Goal: Task Accomplishment & Management: Complete application form

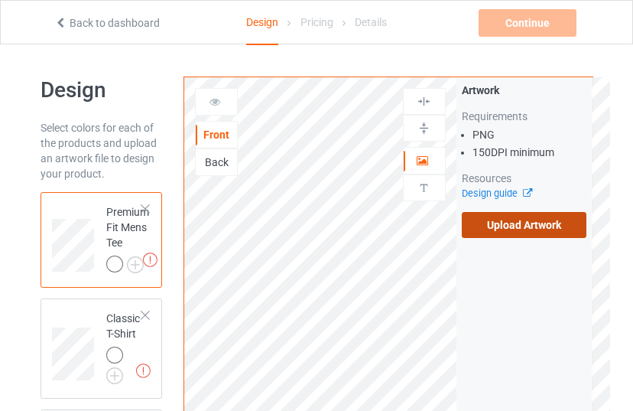
click at [512, 230] on label "Upload Artwork" at bounding box center [524, 225] width 125 height 26
click at [0, 0] on input "Upload Artwork" at bounding box center [0, 0] width 0 height 0
click at [509, 223] on label "Upload Artwork" at bounding box center [524, 225] width 125 height 26
click at [0, 0] on input "Upload Artwork" at bounding box center [0, 0] width 0 height 0
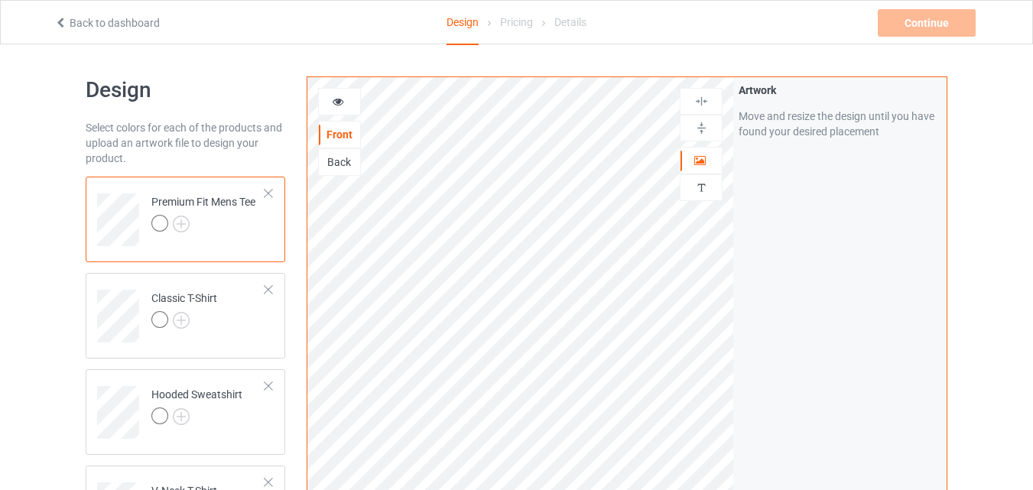
click at [341, 162] on div "Back" at bounding box center [339, 161] width 41 height 15
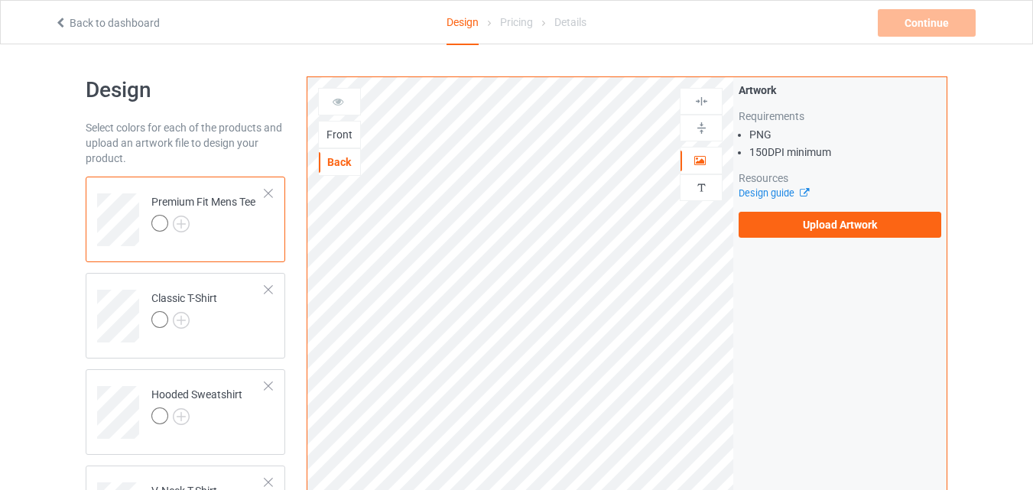
click at [346, 135] on div "Front" at bounding box center [339, 134] width 41 height 15
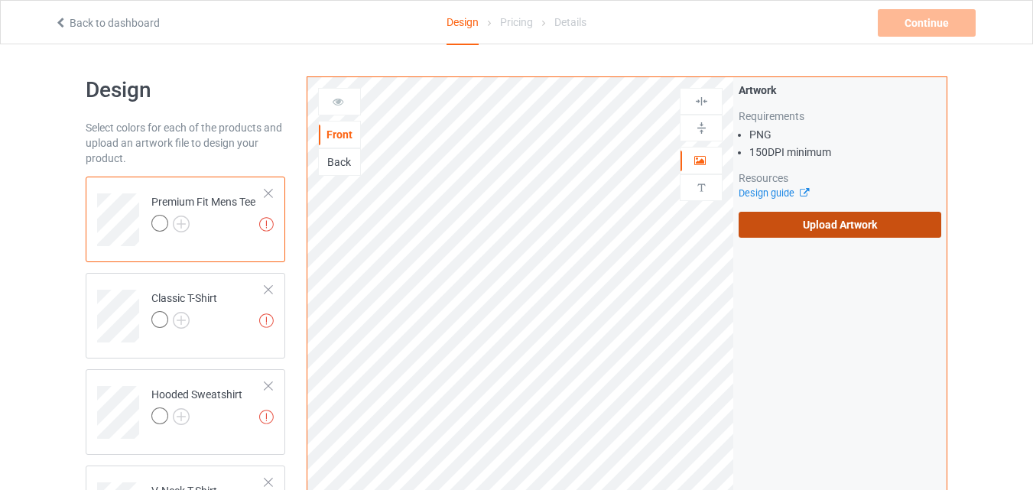
click at [799, 232] on label "Upload Artwork" at bounding box center [840, 225] width 203 height 26
click at [0, 0] on input "Upload Artwork" at bounding box center [0, 0] width 0 height 0
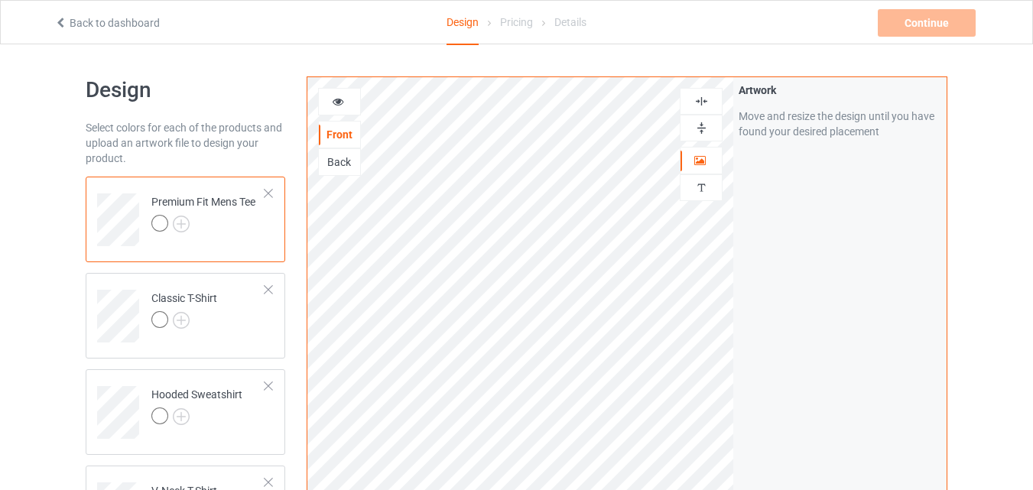
click at [344, 165] on div "Back" at bounding box center [339, 161] width 41 height 15
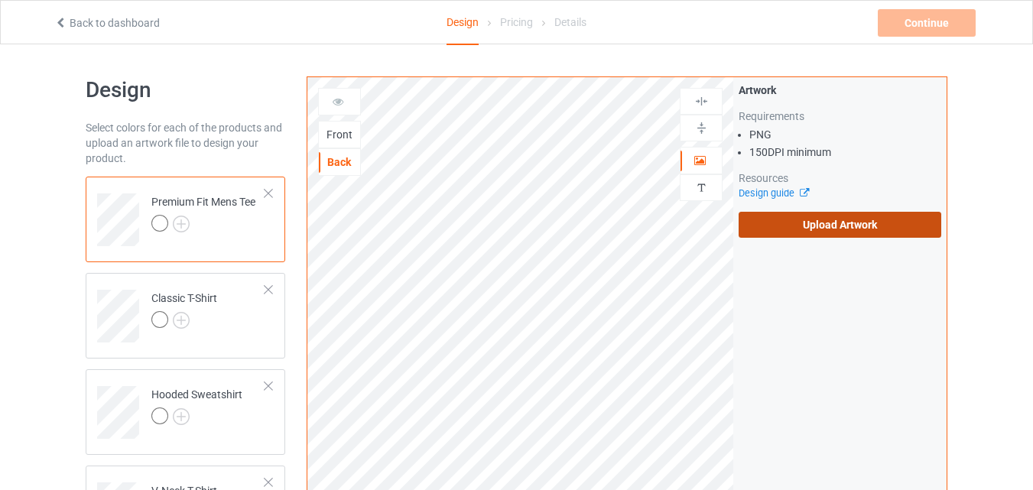
click at [851, 230] on label "Upload Artwork" at bounding box center [840, 225] width 203 height 26
click at [0, 0] on input "Upload Artwork" at bounding box center [0, 0] width 0 height 0
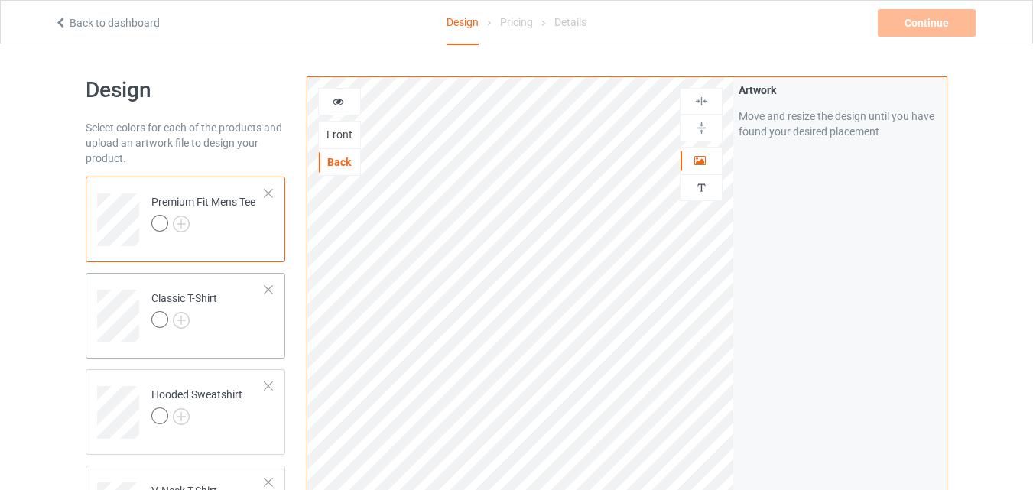
click at [200, 294] on div "Classic T-Shirt" at bounding box center [184, 309] width 66 height 37
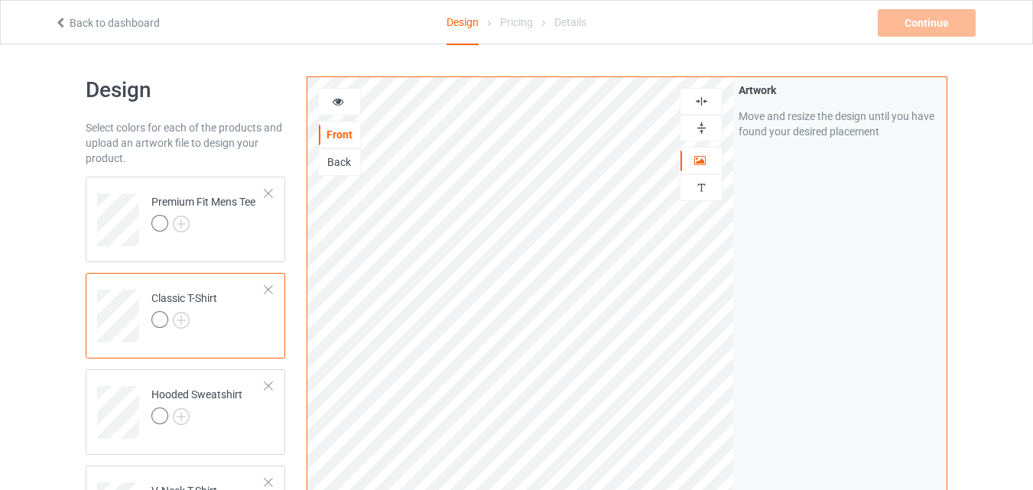
click at [341, 162] on div "Back" at bounding box center [339, 161] width 41 height 15
click at [177, 404] on div "Hooded Sweatshirt" at bounding box center [196, 405] width 91 height 37
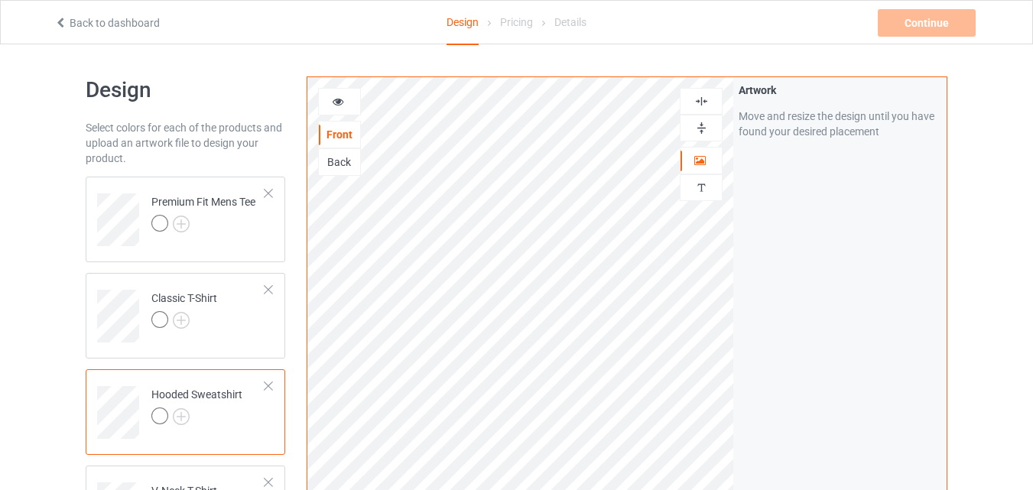
click at [337, 164] on div "Back" at bounding box center [339, 161] width 41 height 15
click at [336, 90] on div at bounding box center [339, 102] width 43 height 28
click at [342, 131] on div "Front" at bounding box center [339, 134] width 41 height 15
click at [334, 102] on icon at bounding box center [338, 99] width 13 height 11
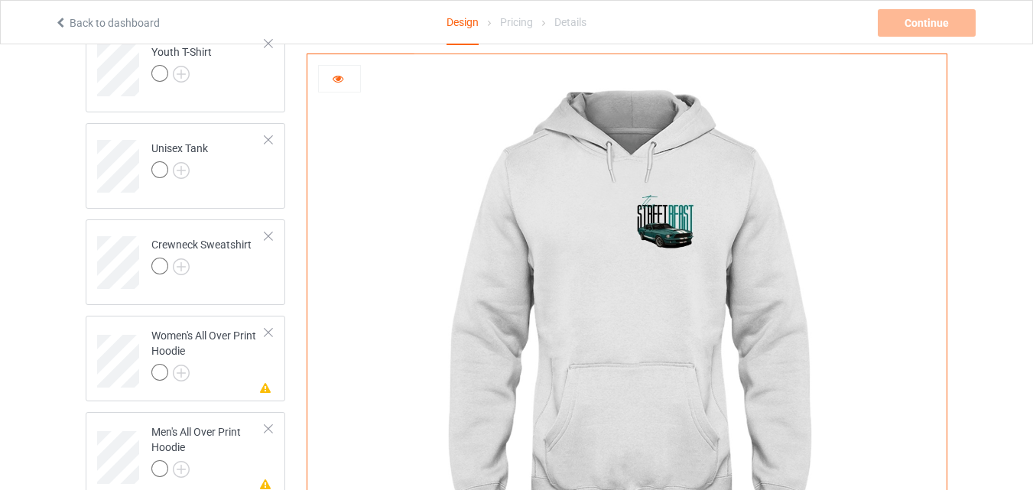
scroll to position [357, 0]
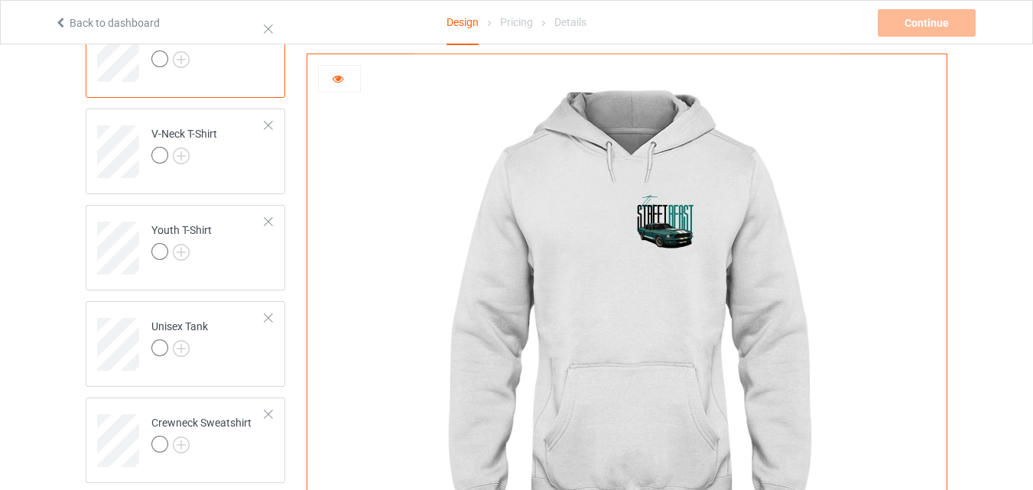
click at [341, 80] on icon at bounding box center [338, 76] width 13 height 11
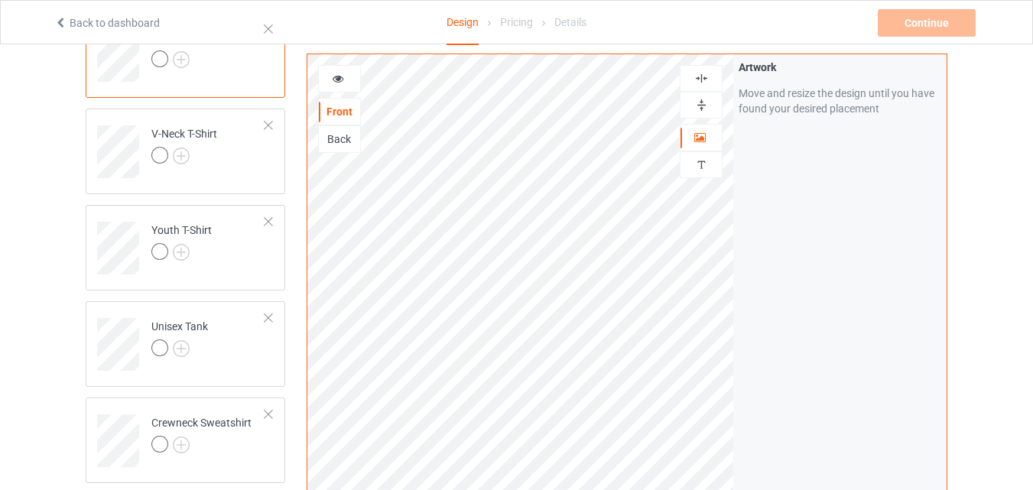
click at [338, 70] on div at bounding box center [339, 79] width 43 height 28
click at [339, 82] on icon at bounding box center [338, 76] width 13 height 11
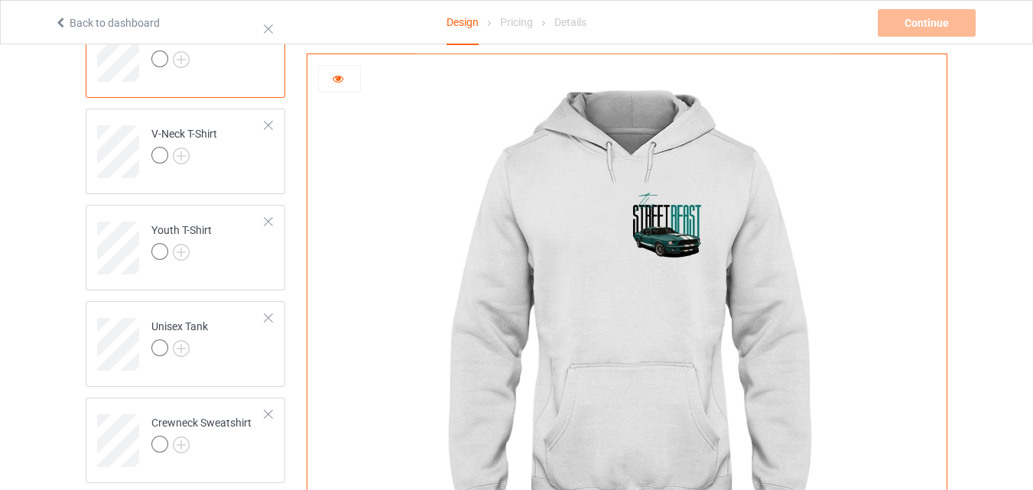
click at [339, 82] on icon at bounding box center [338, 76] width 13 height 11
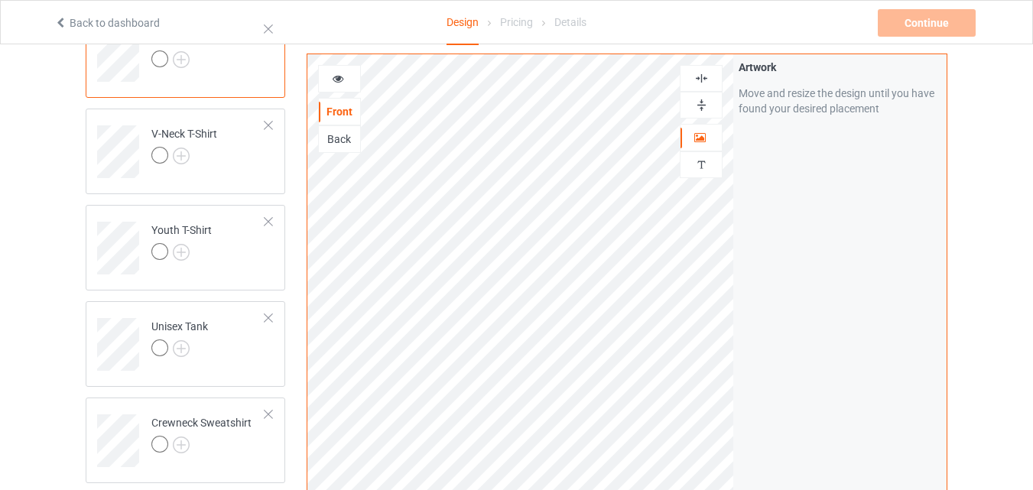
click at [343, 140] on div "Back" at bounding box center [339, 139] width 41 height 15
click at [342, 82] on icon at bounding box center [338, 76] width 13 height 11
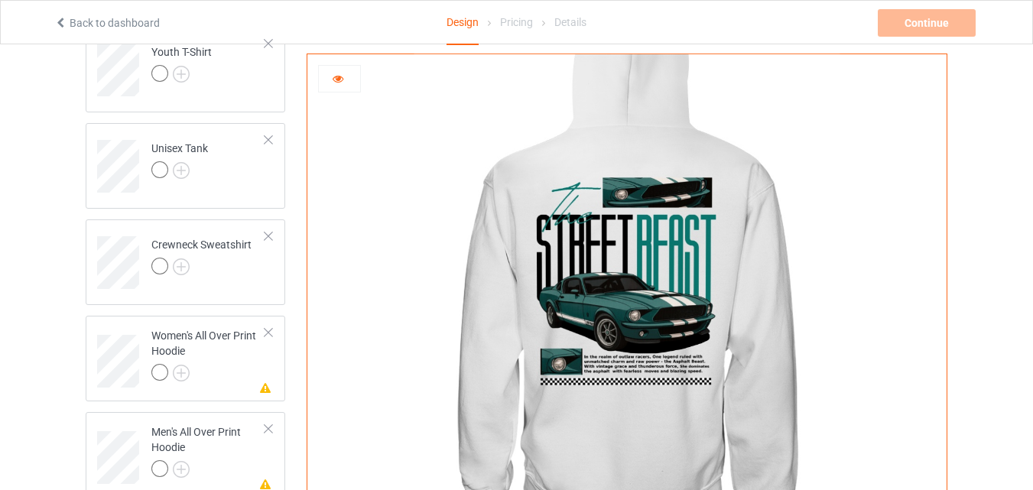
scroll to position [357, 0]
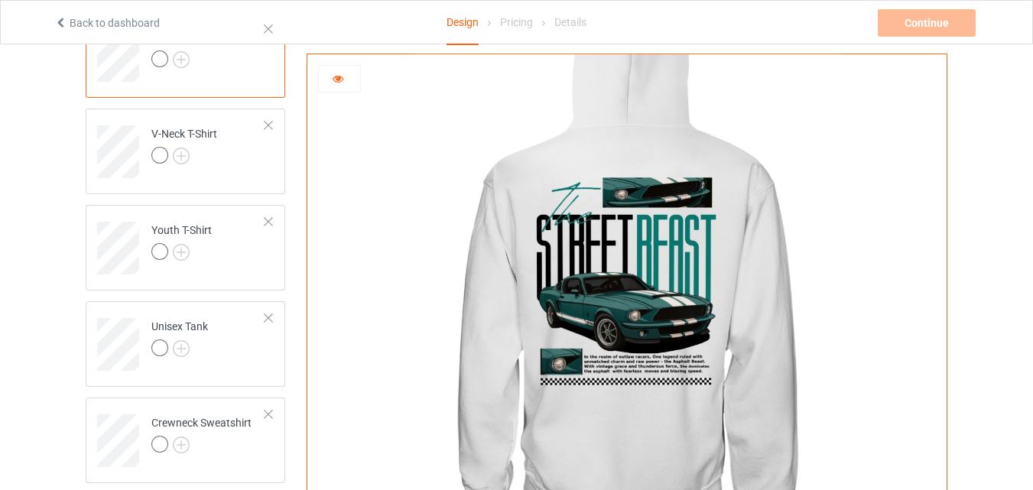
click at [349, 86] on div at bounding box center [339, 78] width 41 height 15
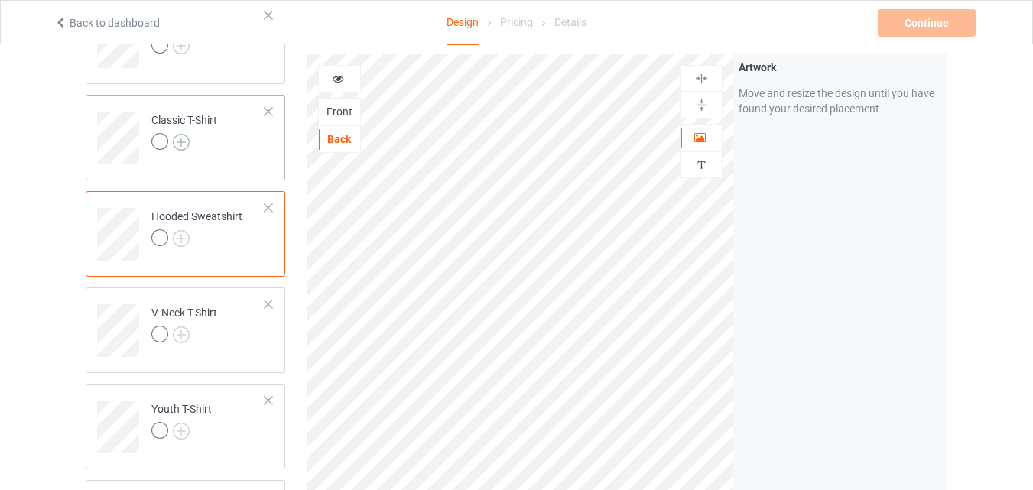
scroll to position [0, 0]
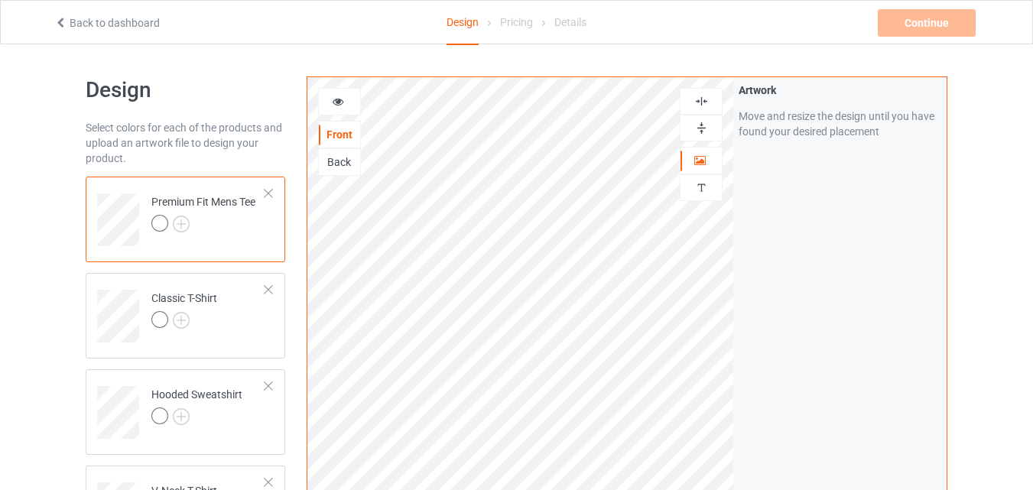
click at [154, 223] on div at bounding box center [159, 223] width 17 height 17
click at [338, 108] on div at bounding box center [339, 101] width 41 height 15
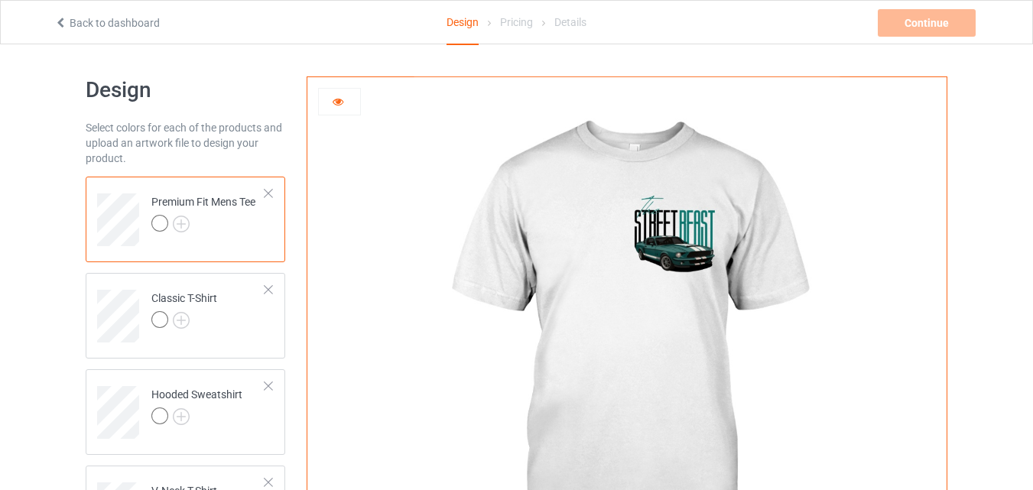
click at [338, 108] on div at bounding box center [339, 101] width 41 height 15
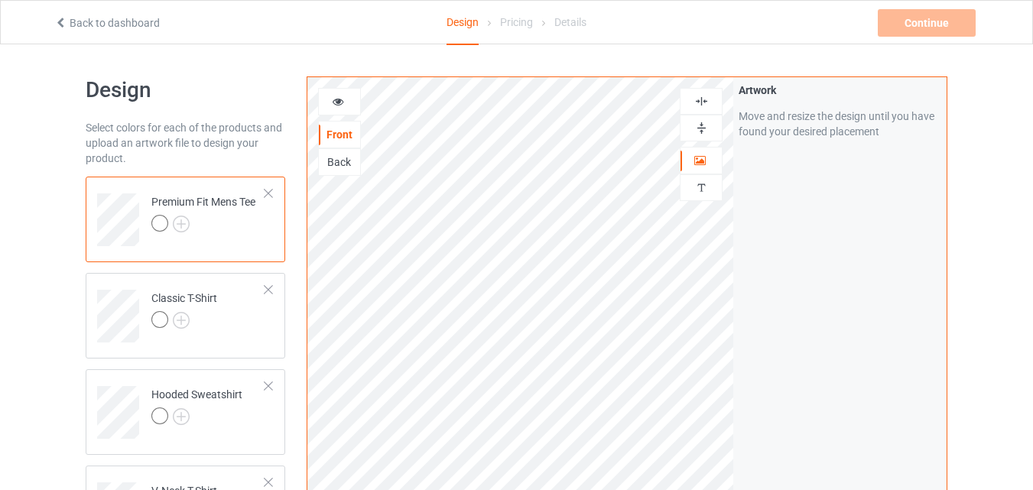
click at [344, 102] on icon at bounding box center [338, 99] width 13 height 11
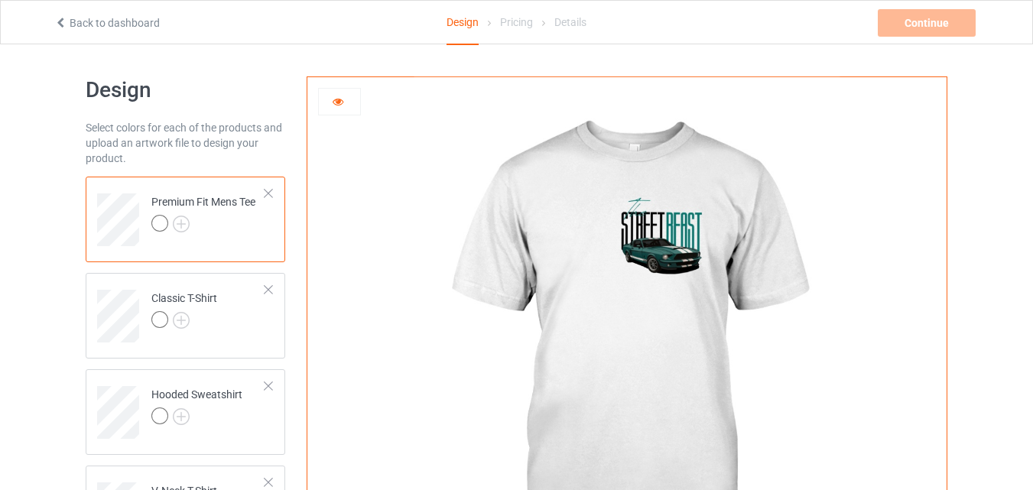
click at [344, 102] on icon at bounding box center [338, 99] width 13 height 11
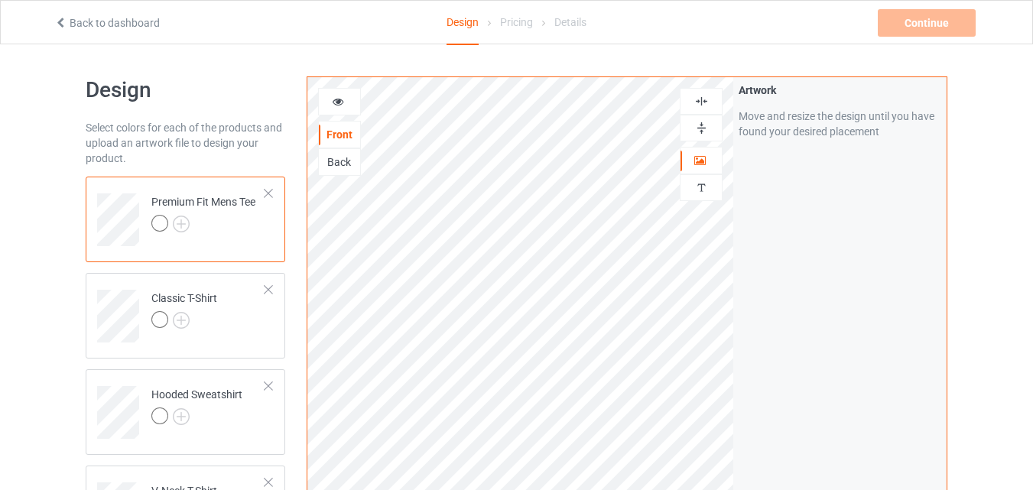
click at [342, 164] on div "Back" at bounding box center [339, 161] width 41 height 15
click at [343, 105] on icon at bounding box center [338, 99] width 13 height 11
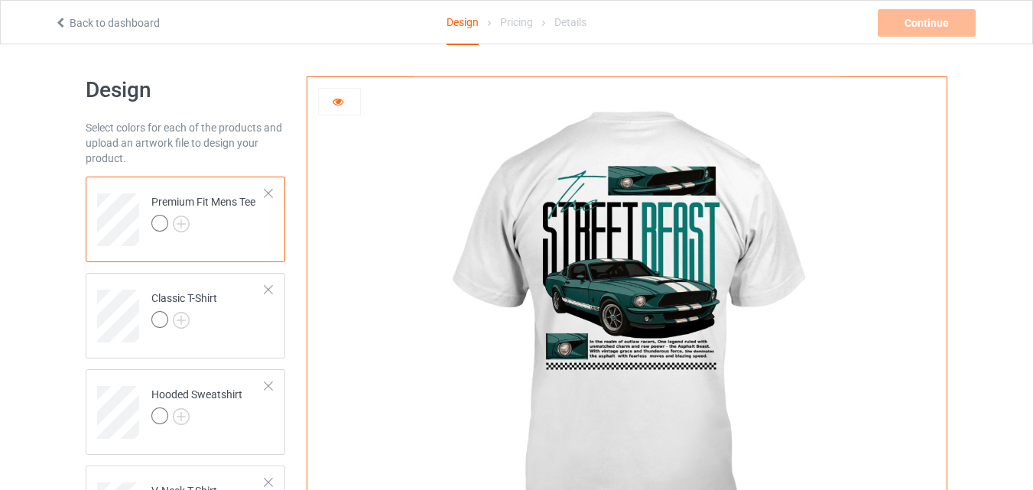
click at [690, 283] on img at bounding box center [627, 343] width 426 height 532
click at [332, 102] on div at bounding box center [339, 101] width 41 height 15
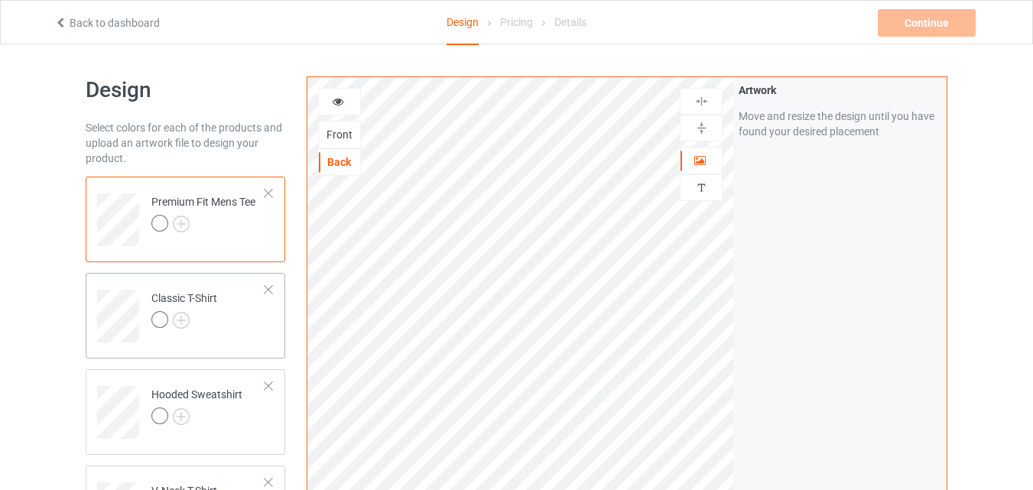
click at [210, 319] on div at bounding box center [184, 321] width 66 height 21
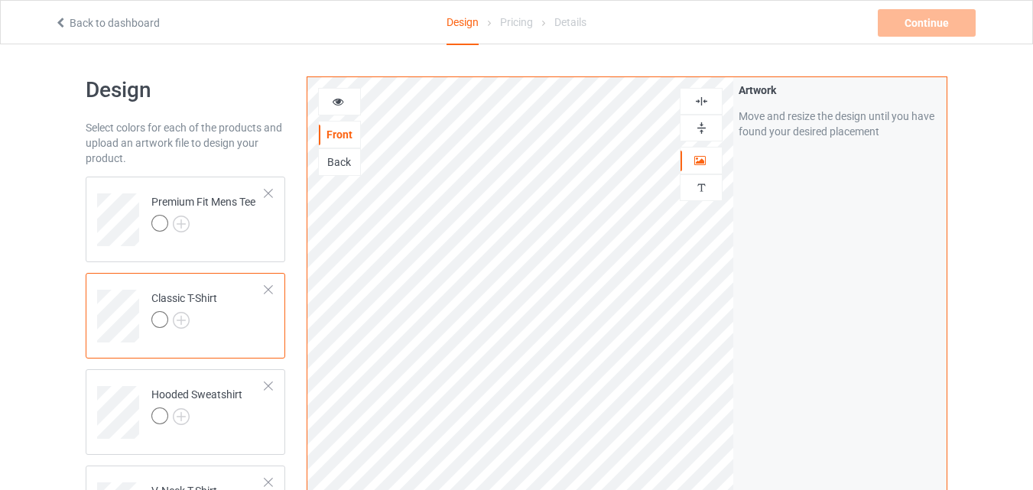
click at [333, 168] on div "Back" at bounding box center [339, 161] width 41 height 15
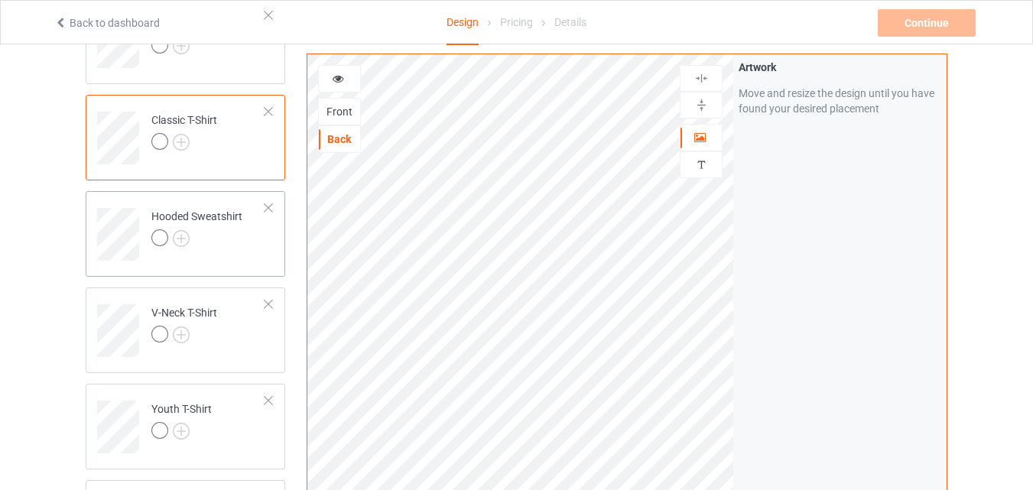
click at [190, 243] on div at bounding box center [196, 239] width 91 height 21
click at [222, 329] on td "V-Neck T-Shirt" at bounding box center [208, 325] width 131 height 63
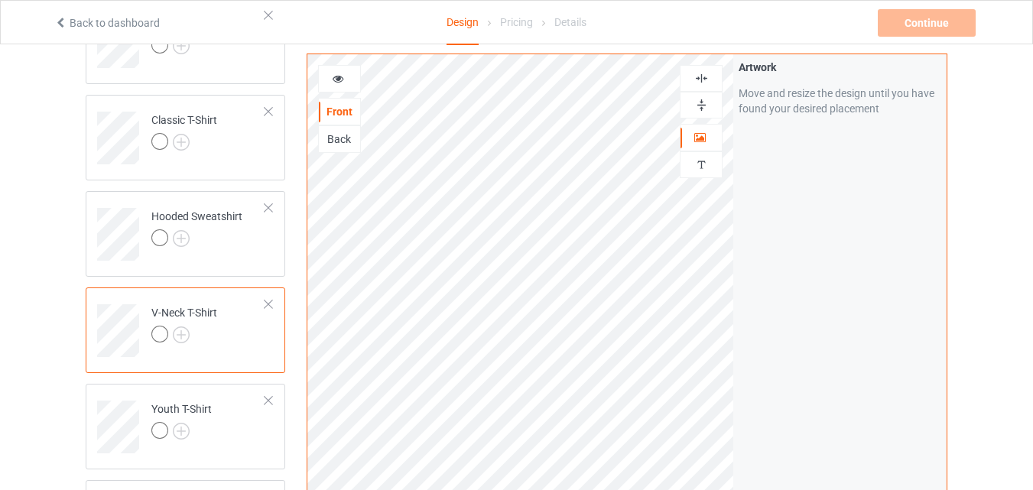
click at [346, 133] on div "Back" at bounding box center [339, 139] width 41 height 15
click at [345, 82] on div at bounding box center [339, 78] width 41 height 15
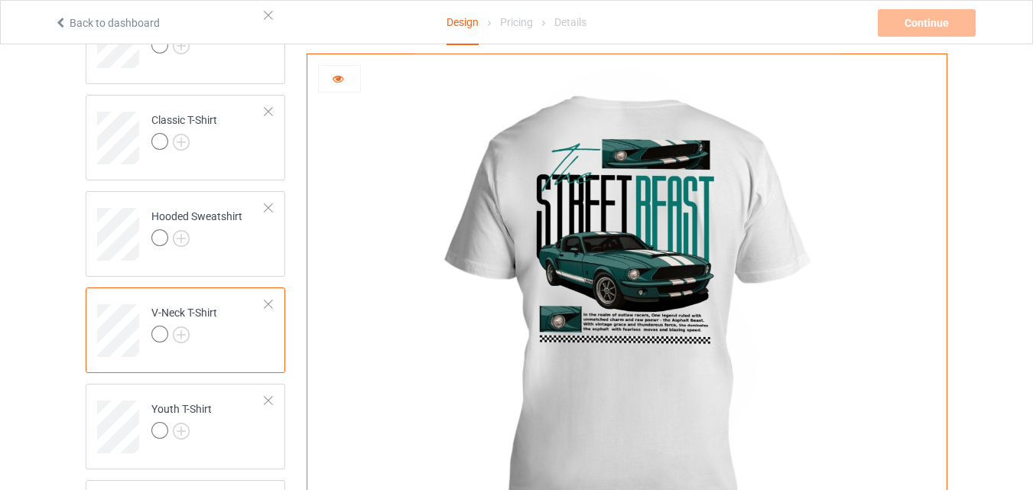
click at [345, 82] on div at bounding box center [339, 78] width 41 height 15
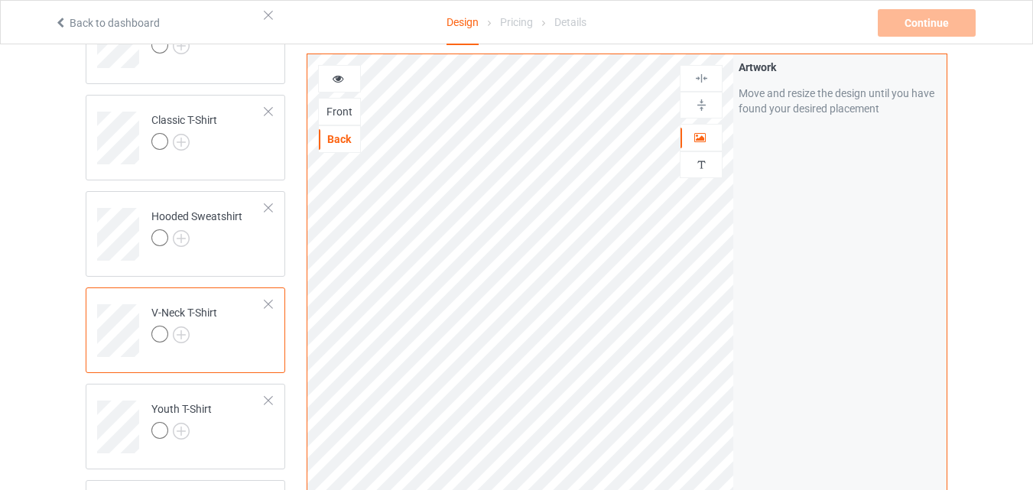
click at [338, 106] on div "Front" at bounding box center [339, 111] width 41 height 15
click at [336, 82] on icon at bounding box center [338, 76] width 13 height 11
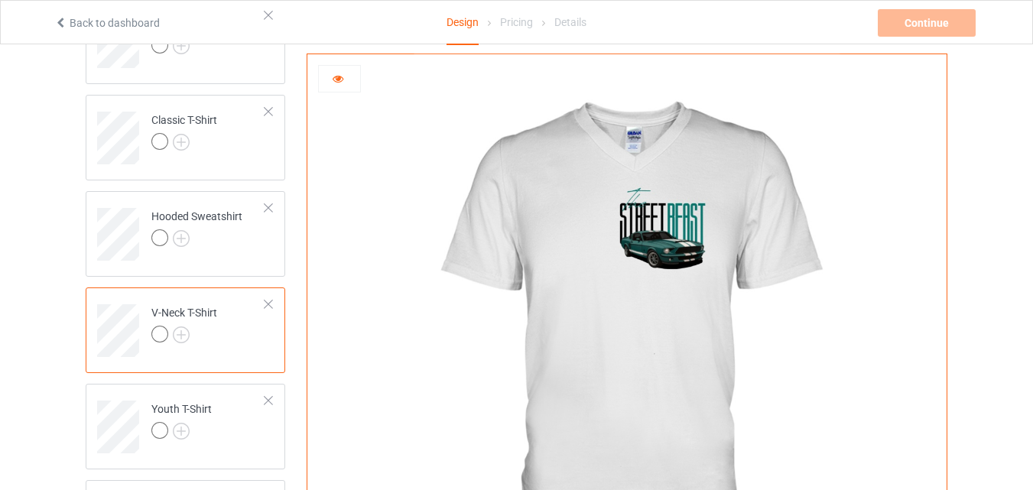
scroll to position [357, 0]
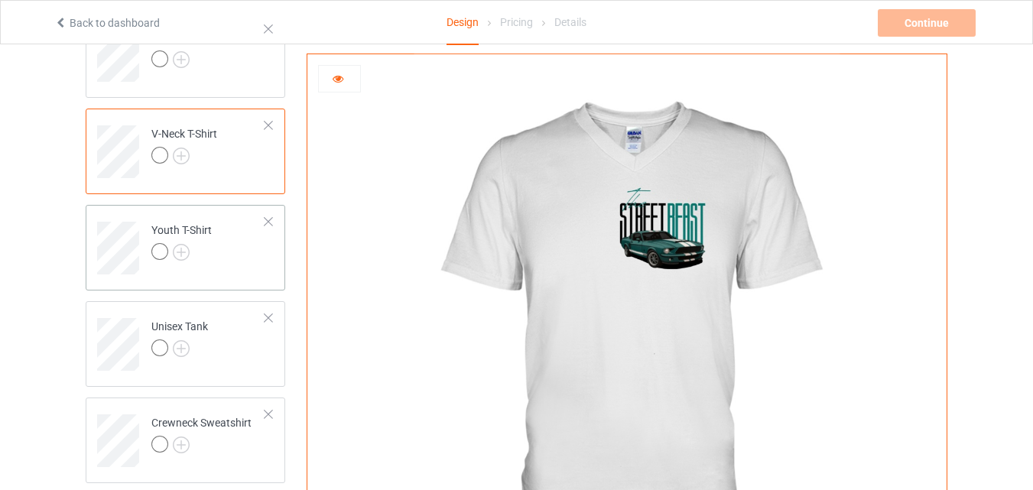
click at [190, 262] on div at bounding box center [181, 253] width 60 height 21
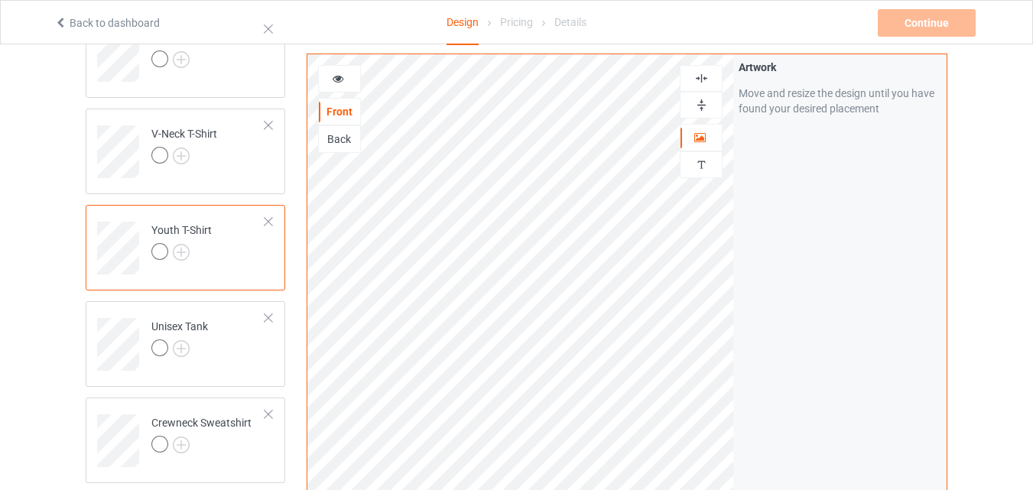
click at [344, 136] on div "Back" at bounding box center [339, 139] width 41 height 15
click at [341, 76] on icon at bounding box center [338, 76] width 13 height 11
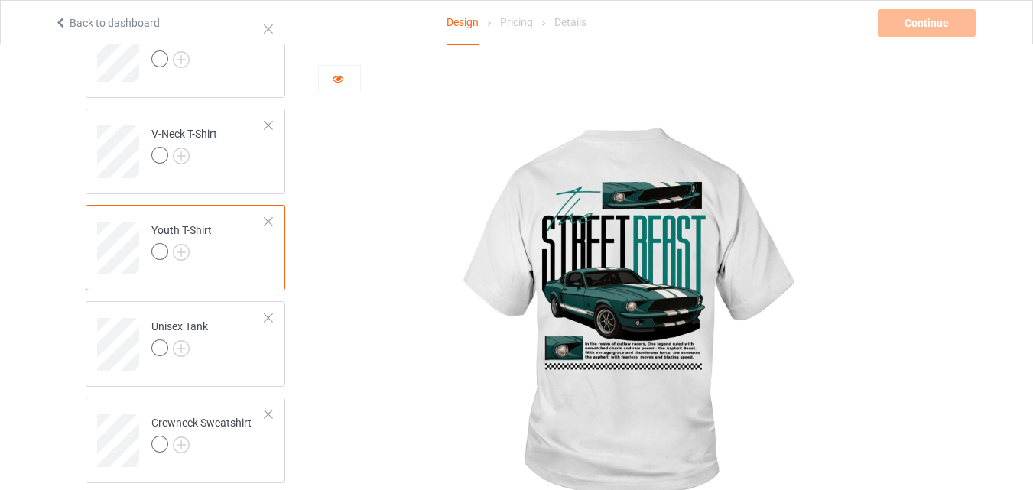
click at [341, 76] on icon at bounding box center [338, 76] width 13 height 11
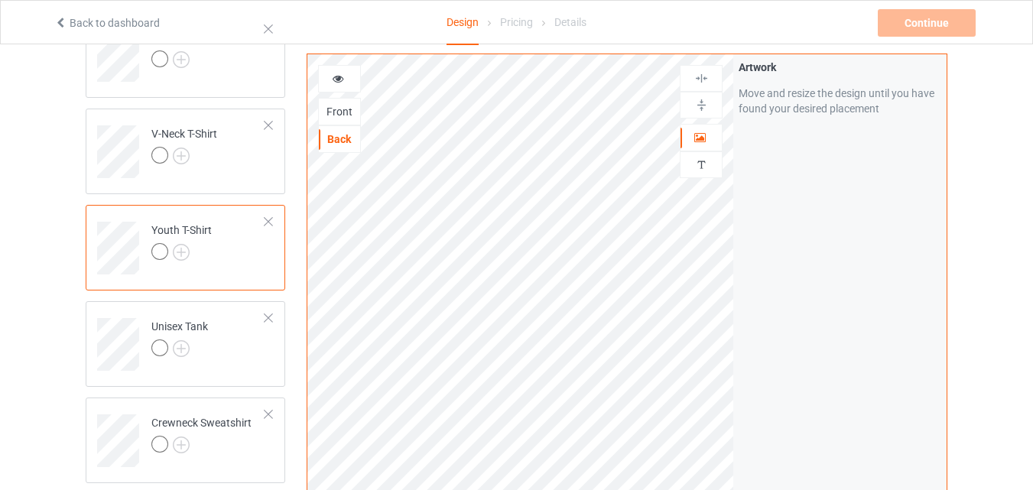
click at [349, 112] on div "Front" at bounding box center [339, 111] width 41 height 15
click at [346, 73] on div at bounding box center [339, 78] width 41 height 15
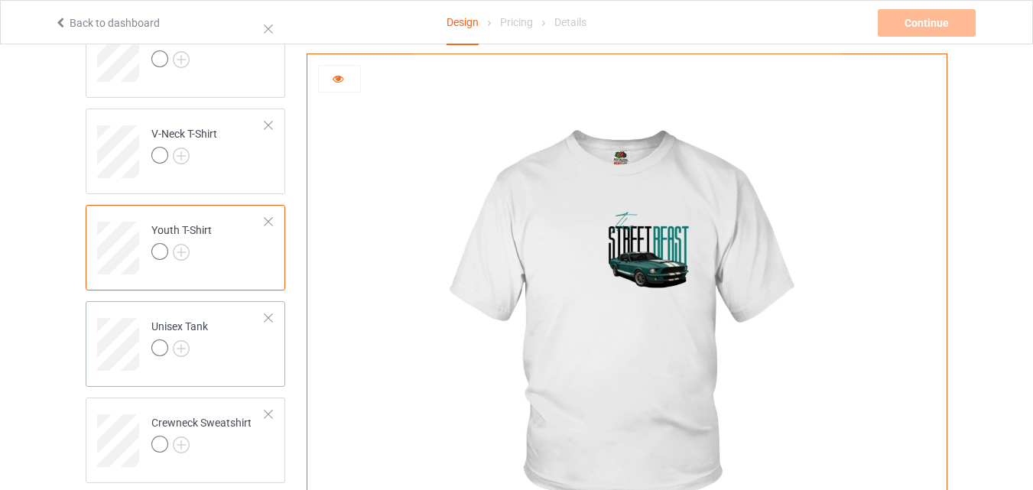
click at [197, 346] on div at bounding box center [179, 349] width 57 height 21
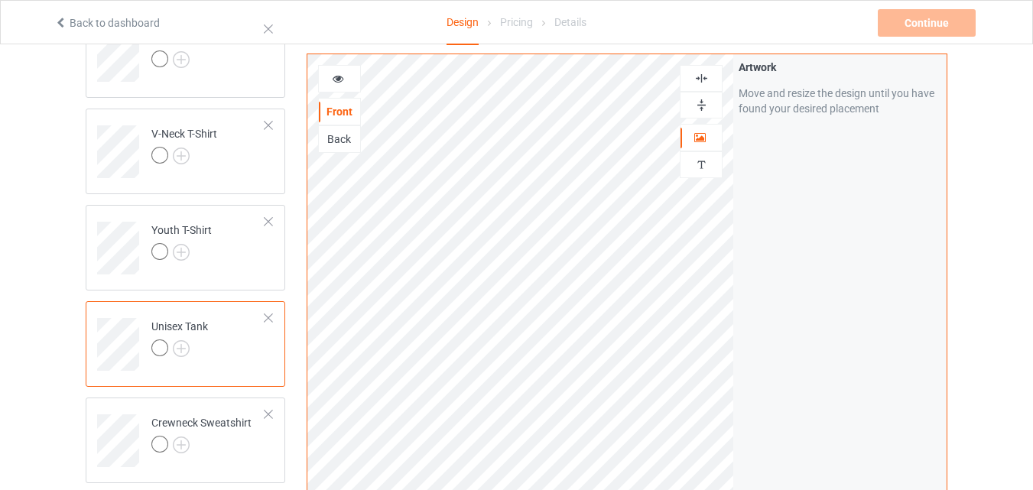
click at [338, 135] on div "Back" at bounding box center [339, 139] width 41 height 15
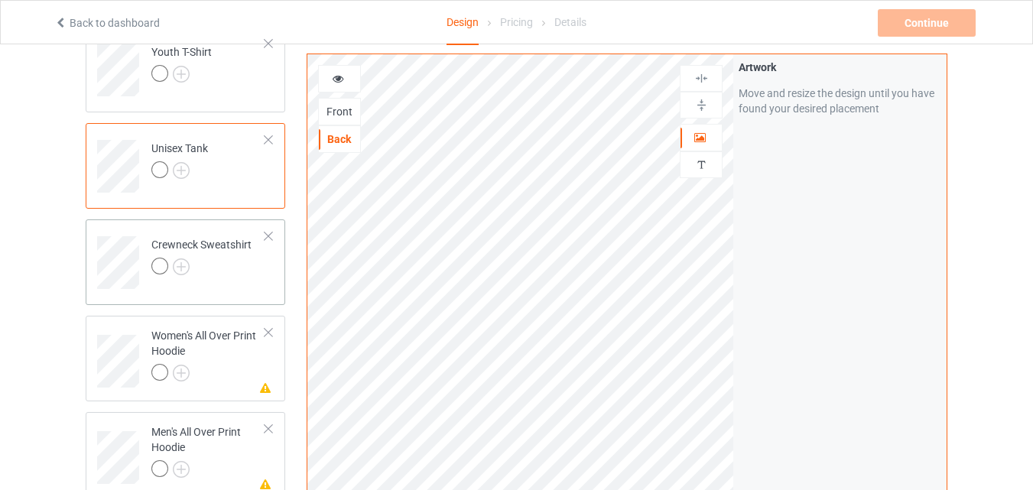
click at [193, 270] on div at bounding box center [201, 268] width 100 height 21
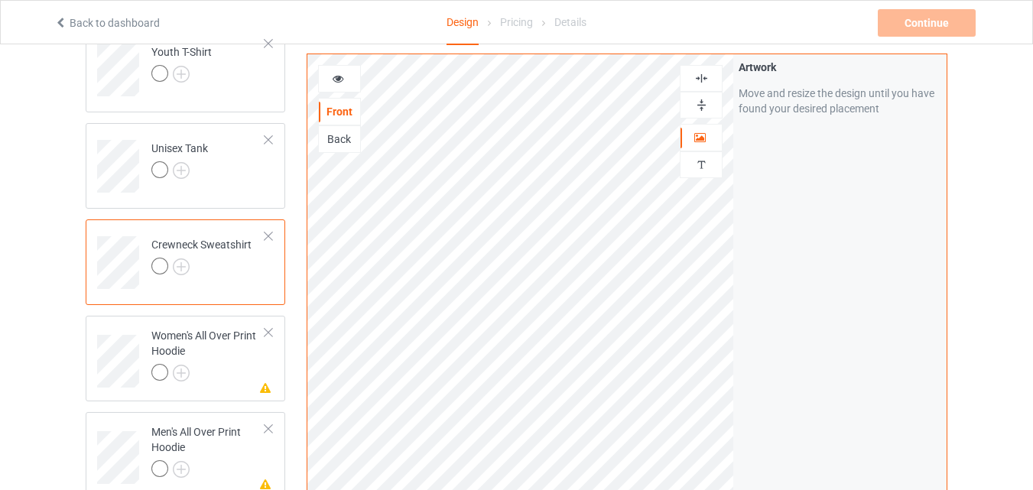
click at [340, 86] on div at bounding box center [339, 78] width 41 height 15
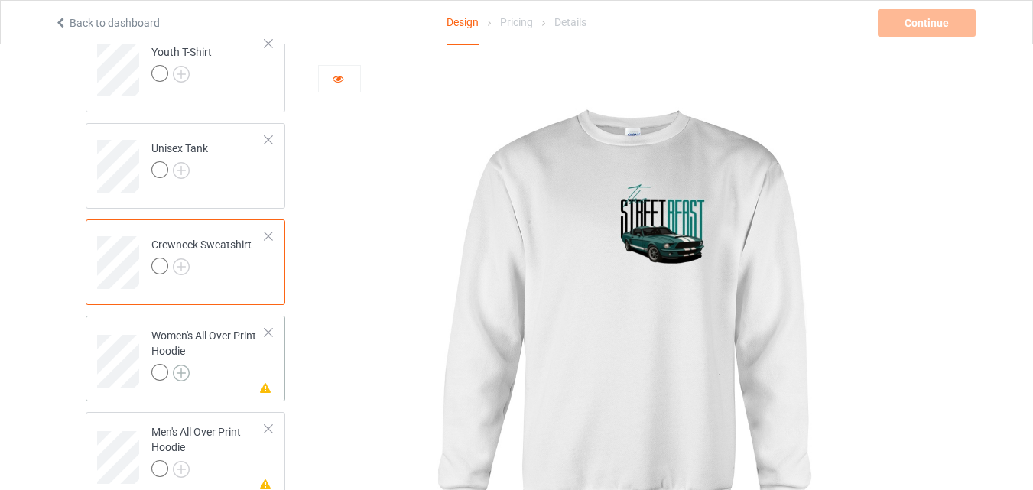
click at [174, 372] on img at bounding box center [181, 373] width 17 height 17
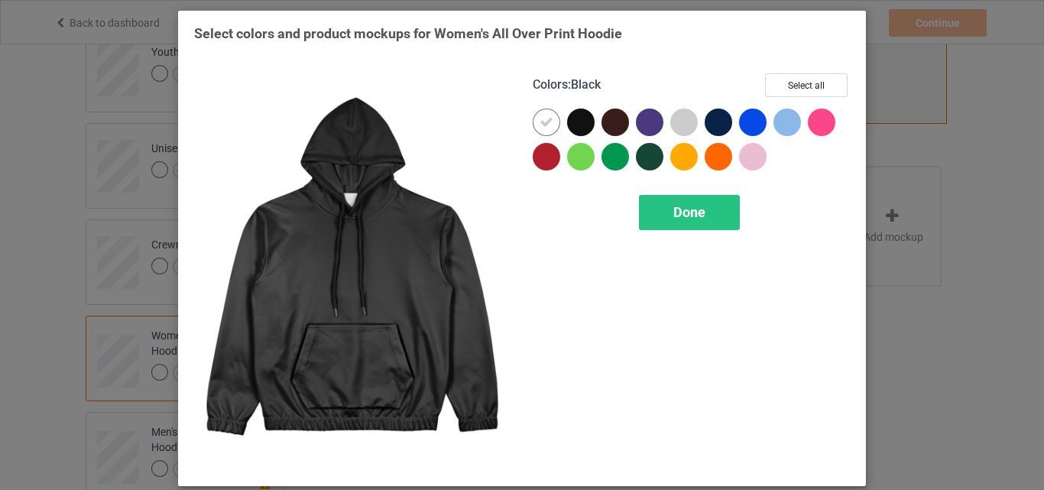
click at [580, 117] on div at bounding box center [581, 123] width 28 height 28
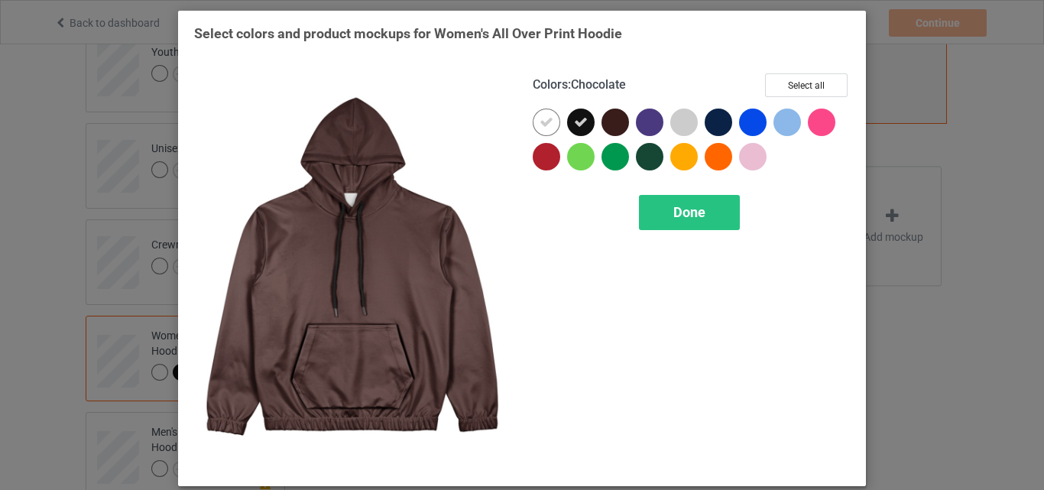
click at [606, 121] on div at bounding box center [616, 123] width 28 height 28
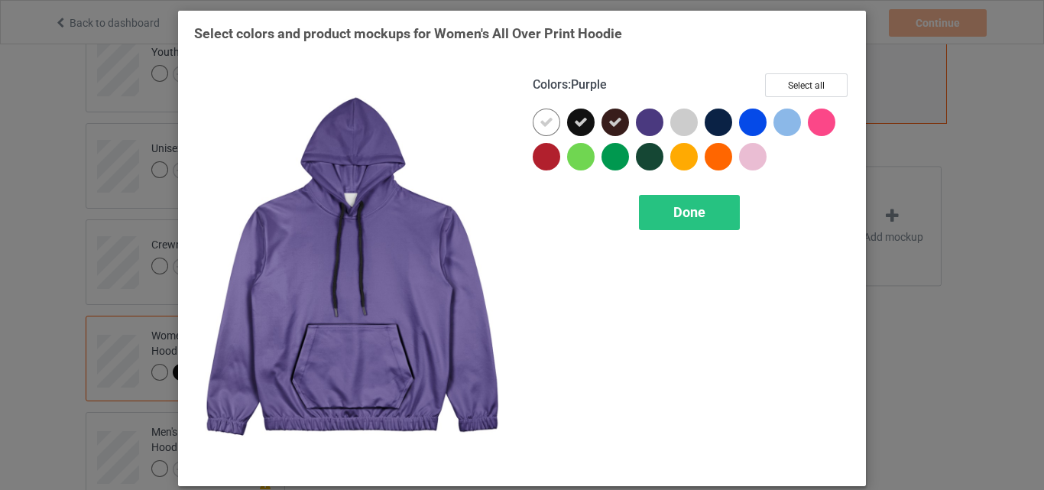
click at [651, 121] on div at bounding box center [650, 123] width 28 height 28
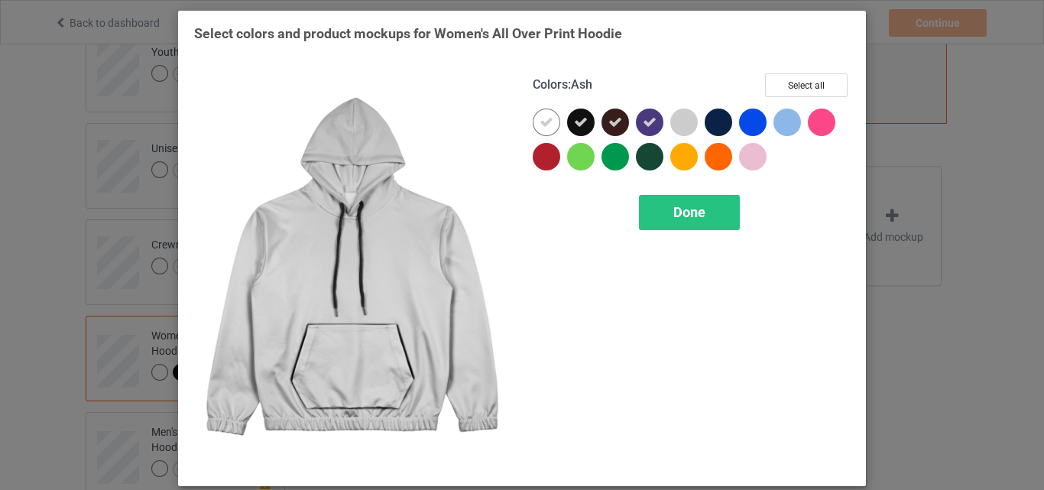
click at [676, 123] on div at bounding box center [685, 123] width 28 height 28
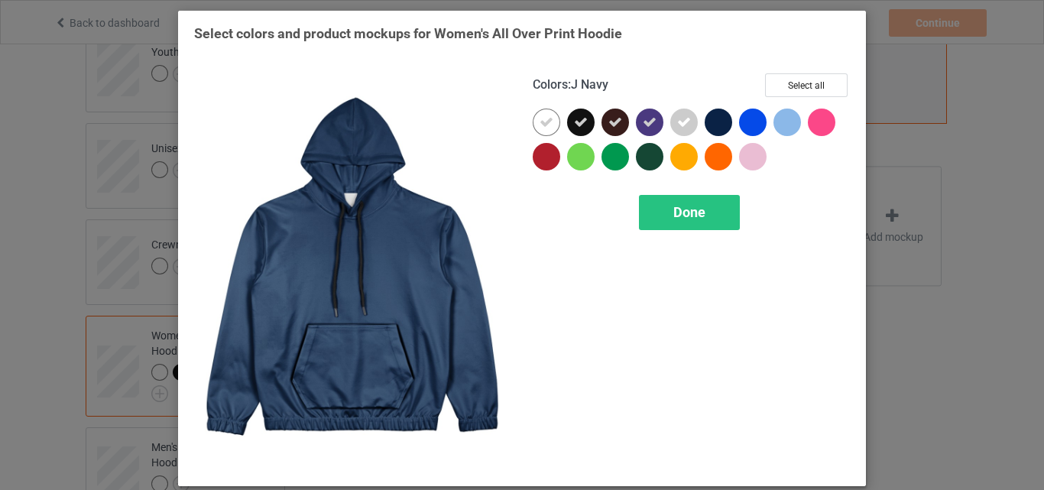
click at [716, 126] on div at bounding box center [719, 123] width 28 height 28
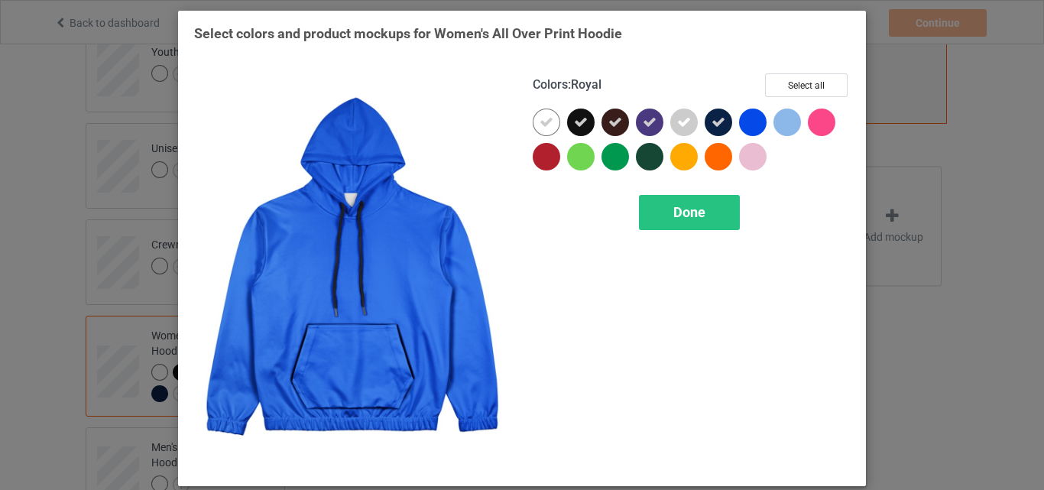
click at [753, 115] on div at bounding box center [753, 123] width 28 height 28
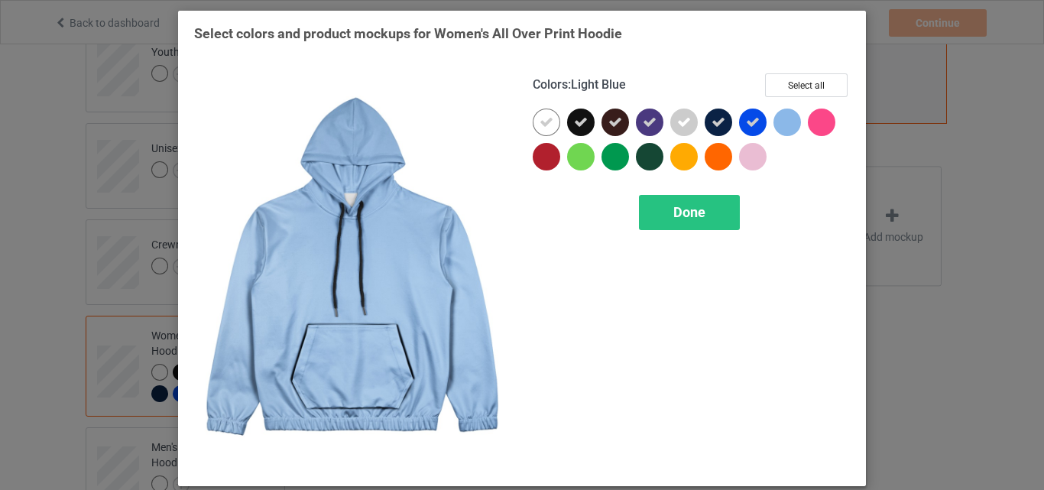
click at [786, 120] on div at bounding box center [788, 123] width 28 height 28
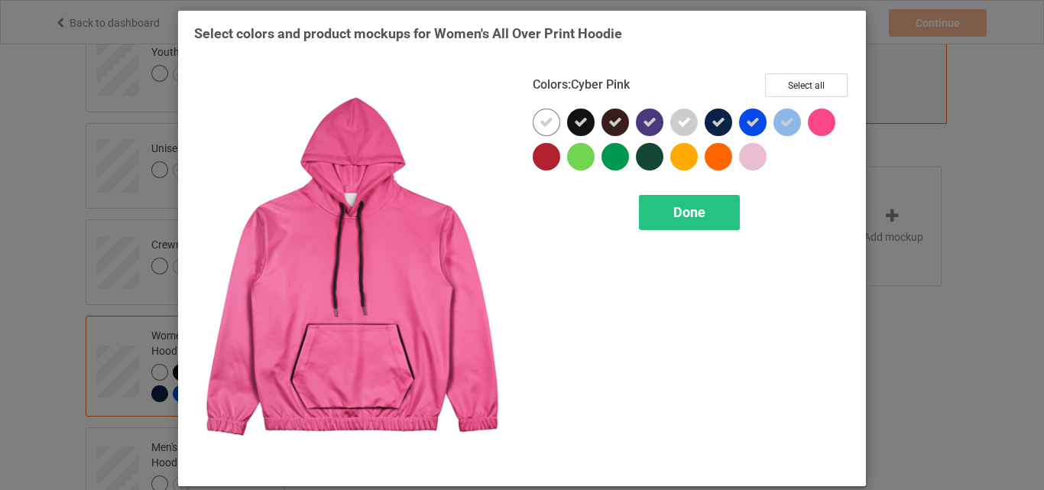
click at [808, 120] on div at bounding box center [822, 123] width 28 height 28
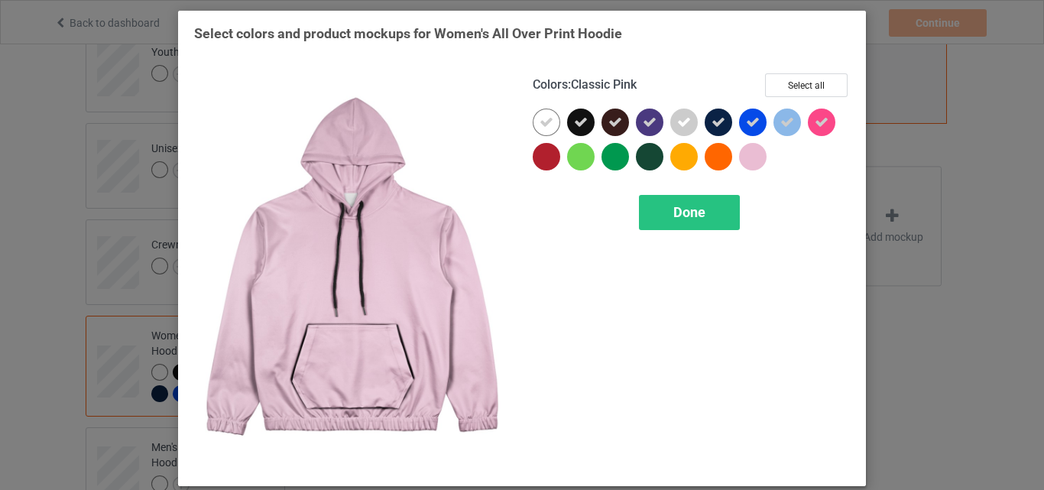
click at [746, 153] on div at bounding box center [753, 157] width 28 height 28
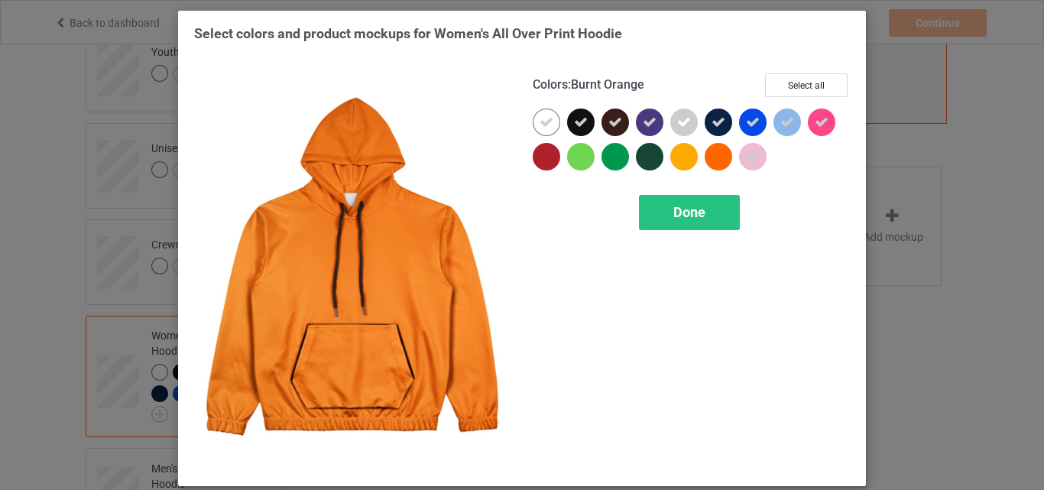
click at [710, 154] on div at bounding box center [719, 157] width 28 height 28
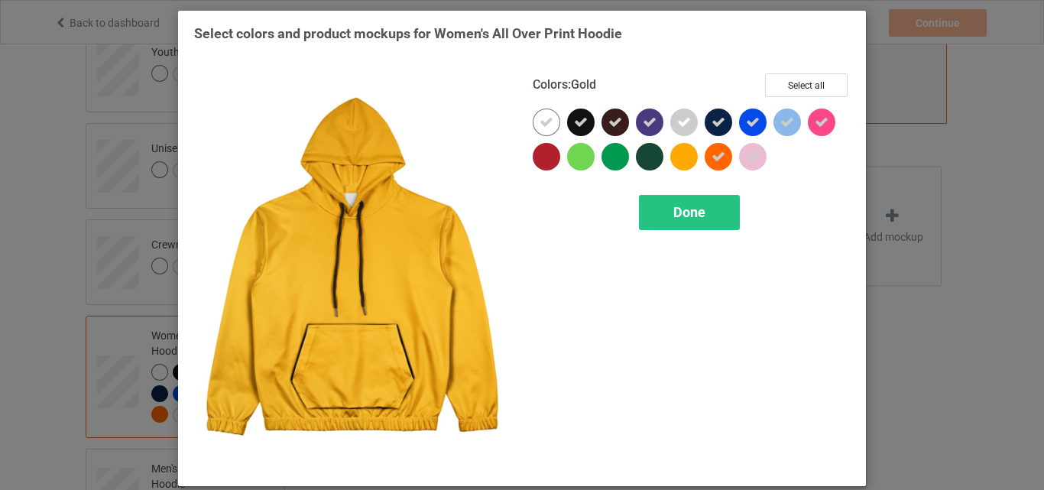
click at [671, 155] on div at bounding box center [685, 157] width 28 height 28
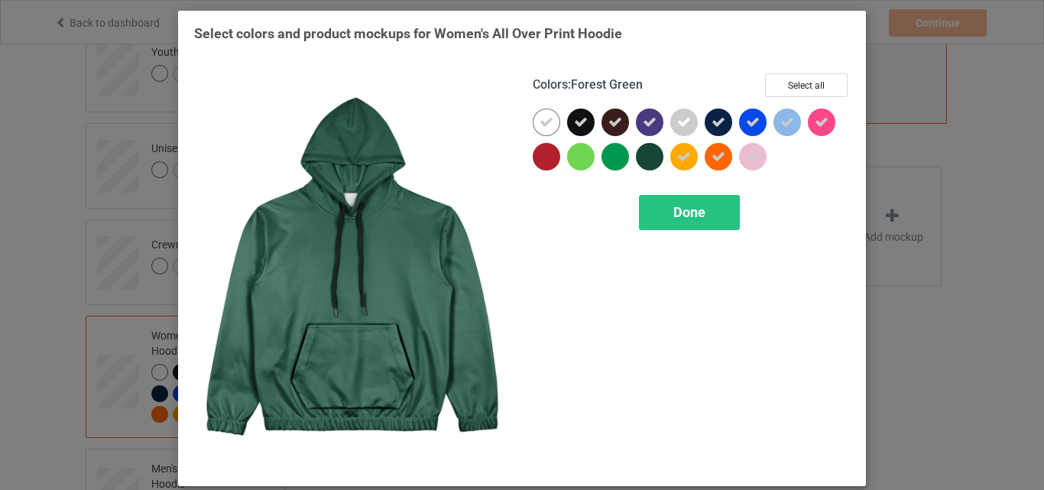
drag, startPoint x: 639, startPoint y: 158, endPoint x: 614, endPoint y: 156, distance: 25.3
click at [638, 158] on div at bounding box center [650, 157] width 28 height 28
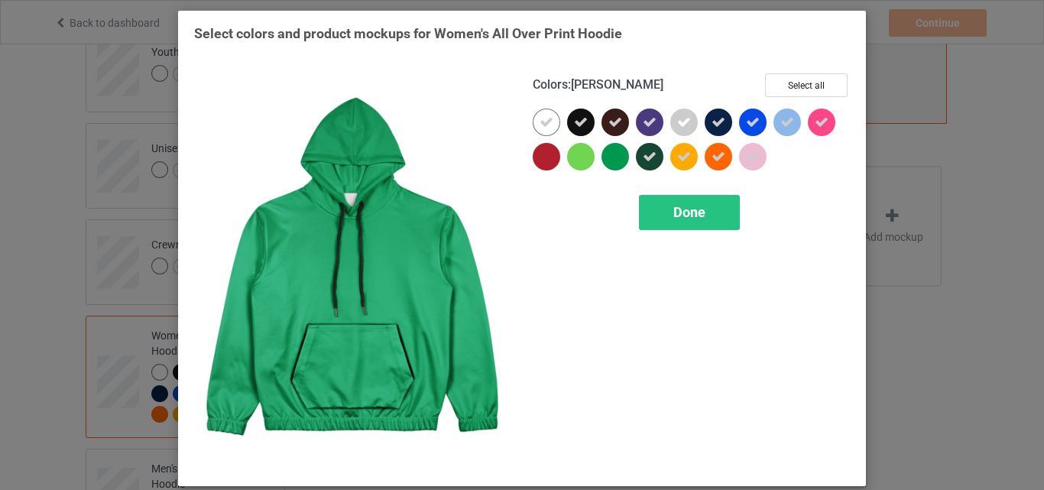
click at [603, 155] on div at bounding box center [616, 157] width 28 height 28
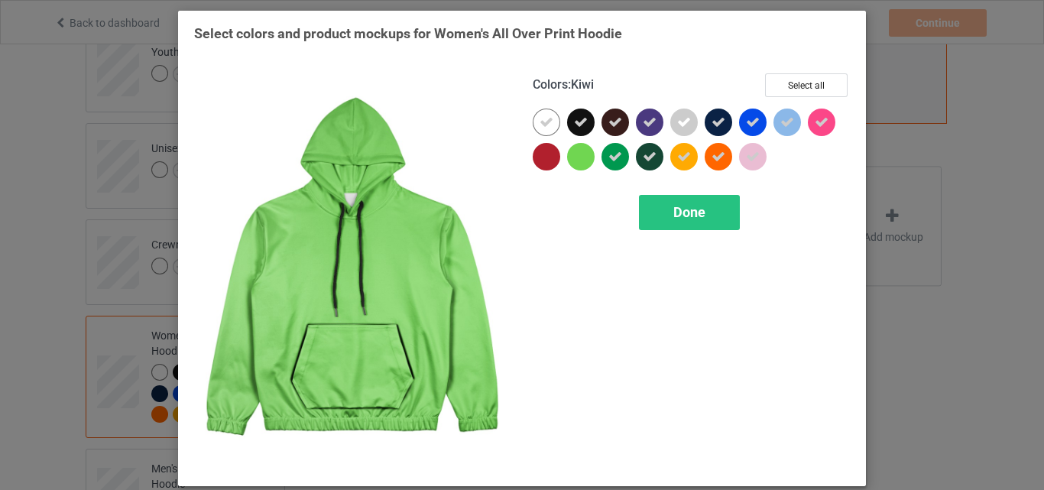
drag, startPoint x: 572, startPoint y: 152, endPoint x: 549, endPoint y: 154, distance: 23.1
click at [570, 152] on div at bounding box center [581, 157] width 28 height 28
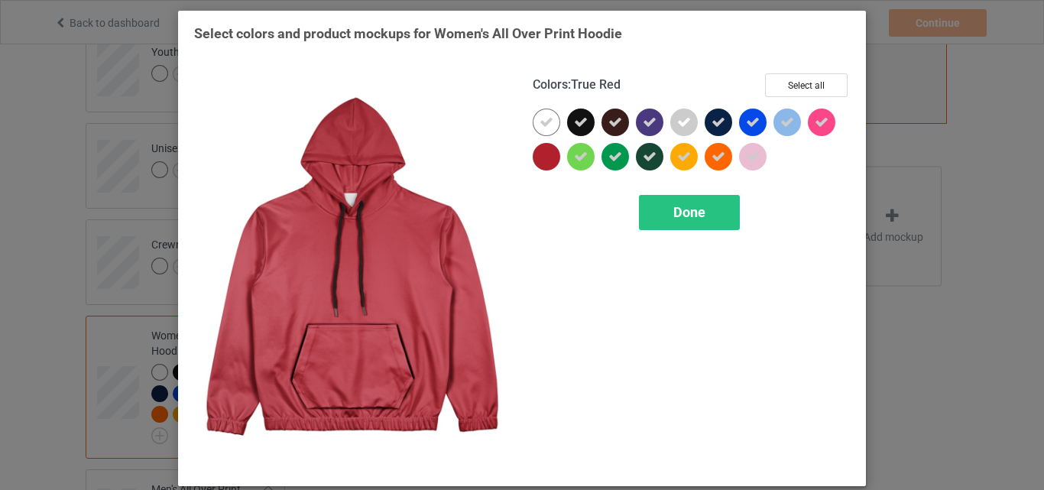
click at [541, 152] on div at bounding box center [547, 157] width 28 height 28
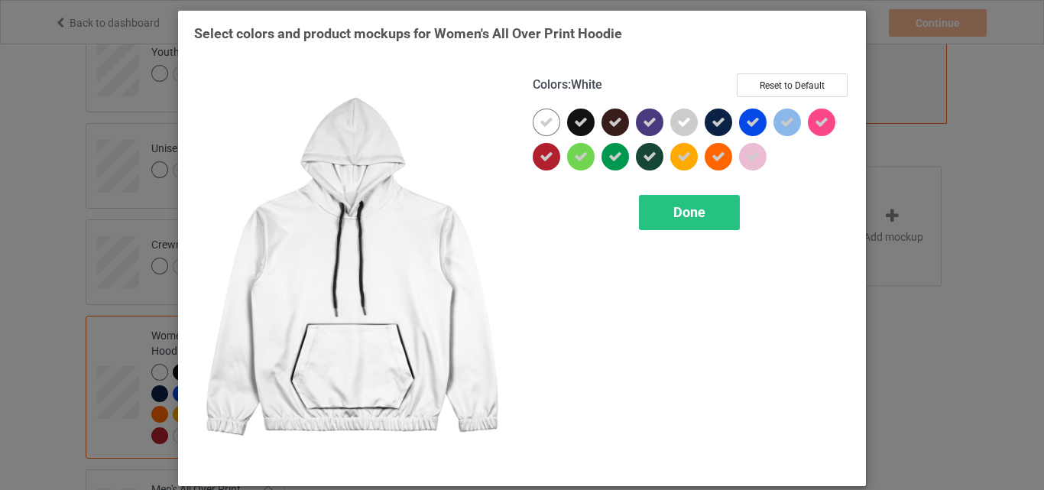
click at [542, 124] on icon at bounding box center [547, 122] width 14 height 14
click at [542, 124] on div at bounding box center [547, 123] width 28 height 28
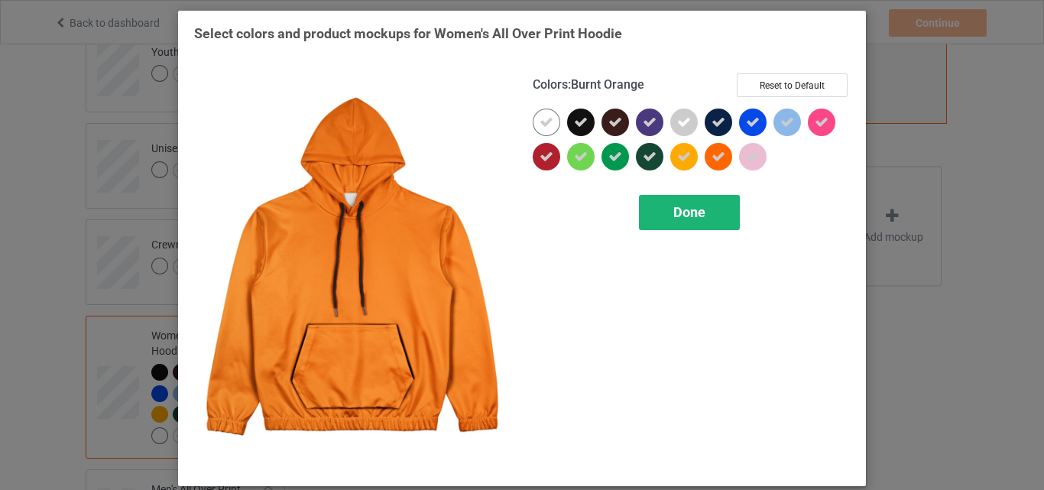
click at [695, 215] on span "Done" at bounding box center [690, 212] width 32 height 16
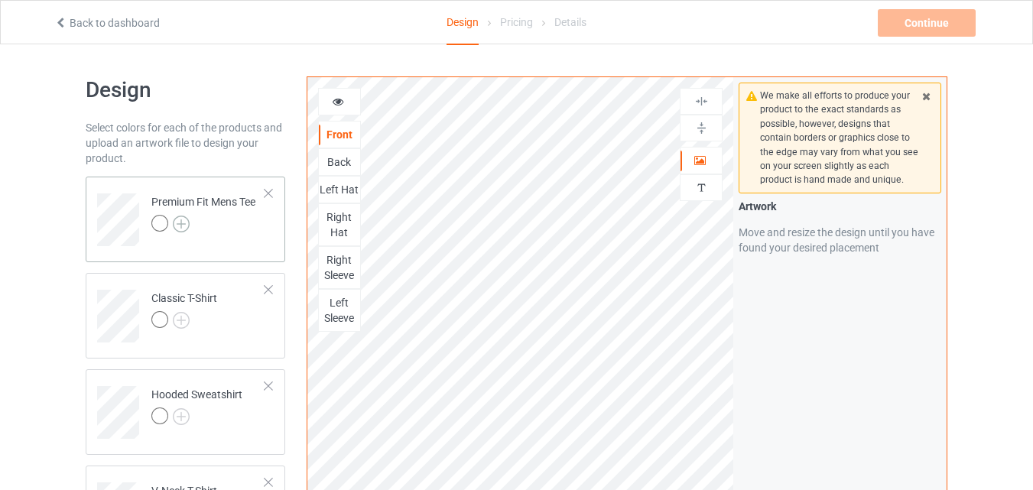
click at [181, 226] on img at bounding box center [181, 224] width 17 height 17
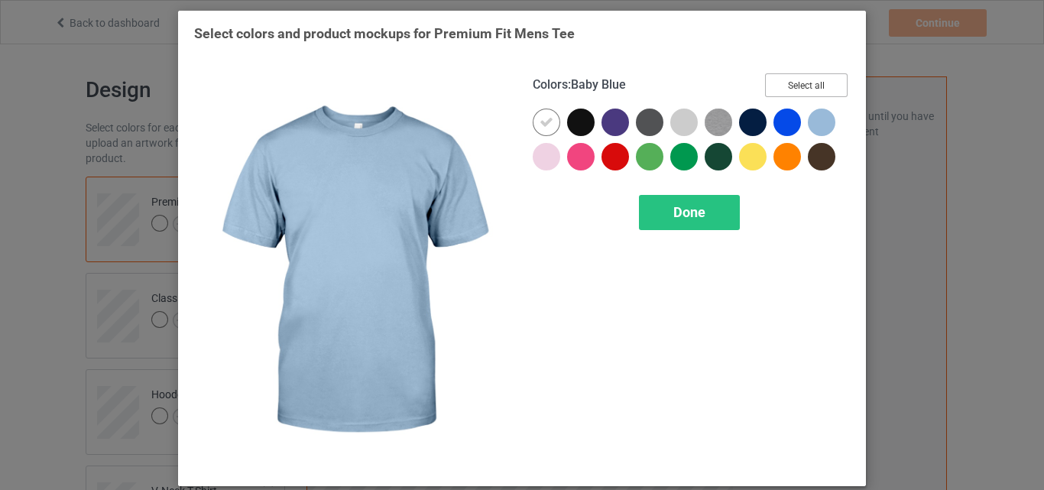
click at [813, 85] on button "Select all" at bounding box center [806, 85] width 83 height 24
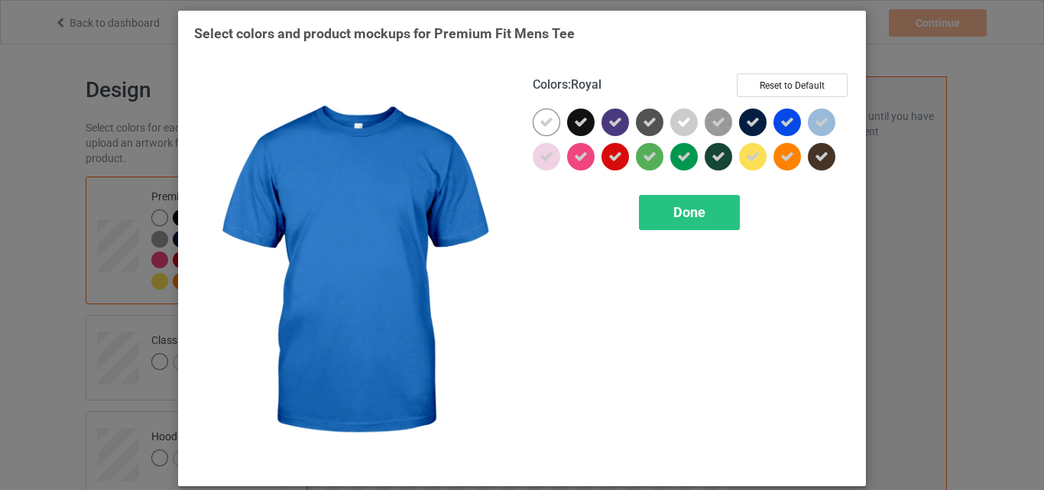
click at [710, 201] on div "Done" at bounding box center [689, 212] width 101 height 35
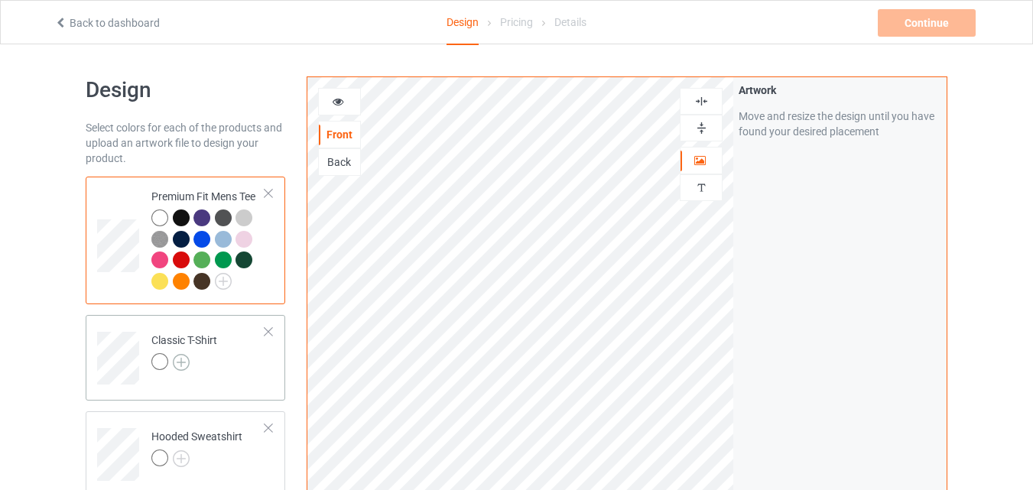
click at [178, 359] on img at bounding box center [181, 362] width 17 height 17
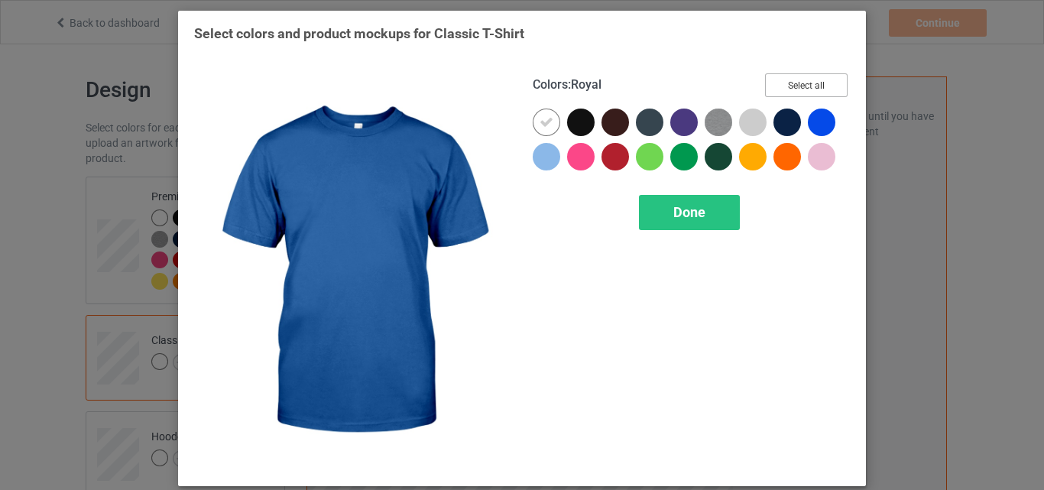
click at [807, 78] on button "Select all" at bounding box center [806, 85] width 83 height 24
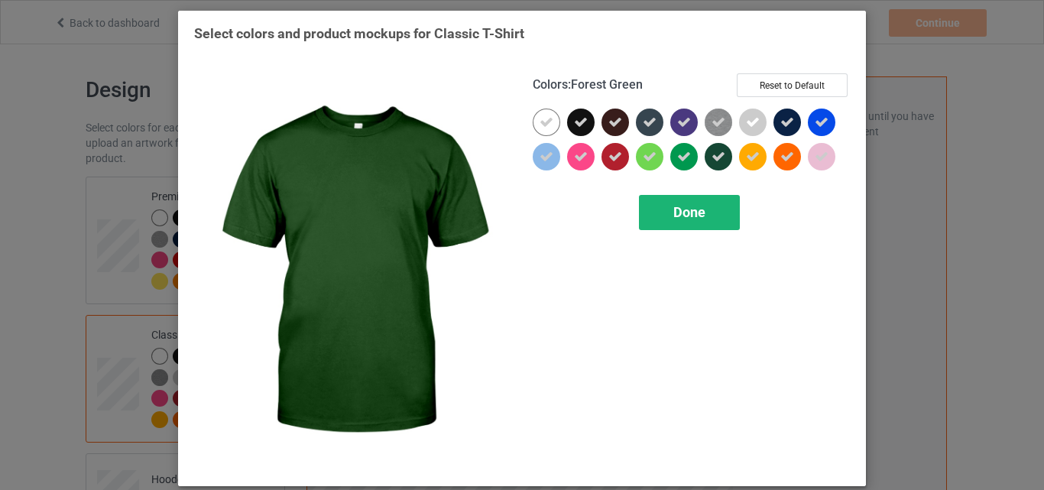
click at [705, 215] on div "Done" at bounding box center [689, 212] width 101 height 35
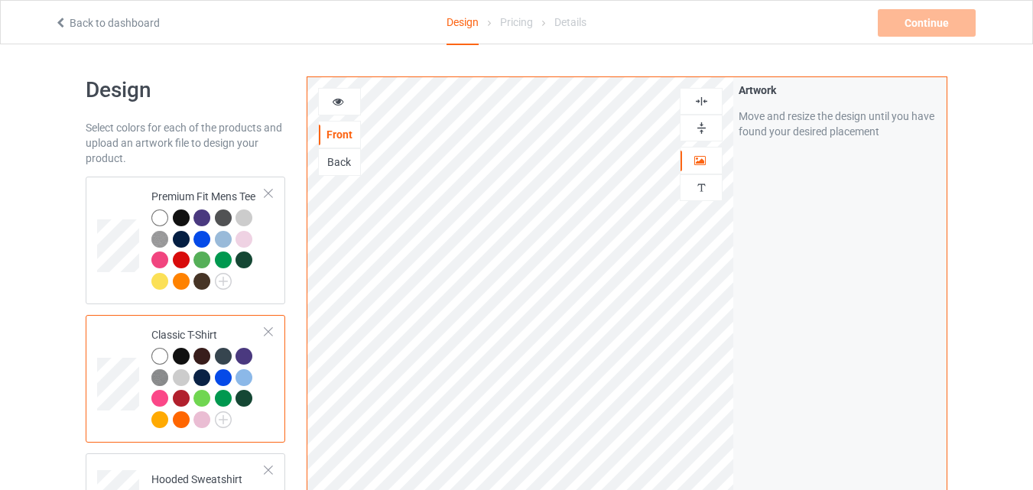
scroll to position [178, 0]
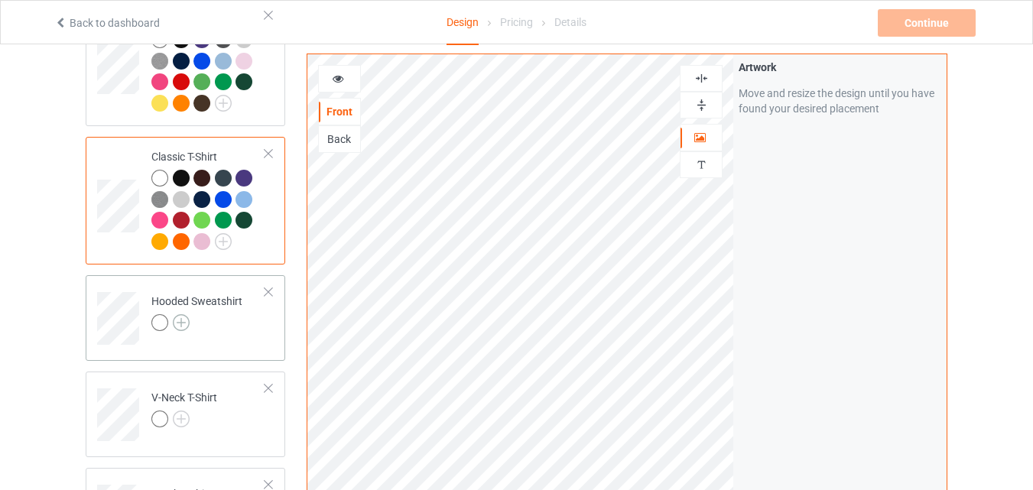
click at [187, 326] on img at bounding box center [181, 322] width 17 height 17
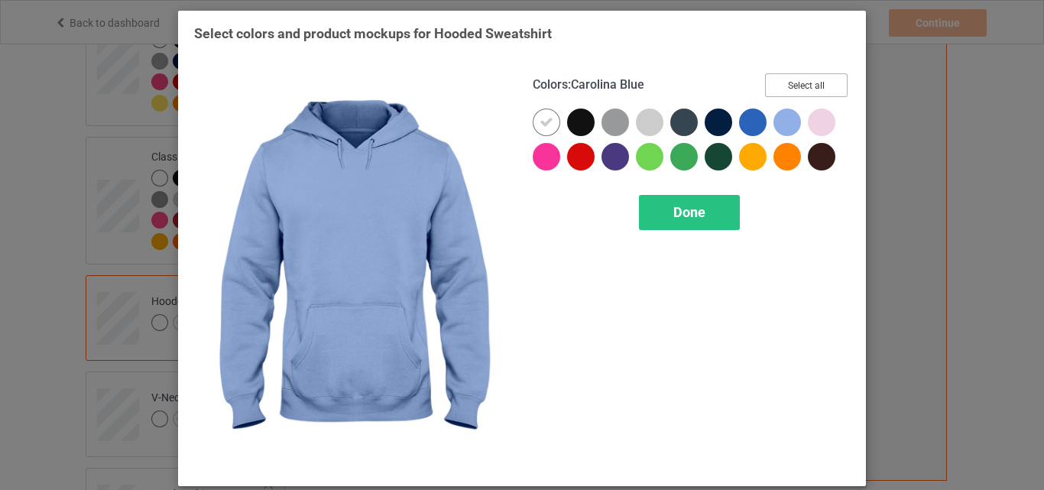
click at [817, 83] on button "Select all" at bounding box center [806, 85] width 83 height 24
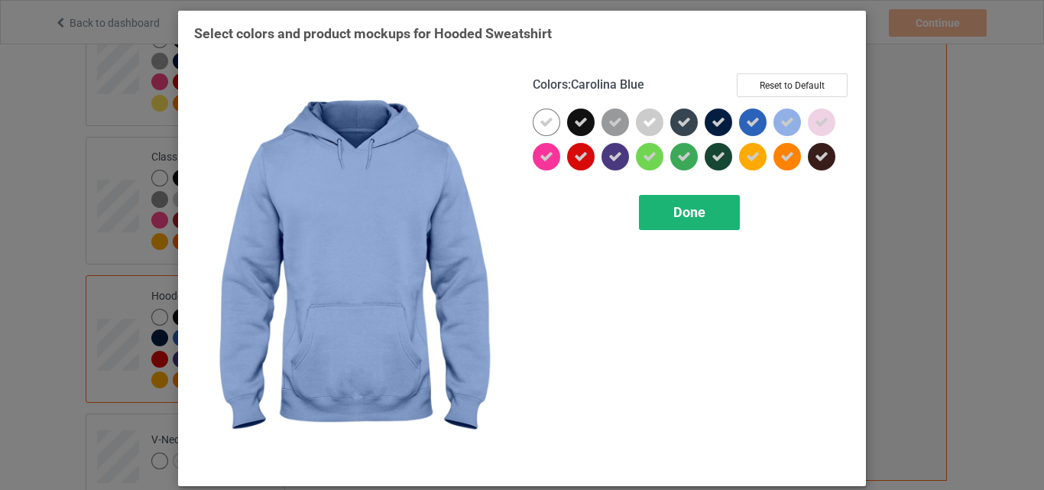
click at [685, 218] on span "Done" at bounding box center [690, 212] width 32 height 16
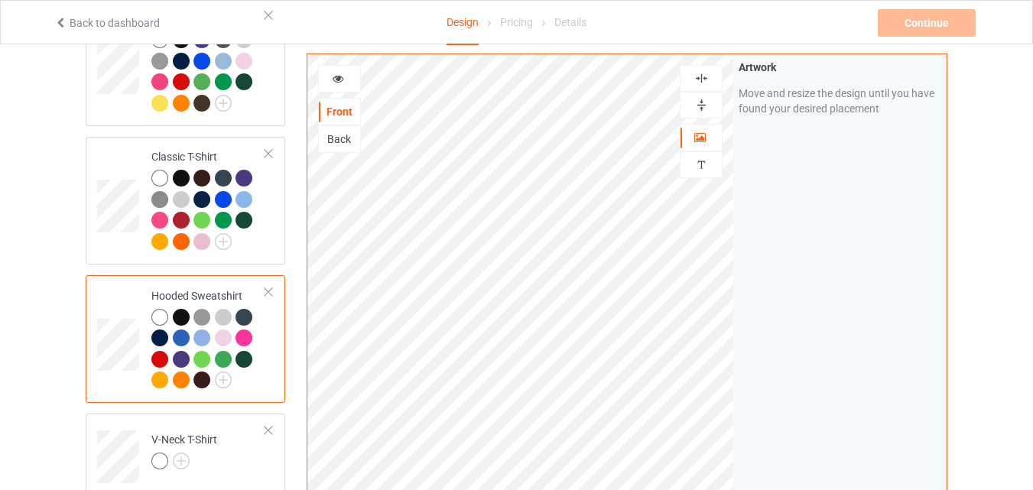
scroll to position [357, 0]
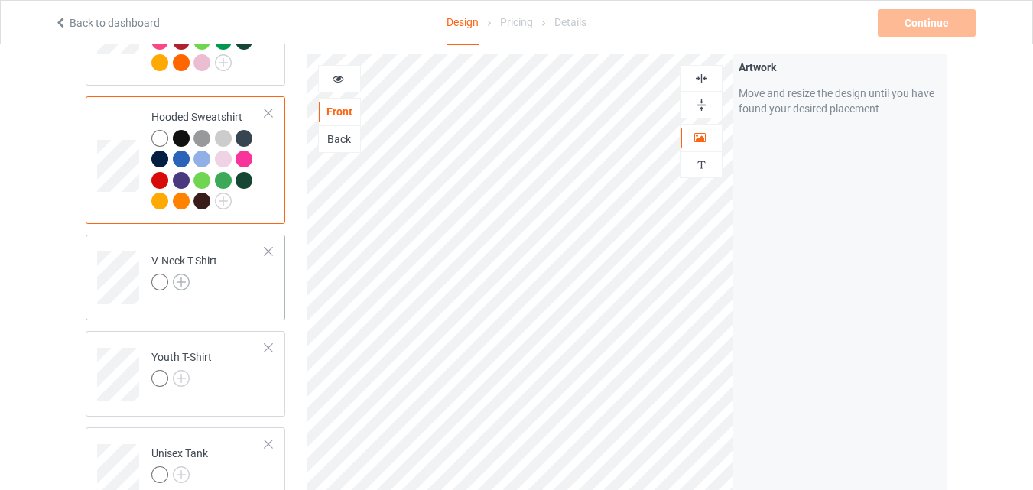
click at [178, 278] on img at bounding box center [181, 282] width 17 height 17
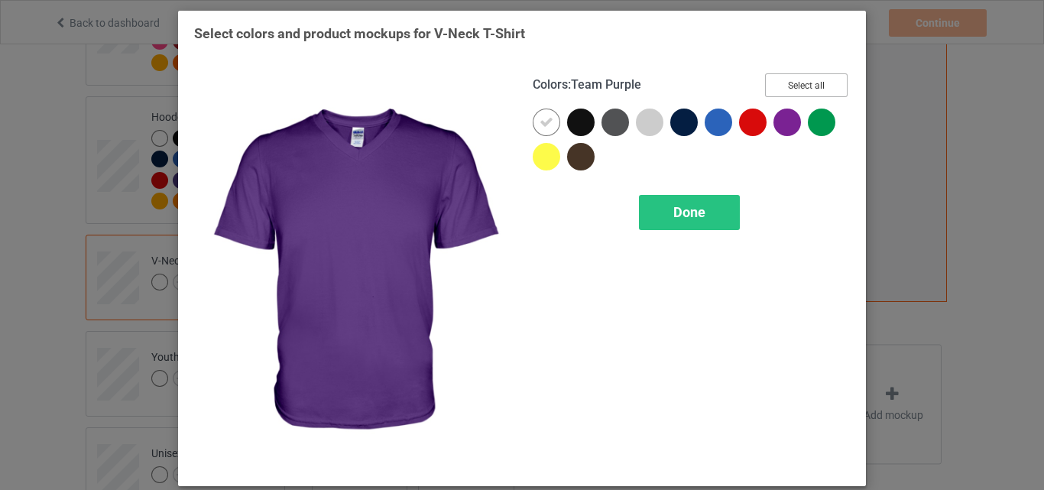
click at [814, 86] on button "Select all" at bounding box center [806, 85] width 83 height 24
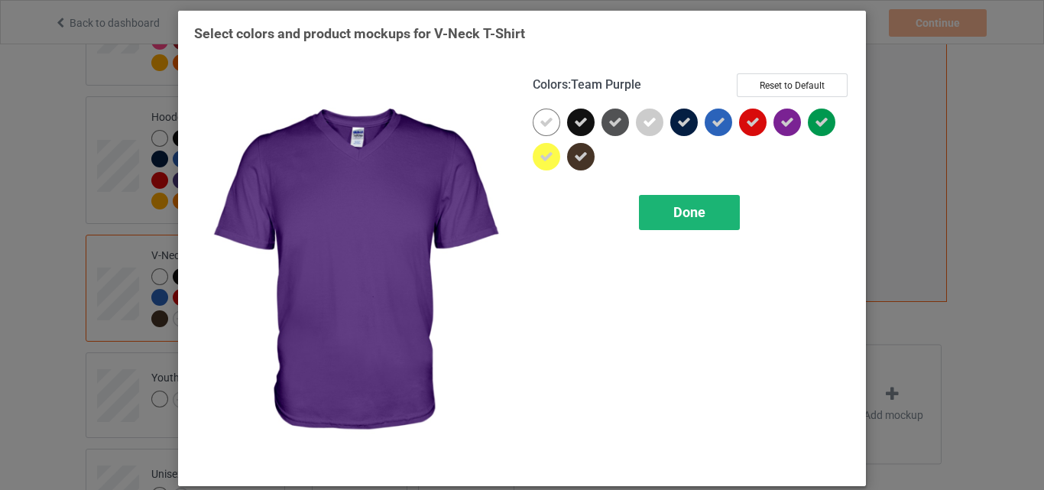
click at [696, 206] on span "Done" at bounding box center [690, 212] width 32 height 16
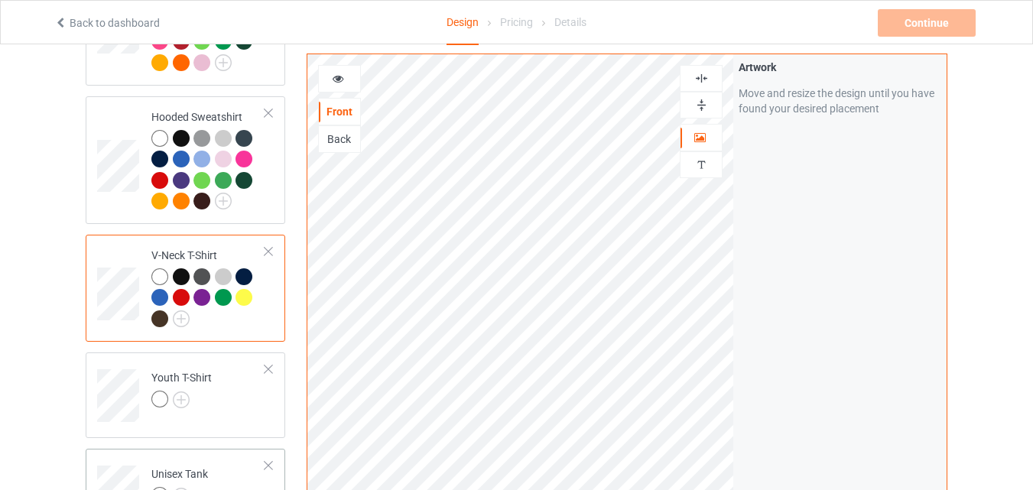
scroll to position [535, 0]
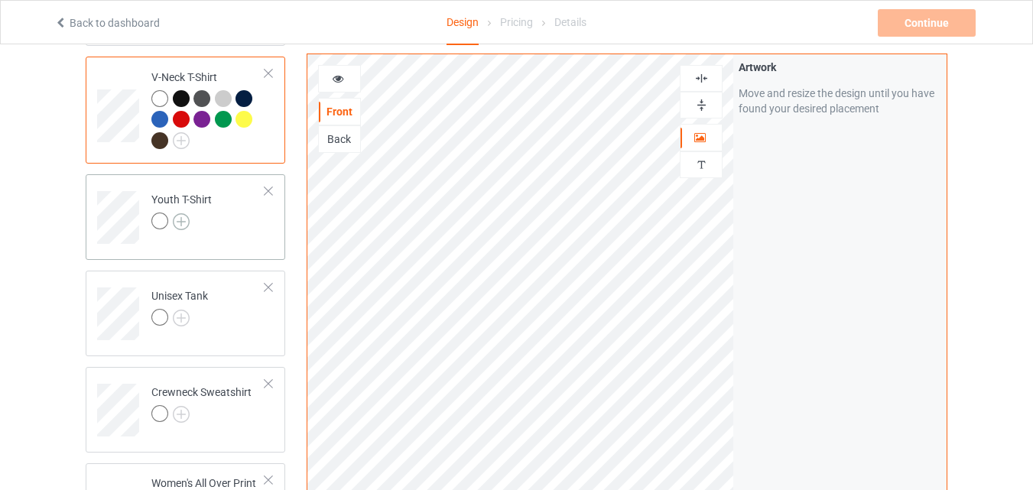
click at [185, 219] on img at bounding box center [181, 221] width 17 height 17
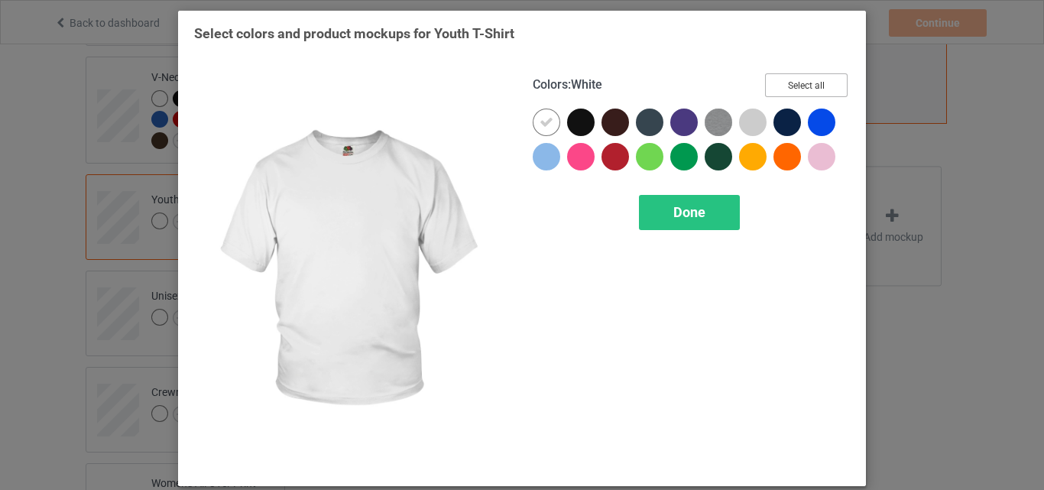
click at [805, 83] on button "Select all" at bounding box center [806, 85] width 83 height 24
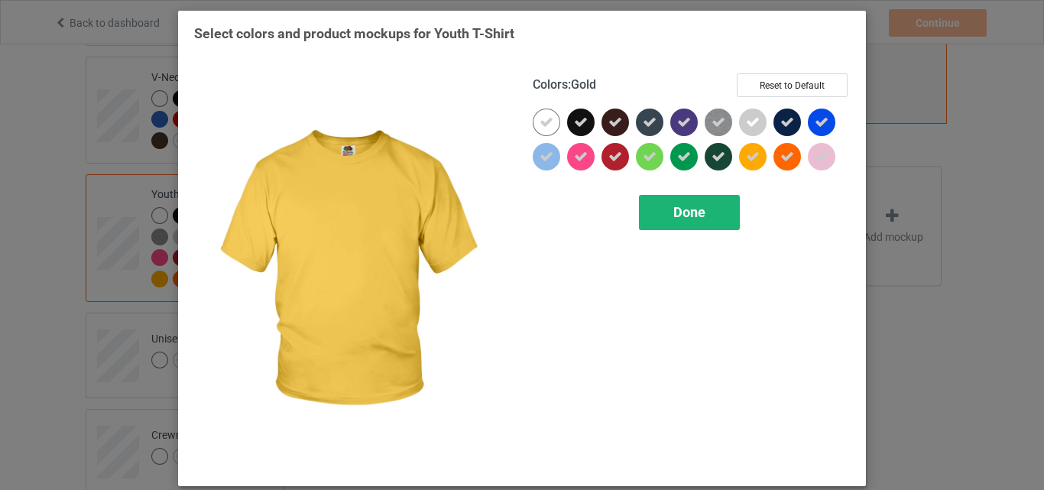
click at [700, 206] on span "Done" at bounding box center [690, 212] width 32 height 16
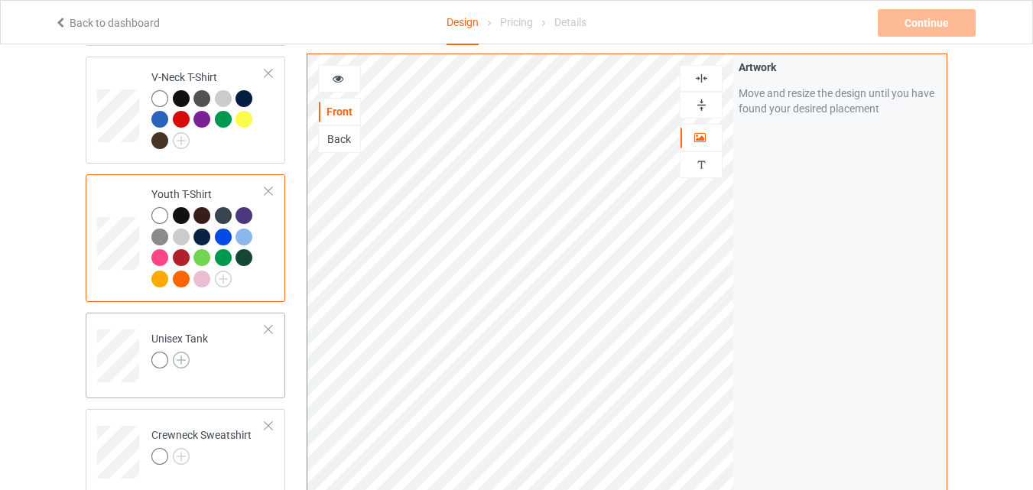
click at [179, 357] on img at bounding box center [181, 360] width 17 height 17
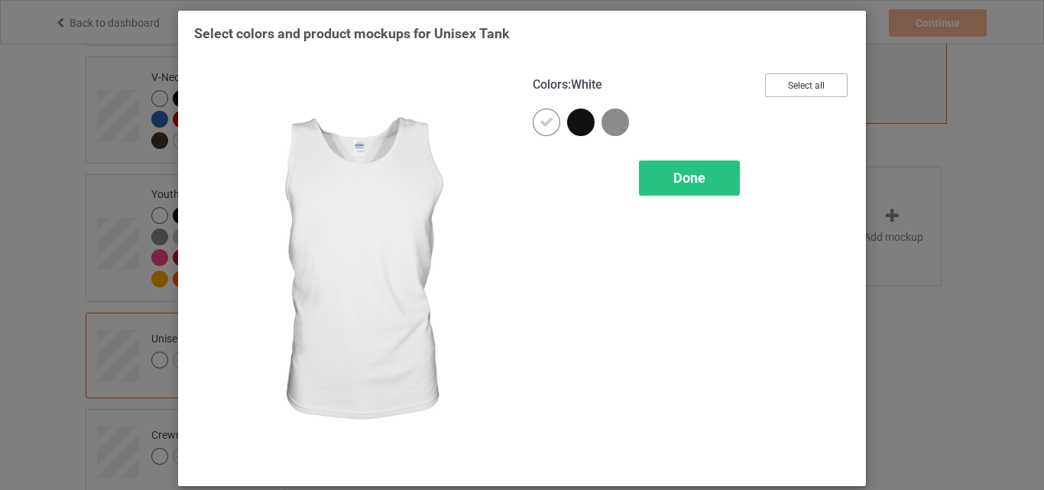
click at [791, 86] on button "Select all" at bounding box center [806, 85] width 83 height 24
click at [691, 175] on span "Done" at bounding box center [690, 178] width 32 height 16
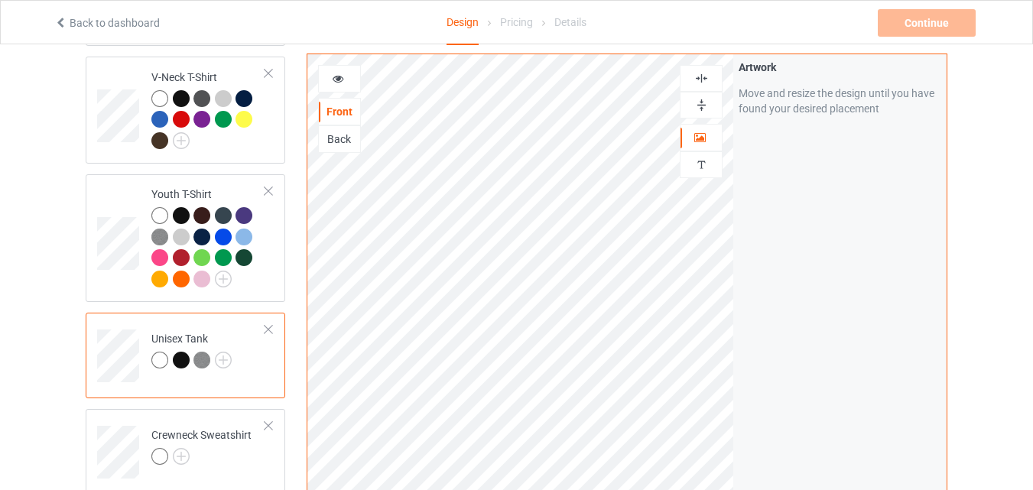
scroll to position [713, 0]
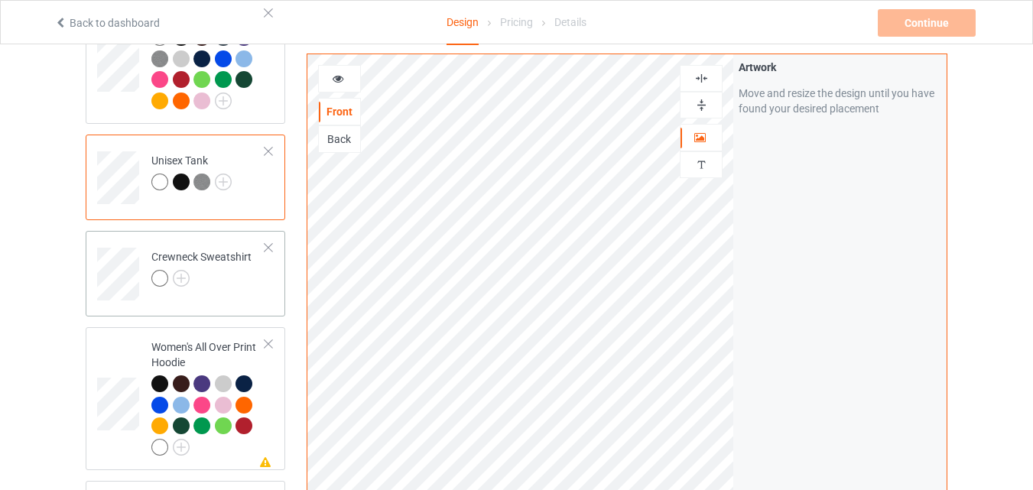
click at [215, 282] on div at bounding box center [201, 280] width 100 height 21
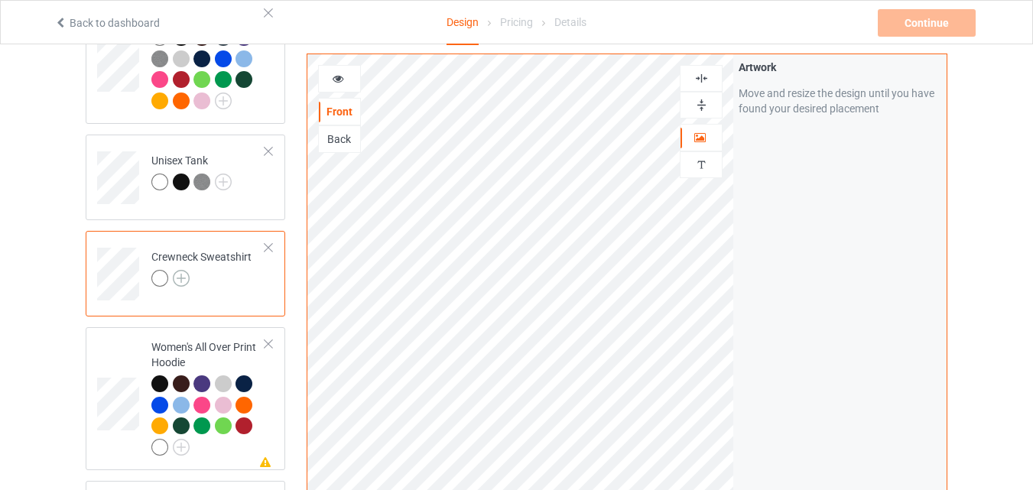
click at [175, 276] on img at bounding box center [181, 278] width 17 height 17
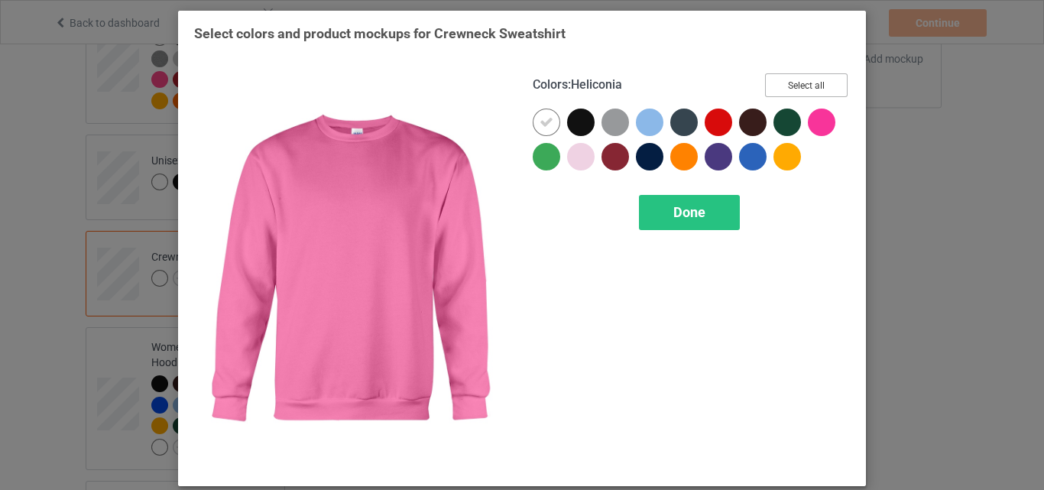
click at [820, 87] on button "Select all" at bounding box center [806, 85] width 83 height 24
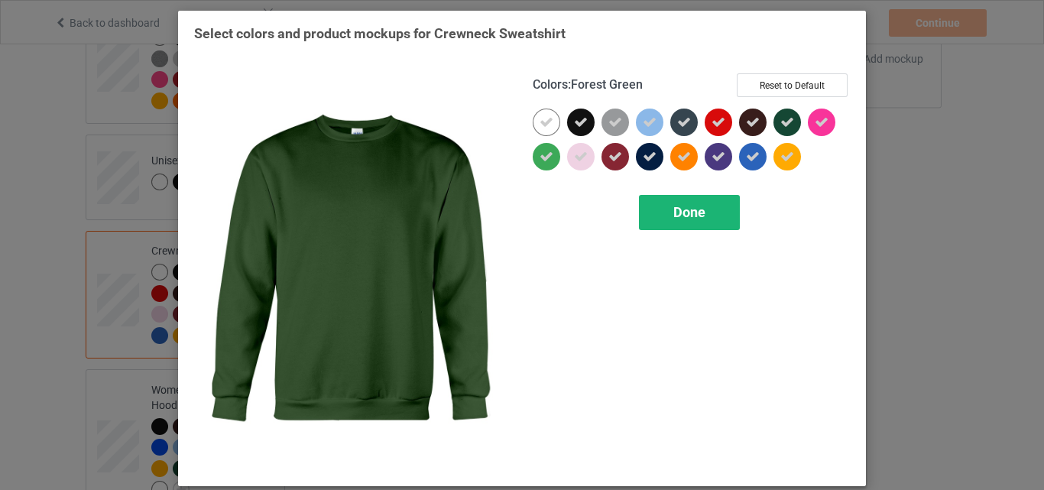
click at [680, 210] on span "Done" at bounding box center [690, 212] width 32 height 16
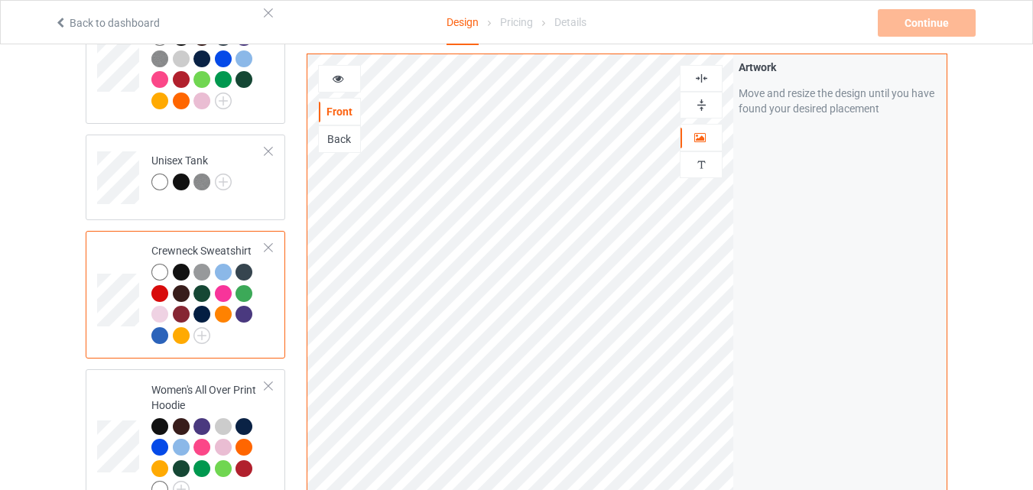
scroll to position [892, 0]
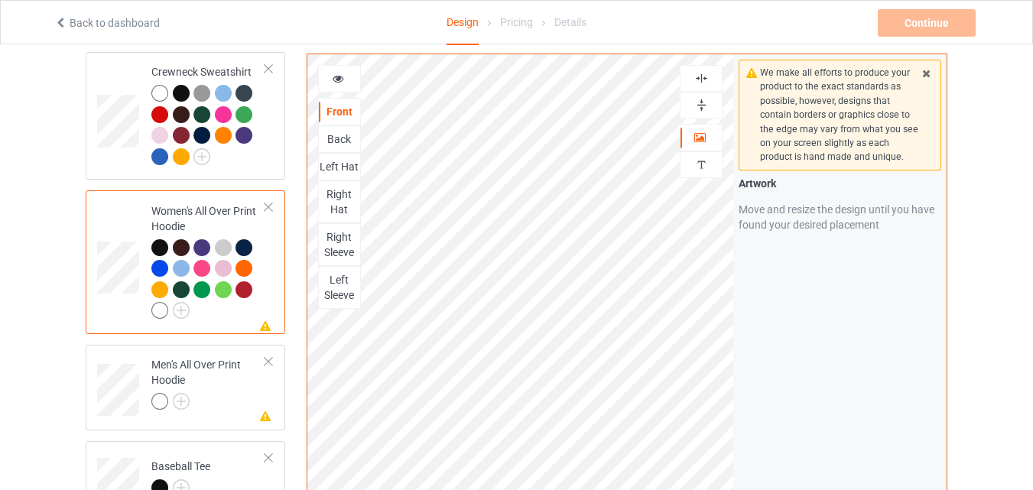
click at [346, 85] on div at bounding box center [339, 78] width 41 height 15
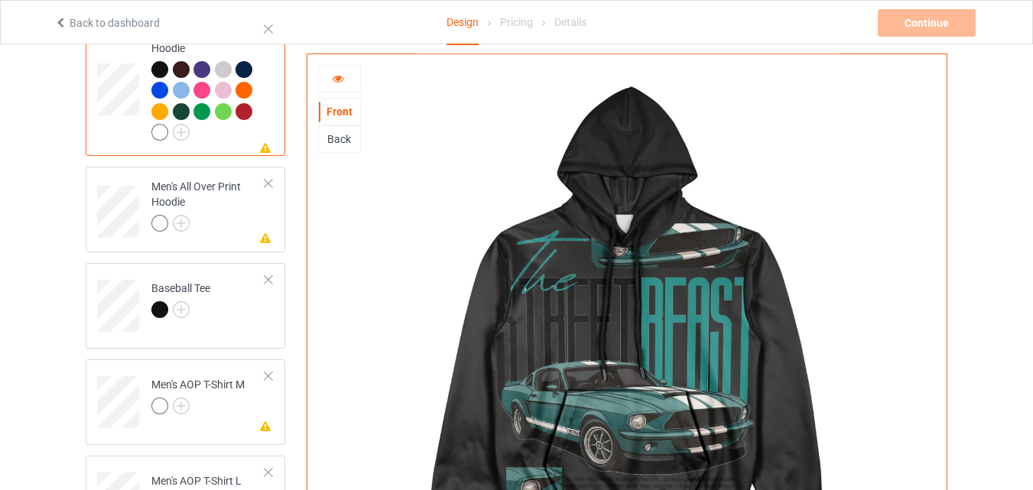
scroll to position [1249, 0]
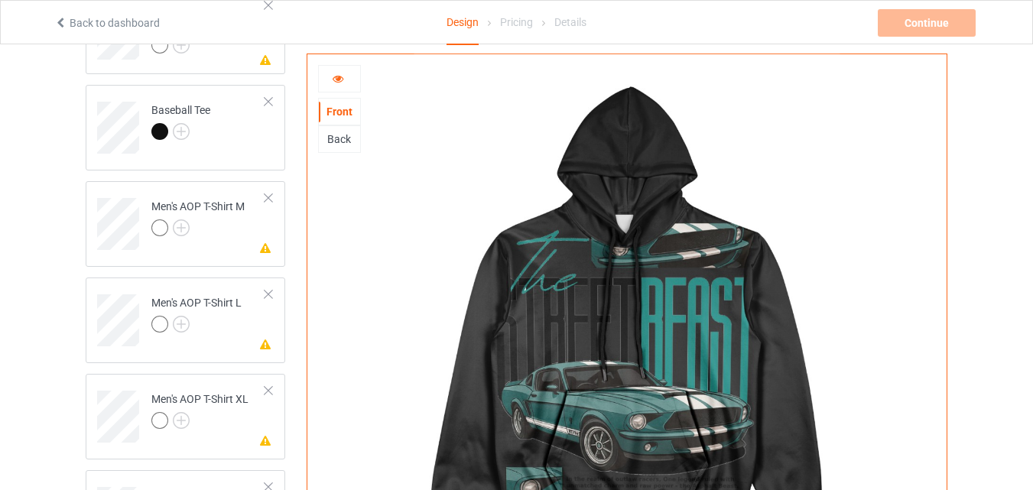
drag, startPoint x: 981, startPoint y: 228, endPoint x: 979, endPoint y: 205, distance: 23.1
click at [979, 205] on div "Design Select colors for each of the products and upload an artwork file to des…" at bounding box center [516, 257] width 1033 height 2922
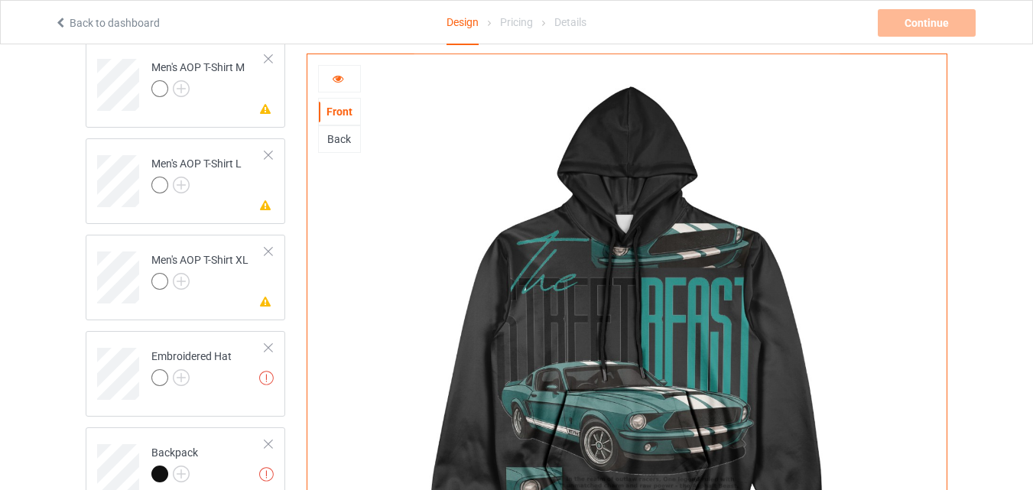
scroll to position [1210, 0]
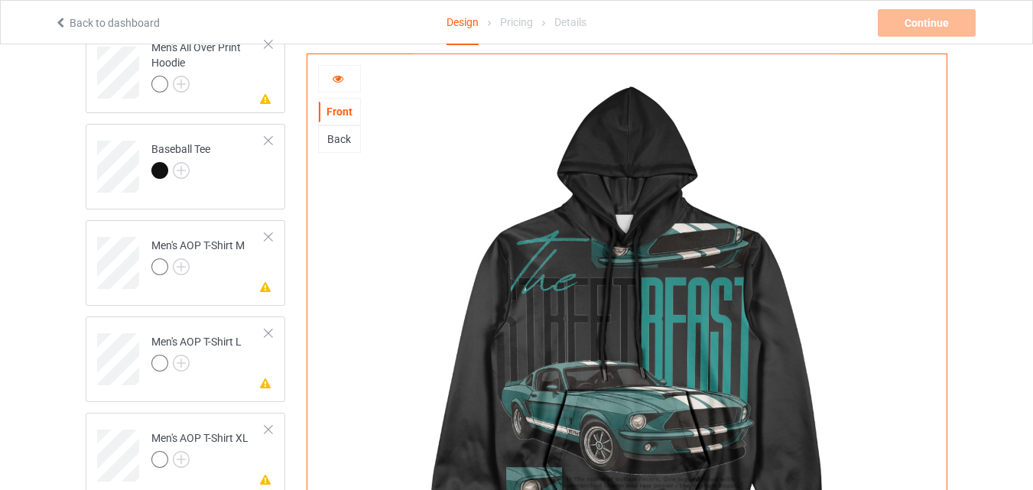
click at [339, 140] on div "Back" at bounding box center [339, 139] width 41 height 15
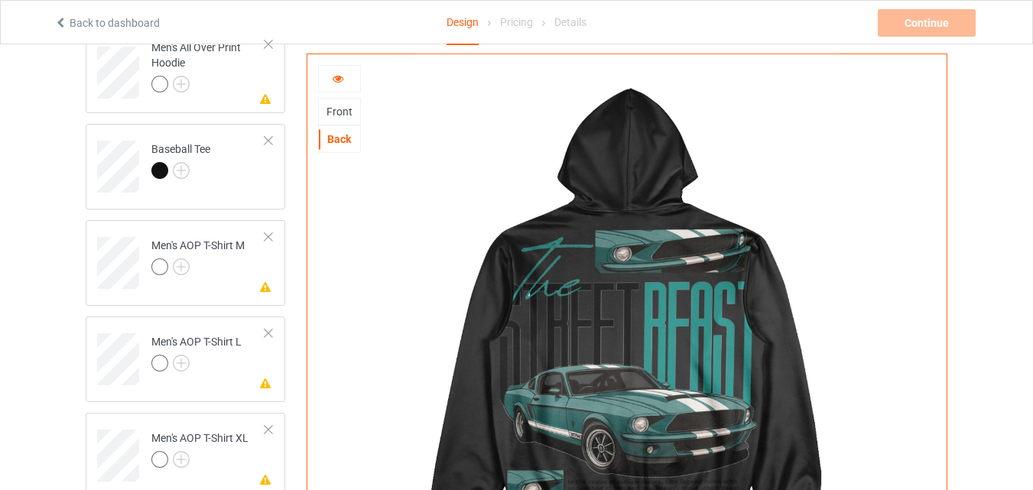
click at [340, 119] on div "Front" at bounding box center [339, 112] width 43 height 28
click at [343, 82] on icon at bounding box center [338, 76] width 13 height 11
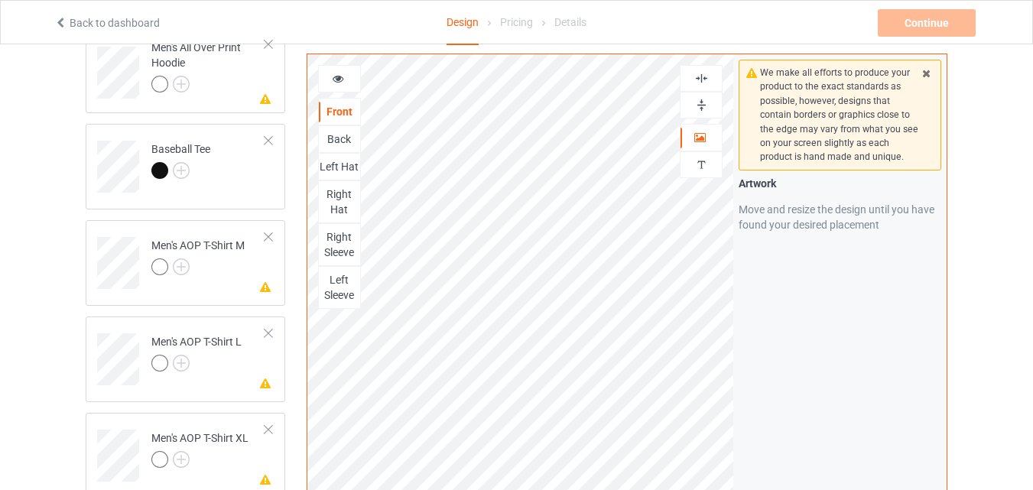
click at [344, 165] on div "Left Hat" at bounding box center [339, 166] width 41 height 15
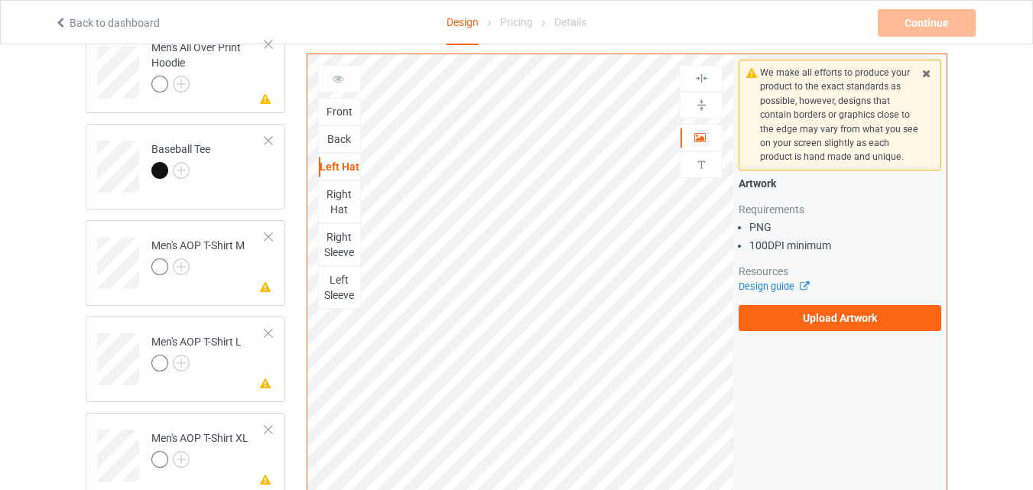
click at [336, 111] on div "Front" at bounding box center [339, 111] width 41 height 15
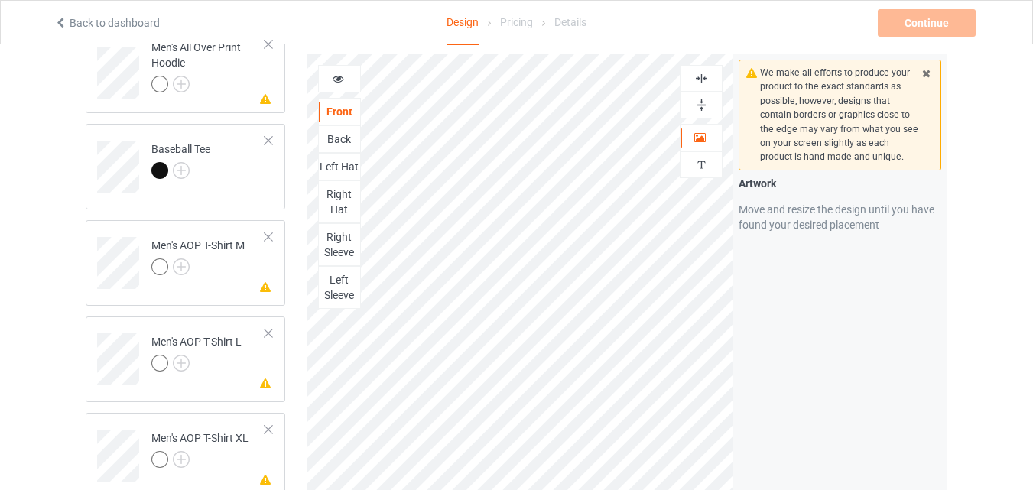
click at [341, 137] on div "Back" at bounding box center [339, 139] width 41 height 15
click at [342, 112] on div "Front" at bounding box center [339, 111] width 41 height 15
click at [343, 80] on icon at bounding box center [338, 76] width 13 height 11
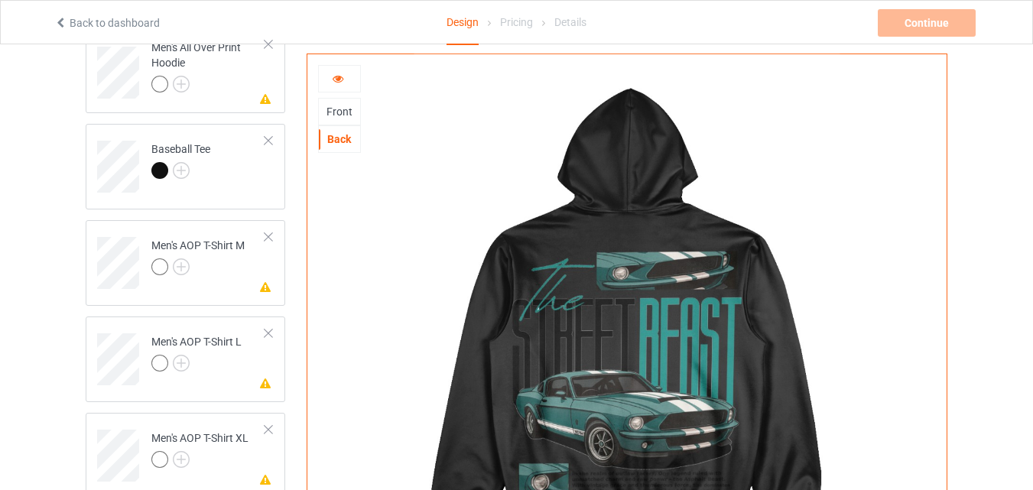
scroll to position [1388, 0]
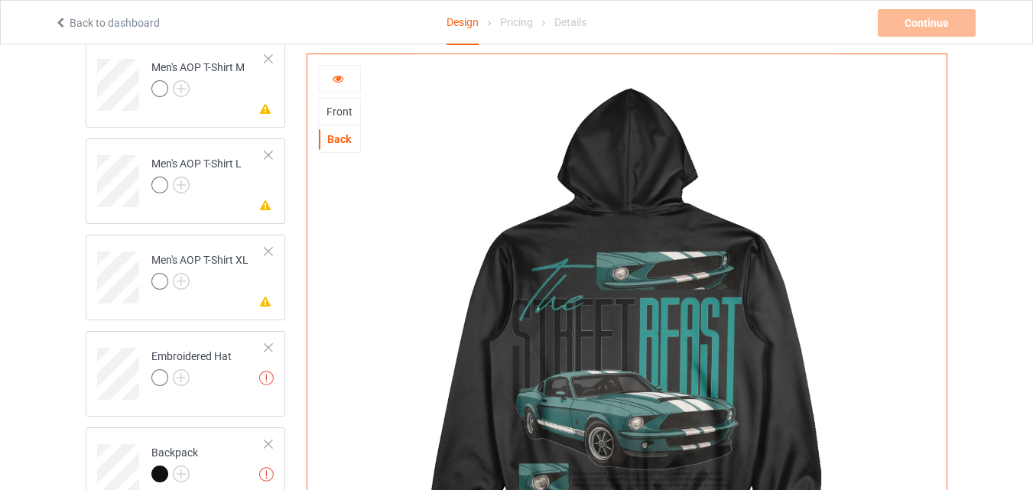
click at [336, 106] on div "Front" at bounding box center [339, 111] width 41 height 15
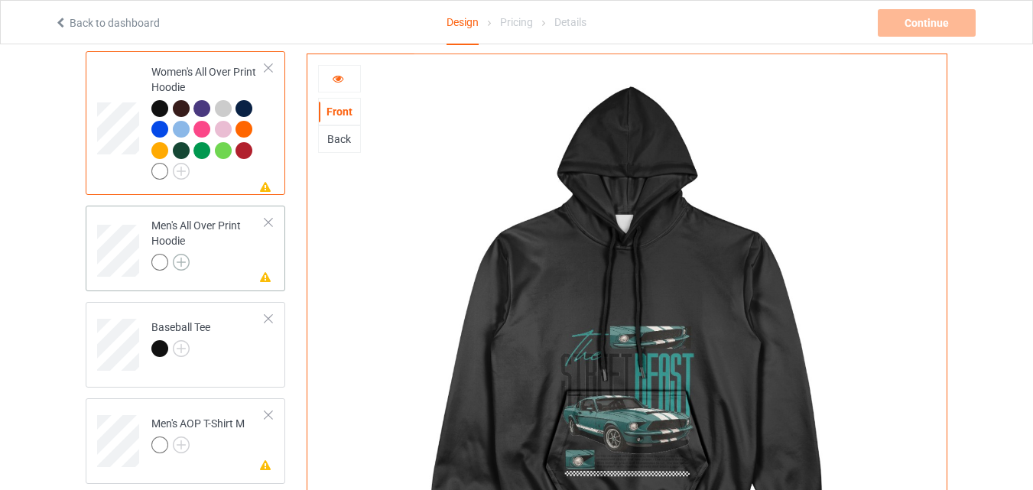
scroll to position [853, 0]
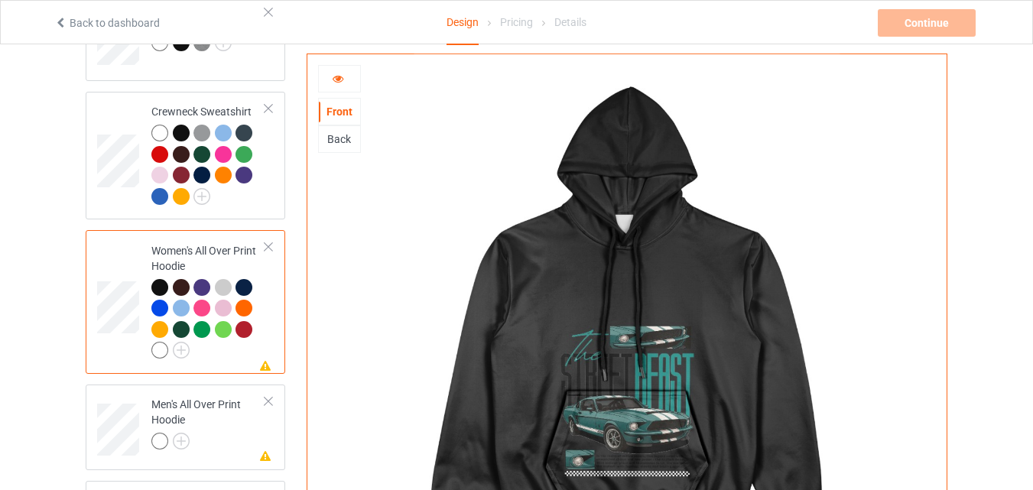
click at [352, 142] on div "Back" at bounding box center [339, 139] width 41 height 15
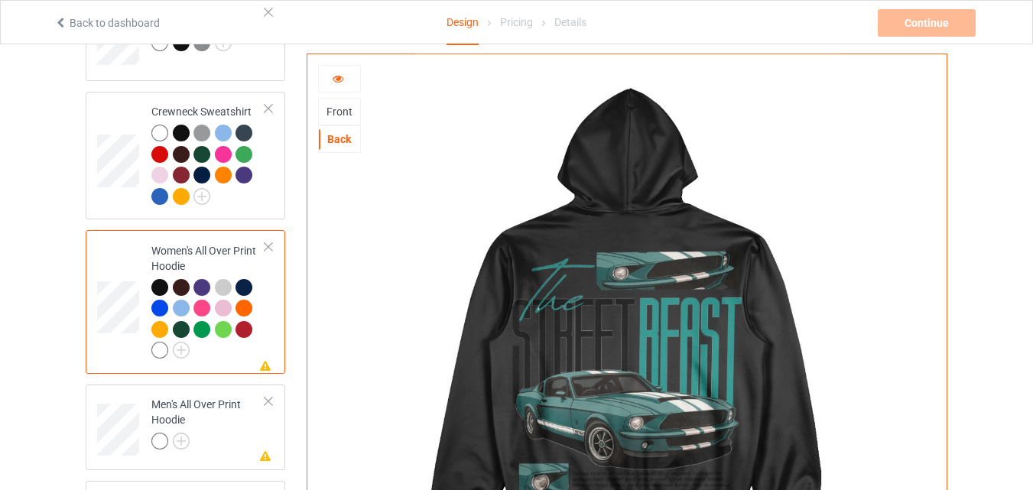
click at [345, 113] on div "Front" at bounding box center [339, 111] width 41 height 15
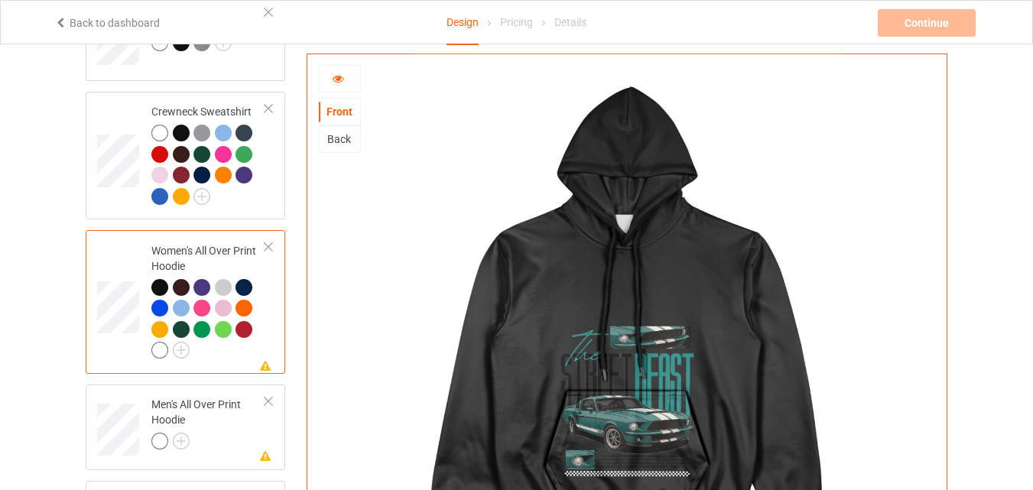
click at [342, 82] on icon at bounding box center [338, 76] width 13 height 11
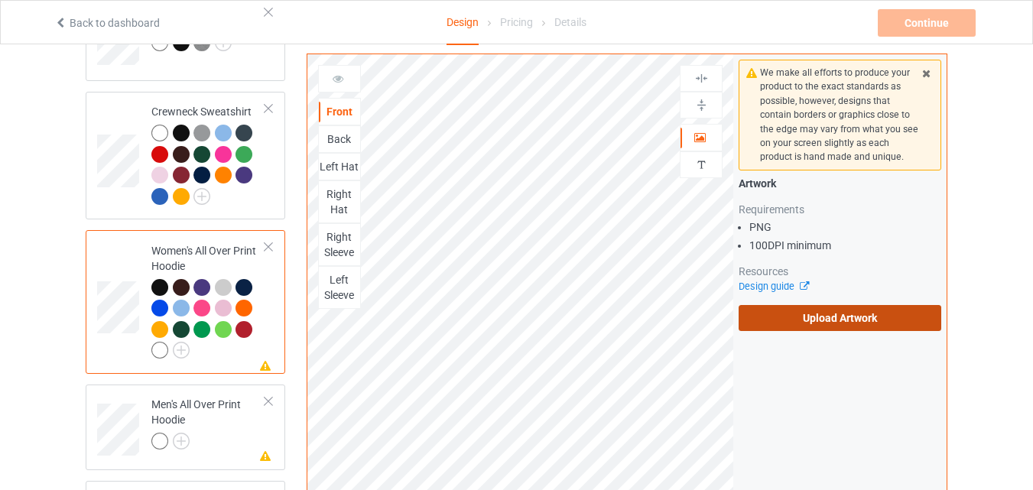
click at [791, 321] on label "Upload Artwork" at bounding box center [840, 318] width 203 height 26
click at [0, 0] on input "Upload Artwork" at bounding box center [0, 0] width 0 height 0
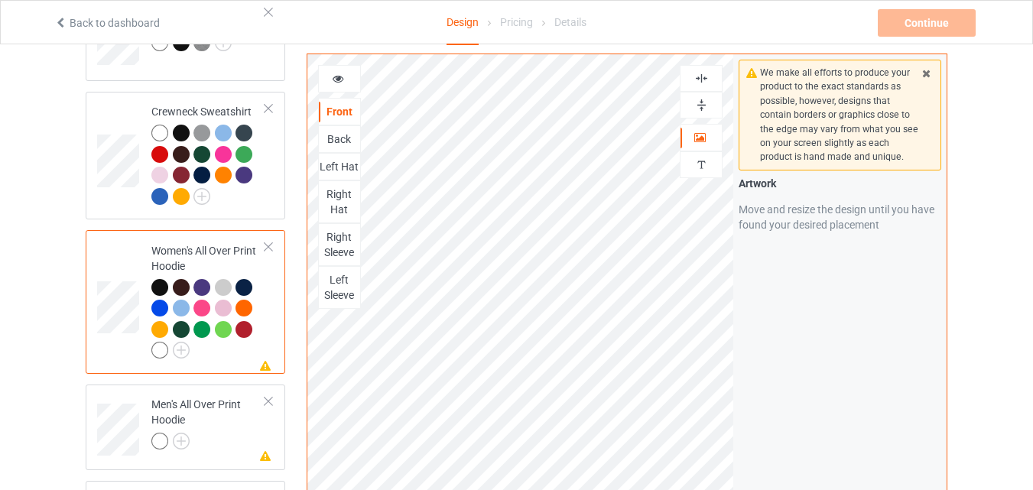
click at [346, 79] on div at bounding box center [339, 78] width 41 height 15
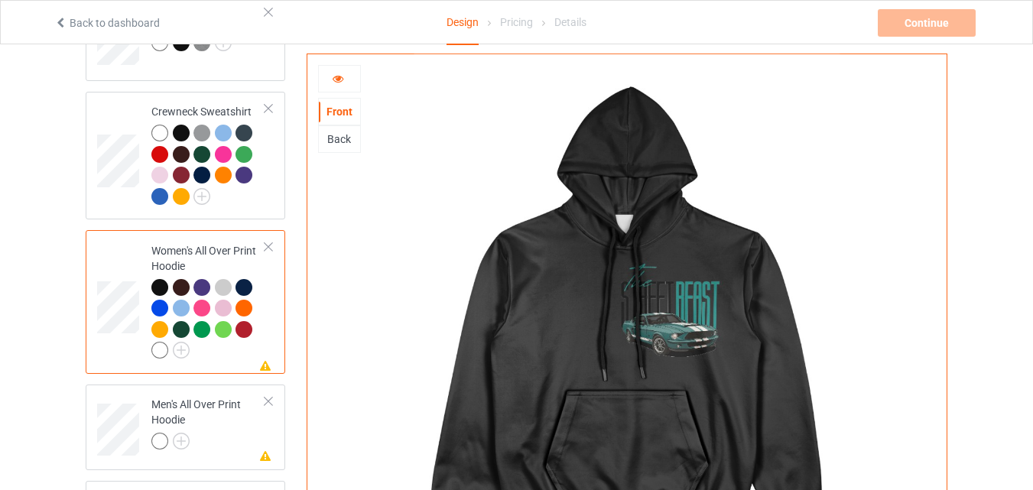
click at [339, 82] on icon at bounding box center [338, 76] width 13 height 11
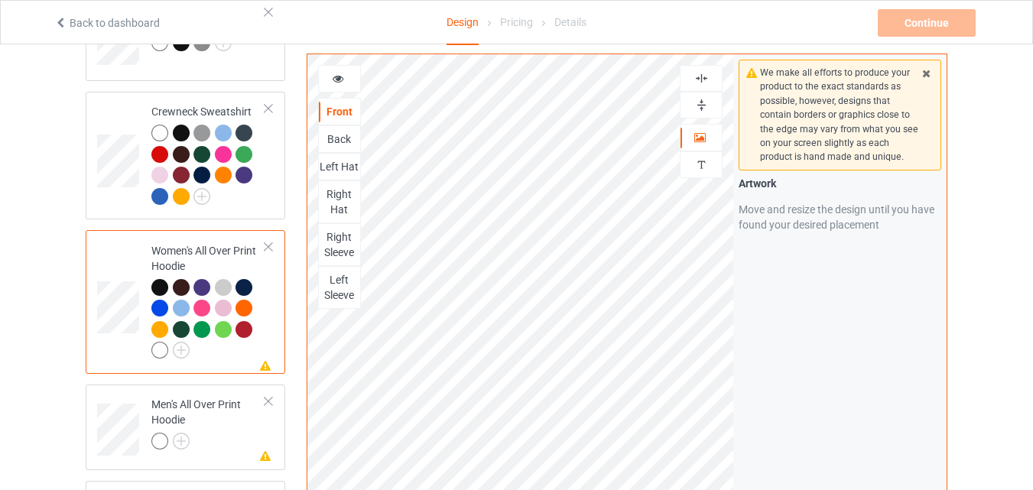
click at [347, 80] on div at bounding box center [339, 78] width 41 height 15
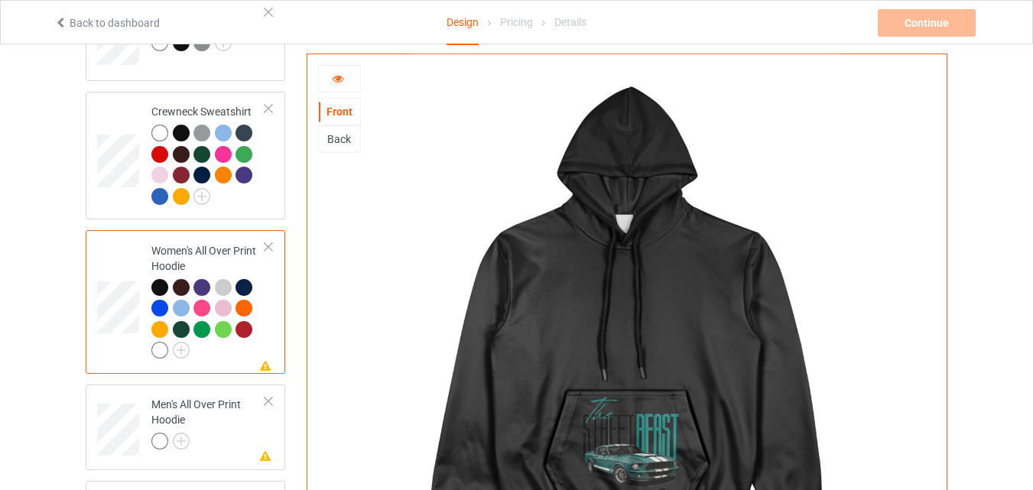
scroll to position [1031, 0]
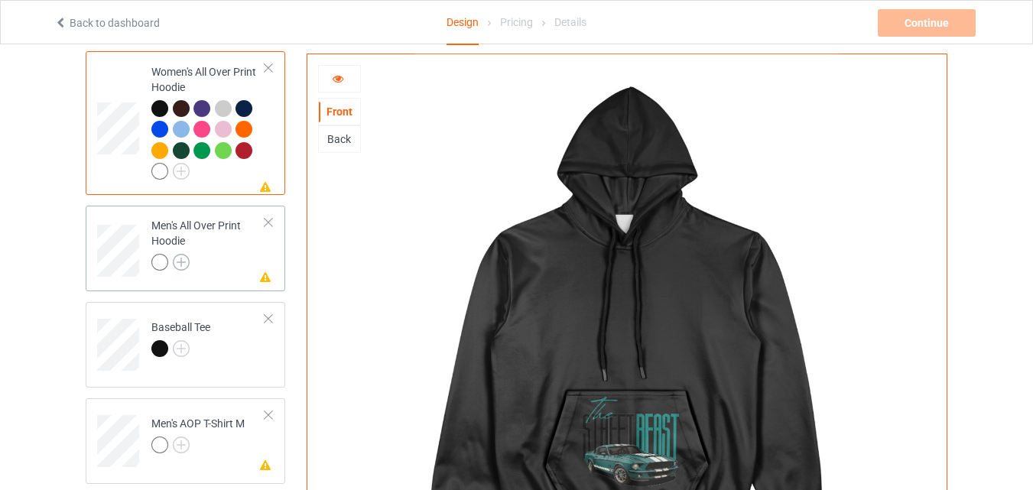
click at [179, 260] on img at bounding box center [181, 262] width 17 height 17
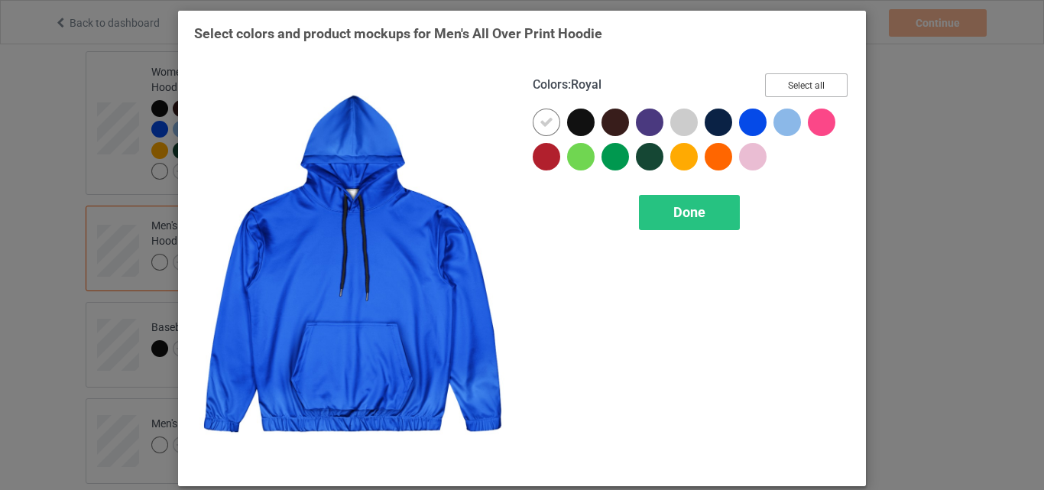
click at [814, 87] on button "Select all" at bounding box center [806, 85] width 83 height 24
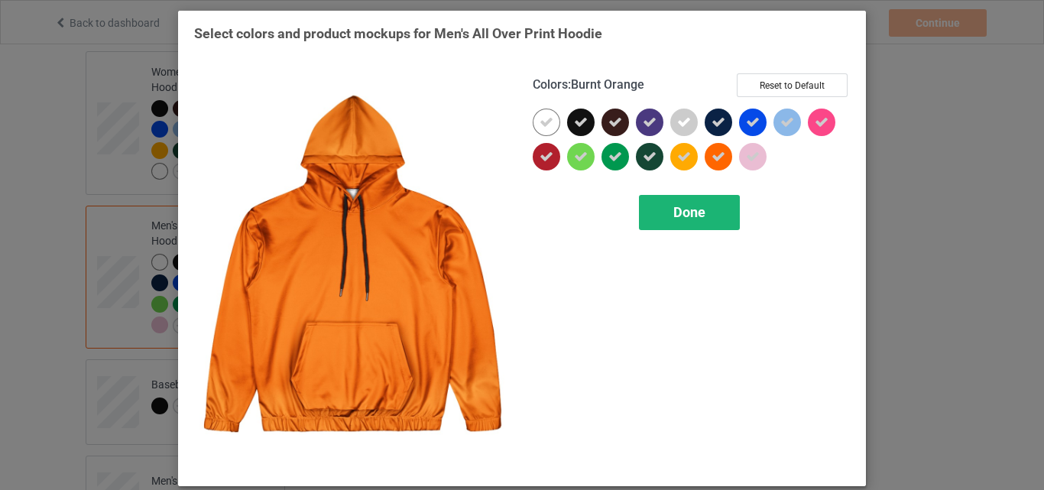
click at [687, 210] on span "Done" at bounding box center [690, 212] width 32 height 16
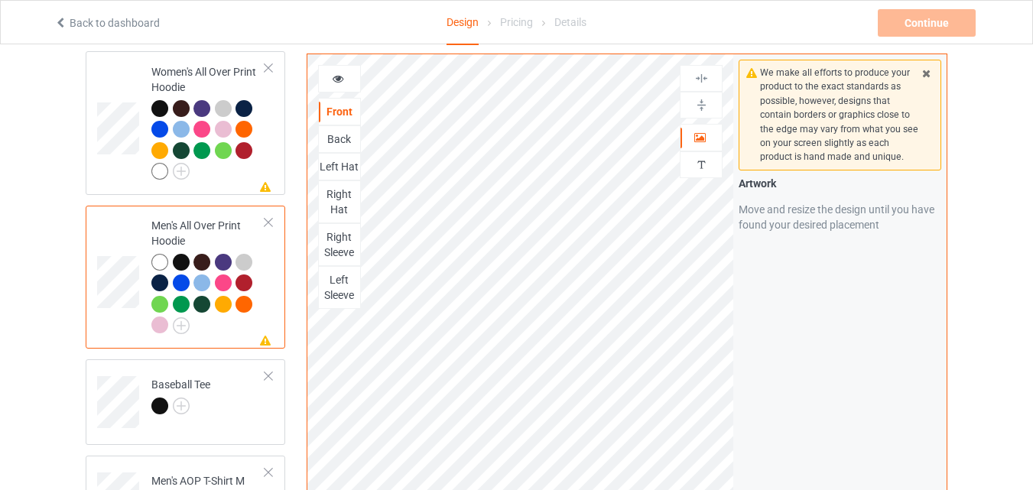
click at [125, 232] on td at bounding box center [120, 277] width 46 height 131
click at [347, 139] on div "Back" at bounding box center [339, 139] width 41 height 15
click at [333, 107] on div "Front" at bounding box center [339, 111] width 41 height 15
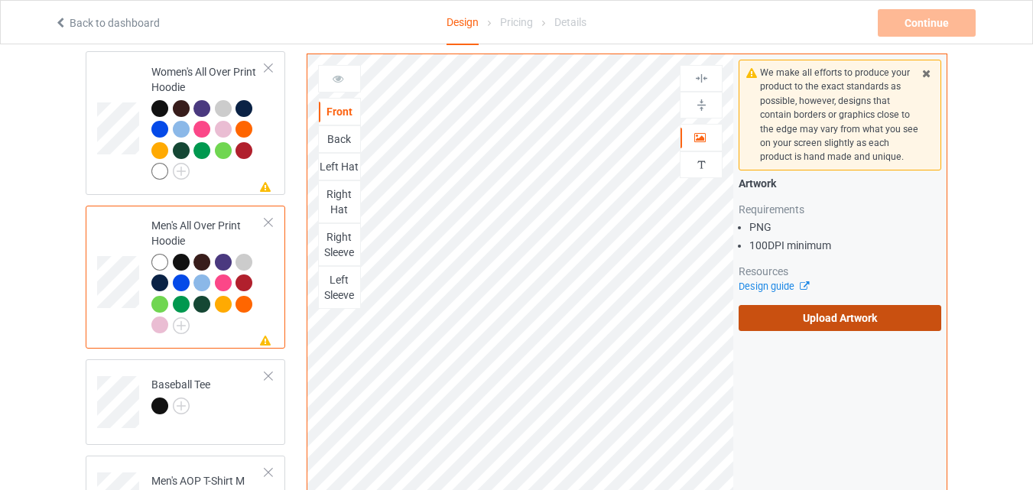
click at [768, 317] on label "Upload Artwork" at bounding box center [840, 318] width 203 height 26
click at [0, 0] on input "Upload Artwork" at bounding box center [0, 0] width 0 height 0
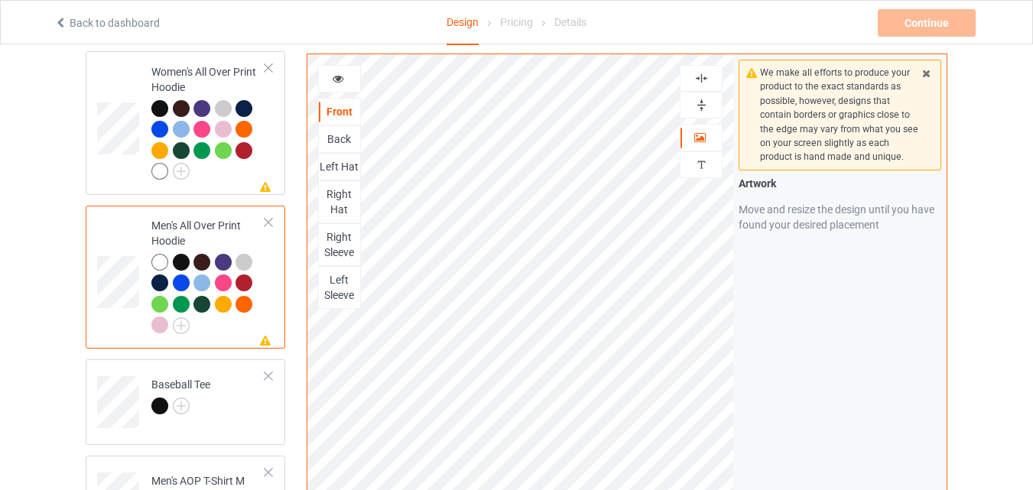
click at [340, 76] on icon at bounding box center [338, 76] width 13 height 11
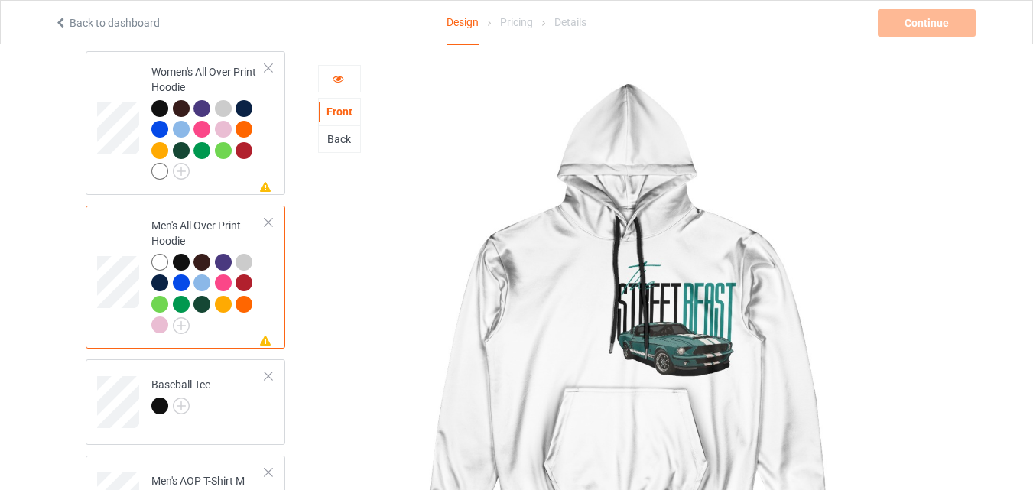
click at [338, 142] on div "Back" at bounding box center [339, 139] width 41 height 15
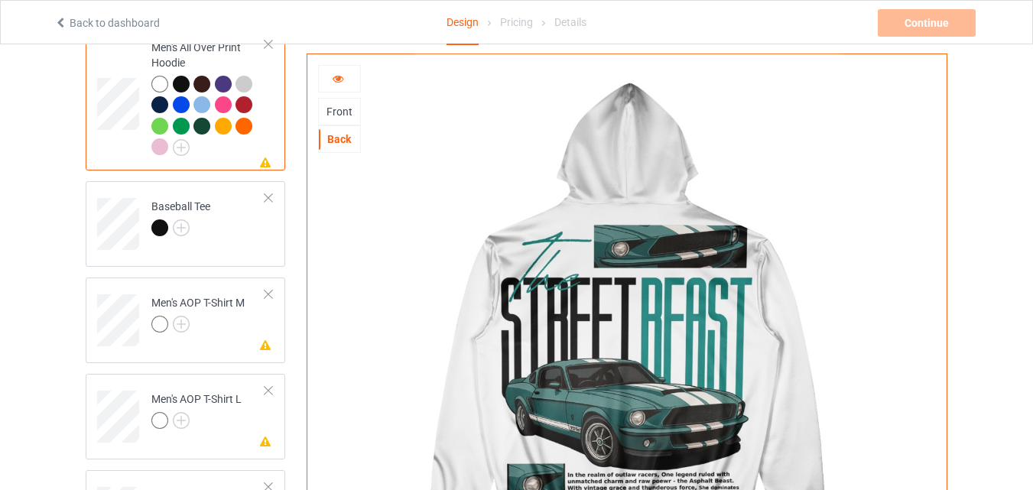
scroll to position [1031, 0]
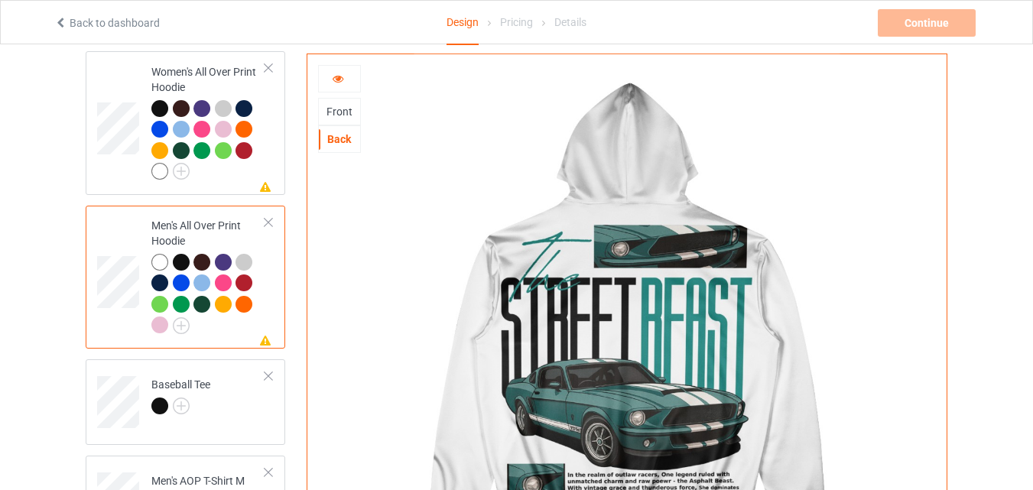
click at [339, 79] on icon at bounding box center [338, 76] width 13 height 11
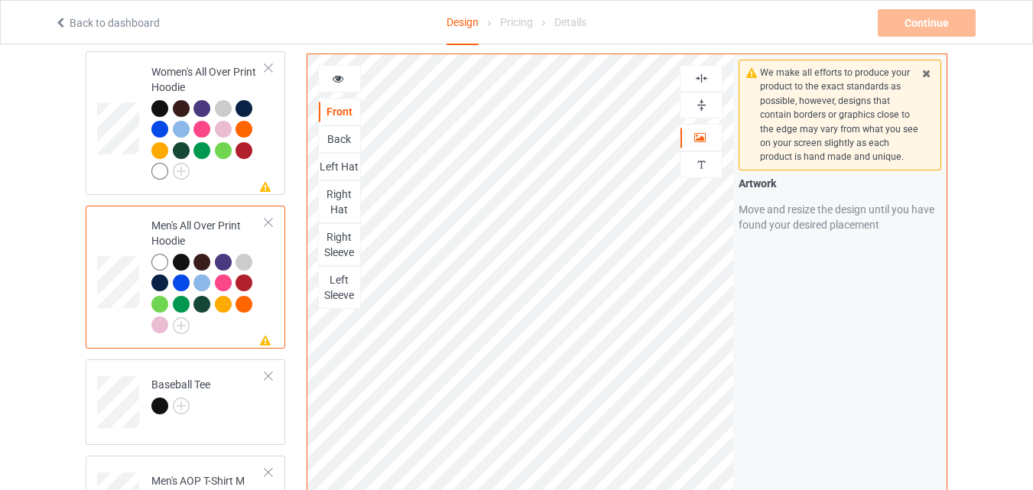
click at [350, 132] on div "Back" at bounding box center [339, 139] width 41 height 15
click at [345, 81] on div at bounding box center [339, 78] width 41 height 15
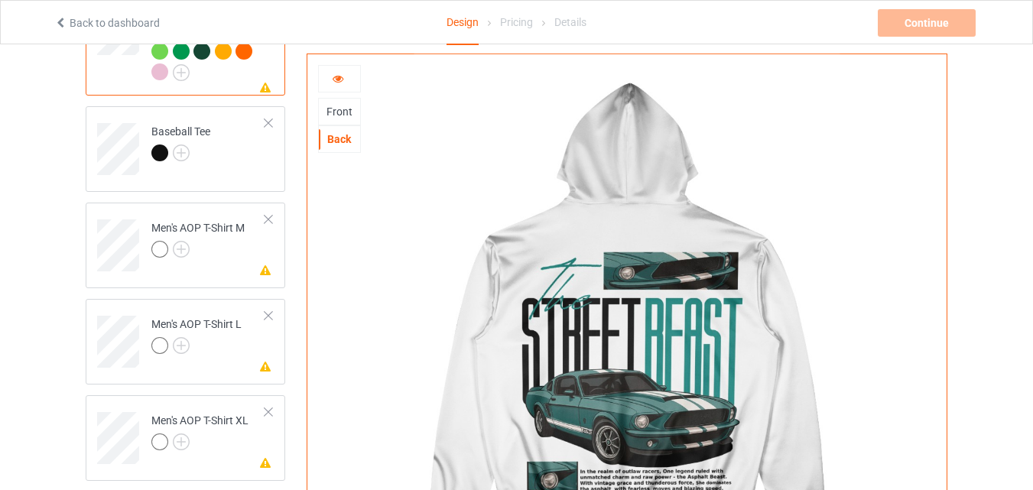
scroll to position [1106, 0]
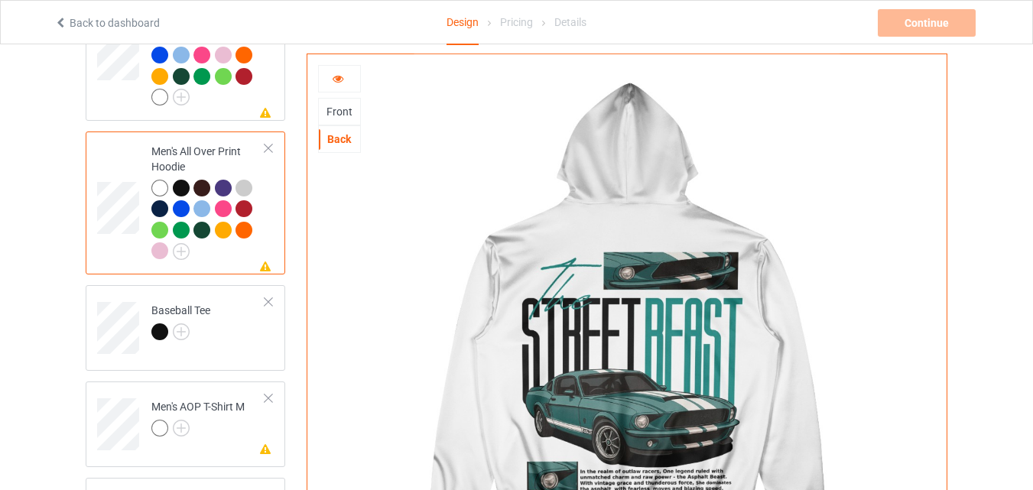
click at [327, 109] on div "Front" at bounding box center [339, 111] width 41 height 15
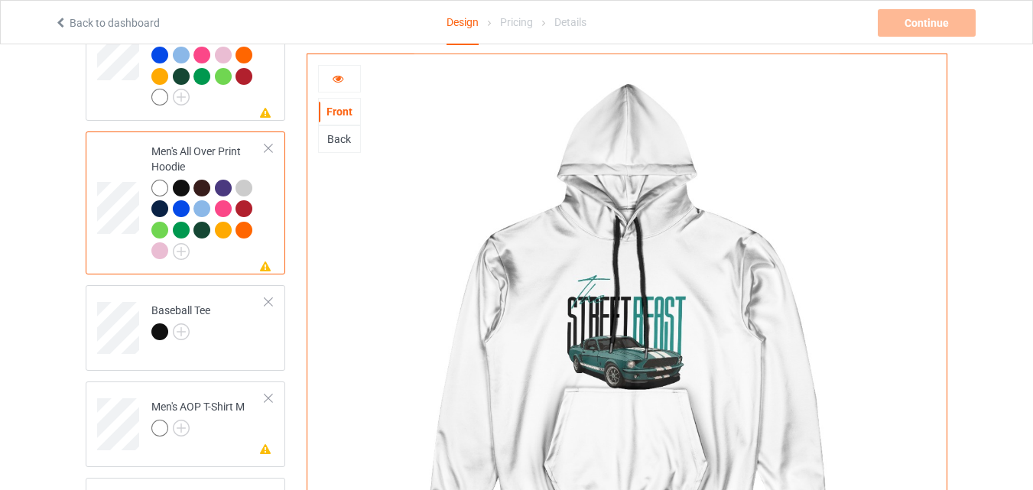
click at [348, 84] on div at bounding box center [339, 78] width 41 height 15
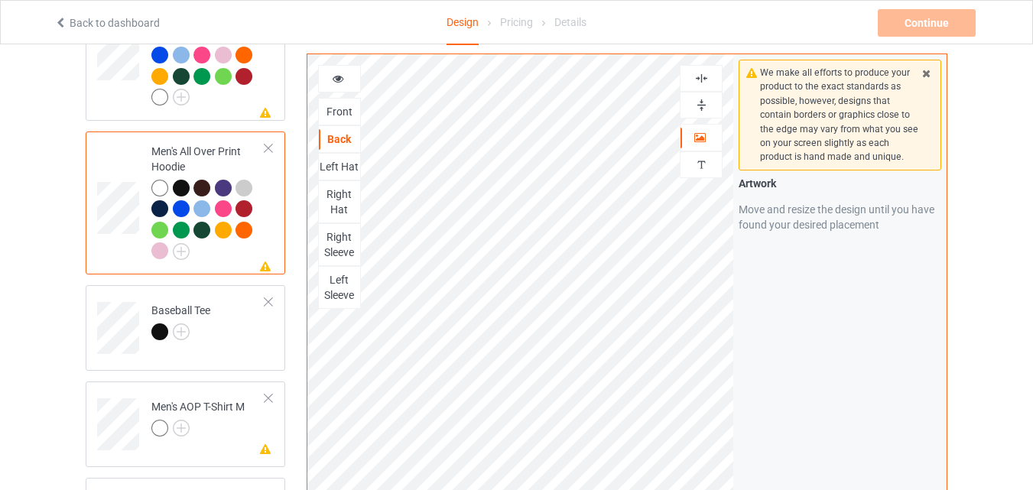
click at [346, 115] on div "Front" at bounding box center [339, 111] width 41 height 15
click at [179, 328] on img at bounding box center [181, 331] width 17 height 17
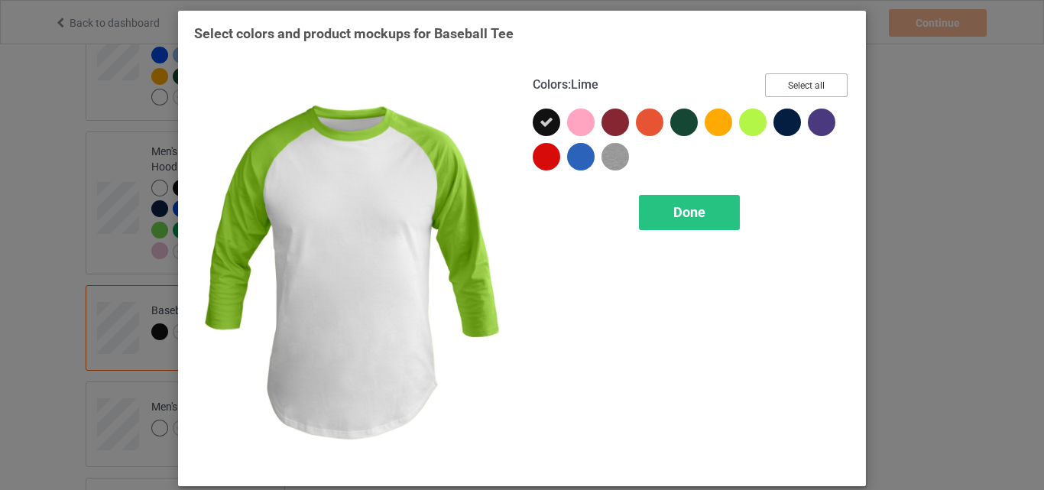
click at [820, 86] on button "Select all" at bounding box center [806, 85] width 83 height 24
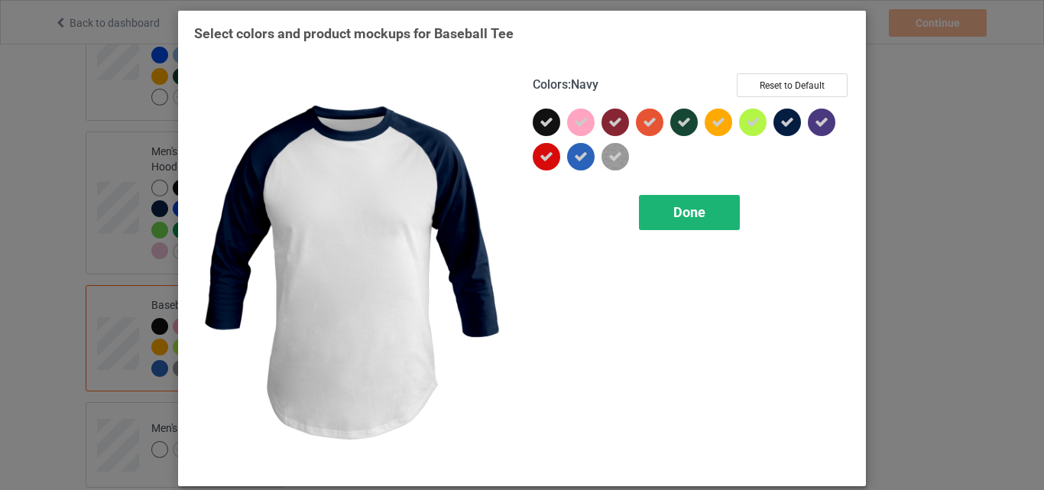
click at [674, 212] on span "Done" at bounding box center [690, 212] width 32 height 16
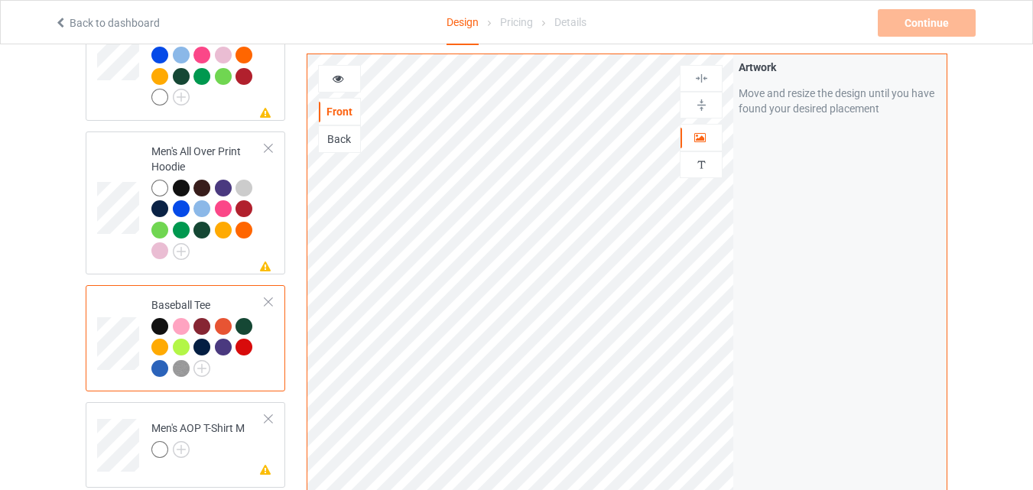
click at [348, 135] on div "Back" at bounding box center [339, 139] width 41 height 15
click at [339, 81] on icon at bounding box center [338, 76] width 13 height 11
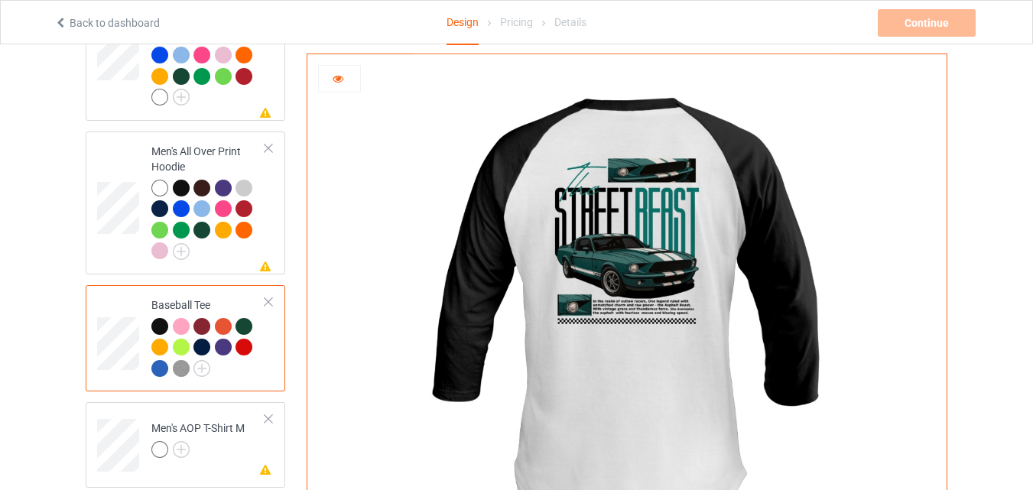
click at [346, 83] on div at bounding box center [339, 78] width 41 height 15
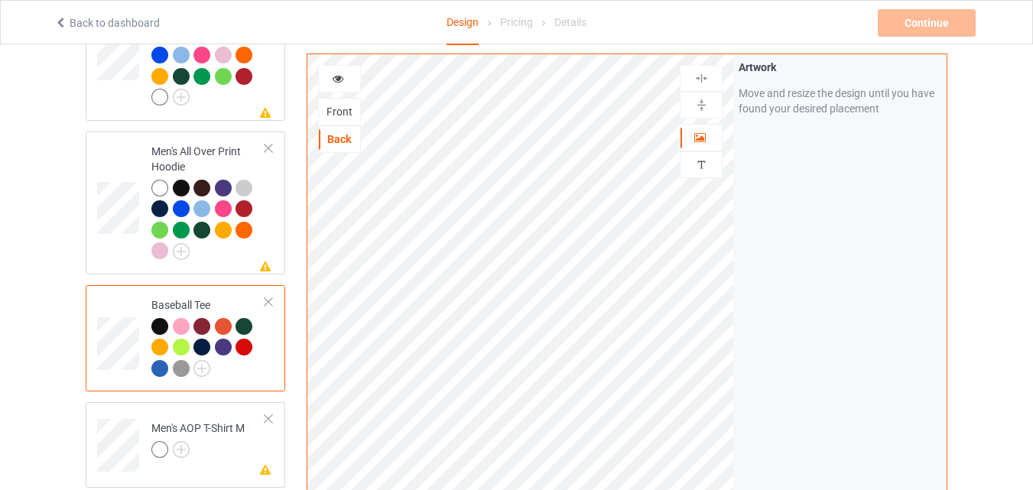
click at [344, 119] on div "Front" at bounding box center [339, 112] width 43 height 28
click at [343, 113] on div "Front" at bounding box center [339, 111] width 41 height 15
click at [346, 82] on div at bounding box center [339, 78] width 41 height 15
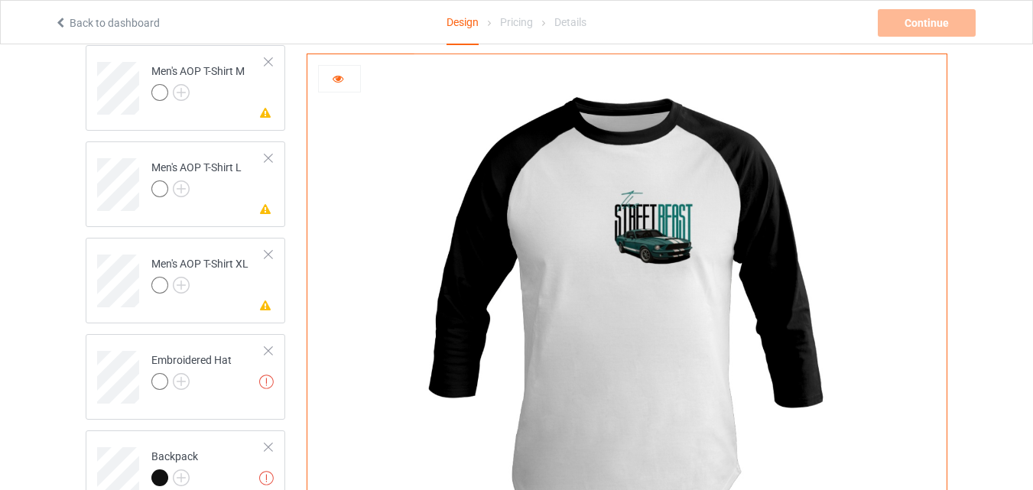
scroll to position [1285, 0]
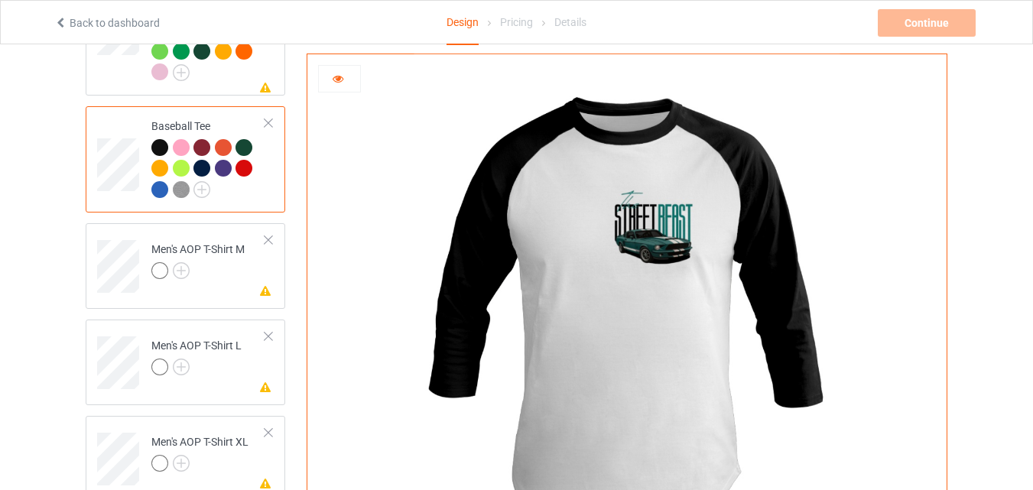
drag, startPoint x: 969, startPoint y: 291, endPoint x: 970, endPoint y: 250, distance: 40.5
click at [970, 250] on div "Design Select colors for each of the products and upload an artwork file to des…" at bounding box center [516, 260] width 1033 height 3001
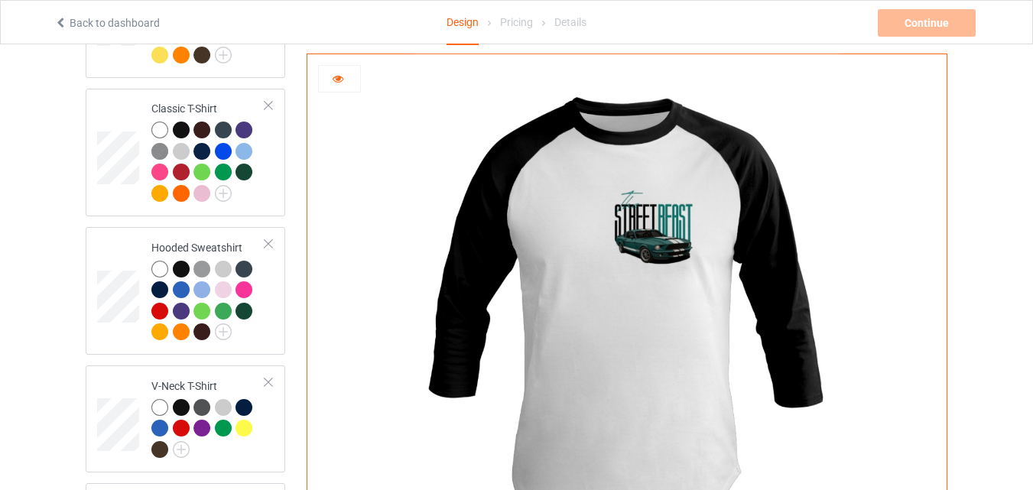
scroll to position [0, 0]
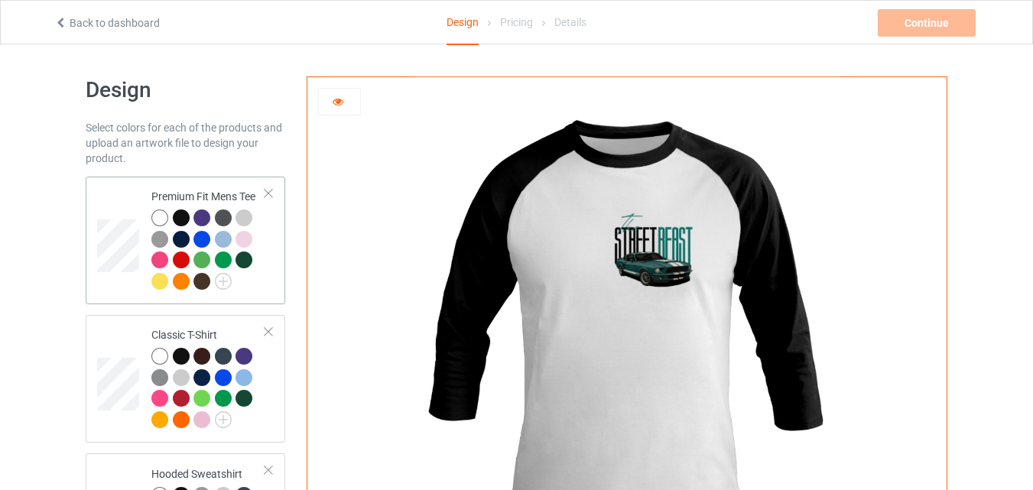
click at [259, 271] on div at bounding box center [208, 252] width 114 height 84
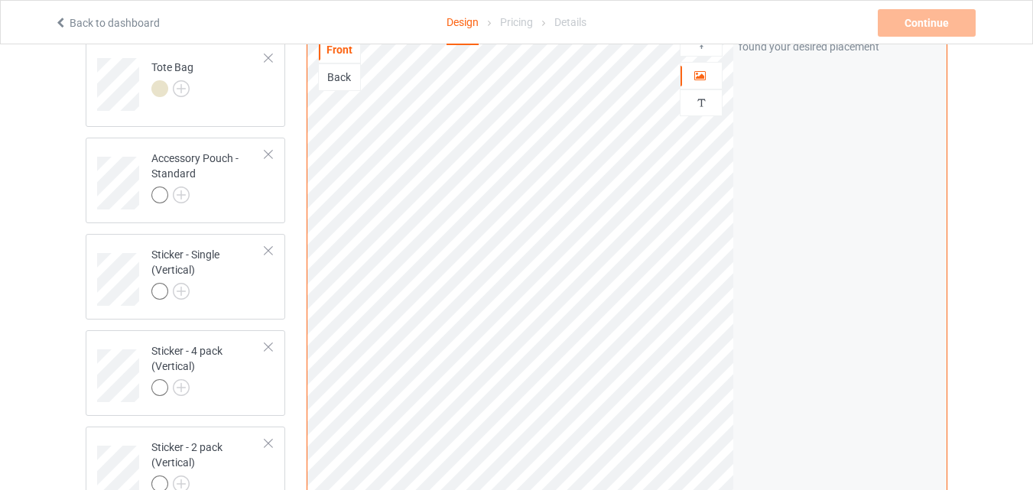
scroll to position [2554, 0]
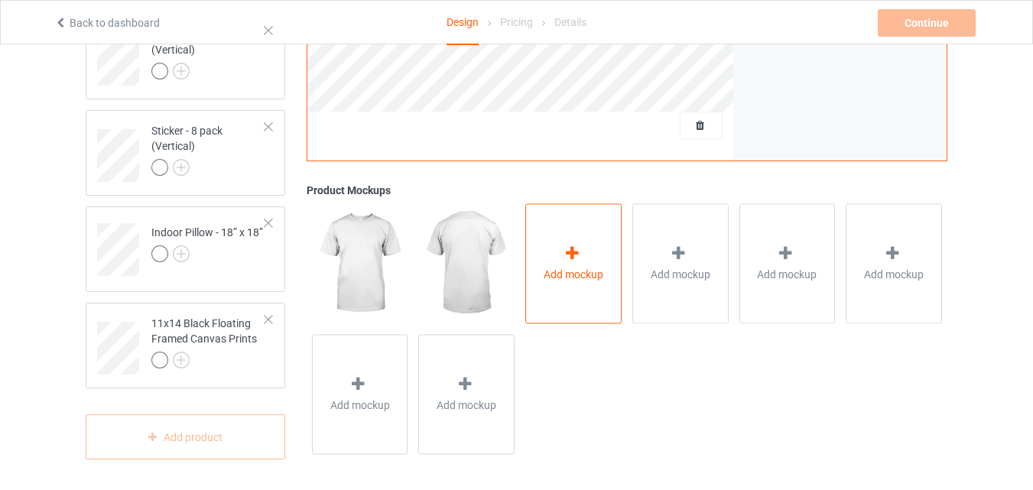
click at [583, 281] on div "Add mockup" at bounding box center [573, 263] width 96 height 120
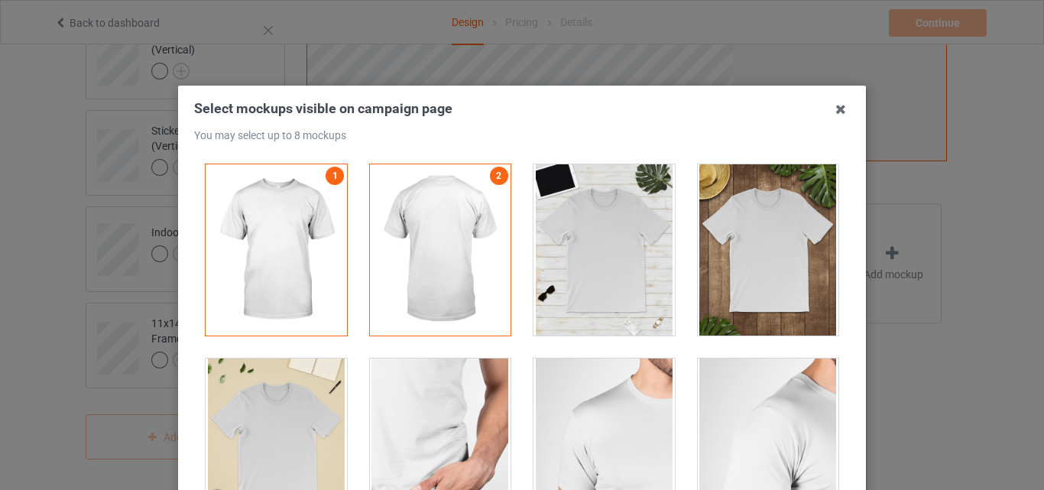
click at [840, 109] on icon at bounding box center [841, 109] width 24 height 24
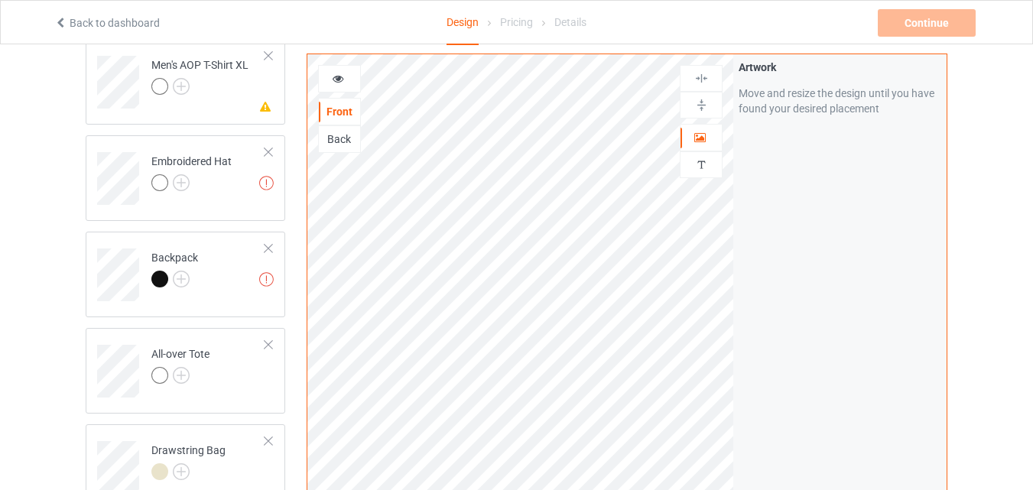
scroll to position [1305, 0]
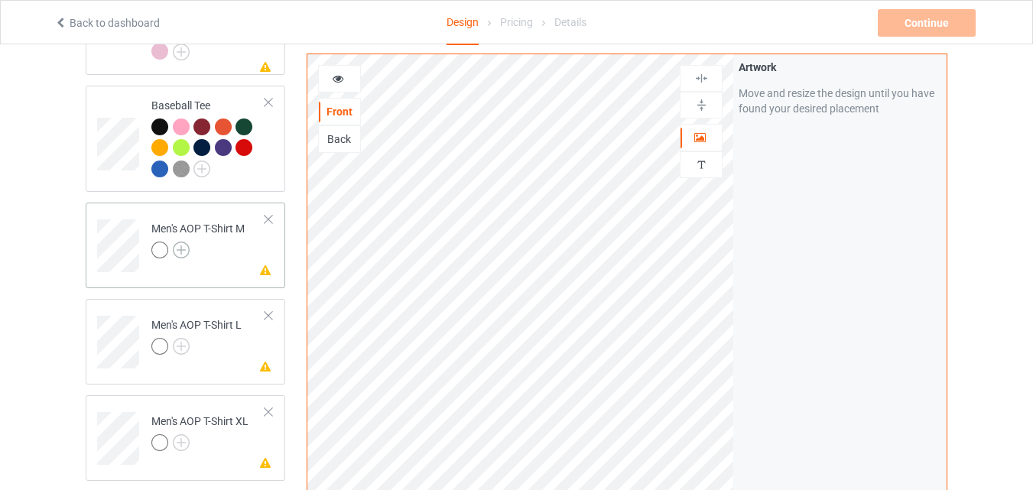
click at [180, 246] on img at bounding box center [181, 250] width 17 height 17
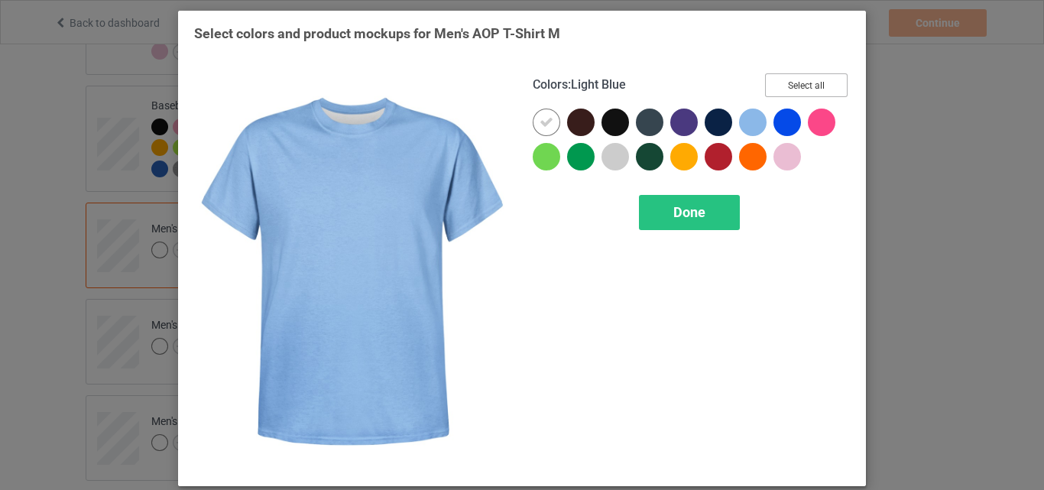
click at [798, 84] on button "Select all" at bounding box center [806, 85] width 83 height 24
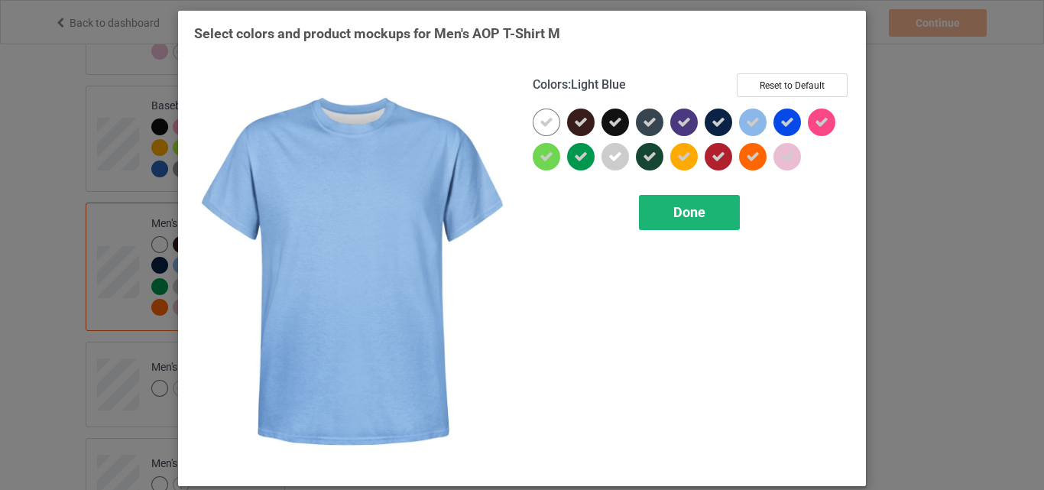
click at [692, 203] on div "Done" at bounding box center [689, 212] width 101 height 35
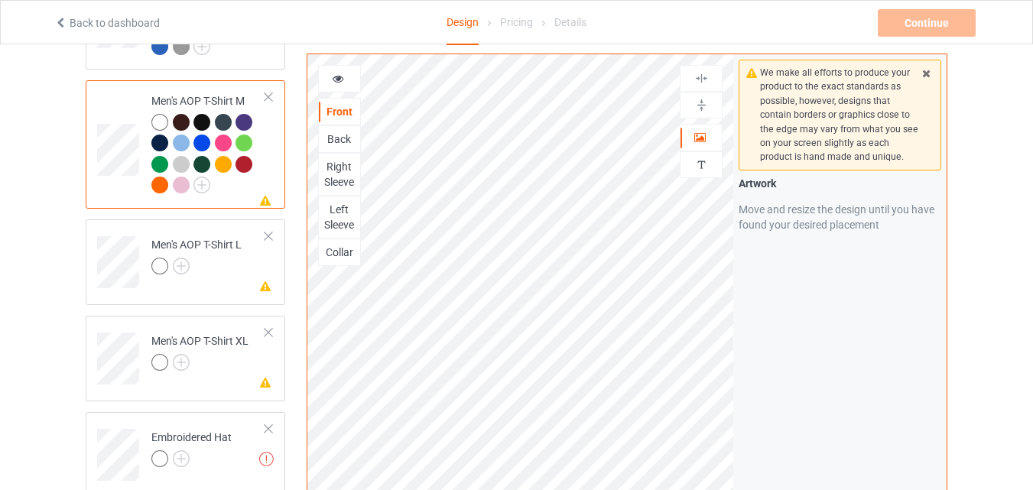
scroll to position [1784, 0]
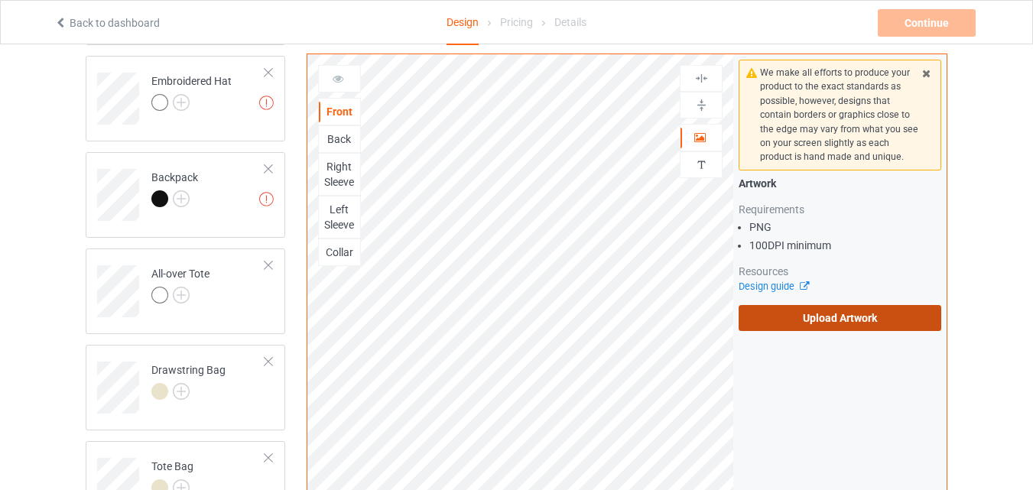
click at [775, 317] on label "Upload Artwork" at bounding box center [840, 318] width 203 height 26
click at [0, 0] on input "Upload Artwork" at bounding box center [0, 0] width 0 height 0
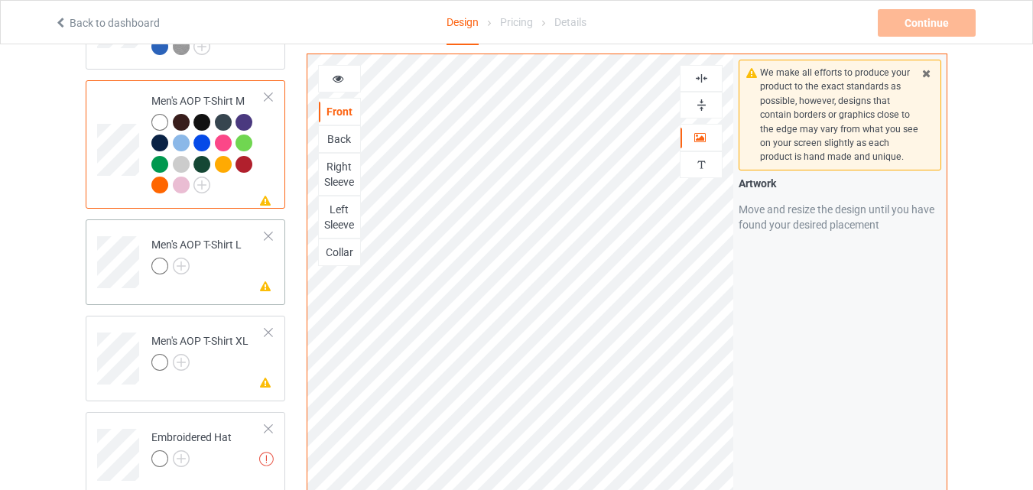
scroll to position [1249, 0]
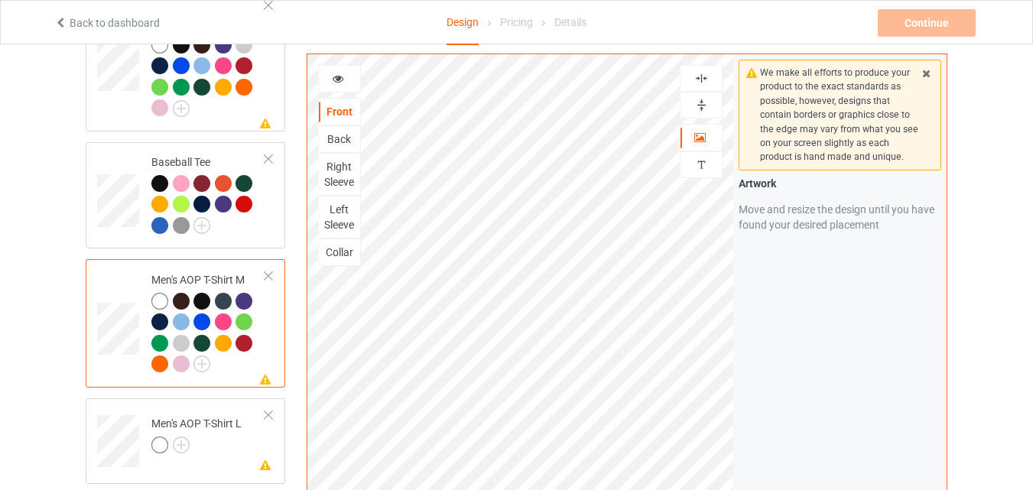
click at [349, 143] on div "Back" at bounding box center [339, 139] width 41 height 15
click at [343, 84] on div at bounding box center [339, 78] width 41 height 15
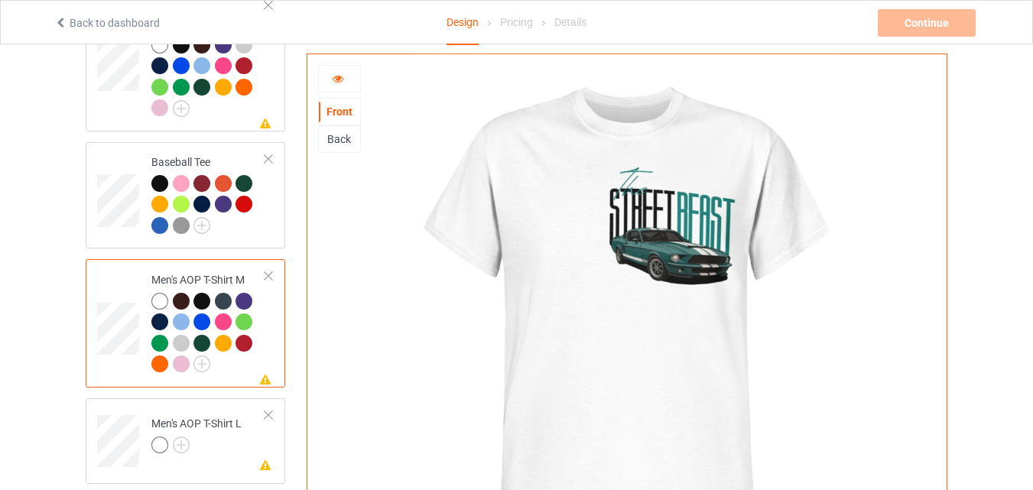
click at [344, 82] on div at bounding box center [339, 78] width 41 height 15
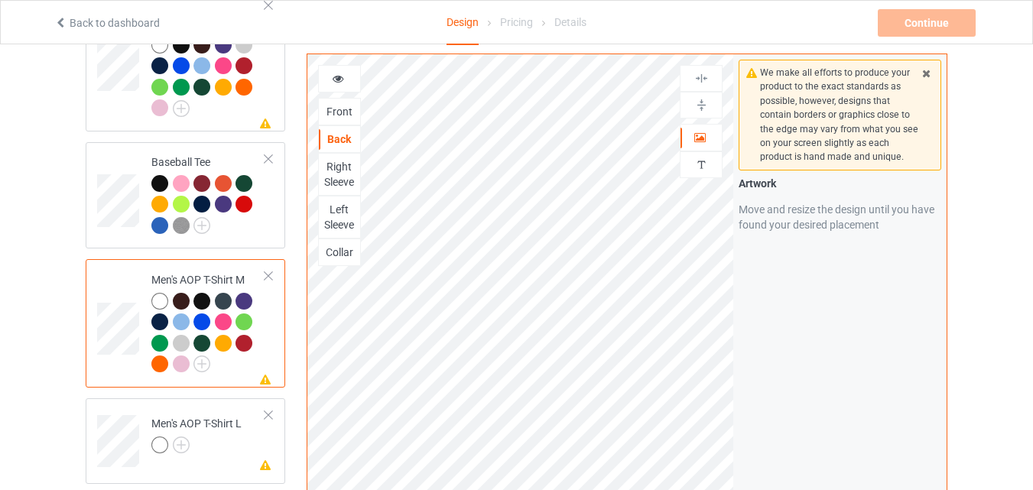
click at [345, 112] on div "Front" at bounding box center [339, 111] width 41 height 15
click at [339, 86] on div at bounding box center [339, 78] width 41 height 15
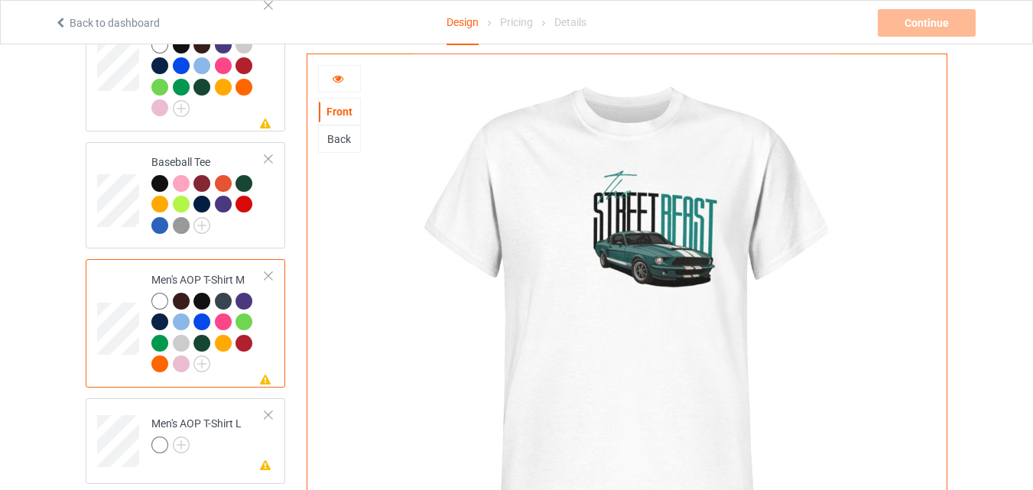
click at [346, 138] on div "Back" at bounding box center [339, 139] width 41 height 15
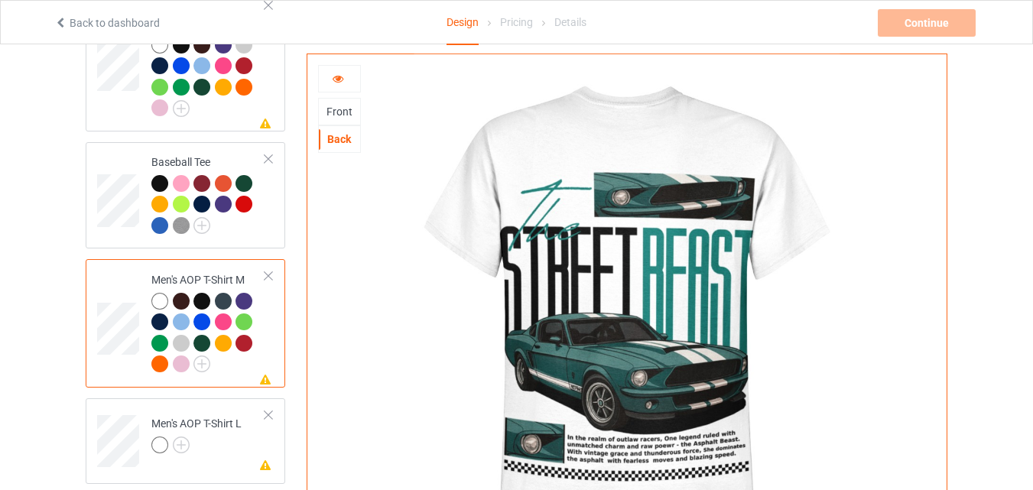
click at [346, 80] on div at bounding box center [339, 78] width 41 height 15
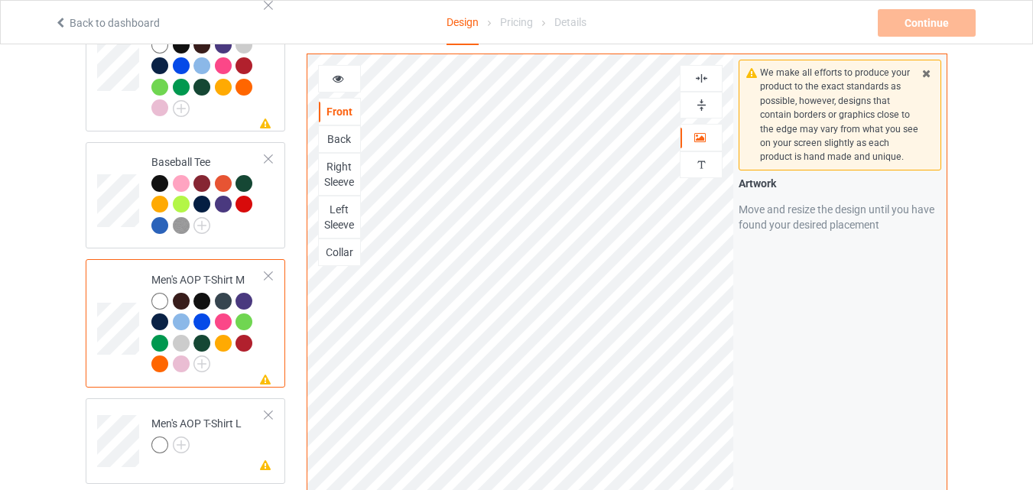
click at [356, 140] on div "Back" at bounding box center [339, 139] width 41 height 15
click at [341, 81] on icon at bounding box center [338, 76] width 13 height 11
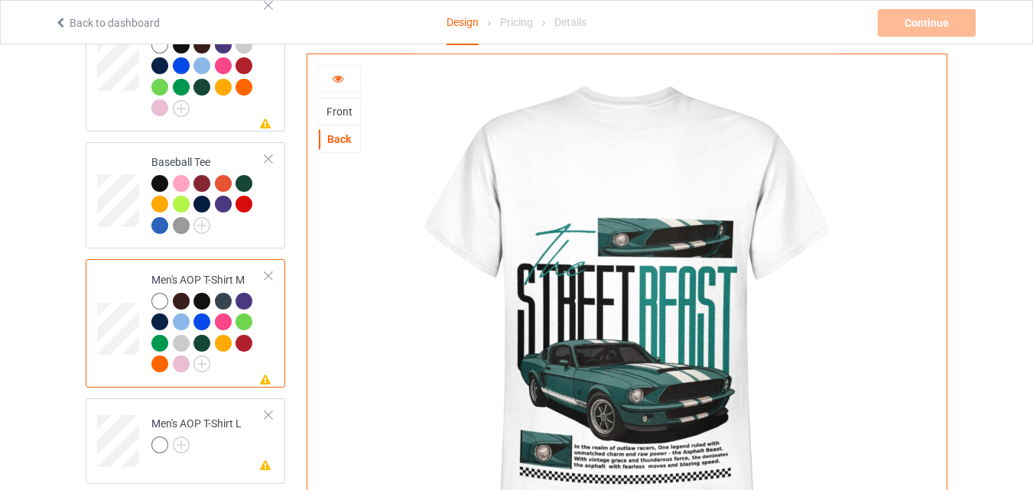
scroll to position [1428, 0]
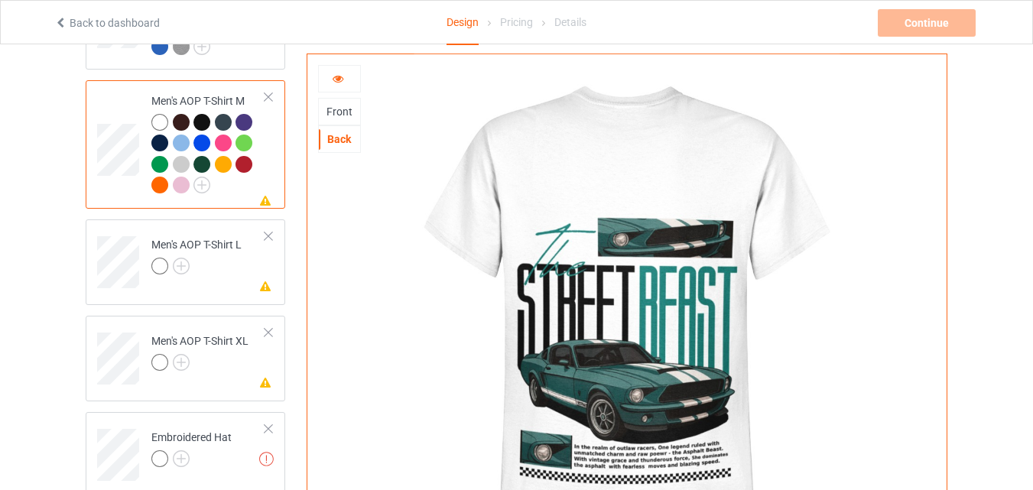
click at [346, 81] on div at bounding box center [339, 78] width 41 height 15
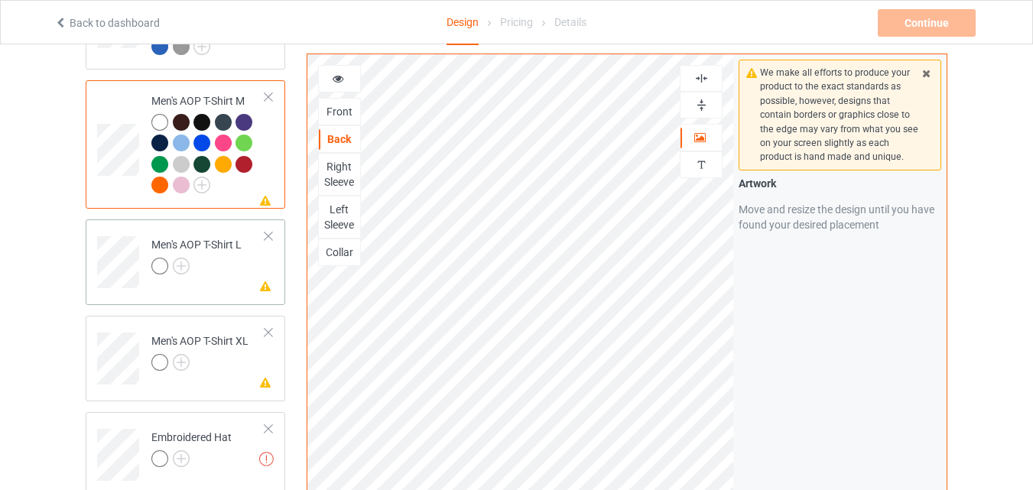
click at [210, 275] on div at bounding box center [196, 268] width 90 height 21
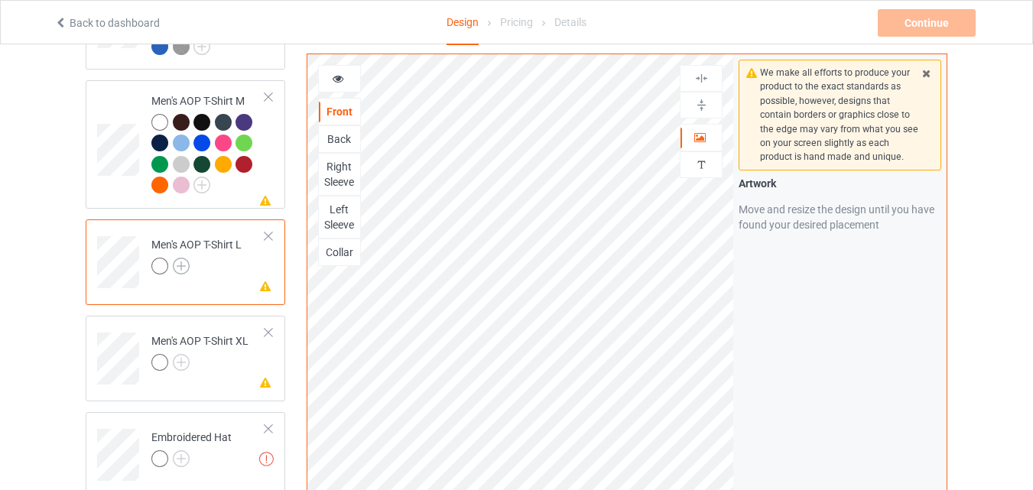
click at [184, 266] on img at bounding box center [181, 266] width 17 height 17
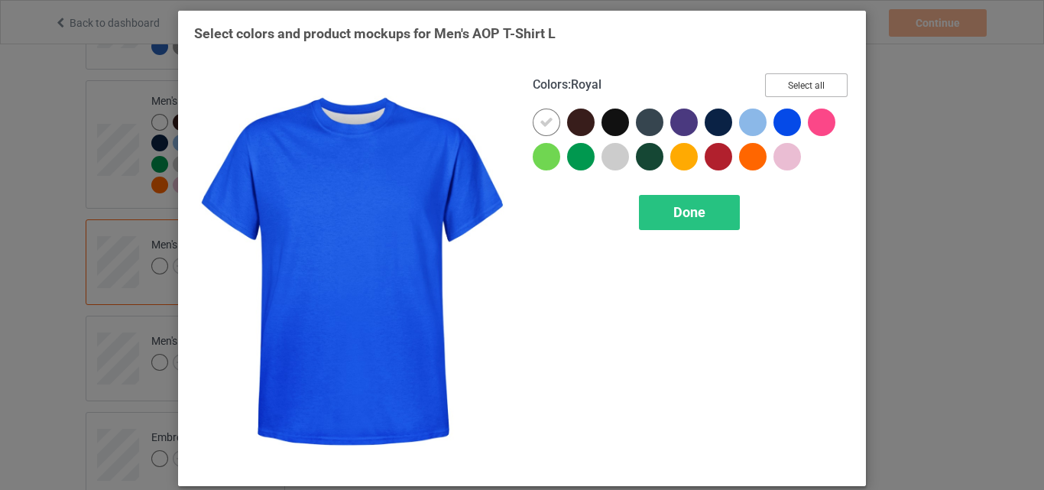
click at [802, 86] on button "Select all" at bounding box center [806, 85] width 83 height 24
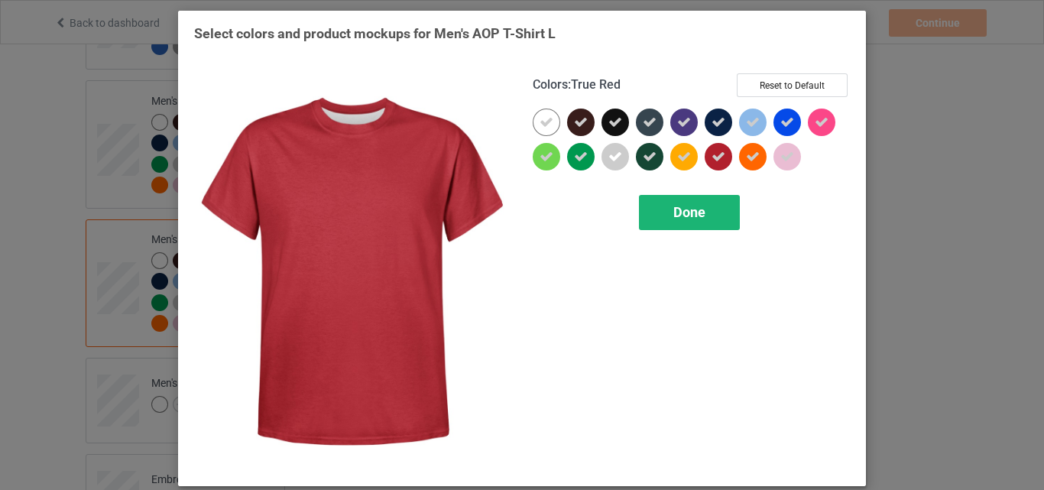
click at [701, 204] on div "Done" at bounding box center [689, 212] width 101 height 35
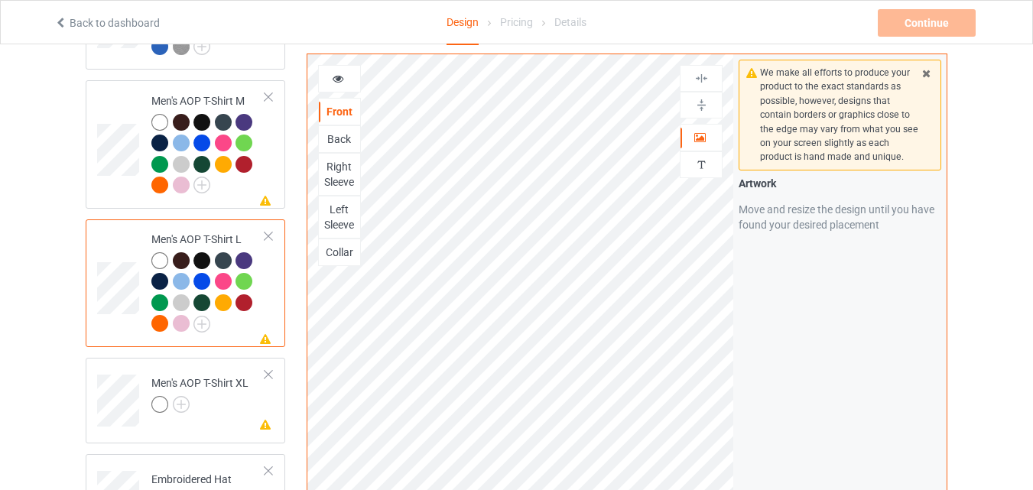
click at [270, 232] on div at bounding box center [268, 236] width 11 height 11
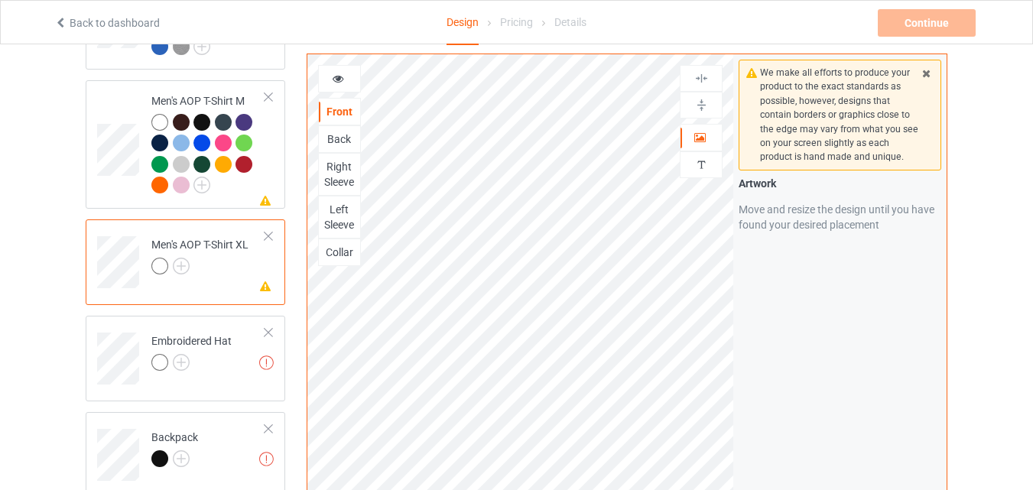
click at [339, 139] on div "Back" at bounding box center [339, 139] width 41 height 15
click at [345, 115] on div "Front" at bounding box center [339, 111] width 41 height 15
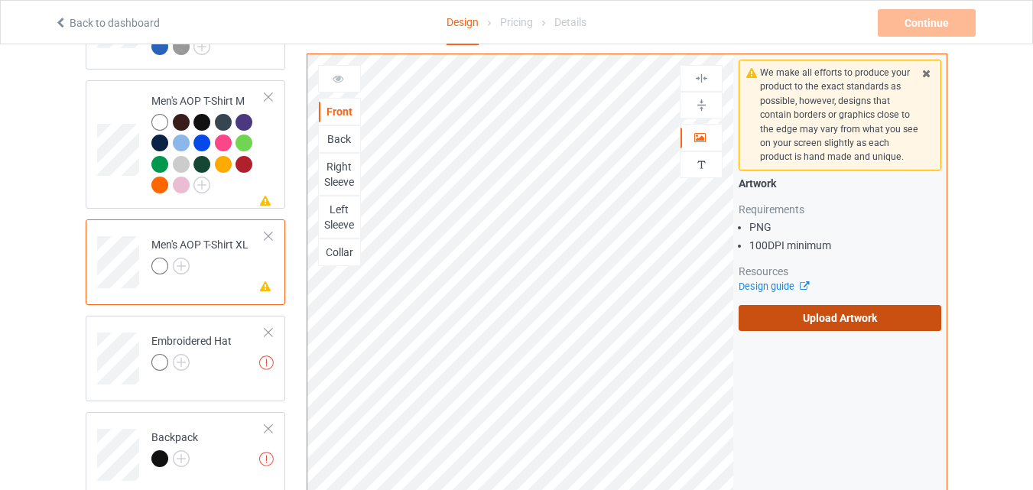
click at [831, 317] on label "Upload Artwork" at bounding box center [840, 318] width 203 height 26
click at [0, 0] on input "Upload Artwork" at bounding box center [0, 0] width 0 height 0
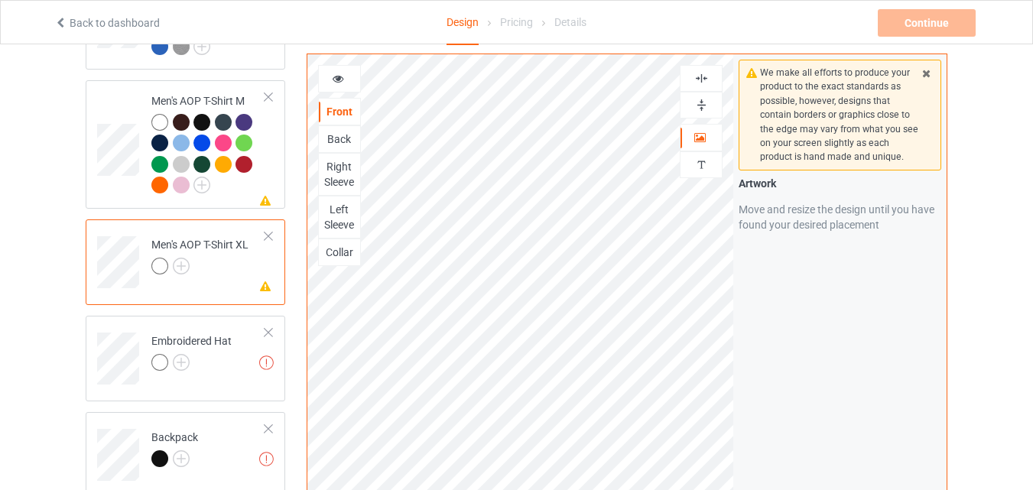
click at [341, 82] on icon at bounding box center [338, 76] width 13 height 11
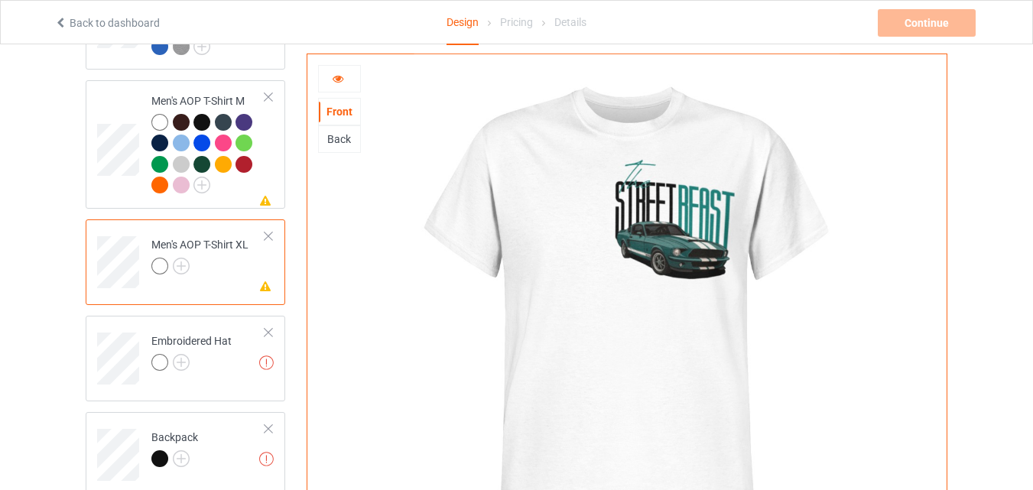
click at [343, 138] on div "Back" at bounding box center [339, 139] width 41 height 15
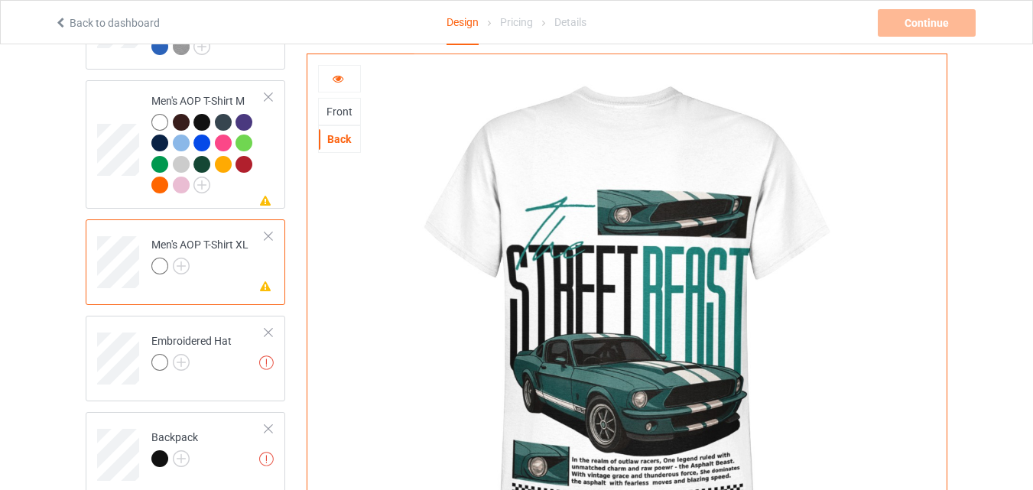
click at [352, 105] on div "Front" at bounding box center [339, 111] width 41 height 15
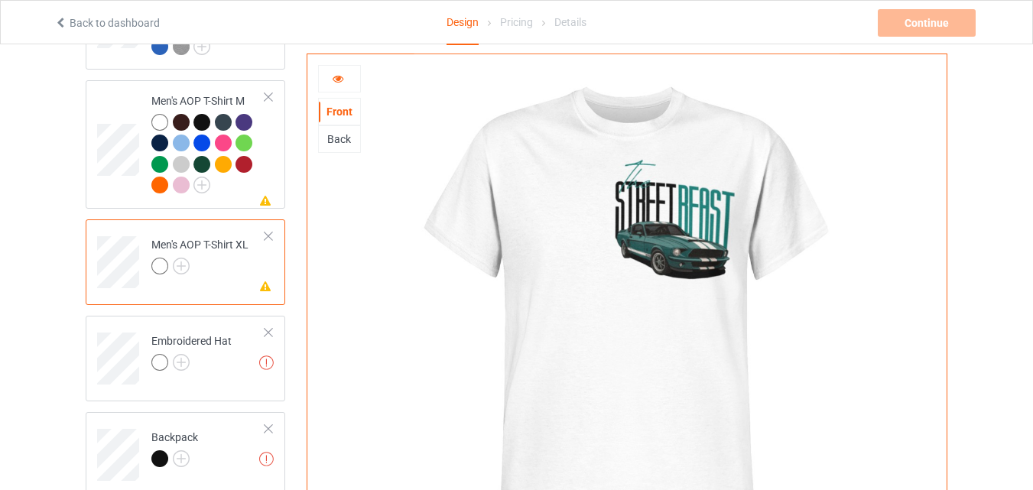
click at [339, 81] on icon at bounding box center [338, 76] width 13 height 11
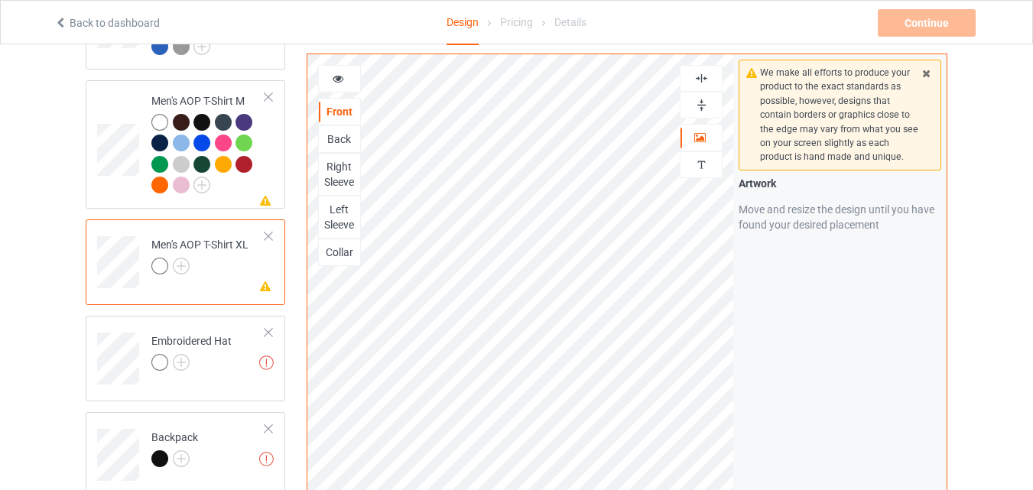
click at [346, 132] on div "Back" at bounding box center [339, 139] width 41 height 15
click at [330, 75] on div at bounding box center [339, 78] width 41 height 15
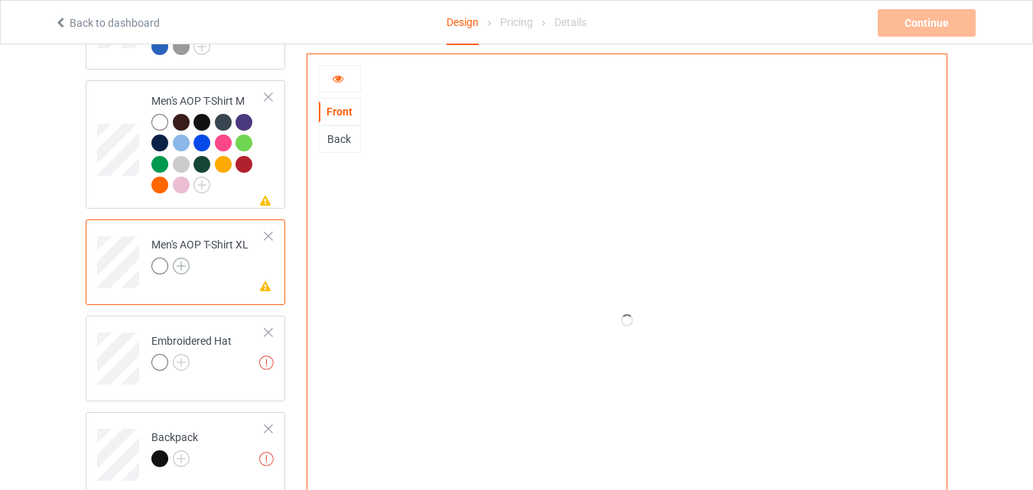
click at [181, 262] on img at bounding box center [181, 266] width 17 height 17
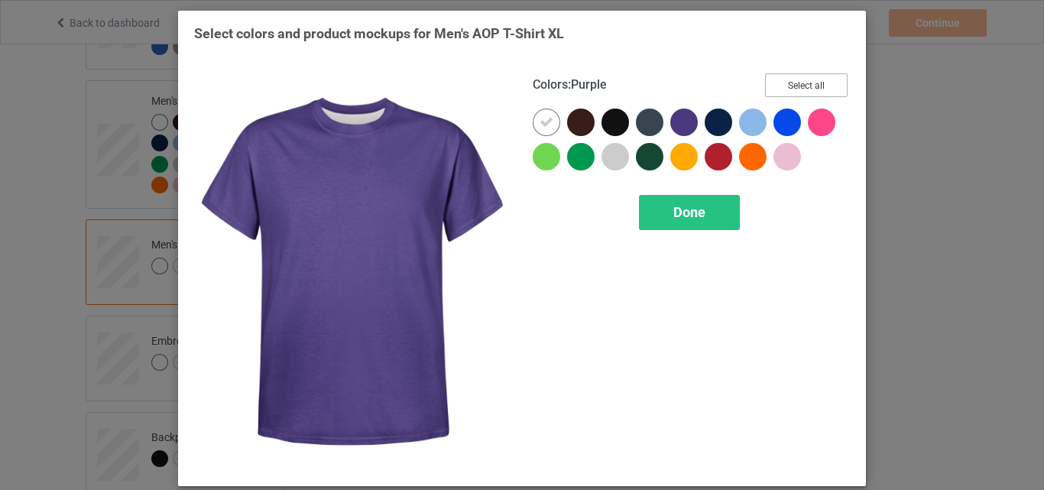
click at [792, 73] on button "Select all" at bounding box center [806, 85] width 83 height 24
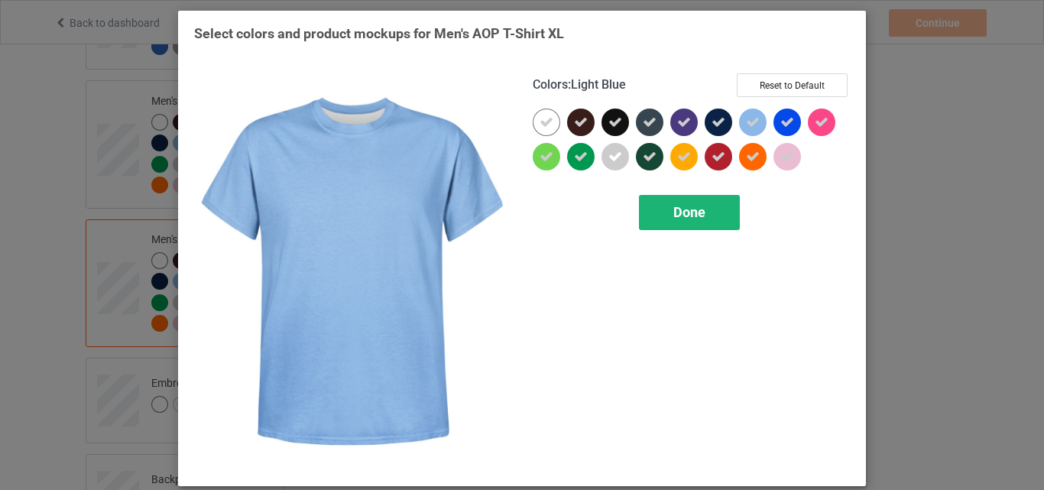
click at [711, 200] on div "Done" at bounding box center [689, 212] width 101 height 35
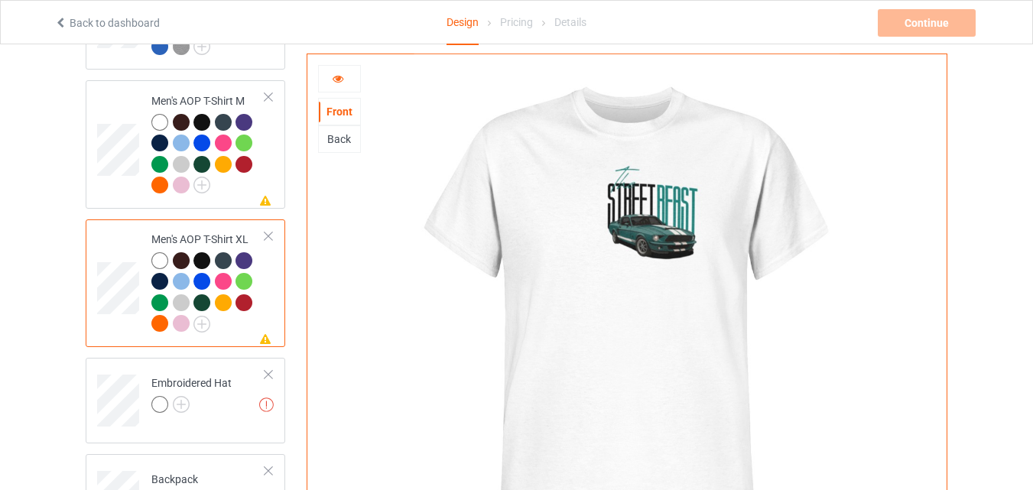
click at [347, 128] on div "Back" at bounding box center [339, 139] width 43 height 28
click at [346, 135] on div "Back" at bounding box center [339, 139] width 41 height 15
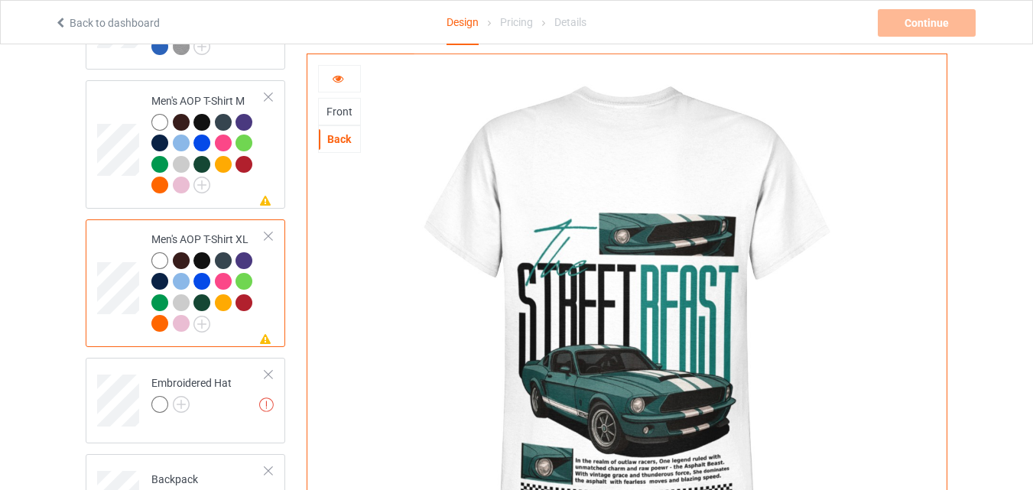
click at [336, 80] on icon at bounding box center [338, 76] width 13 height 11
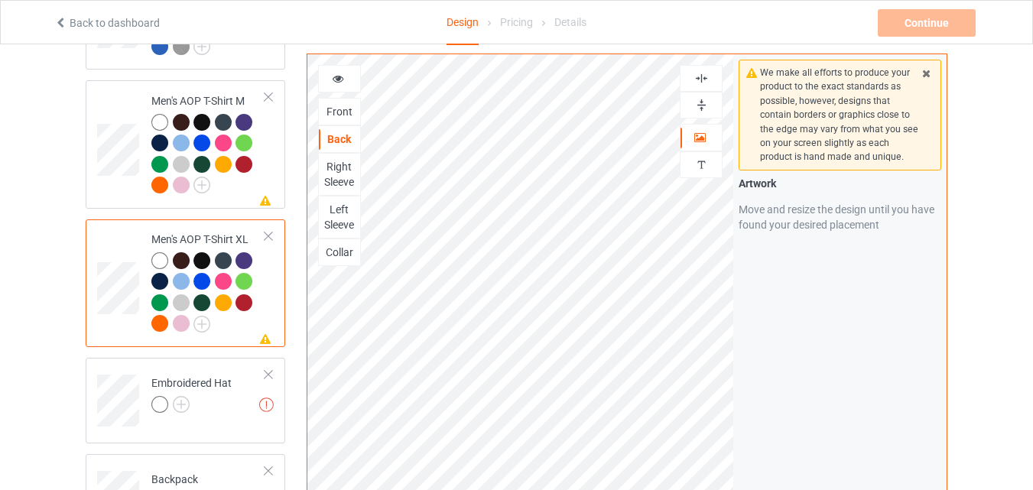
click at [348, 107] on div "Front" at bounding box center [339, 111] width 41 height 15
click at [187, 404] on img at bounding box center [181, 404] width 17 height 17
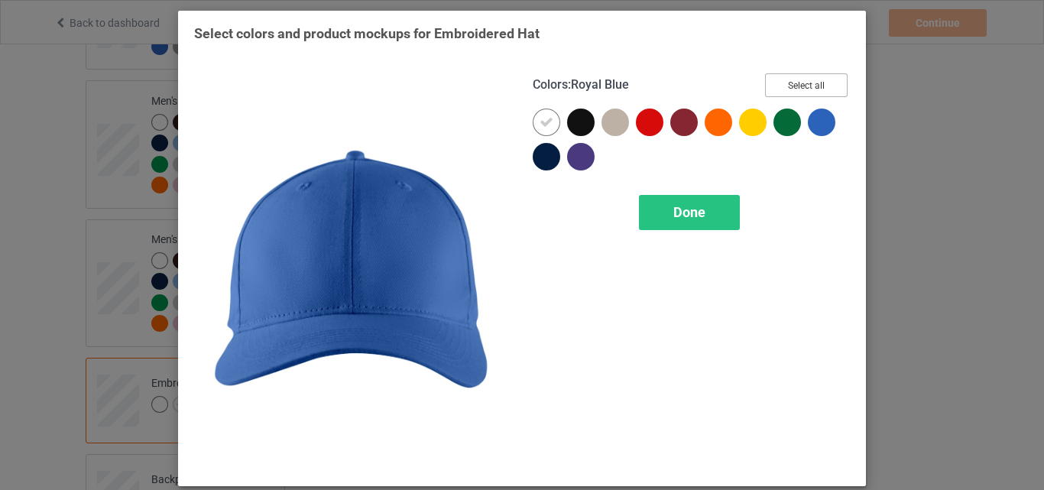
click at [823, 86] on button "Select all" at bounding box center [806, 85] width 83 height 24
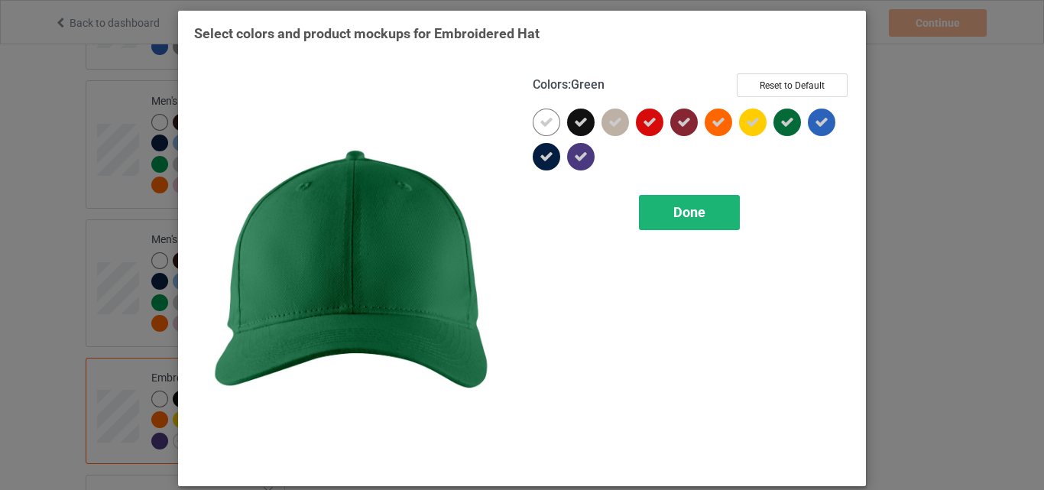
click at [699, 202] on div "Done" at bounding box center [689, 212] width 101 height 35
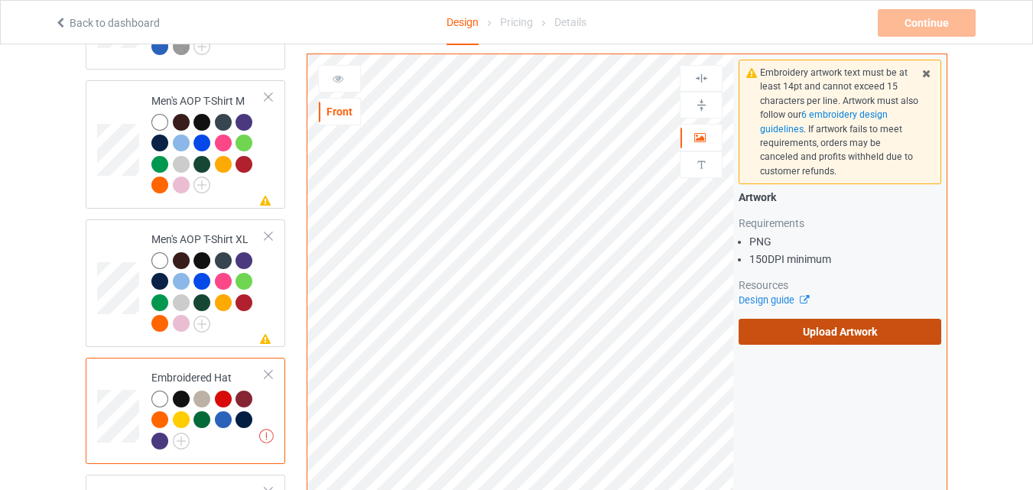
click at [797, 325] on label "Upload Artwork" at bounding box center [840, 332] width 203 height 26
click at [0, 0] on input "Upload Artwork" at bounding box center [0, 0] width 0 height 0
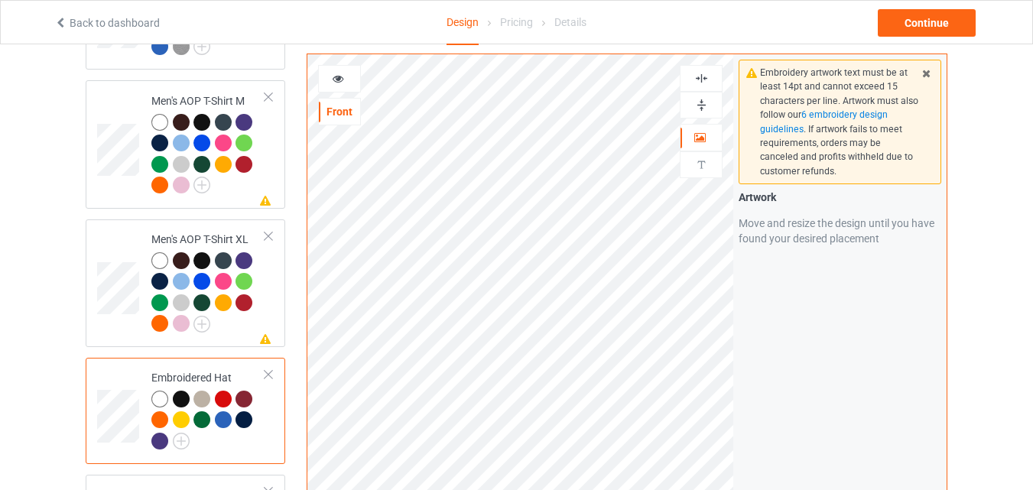
scroll to position [1606, 0]
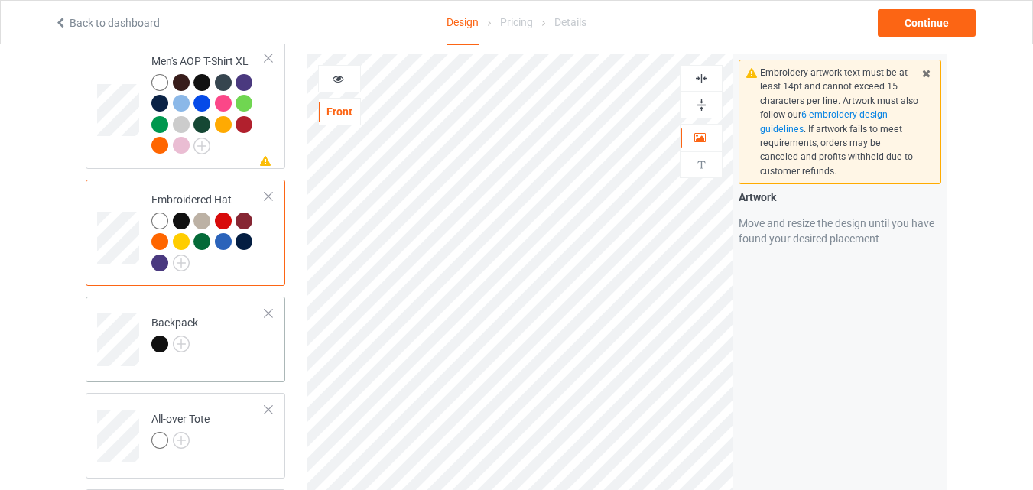
click at [226, 349] on td "Backpack" at bounding box center [208, 334] width 131 height 63
click at [182, 339] on img at bounding box center [181, 344] width 17 height 17
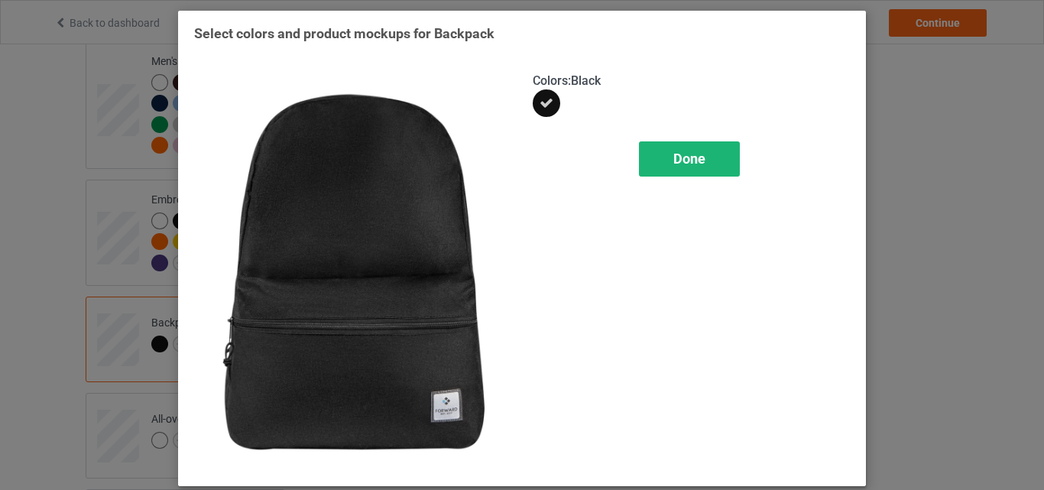
click at [674, 163] on span "Done" at bounding box center [690, 159] width 32 height 16
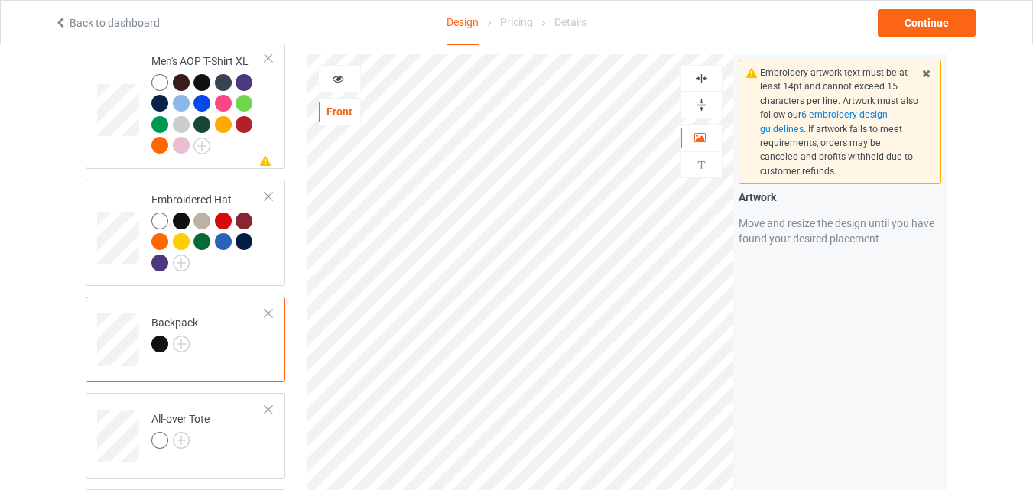
click at [267, 308] on div at bounding box center [268, 313] width 11 height 11
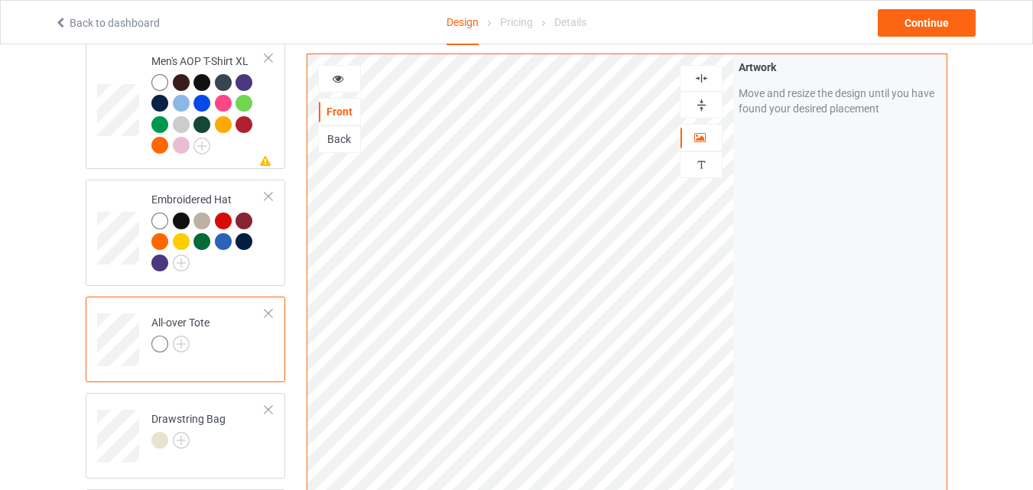
click at [343, 145] on div "Back" at bounding box center [339, 139] width 41 height 15
click at [335, 101] on div "Front" at bounding box center [339, 112] width 43 height 28
click at [335, 109] on div "Front" at bounding box center [339, 111] width 41 height 15
click at [344, 135] on div "Back" at bounding box center [339, 139] width 41 height 15
click at [344, 119] on div "Front" at bounding box center [339, 112] width 43 height 28
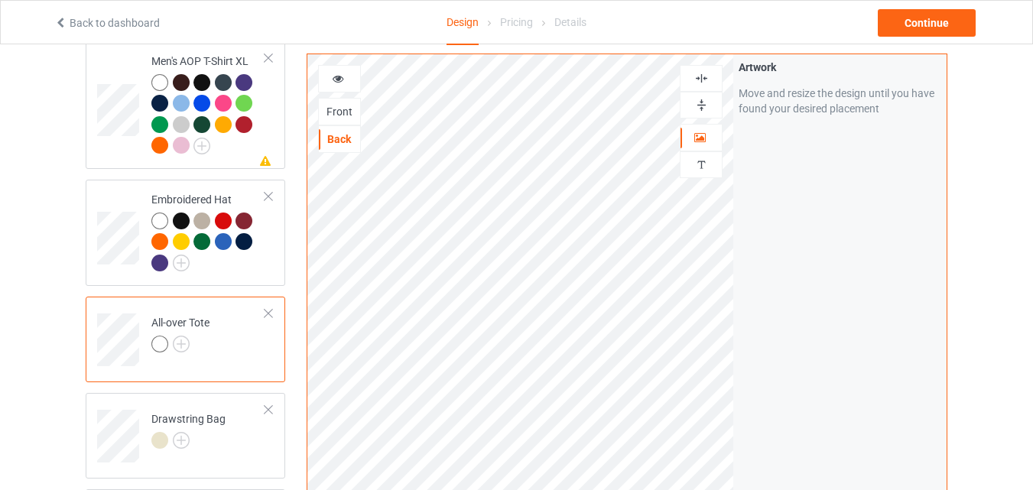
click at [344, 113] on div "Front" at bounding box center [339, 111] width 41 height 15
click at [343, 142] on div "Back" at bounding box center [339, 139] width 41 height 15
click at [336, 103] on div "Front" at bounding box center [339, 112] width 43 height 28
click at [338, 111] on div "Front" at bounding box center [339, 111] width 41 height 15
click at [343, 142] on div "Back" at bounding box center [339, 139] width 41 height 15
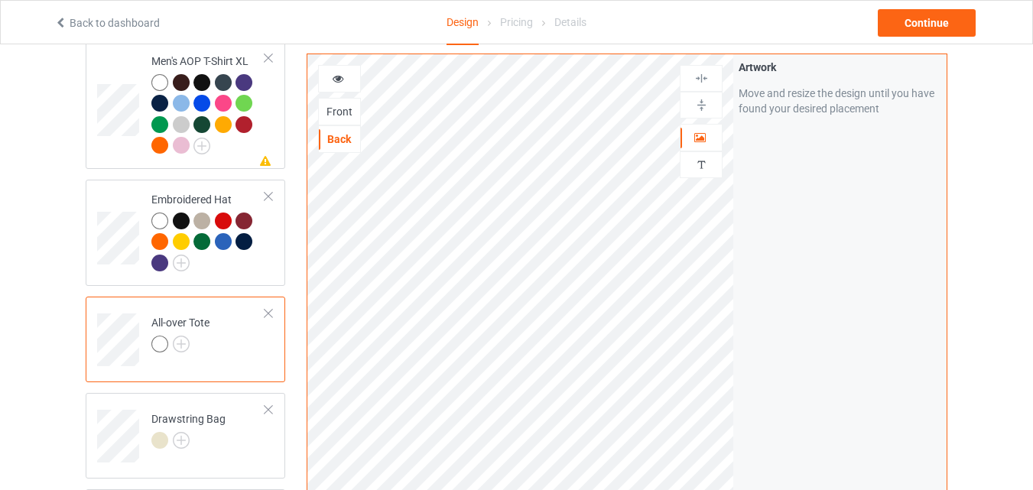
click at [343, 118] on div "Front" at bounding box center [339, 111] width 41 height 15
click at [343, 135] on div "Back" at bounding box center [339, 139] width 41 height 15
click at [698, 112] on div at bounding box center [701, 105] width 43 height 27
click at [702, 108] on img at bounding box center [701, 105] width 15 height 15
click at [703, 103] on img at bounding box center [701, 105] width 15 height 15
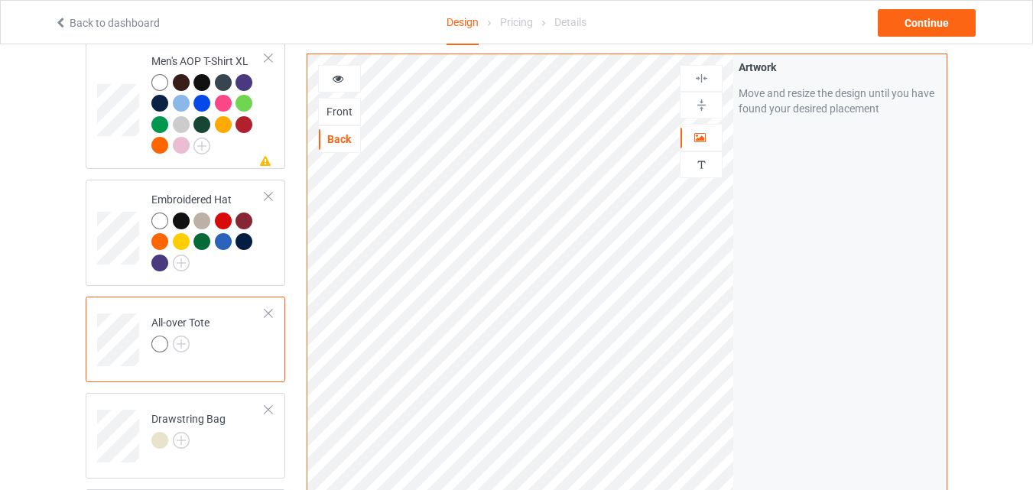
click at [701, 84] on img at bounding box center [701, 78] width 15 height 15
click at [701, 80] on img at bounding box center [701, 78] width 15 height 15
click at [345, 109] on div "Front" at bounding box center [339, 111] width 41 height 15
click at [712, 80] on div at bounding box center [701, 78] width 41 height 15
click at [709, 102] on div at bounding box center [701, 105] width 41 height 15
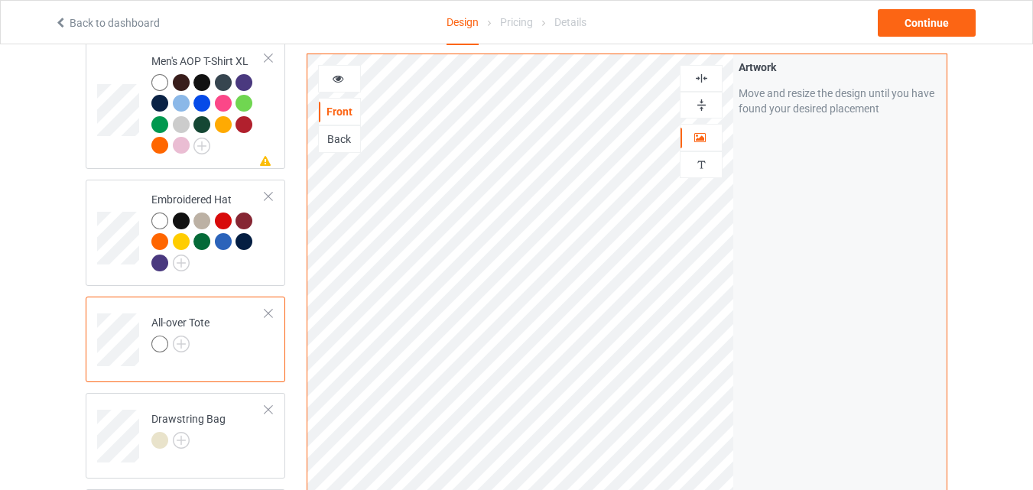
click at [347, 148] on div "Back" at bounding box center [339, 139] width 43 height 28
click at [343, 135] on div "Back" at bounding box center [339, 139] width 41 height 15
click at [705, 83] on img at bounding box center [701, 78] width 15 height 15
click at [707, 106] on img at bounding box center [701, 105] width 15 height 15
click at [702, 81] on img at bounding box center [701, 78] width 15 height 15
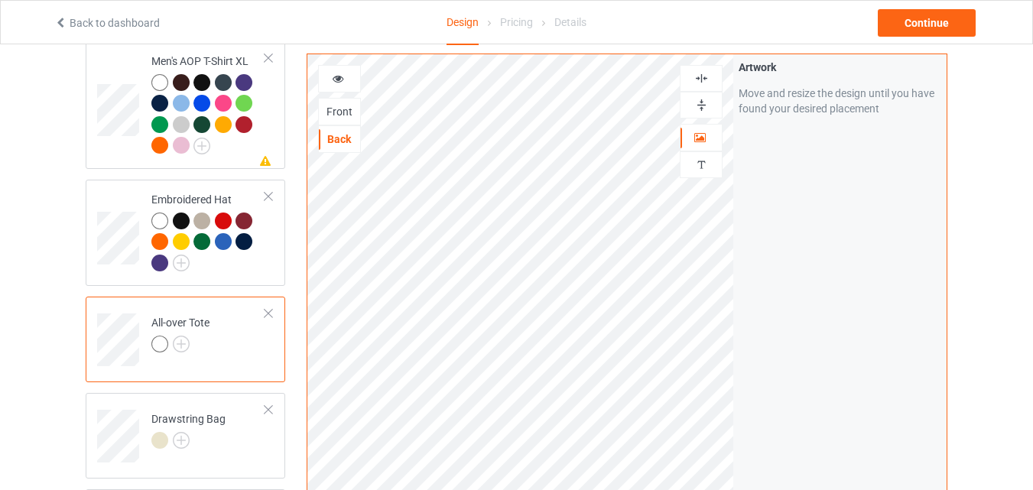
click at [350, 108] on div "Front" at bounding box center [339, 111] width 41 height 15
click at [339, 139] on div "Back" at bounding box center [339, 139] width 41 height 15
click at [338, 110] on div "Front" at bounding box center [339, 111] width 41 height 15
click at [340, 135] on div "Back" at bounding box center [339, 139] width 41 height 15
click at [182, 339] on img at bounding box center [181, 344] width 17 height 17
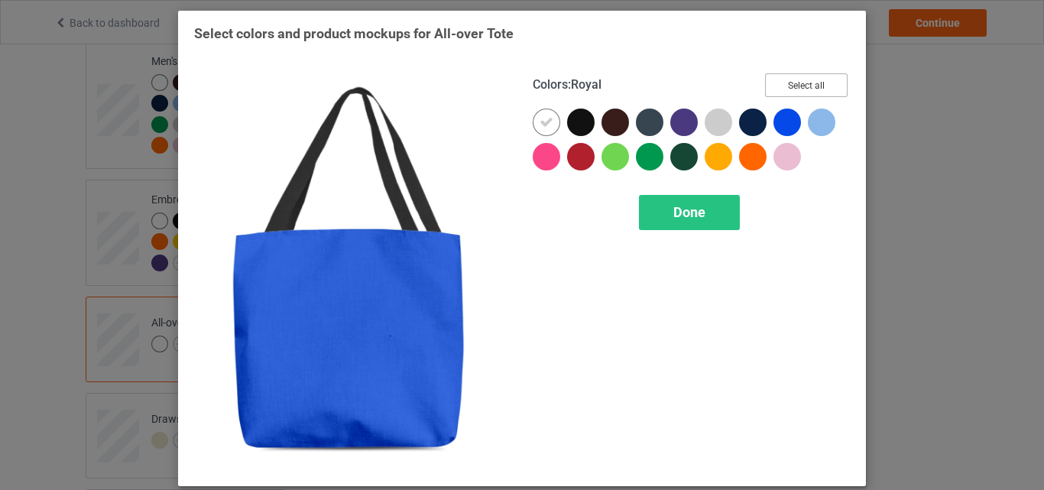
click at [823, 88] on button "Select all" at bounding box center [806, 85] width 83 height 24
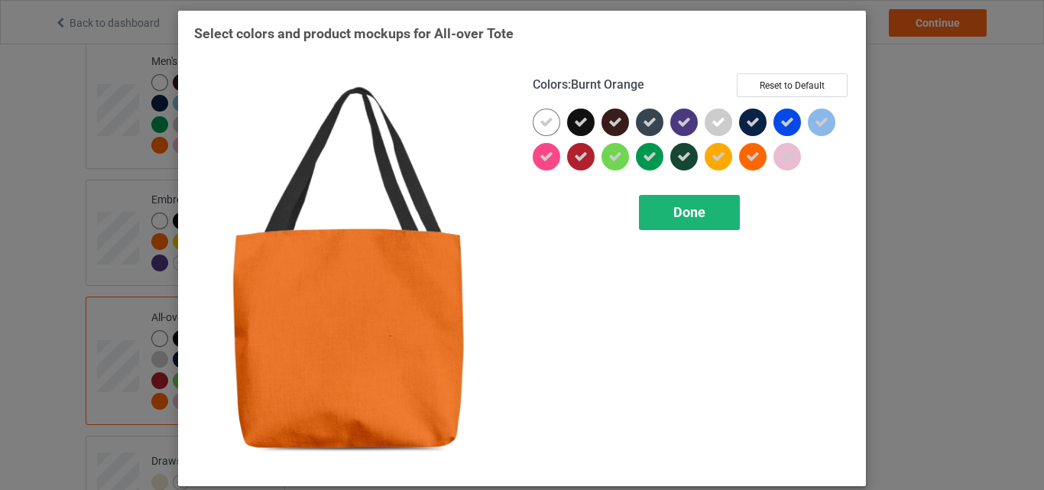
click at [716, 200] on div "Done" at bounding box center [689, 212] width 101 height 35
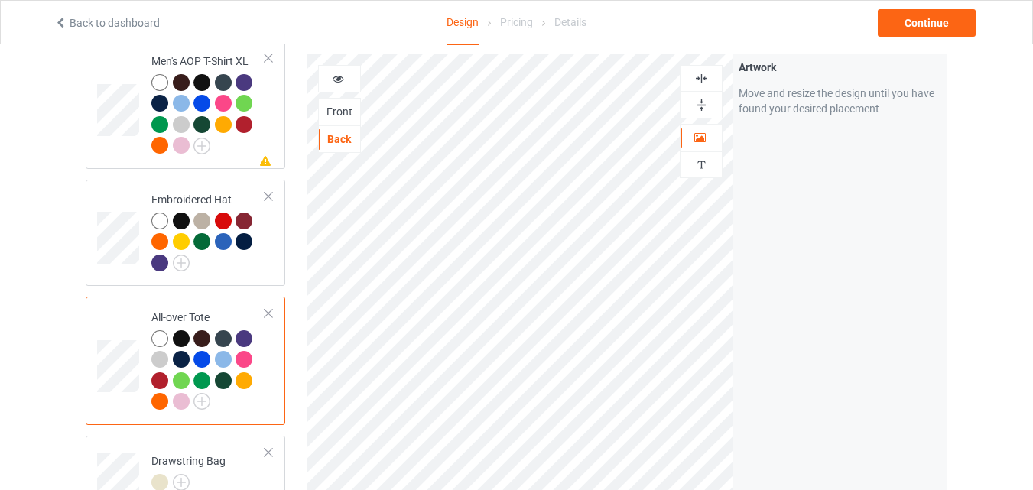
click at [342, 80] on icon at bounding box center [338, 76] width 13 height 11
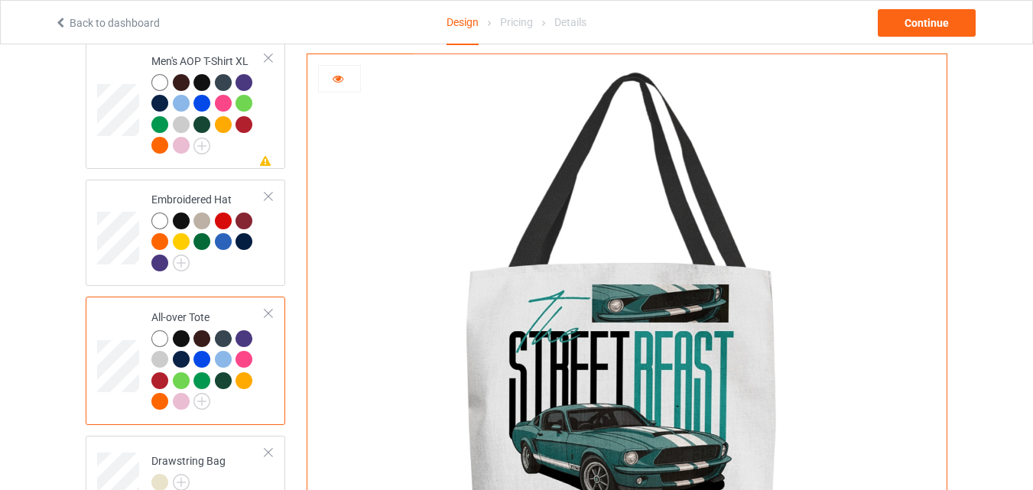
scroll to position [1784, 0]
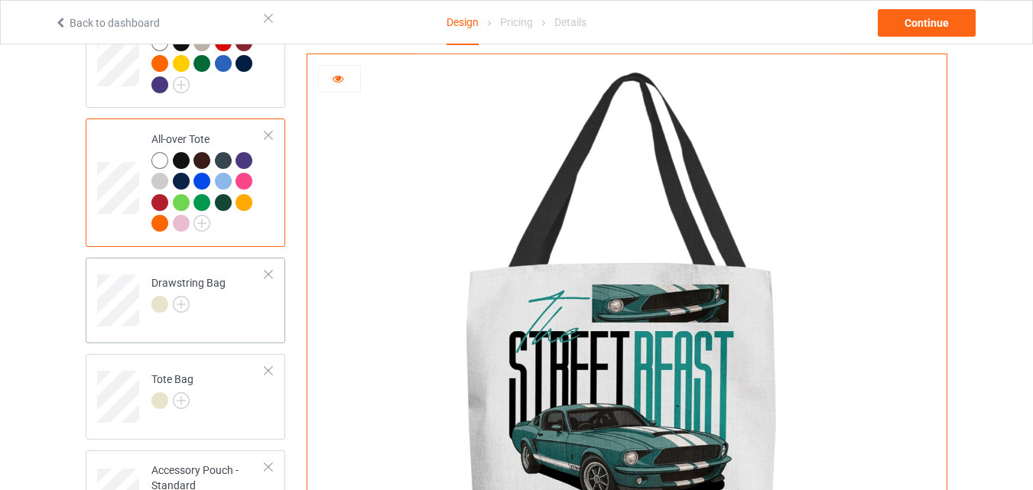
click at [200, 296] on div at bounding box center [188, 306] width 74 height 21
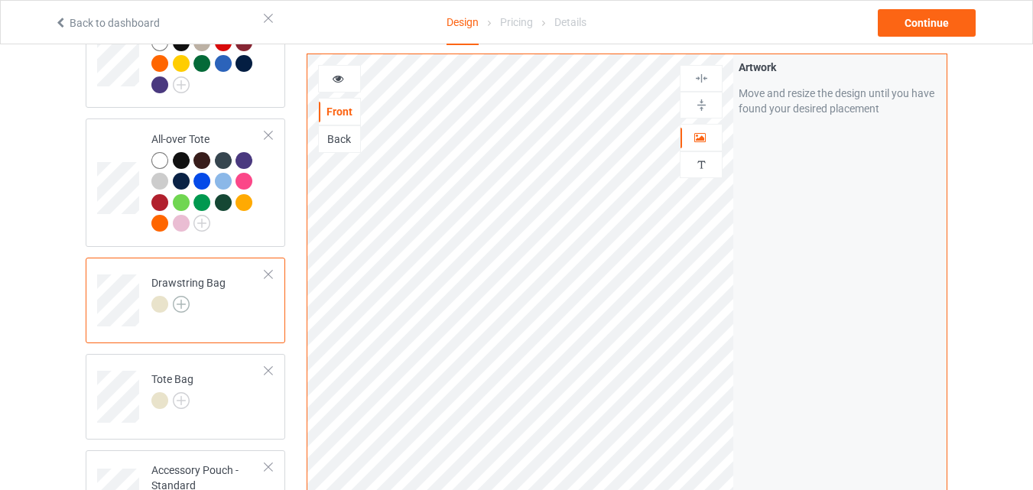
click at [177, 304] on img at bounding box center [181, 304] width 17 height 17
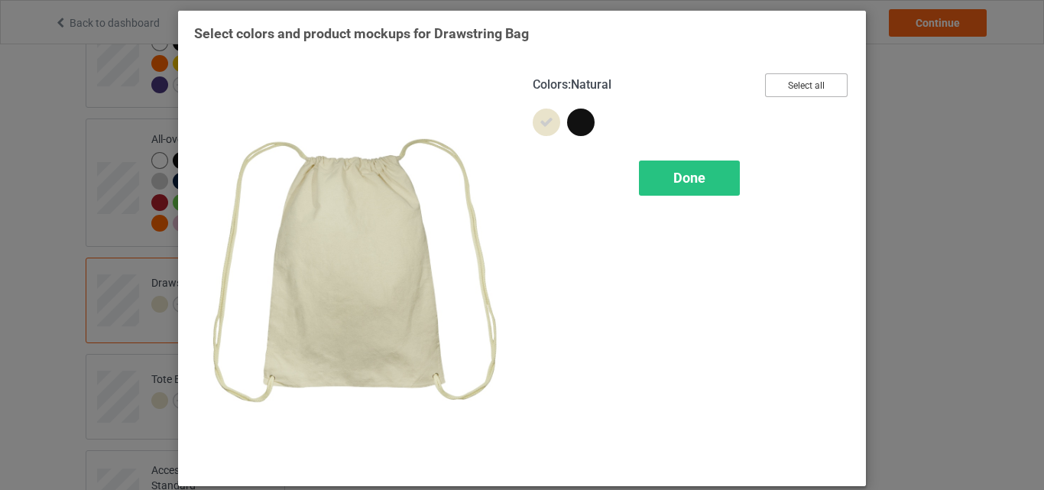
click at [796, 89] on button "Select all" at bounding box center [806, 85] width 83 height 24
click at [700, 178] on span "Done" at bounding box center [690, 178] width 32 height 16
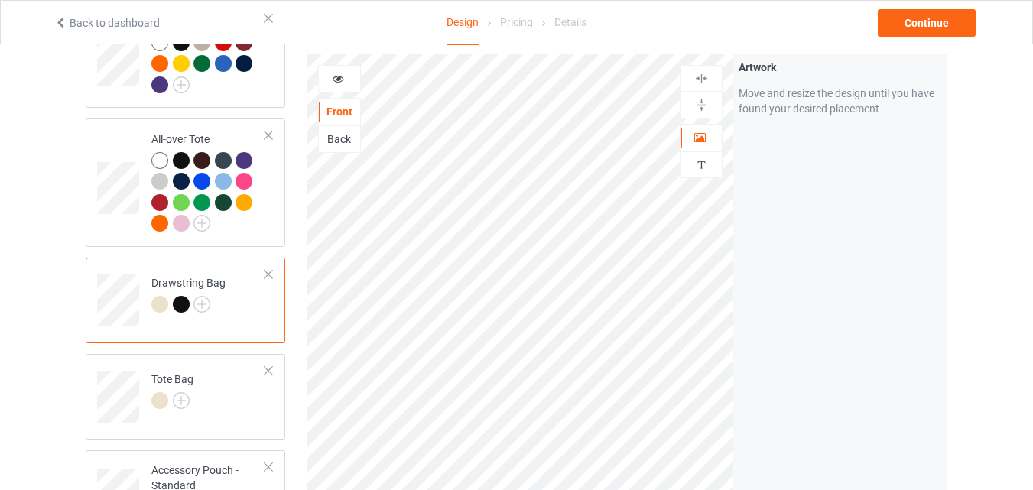
click at [343, 138] on div "Back" at bounding box center [339, 139] width 41 height 15
click at [192, 382] on div "Tote Bag" at bounding box center [172, 390] width 42 height 37
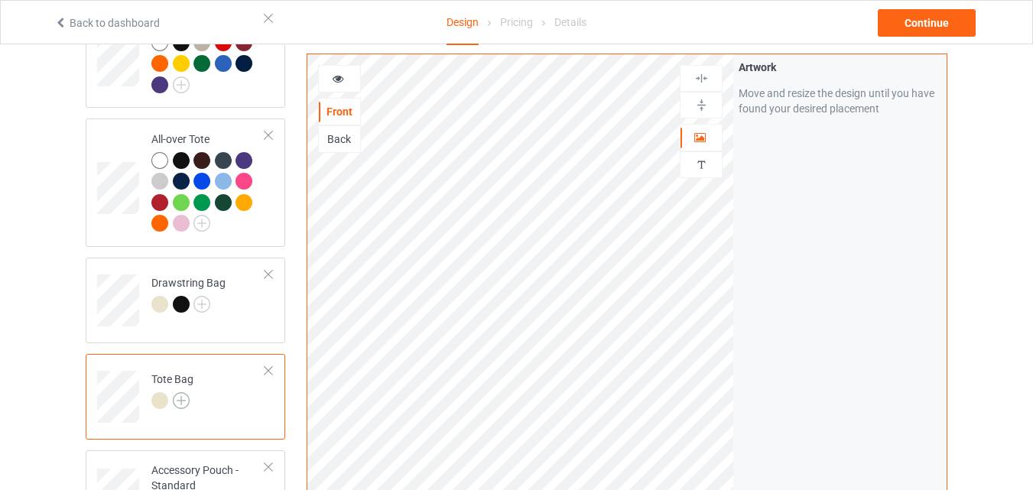
click at [180, 394] on img at bounding box center [181, 400] width 17 height 17
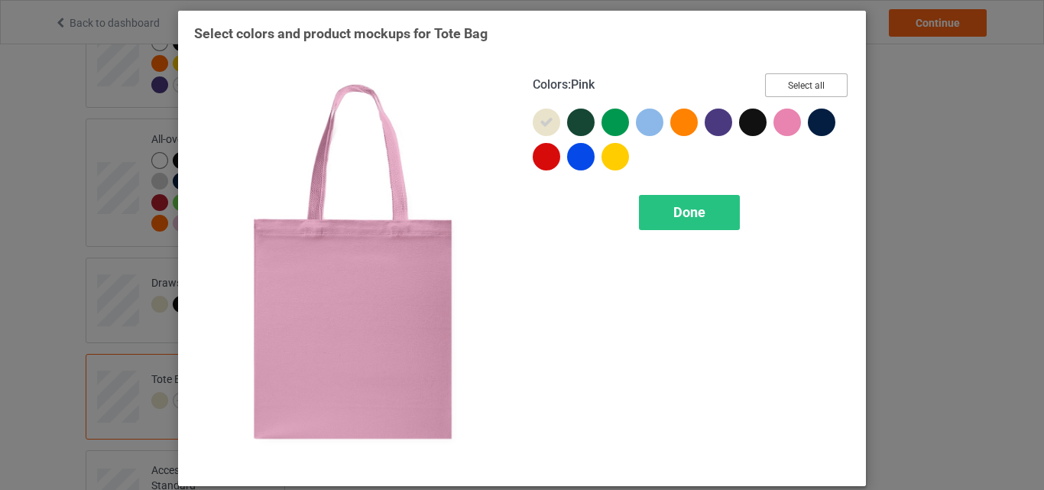
click at [801, 88] on button "Select all" at bounding box center [806, 85] width 83 height 24
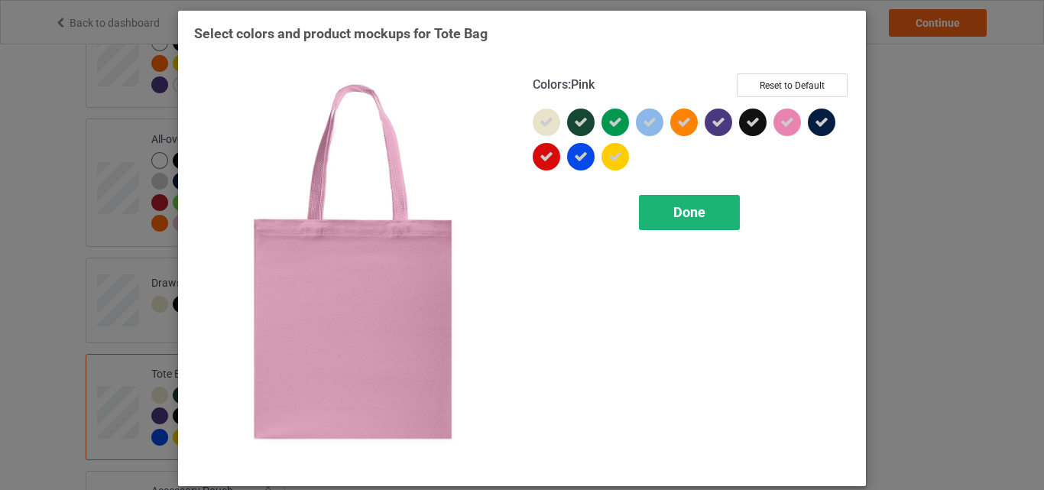
click at [674, 214] on span "Done" at bounding box center [690, 212] width 32 height 16
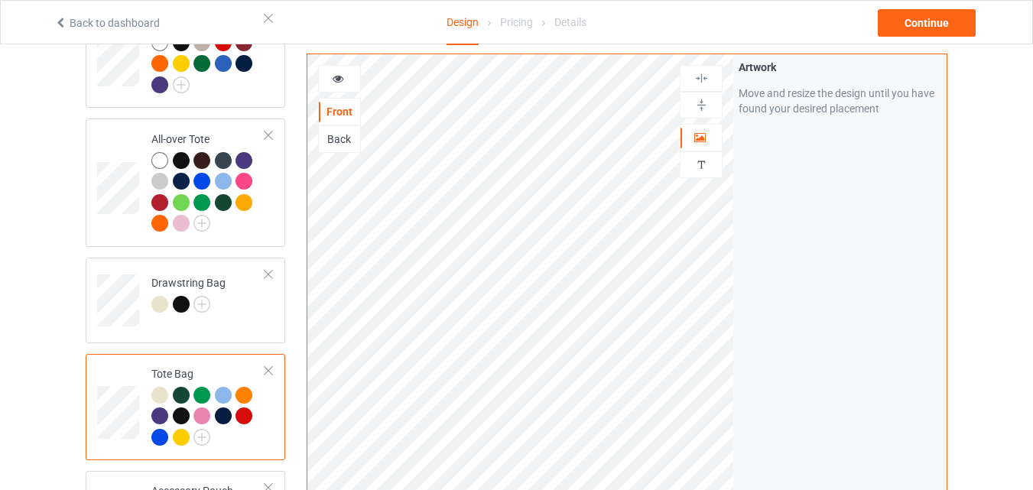
click at [337, 144] on div "Back" at bounding box center [339, 139] width 41 height 15
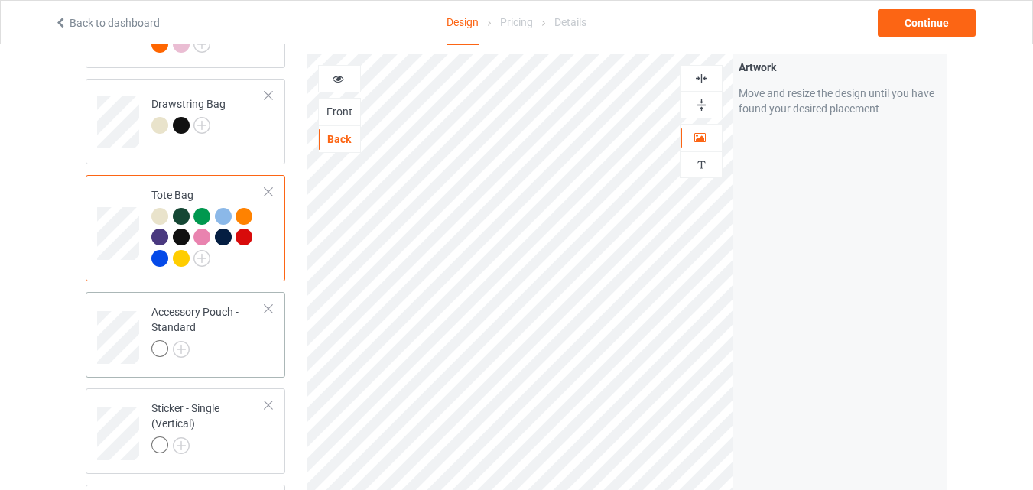
click at [239, 342] on div at bounding box center [208, 350] width 114 height 21
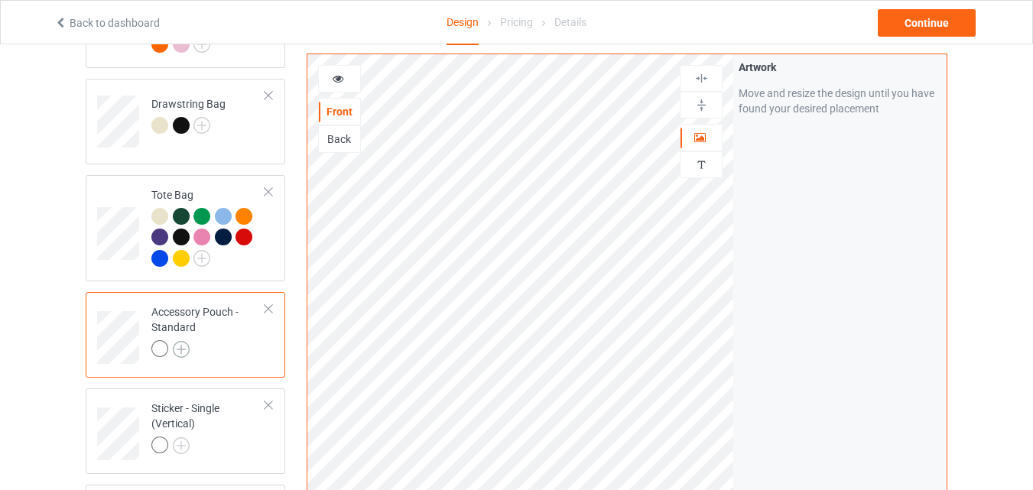
click at [175, 349] on img at bounding box center [181, 349] width 17 height 17
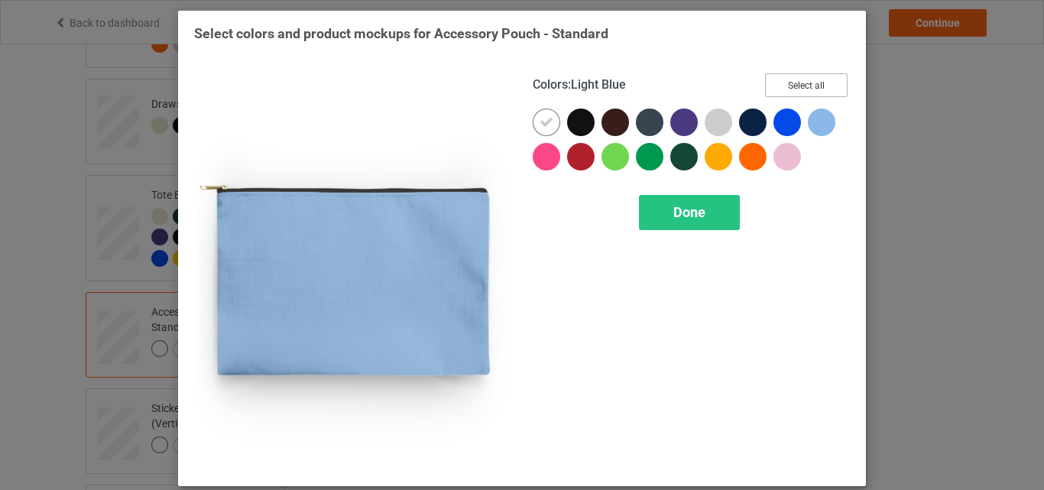
click at [809, 86] on button "Select all" at bounding box center [806, 85] width 83 height 24
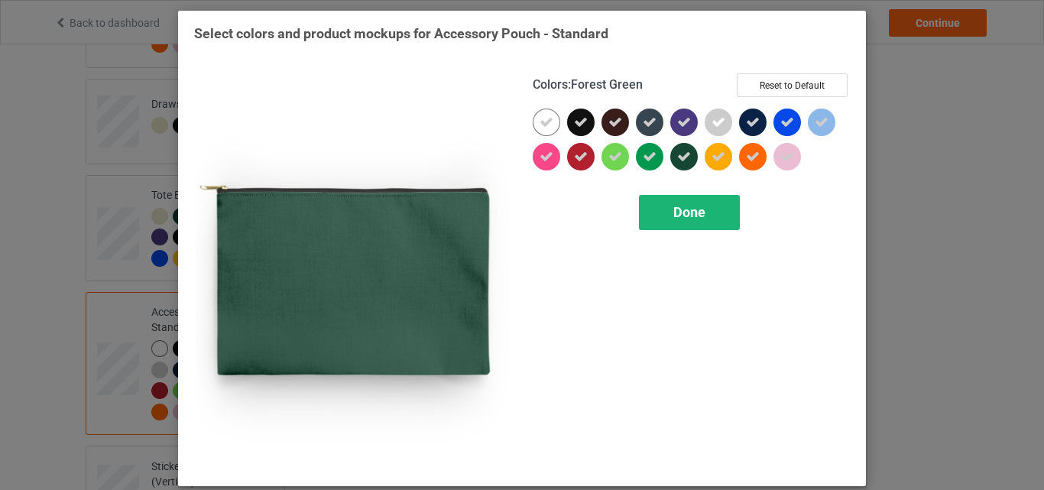
click at [658, 214] on div "Done" at bounding box center [689, 212] width 101 height 35
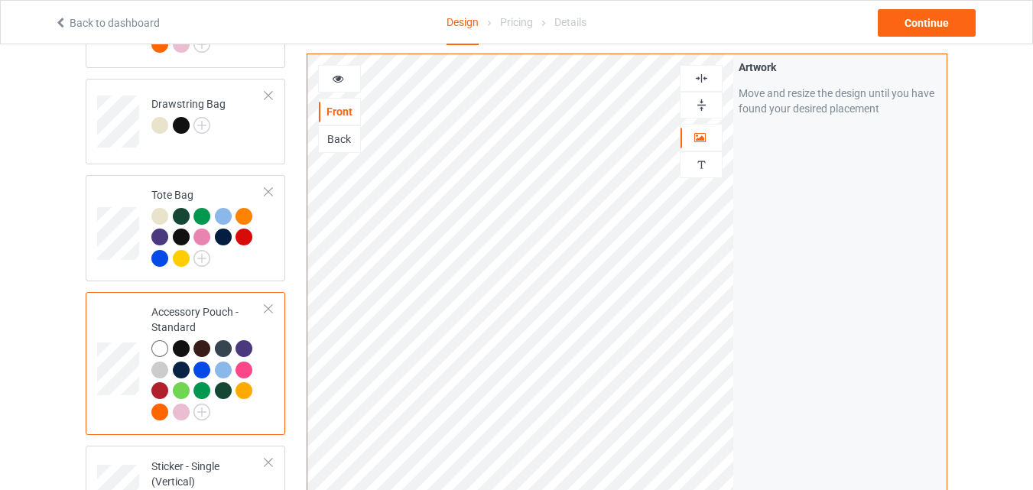
click at [704, 103] on img at bounding box center [701, 105] width 15 height 15
click at [704, 80] on img at bounding box center [701, 78] width 15 height 15
click at [697, 111] on img at bounding box center [701, 105] width 15 height 15
click at [702, 70] on div at bounding box center [701, 78] width 43 height 27
click at [703, 76] on img at bounding box center [701, 78] width 15 height 15
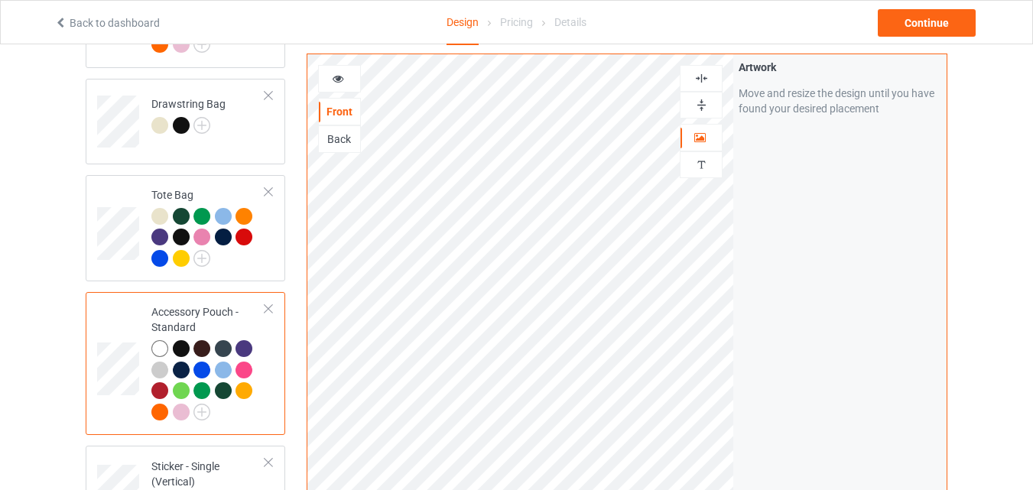
click at [347, 145] on div "Back" at bounding box center [339, 139] width 41 height 15
click at [703, 80] on img at bounding box center [701, 78] width 15 height 15
click at [341, 109] on div "Front" at bounding box center [339, 111] width 41 height 15
click at [340, 132] on div "Back" at bounding box center [339, 139] width 41 height 15
click at [701, 81] on img at bounding box center [701, 78] width 15 height 15
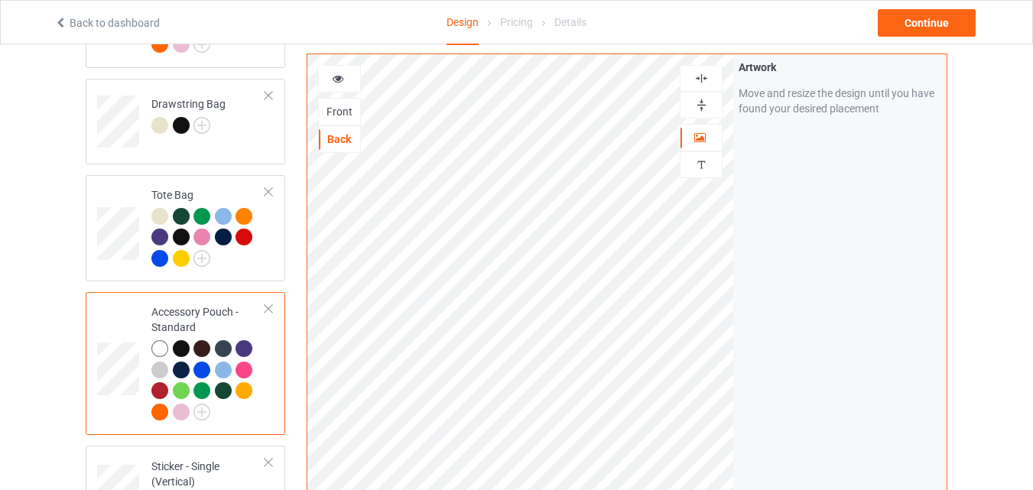
click at [339, 112] on div "Front" at bounding box center [339, 111] width 41 height 15
click at [339, 133] on div "Back" at bounding box center [339, 139] width 41 height 15
click at [344, 111] on div "Front" at bounding box center [339, 111] width 41 height 15
click at [341, 136] on div "Back" at bounding box center [339, 139] width 41 height 15
click at [701, 80] on img at bounding box center [701, 78] width 15 height 15
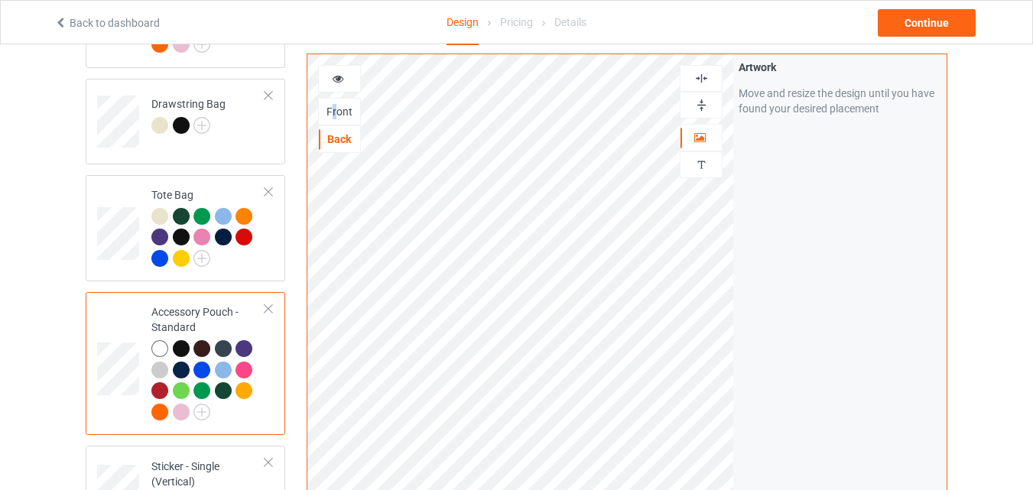
click at [335, 110] on div "Front" at bounding box center [339, 111] width 41 height 15
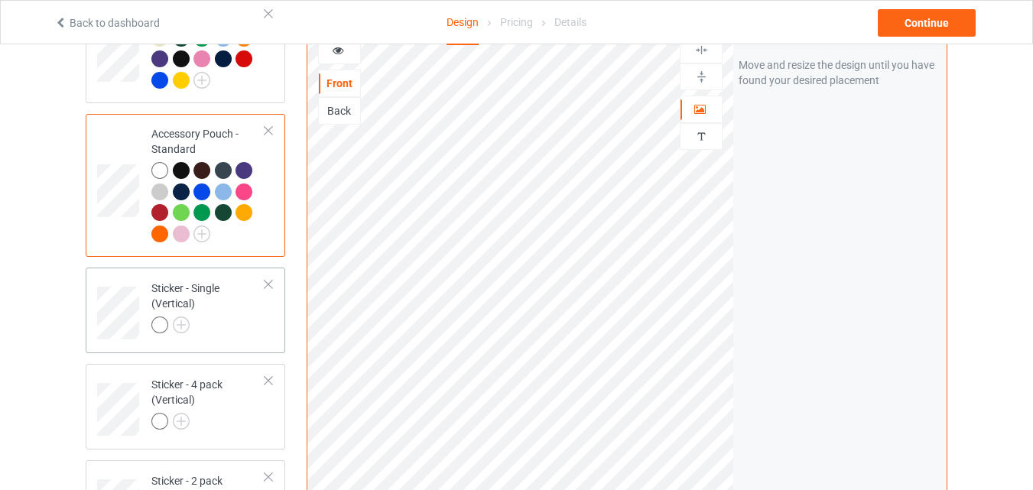
click at [211, 323] on div at bounding box center [208, 327] width 114 height 21
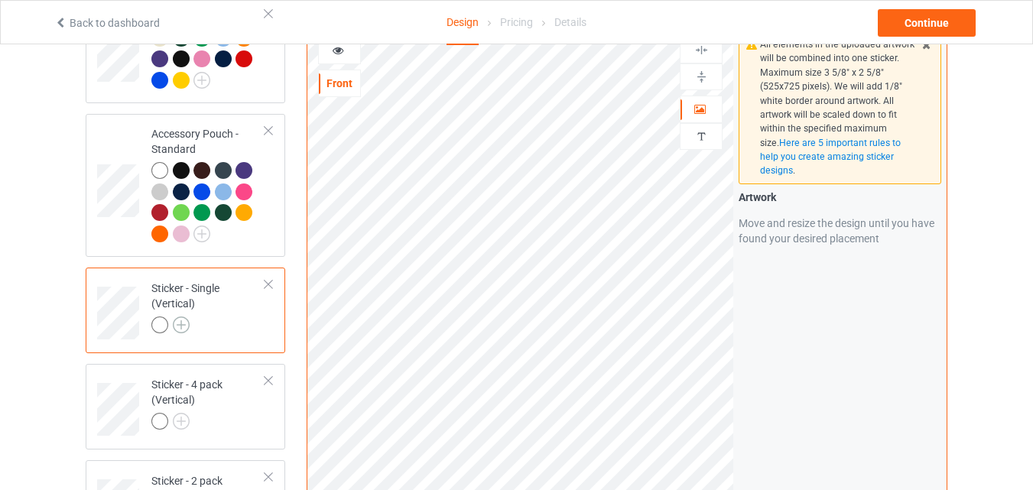
click at [177, 320] on img at bounding box center [181, 325] width 17 height 17
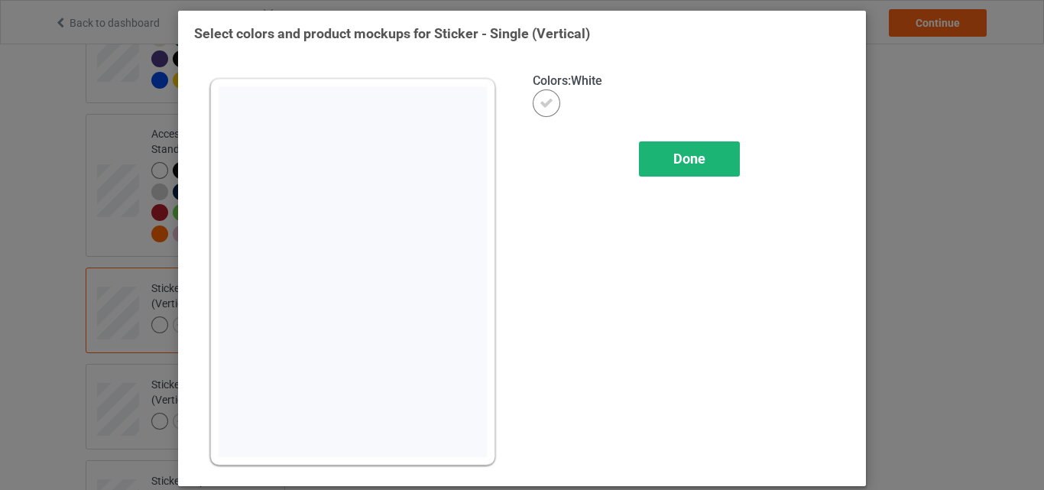
click at [674, 155] on span "Done" at bounding box center [690, 159] width 32 height 16
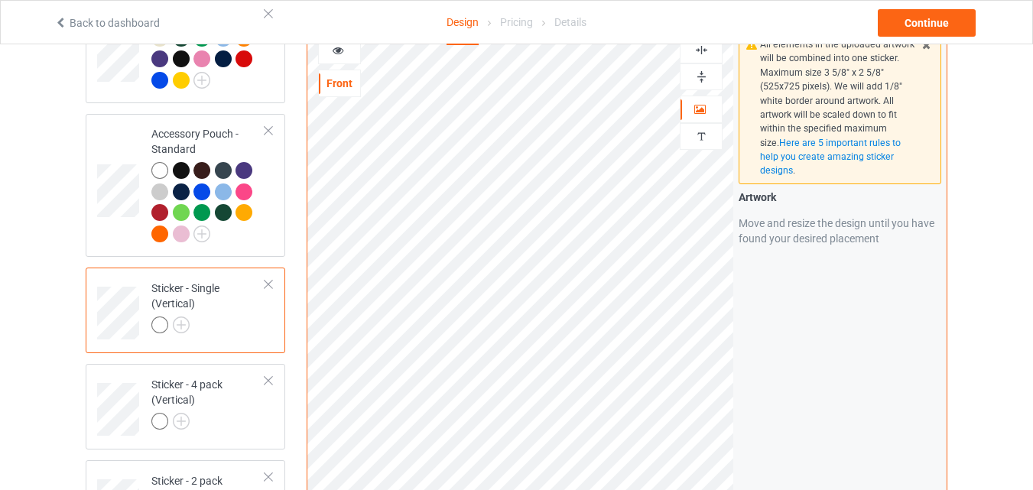
click at [704, 51] on img at bounding box center [701, 50] width 15 height 15
click at [703, 71] on img at bounding box center [701, 77] width 15 height 15
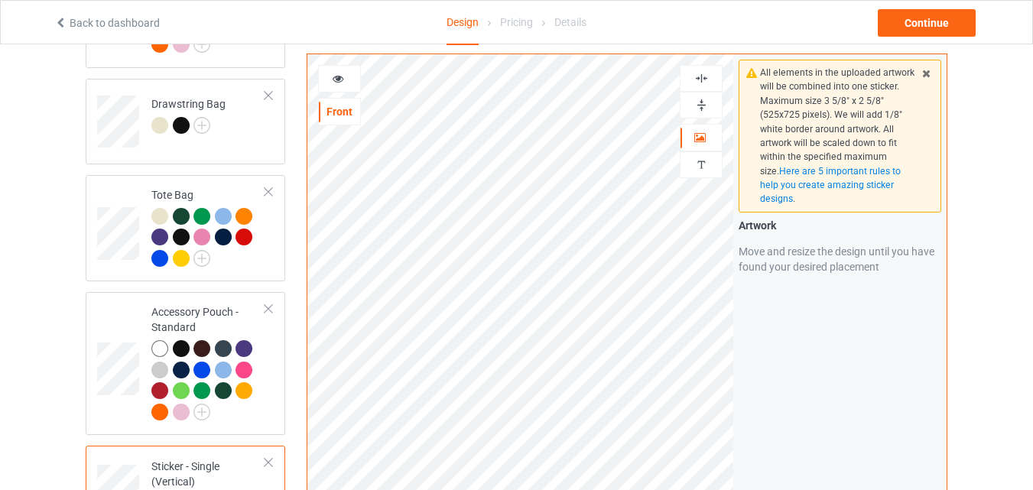
scroll to position [2141, 0]
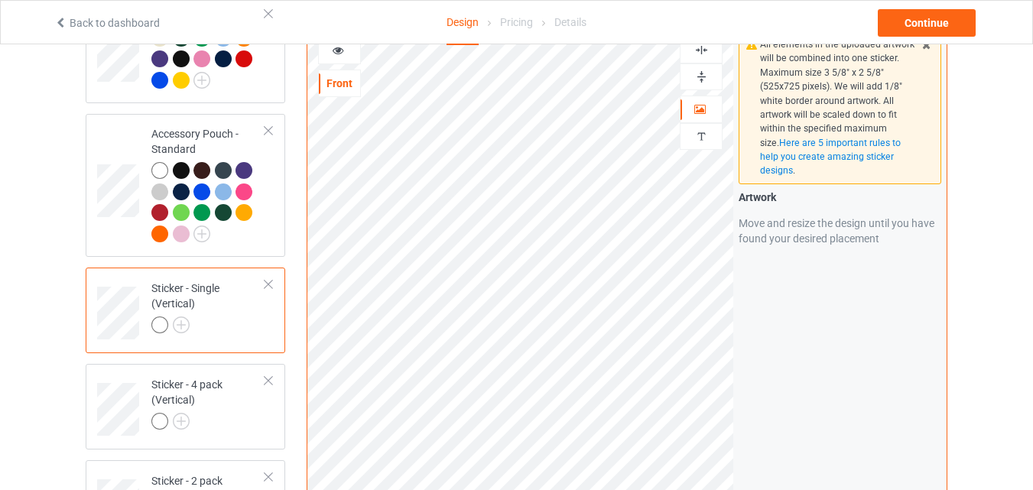
click at [339, 49] on icon at bounding box center [338, 48] width 13 height 11
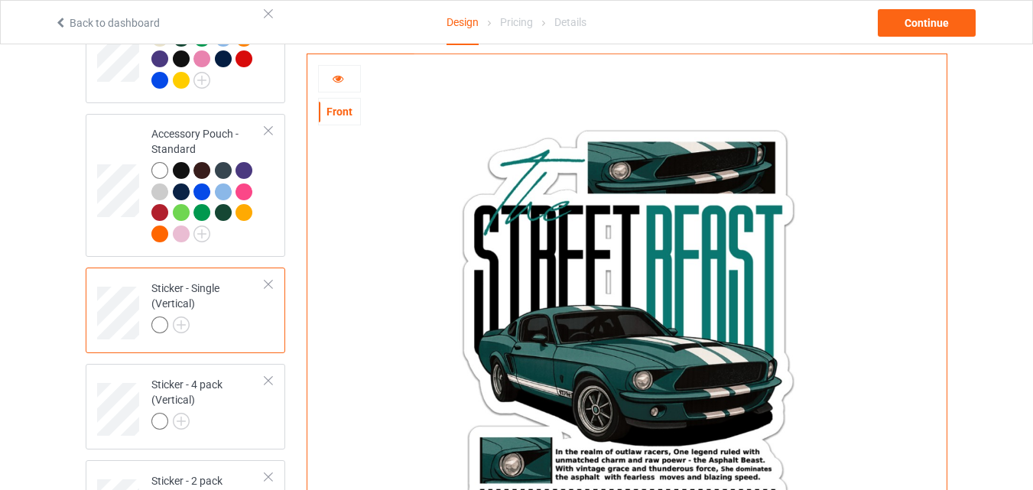
click at [320, 83] on div at bounding box center [339, 78] width 41 height 15
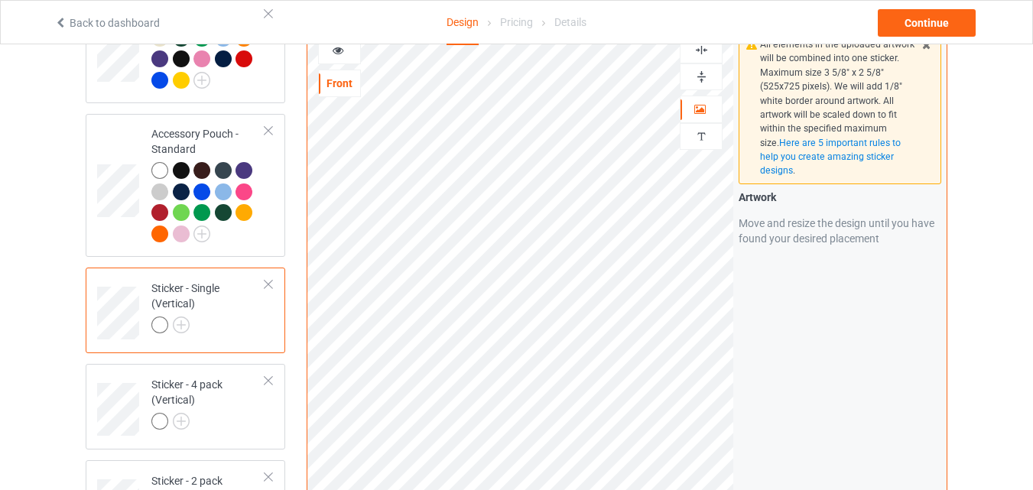
click at [190, 323] on div at bounding box center [208, 327] width 114 height 21
click at [185, 321] on img at bounding box center [181, 325] width 17 height 17
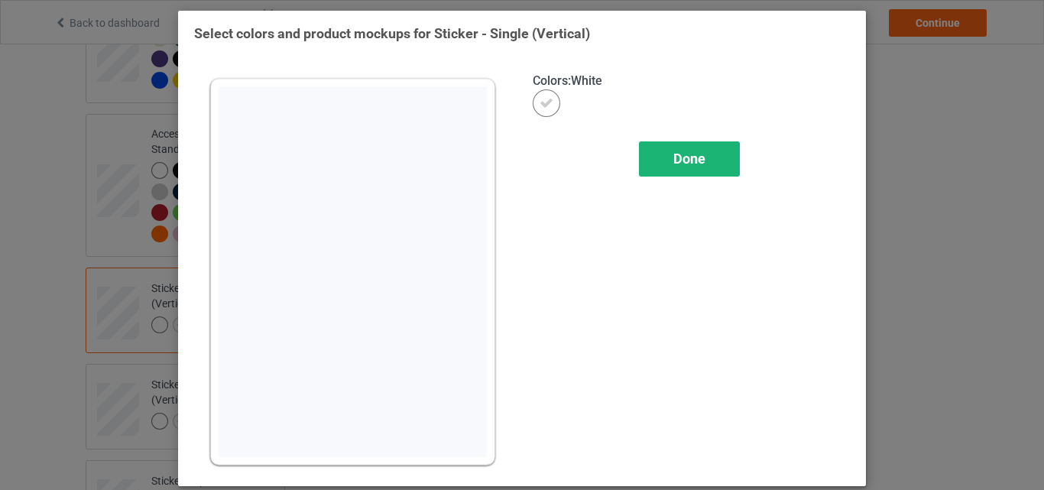
click at [710, 164] on div "Done" at bounding box center [689, 158] width 101 height 35
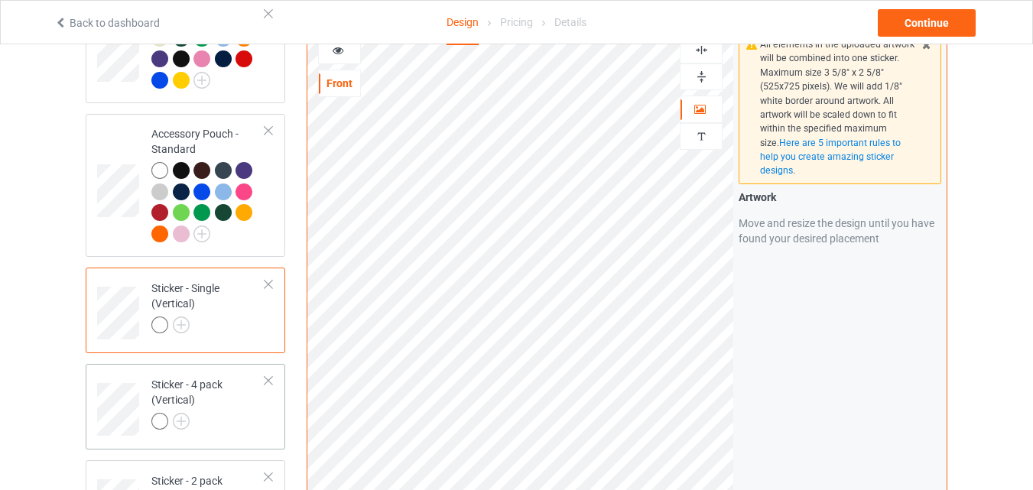
click at [213, 398] on div "Sticker - 4 pack (Vertical)" at bounding box center [208, 403] width 114 height 52
click at [186, 415] on img at bounding box center [181, 421] width 17 height 17
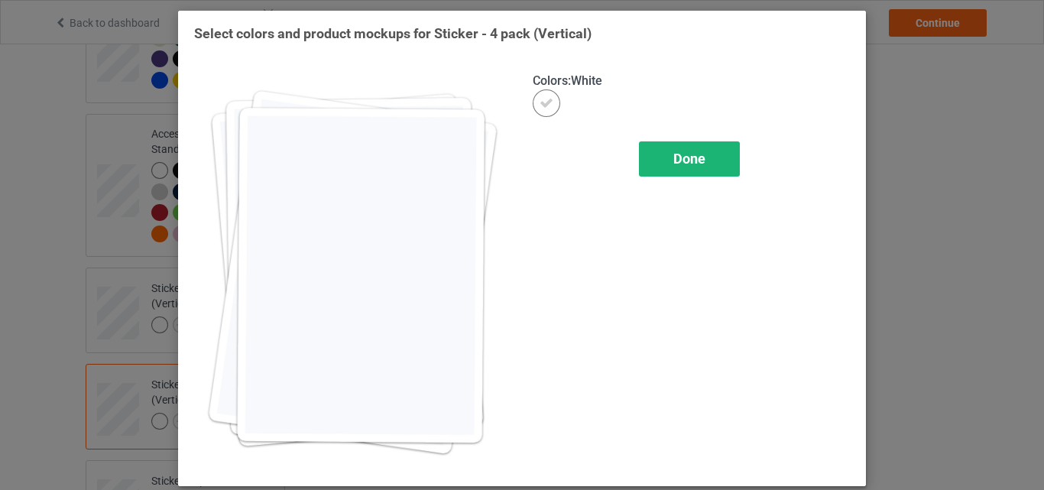
click at [704, 158] on div "Done" at bounding box center [689, 158] width 101 height 35
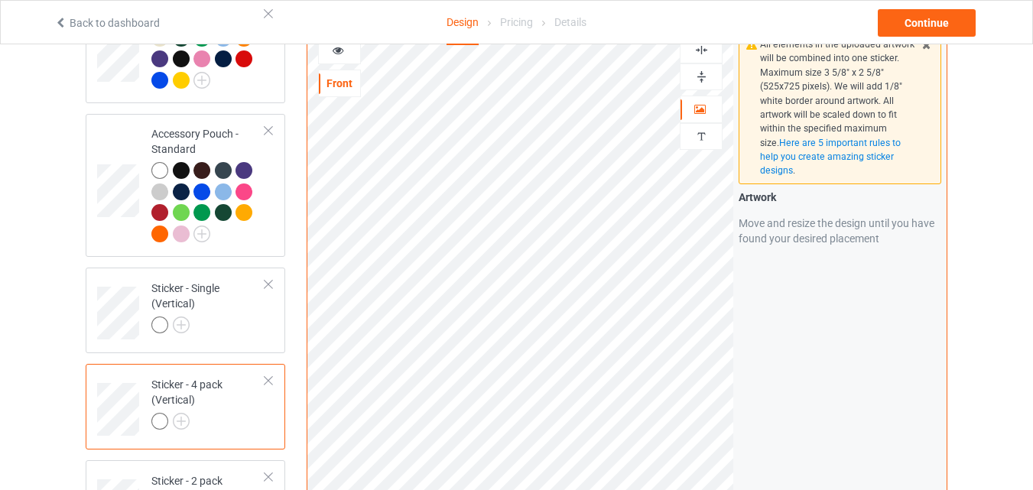
scroll to position [2319, 0]
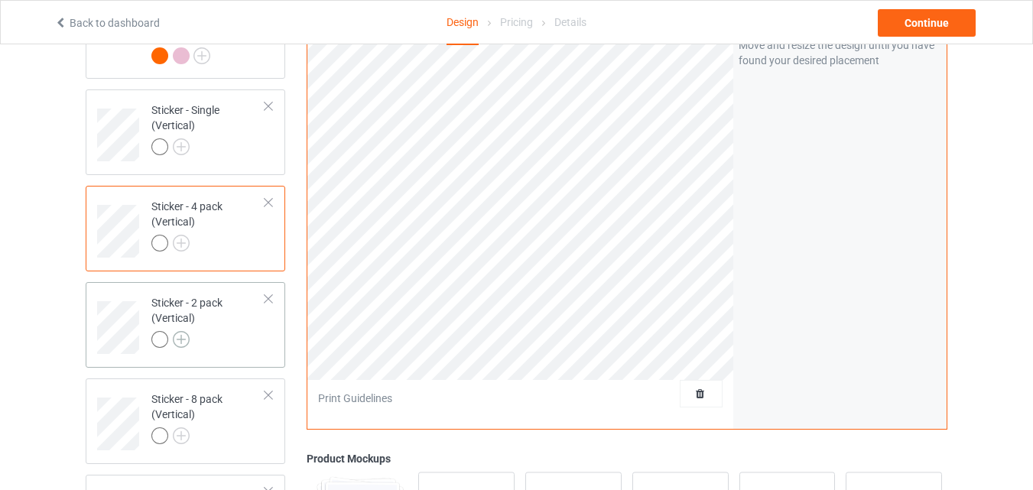
click at [184, 338] on img at bounding box center [181, 339] width 17 height 17
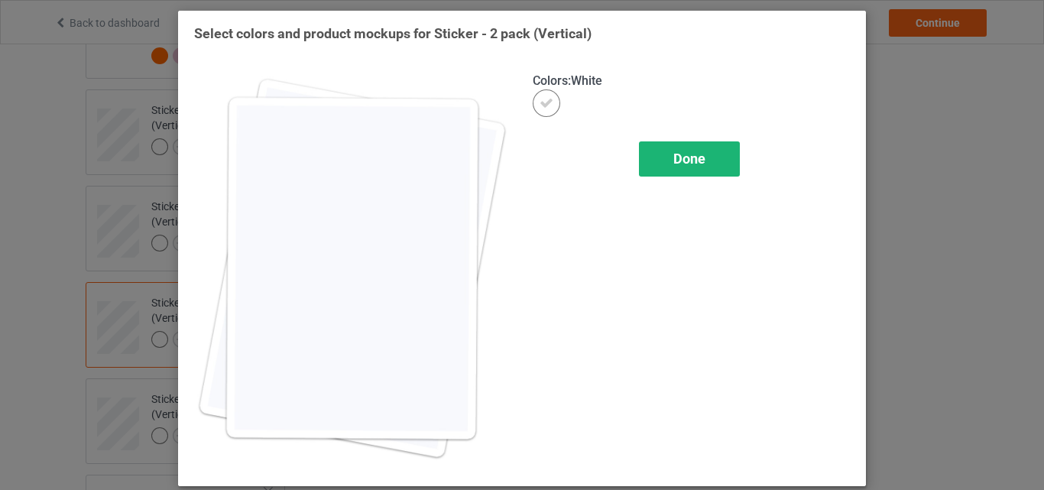
click at [668, 151] on div "Done" at bounding box center [689, 158] width 101 height 35
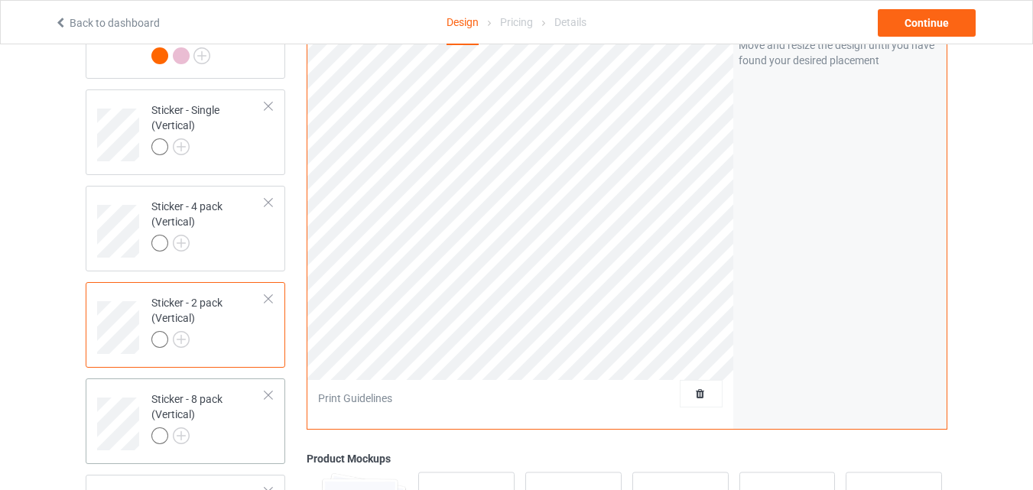
scroll to position [2498, 0]
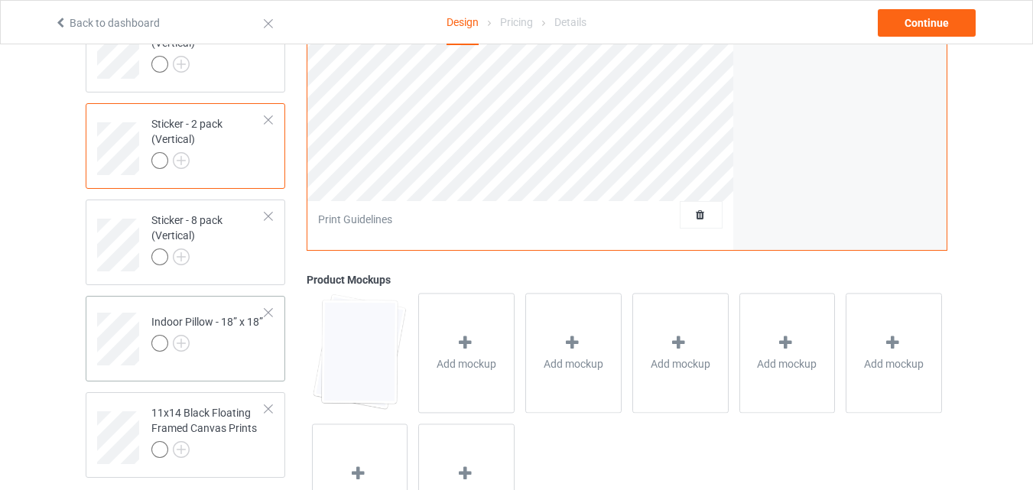
click at [213, 345] on div at bounding box center [207, 345] width 112 height 21
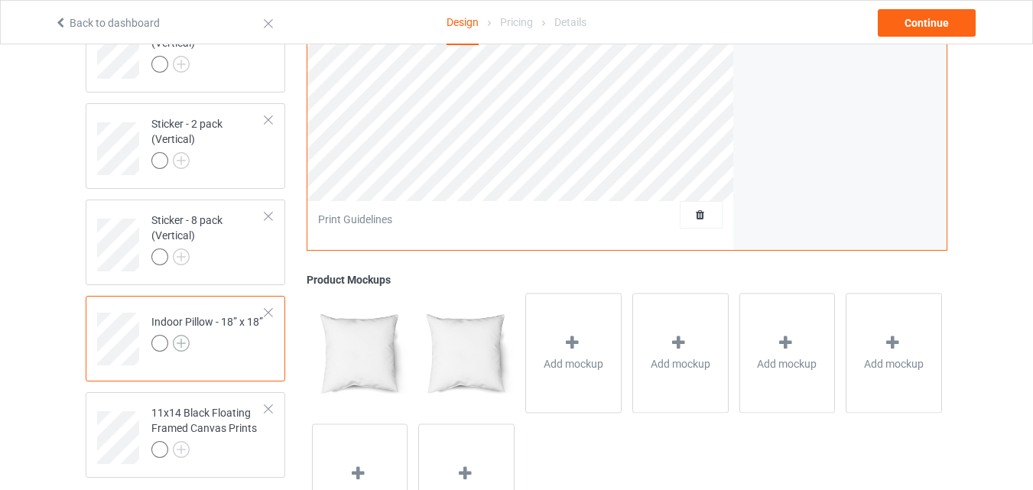
click at [182, 339] on img at bounding box center [181, 343] width 17 height 17
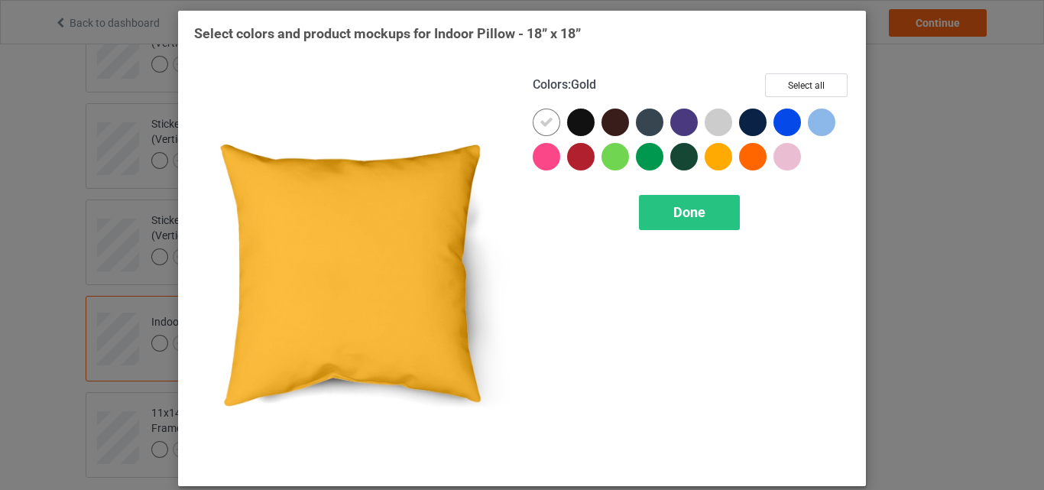
click at [825, 72] on div "Colors : Gold Select all Done" at bounding box center [691, 272] width 339 height 418
click at [820, 83] on button "Select all" at bounding box center [806, 85] width 83 height 24
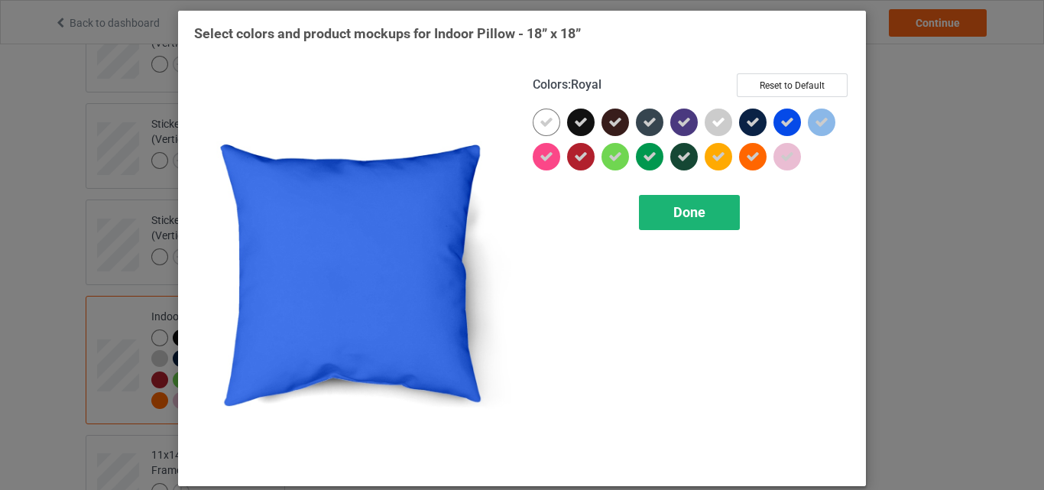
click at [681, 213] on span "Done" at bounding box center [690, 212] width 32 height 16
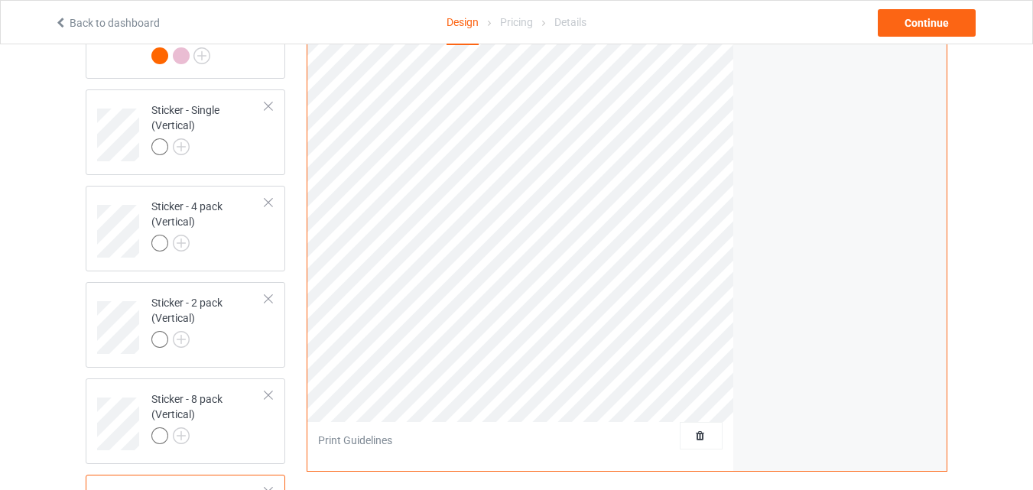
scroll to position [1963, 0]
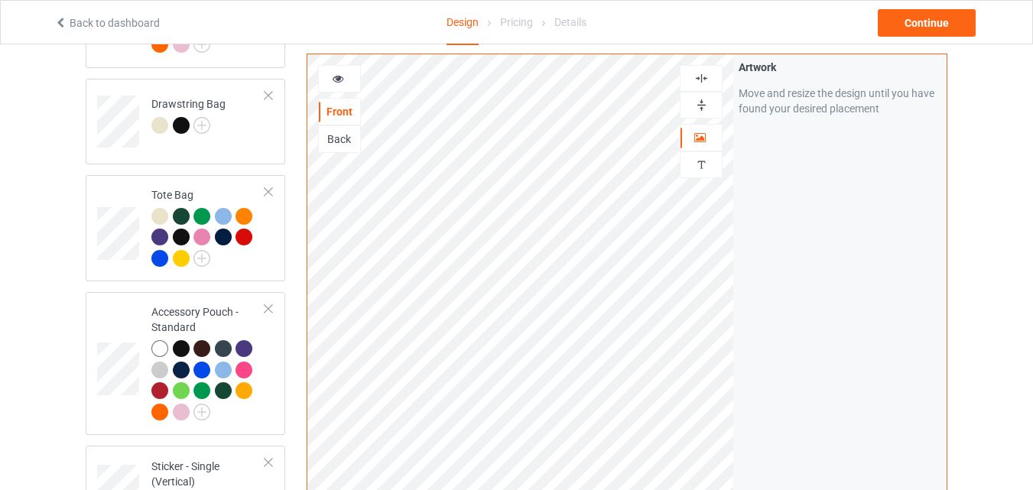
click at [339, 134] on div "Back" at bounding box center [339, 139] width 41 height 15
click at [345, 74] on div at bounding box center [339, 78] width 41 height 15
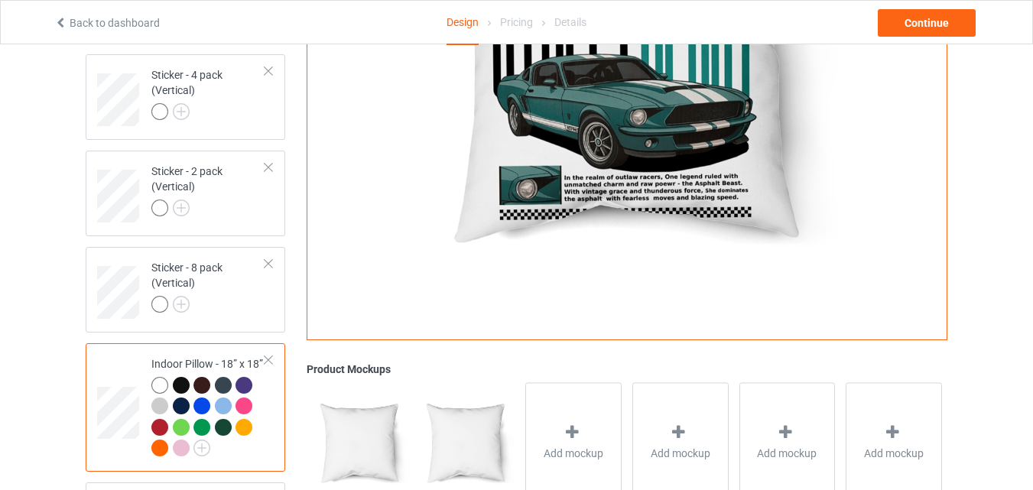
scroll to position [2629, 0]
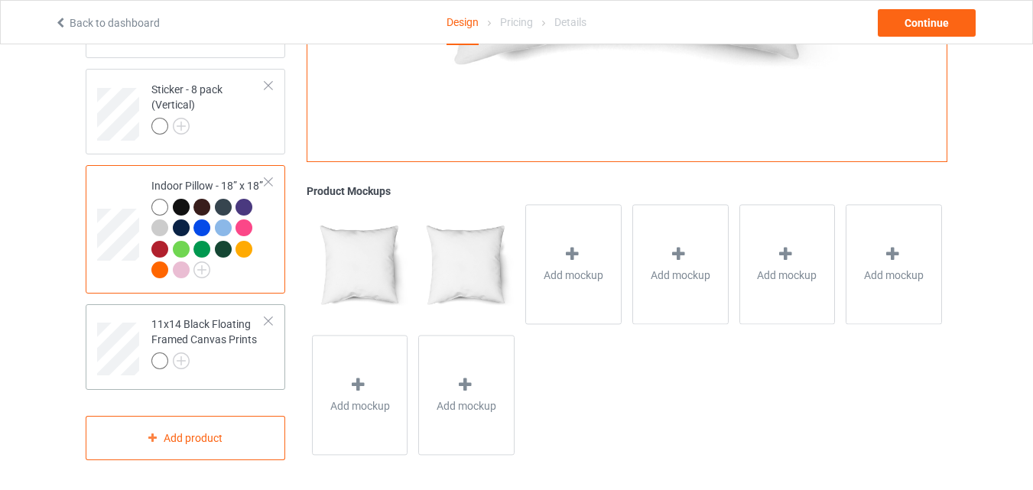
click at [209, 330] on div "11x14 Black Floating Framed Canvas Prints" at bounding box center [208, 343] width 114 height 52
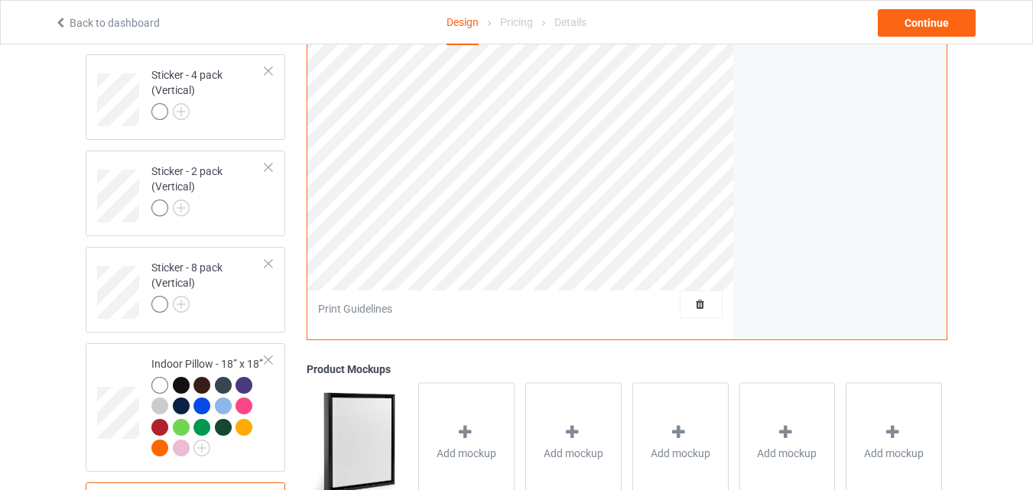
scroll to position [2629, 0]
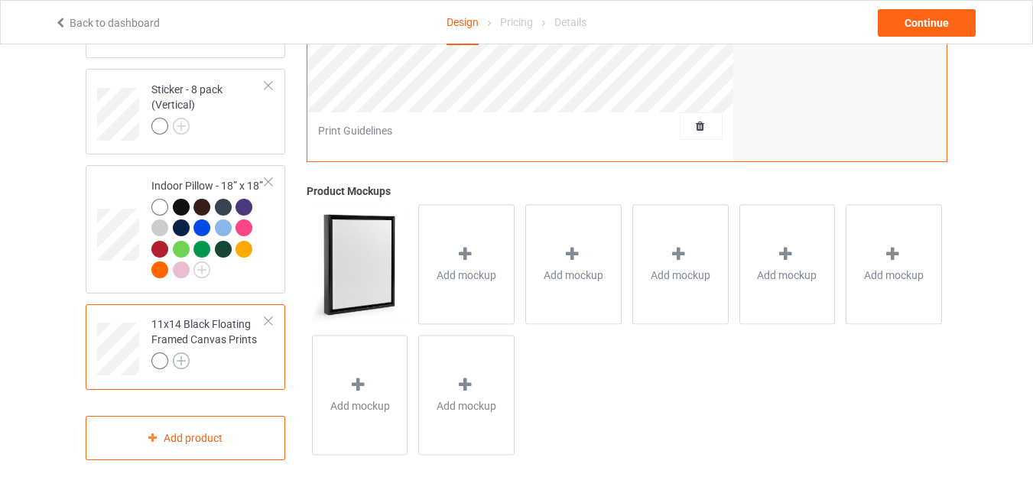
click at [177, 352] on img at bounding box center [181, 360] width 17 height 17
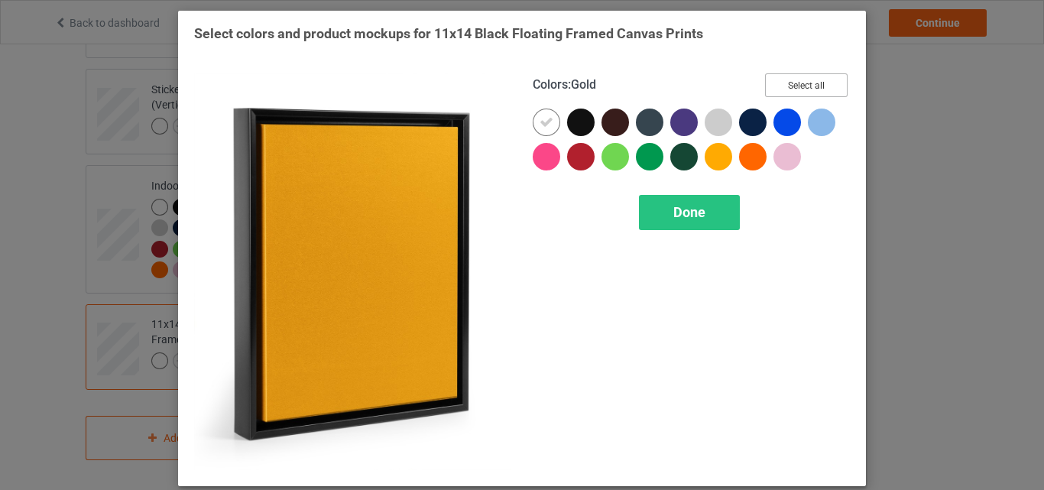
click at [826, 87] on button "Select all" at bounding box center [806, 85] width 83 height 24
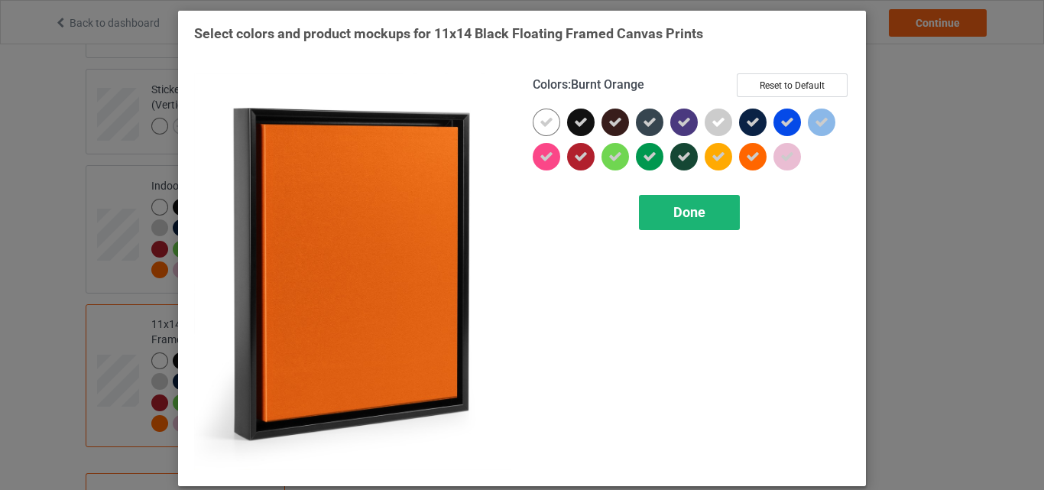
click at [710, 212] on div "Done" at bounding box center [689, 212] width 101 height 35
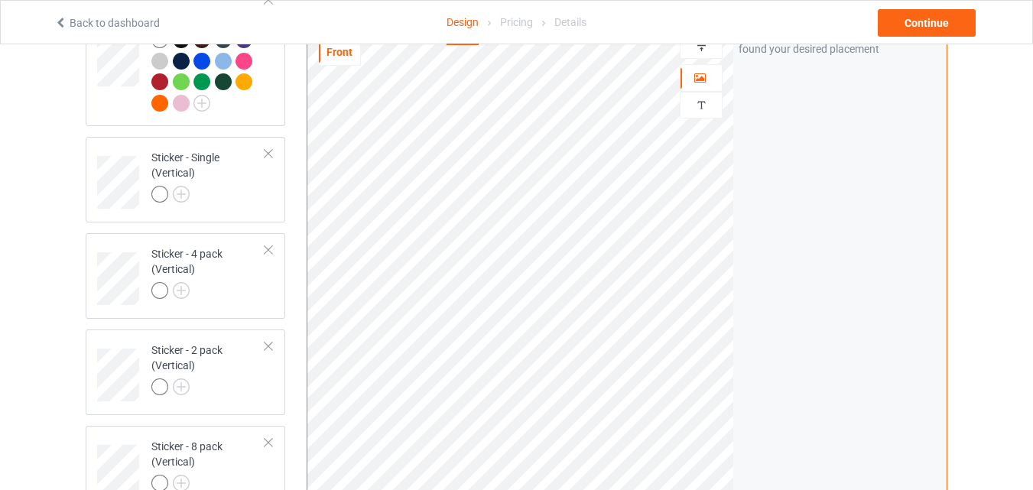
scroll to position [2094, 0]
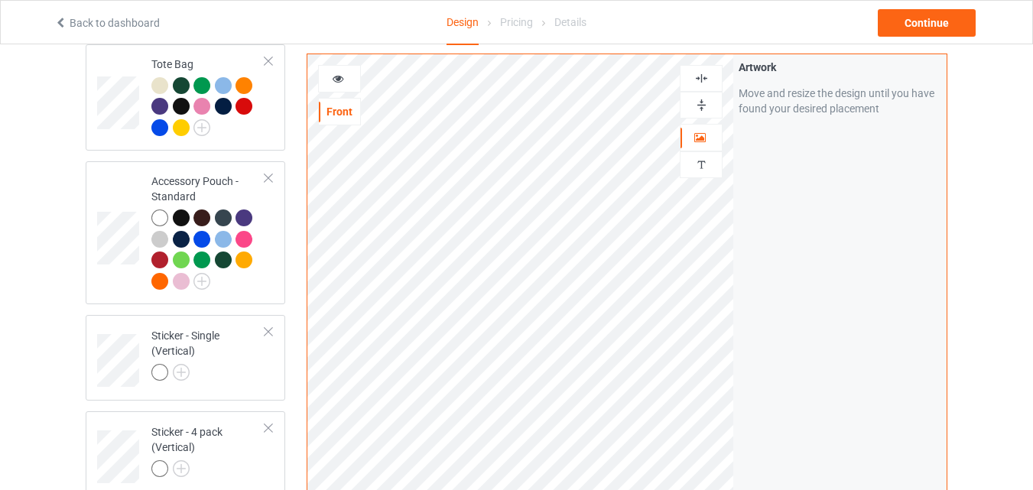
click at [339, 82] on icon at bounding box center [338, 76] width 13 height 11
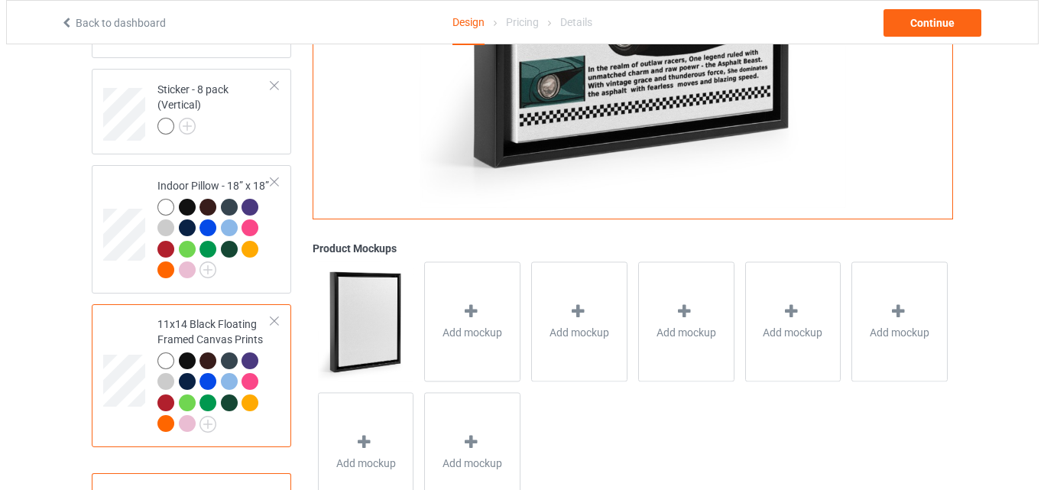
scroll to position [2686, 0]
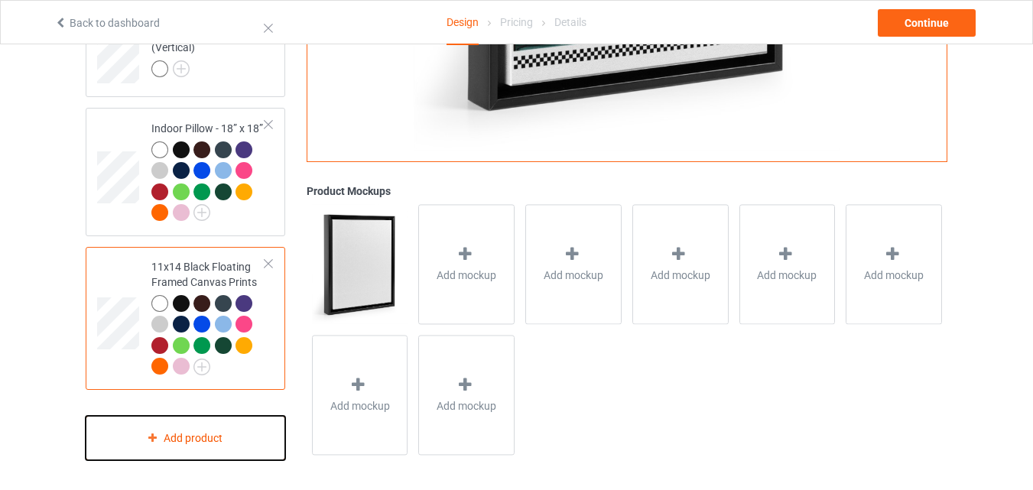
click at [192, 431] on div "Add product" at bounding box center [186, 438] width 200 height 45
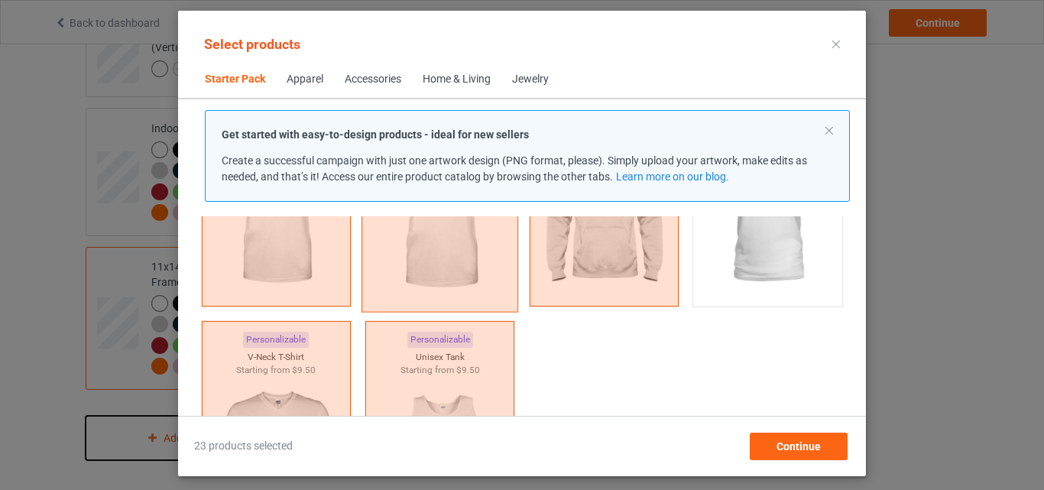
scroll to position [555, 0]
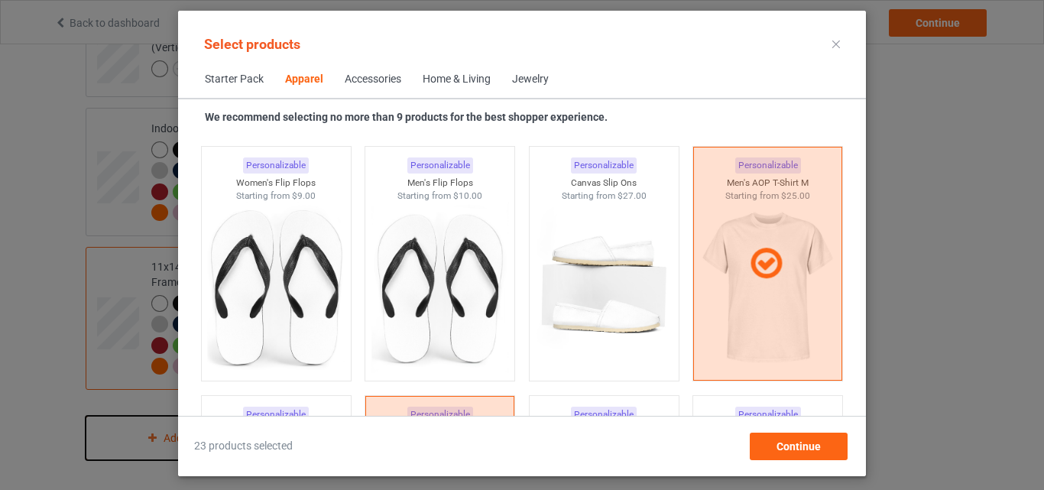
scroll to position [2161, 0]
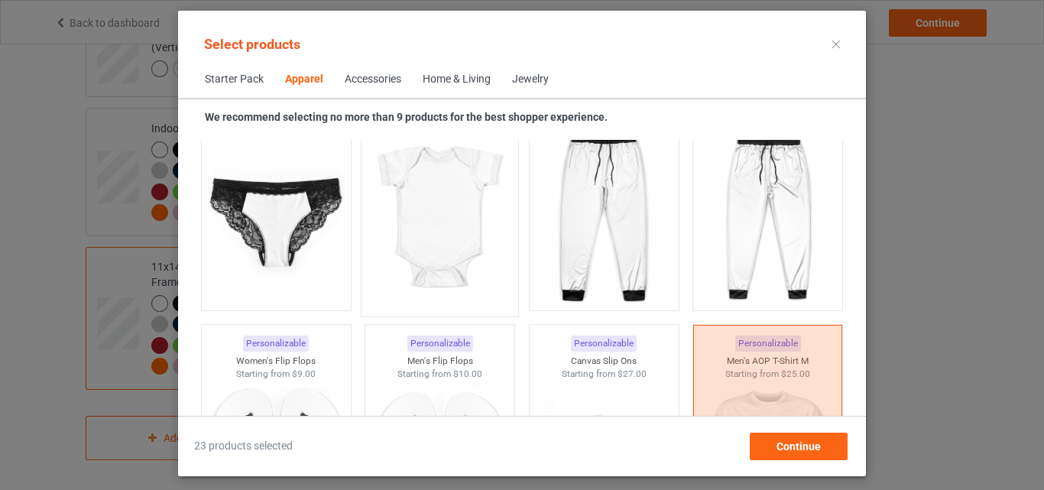
click at [443, 268] on img at bounding box center [441, 218] width 144 height 180
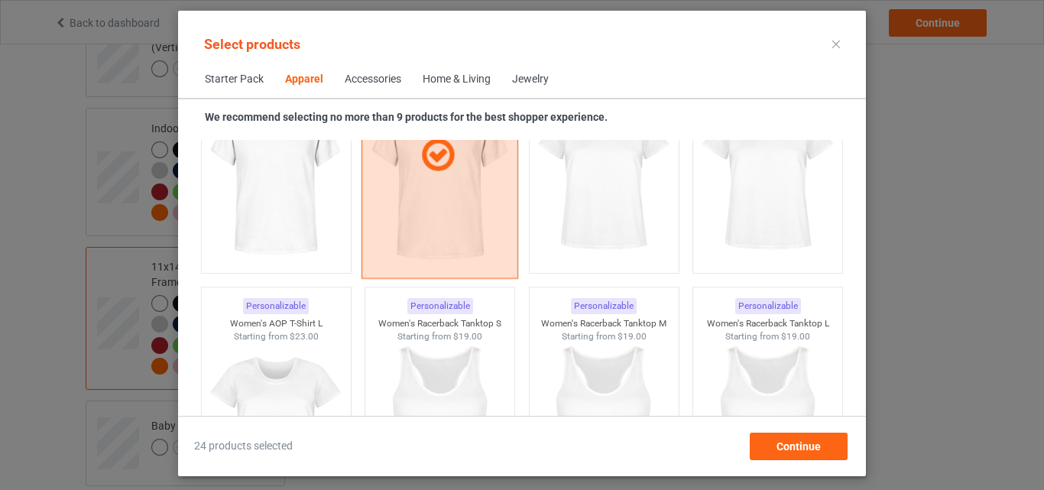
scroll to position [2518, 0]
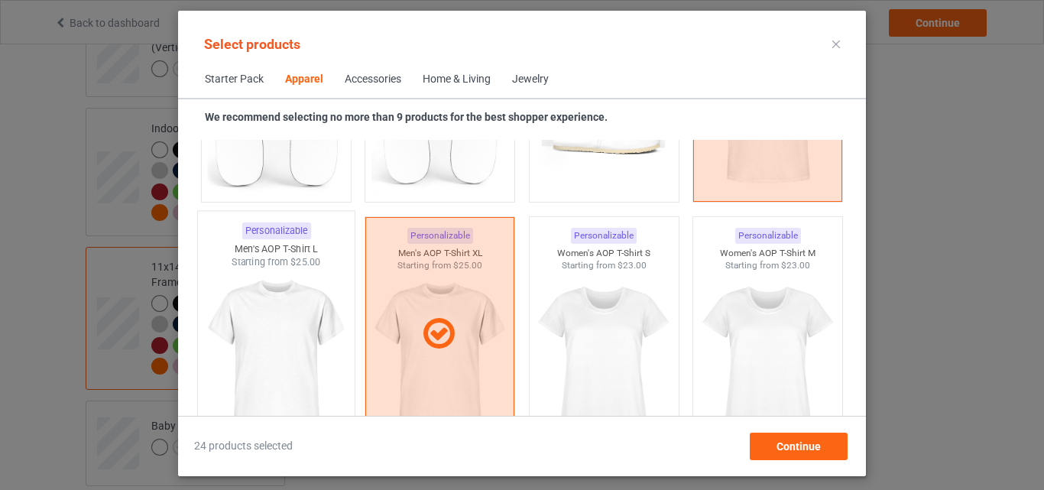
click at [302, 332] on img at bounding box center [276, 359] width 144 height 180
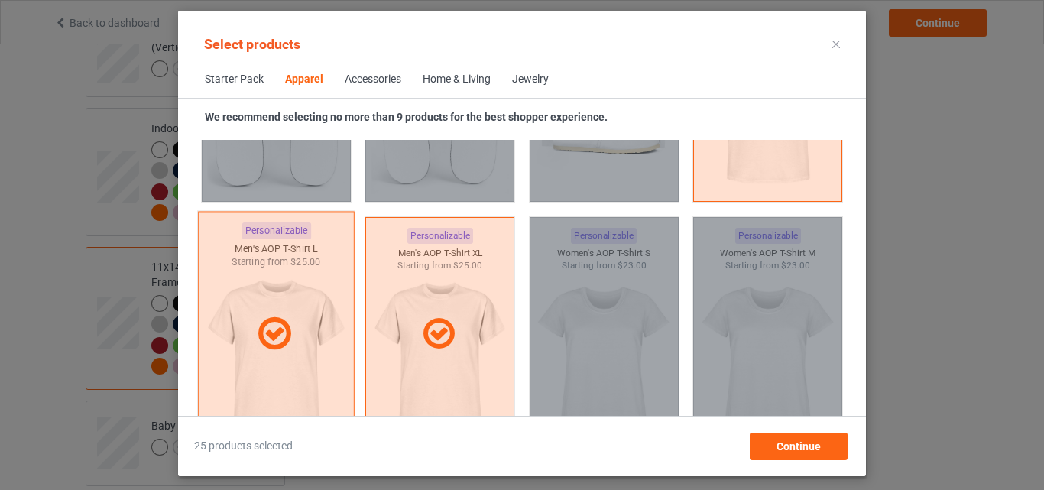
click at [288, 319] on icon at bounding box center [274, 334] width 45 height 38
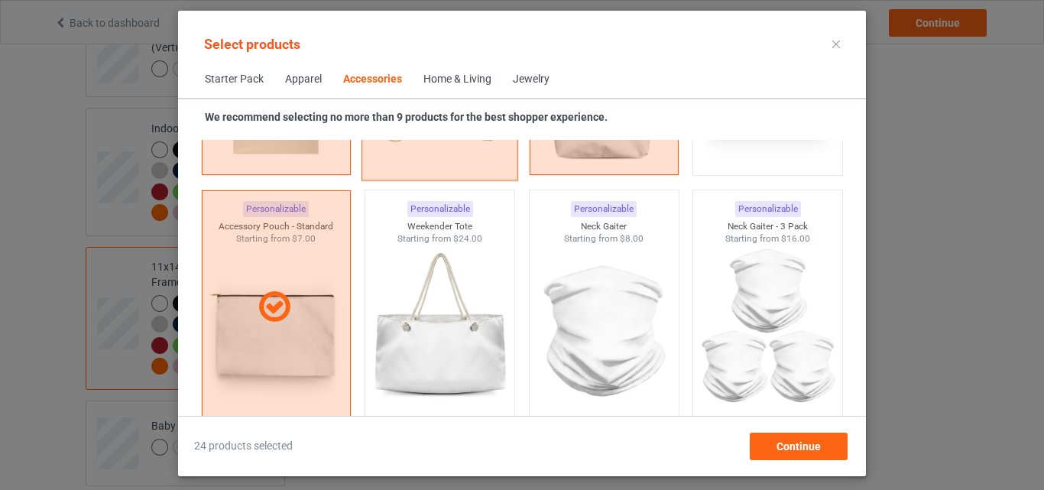
scroll to position [5015, 0]
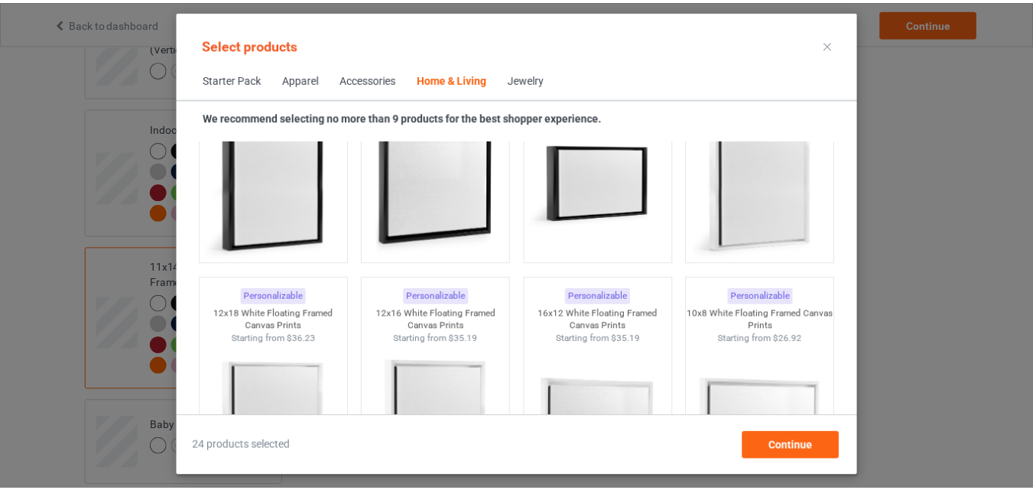
scroll to position [14828, 0]
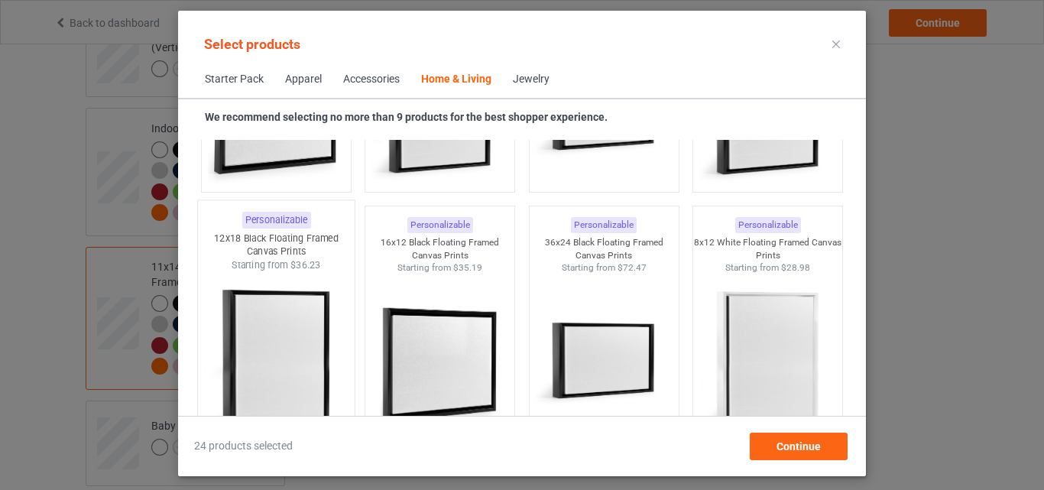
click at [307, 294] on img at bounding box center [276, 362] width 144 height 180
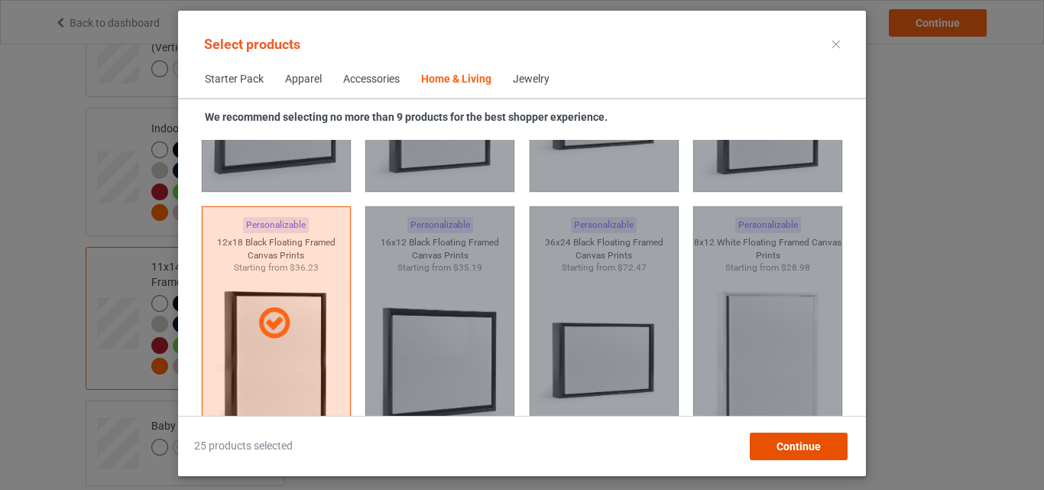
click at [785, 442] on span "Continue" at bounding box center [799, 446] width 44 height 12
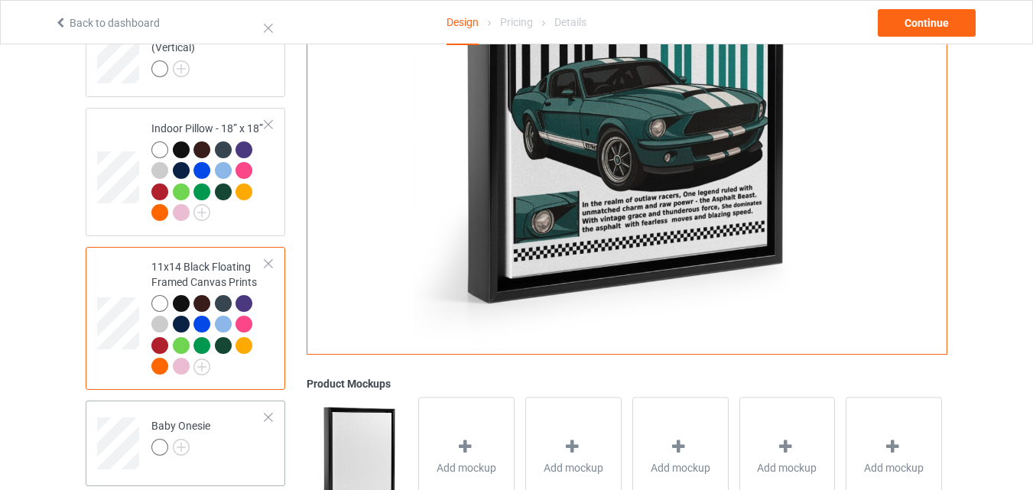
scroll to position [2864, 0]
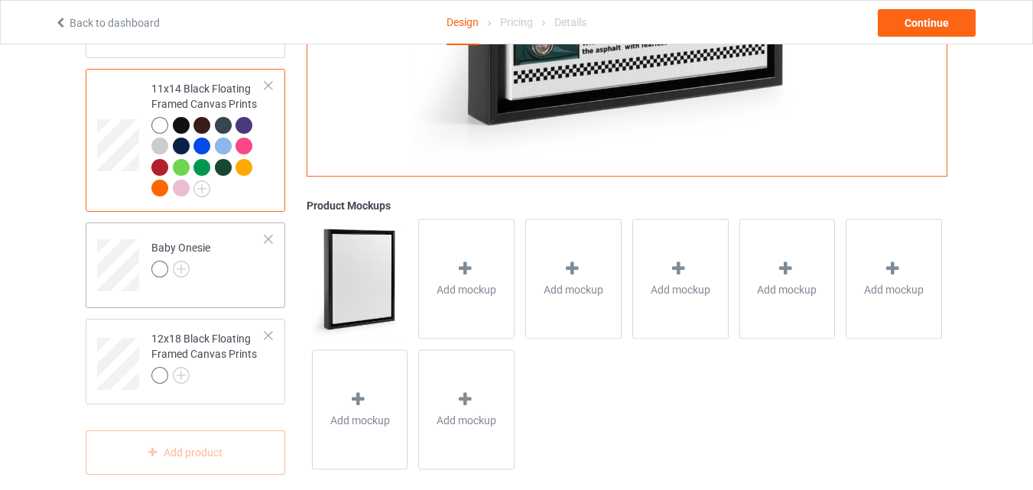
click at [222, 275] on td "Baby Onesie" at bounding box center [208, 260] width 131 height 63
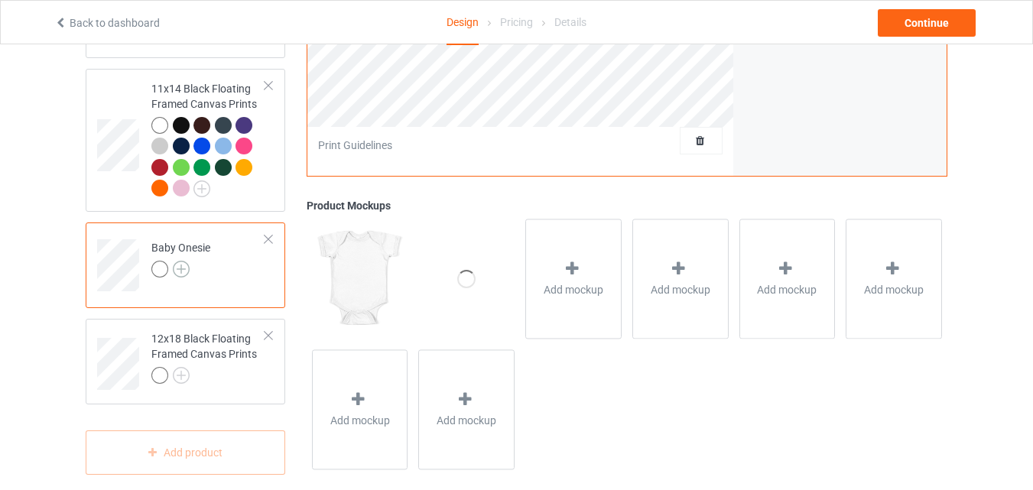
click at [180, 265] on img at bounding box center [181, 269] width 17 height 17
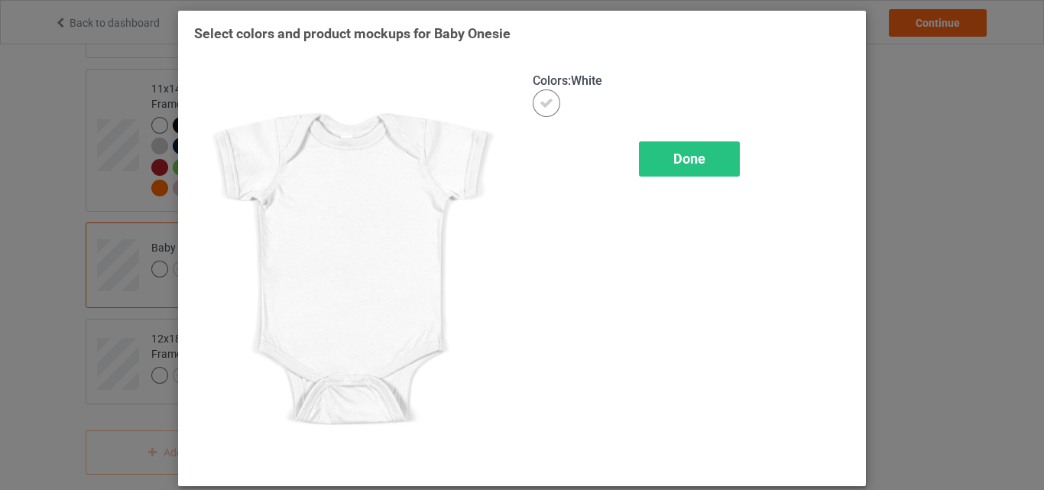
click at [676, 154] on span "Done" at bounding box center [690, 159] width 32 height 16
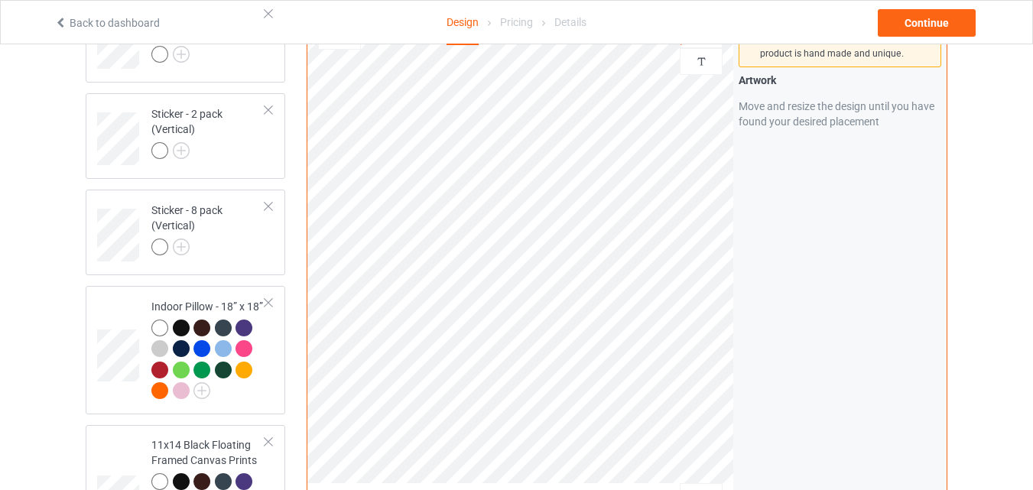
scroll to position [2329, 0]
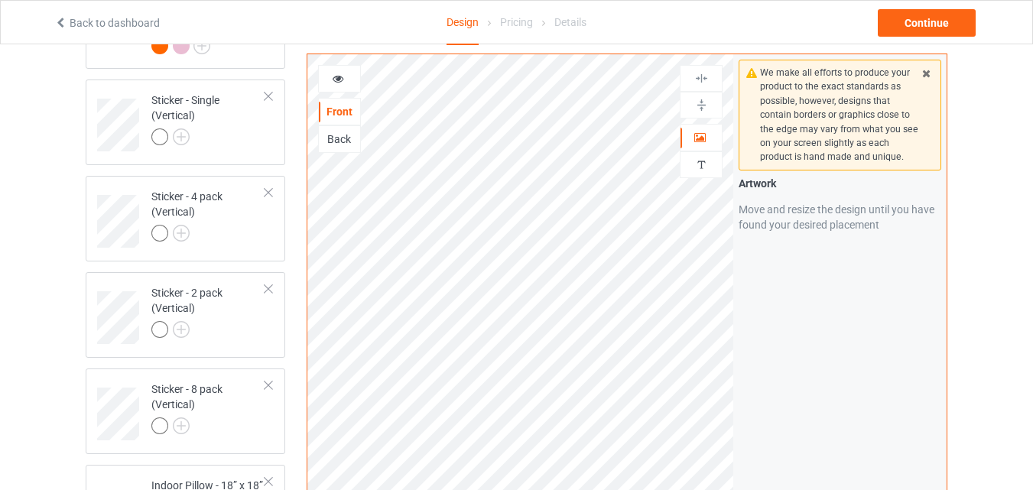
click at [338, 141] on div "Back" at bounding box center [339, 139] width 41 height 15
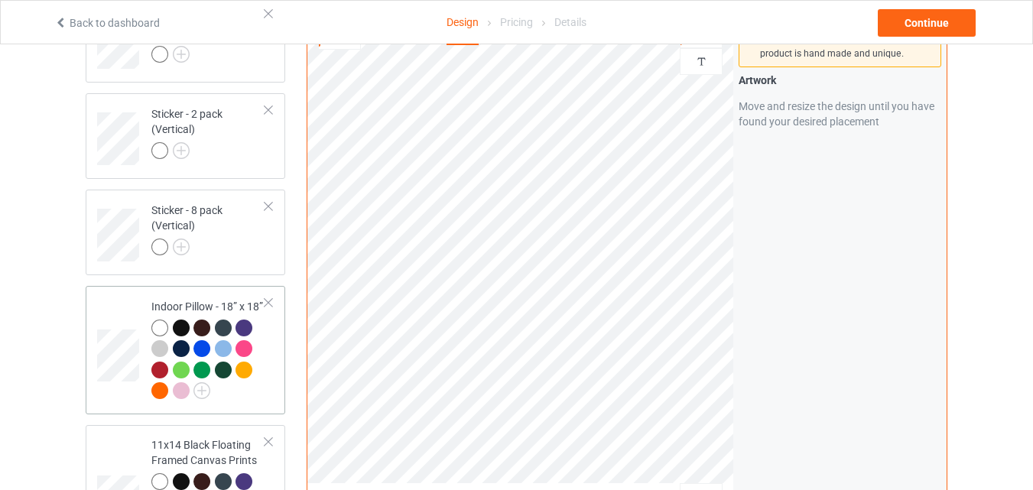
scroll to position [2686, 0]
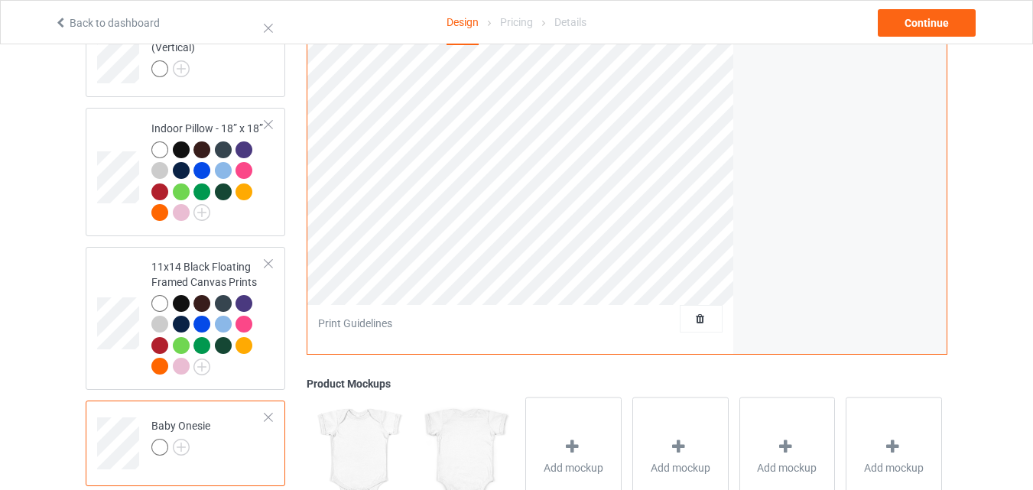
click at [203, 424] on div "Baby Onesie" at bounding box center [180, 436] width 59 height 37
click at [182, 446] on img at bounding box center [181, 447] width 17 height 17
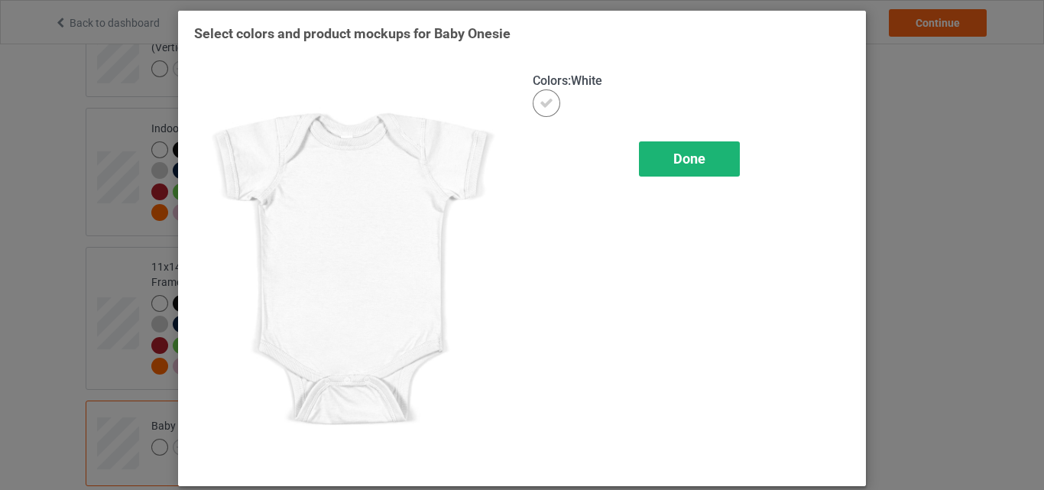
click at [661, 162] on div "Done" at bounding box center [689, 158] width 101 height 35
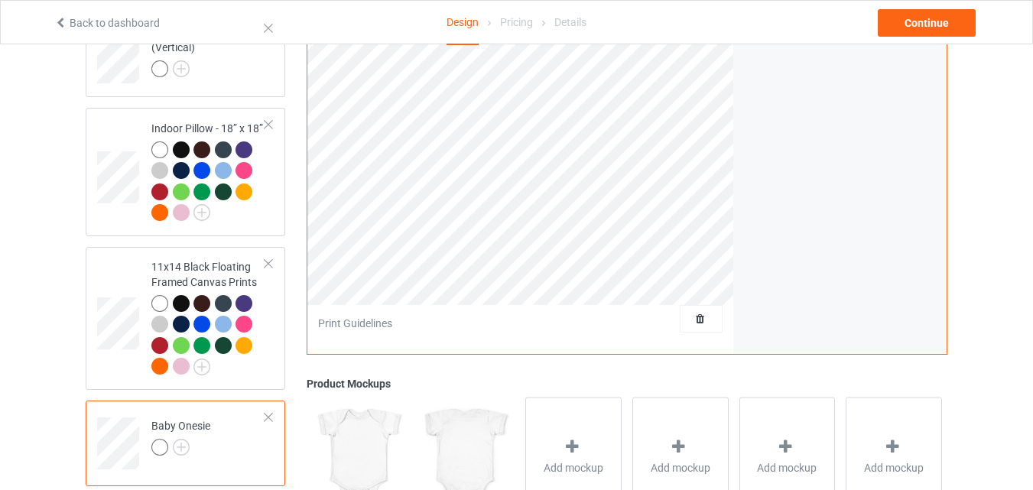
scroll to position [2864, 0]
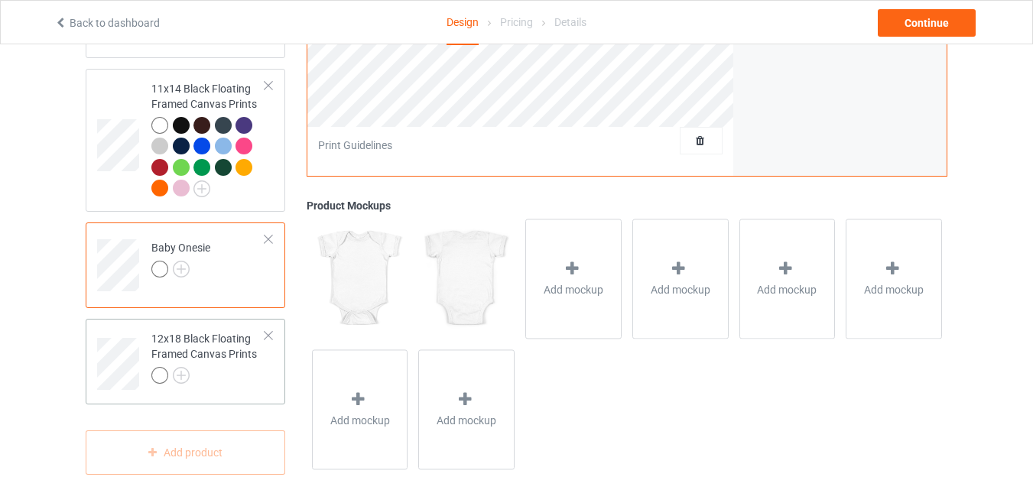
click at [208, 369] on div at bounding box center [208, 377] width 114 height 21
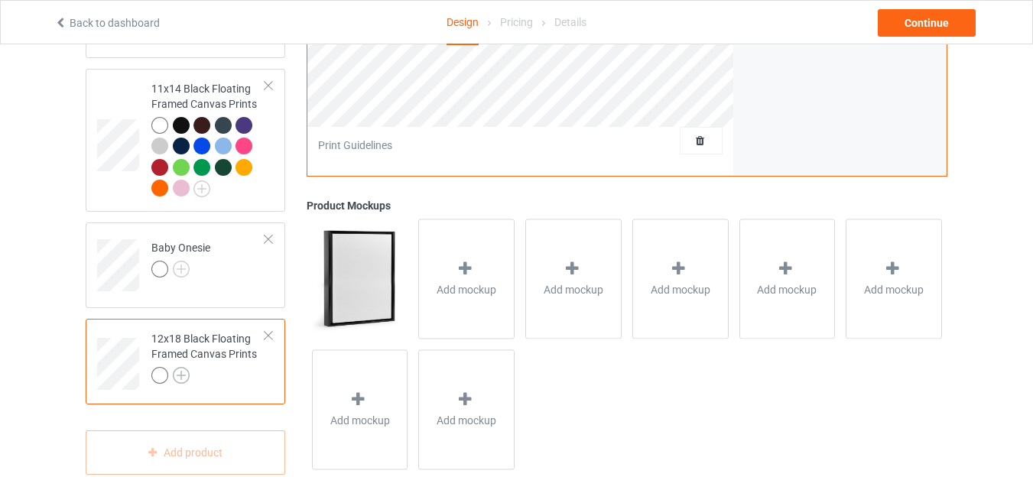
click at [180, 368] on img at bounding box center [181, 375] width 17 height 17
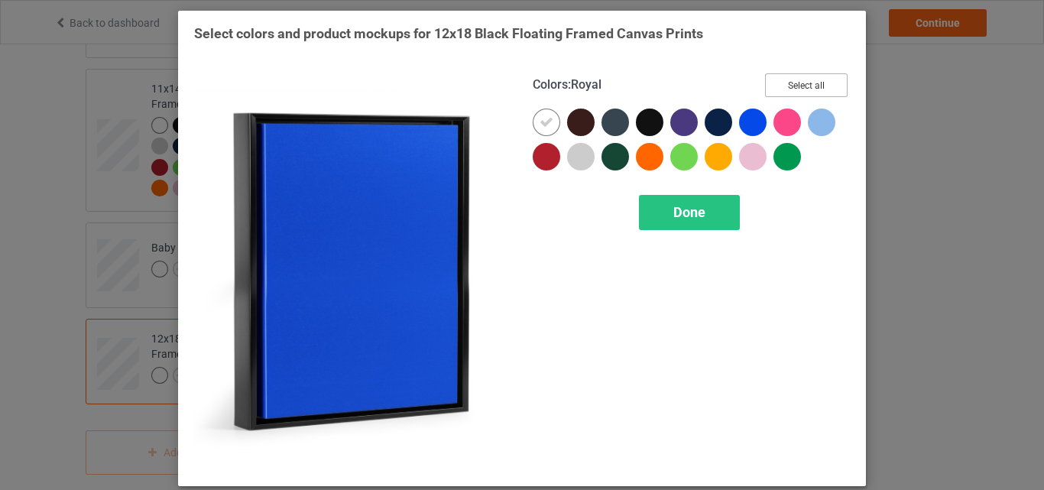
click at [789, 89] on button "Select all" at bounding box center [806, 85] width 83 height 24
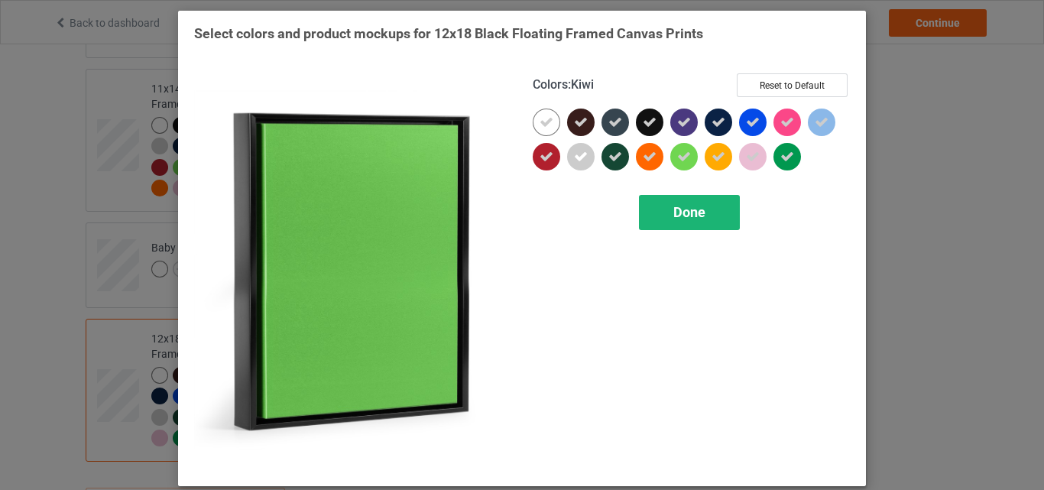
click at [665, 221] on div "Done" at bounding box center [689, 212] width 101 height 35
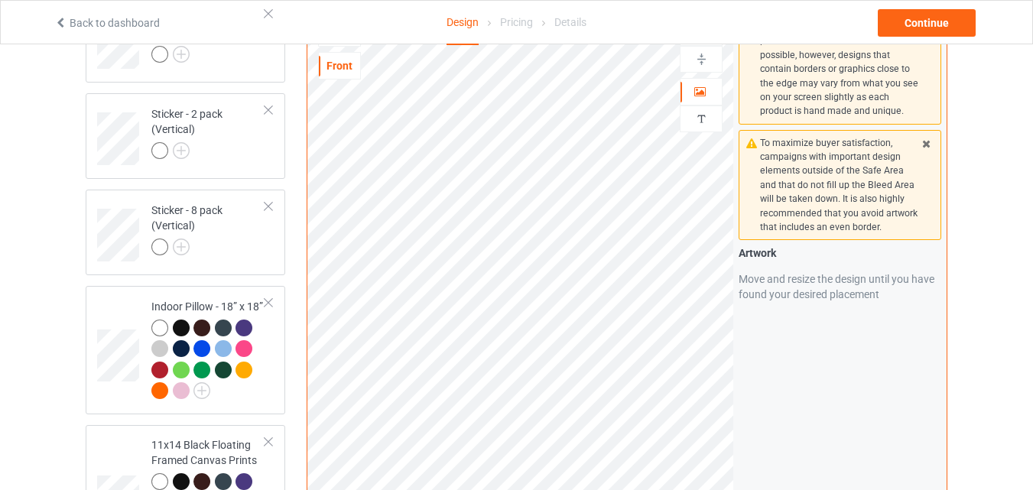
scroll to position [2329, 0]
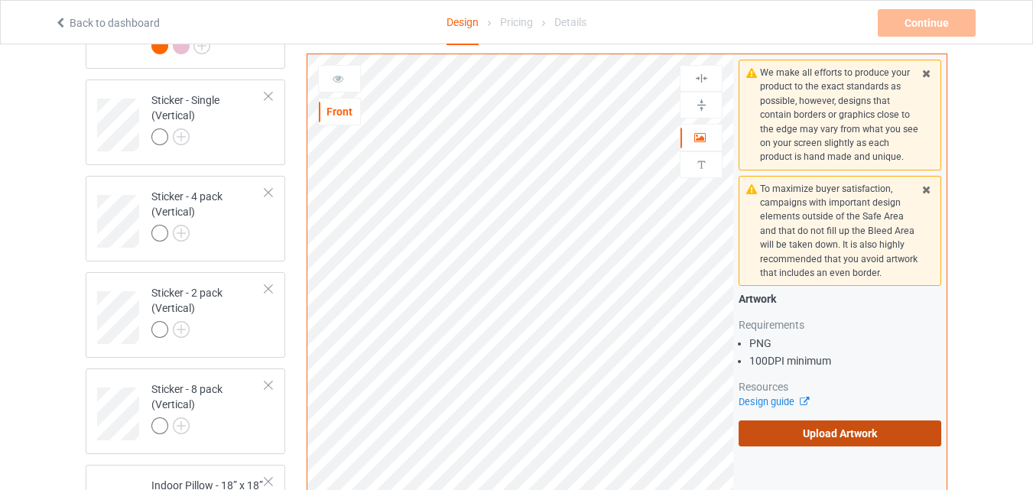
click at [878, 439] on label "Upload Artwork" at bounding box center [840, 434] width 203 height 26
click at [0, 0] on input "Upload Artwork" at bounding box center [0, 0] width 0 height 0
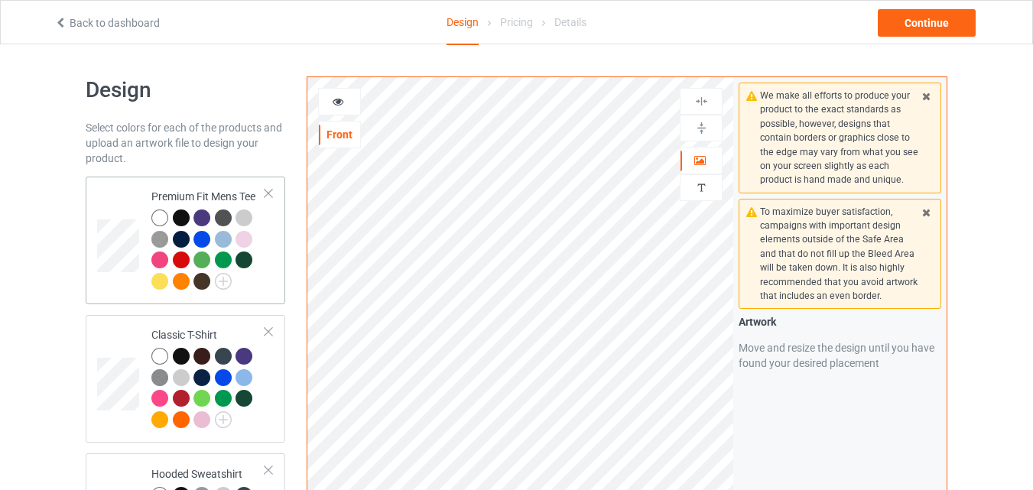
click at [258, 286] on div at bounding box center [208, 252] width 114 height 84
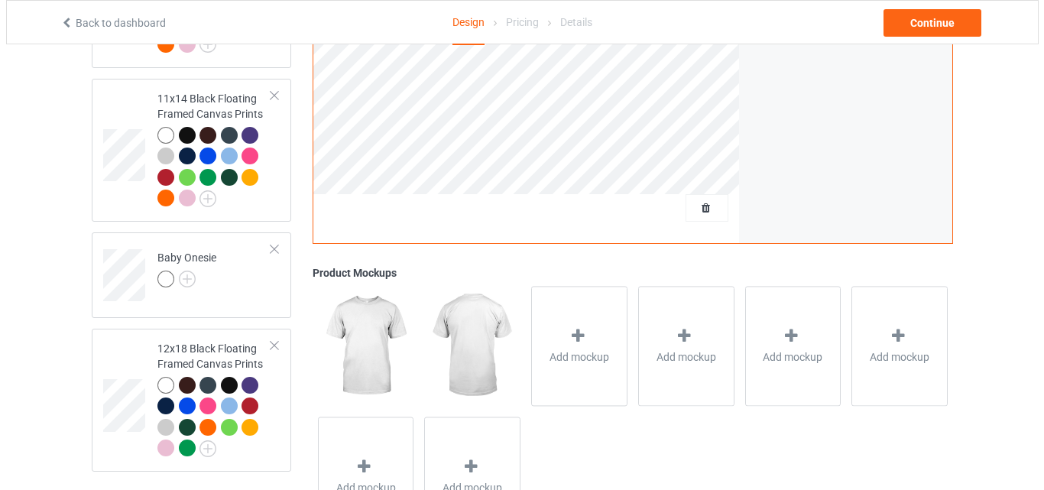
scroll to position [2936, 0]
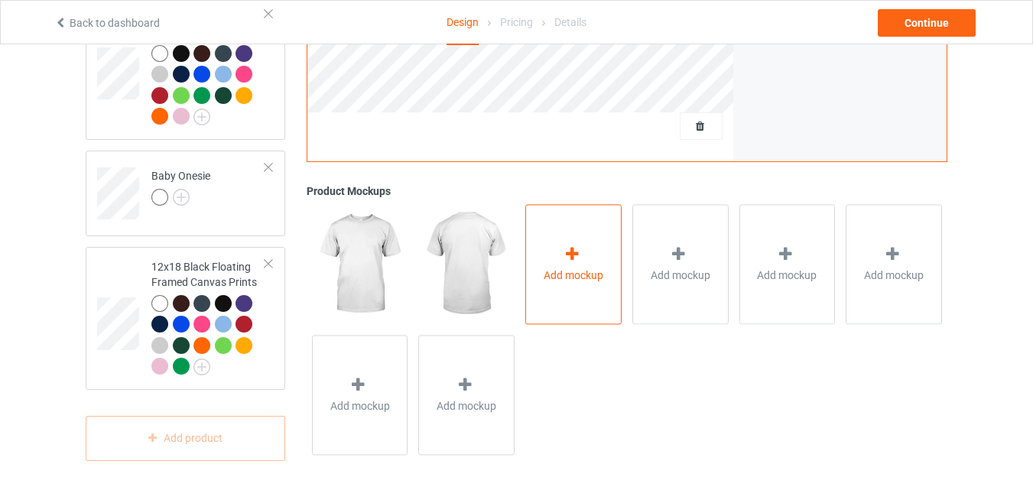
click at [578, 285] on div "Add mockup" at bounding box center [573, 264] width 96 height 120
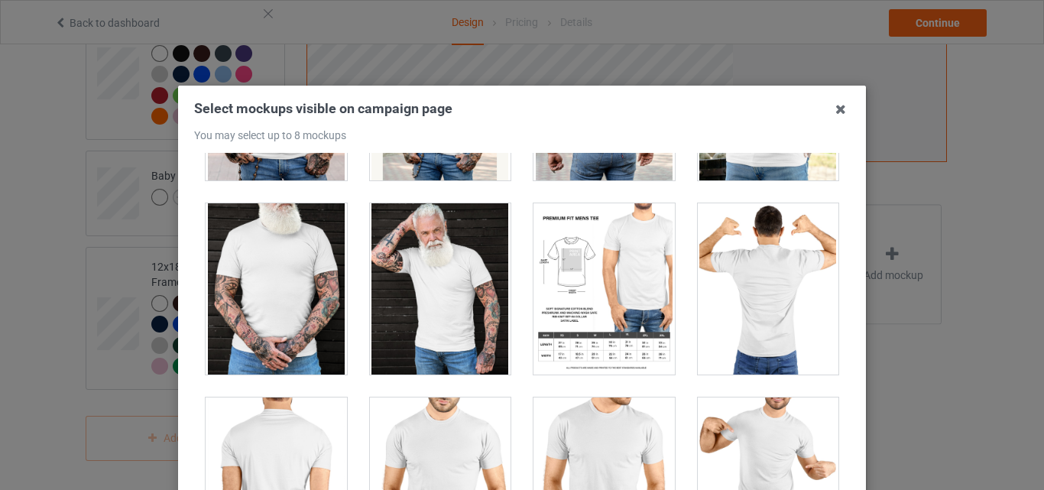
scroll to position [3247, 0]
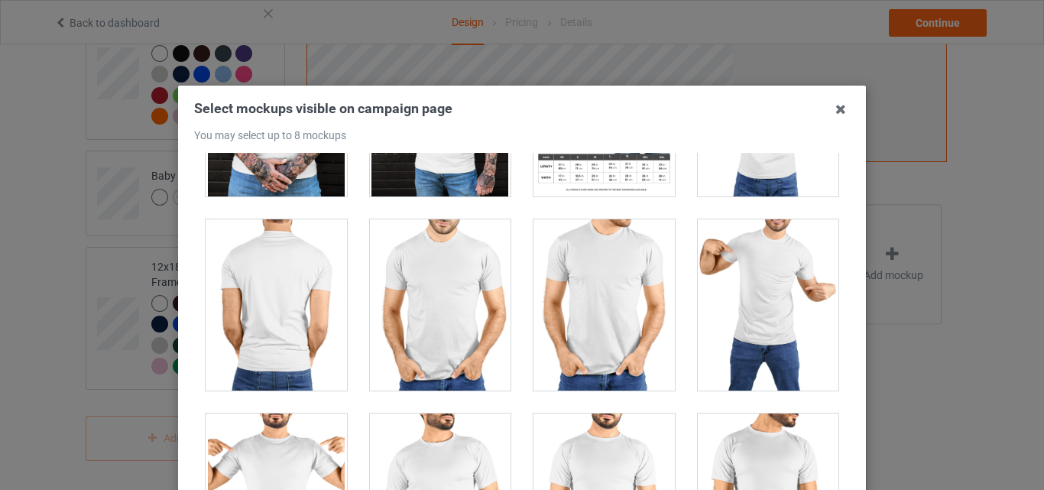
click at [413, 344] on div at bounding box center [440, 304] width 141 height 171
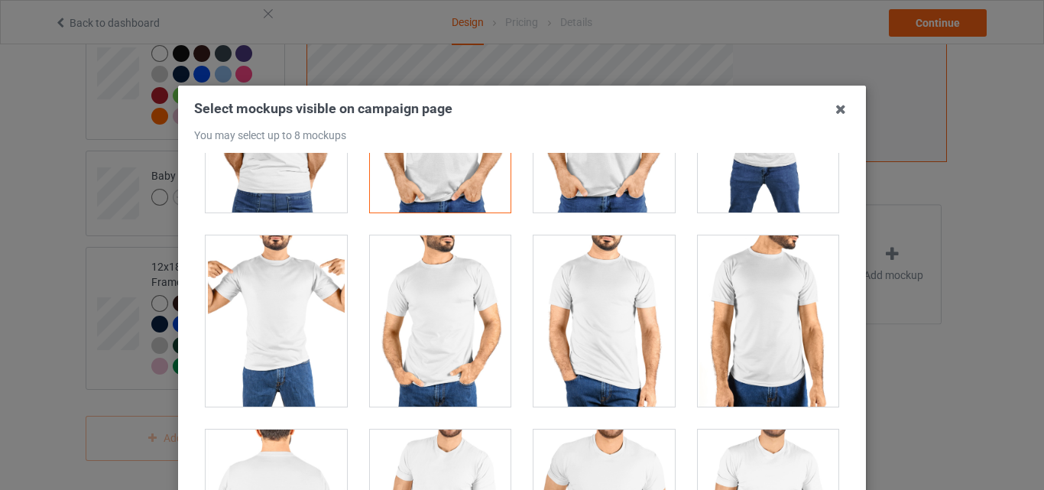
click at [431, 202] on div at bounding box center [440, 126] width 141 height 171
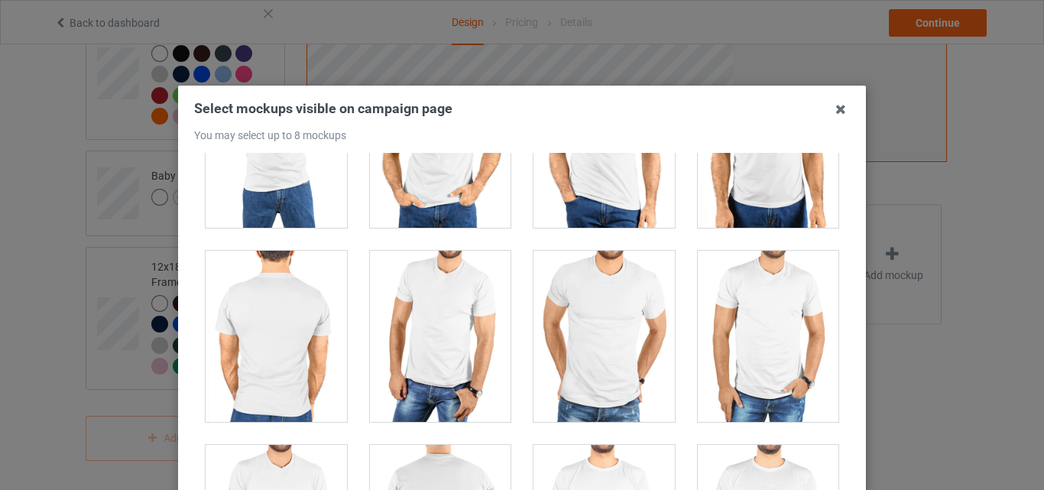
click at [426, 326] on div at bounding box center [440, 336] width 141 height 171
click at [294, 327] on div at bounding box center [276, 336] width 141 height 171
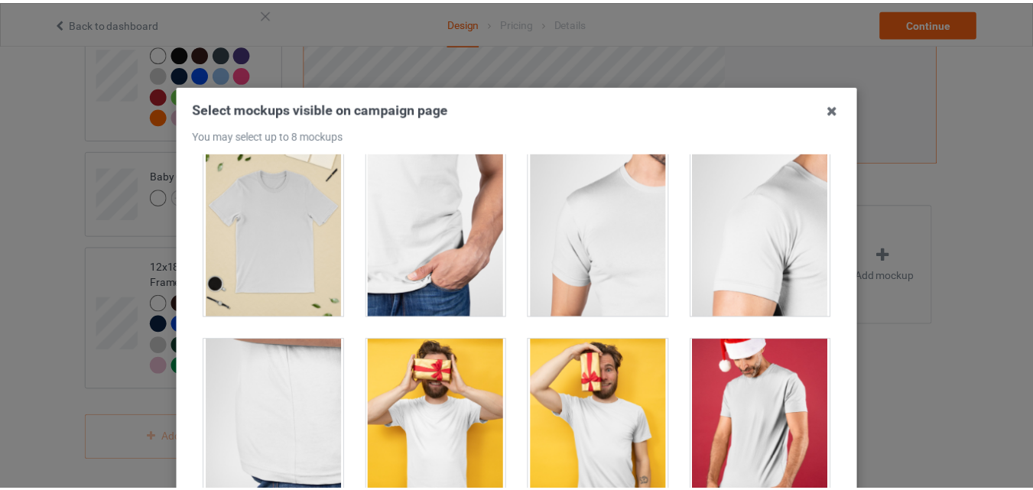
scroll to position [0, 0]
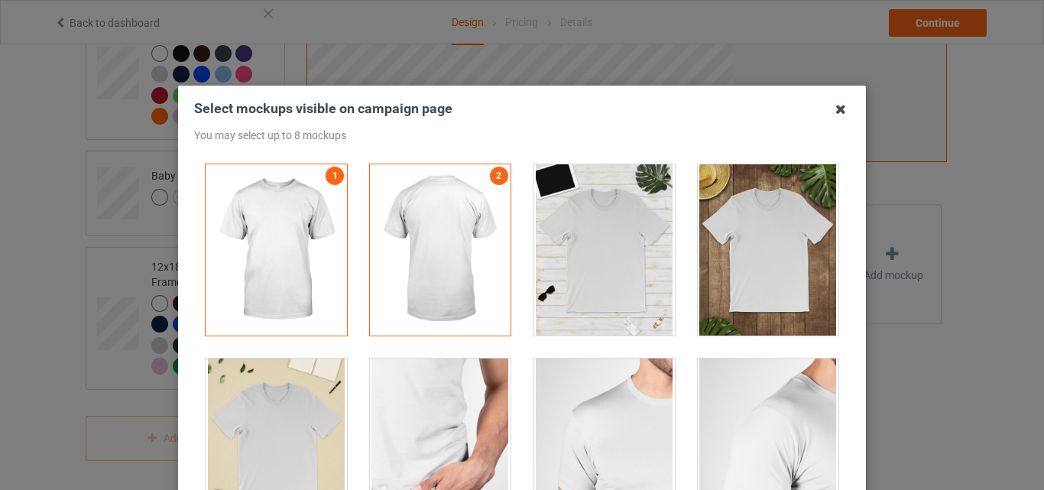
click at [833, 115] on icon at bounding box center [841, 109] width 24 height 24
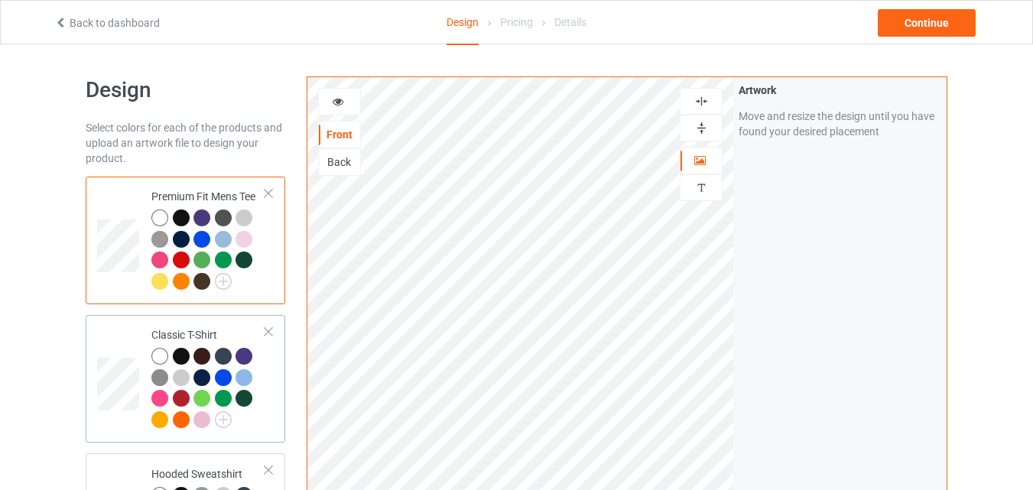
click at [217, 364] on div at bounding box center [225, 358] width 21 height 21
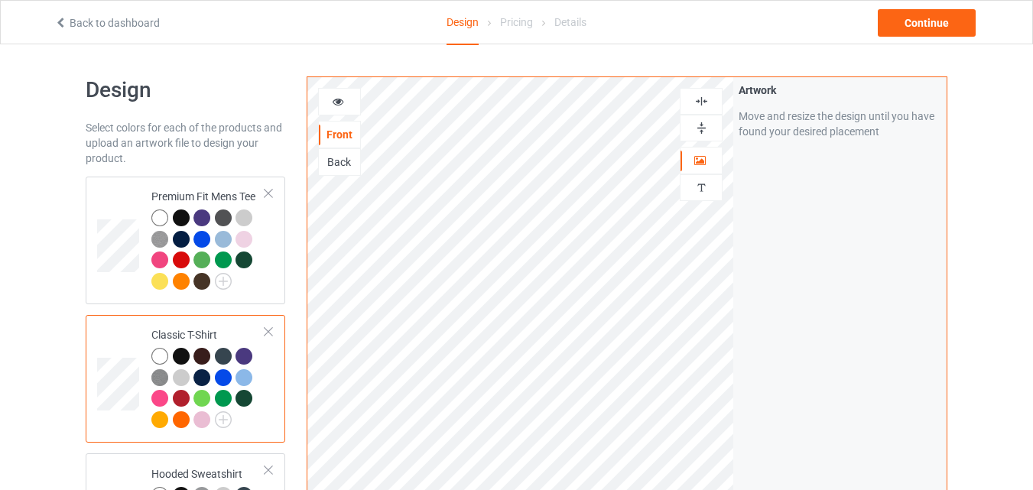
click at [161, 356] on div at bounding box center [159, 356] width 17 height 17
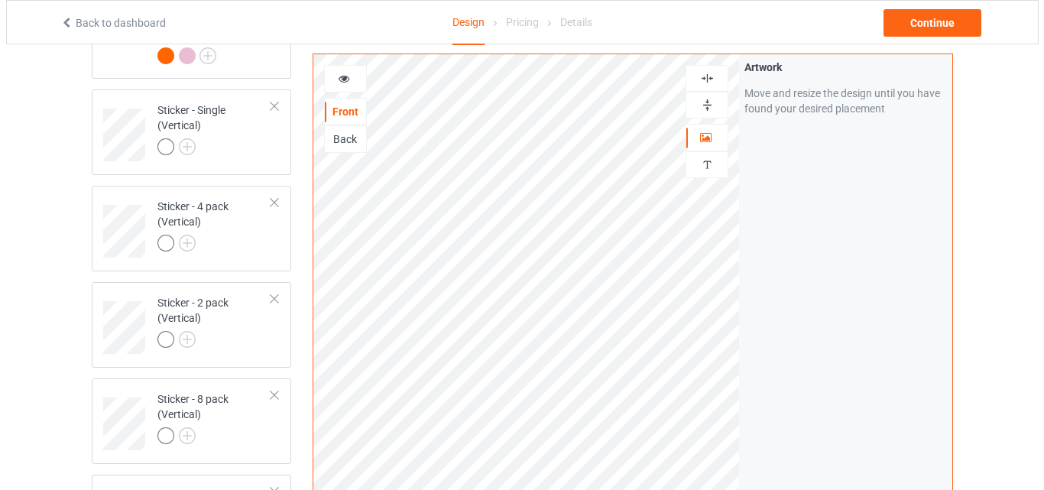
scroll to position [2936, 0]
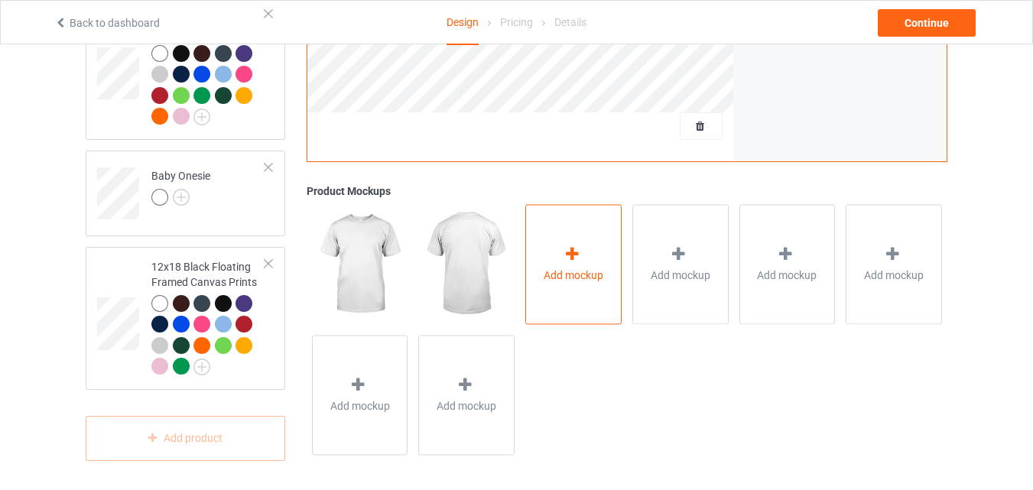
click at [574, 264] on div at bounding box center [573, 257] width 21 height 22
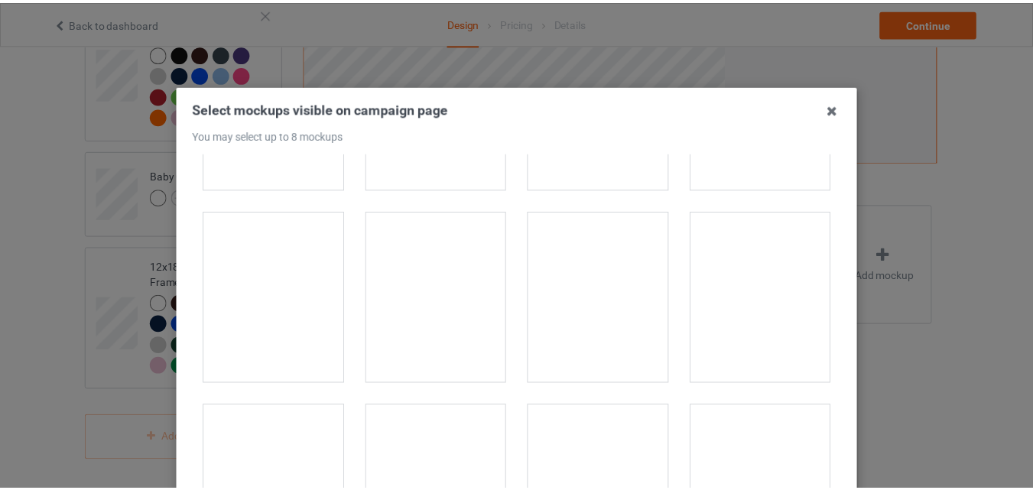
scroll to position [713, 0]
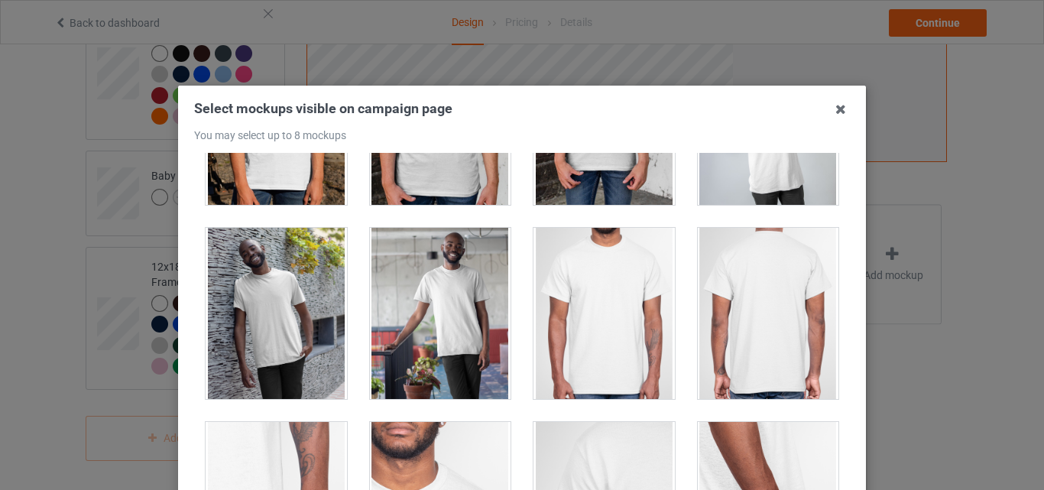
click at [589, 333] on div at bounding box center [604, 313] width 141 height 171
click at [763, 326] on div at bounding box center [768, 313] width 141 height 171
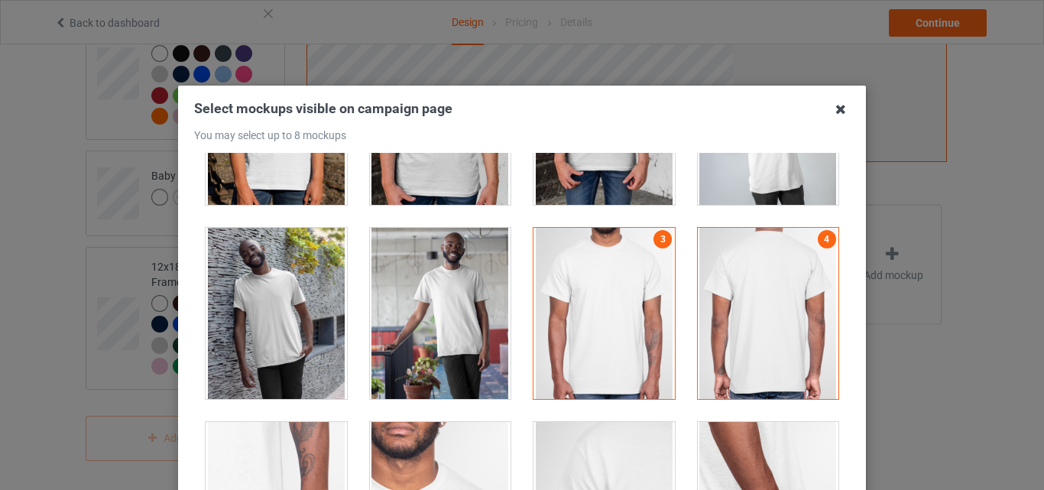
click at [840, 113] on icon at bounding box center [841, 109] width 24 height 24
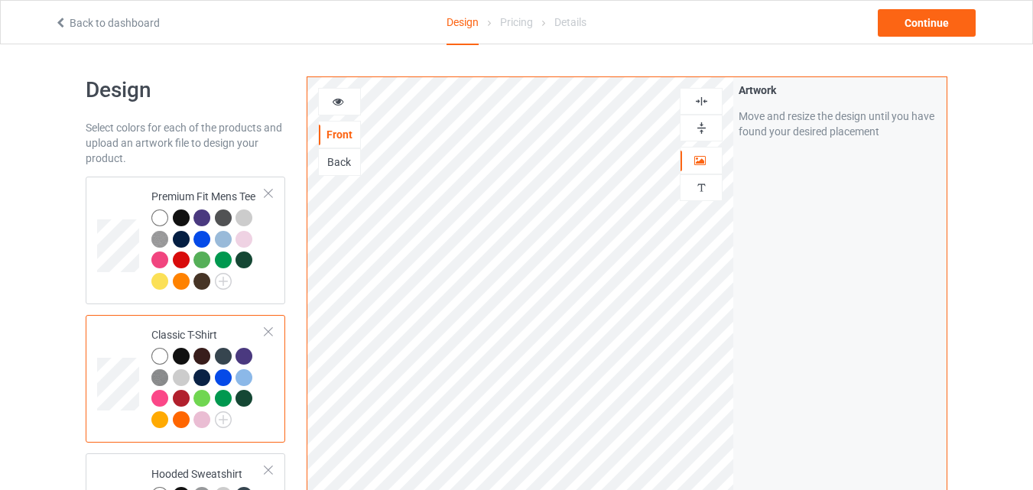
scroll to position [178, 0]
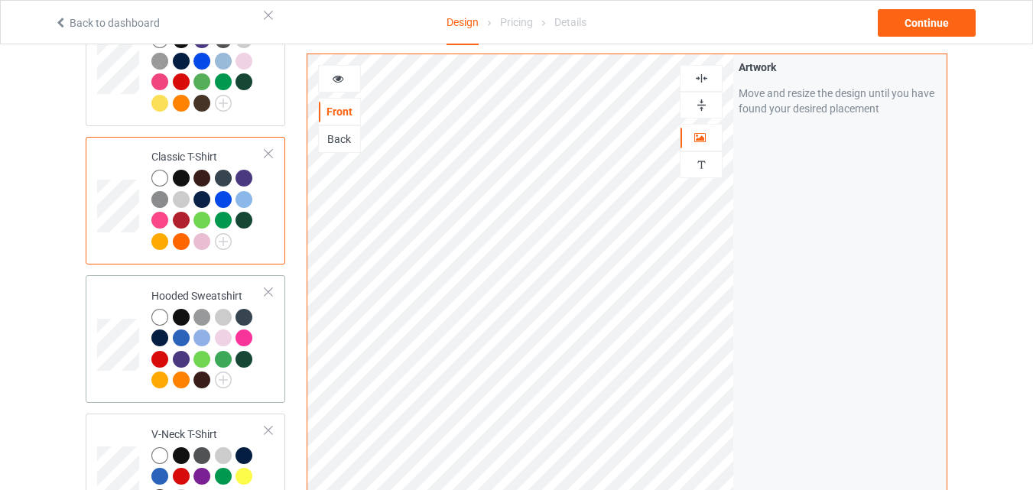
click at [135, 297] on td at bounding box center [120, 338] width 46 height 115
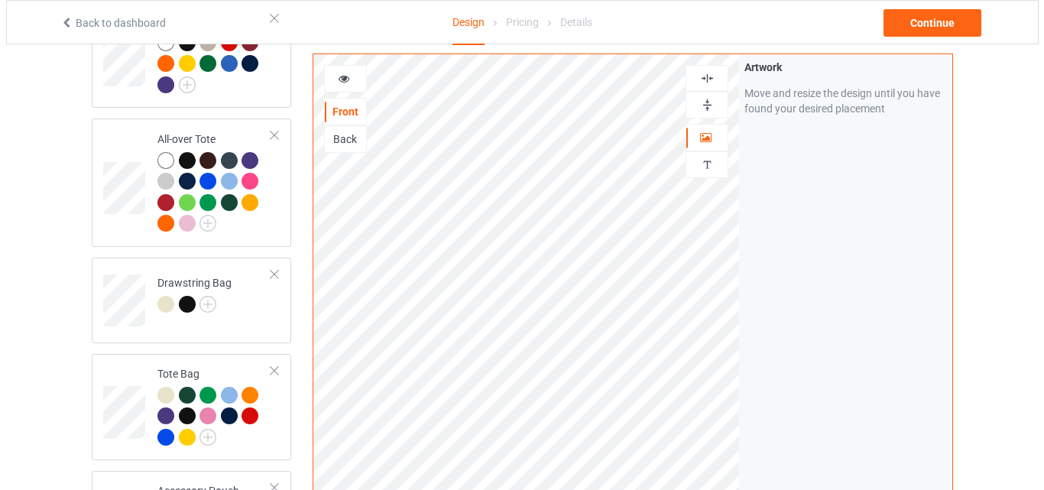
scroll to position [2854, 0]
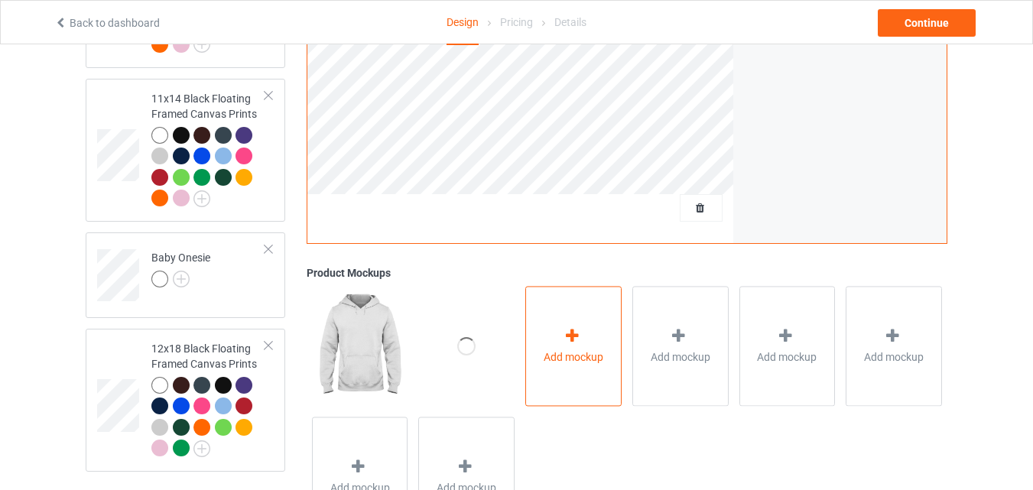
click at [560, 361] on span "Add mockup" at bounding box center [574, 356] width 60 height 15
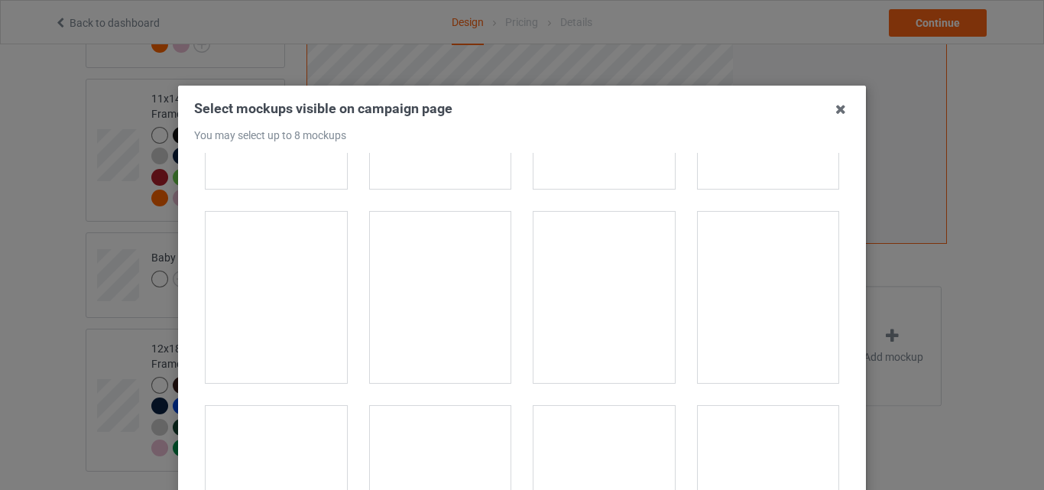
scroll to position [0, 0]
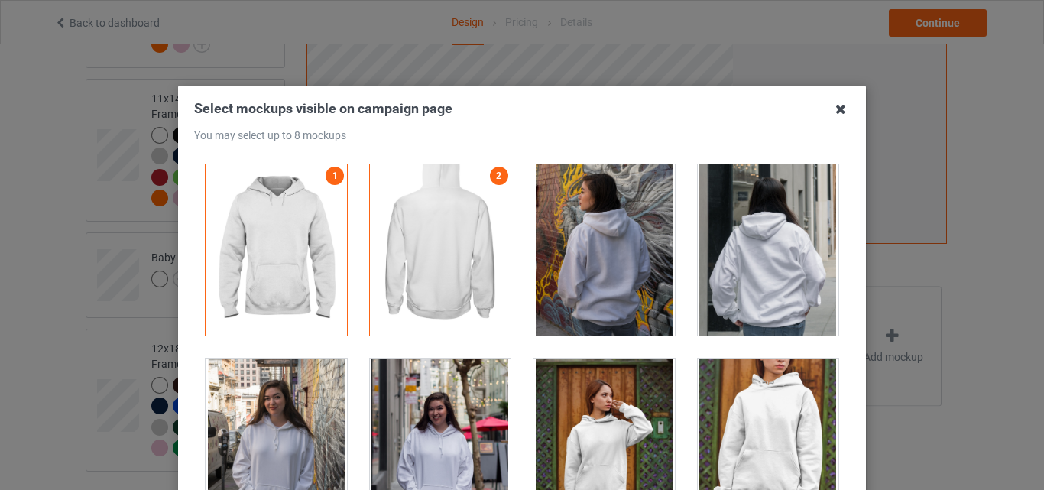
click at [834, 115] on icon at bounding box center [841, 109] width 24 height 24
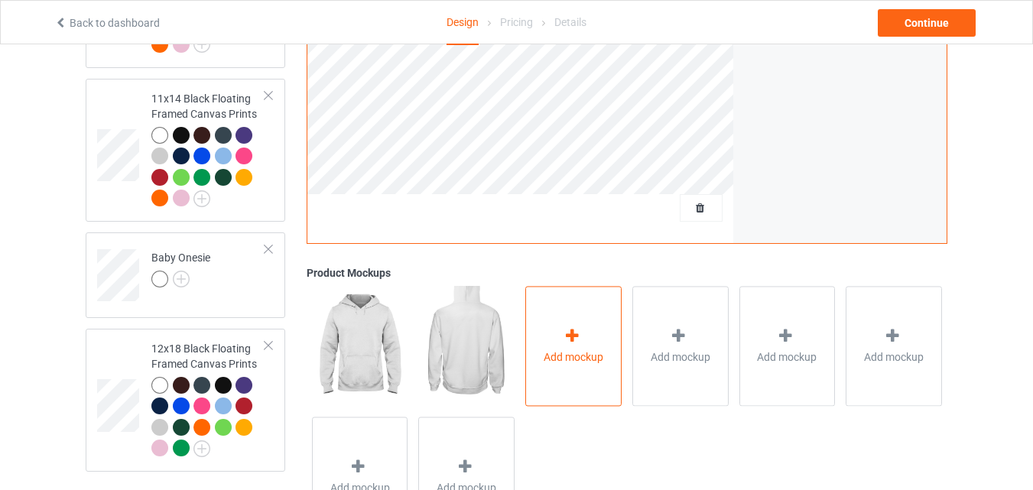
click at [567, 353] on span "Add mockup" at bounding box center [574, 356] width 60 height 15
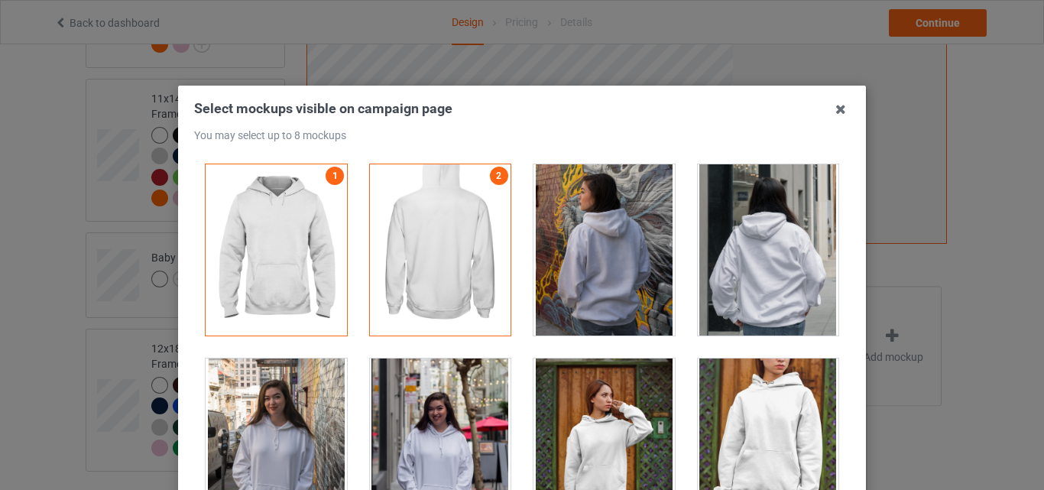
click at [834, 111] on icon at bounding box center [841, 109] width 24 height 24
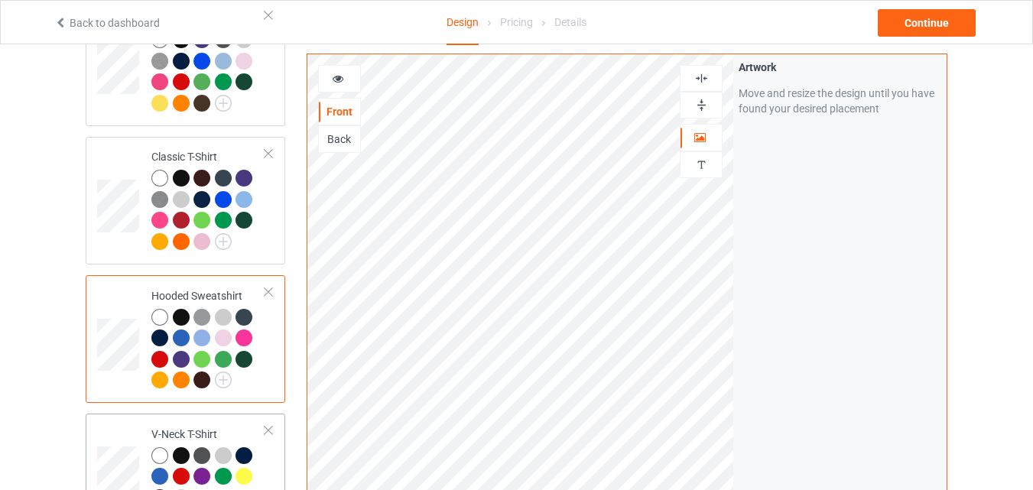
scroll to position [357, 0]
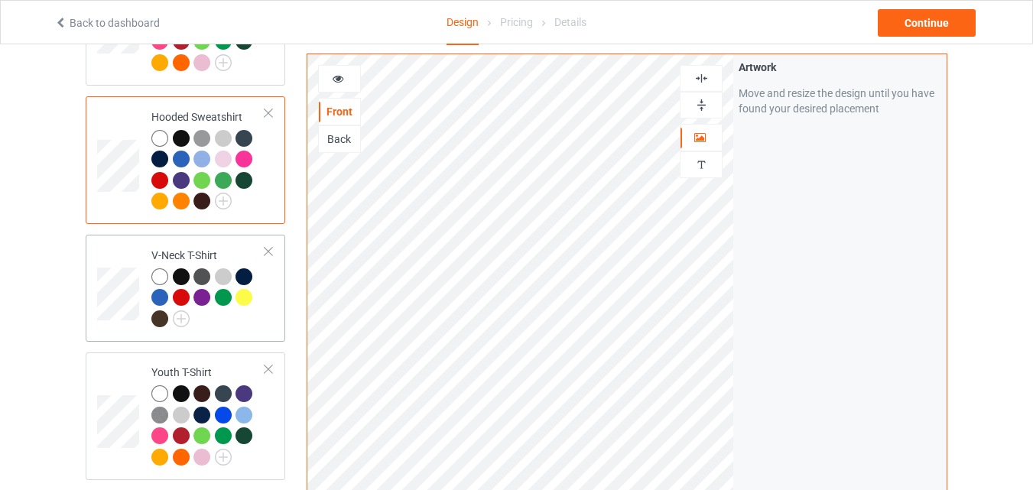
click at [138, 255] on td at bounding box center [120, 288] width 46 height 95
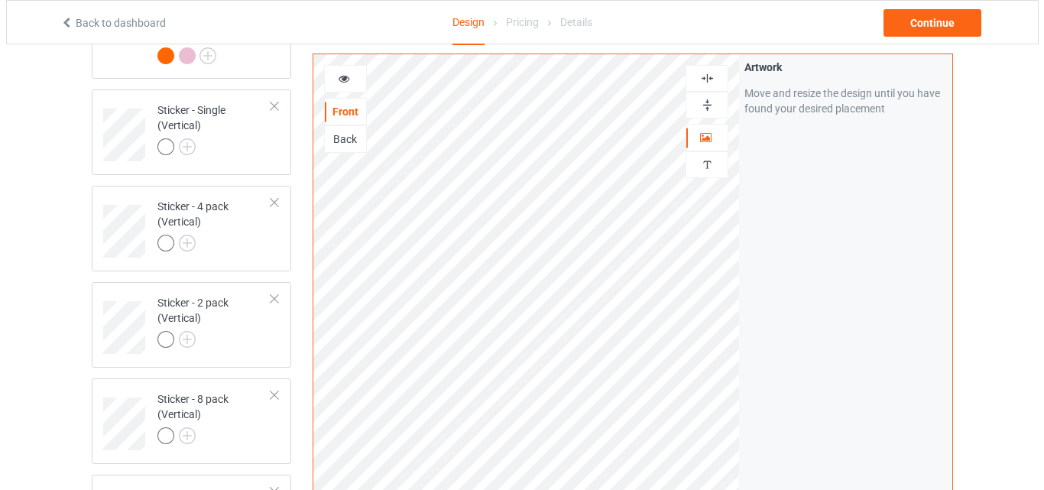
scroll to position [2936, 0]
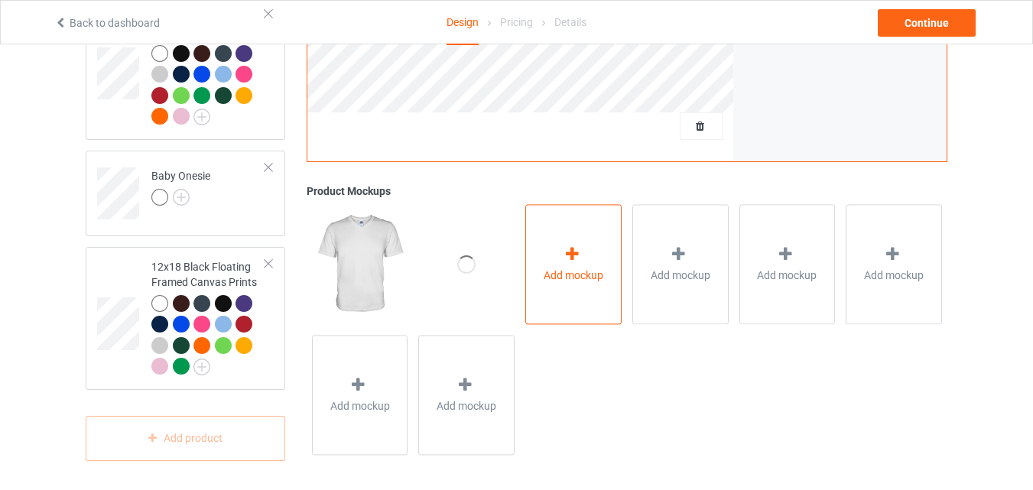
click at [554, 268] on span "Add mockup" at bounding box center [574, 275] width 60 height 15
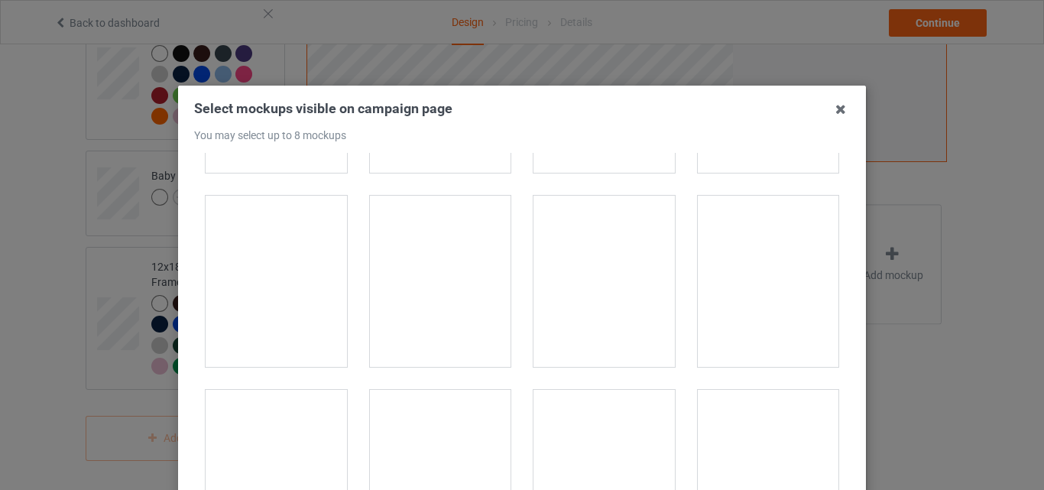
scroll to position [0, 0]
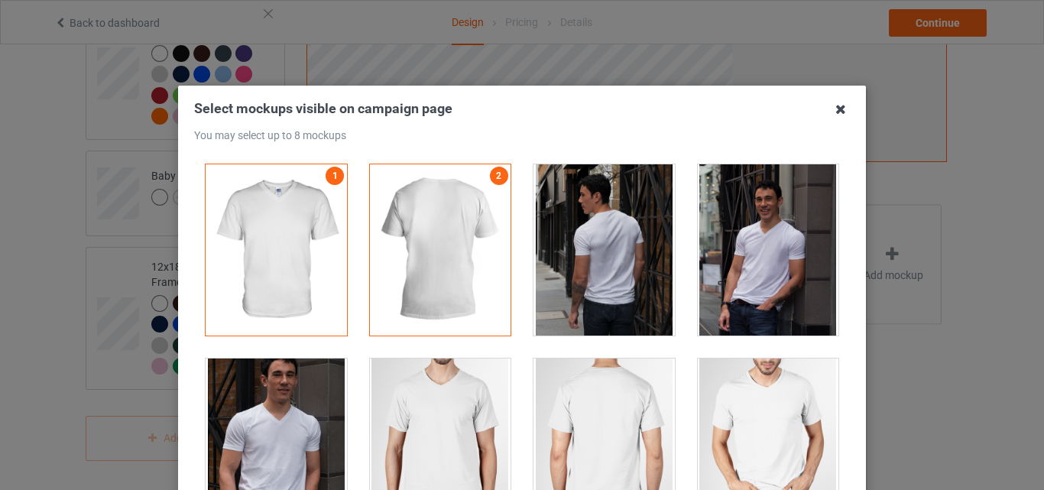
click at [831, 113] on icon at bounding box center [841, 109] width 24 height 24
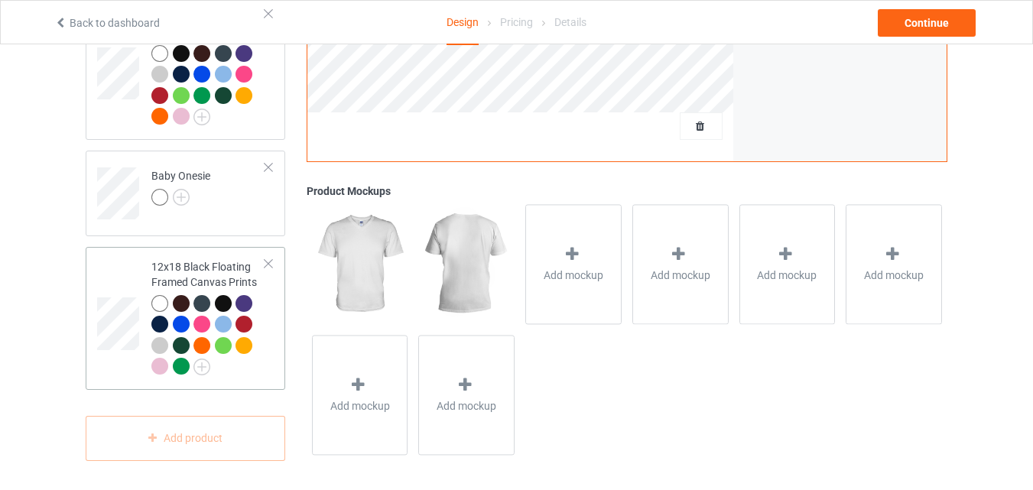
click at [122, 268] on td at bounding box center [120, 318] width 46 height 131
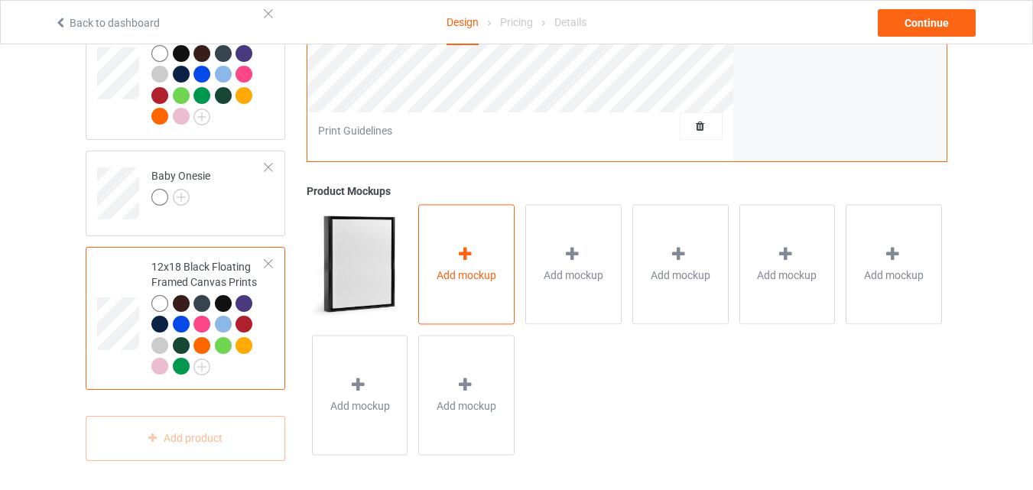
click at [456, 268] on span "Add mockup" at bounding box center [467, 275] width 60 height 15
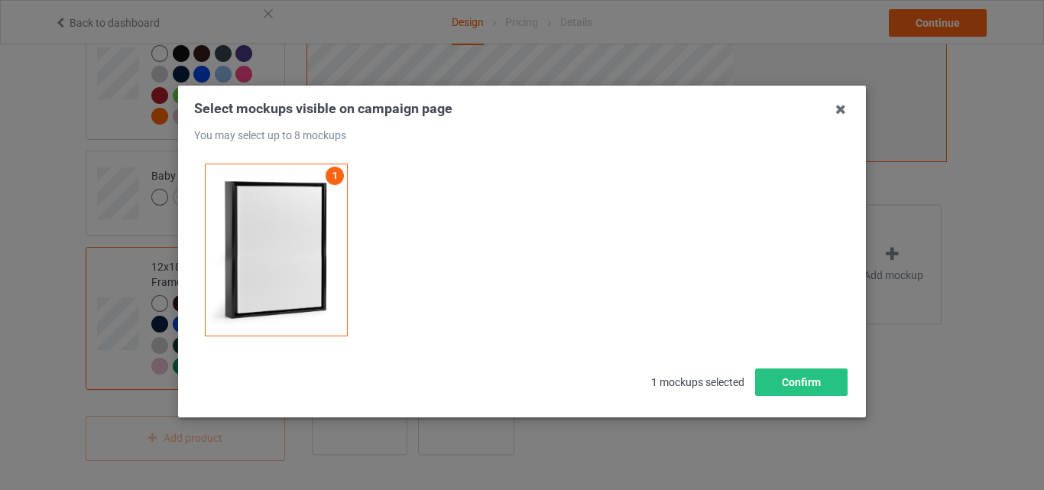
click at [456, 229] on div "1" at bounding box center [522, 250] width 656 height 194
click at [834, 108] on icon at bounding box center [841, 109] width 24 height 24
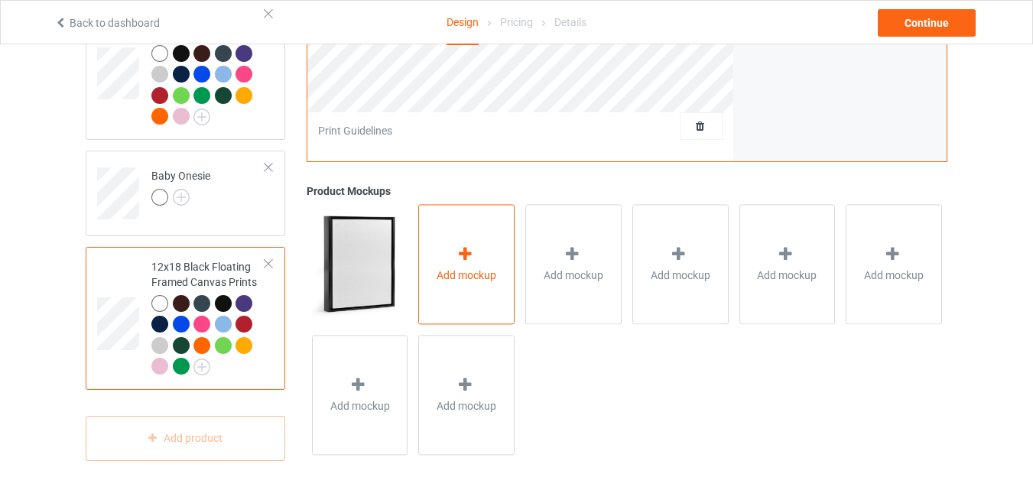
click at [474, 268] on span "Add mockup" at bounding box center [467, 275] width 60 height 15
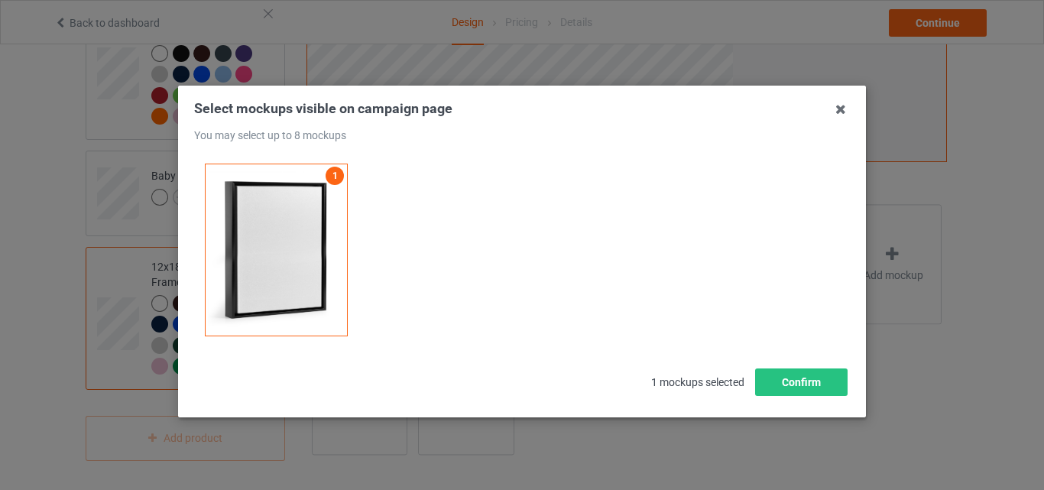
click at [838, 110] on icon at bounding box center [841, 109] width 24 height 24
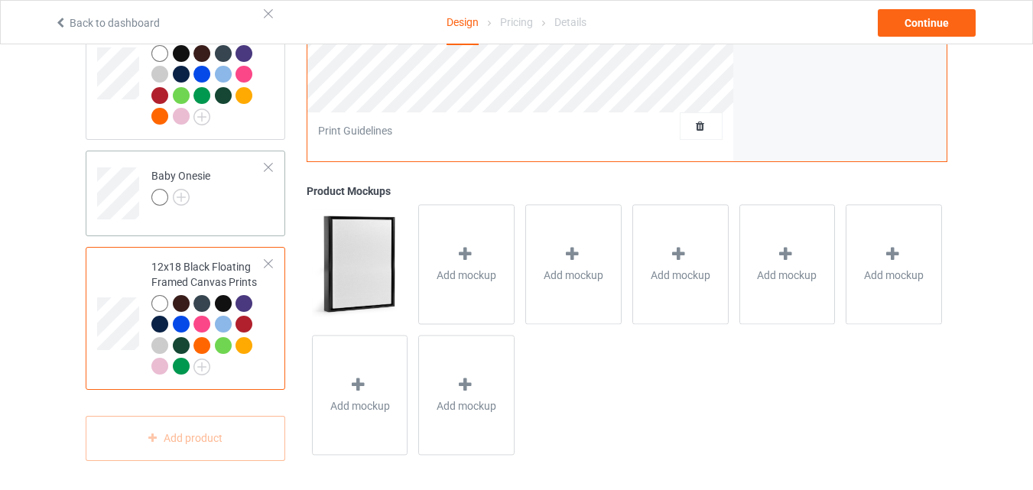
click at [230, 203] on td "Baby Onesie" at bounding box center [208, 188] width 131 height 63
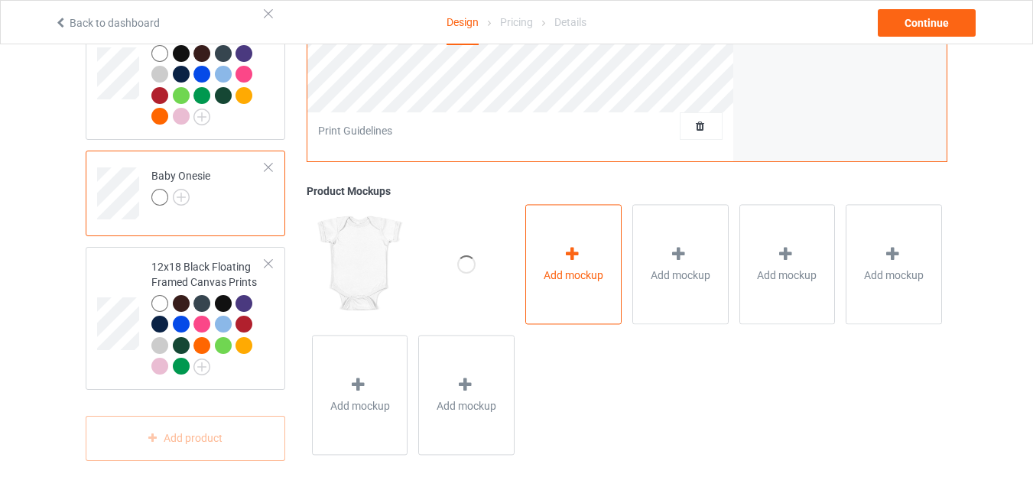
click at [545, 268] on span "Add mockup" at bounding box center [574, 275] width 60 height 15
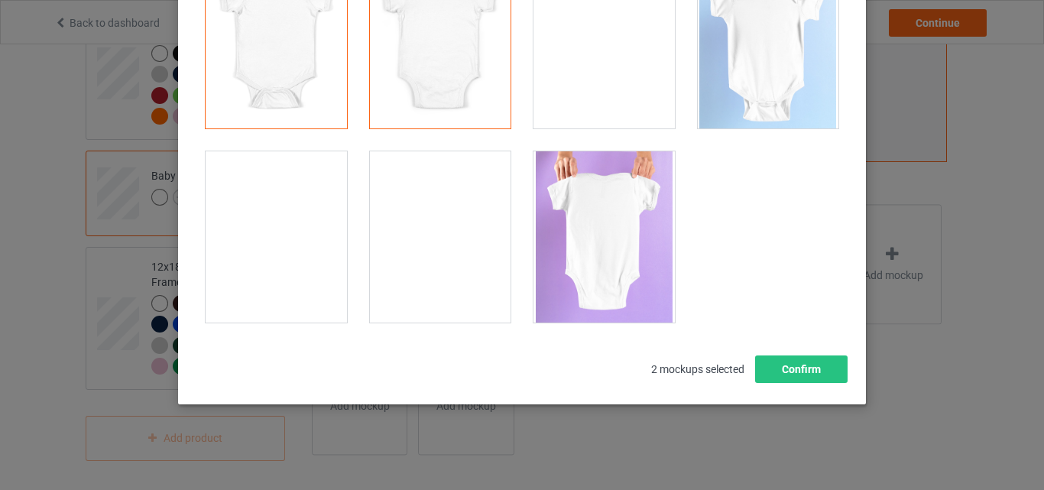
scroll to position [29, 0]
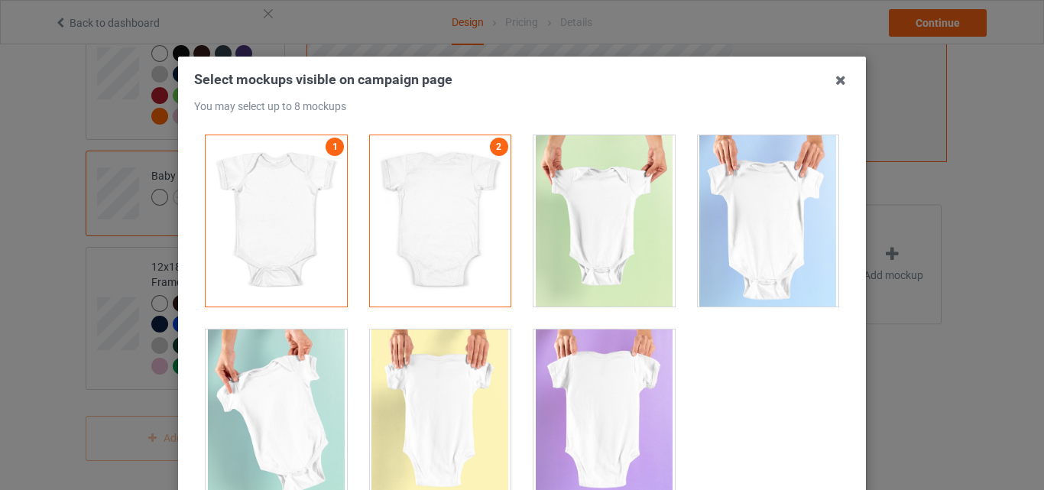
click at [588, 239] on div at bounding box center [604, 220] width 141 height 171
click at [726, 235] on div at bounding box center [768, 220] width 141 height 171
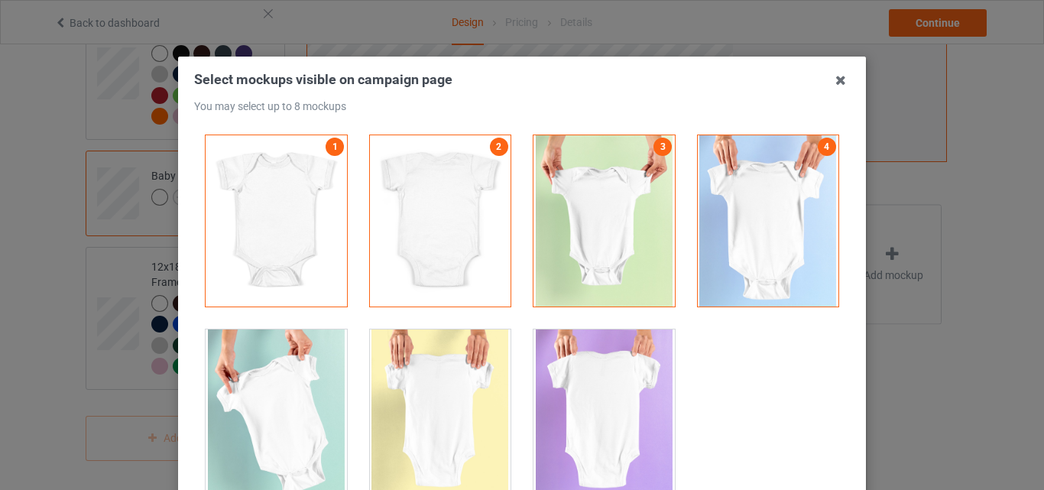
click at [580, 349] on div at bounding box center [604, 415] width 141 height 171
click at [431, 389] on div at bounding box center [440, 415] width 141 height 171
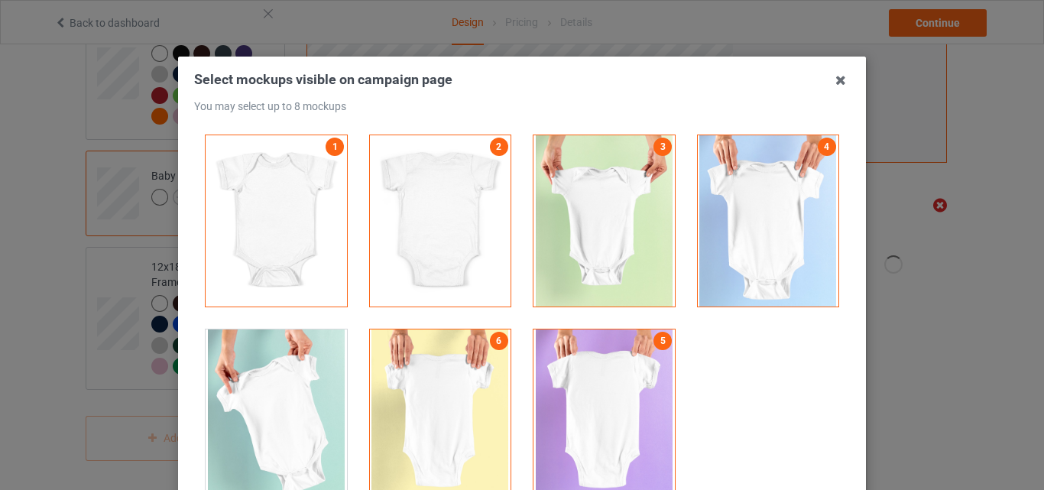
click at [269, 374] on div at bounding box center [276, 415] width 141 height 171
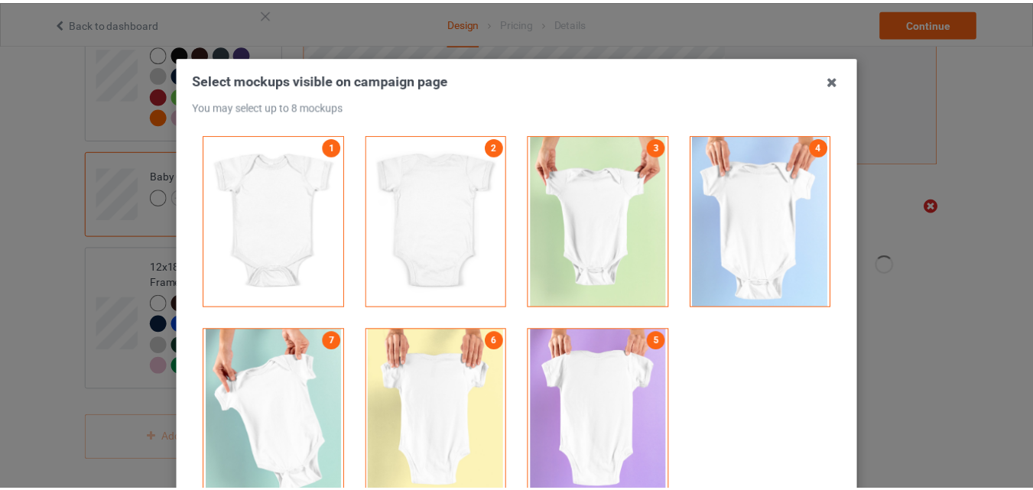
scroll to position [207, 0]
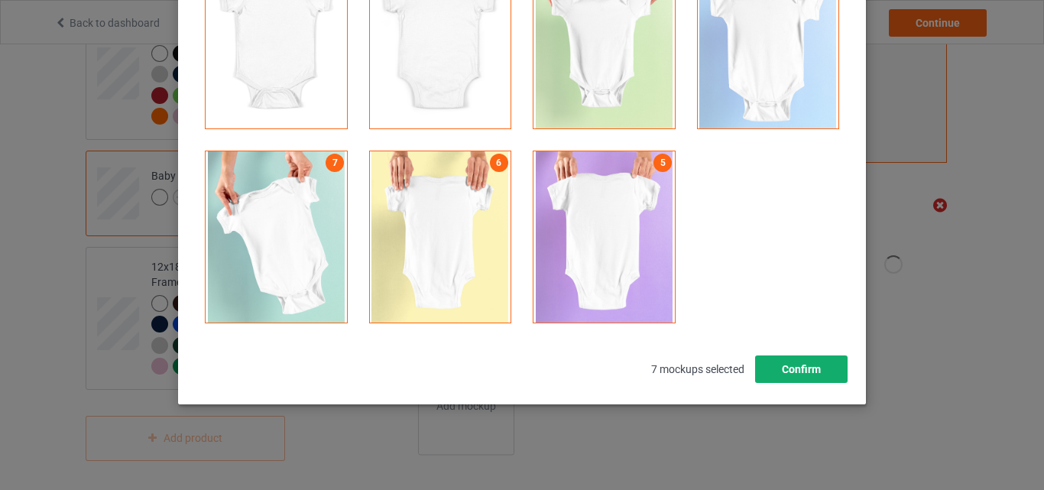
click at [777, 364] on button "Confirm" at bounding box center [801, 370] width 93 height 28
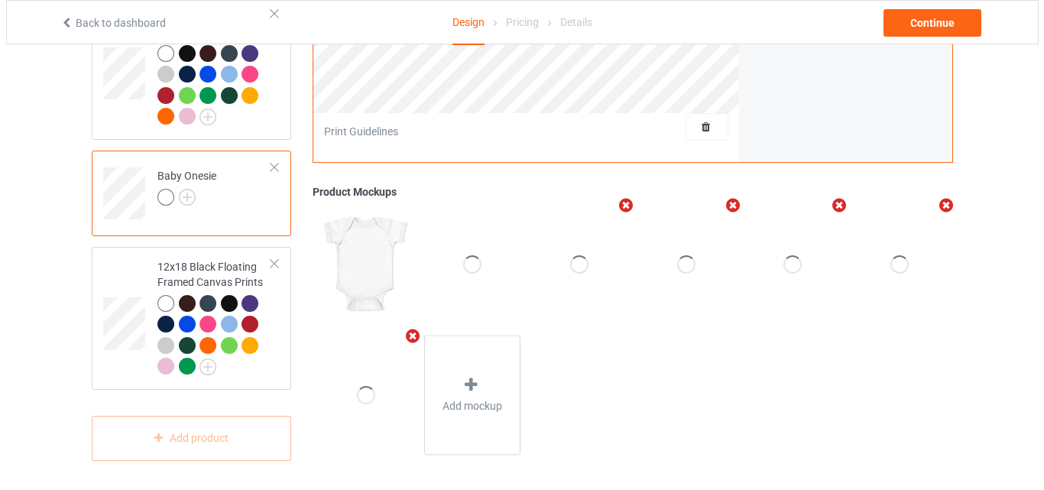
scroll to position [2758, 0]
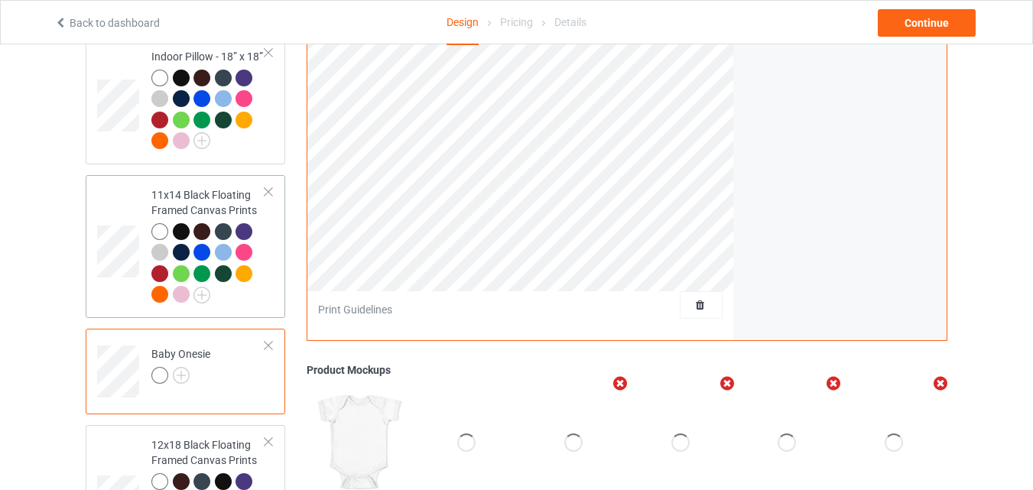
click at [122, 193] on td at bounding box center [120, 246] width 46 height 131
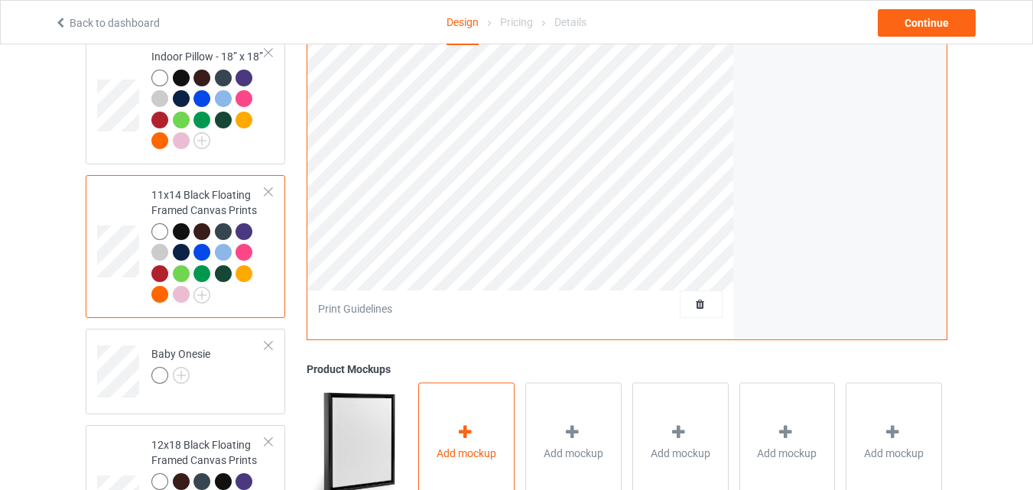
click at [450, 440] on div "Add mockup" at bounding box center [466, 442] width 96 height 120
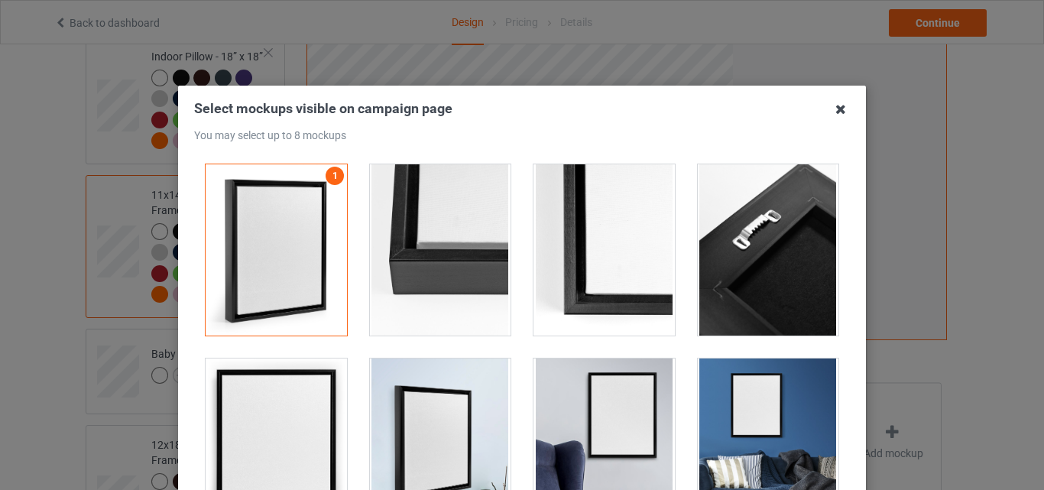
click at [839, 110] on icon at bounding box center [841, 109] width 24 height 24
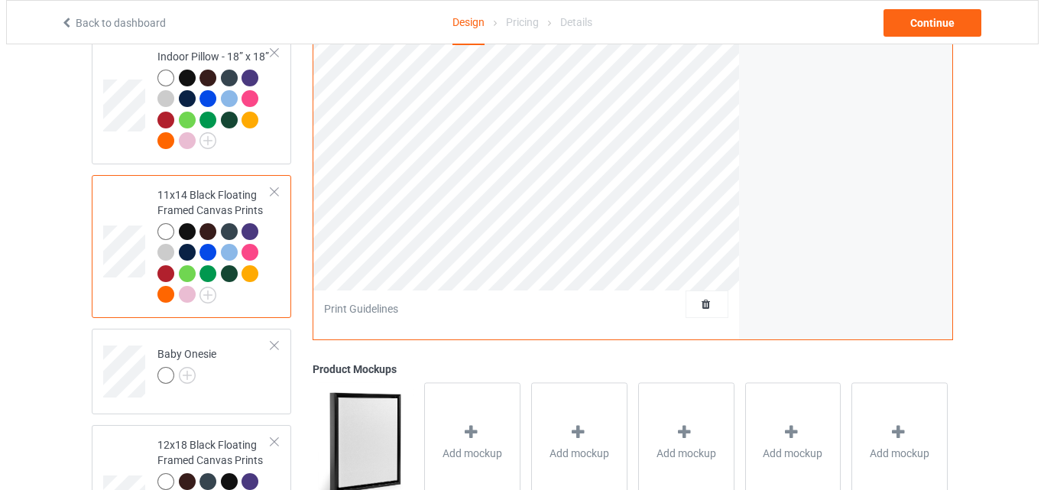
scroll to position [2936, 0]
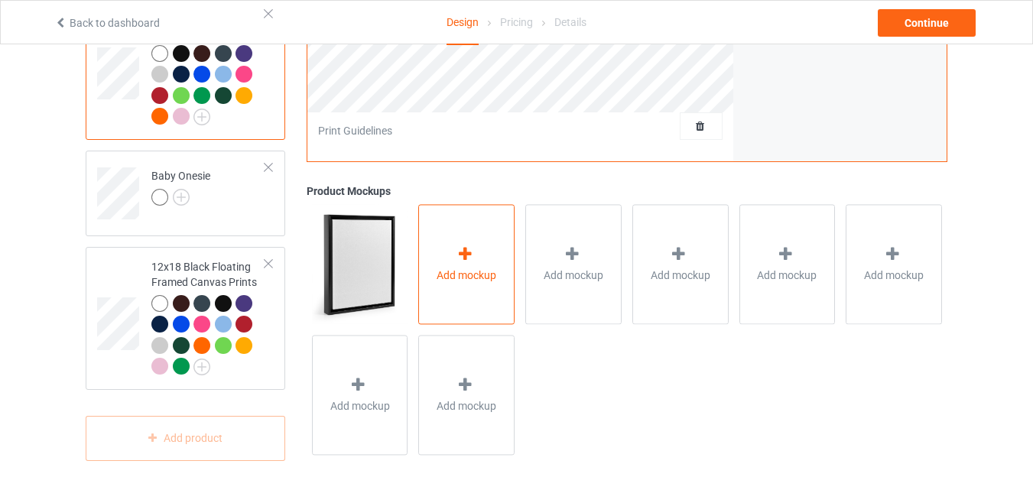
click at [477, 275] on span "Add mockup" at bounding box center [467, 275] width 60 height 15
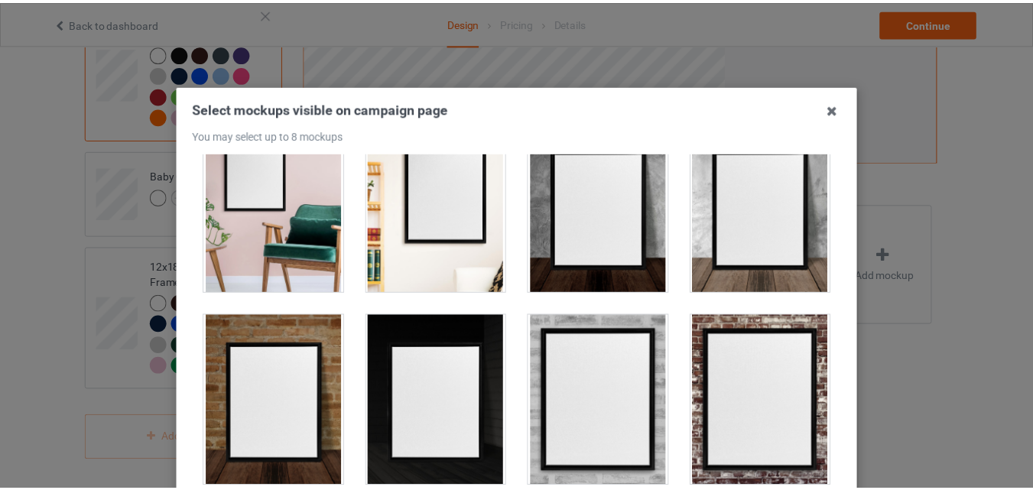
scroll to position [0, 0]
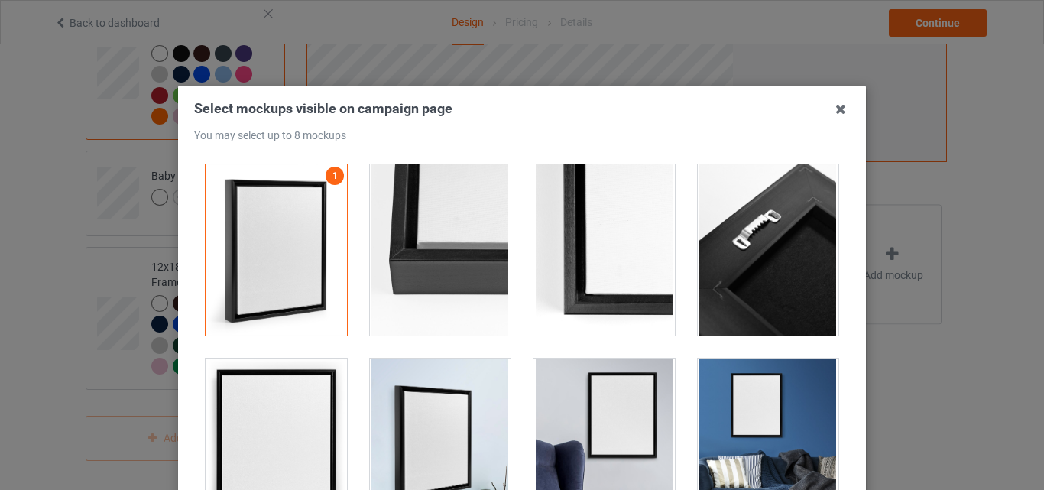
click at [471, 291] on div at bounding box center [440, 249] width 141 height 171
click at [569, 287] on div at bounding box center [604, 249] width 141 height 171
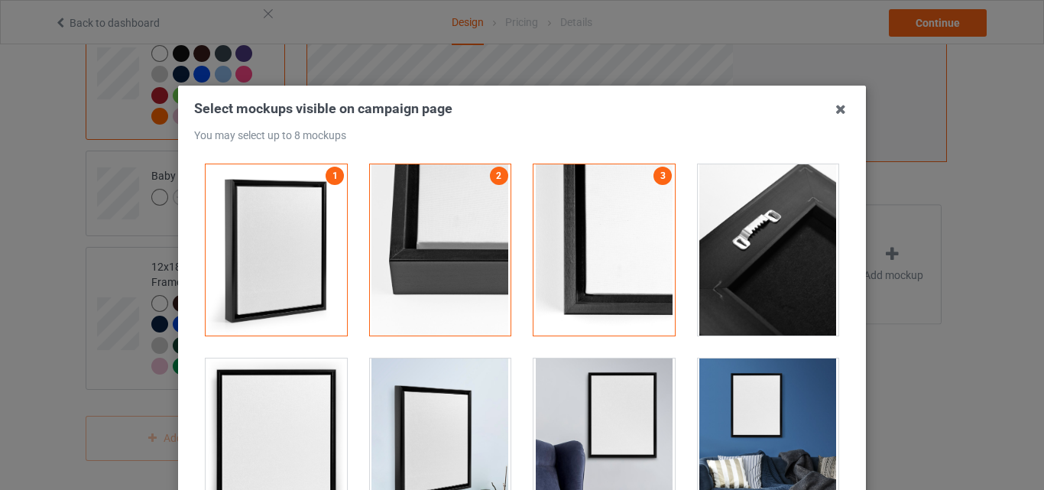
click at [755, 287] on div at bounding box center [768, 249] width 141 height 171
click at [698, 382] on div at bounding box center [768, 444] width 141 height 171
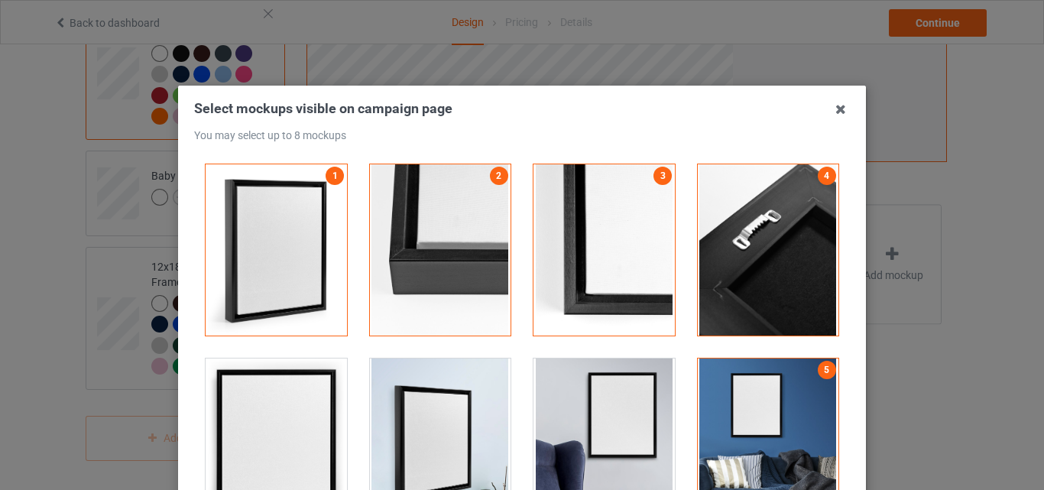
click at [616, 387] on div at bounding box center [604, 444] width 141 height 171
click at [469, 388] on div at bounding box center [440, 444] width 141 height 171
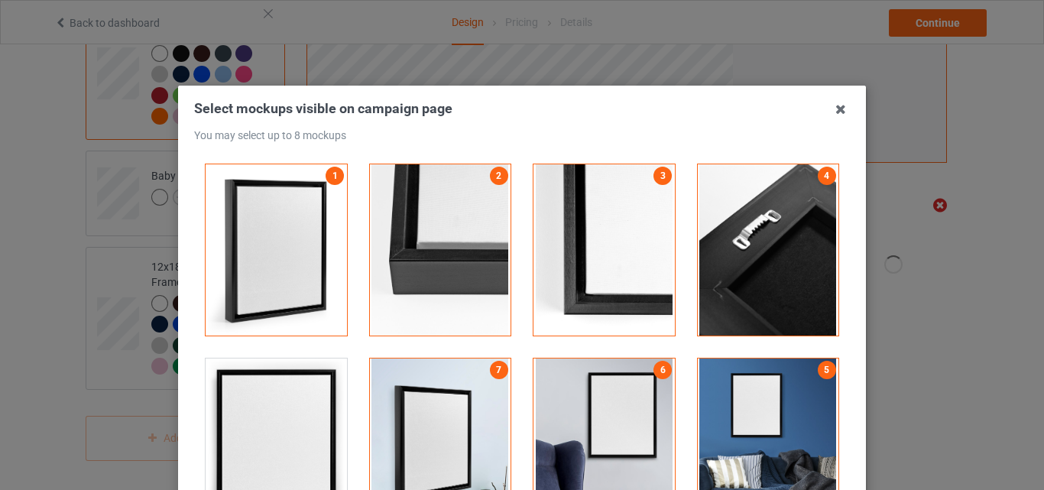
click at [262, 399] on div at bounding box center [276, 444] width 141 height 171
click at [832, 112] on icon at bounding box center [841, 109] width 24 height 24
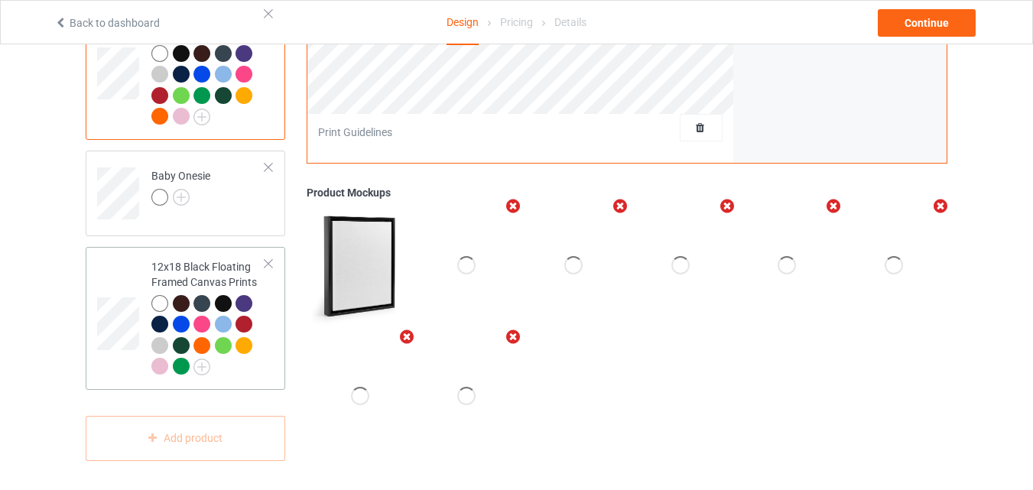
scroll to position [2758, 0]
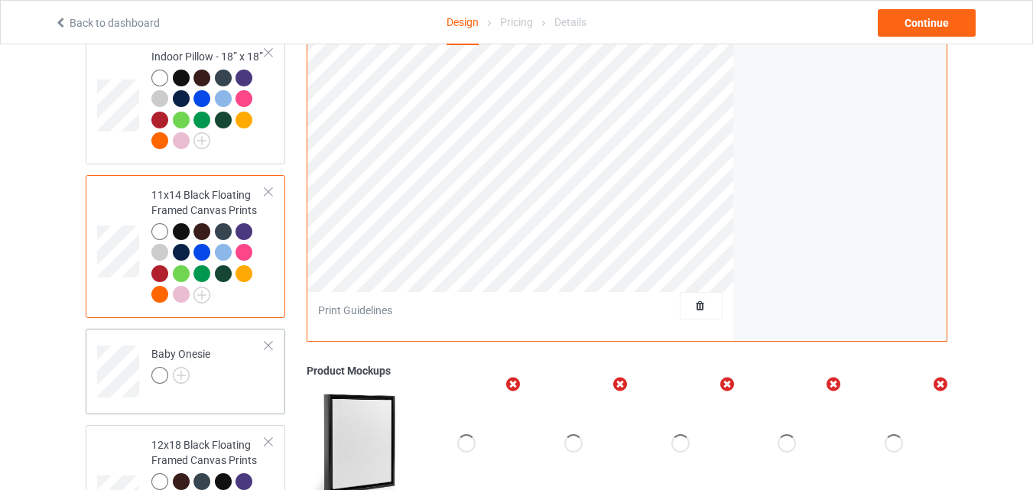
click at [228, 348] on td "Baby Onesie" at bounding box center [208, 366] width 131 height 63
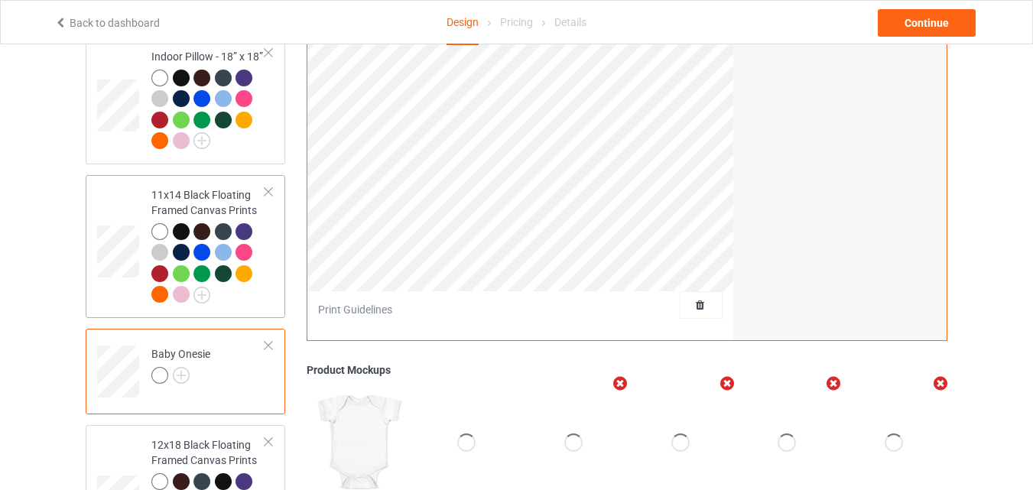
click at [206, 193] on div "11x14 Black Floating Framed Canvas Prints" at bounding box center [208, 244] width 114 height 115
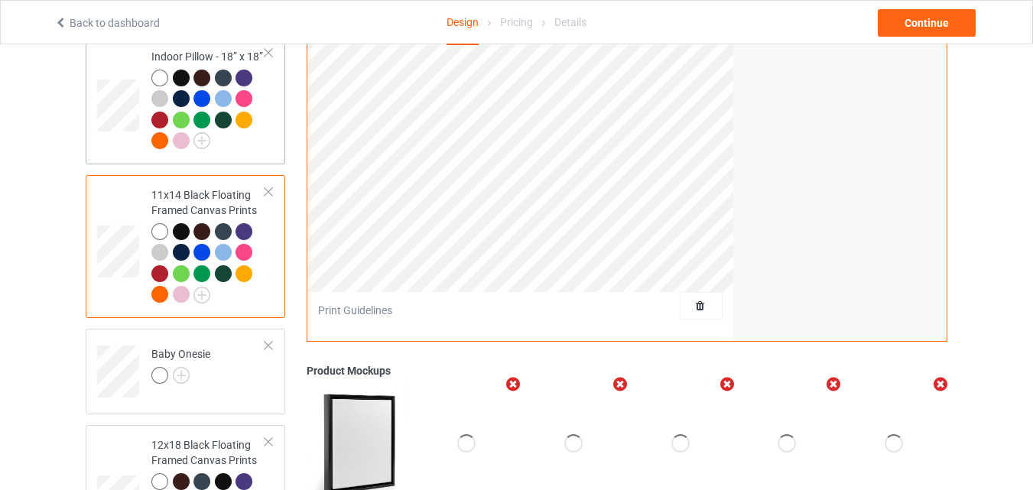
click at [267, 125] on td "Indoor Pillow - 18” x 18”" at bounding box center [208, 99] width 131 height 115
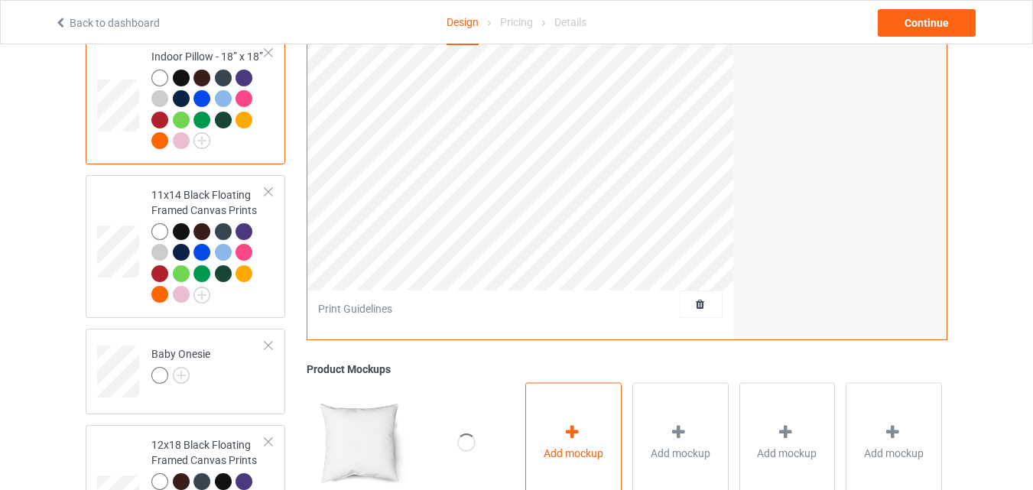
click at [551, 432] on div "Add mockup" at bounding box center [573, 442] width 96 height 120
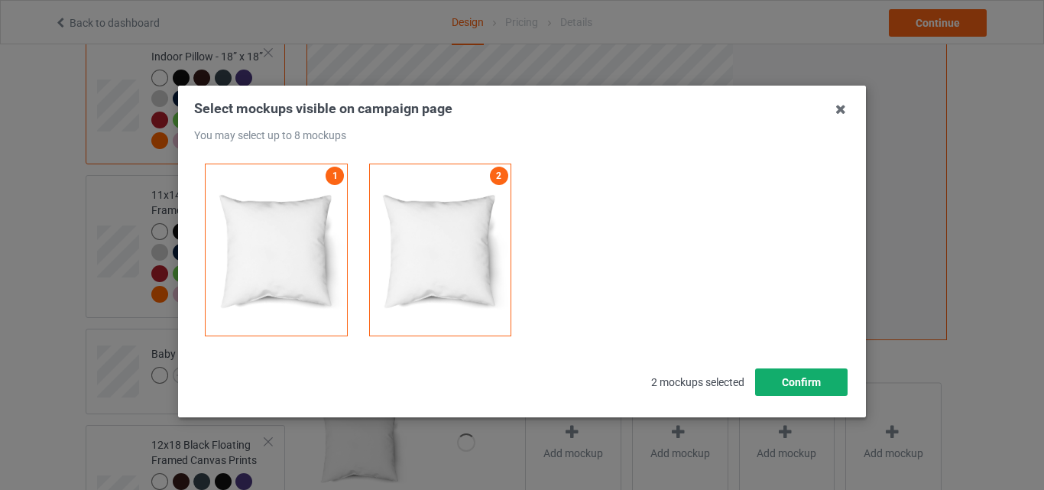
click at [809, 378] on button "Confirm" at bounding box center [801, 383] width 93 height 28
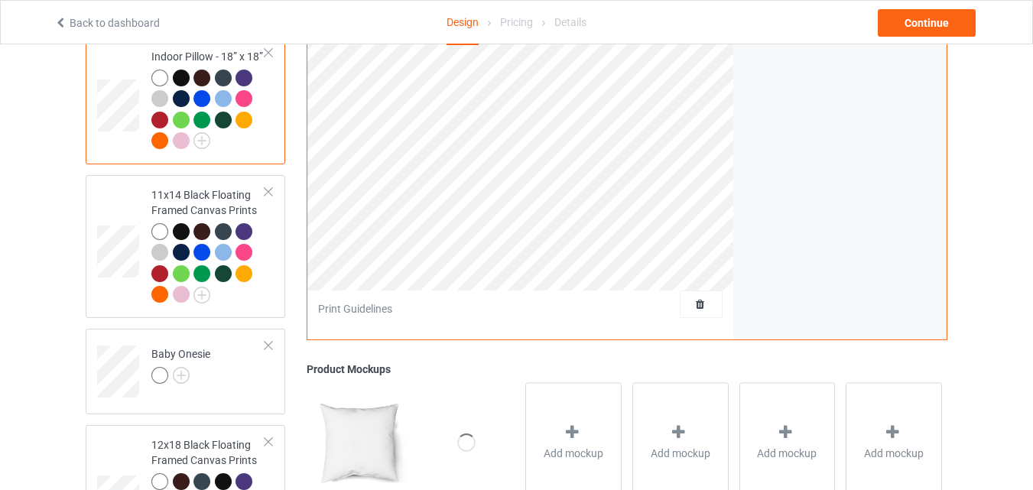
scroll to position [2579, 0]
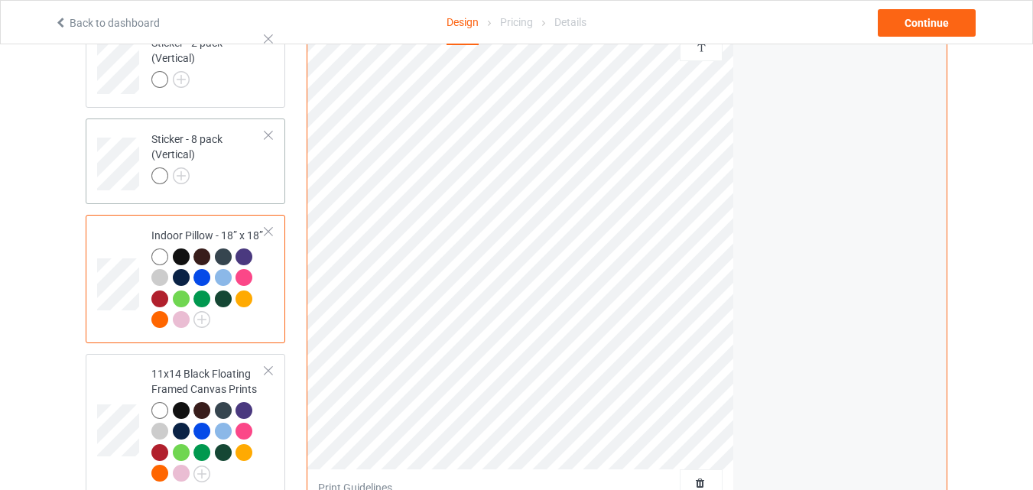
click at [227, 154] on div "Sticker - 8 pack (Vertical)" at bounding box center [208, 158] width 114 height 52
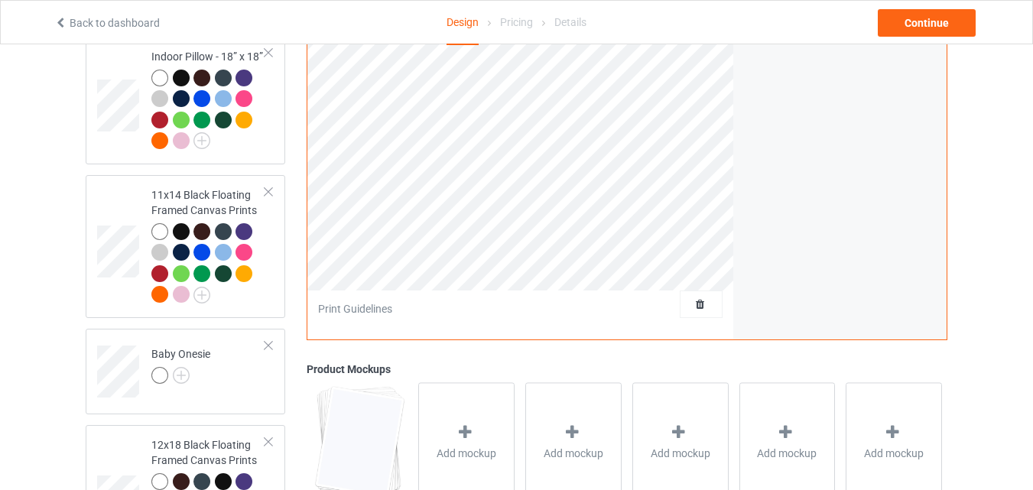
scroll to position [2936, 0]
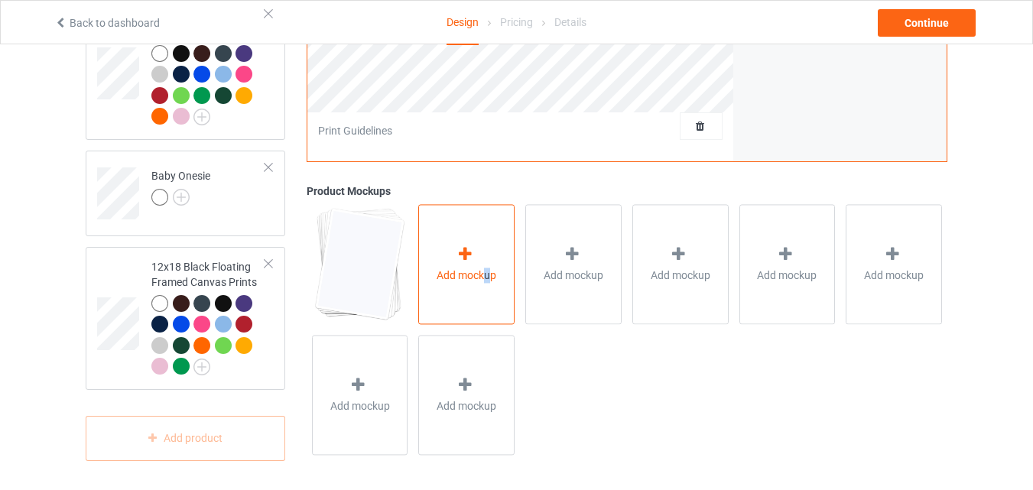
click at [487, 273] on span "Add mockup" at bounding box center [467, 275] width 60 height 15
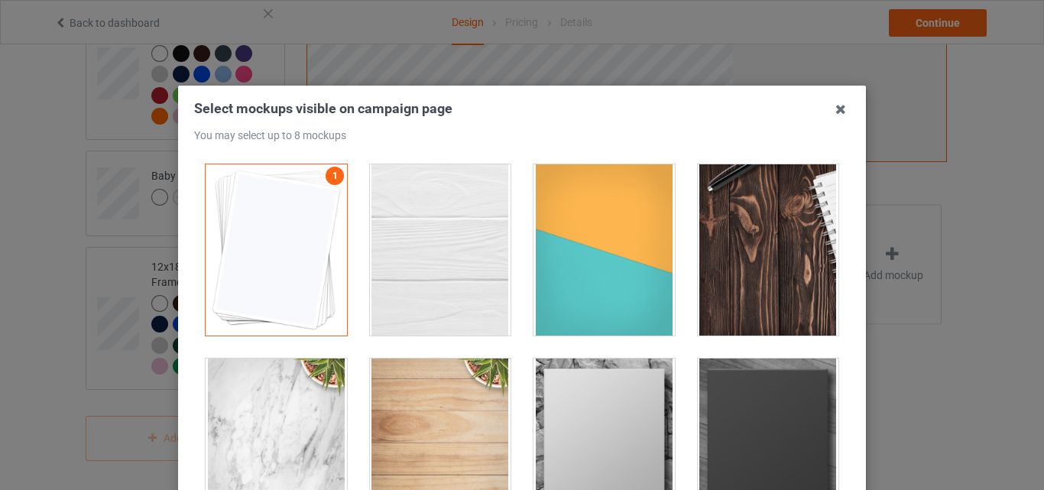
drag, startPoint x: 462, startPoint y: 275, endPoint x: 475, endPoint y: 280, distance: 14.1
click at [460, 275] on div at bounding box center [440, 249] width 141 height 171
click at [585, 289] on div at bounding box center [604, 249] width 141 height 171
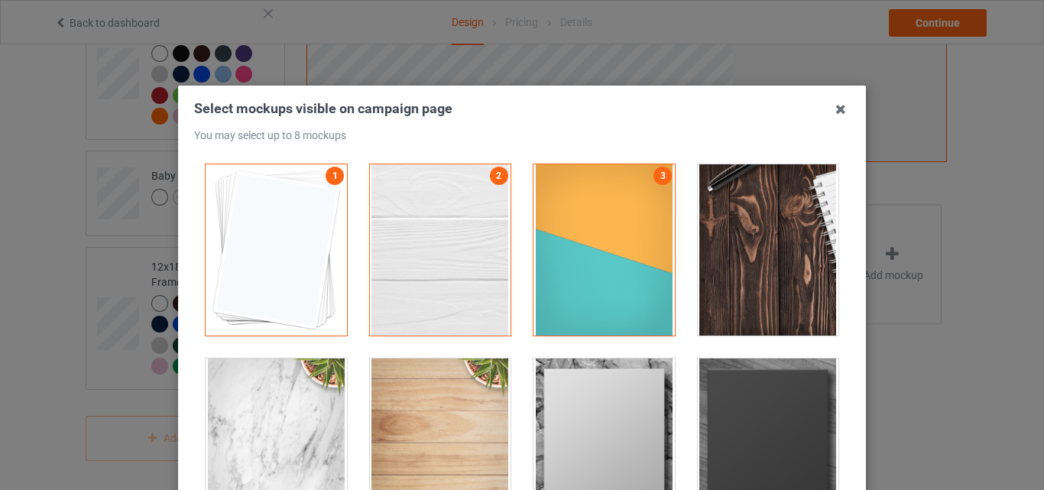
click at [729, 291] on div at bounding box center [768, 249] width 141 height 171
drag, startPoint x: 742, startPoint y: 390, endPoint x: 645, endPoint y: 395, distance: 97.3
click at [742, 391] on div at bounding box center [768, 444] width 141 height 171
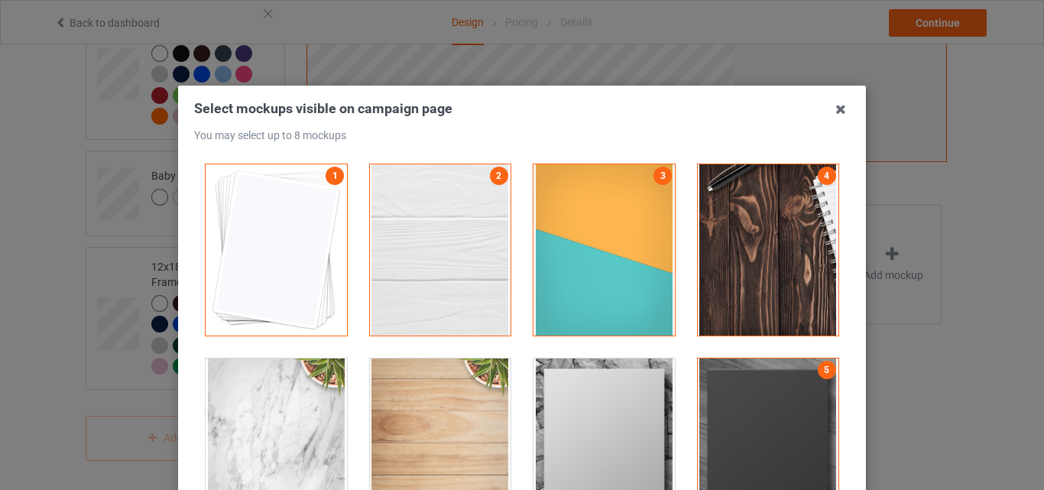
click at [549, 400] on div at bounding box center [604, 444] width 141 height 171
click at [429, 396] on div at bounding box center [440, 444] width 141 height 171
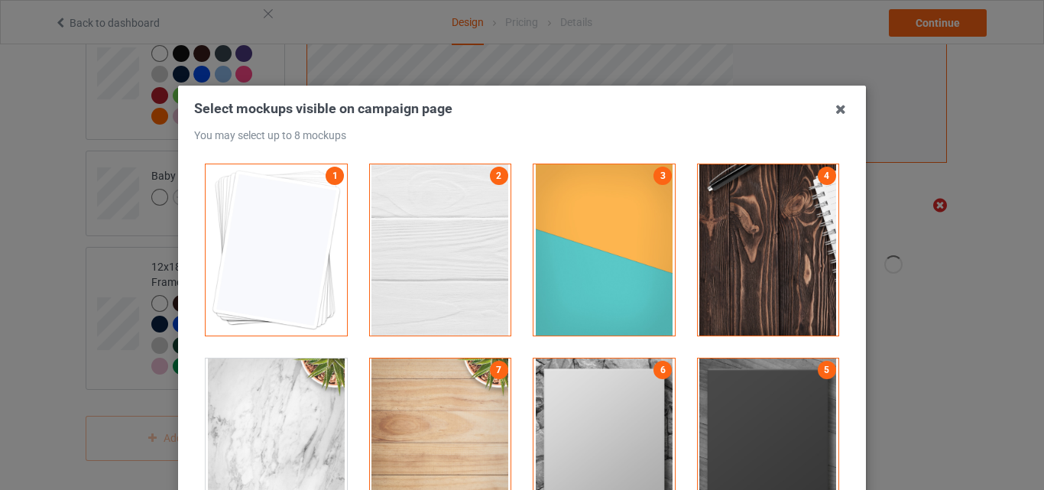
click at [248, 390] on div at bounding box center [276, 444] width 141 height 171
click at [831, 112] on icon at bounding box center [841, 109] width 24 height 24
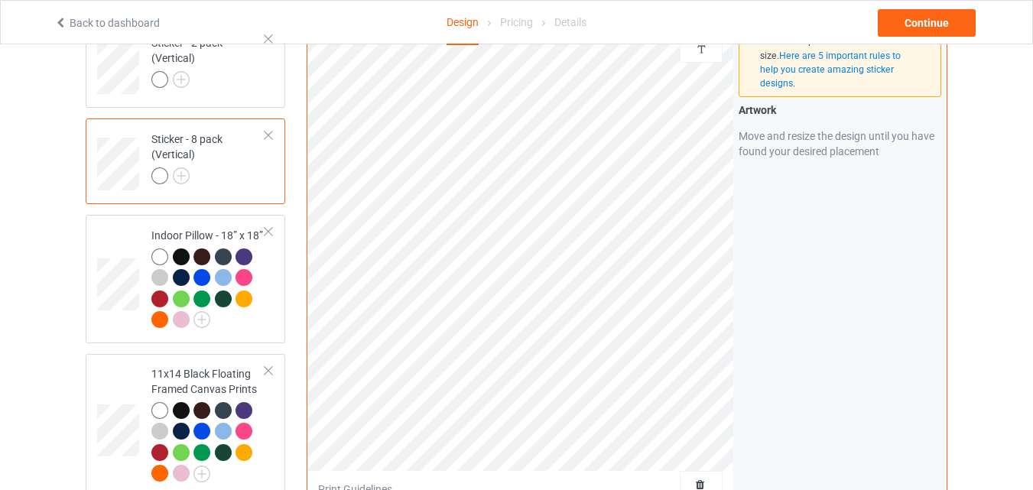
scroll to position [2401, 0]
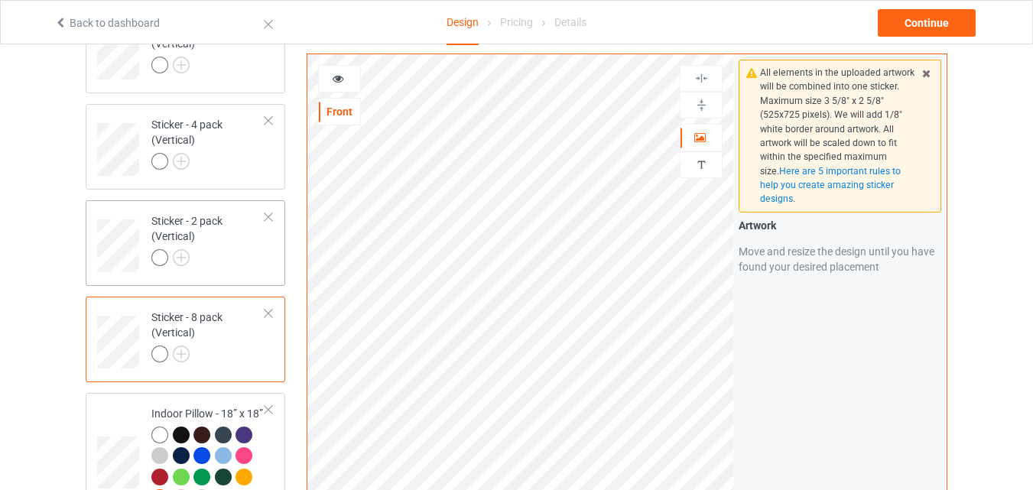
click at [224, 255] on div at bounding box center [208, 259] width 114 height 21
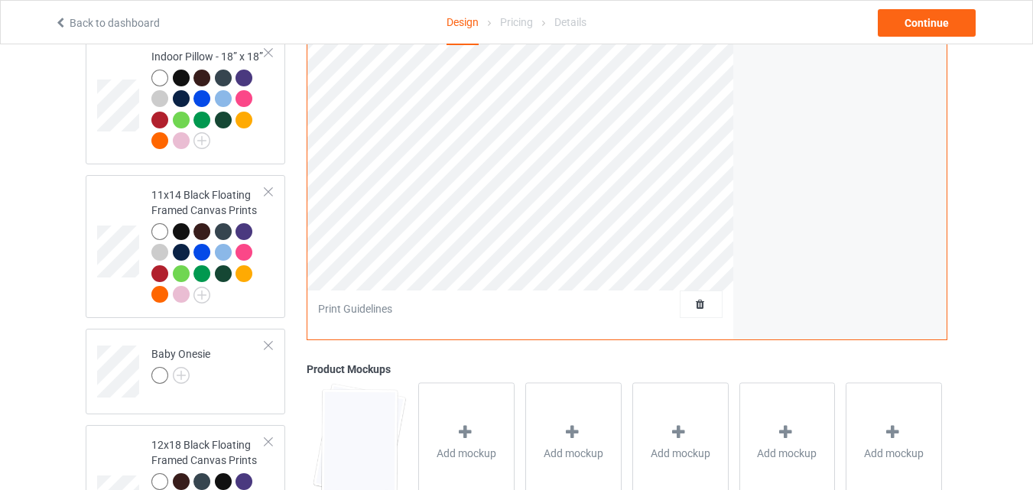
scroll to position [2936, 0]
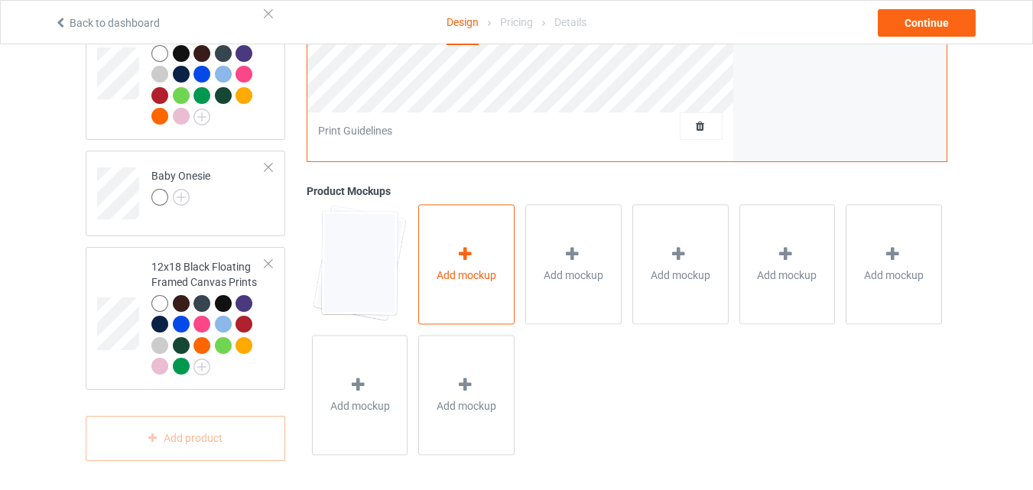
click at [499, 275] on div "Add mockup" at bounding box center [466, 264] width 96 height 120
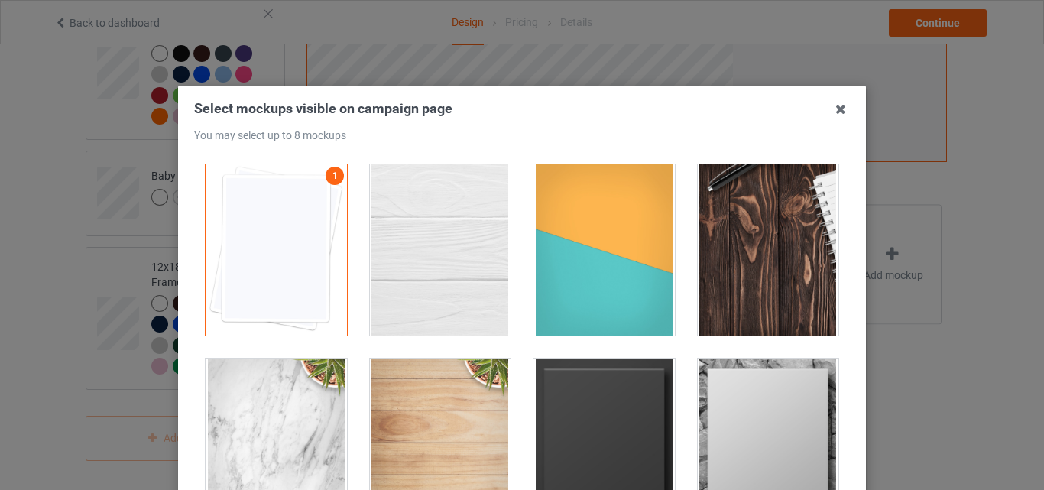
click at [429, 258] on div at bounding box center [440, 249] width 141 height 171
click at [627, 278] on div at bounding box center [604, 249] width 141 height 171
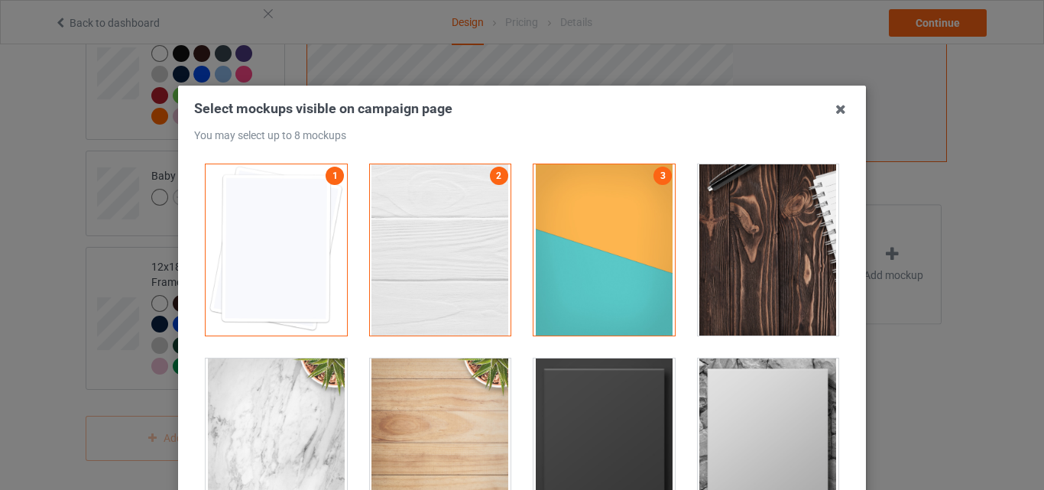
click at [755, 291] on div at bounding box center [768, 249] width 141 height 171
click at [733, 411] on div at bounding box center [768, 444] width 141 height 171
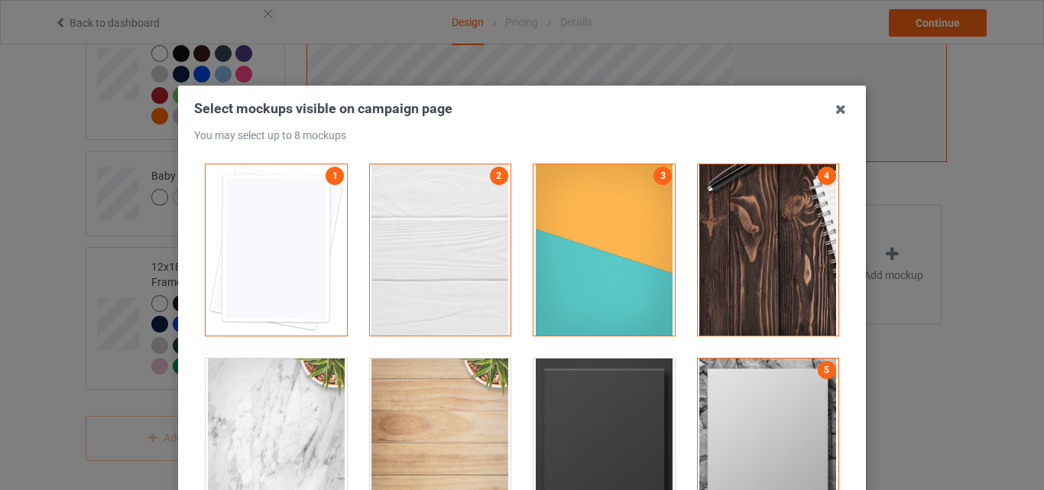
drag, startPoint x: 615, startPoint y: 414, endPoint x: 603, endPoint y: 417, distance: 12.6
click at [614, 414] on div at bounding box center [604, 444] width 141 height 171
click at [401, 411] on div at bounding box center [440, 444] width 141 height 171
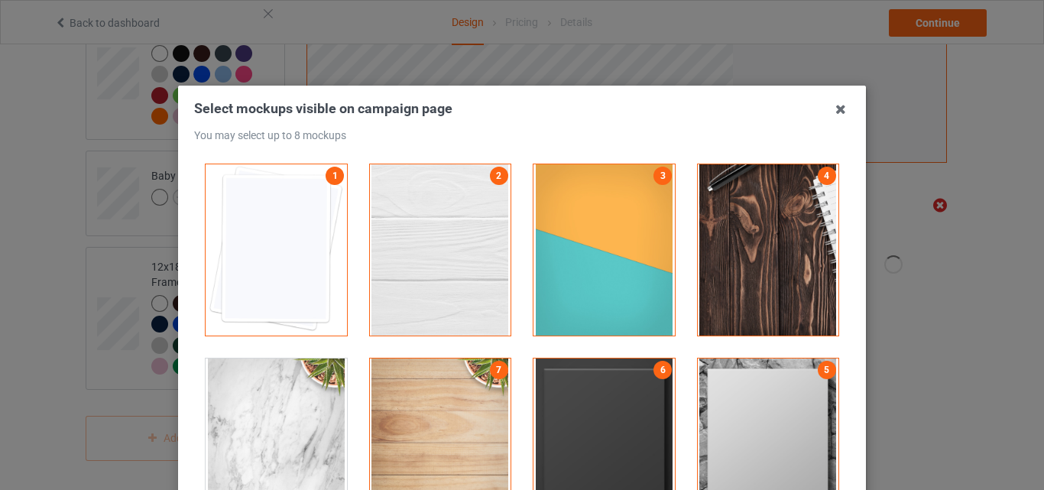
click at [274, 402] on div at bounding box center [276, 444] width 141 height 171
click at [837, 111] on icon at bounding box center [841, 109] width 24 height 24
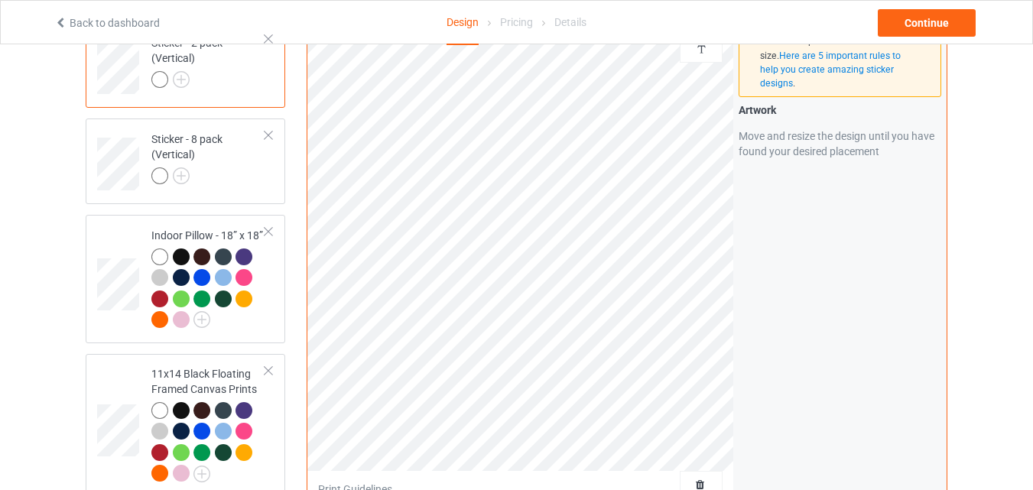
scroll to position [2401, 0]
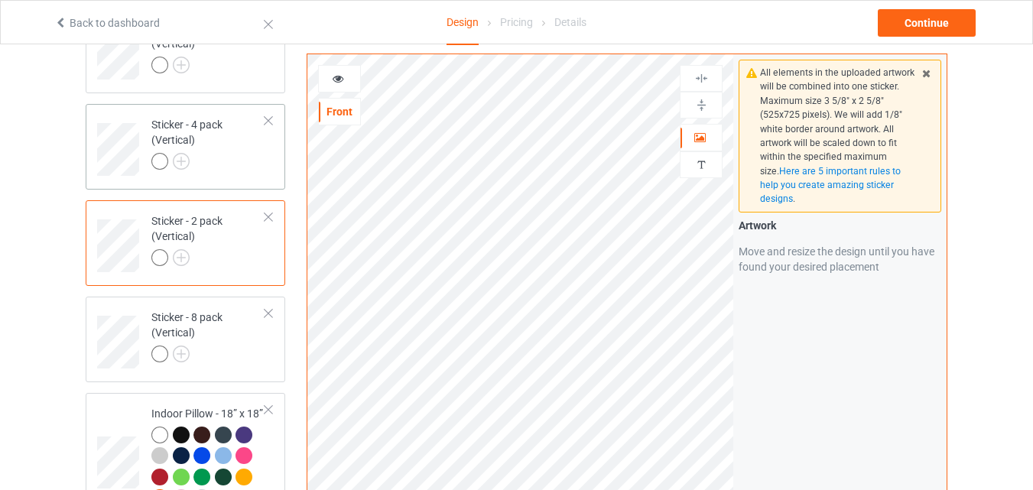
click at [216, 160] on div at bounding box center [208, 163] width 114 height 21
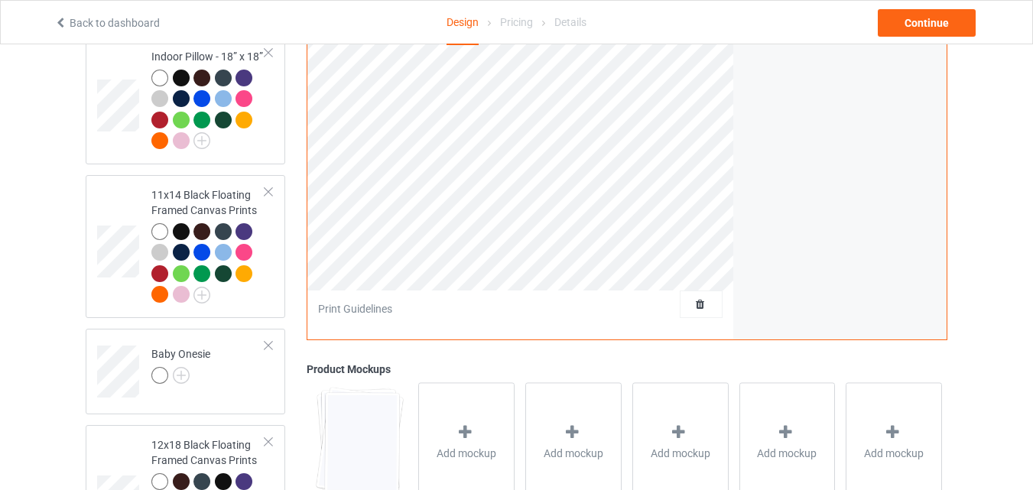
scroll to position [2936, 0]
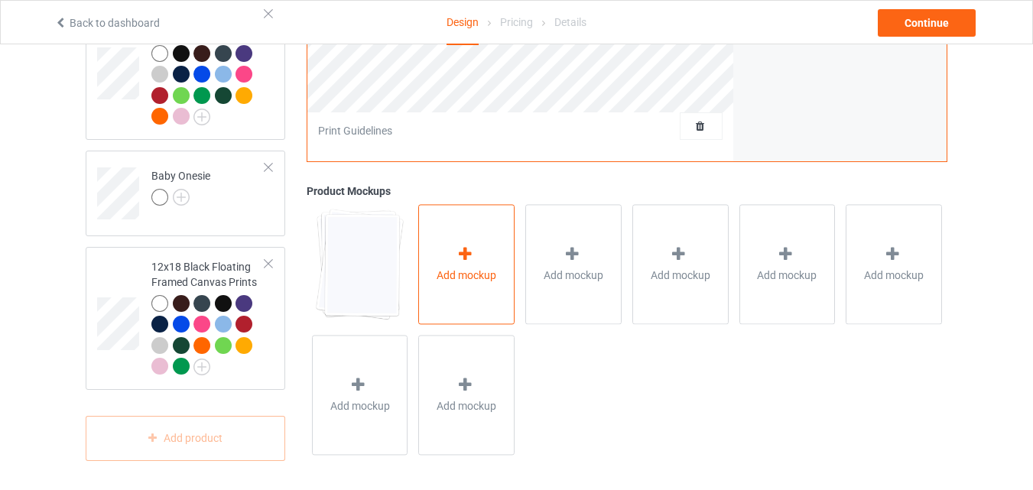
click at [461, 268] on span "Add mockup" at bounding box center [467, 275] width 60 height 15
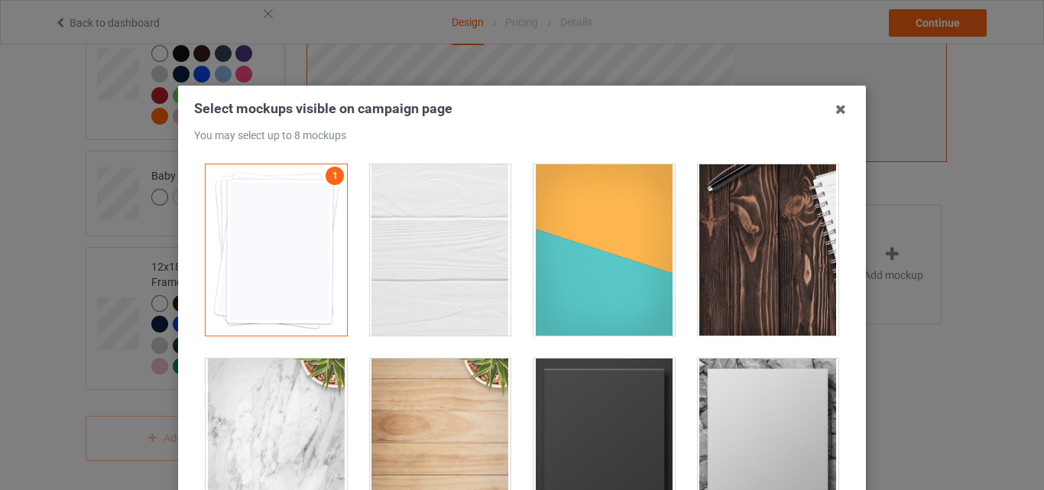
click at [450, 253] on div at bounding box center [440, 249] width 141 height 171
click at [641, 255] on div at bounding box center [604, 249] width 141 height 171
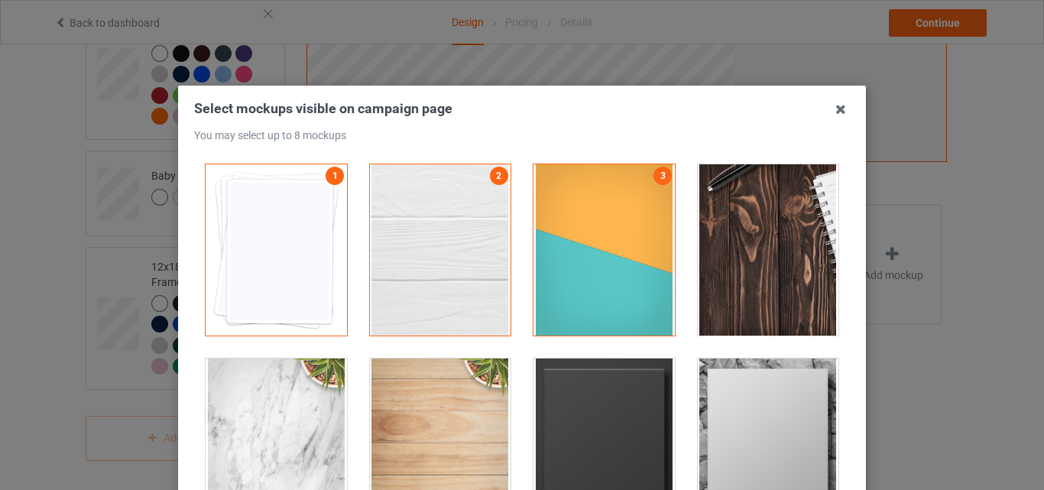
click at [786, 259] on div at bounding box center [768, 249] width 141 height 171
drag, startPoint x: 759, startPoint y: 398, endPoint x: 612, endPoint y: 418, distance: 148.1
click at [756, 401] on div at bounding box center [768, 444] width 141 height 171
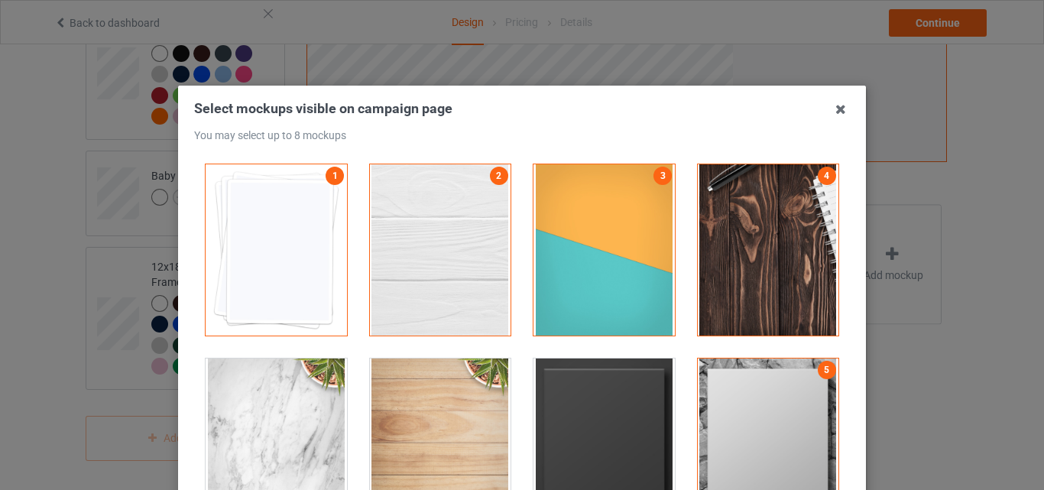
click at [554, 415] on div at bounding box center [604, 444] width 141 height 171
click at [427, 420] on div at bounding box center [440, 444] width 141 height 171
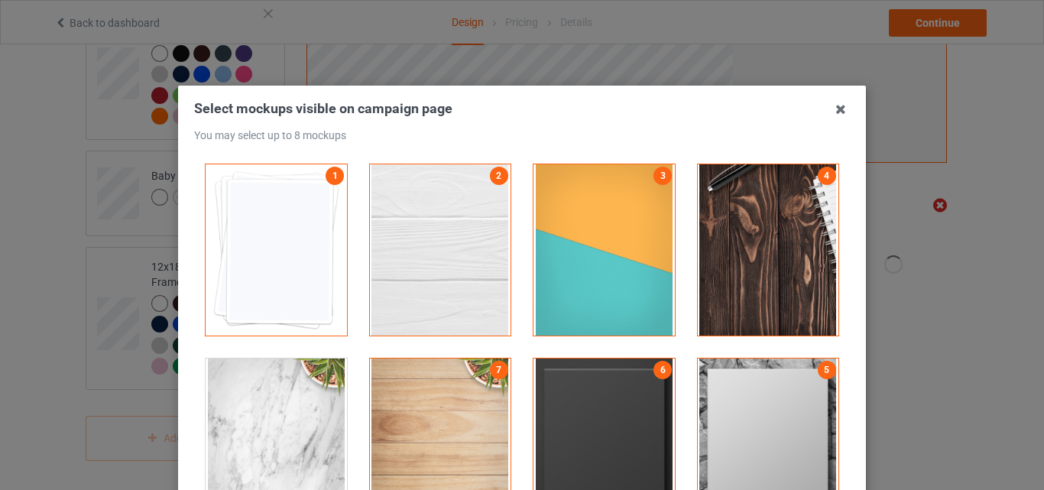
click at [293, 408] on div at bounding box center [276, 444] width 141 height 171
click at [834, 112] on icon at bounding box center [841, 109] width 24 height 24
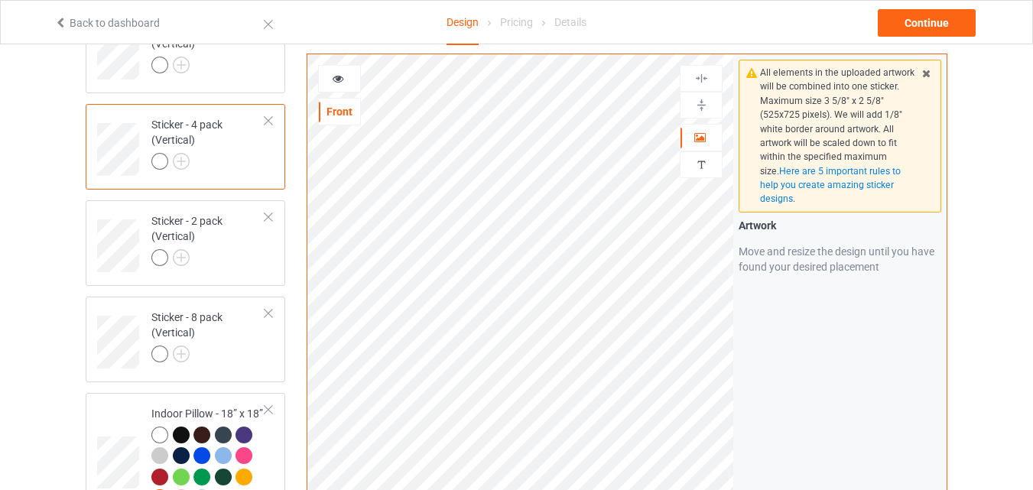
scroll to position [2223, 0]
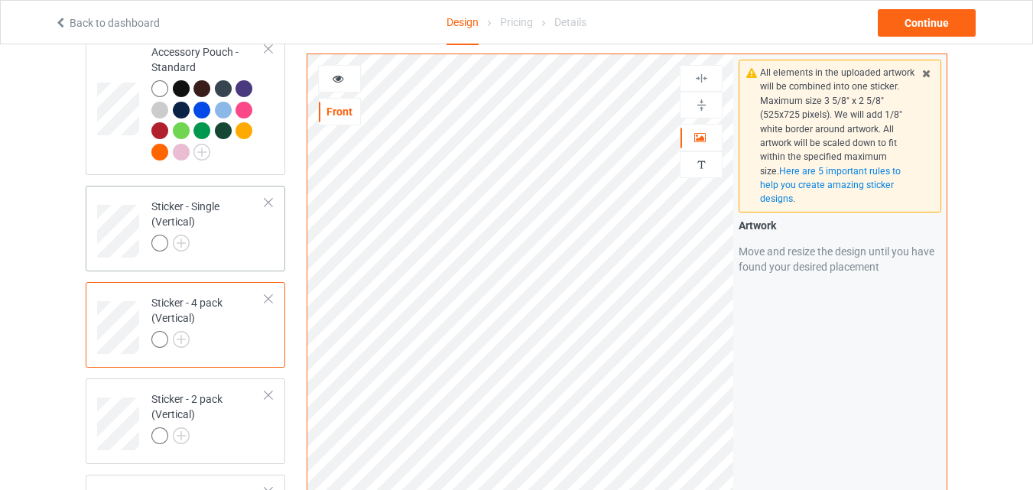
click at [240, 224] on div "Sticker - Single (Vertical)" at bounding box center [208, 225] width 114 height 52
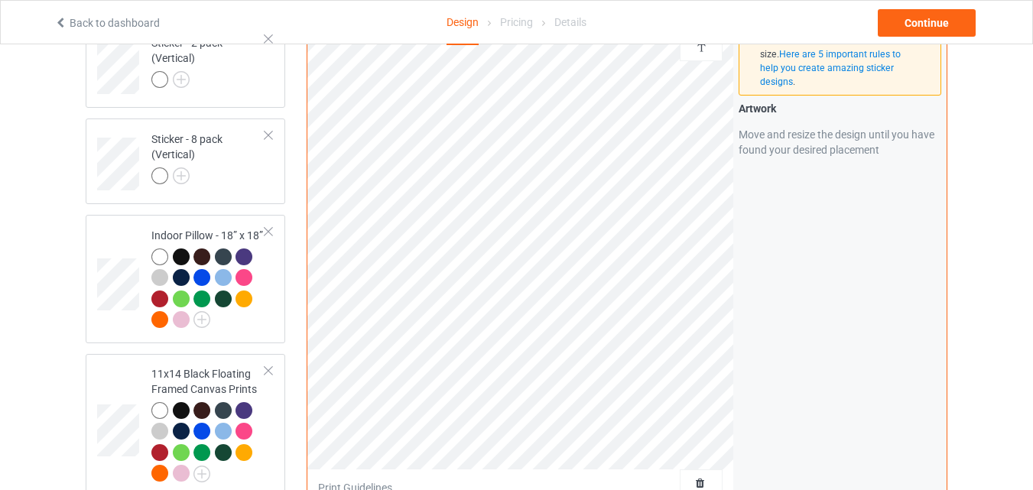
scroll to position [2936, 0]
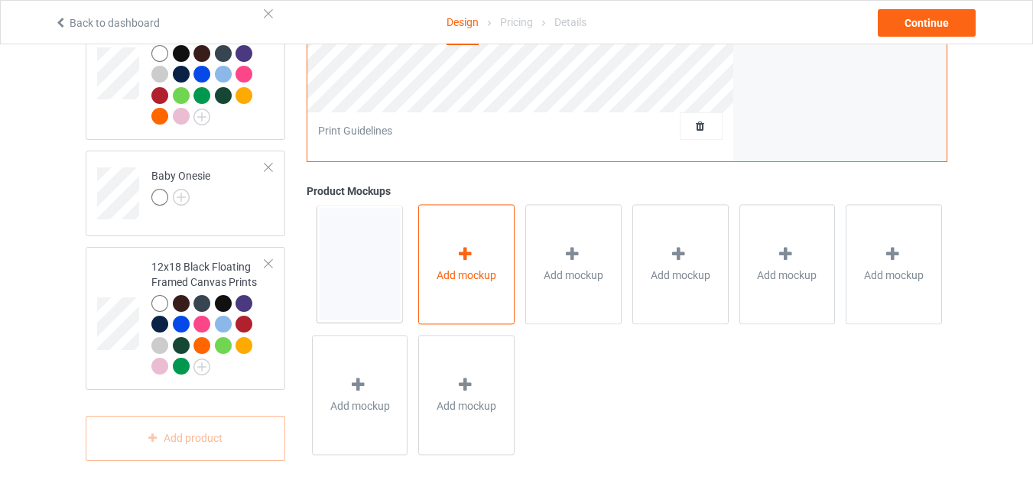
click at [485, 273] on span "Add mockup" at bounding box center [467, 275] width 60 height 15
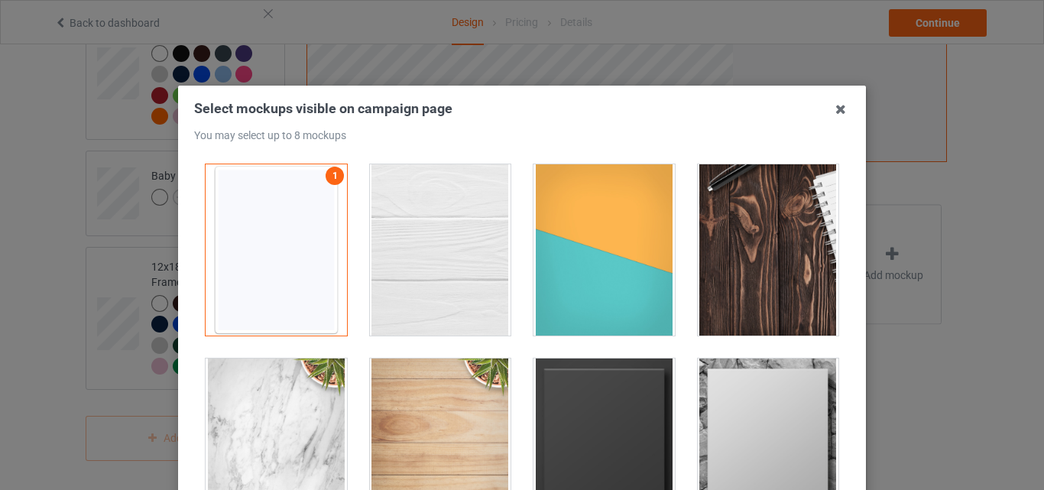
click at [425, 249] on div at bounding box center [440, 249] width 141 height 171
click at [619, 264] on div at bounding box center [604, 249] width 141 height 171
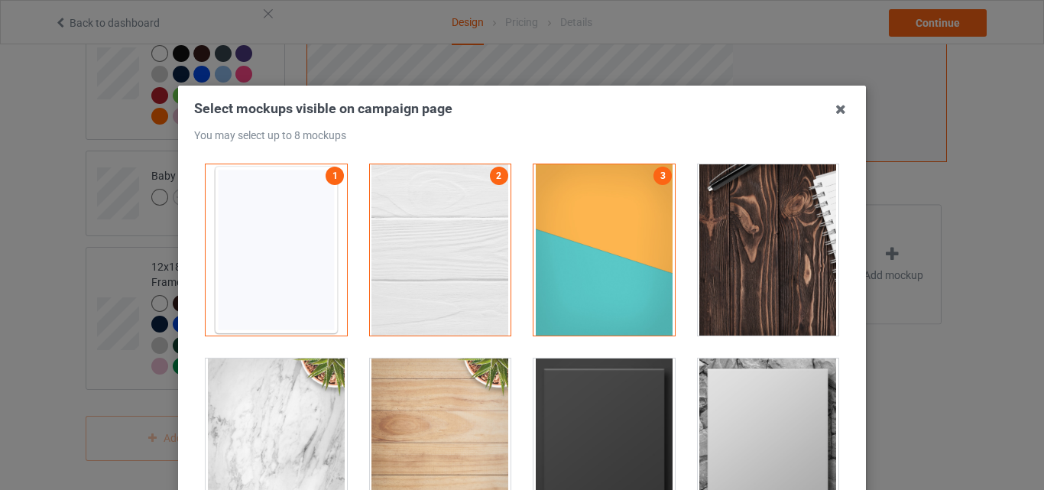
click at [753, 270] on div at bounding box center [768, 249] width 141 height 171
click at [744, 390] on div at bounding box center [768, 444] width 141 height 171
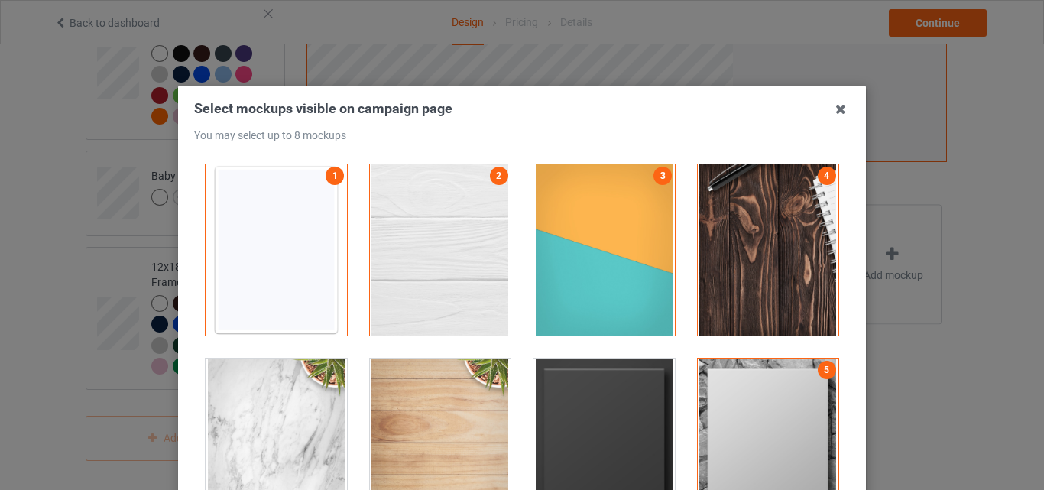
click at [584, 396] on div at bounding box center [604, 444] width 141 height 171
click at [390, 381] on div at bounding box center [440, 444] width 141 height 171
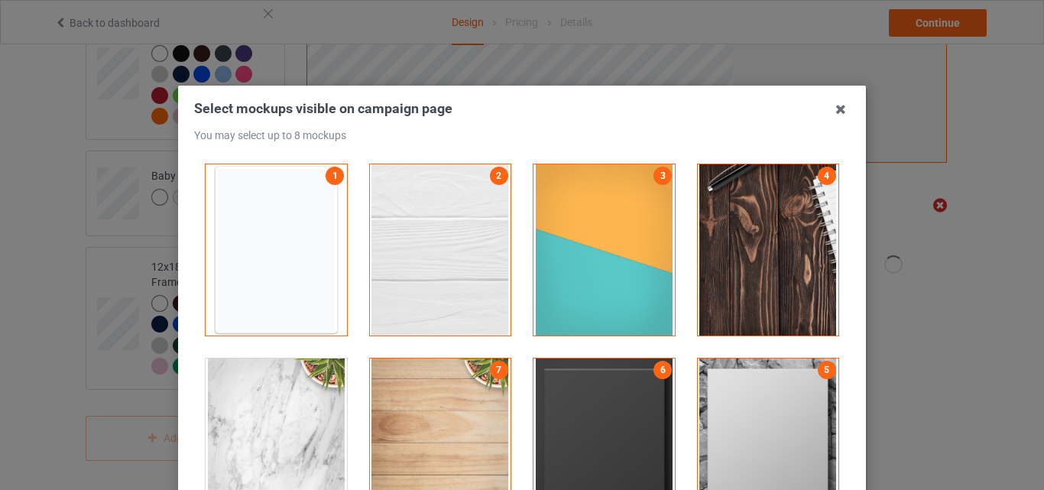
drag, startPoint x: 304, startPoint y: 379, endPoint x: 313, endPoint y: 379, distance: 9.9
click at [303, 379] on div at bounding box center [276, 444] width 141 height 171
click at [835, 105] on icon at bounding box center [841, 109] width 24 height 24
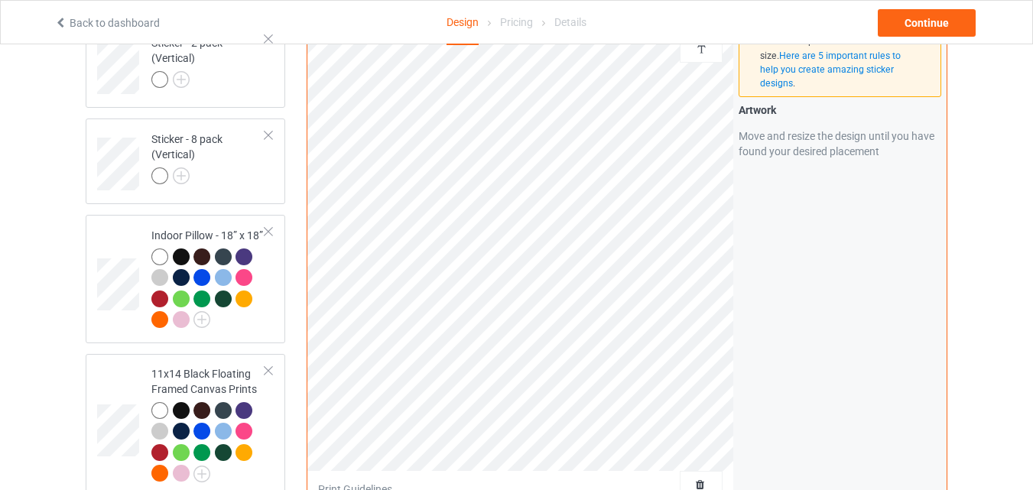
scroll to position [2223, 0]
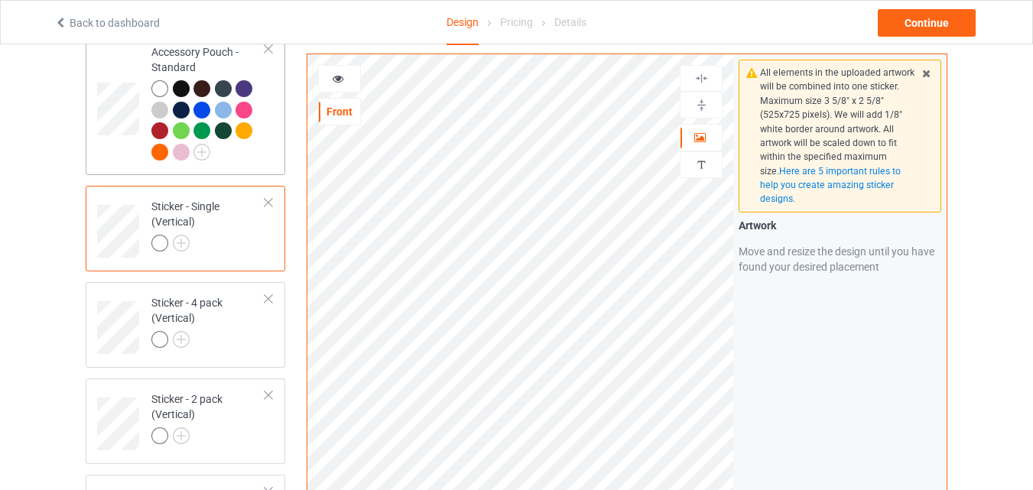
click at [245, 154] on div at bounding box center [208, 122] width 114 height 84
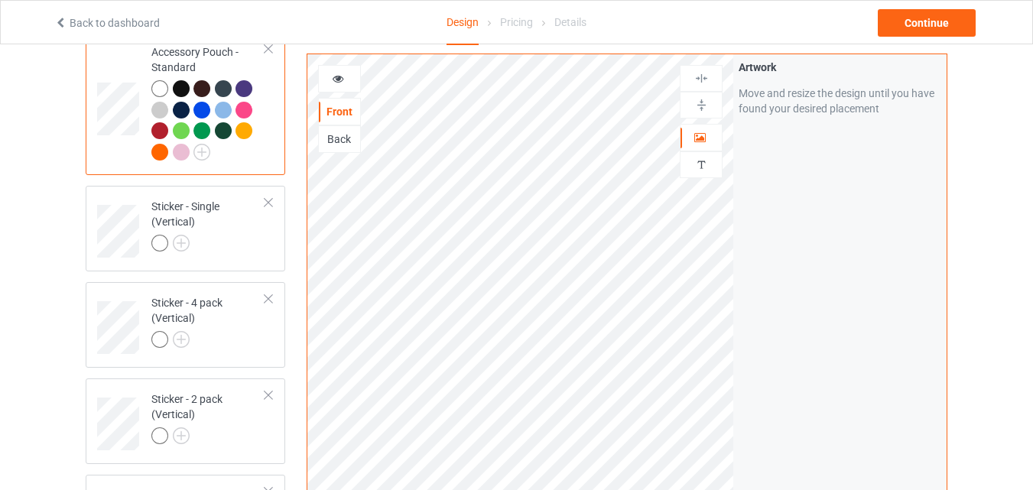
scroll to position [2936, 0]
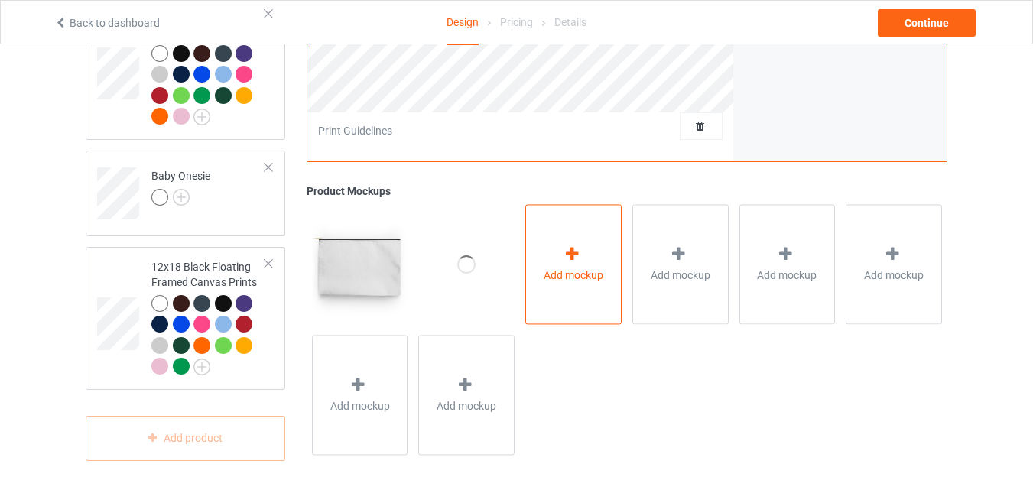
click at [557, 287] on div "Add mockup" at bounding box center [573, 264] width 96 height 120
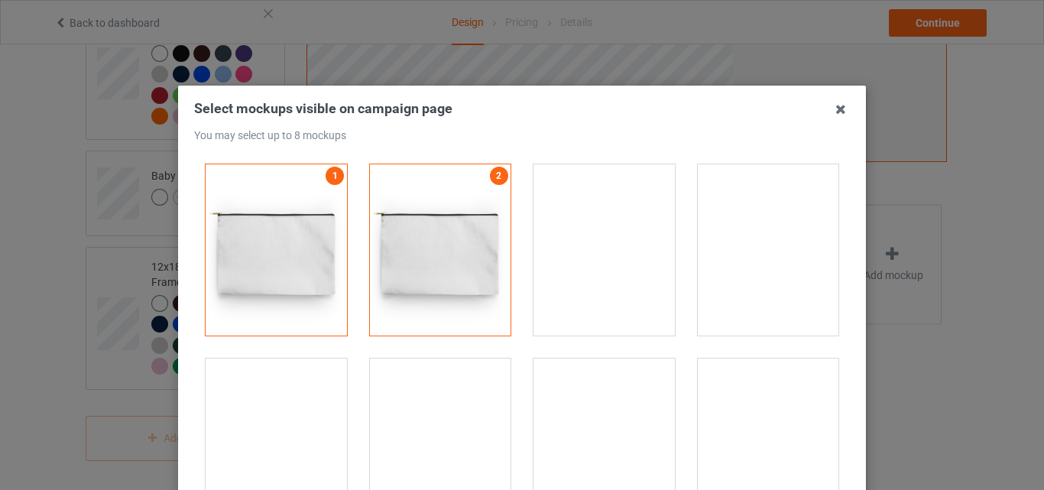
click at [554, 279] on div at bounding box center [604, 249] width 141 height 171
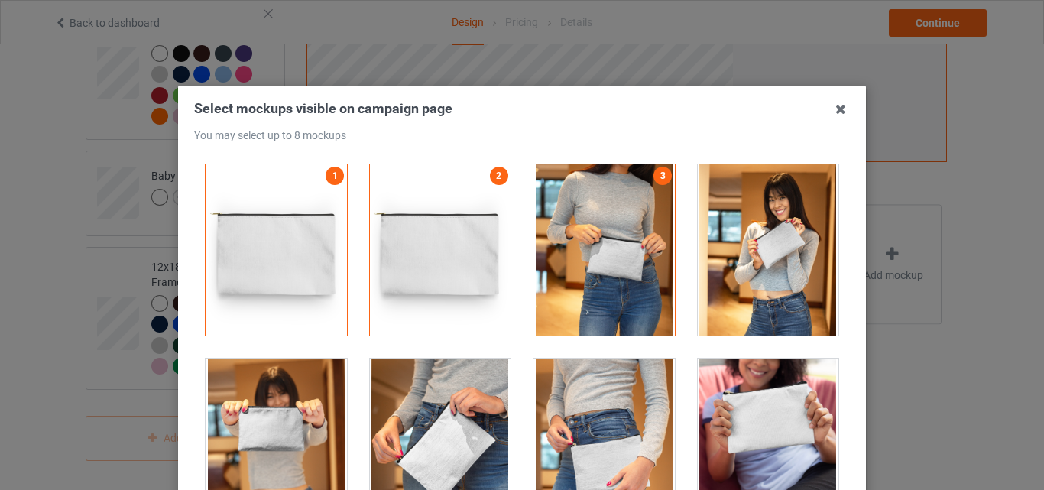
click at [775, 284] on div at bounding box center [768, 249] width 141 height 171
drag, startPoint x: 765, startPoint y: 377, endPoint x: 755, endPoint y: 383, distance: 11.0
click at [765, 378] on div at bounding box center [768, 444] width 141 height 171
drag, startPoint x: 601, startPoint y: 395, endPoint x: 506, endPoint y: 401, distance: 95.0
click at [599, 395] on div at bounding box center [604, 444] width 141 height 171
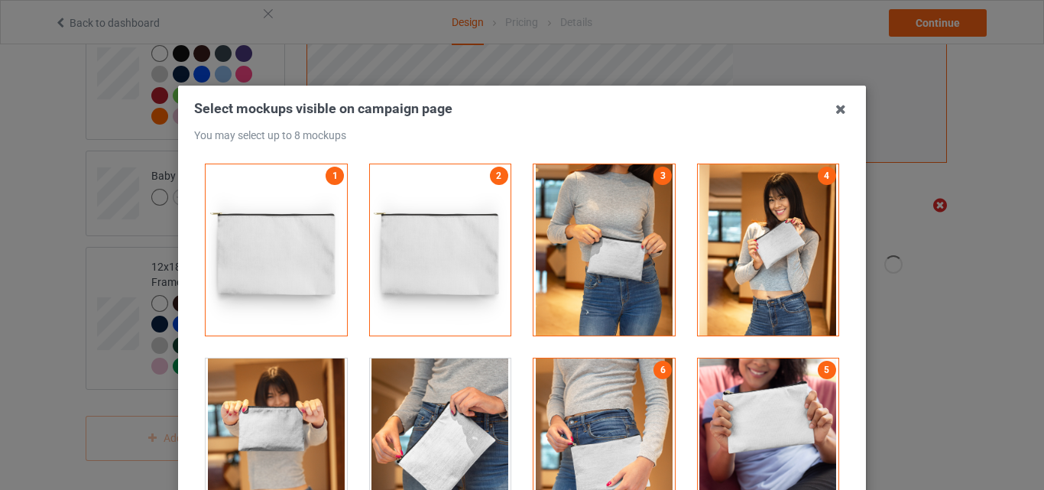
click at [398, 395] on div at bounding box center [440, 444] width 141 height 171
click at [258, 393] on div at bounding box center [276, 444] width 141 height 171
click at [836, 113] on icon at bounding box center [841, 109] width 24 height 24
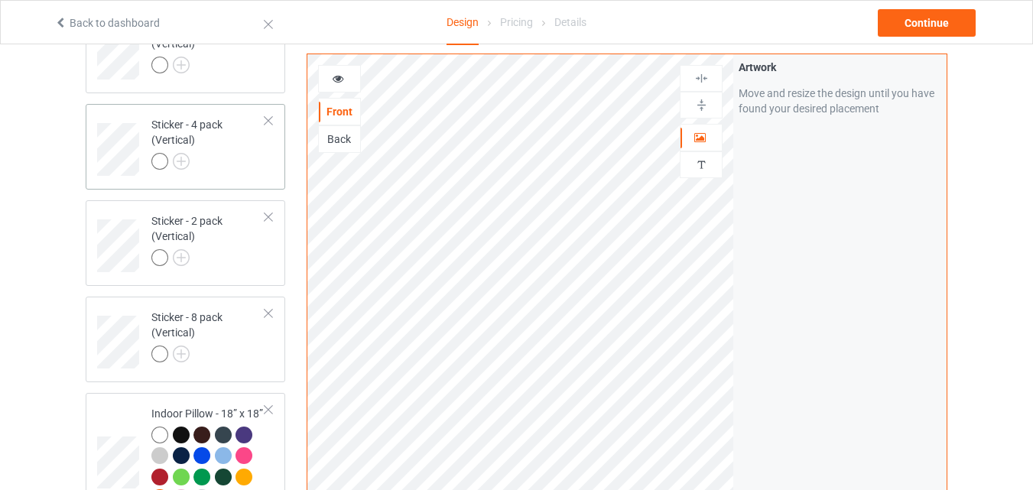
scroll to position [2044, 0]
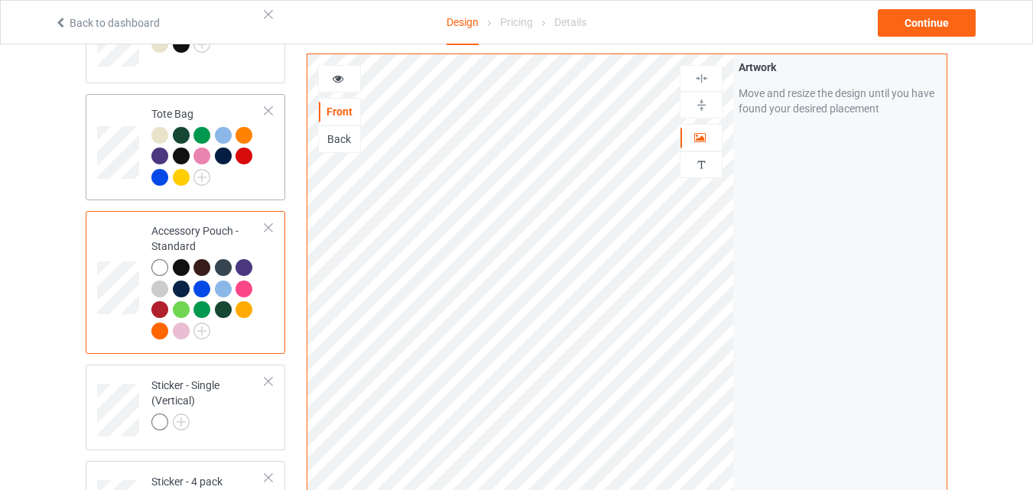
click at [251, 180] on div at bounding box center [208, 158] width 114 height 63
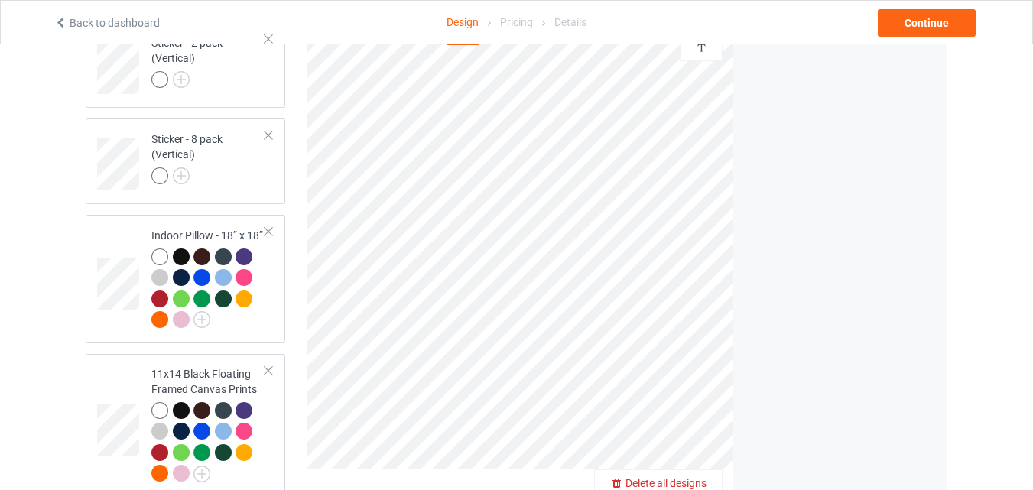
scroll to position [2936, 0]
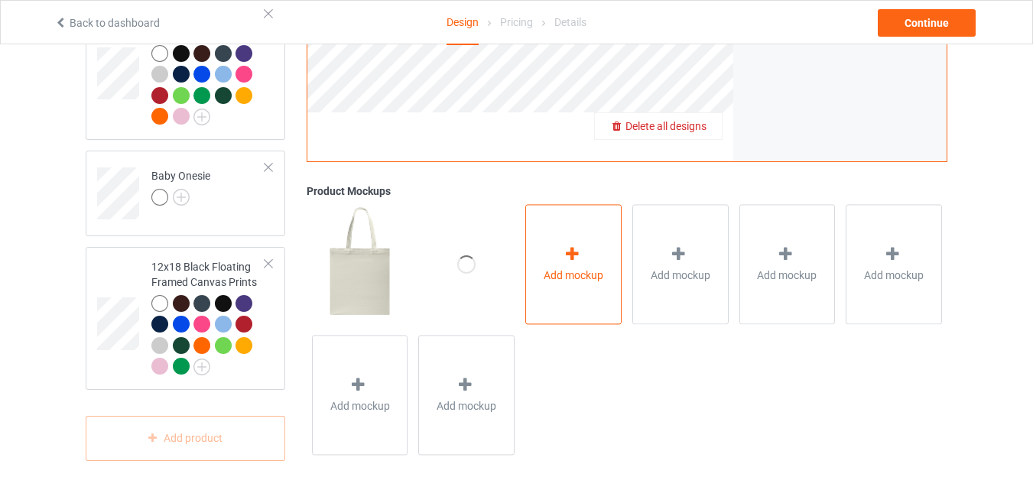
click at [573, 280] on span "Add mockup" at bounding box center [574, 275] width 60 height 15
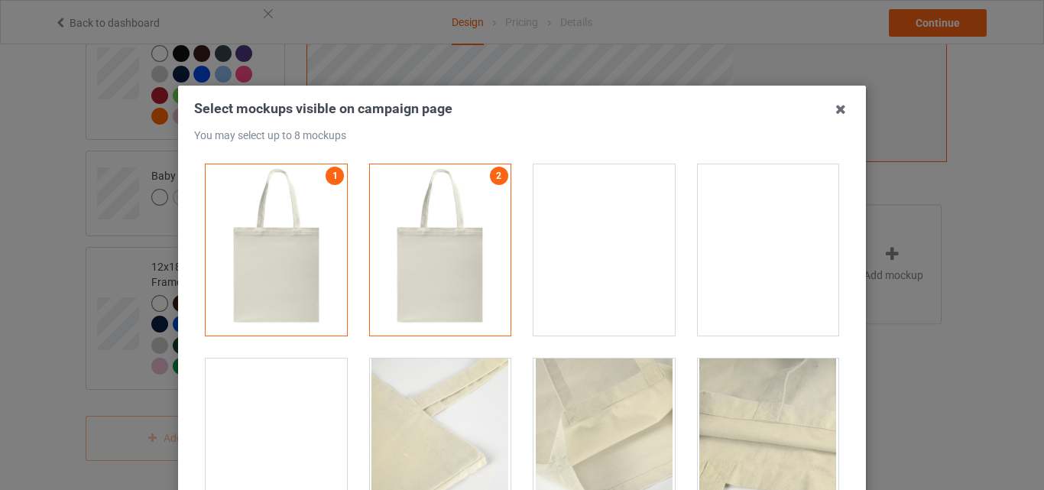
click at [571, 267] on div at bounding box center [604, 249] width 141 height 171
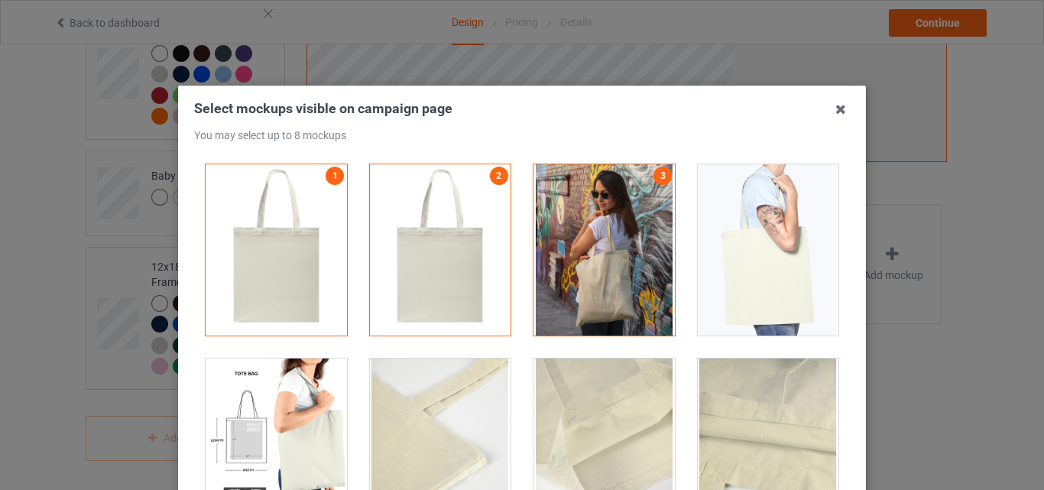
click at [726, 273] on div at bounding box center [768, 249] width 141 height 171
click at [762, 408] on div at bounding box center [768, 444] width 141 height 171
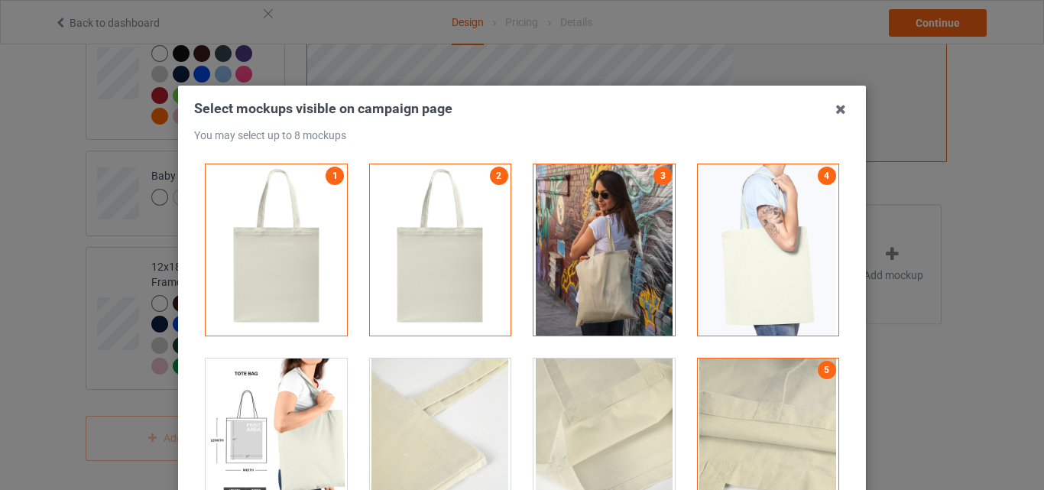
click at [628, 427] on div at bounding box center [604, 444] width 141 height 171
click at [375, 413] on div at bounding box center [440, 444] width 141 height 171
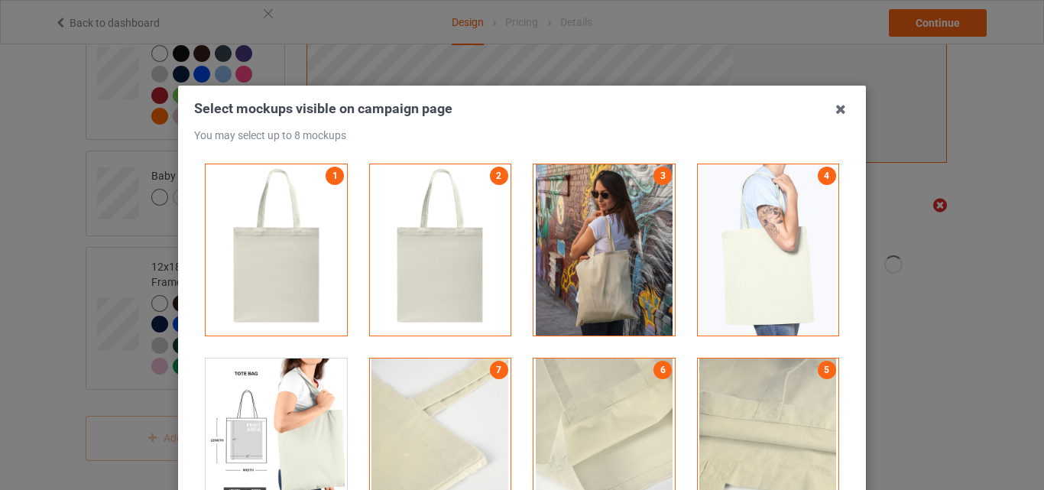
click at [293, 404] on div at bounding box center [276, 444] width 141 height 171
click at [842, 112] on icon at bounding box center [841, 109] width 24 height 24
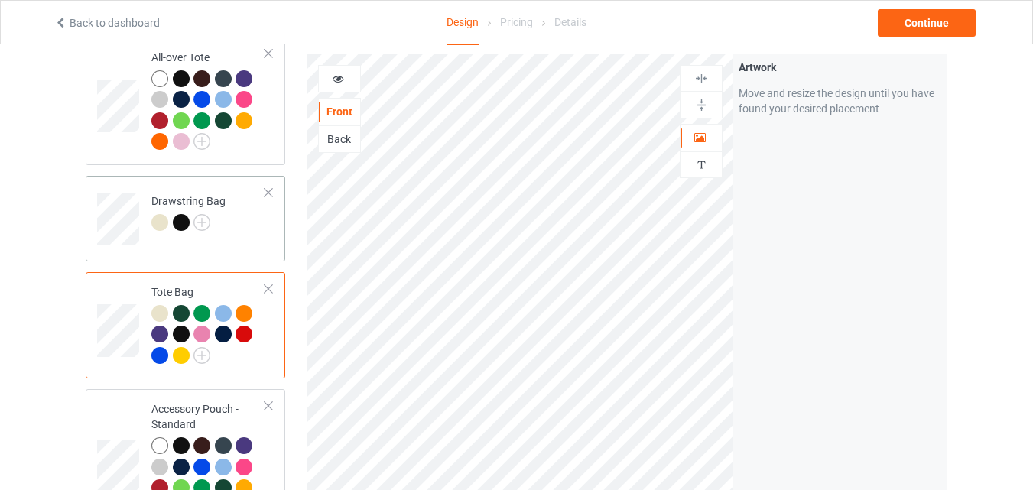
scroll to position [1688, 0]
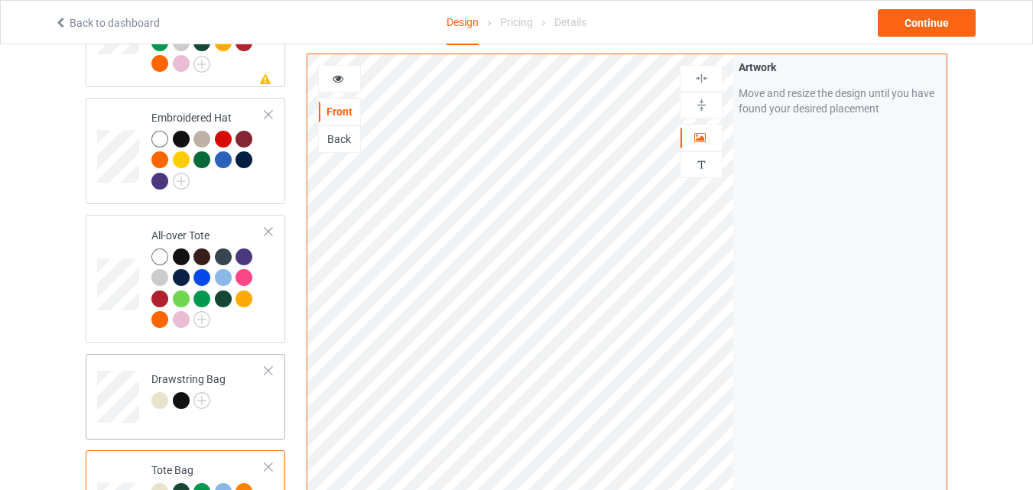
click at [252, 411] on td "Drawstring Bag" at bounding box center [208, 391] width 131 height 63
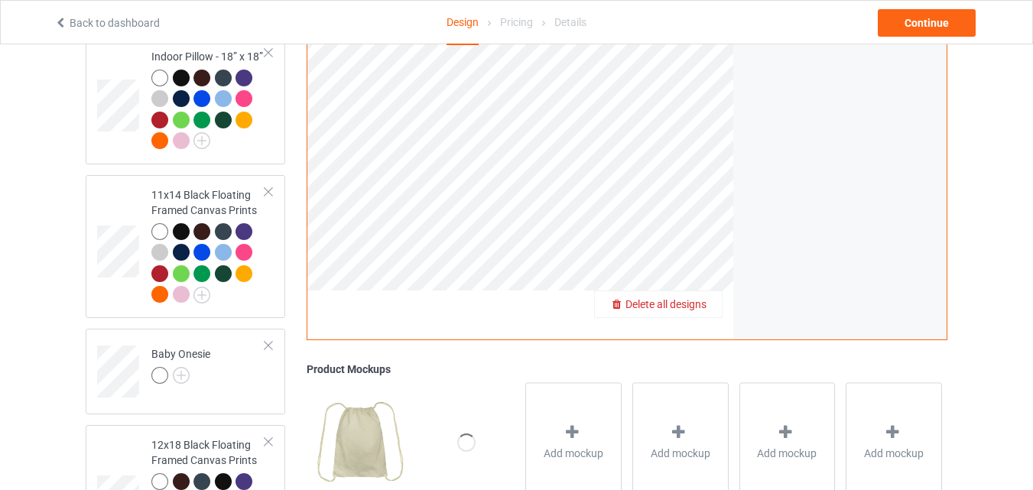
scroll to position [2936, 0]
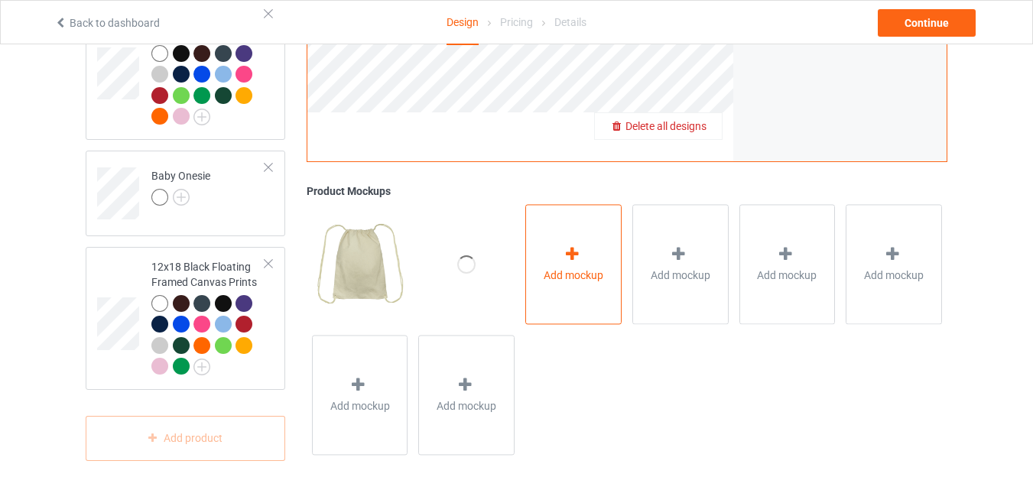
click at [582, 272] on span "Add mockup" at bounding box center [574, 275] width 60 height 15
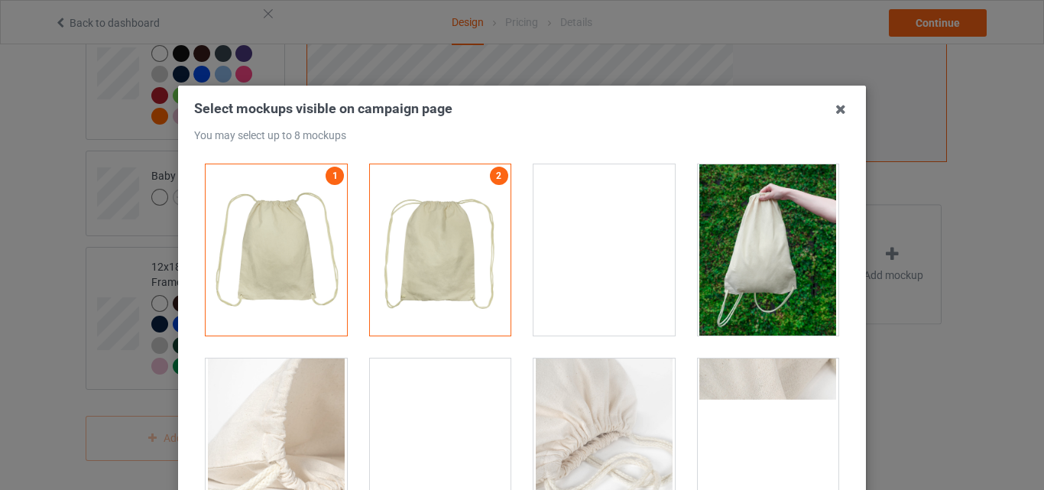
click at [578, 271] on div at bounding box center [604, 249] width 141 height 171
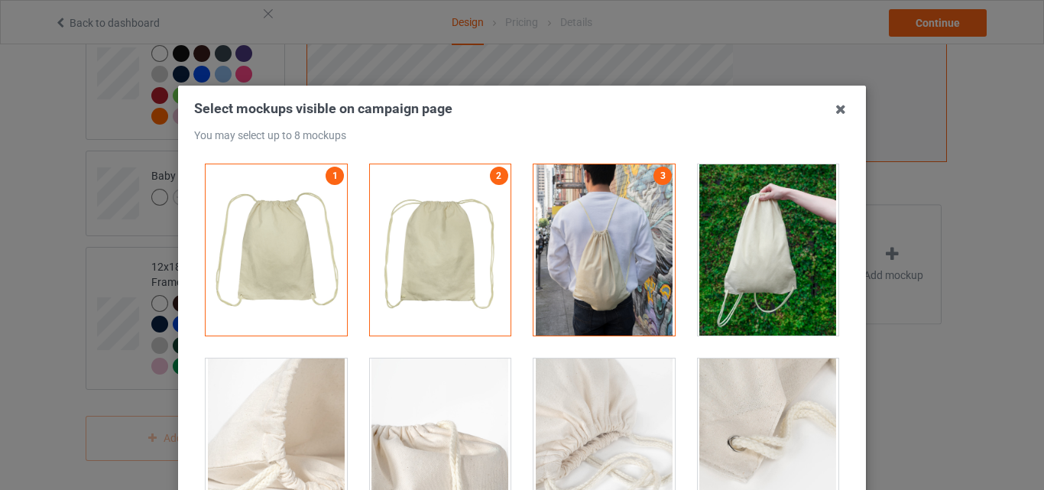
click at [804, 307] on div at bounding box center [768, 249] width 141 height 171
click at [768, 437] on div at bounding box center [768, 444] width 141 height 171
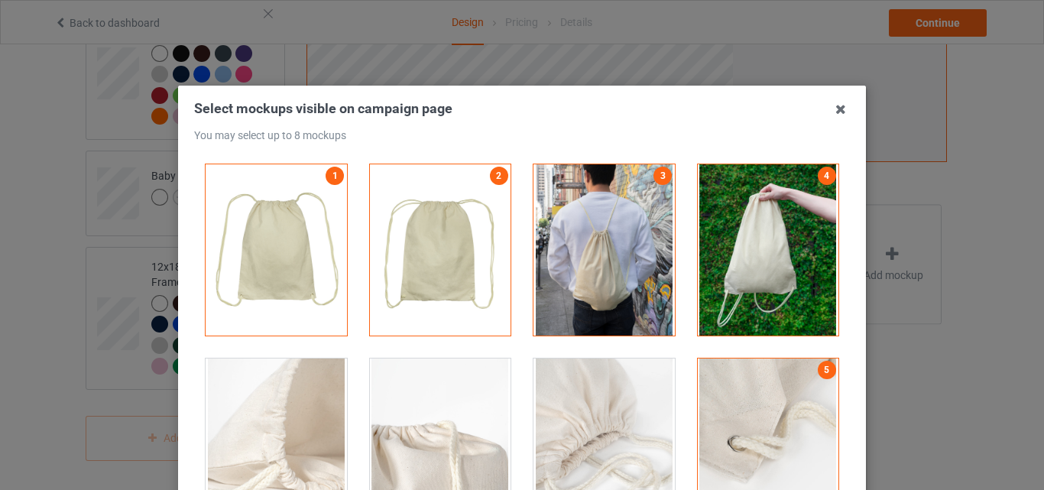
click at [524, 424] on div at bounding box center [604, 444] width 164 height 194
click at [383, 411] on div at bounding box center [440, 444] width 141 height 171
click at [622, 410] on div at bounding box center [604, 444] width 141 height 171
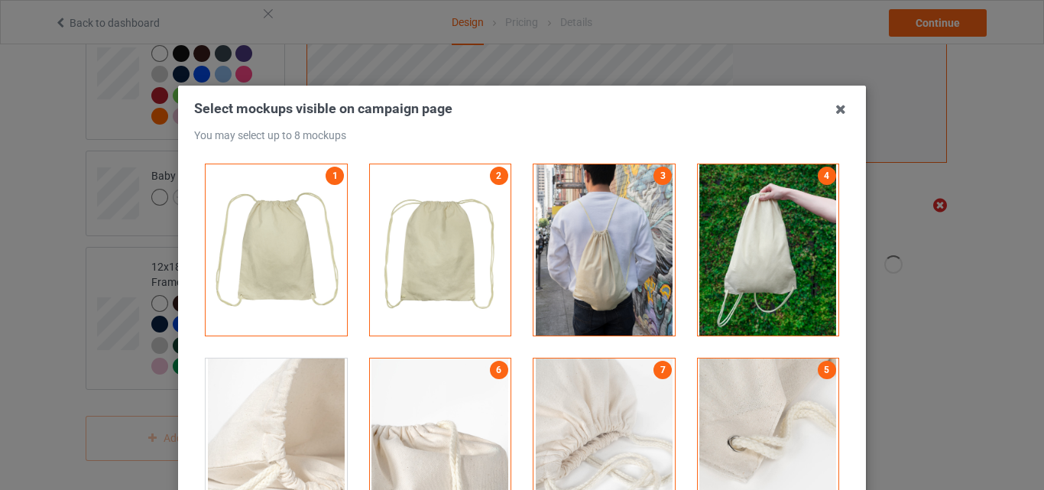
click at [271, 378] on div at bounding box center [276, 444] width 141 height 171
click at [830, 115] on icon at bounding box center [841, 109] width 24 height 24
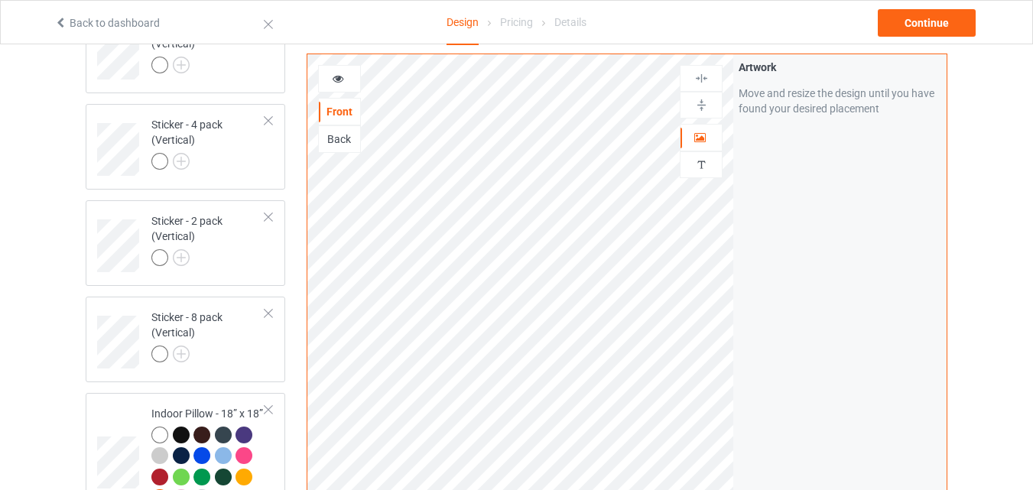
scroll to position [1866, 0]
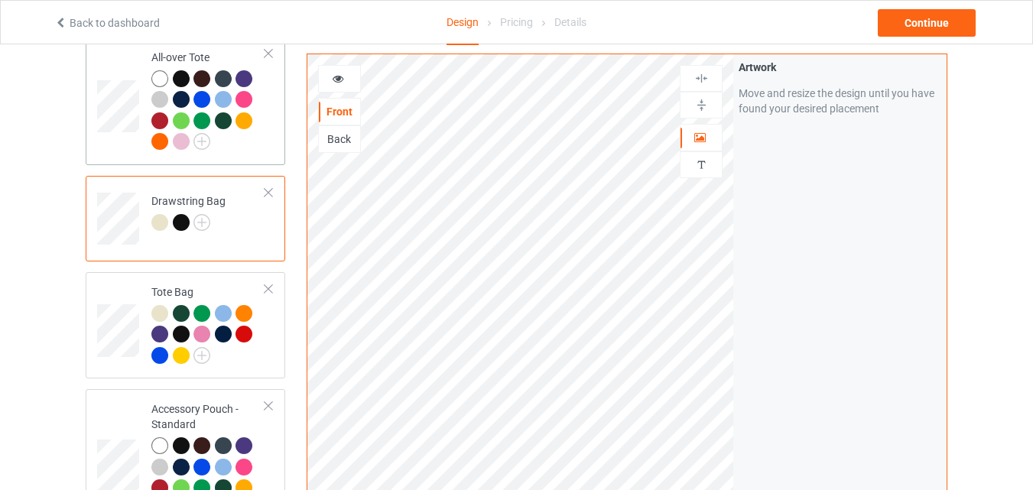
click at [239, 145] on div at bounding box center [208, 112] width 114 height 84
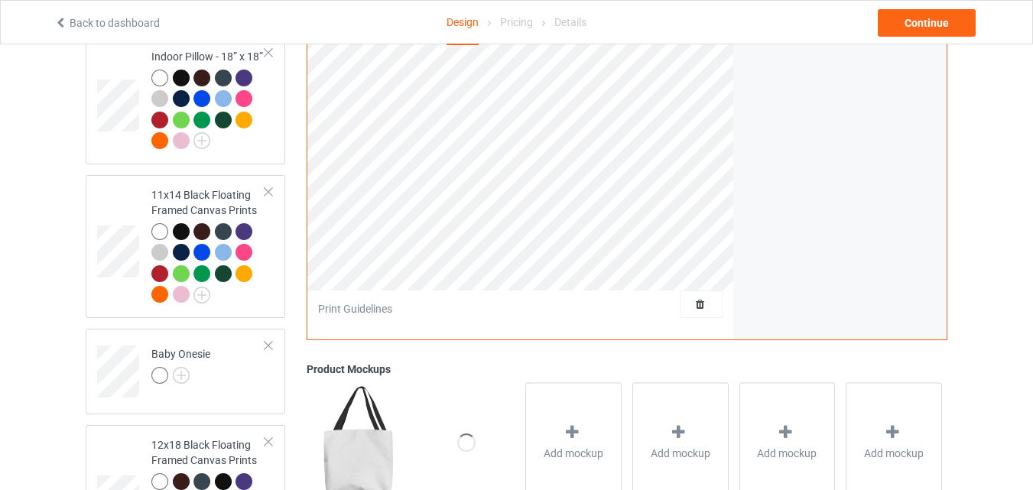
scroll to position [2936, 0]
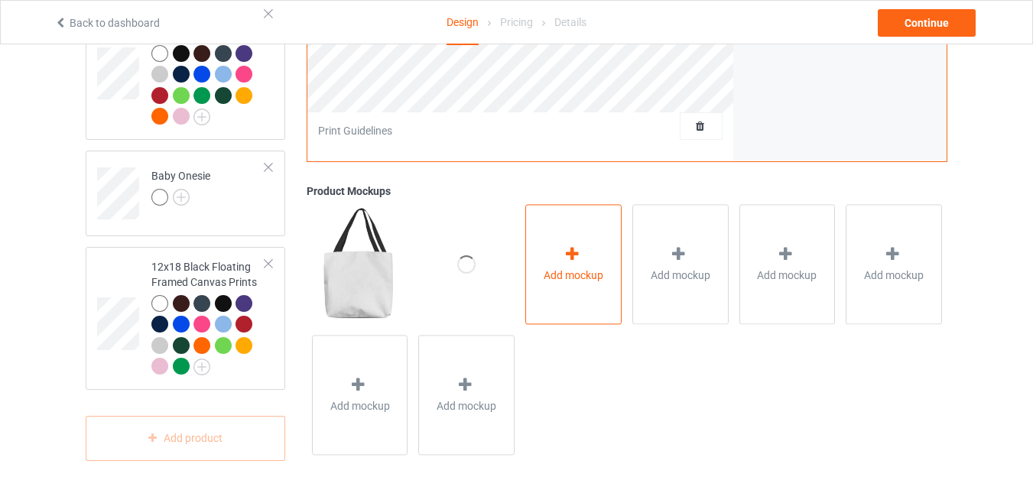
click at [593, 291] on div "Add mockup" at bounding box center [573, 264] width 96 height 120
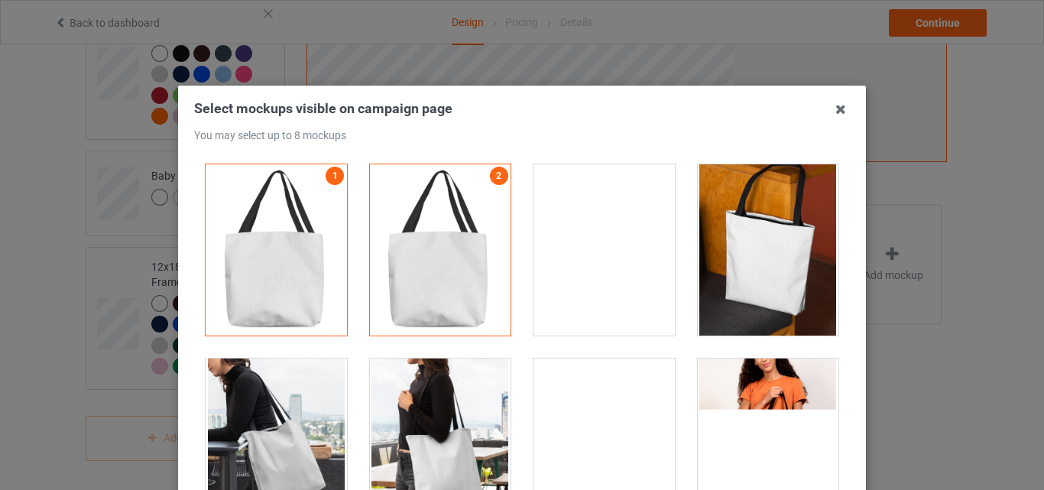
click at [580, 274] on div at bounding box center [604, 249] width 141 height 171
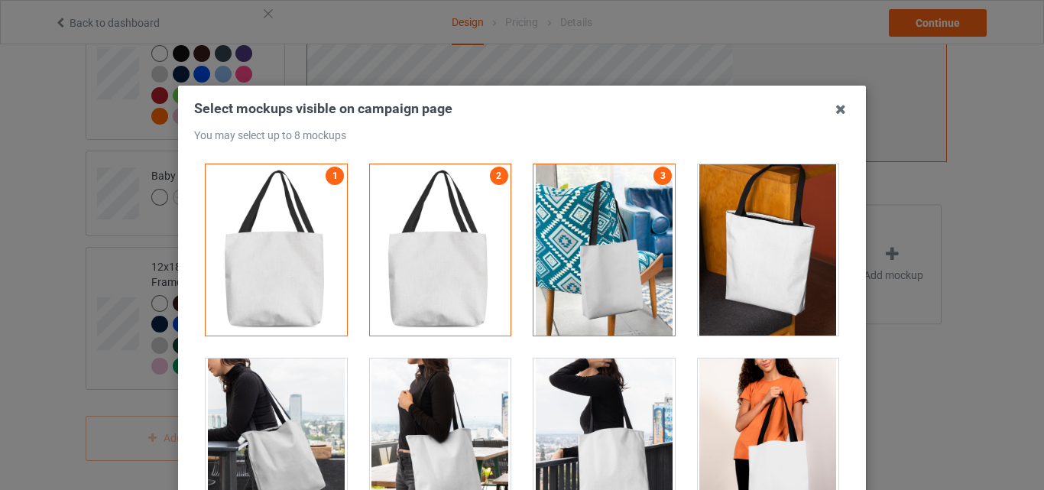
drag, startPoint x: 746, startPoint y: 284, endPoint x: 748, endPoint y: 304, distance: 19.9
click at [746, 285] on div at bounding box center [768, 249] width 141 height 171
click at [749, 390] on div at bounding box center [768, 444] width 141 height 171
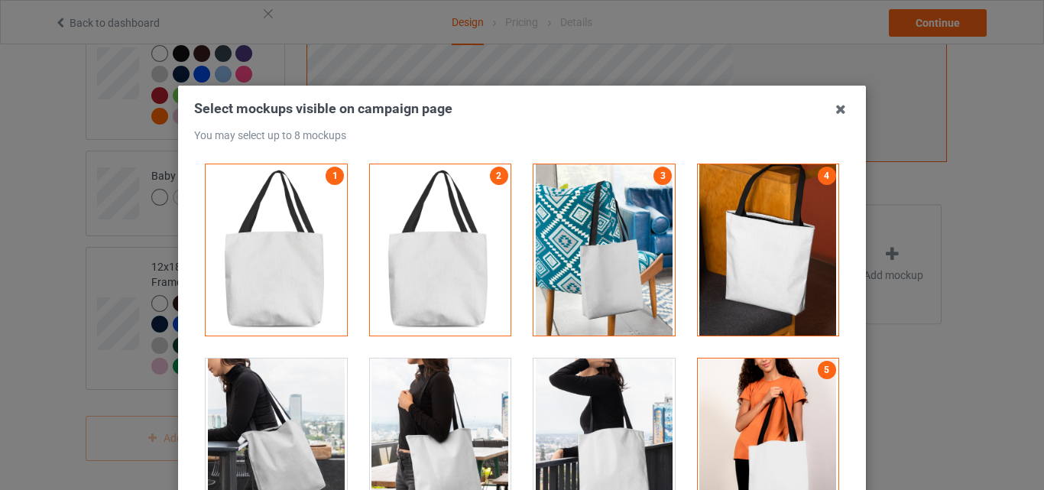
click at [598, 401] on div at bounding box center [604, 444] width 141 height 171
click at [444, 401] on div at bounding box center [440, 444] width 141 height 171
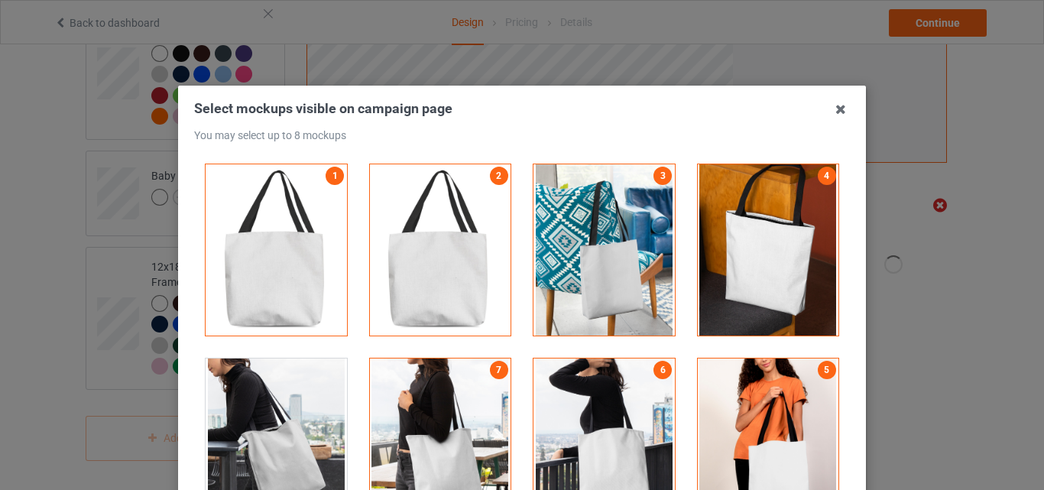
click at [275, 387] on div at bounding box center [276, 444] width 141 height 171
click at [842, 115] on icon at bounding box center [841, 109] width 24 height 24
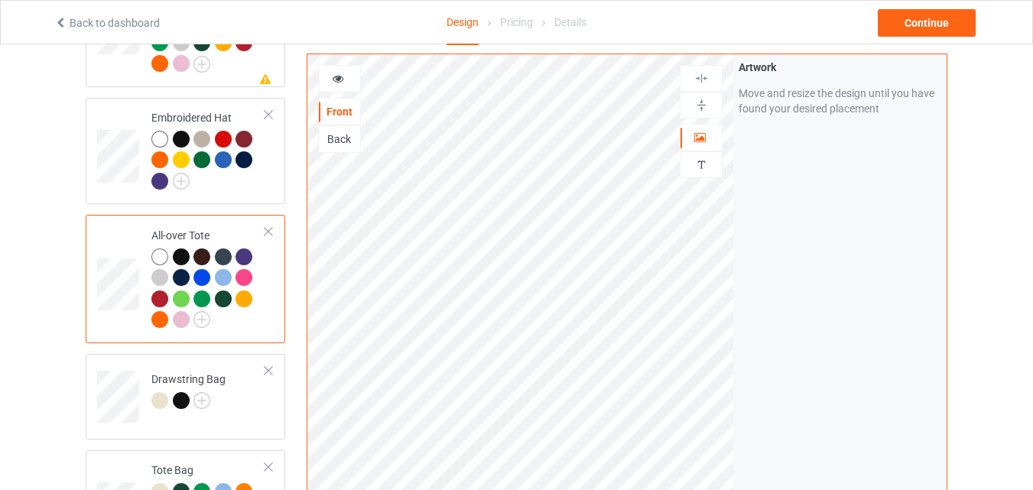
scroll to position [1509, 0]
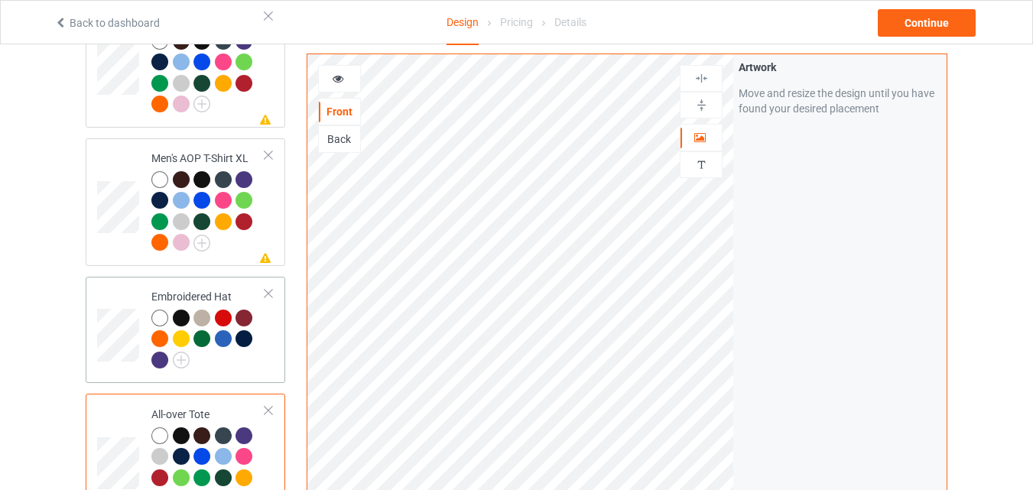
click at [271, 347] on td "Embroidered Hat" at bounding box center [208, 330] width 131 height 95
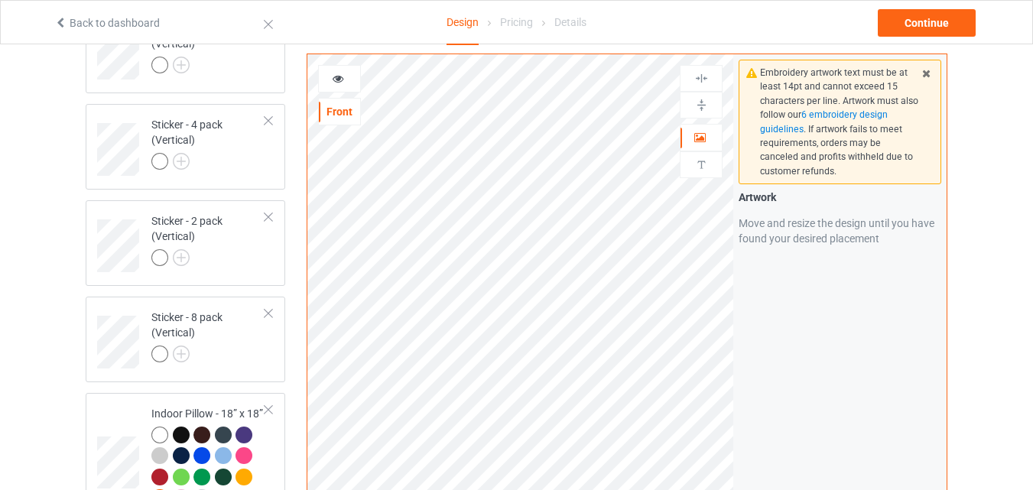
scroll to position [2936, 0]
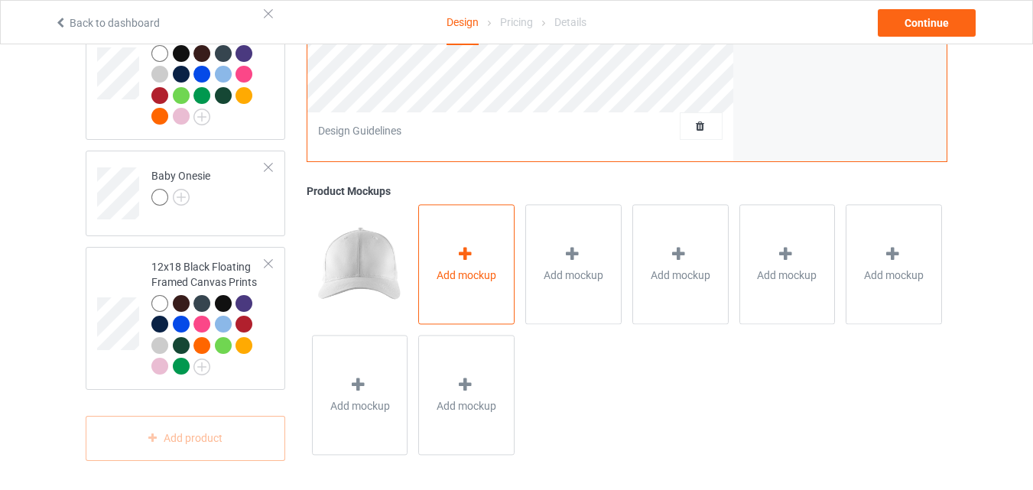
click at [463, 263] on div at bounding box center [466, 257] width 21 height 22
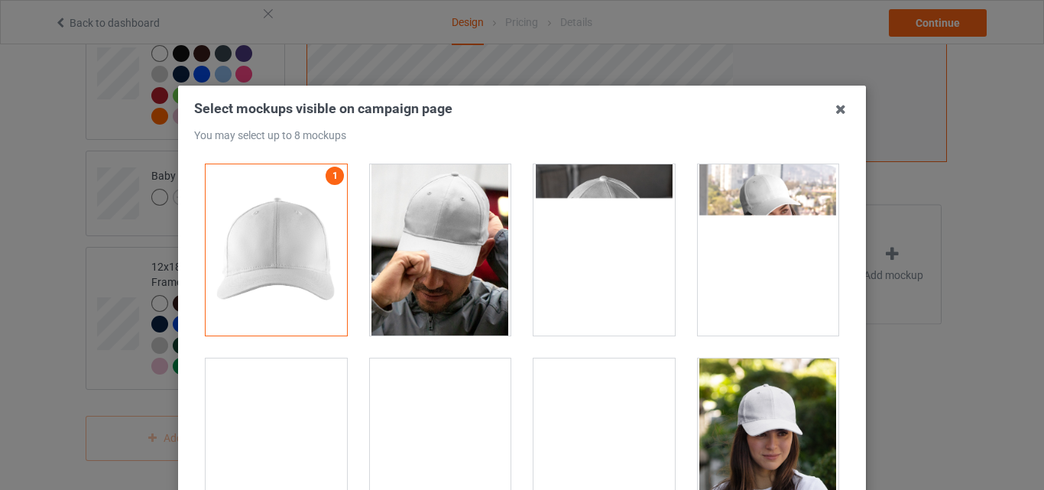
click at [483, 271] on div at bounding box center [440, 249] width 141 height 171
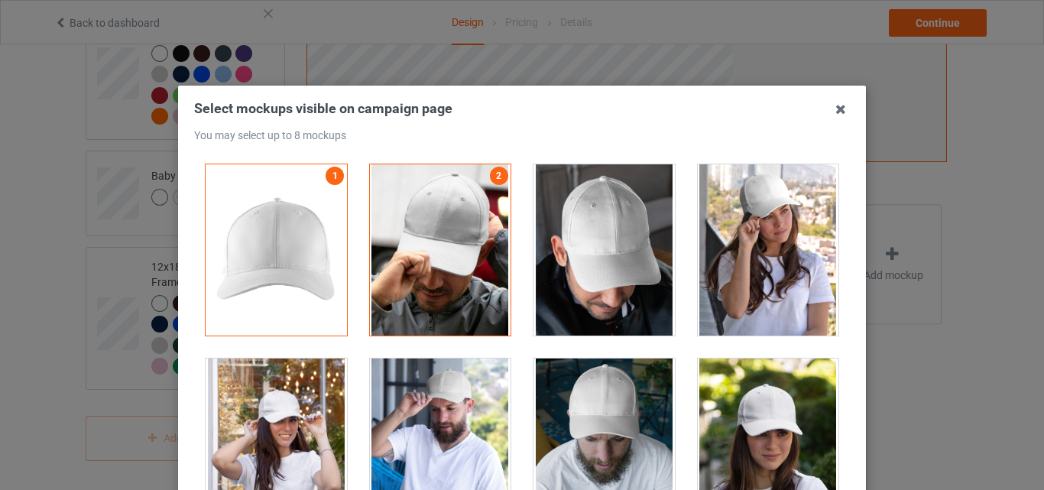
click at [622, 287] on div at bounding box center [604, 249] width 141 height 171
click at [759, 297] on div at bounding box center [768, 249] width 141 height 171
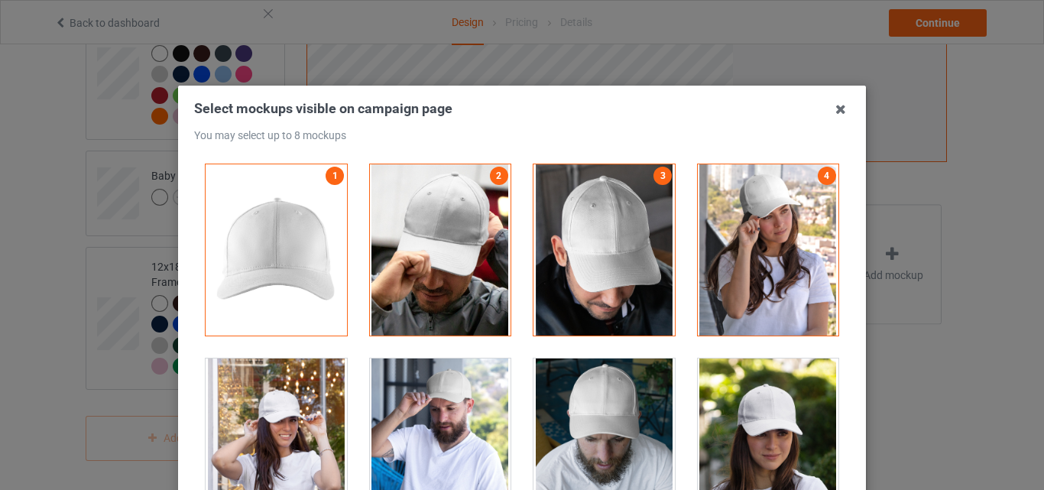
click at [718, 382] on div at bounding box center [768, 444] width 141 height 171
click at [589, 401] on div at bounding box center [604, 444] width 141 height 171
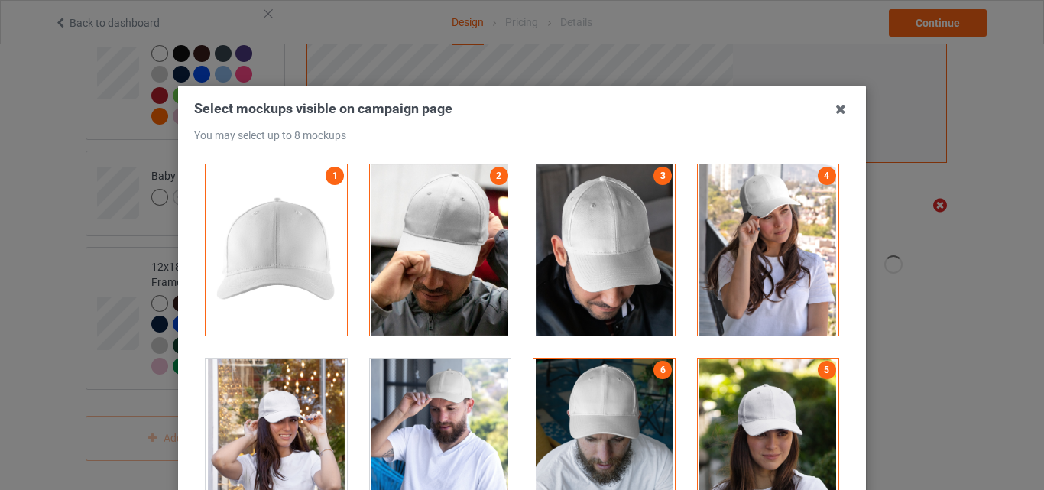
click at [428, 395] on div at bounding box center [440, 444] width 141 height 171
click at [313, 394] on div at bounding box center [276, 444] width 141 height 171
click at [831, 109] on icon at bounding box center [841, 109] width 24 height 24
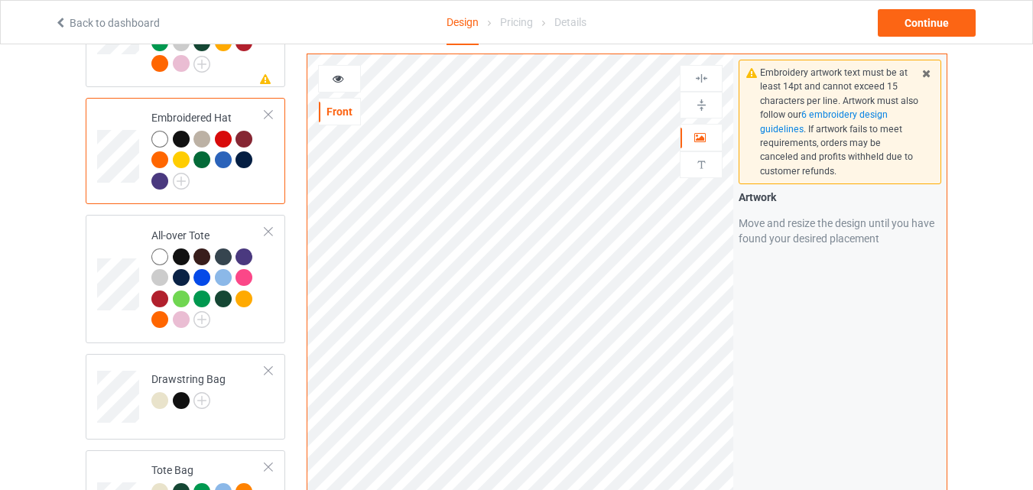
scroll to position [1509, 0]
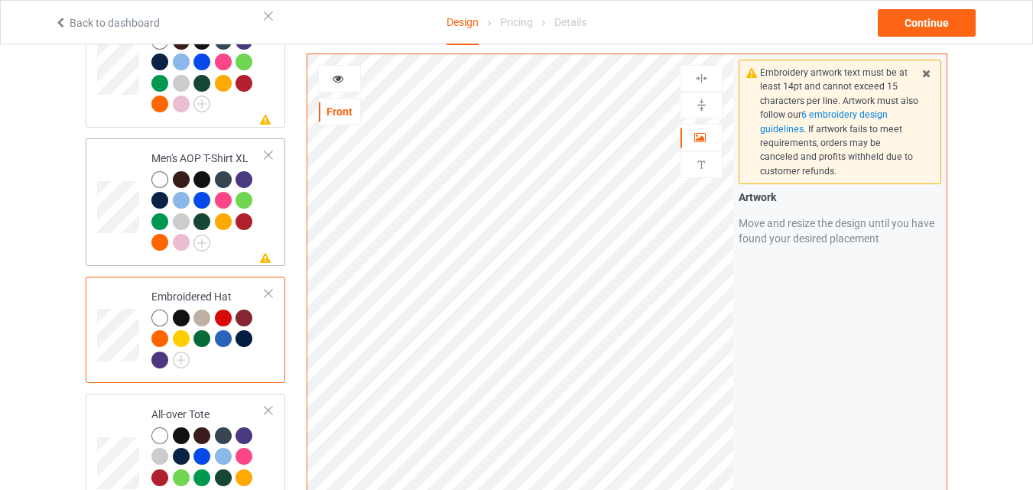
click at [238, 240] on div at bounding box center [208, 213] width 114 height 84
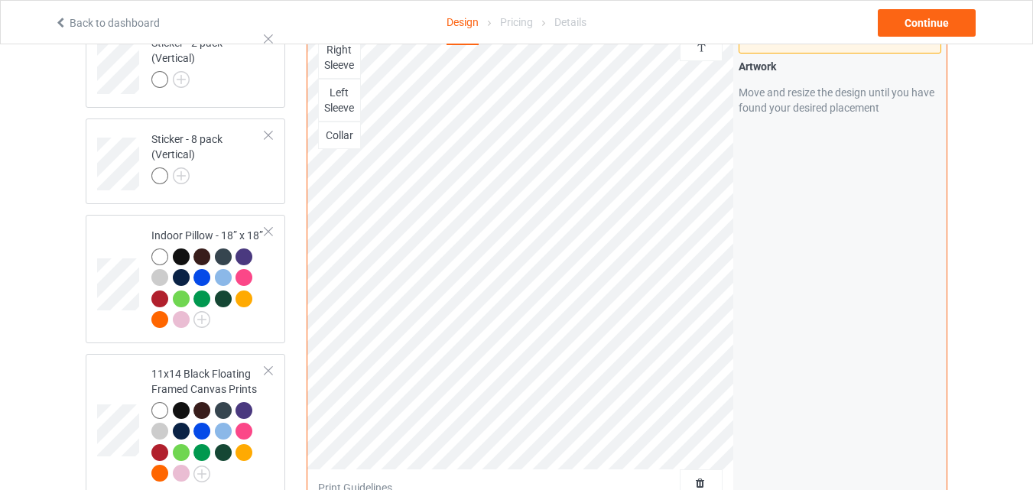
scroll to position [2936, 0]
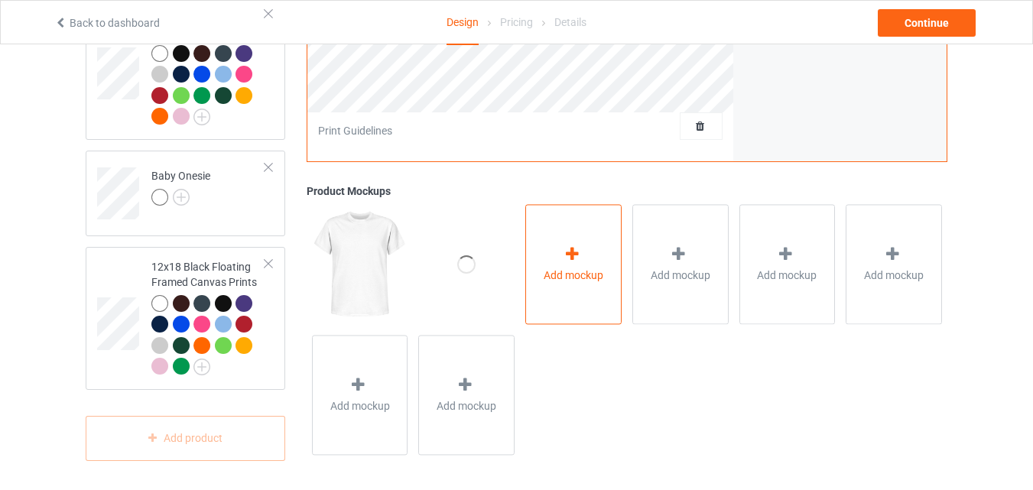
click at [567, 297] on div "Add mockup" at bounding box center [573, 264] width 96 height 120
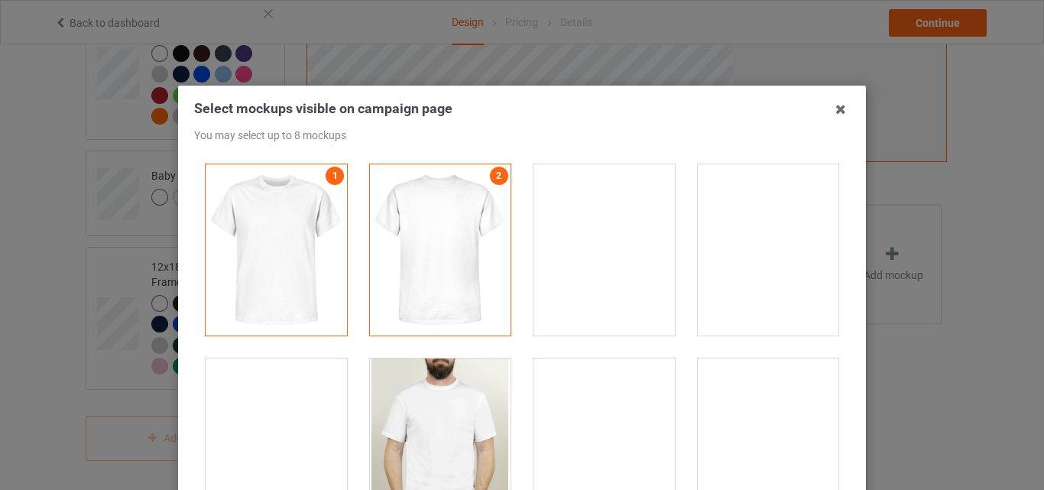
click at [570, 269] on div at bounding box center [604, 249] width 141 height 171
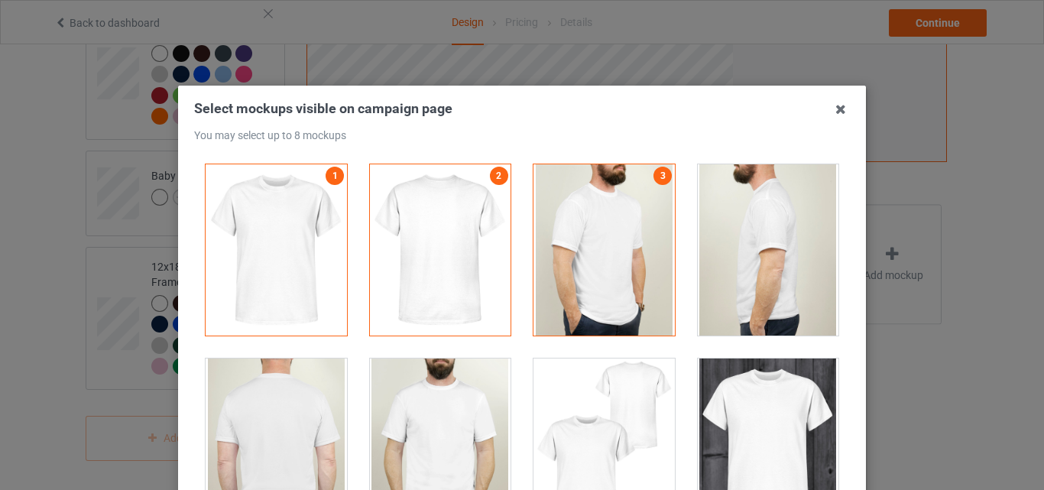
click at [733, 275] on div at bounding box center [768, 249] width 141 height 171
click at [742, 397] on div at bounding box center [768, 444] width 141 height 171
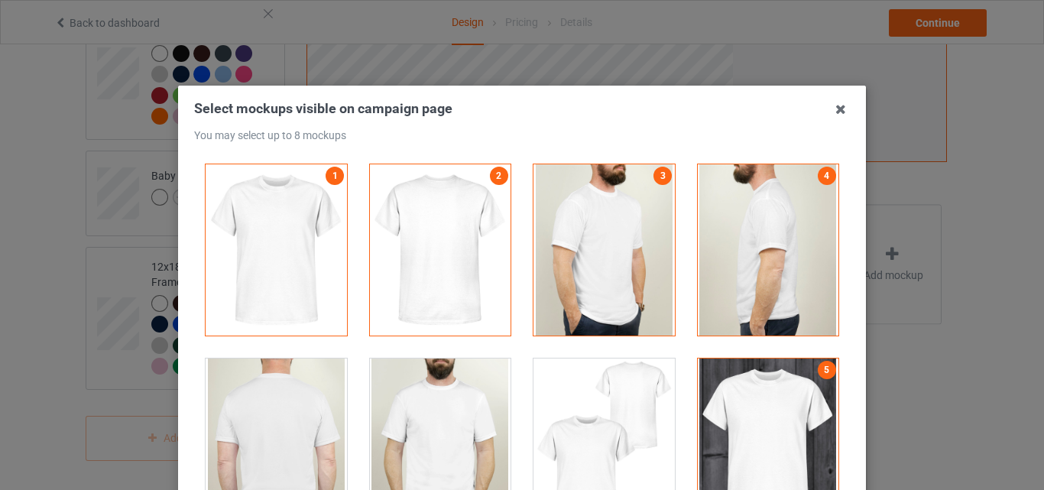
click at [574, 427] on div at bounding box center [604, 444] width 141 height 171
click at [395, 419] on div at bounding box center [440, 444] width 141 height 171
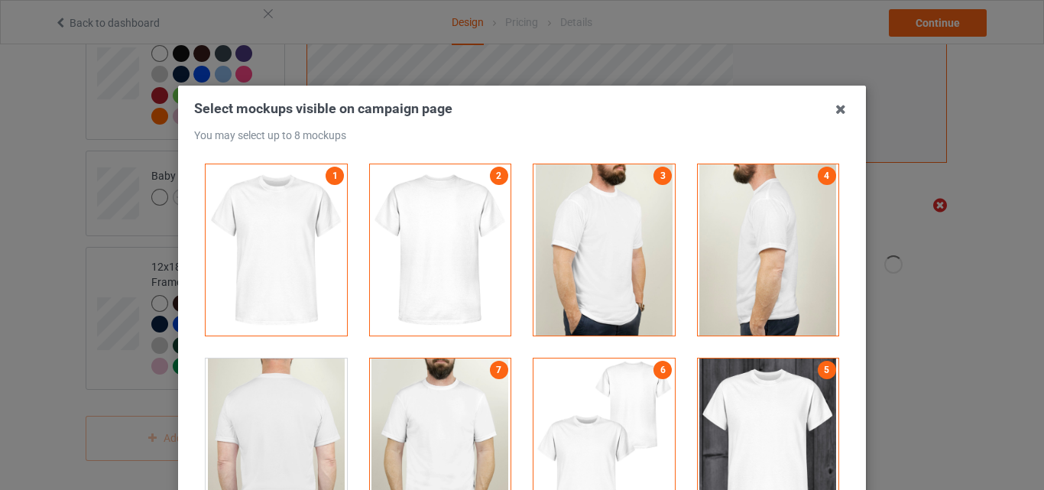
click at [252, 409] on div at bounding box center [276, 444] width 141 height 171
click at [842, 111] on icon at bounding box center [841, 109] width 24 height 24
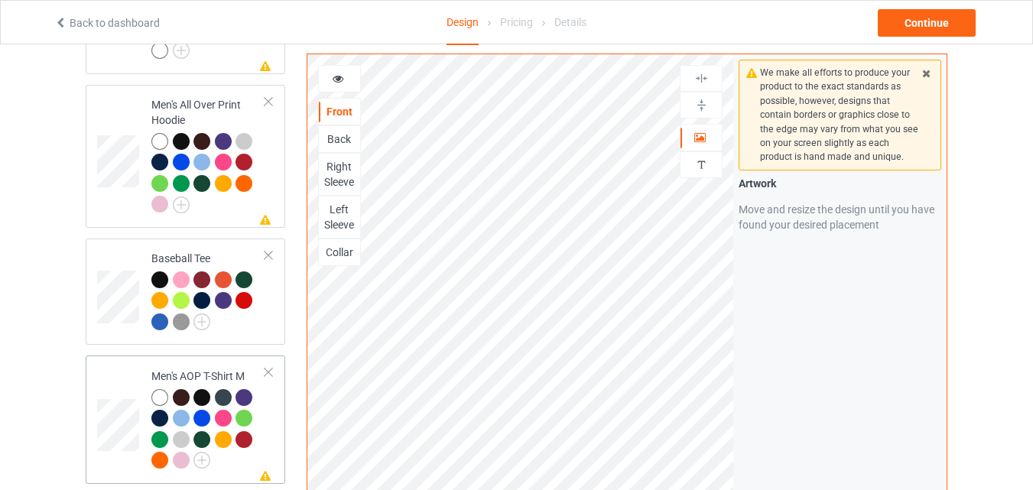
scroll to position [1330, 0]
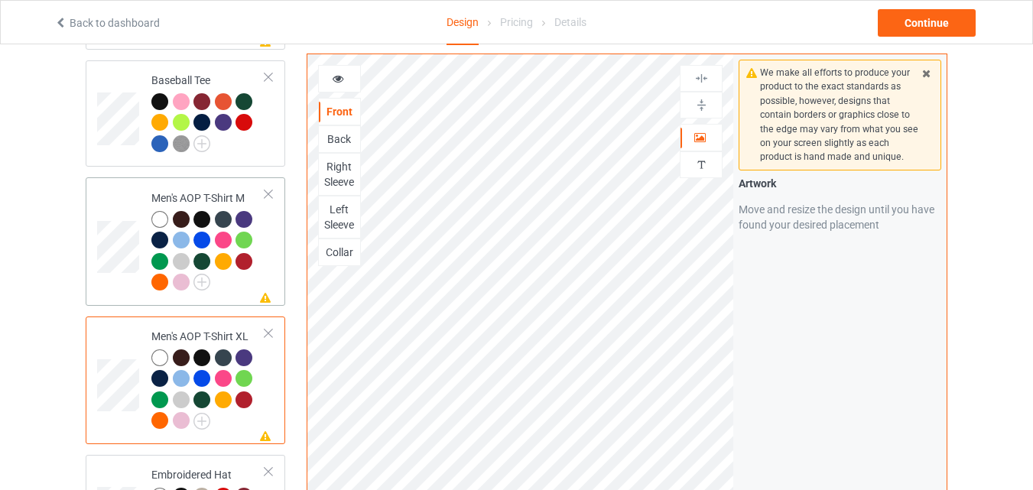
click at [265, 258] on div at bounding box center [208, 253] width 114 height 84
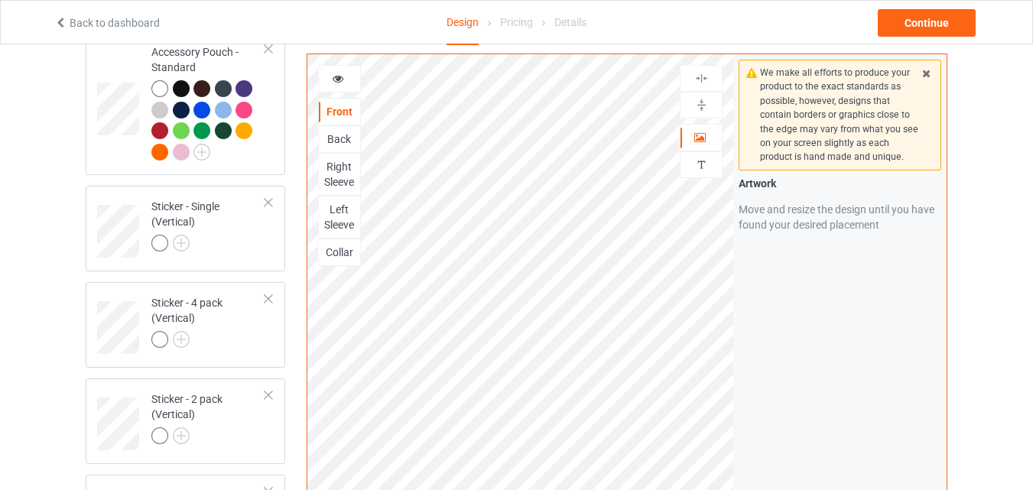
scroll to position [2936, 0]
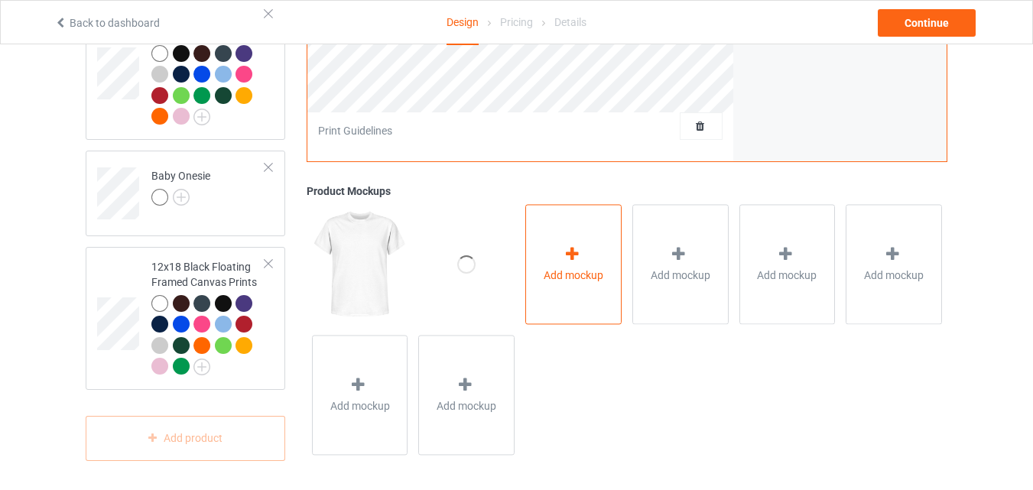
click at [554, 282] on div "Add mockup" at bounding box center [573, 264] width 96 height 120
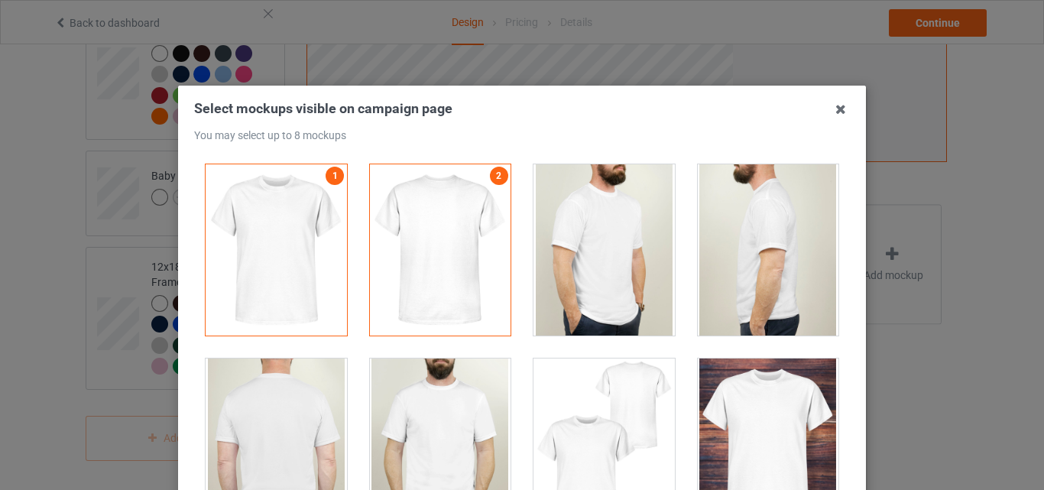
click at [560, 262] on div at bounding box center [604, 249] width 141 height 171
drag, startPoint x: 729, startPoint y: 294, endPoint x: 739, endPoint y: 333, distance: 40.2
click at [730, 294] on div at bounding box center [768, 249] width 141 height 171
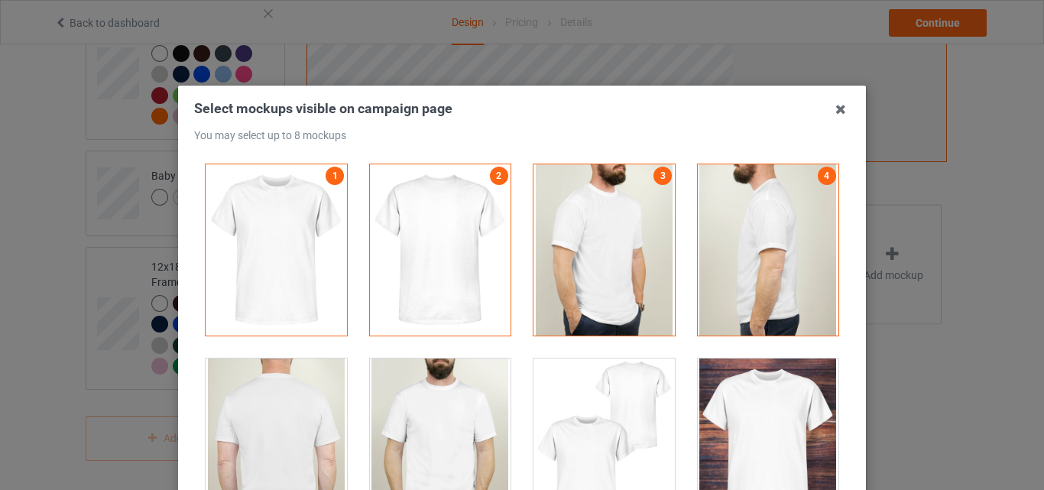
click at [742, 404] on div at bounding box center [768, 444] width 141 height 171
click at [593, 408] on div at bounding box center [604, 444] width 141 height 171
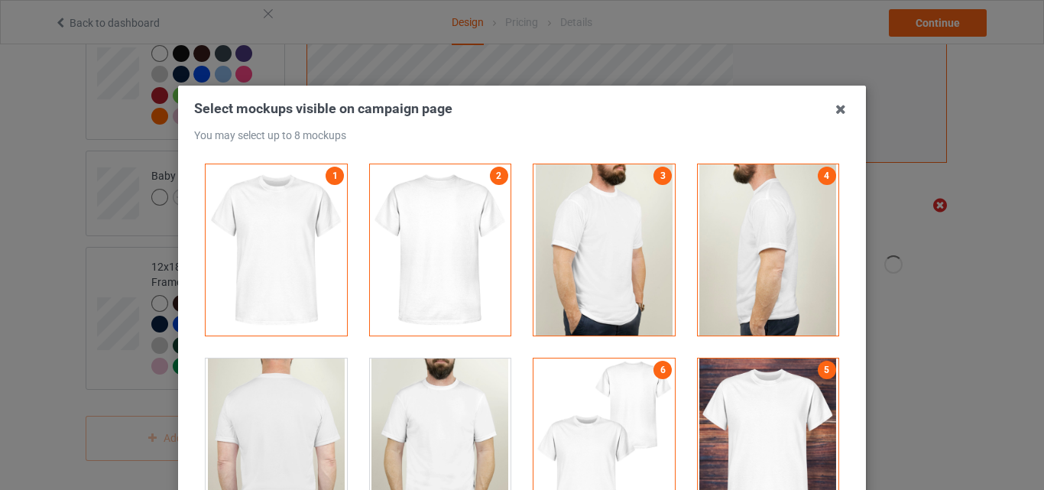
click at [379, 399] on div at bounding box center [440, 444] width 141 height 171
click at [258, 400] on div at bounding box center [276, 444] width 141 height 171
click at [833, 112] on icon at bounding box center [841, 109] width 24 height 24
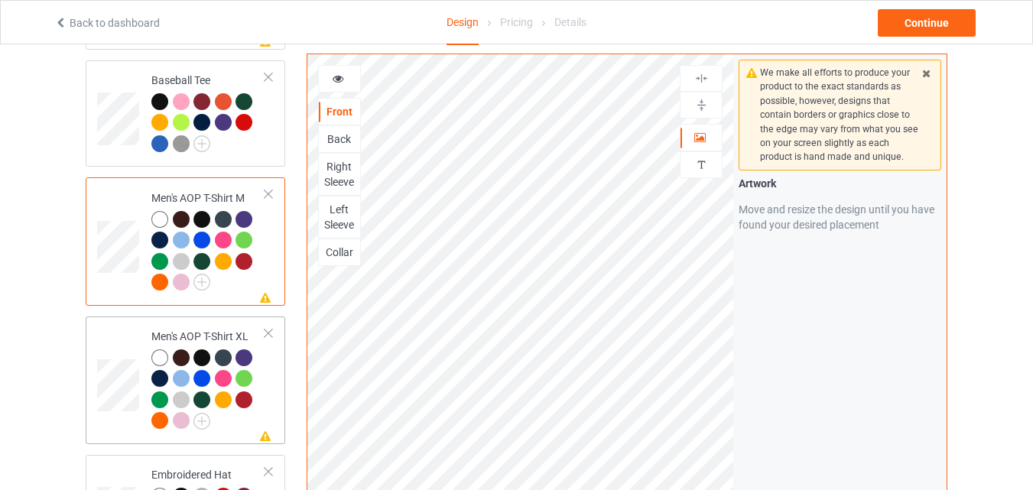
scroll to position [973, 0]
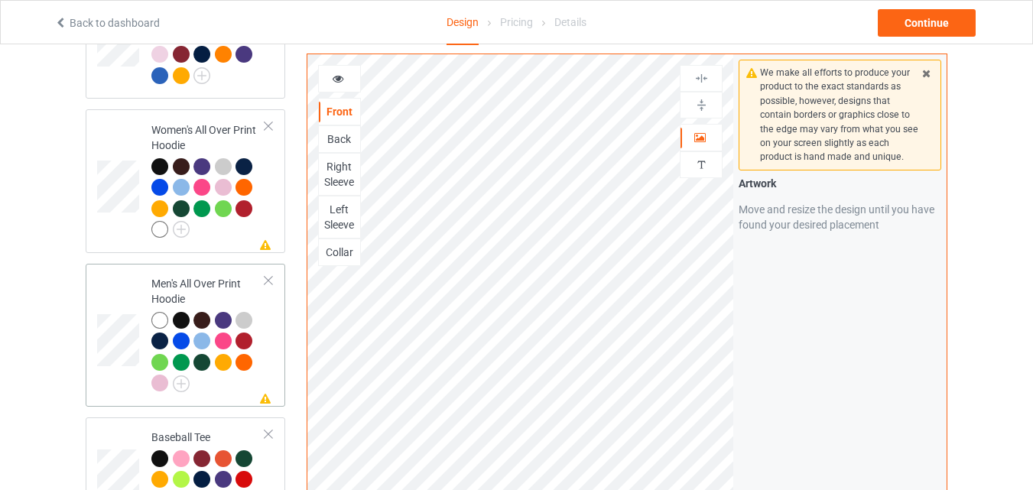
click at [266, 318] on td "Missing artwork on 4 side(s) Men's All Over Print Hoodie" at bounding box center [208, 335] width 131 height 131
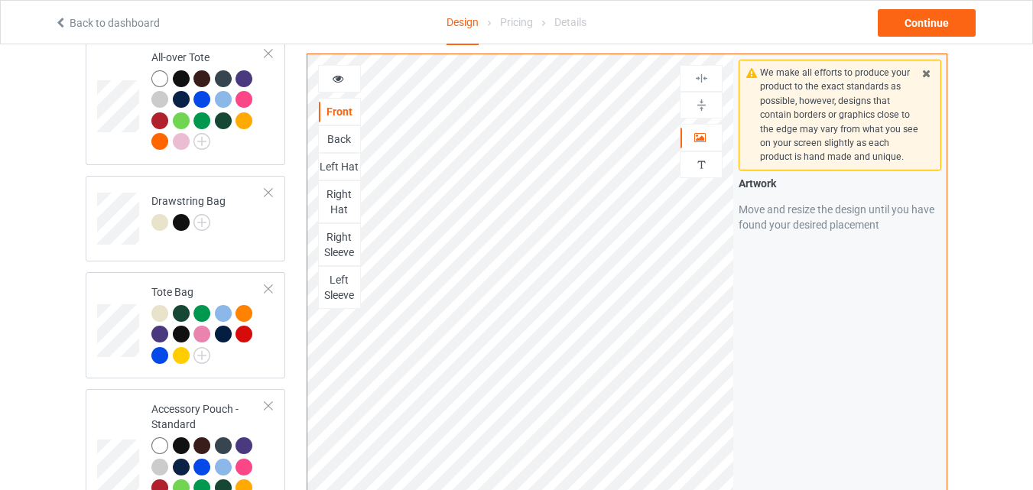
scroll to position [2936, 0]
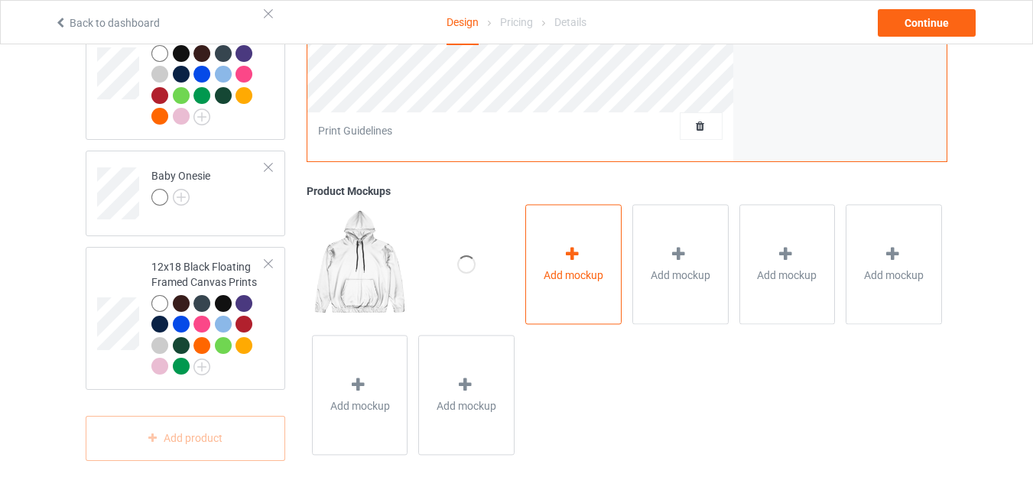
click at [557, 269] on span "Add mockup" at bounding box center [574, 275] width 60 height 15
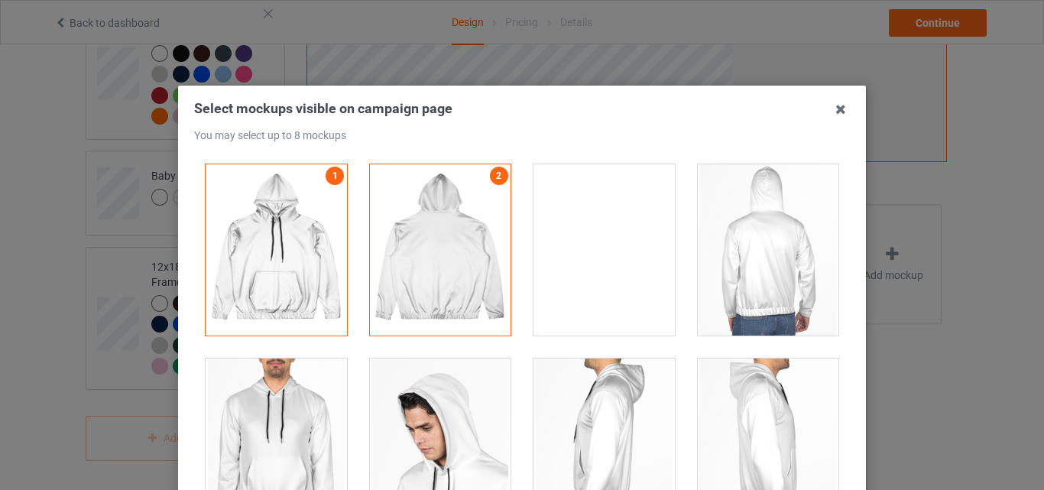
click at [636, 262] on div at bounding box center [604, 249] width 141 height 171
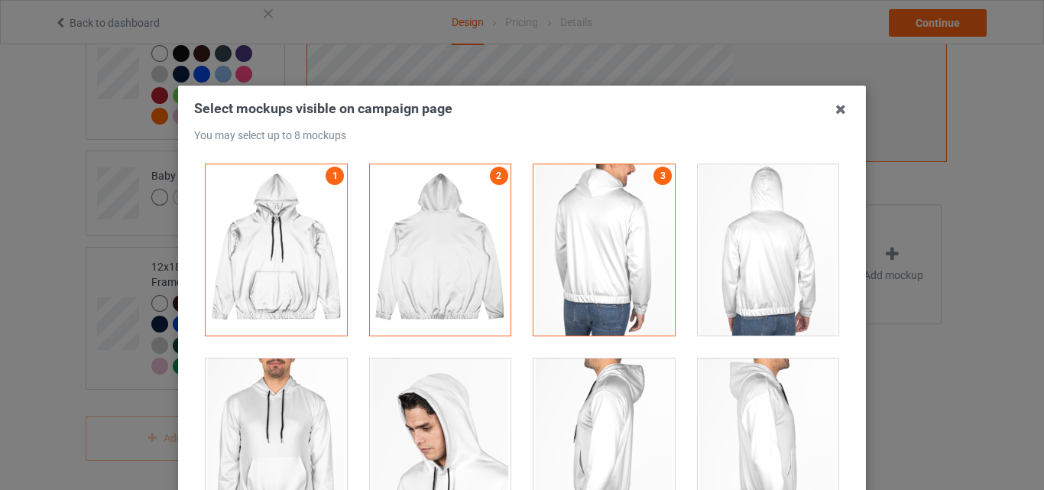
click at [762, 281] on div at bounding box center [768, 249] width 141 height 171
drag, startPoint x: 749, startPoint y: 420, endPoint x: 736, endPoint y: 420, distance: 13.8
click at [747, 420] on div at bounding box center [768, 444] width 141 height 171
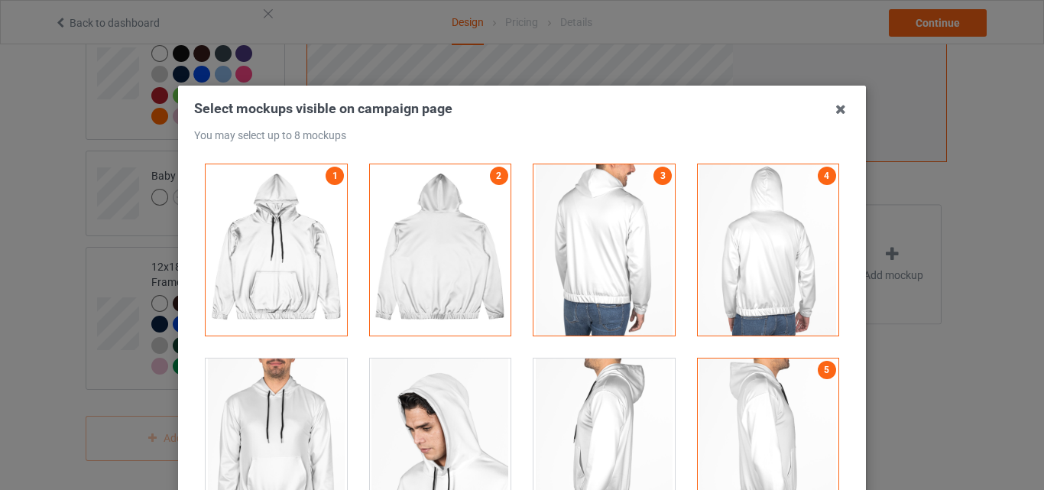
click at [570, 416] on div at bounding box center [604, 444] width 141 height 171
drag, startPoint x: 417, startPoint y: 417, endPoint x: 304, endPoint y: 416, distance: 113.9
click at [417, 417] on div at bounding box center [440, 444] width 141 height 171
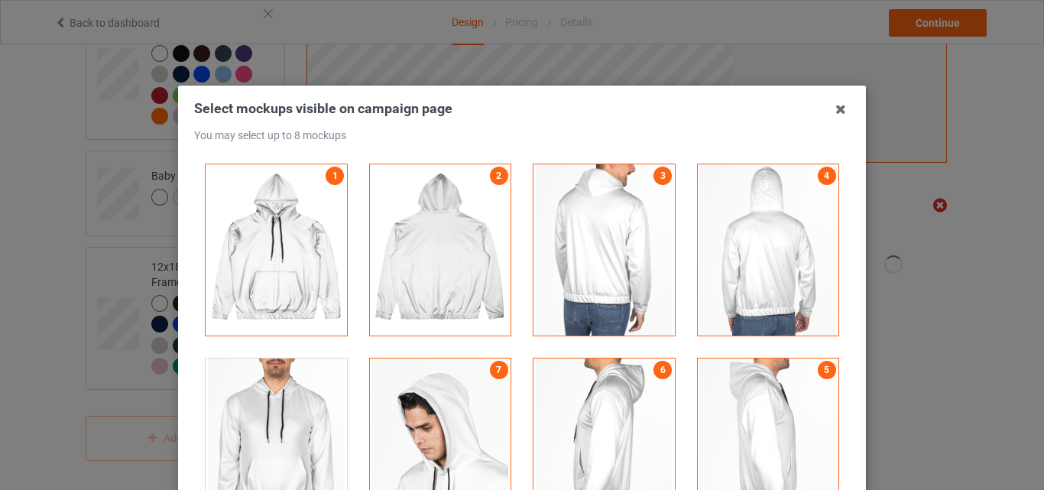
click at [280, 412] on div at bounding box center [276, 444] width 141 height 171
click at [838, 107] on icon at bounding box center [841, 109] width 24 height 24
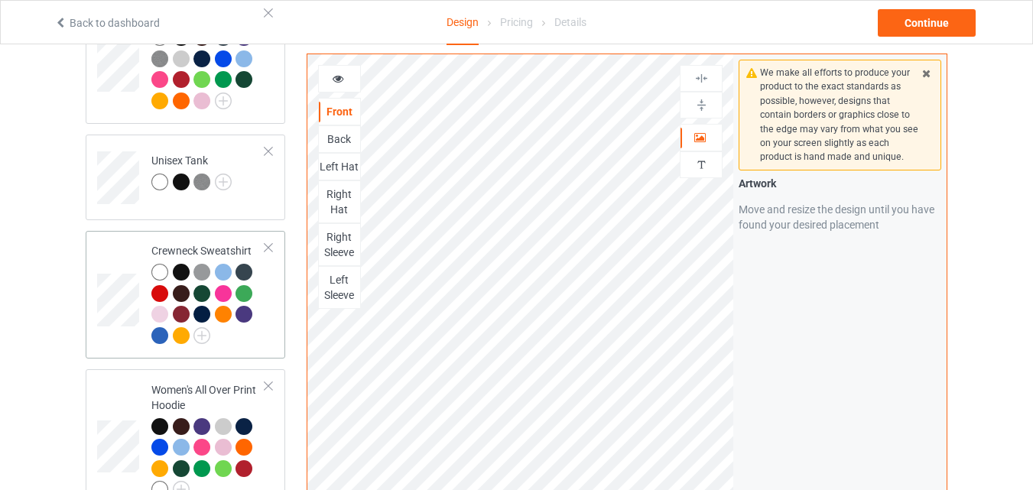
scroll to position [892, 0]
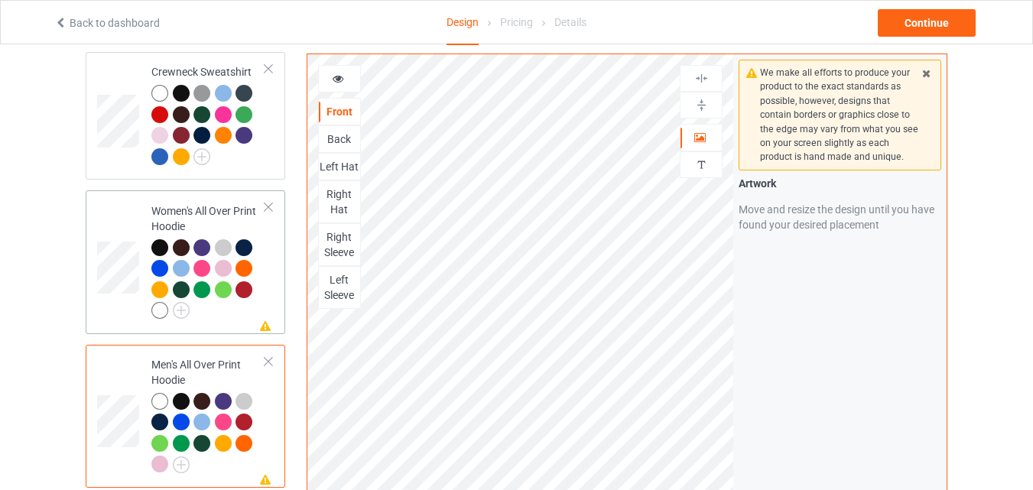
click at [260, 244] on div at bounding box center [208, 281] width 114 height 84
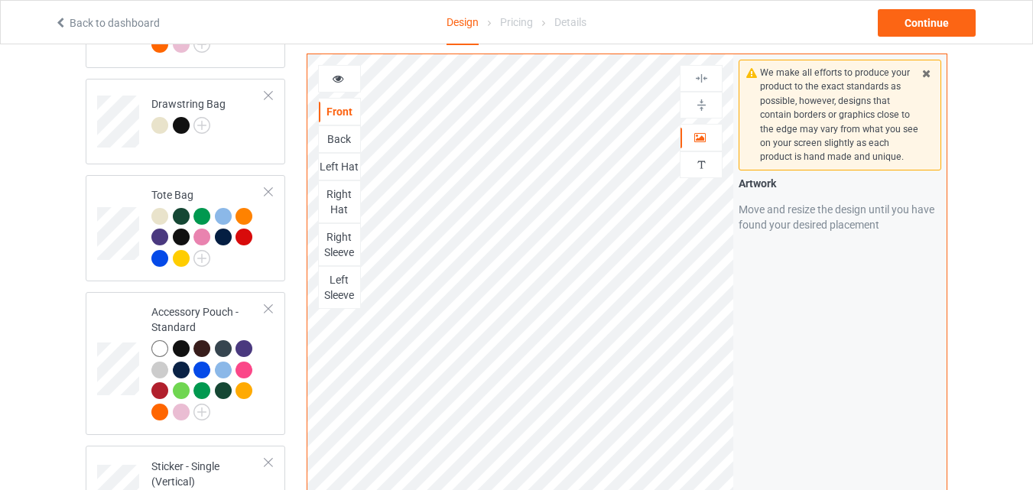
scroll to position [2936, 0]
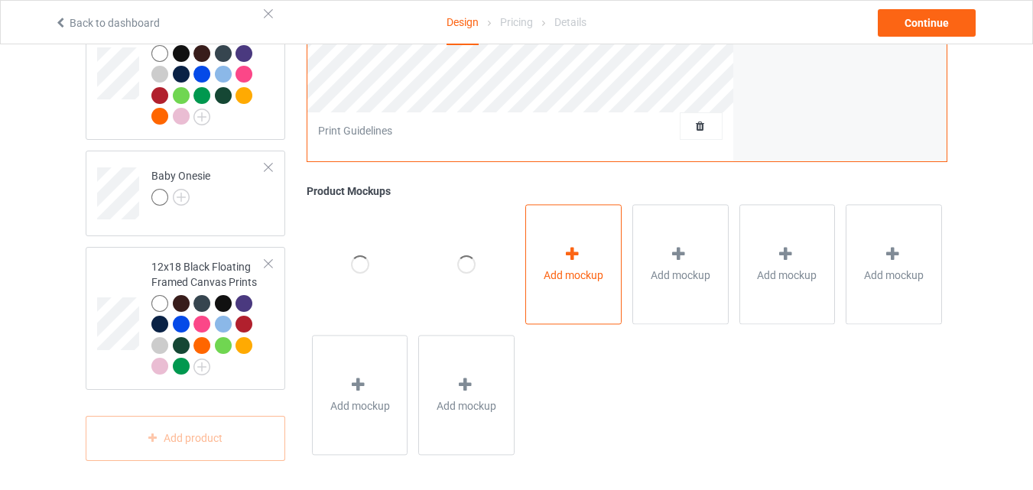
click at [566, 277] on span "Add mockup" at bounding box center [574, 275] width 60 height 15
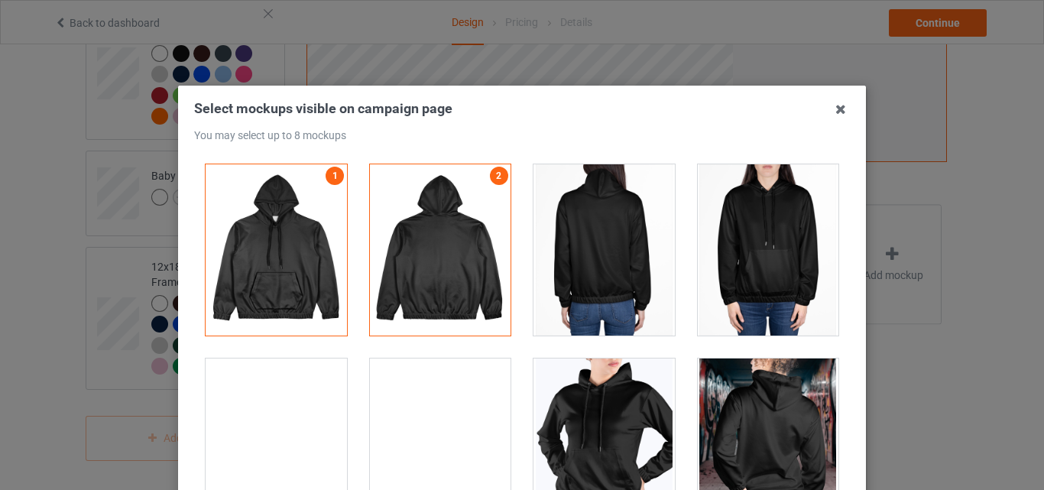
click at [573, 275] on div at bounding box center [604, 249] width 141 height 171
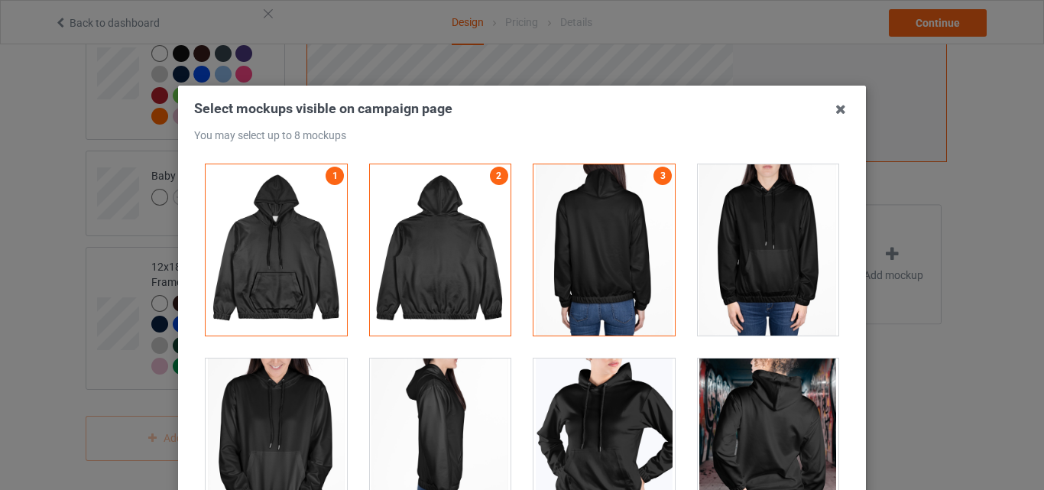
click at [760, 298] on div at bounding box center [768, 249] width 141 height 171
click at [770, 395] on div at bounding box center [768, 444] width 141 height 171
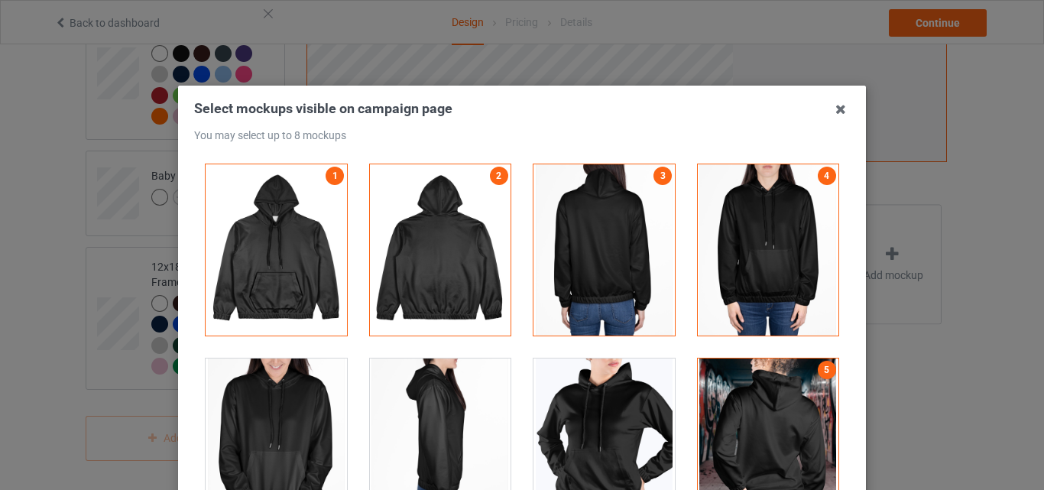
click at [573, 419] on div at bounding box center [604, 444] width 141 height 171
click at [443, 423] on div at bounding box center [440, 444] width 141 height 171
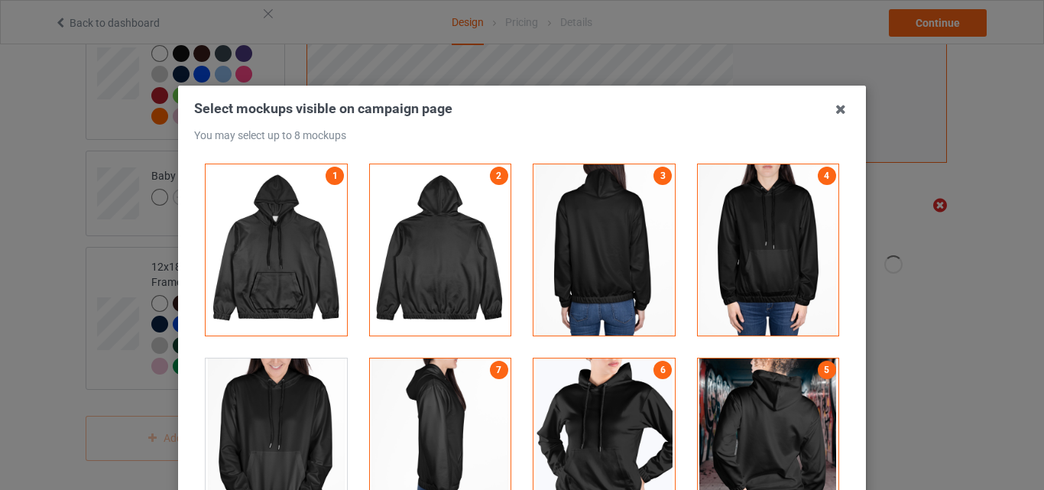
click at [292, 419] on div at bounding box center [276, 444] width 141 height 171
click at [840, 112] on icon at bounding box center [841, 109] width 24 height 24
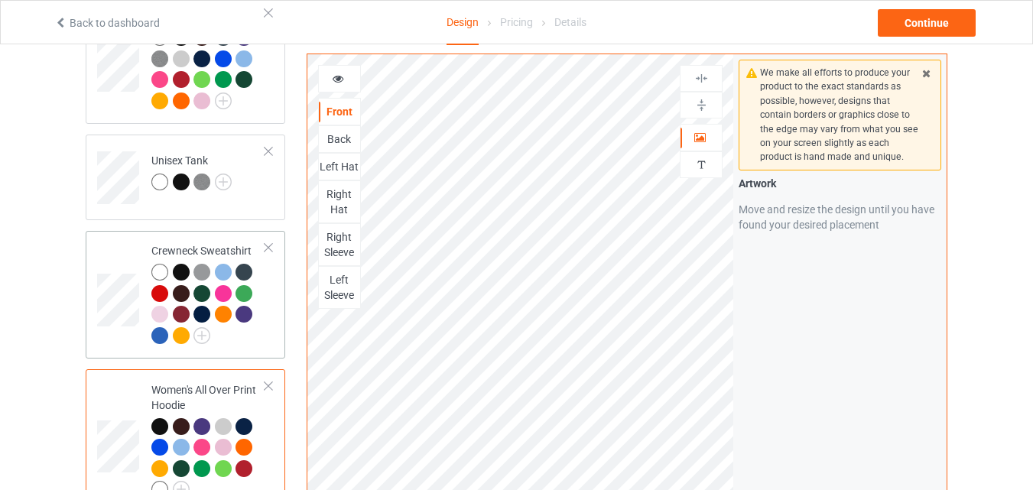
scroll to position [892, 0]
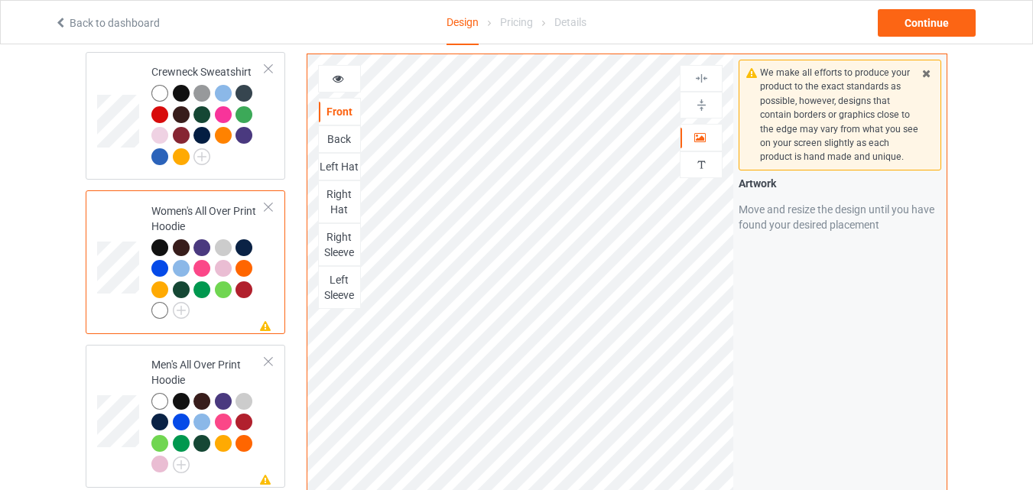
click at [226, 245] on div at bounding box center [223, 247] width 17 height 17
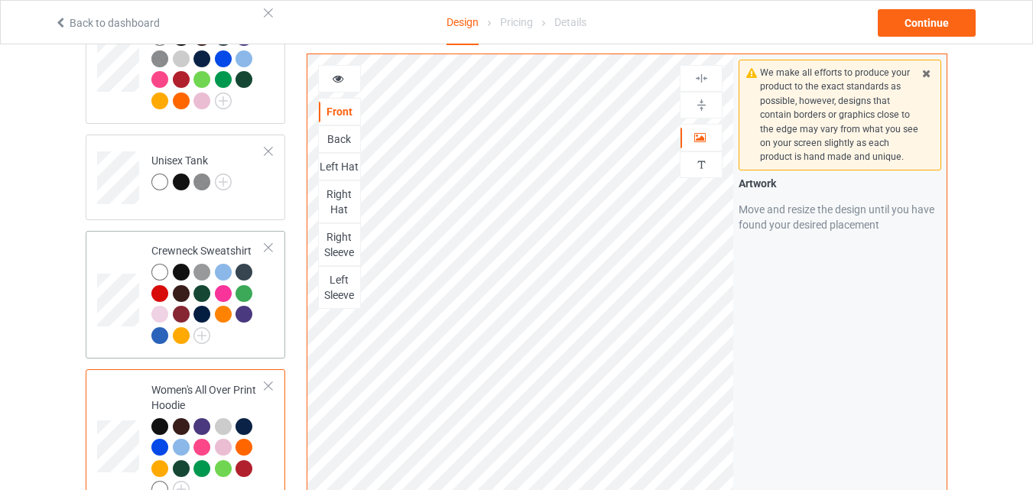
click at [274, 298] on div "Crewneck Sweatshirt" at bounding box center [186, 295] width 200 height 128
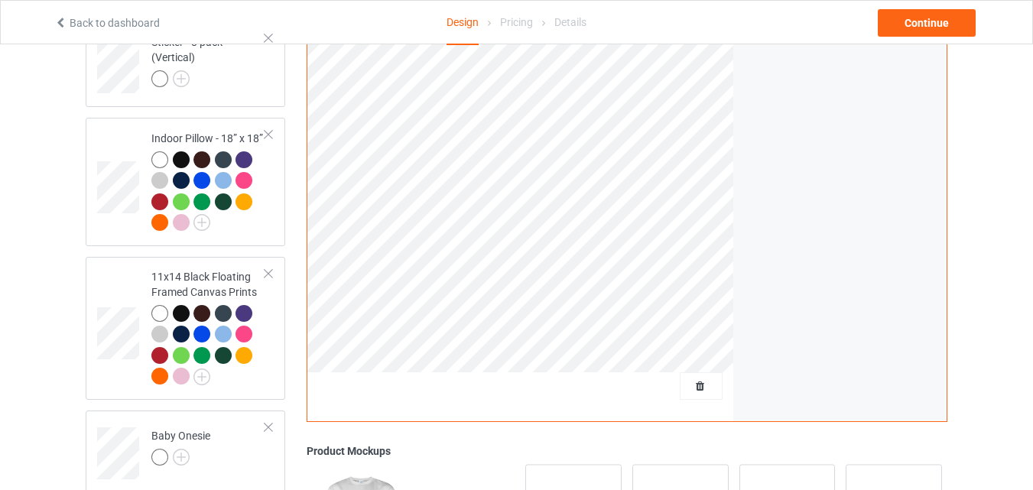
scroll to position [2936, 0]
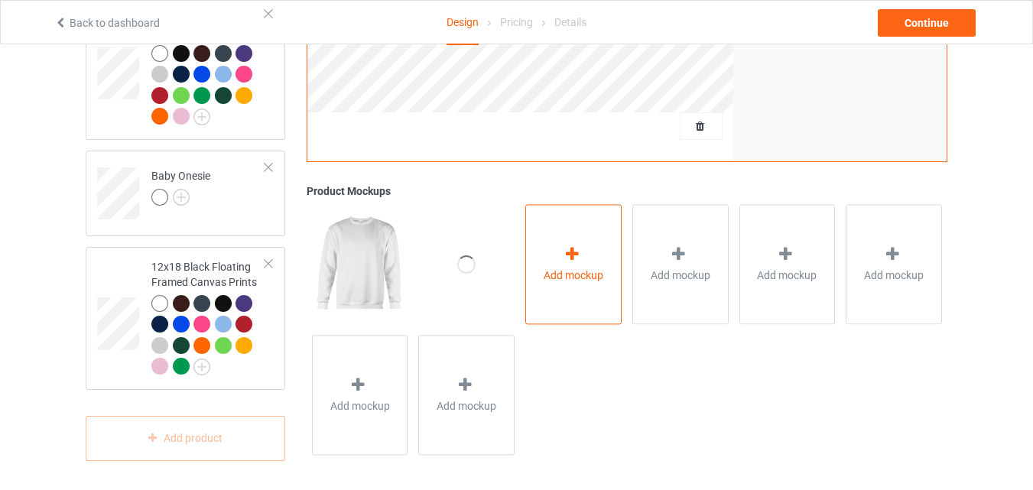
click at [560, 294] on div "Add mockup" at bounding box center [573, 264] width 96 height 120
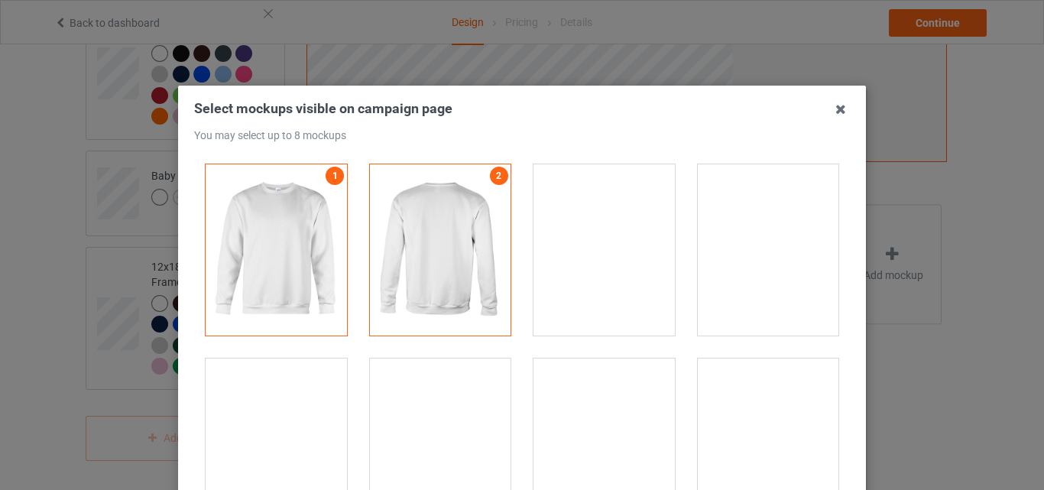
click at [572, 288] on div at bounding box center [604, 249] width 141 height 171
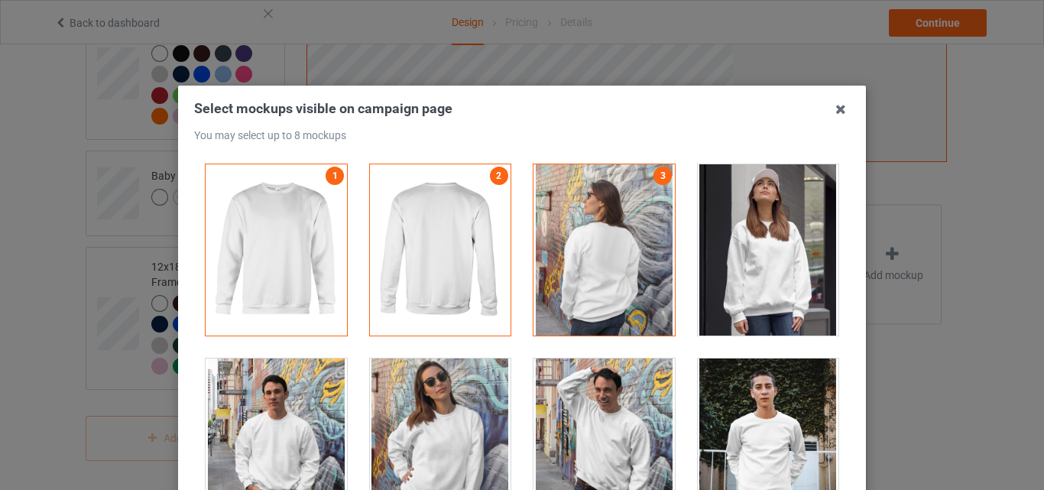
click at [750, 302] on div at bounding box center [768, 249] width 141 height 171
click at [733, 412] on div at bounding box center [768, 444] width 141 height 171
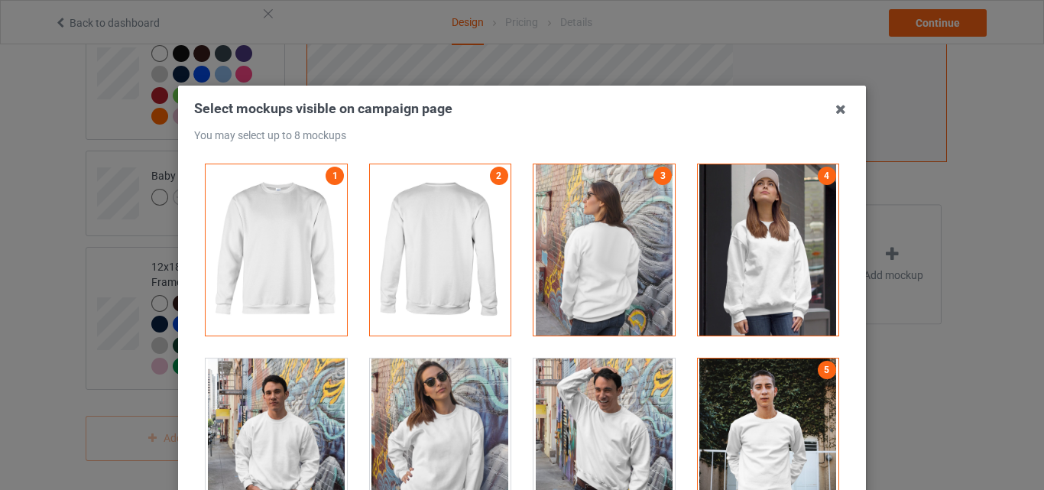
drag, startPoint x: 568, startPoint y: 416, endPoint x: 515, endPoint y: 419, distance: 52.8
click at [566, 416] on div at bounding box center [604, 444] width 141 height 171
click at [422, 409] on div at bounding box center [440, 444] width 141 height 171
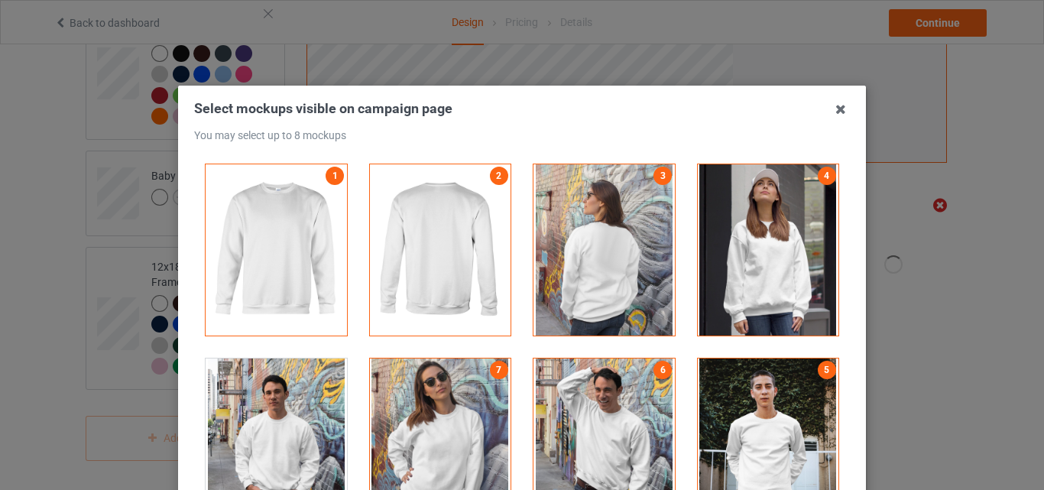
click at [279, 401] on div at bounding box center [276, 444] width 141 height 171
click at [837, 112] on icon at bounding box center [841, 109] width 24 height 24
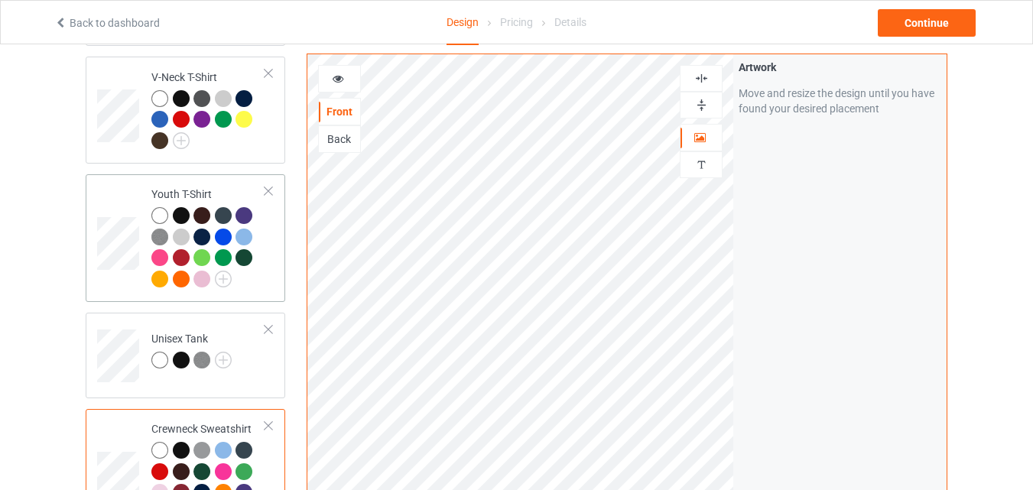
scroll to position [713, 0]
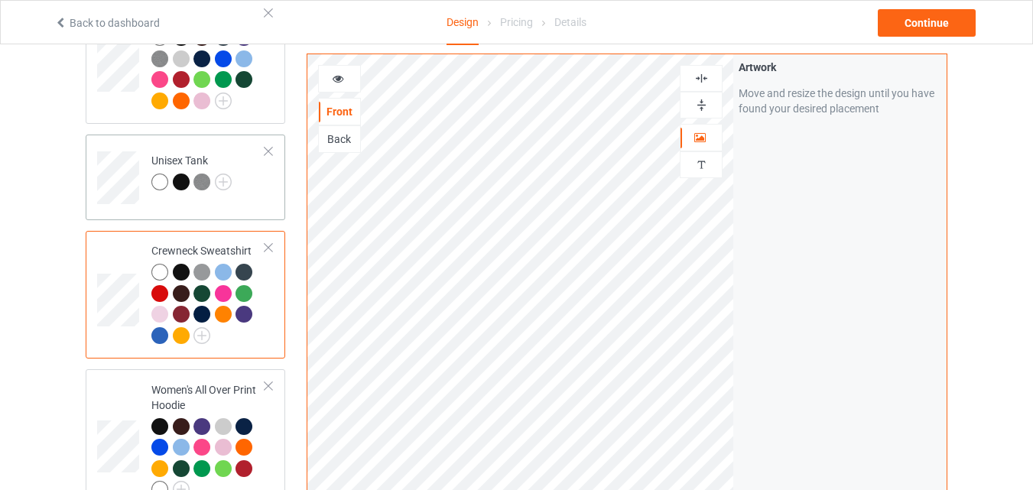
click at [243, 198] on td "Unisex Tank" at bounding box center [208, 172] width 131 height 63
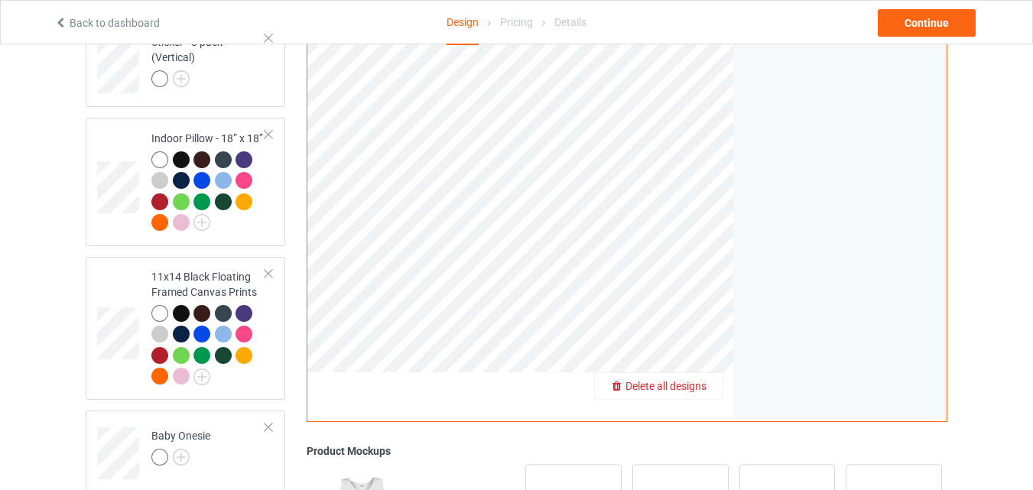
scroll to position [2936, 0]
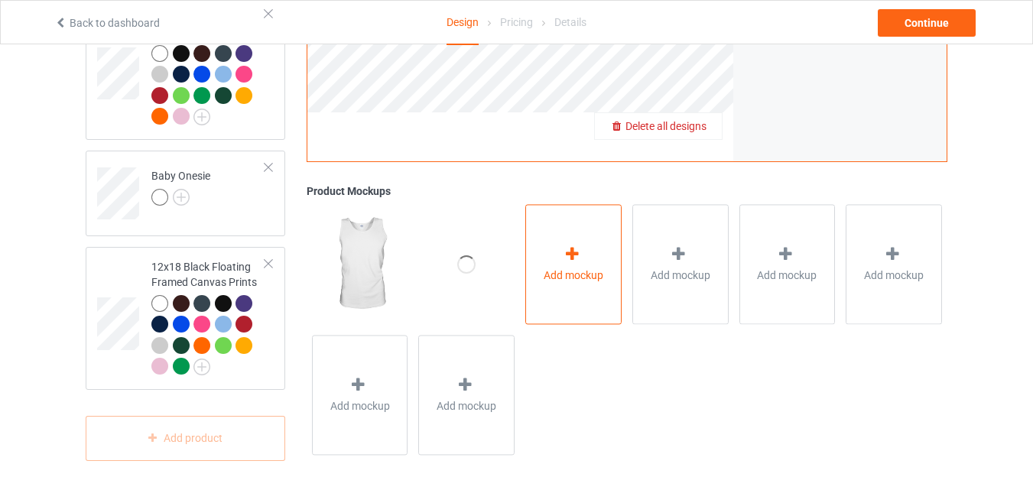
click at [576, 297] on div "Add mockup" at bounding box center [573, 264] width 96 height 120
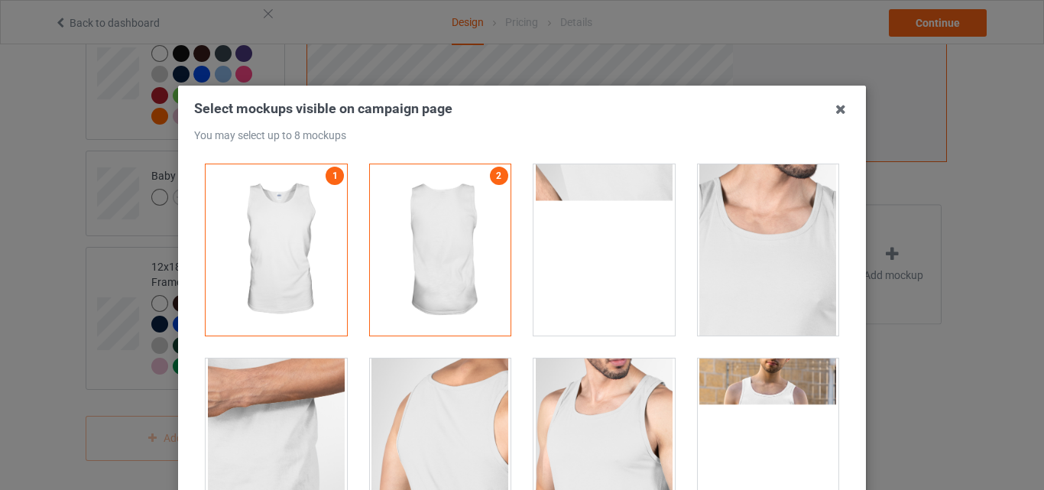
click at [612, 274] on div at bounding box center [604, 249] width 141 height 171
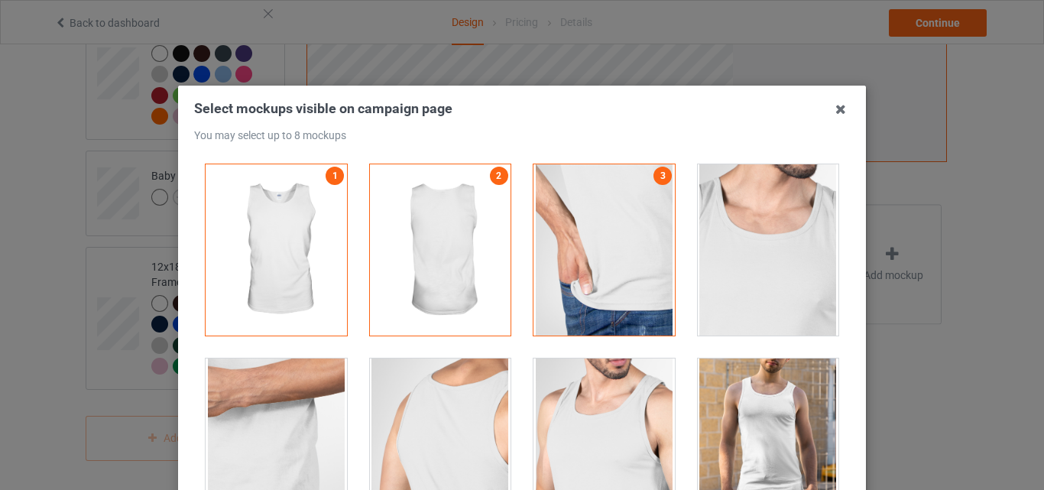
click at [785, 294] on div at bounding box center [768, 249] width 141 height 171
click at [747, 430] on div at bounding box center [768, 444] width 141 height 171
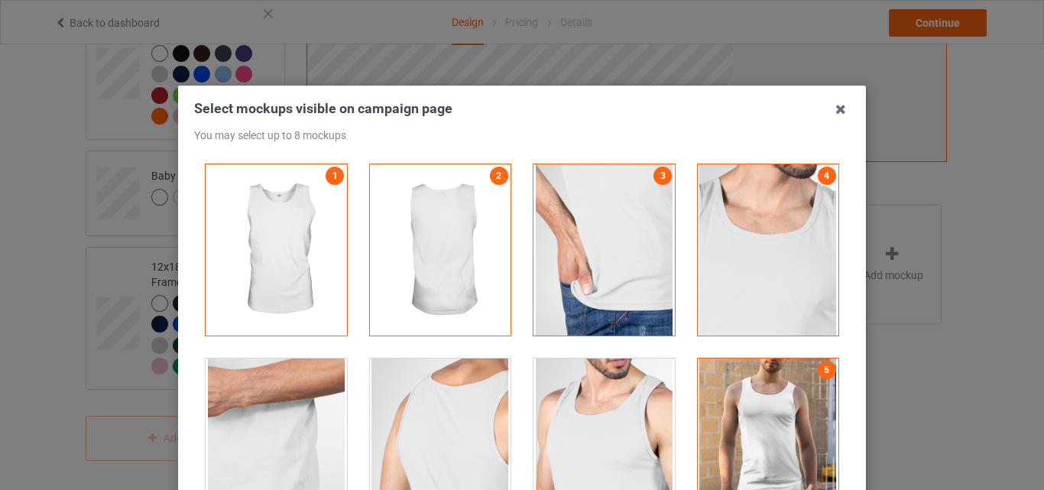
click at [538, 427] on div at bounding box center [604, 444] width 141 height 171
click at [450, 427] on div at bounding box center [440, 444] width 141 height 171
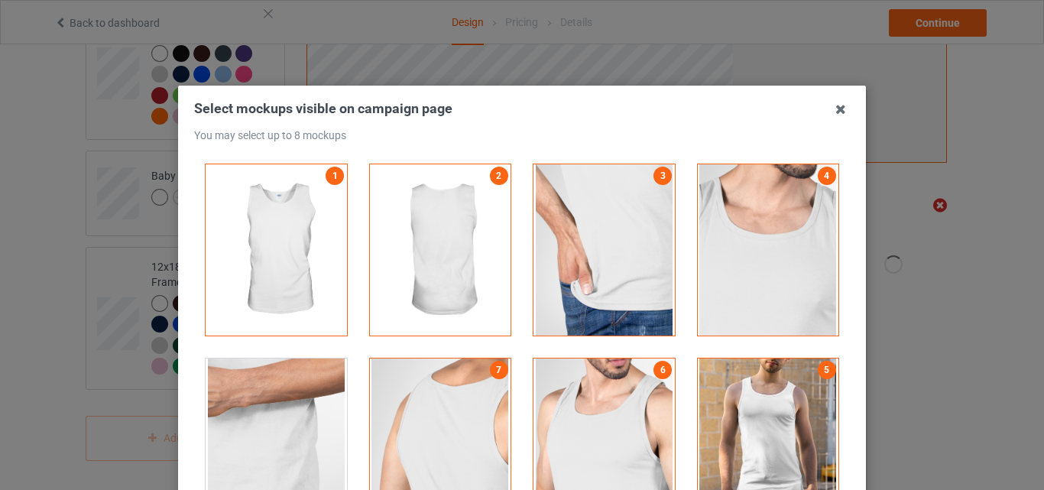
click at [245, 401] on div at bounding box center [276, 444] width 141 height 171
click at [833, 116] on icon at bounding box center [841, 109] width 24 height 24
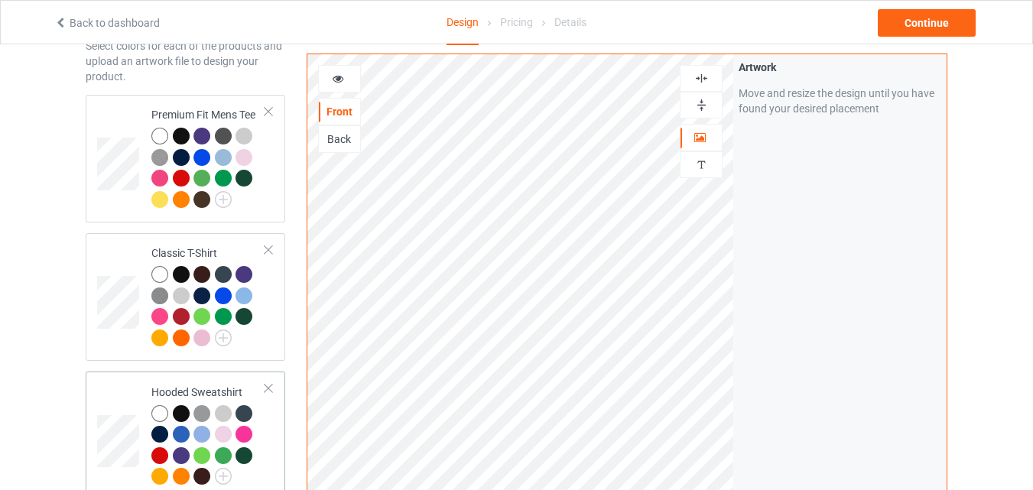
scroll to position [438, 0]
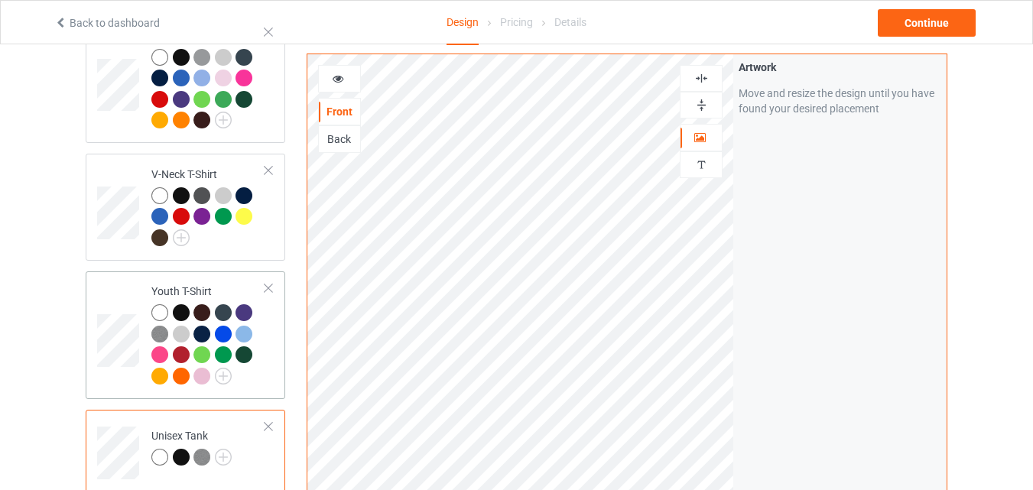
click at [255, 347] on div at bounding box center [246, 356] width 21 height 21
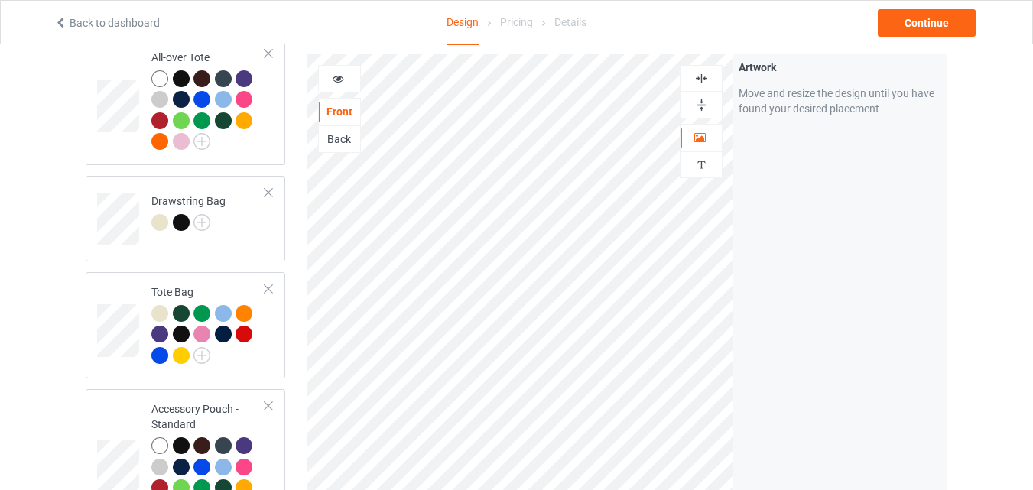
scroll to position [2936, 0]
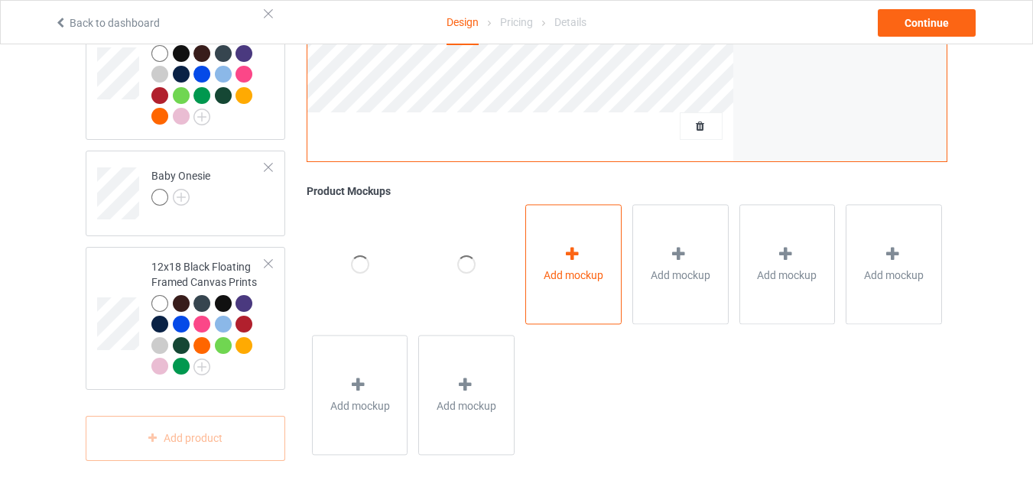
click at [575, 291] on div "Add mockup" at bounding box center [573, 264] width 96 height 120
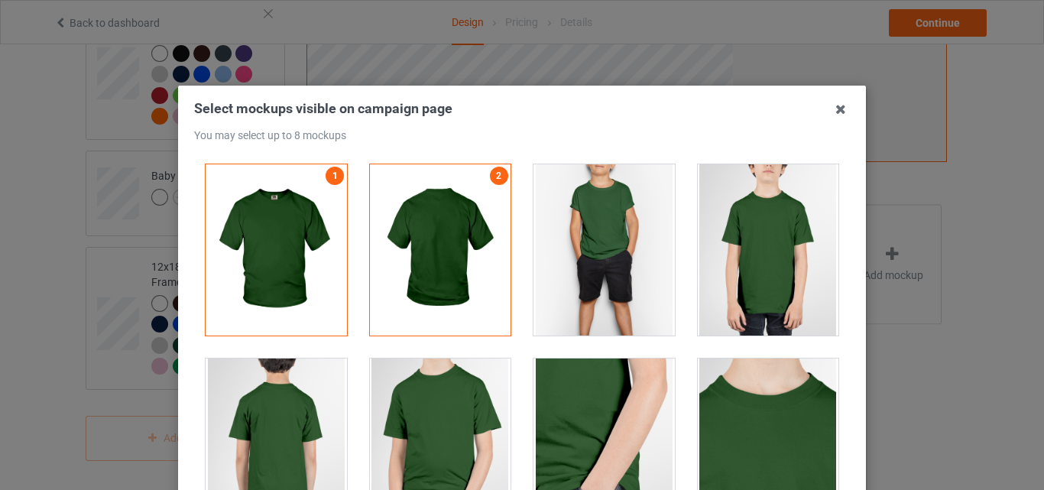
click at [588, 300] on div at bounding box center [604, 249] width 141 height 171
click at [742, 319] on div at bounding box center [768, 249] width 141 height 171
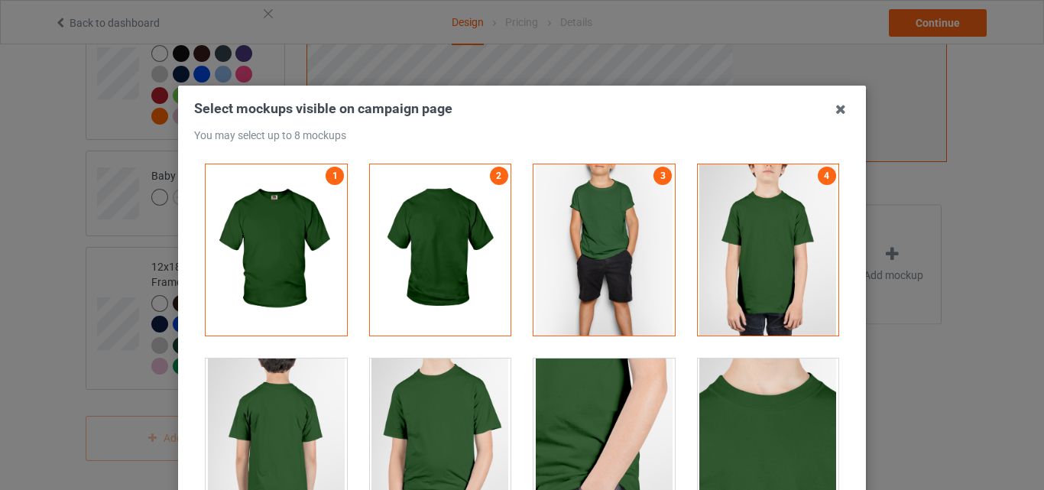
drag, startPoint x: 744, startPoint y: 428, endPoint x: 698, endPoint y: 433, distance: 46.1
click at [742, 429] on div at bounding box center [768, 444] width 141 height 171
click at [561, 423] on div at bounding box center [604, 444] width 141 height 171
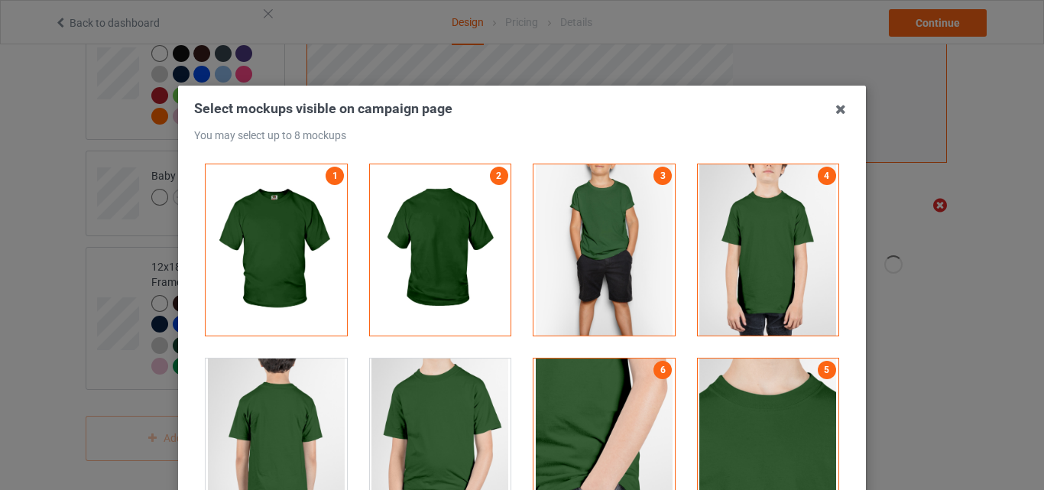
drag, startPoint x: 395, startPoint y: 409, endPoint x: 260, endPoint y: 413, distance: 135.4
click at [395, 408] on div at bounding box center [440, 444] width 141 height 171
drag, startPoint x: 225, startPoint y: 409, endPoint x: 260, endPoint y: 409, distance: 35.2
click at [224, 409] on div at bounding box center [276, 444] width 141 height 171
click at [833, 105] on icon at bounding box center [841, 109] width 24 height 24
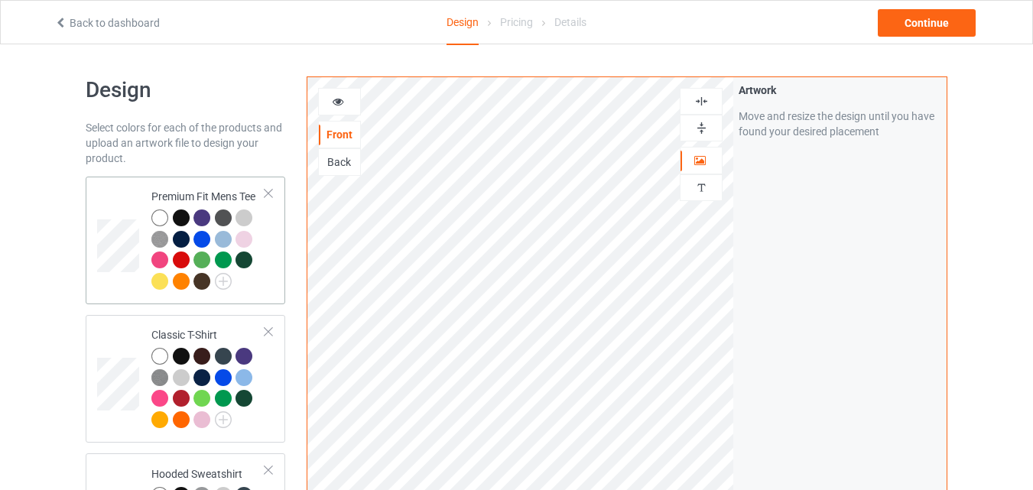
scroll to position [357, 0]
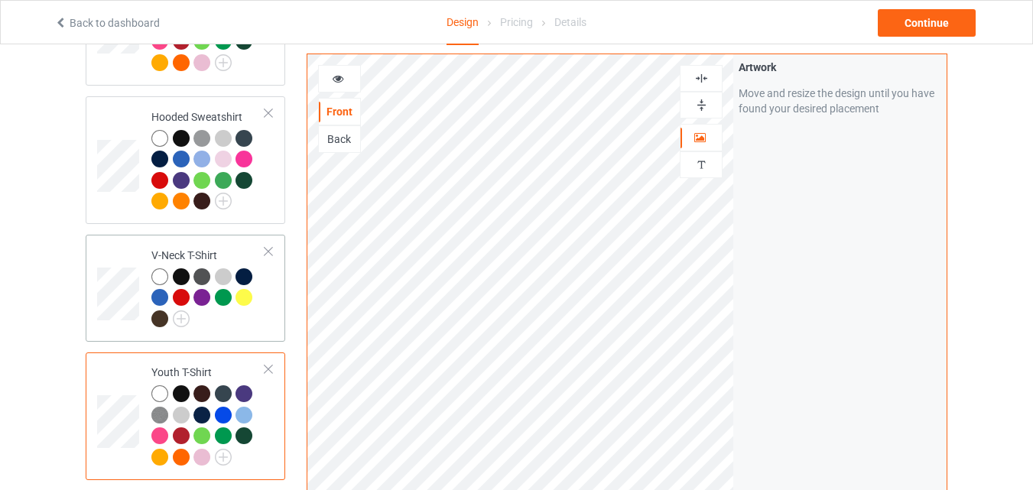
click at [262, 323] on div at bounding box center [208, 299] width 114 height 63
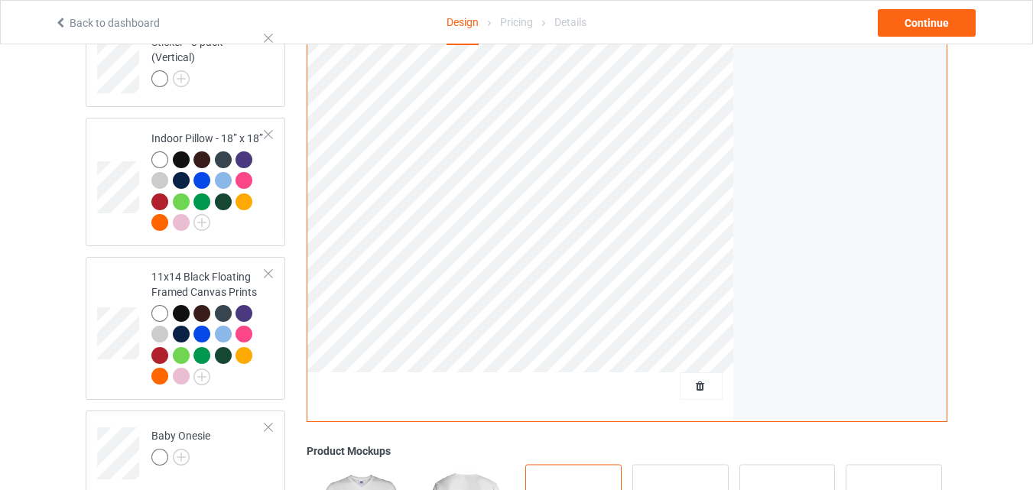
scroll to position [2936, 0]
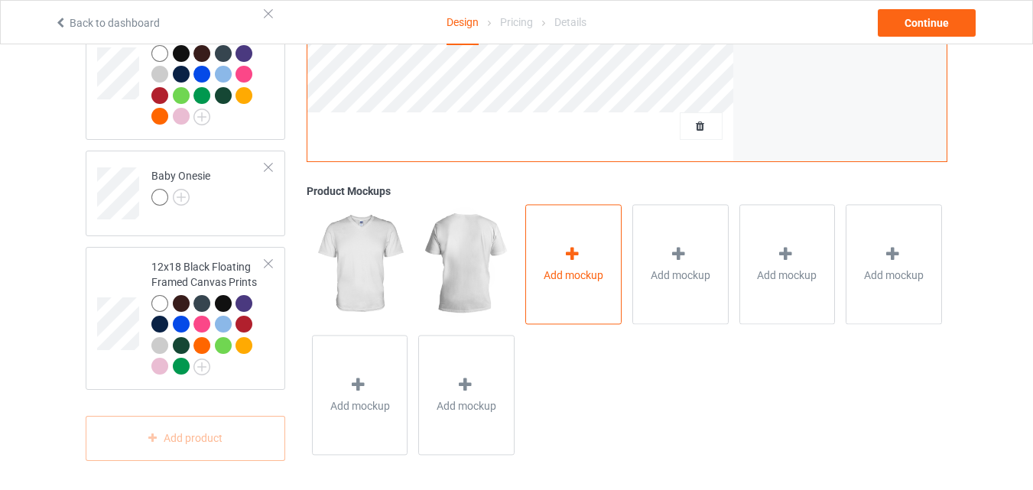
click at [568, 291] on div "Add mockup" at bounding box center [573, 264] width 96 height 120
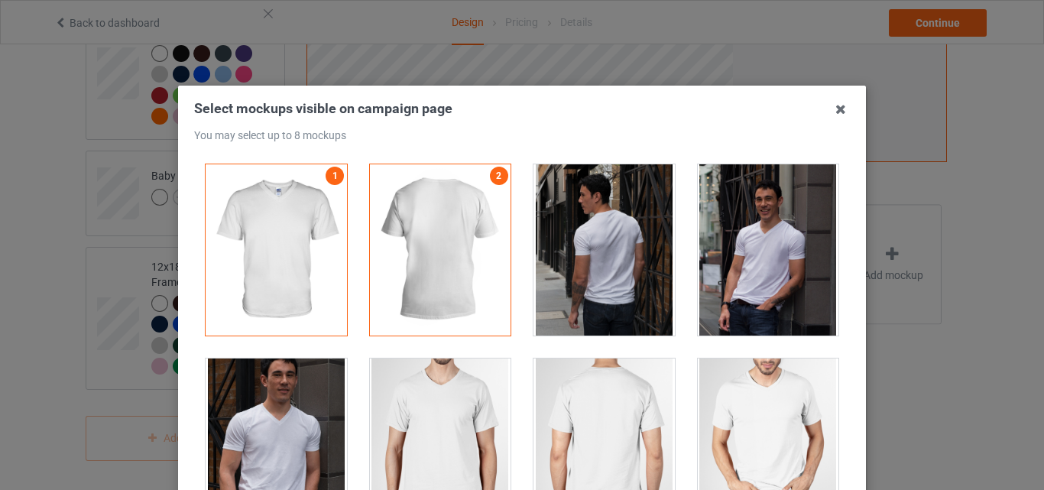
click at [600, 307] on div at bounding box center [604, 249] width 141 height 171
drag, startPoint x: 609, startPoint y: 401, endPoint x: 677, endPoint y: 378, distance: 71.6
click at [608, 401] on div at bounding box center [604, 444] width 141 height 171
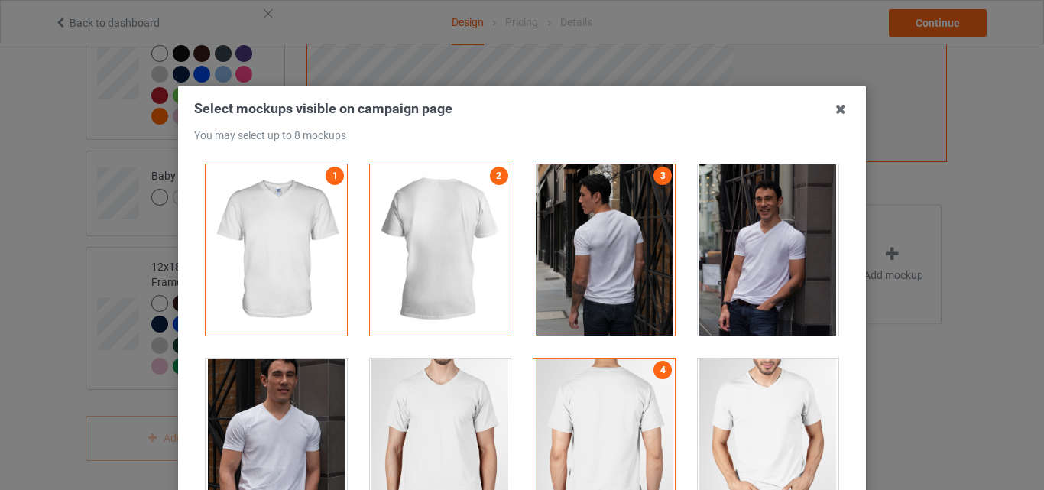
click at [758, 305] on div at bounding box center [768, 249] width 141 height 171
click at [754, 384] on div at bounding box center [768, 444] width 141 height 171
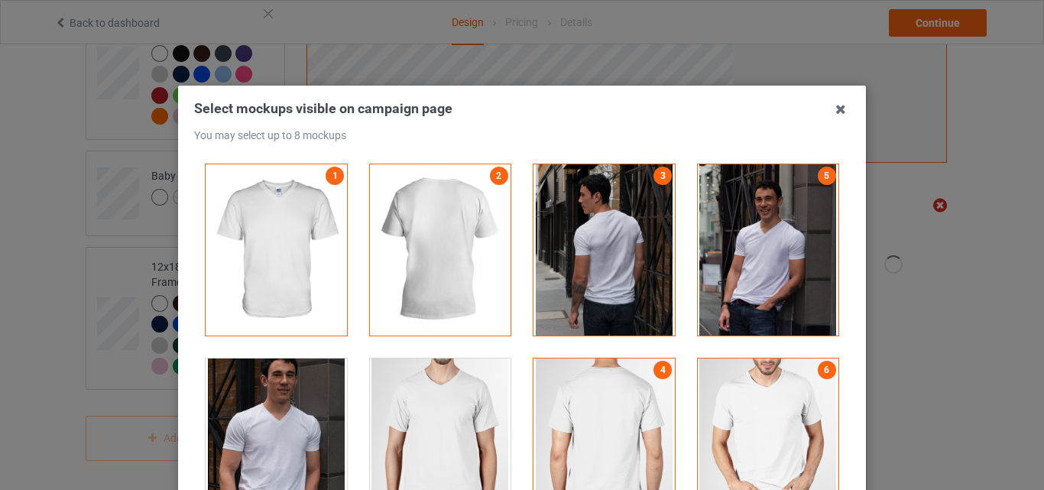
click at [392, 392] on div at bounding box center [440, 444] width 141 height 171
click at [271, 391] on div at bounding box center [276, 444] width 141 height 171
drag, startPoint x: 837, startPoint y: 109, endPoint x: 719, endPoint y: 136, distance: 120.9
click at [837, 107] on icon at bounding box center [841, 109] width 24 height 24
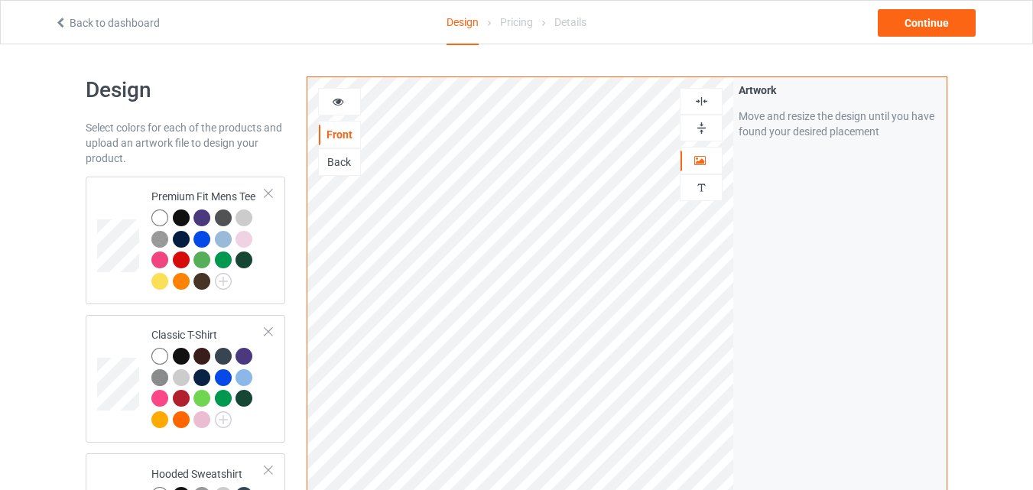
scroll to position [357, 0]
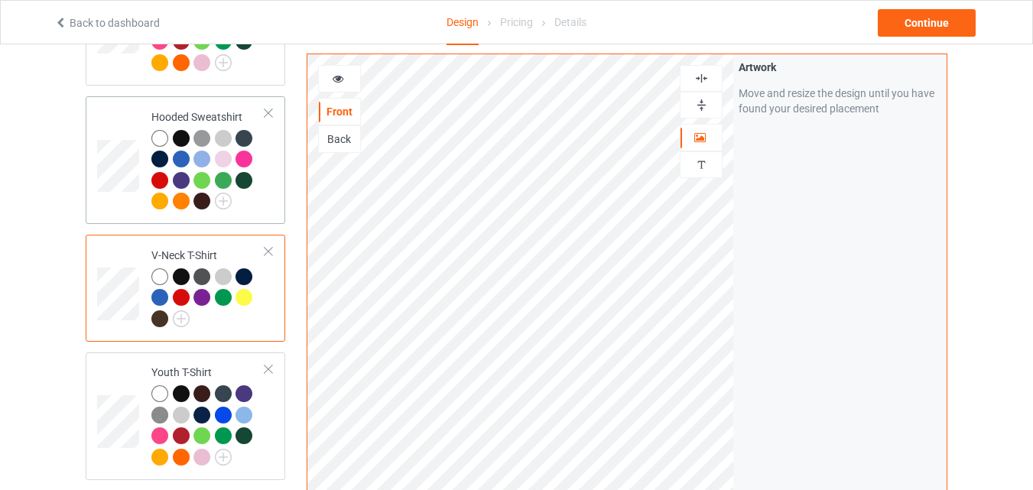
click at [275, 197] on div "Hooded Sweatshirt" at bounding box center [186, 160] width 200 height 128
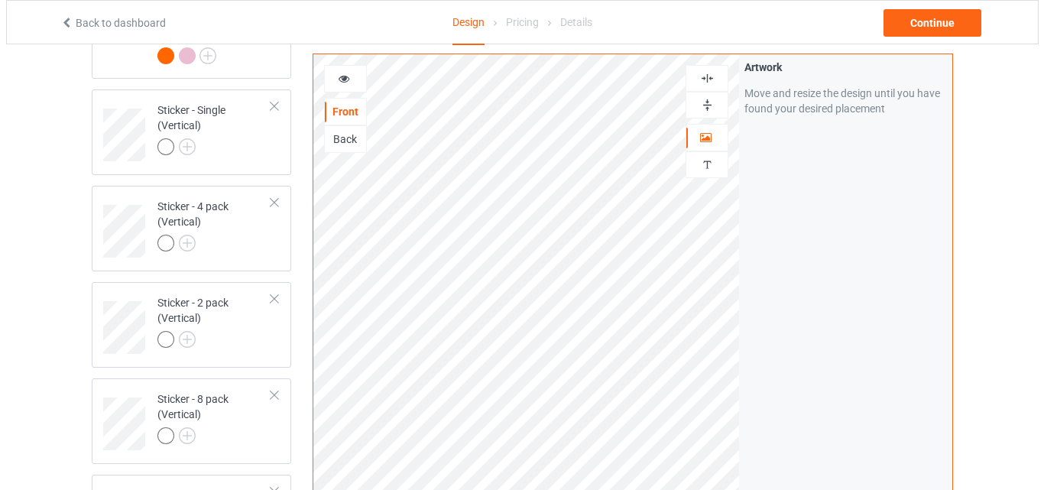
scroll to position [2936, 0]
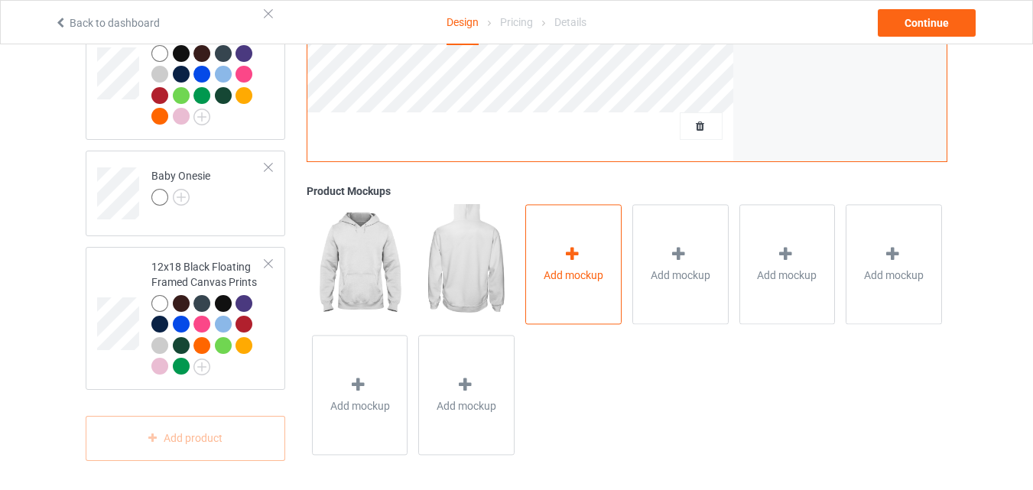
click at [566, 300] on div "Add mockup" at bounding box center [573, 264] width 96 height 120
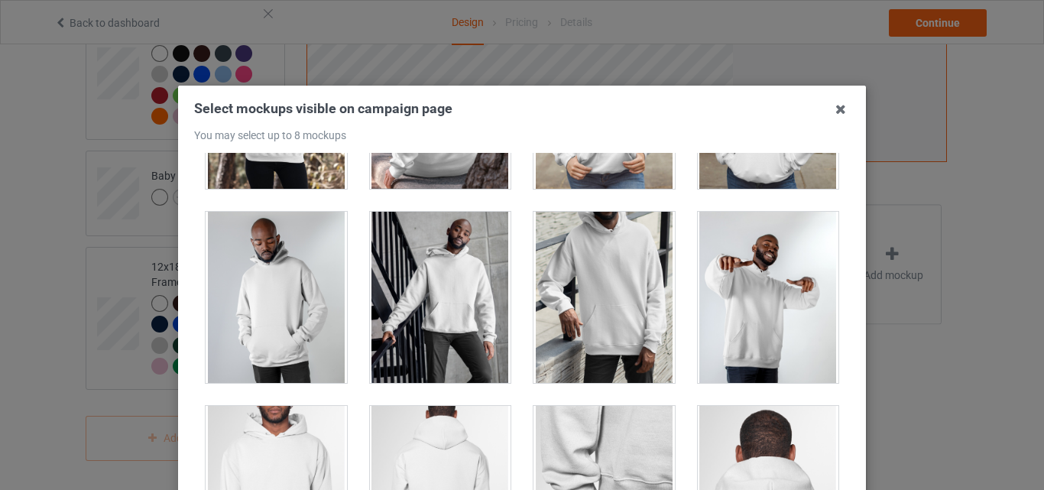
scroll to position [713, 0]
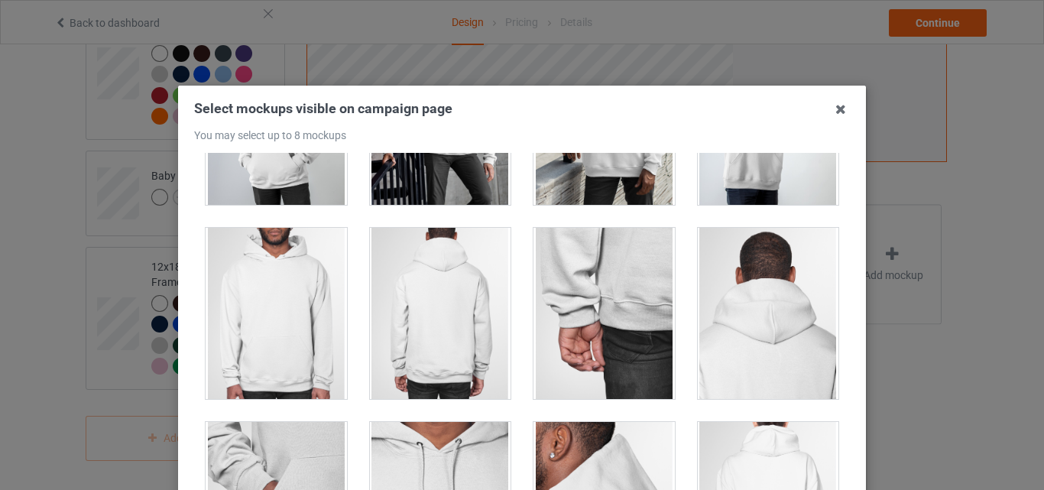
click at [292, 324] on div at bounding box center [276, 313] width 141 height 171
click at [421, 328] on div at bounding box center [440, 313] width 141 height 171
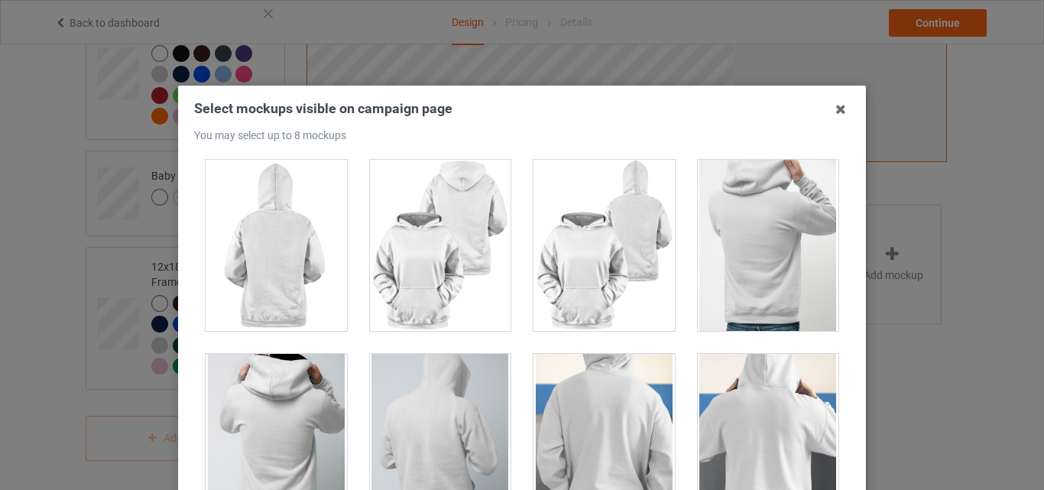
scroll to position [1963, 0]
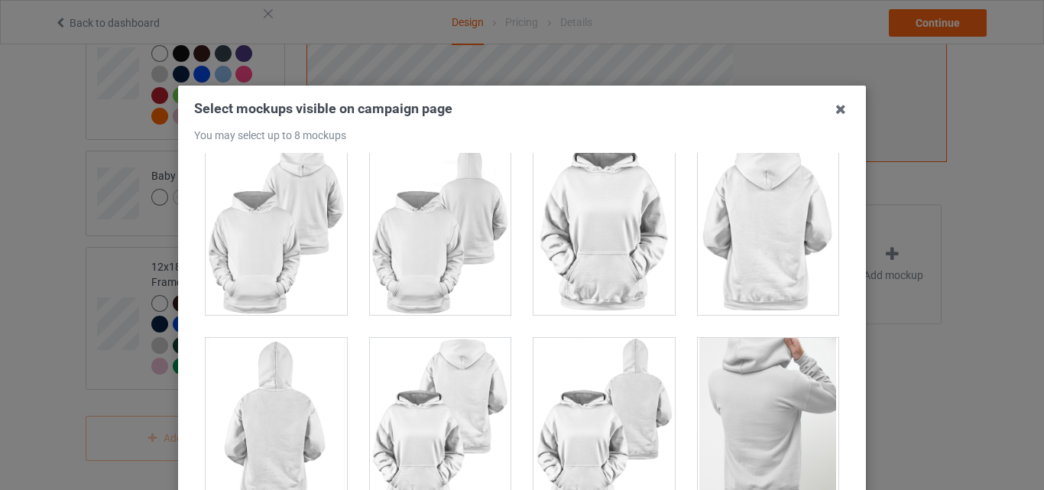
click at [438, 271] on div at bounding box center [440, 229] width 141 height 171
click at [288, 275] on div at bounding box center [276, 229] width 141 height 171
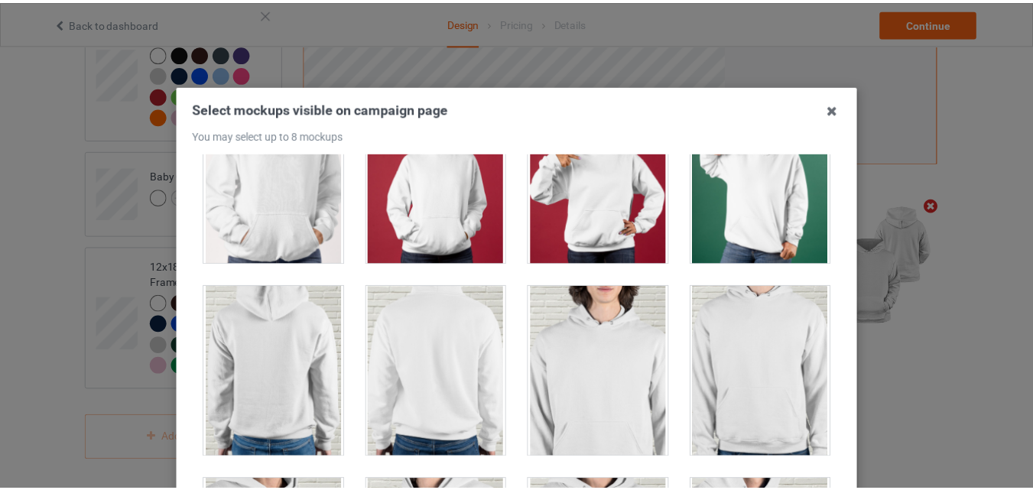
scroll to position [3925, 0]
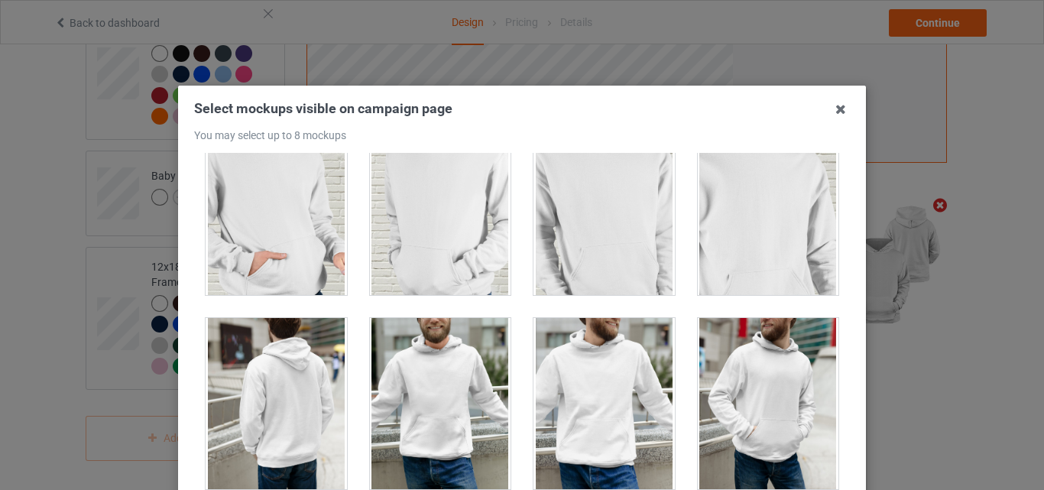
click at [284, 398] on div at bounding box center [276, 403] width 141 height 171
click at [408, 408] on div at bounding box center [440, 403] width 141 height 171
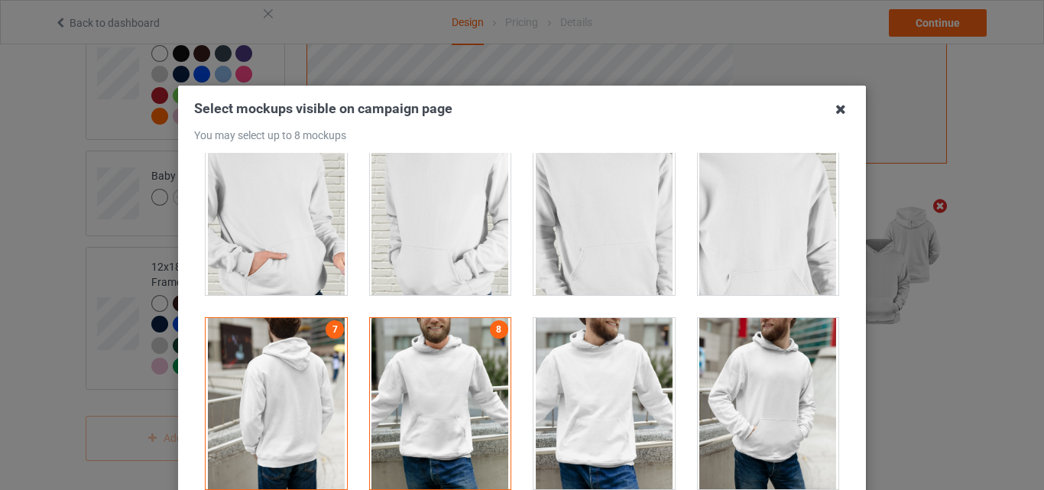
click at [834, 112] on icon at bounding box center [841, 109] width 24 height 24
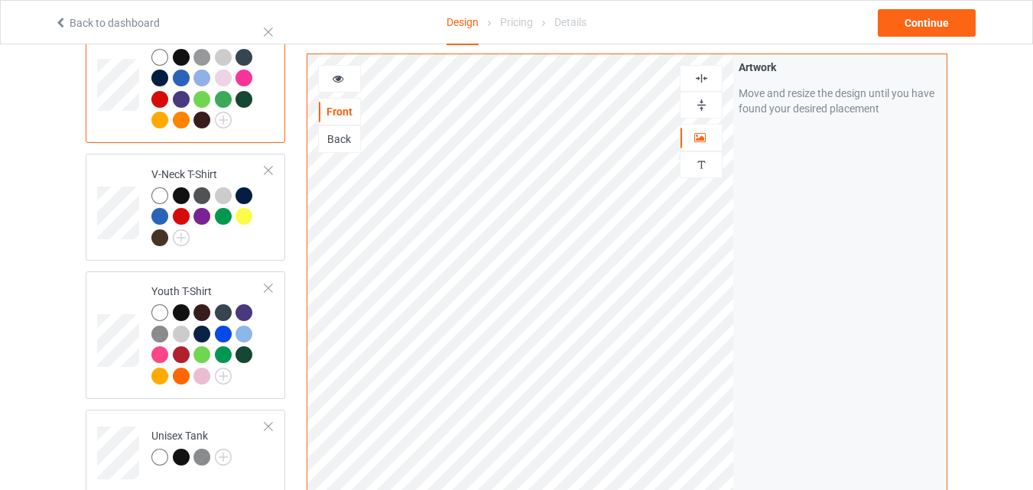
scroll to position [0, 0]
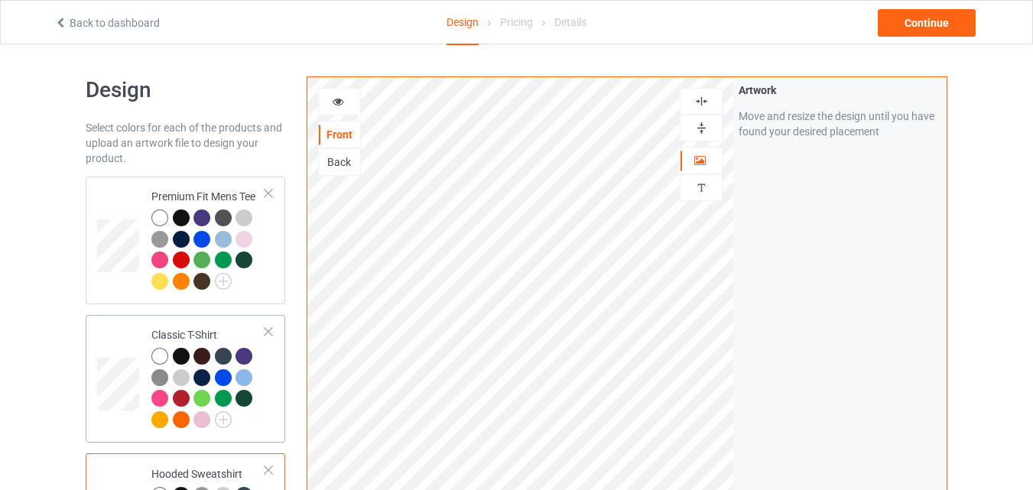
click at [229, 327] on div "Classic T-Shirt" at bounding box center [208, 376] width 114 height 99
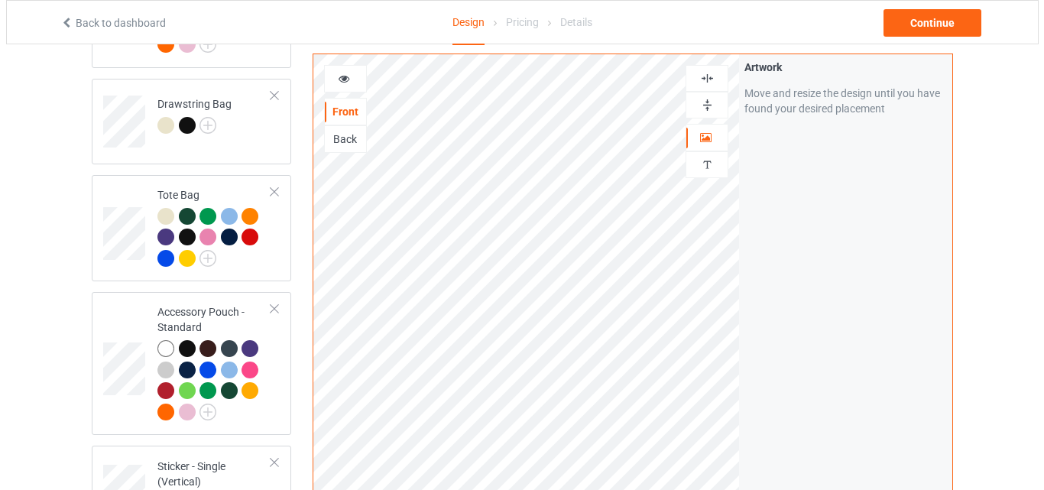
scroll to position [2854, 0]
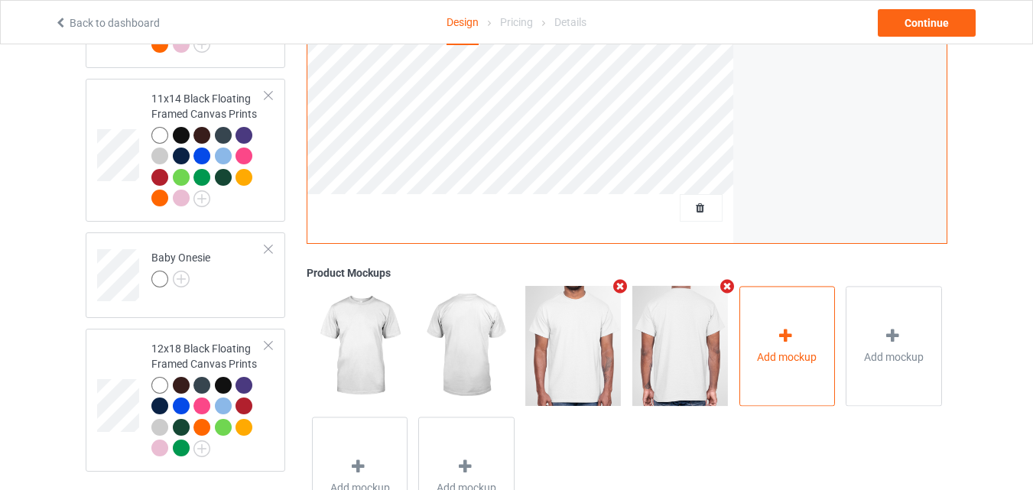
click at [788, 359] on span "Add mockup" at bounding box center [787, 356] width 60 height 15
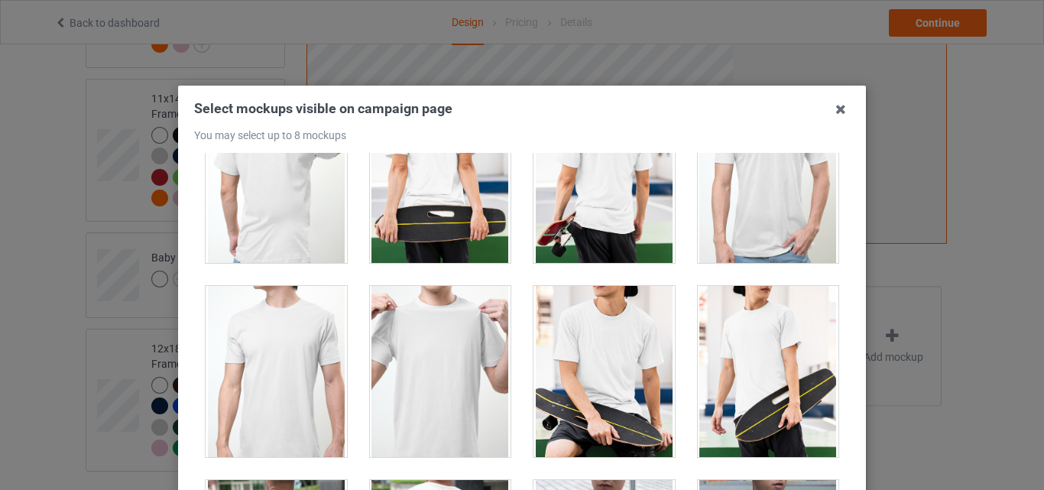
scroll to position [3390, 0]
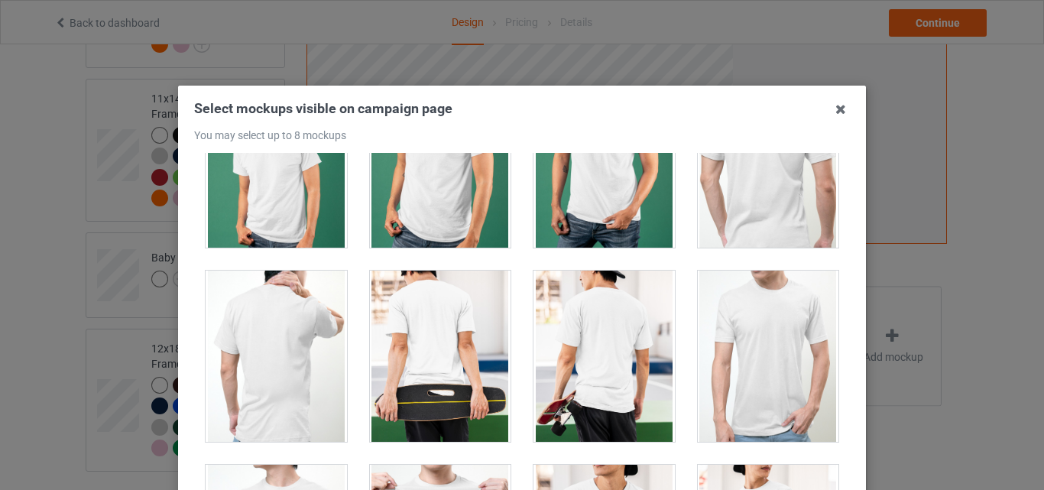
click at [422, 339] on div at bounding box center [440, 356] width 141 height 171
click at [775, 336] on div at bounding box center [768, 356] width 141 height 171
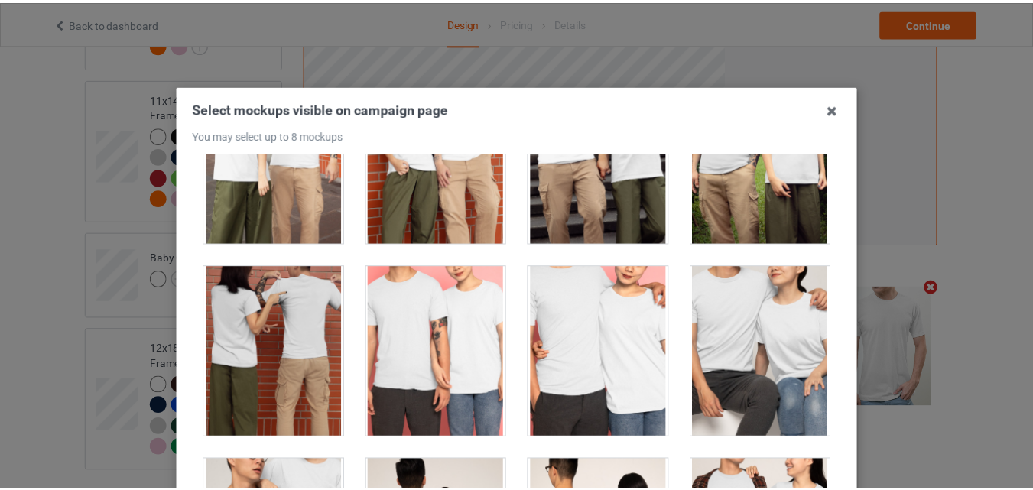
scroll to position [5709, 0]
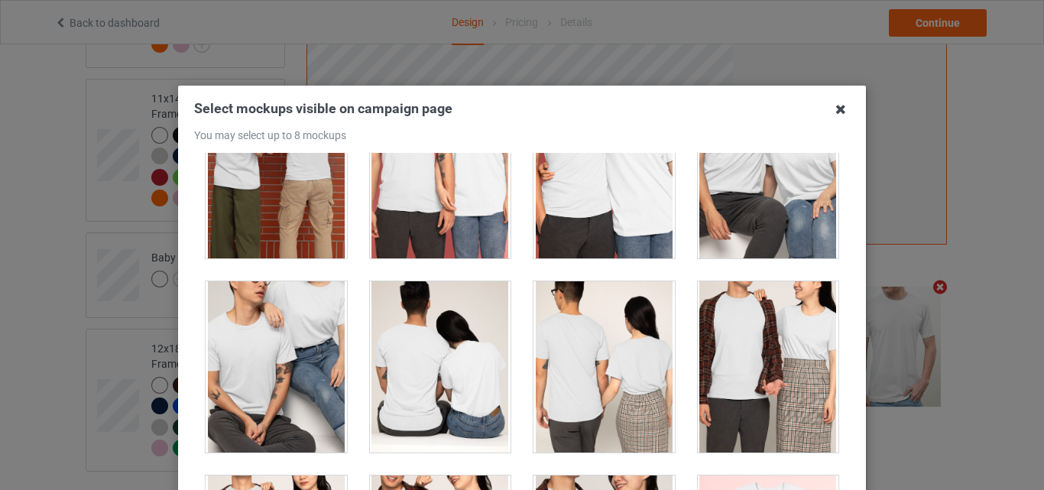
click at [835, 106] on icon at bounding box center [841, 109] width 24 height 24
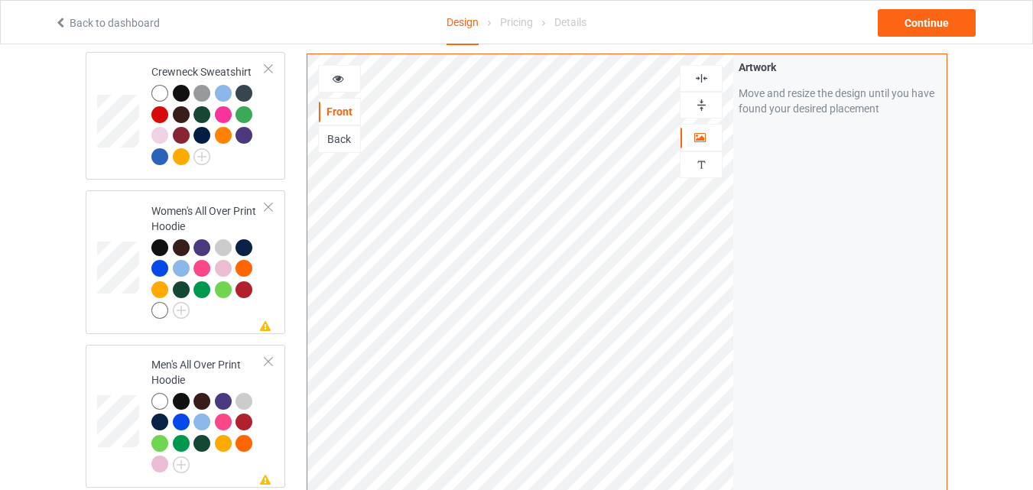
scroll to position [0, 0]
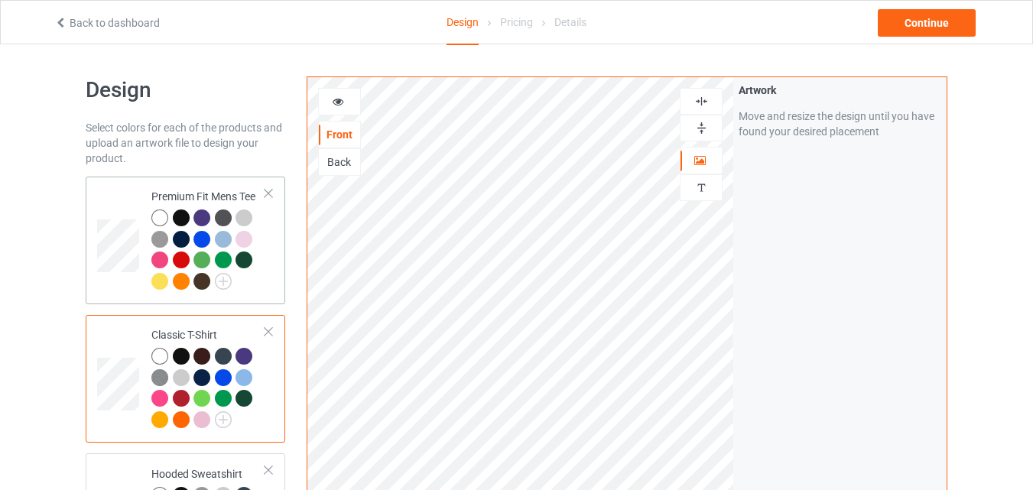
click at [262, 279] on div at bounding box center [208, 252] width 114 height 84
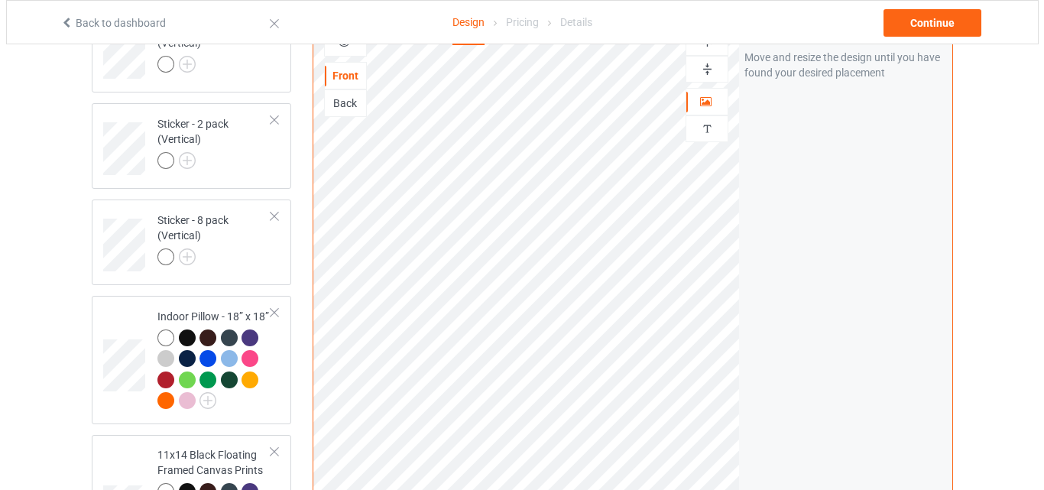
scroll to position [2936, 0]
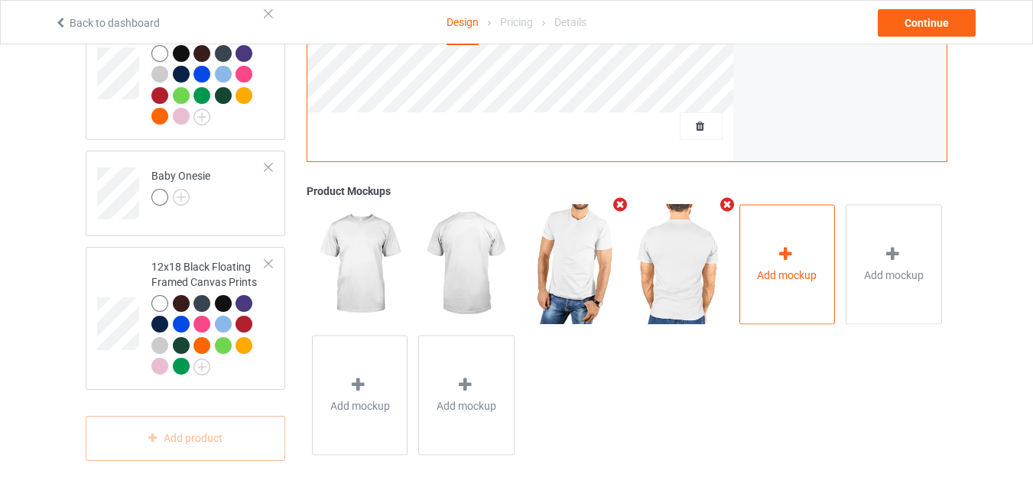
click at [762, 294] on div "Add mockup" at bounding box center [787, 264] width 96 height 120
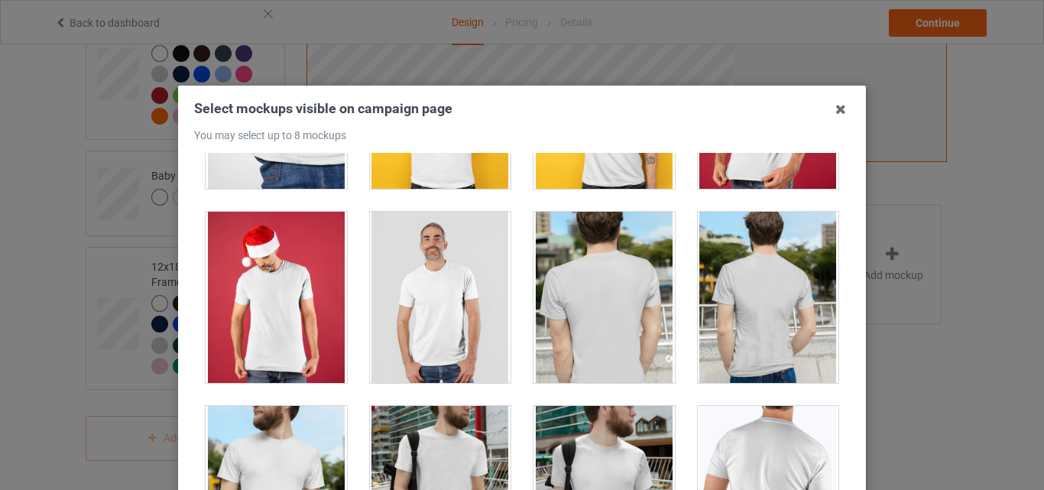
scroll to position [892, 0]
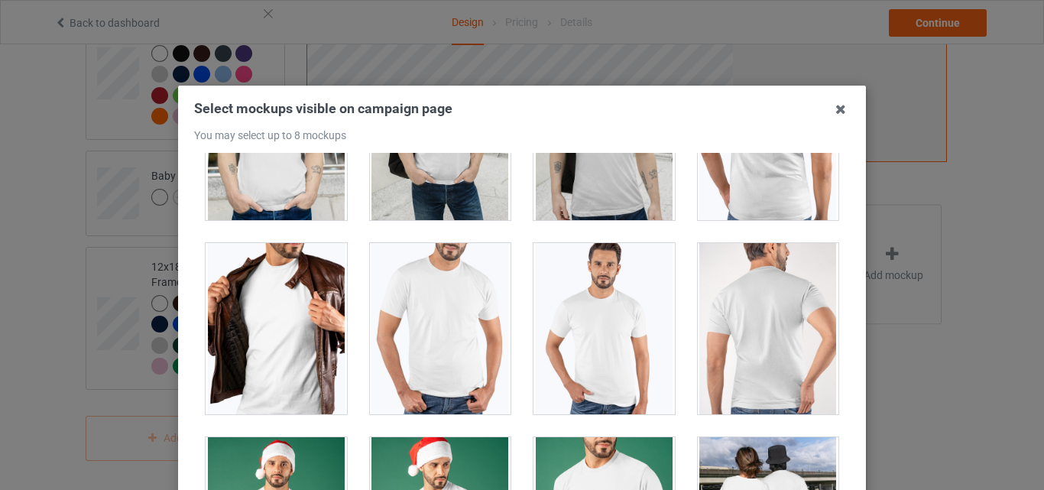
click at [587, 356] on div at bounding box center [604, 328] width 141 height 171
click at [748, 352] on div at bounding box center [768, 328] width 141 height 171
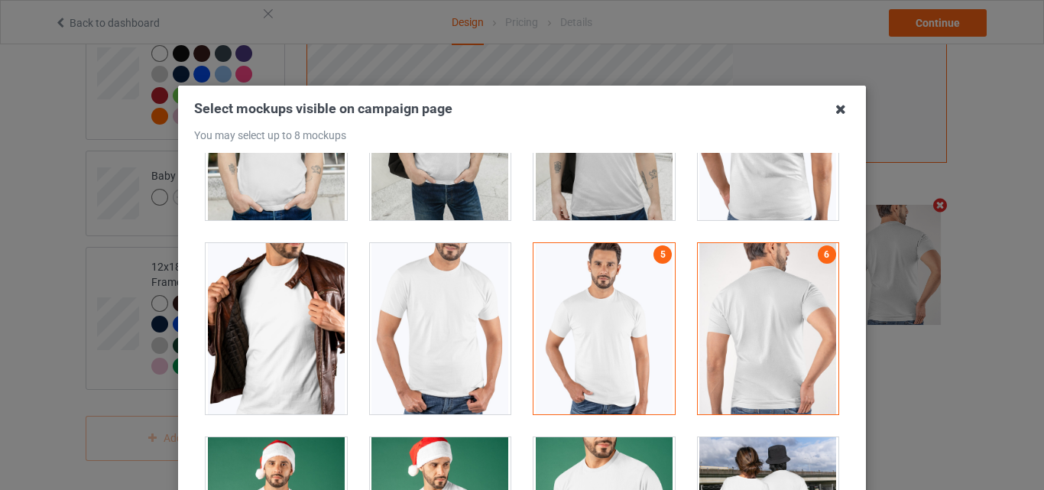
click at [835, 108] on icon at bounding box center [841, 109] width 24 height 24
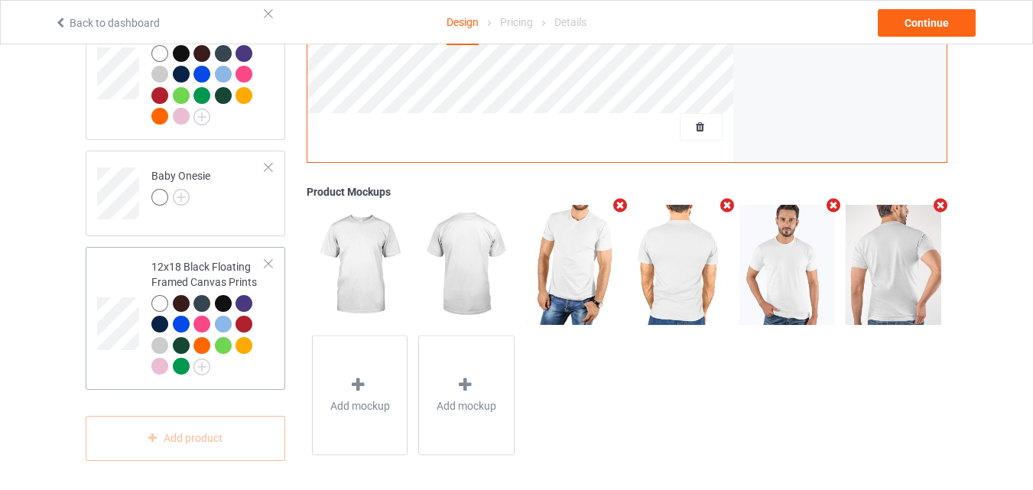
click at [135, 270] on td at bounding box center [120, 318] width 46 height 131
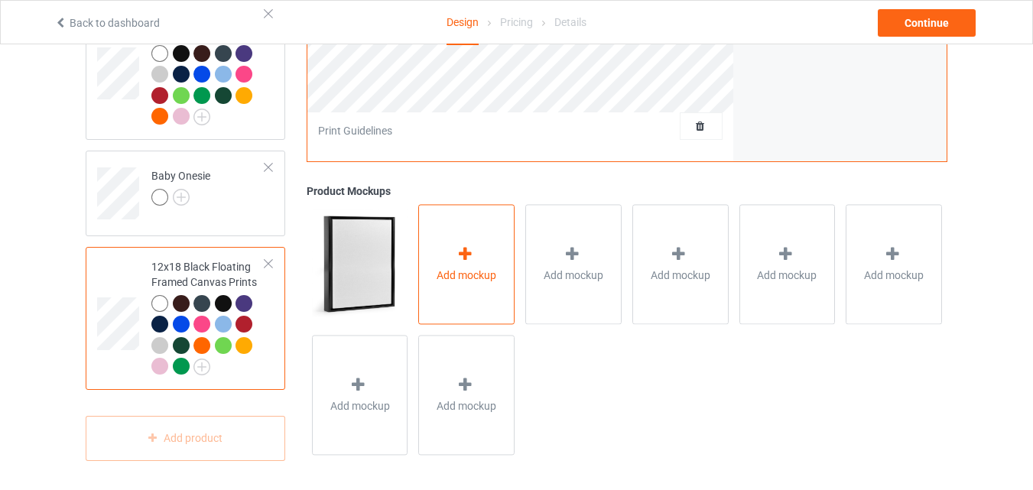
click at [457, 270] on span "Add mockup" at bounding box center [467, 275] width 60 height 15
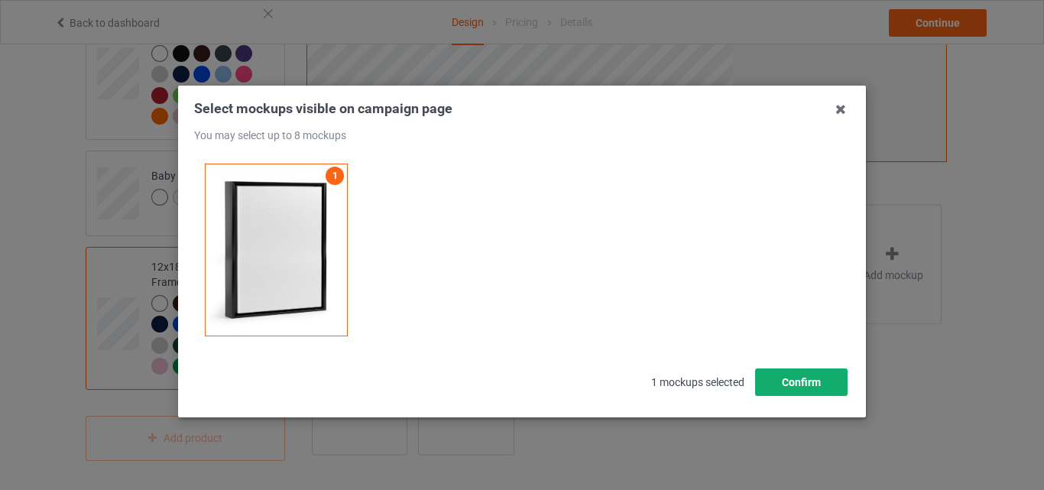
click at [782, 388] on button "Confirm" at bounding box center [801, 383] width 93 height 28
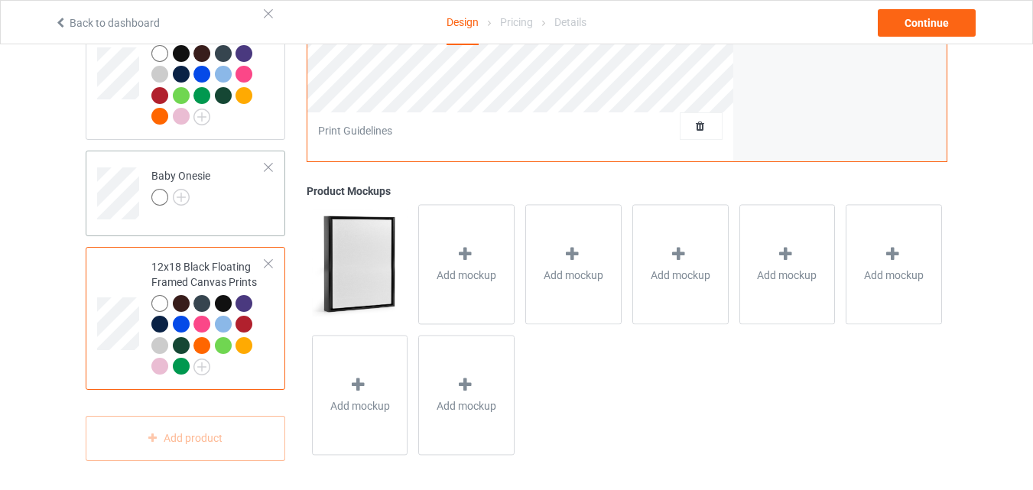
click at [208, 219] on div "Baby Onesie" at bounding box center [186, 194] width 200 height 86
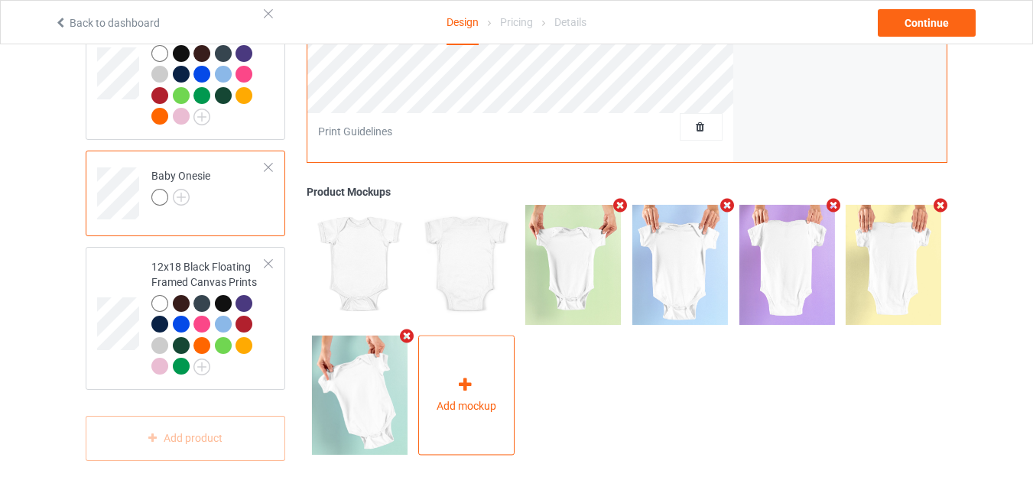
click at [455, 356] on div "Add mockup" at bounding box center [466, 395] width 96 height 120
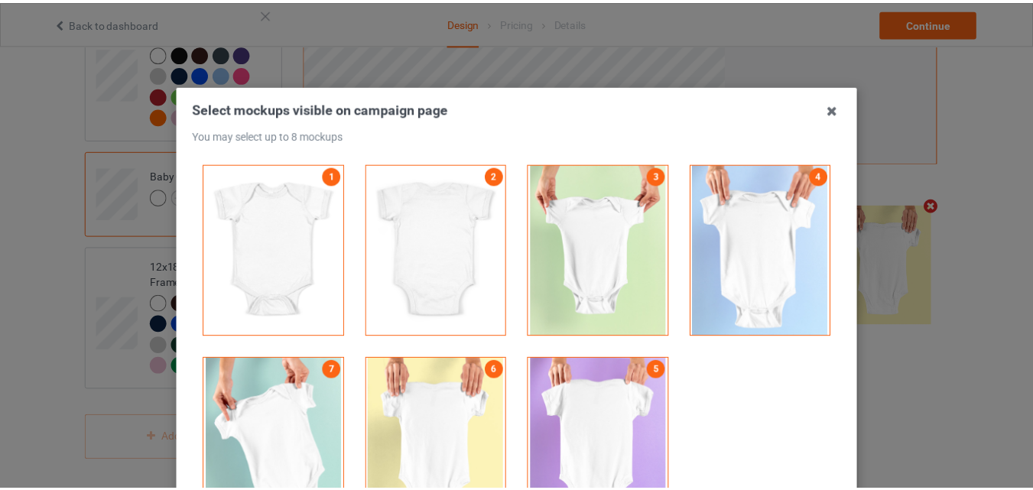
scroll to position [207, 0]
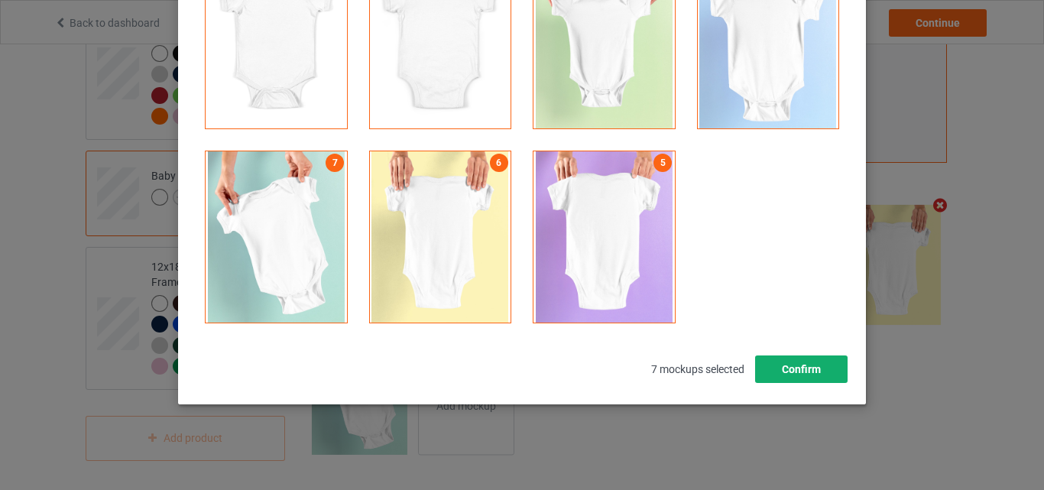
click at [791, 378] on button "Confirm" at bounding box center [801, 370] width 93 height 28
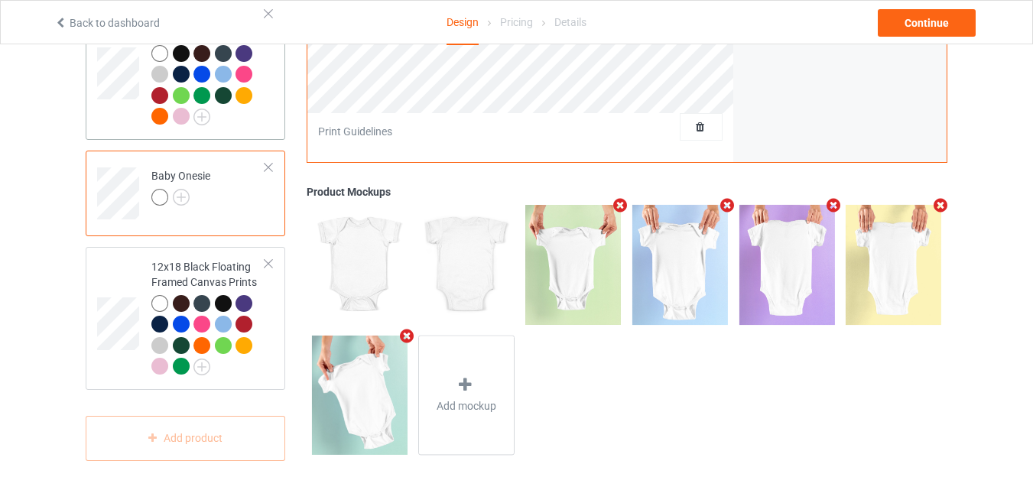
click at [226, 122] on div at bounding box center [208, 87] width 114 height 84
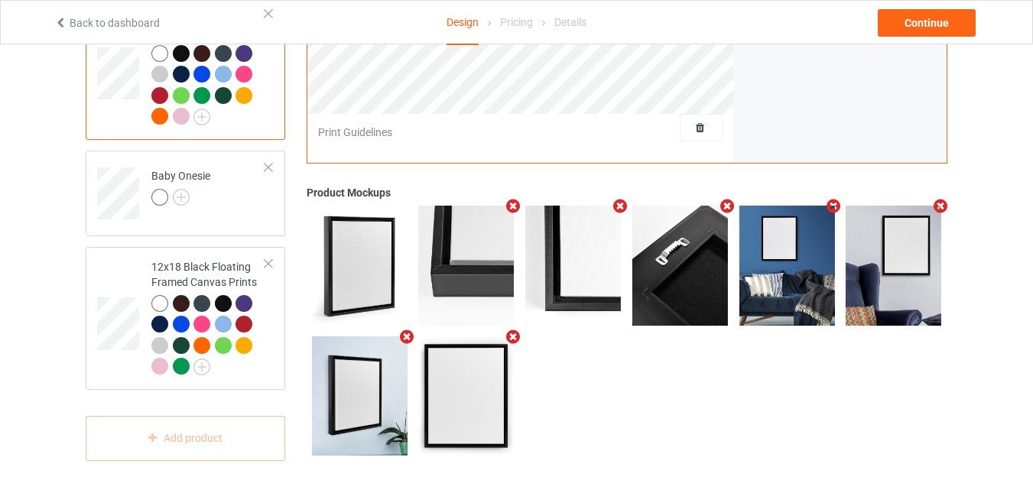
click at [515, 203] on icon "Remove mockup" at bounding box center [513, 206] width 19 height 16
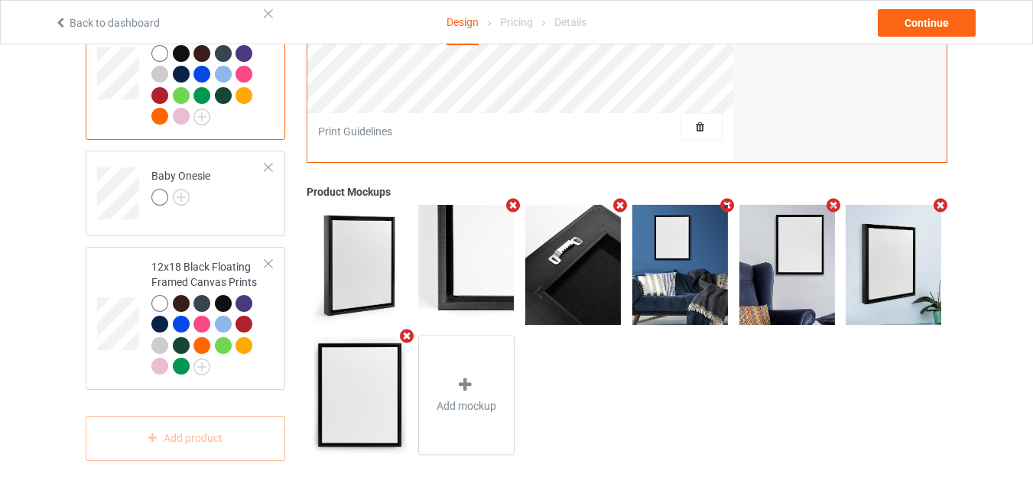
click at [515, 201] on icon "Remove mockup" at bounding box center [513, 205] width 19 height 16
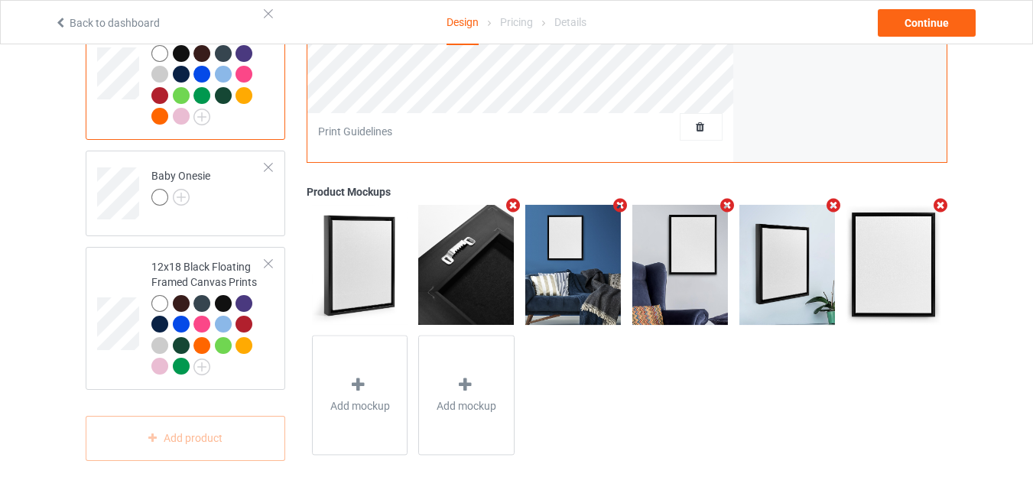
click at [515, 201] on icon "Remove mockup" at bounding box center [513, 205] width 19 height 16
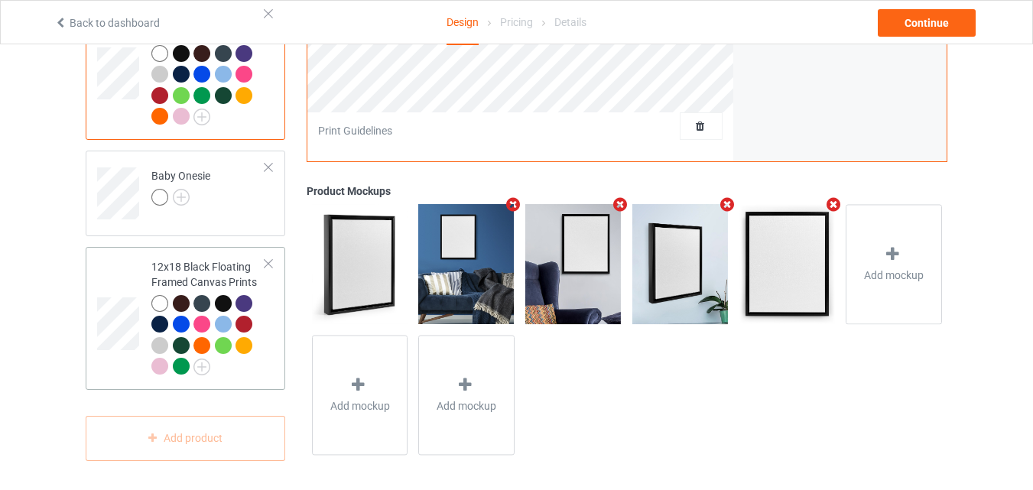
scroll to position [2758, 0]
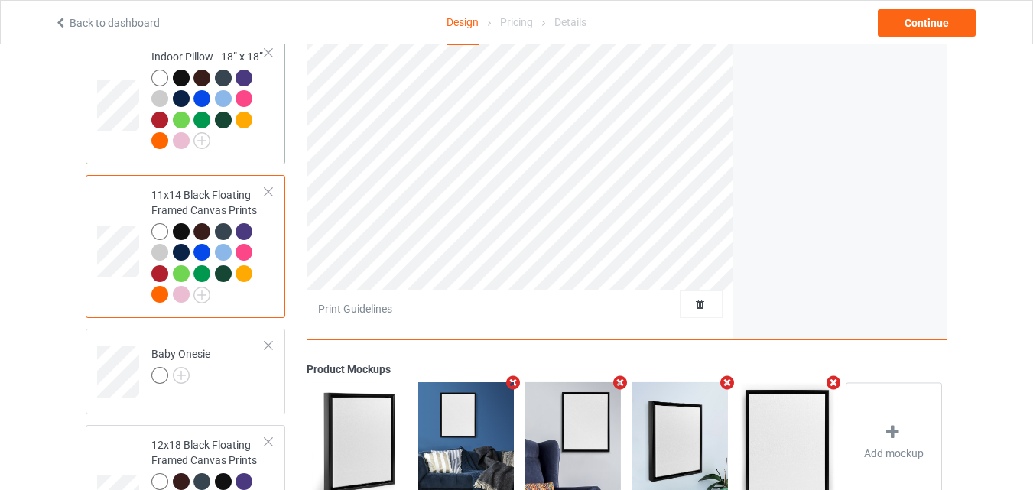
click at [238, 144] on div at bounding box center [208, 112] width 114 height 84
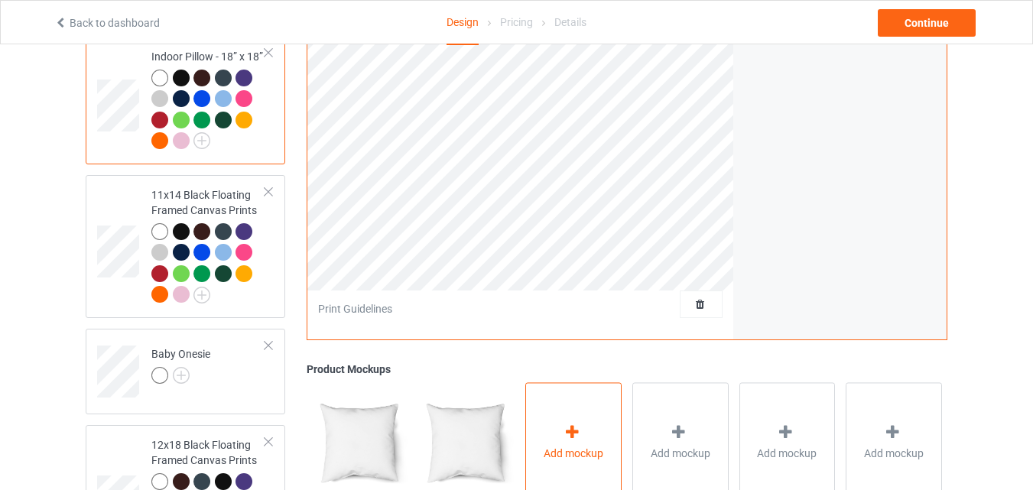
click at [538, 422] on div "Add mockup" at bounding box center [573, 442] width 96 height 120
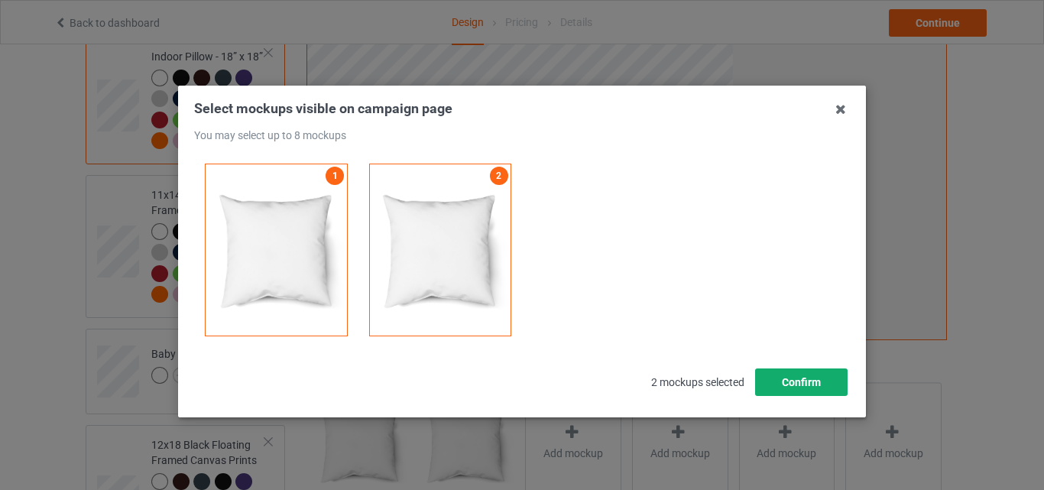
click at [781, 380] on button "Confirm" at bounding box center [801, 383] width 93 height 28
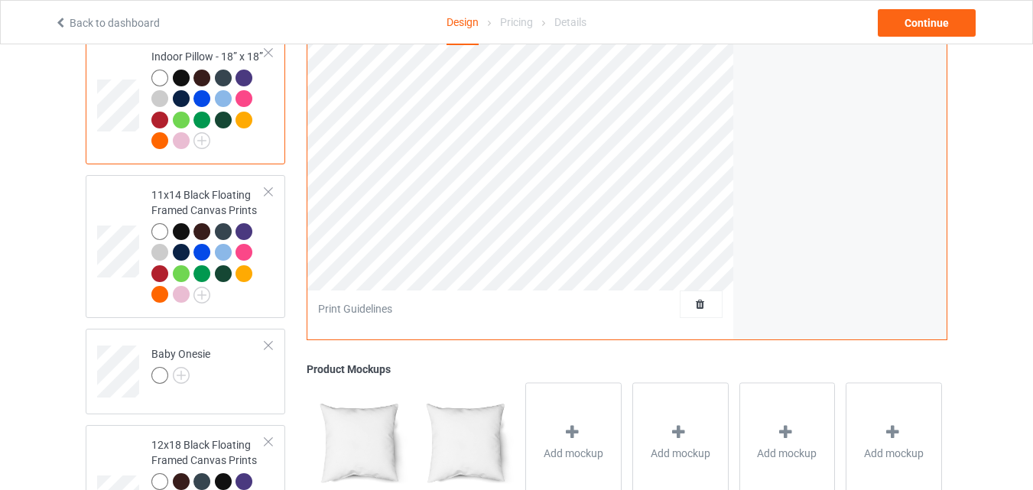
scroll to position [2401, 0]
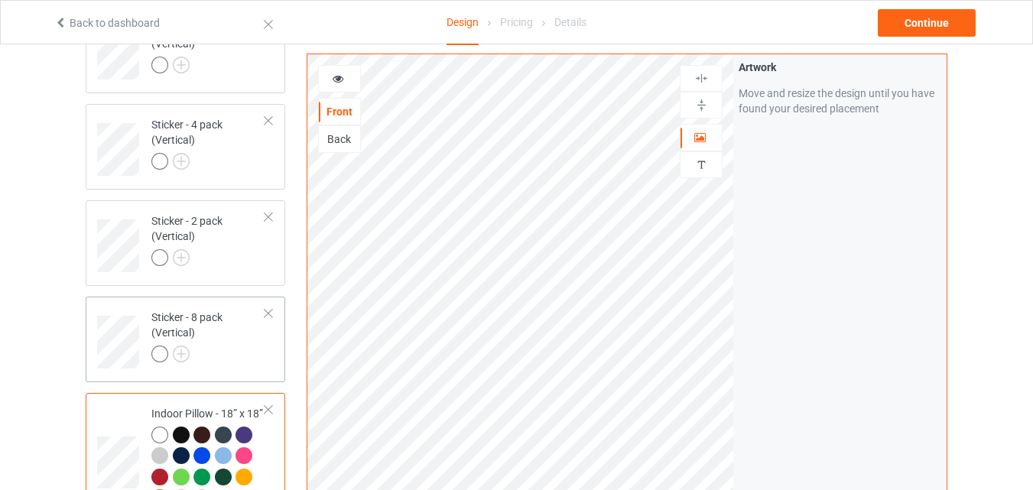
click at [224, 351] on div at bounding box center [208, 356] width 114 height 21
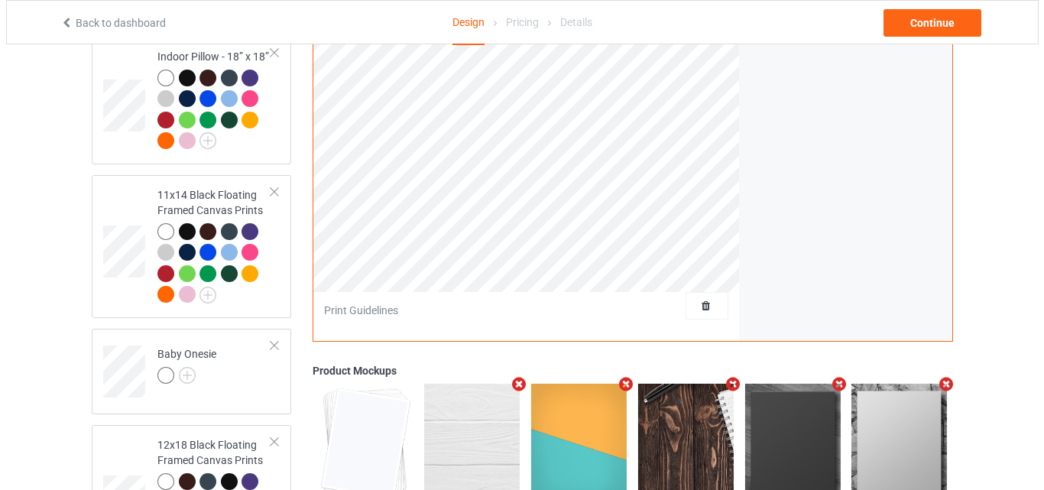
scroll to position [2936, 0]
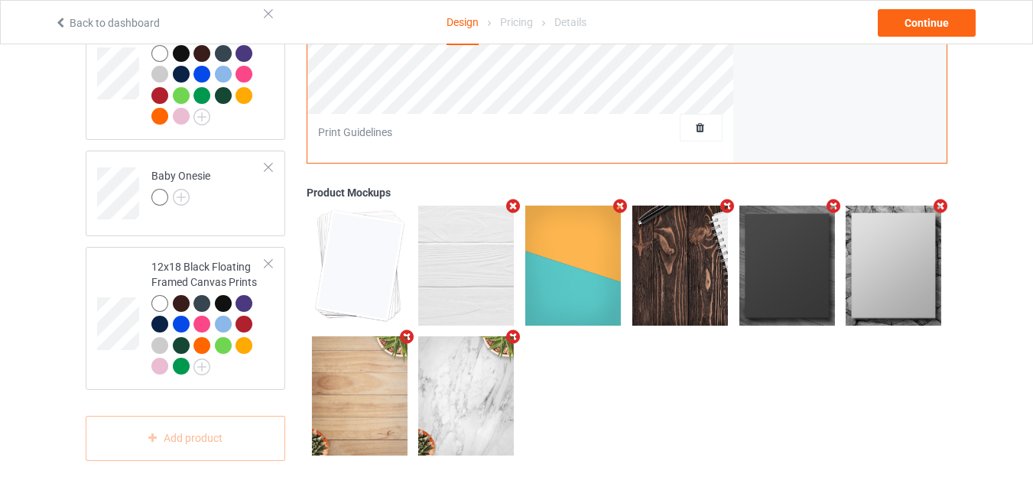
click at [574, 294] on img at bounding box center [573, 265] width 96 height 119
click at [511, 335] on icon "Remove mockup" at bounding box center [513, 337] width 19 height 16
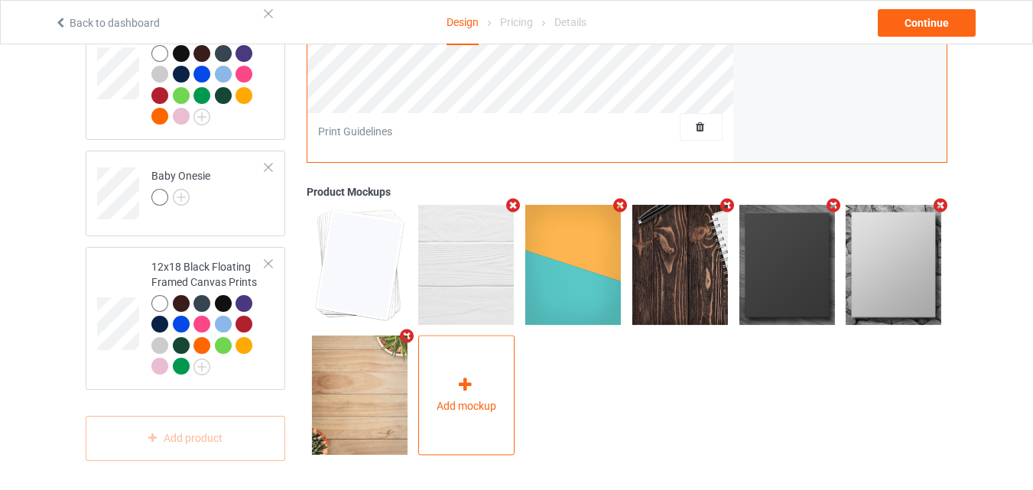
click at [479, 362] on div "Add mockup" at bounding box center [466, 395] width 96 height 120
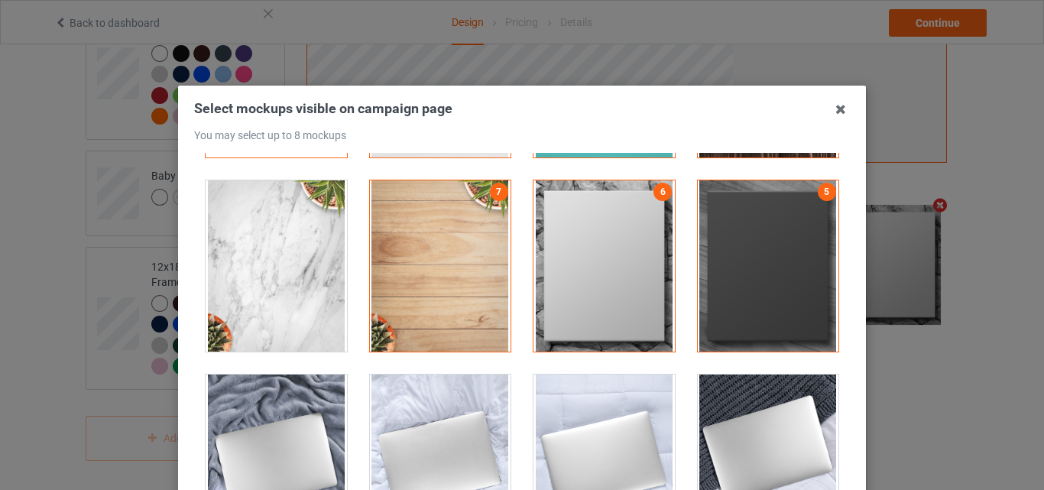
scroll to position [0, 0]
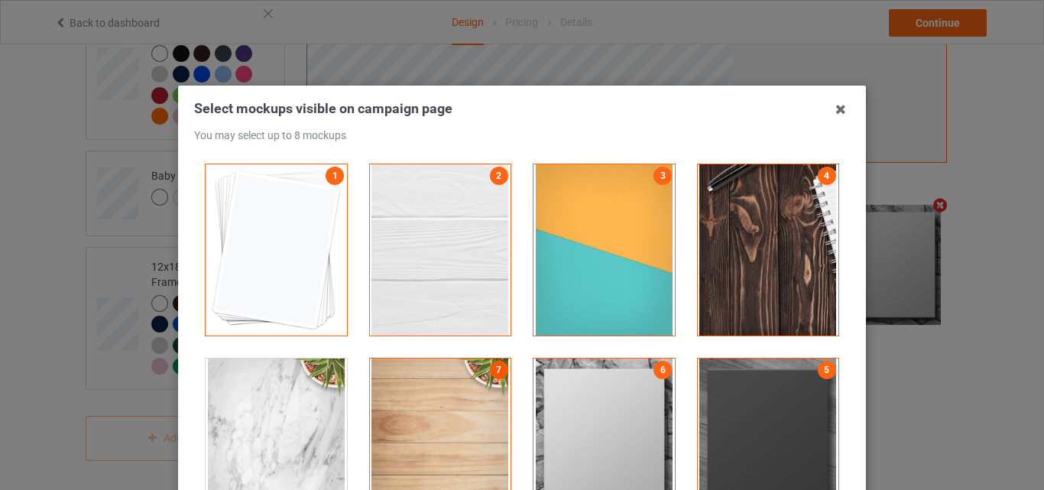
click at [490, 367] on link "7" at bounding box center [499, 370] width 18 height 18
click at [606, 387] on div at bounding box center [604, 444] width 141 height 171
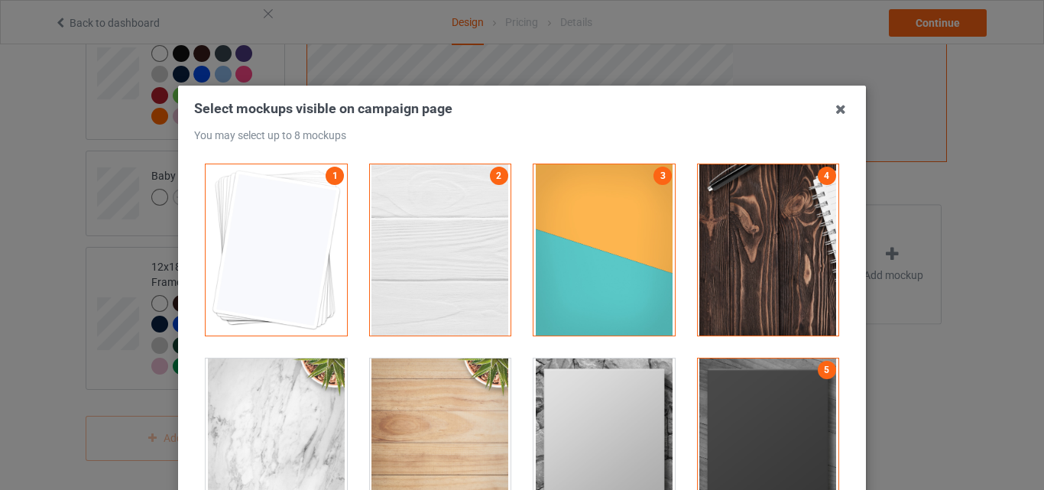
click at [757, 388] on div at bounding box center [768, 444] width 141 height 171
click at [755, 301] on div at bounding box center [768, 249] width 141 height 171
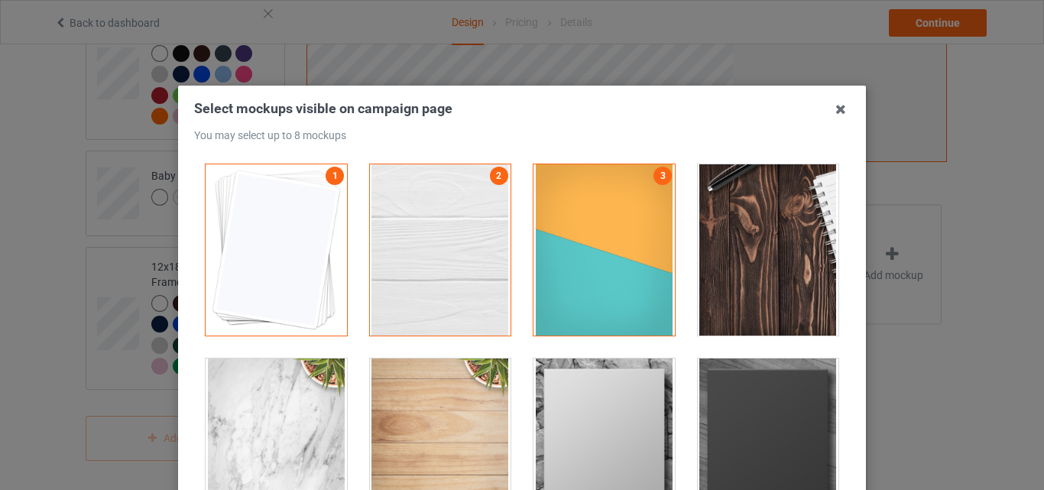
click at [599, 299] on div at bounding box center [604, 249] width 141 height 171
click at [437, 295] on div at bounding box center [440, 249] width 141 height 171
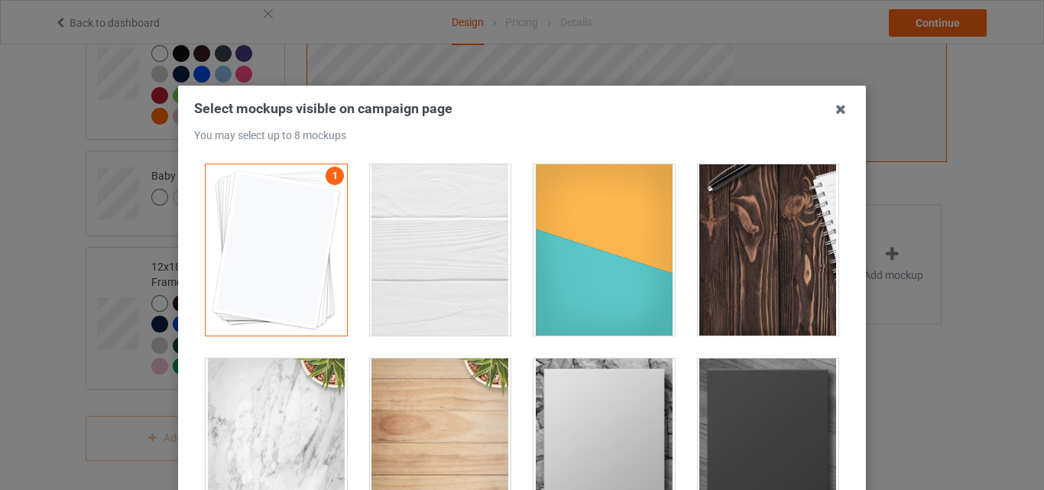
scroll to position [357, 0]
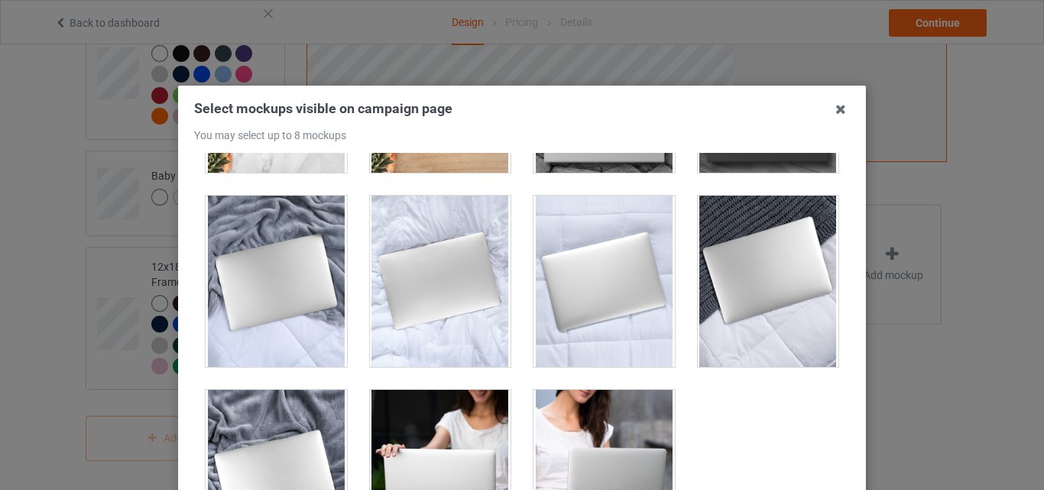
click at [450, 300] on div at bounding box center [440, 281] width 141 height 171
click at [590, 284] on div at bounding box center [604, 281] width 141 height 171
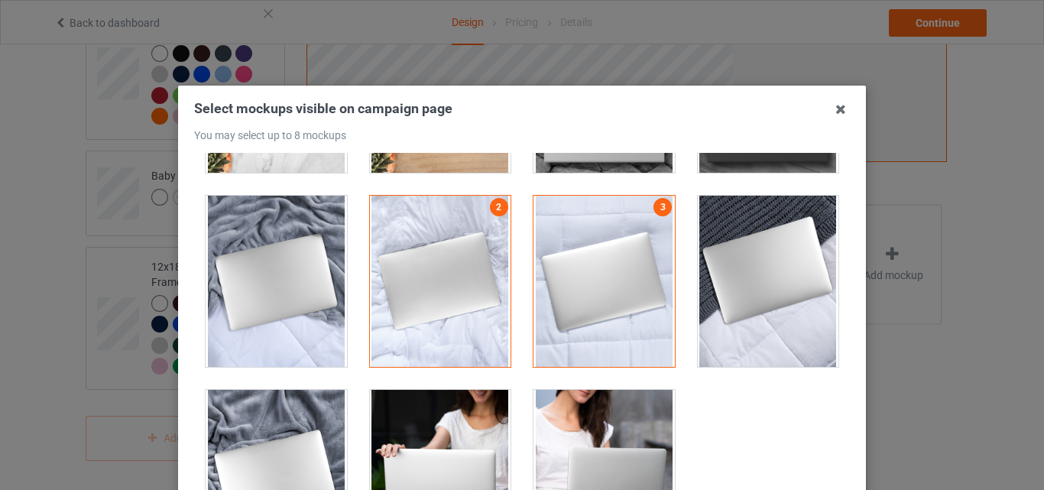
scroll to position [178, 0]
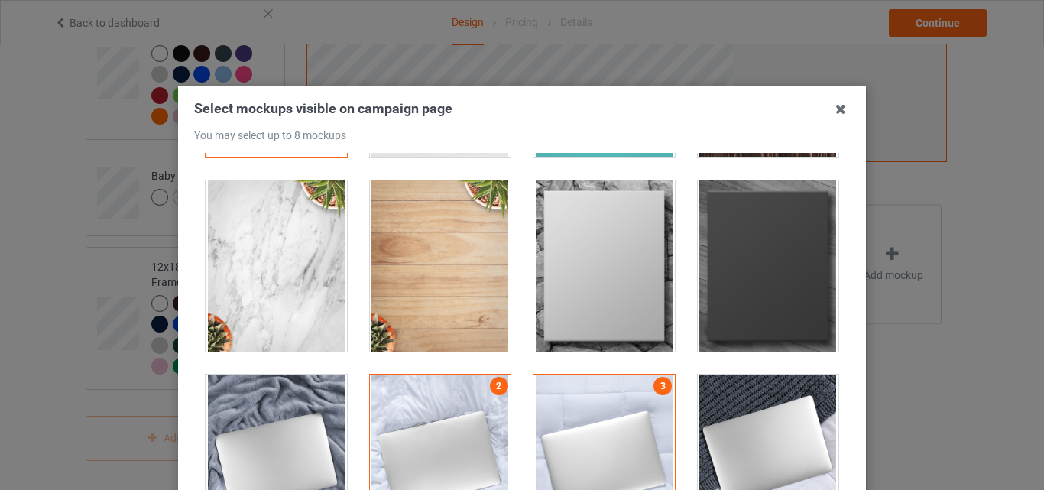
click at [630, 302] on div at bounding box center [604, 265] width 141 height 171
click at [735, 302] on div at bounding box center [768, 265] width 141 height 171
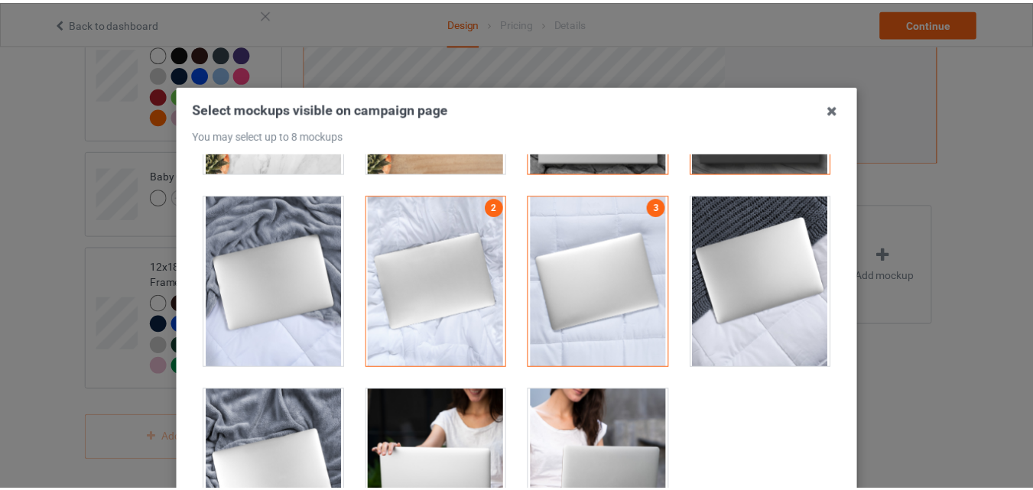
scroll to position [385, 0]
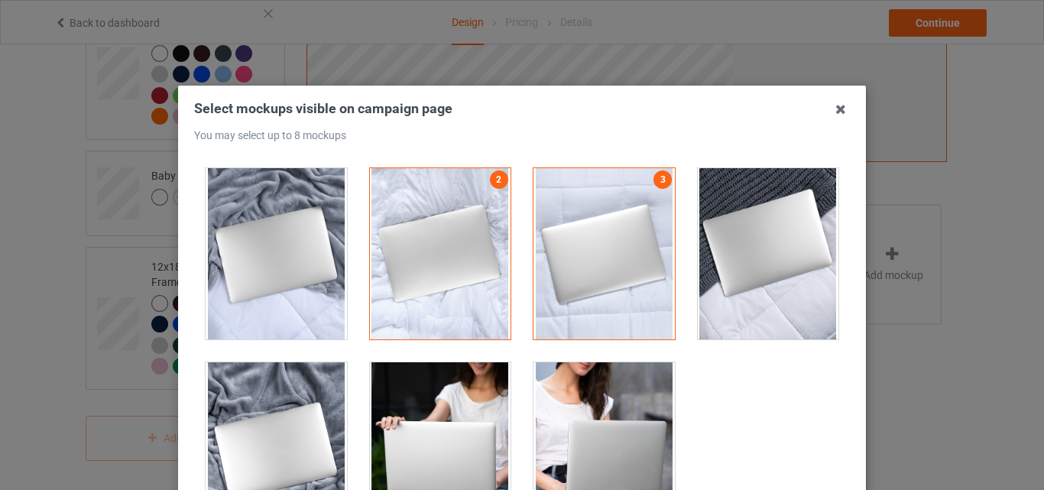
click at [301, 260] on div at bounding box center [276, 253] width 141 height 171
click at [288, 371] on div at bounding box center [276, 447] width 141 height 171
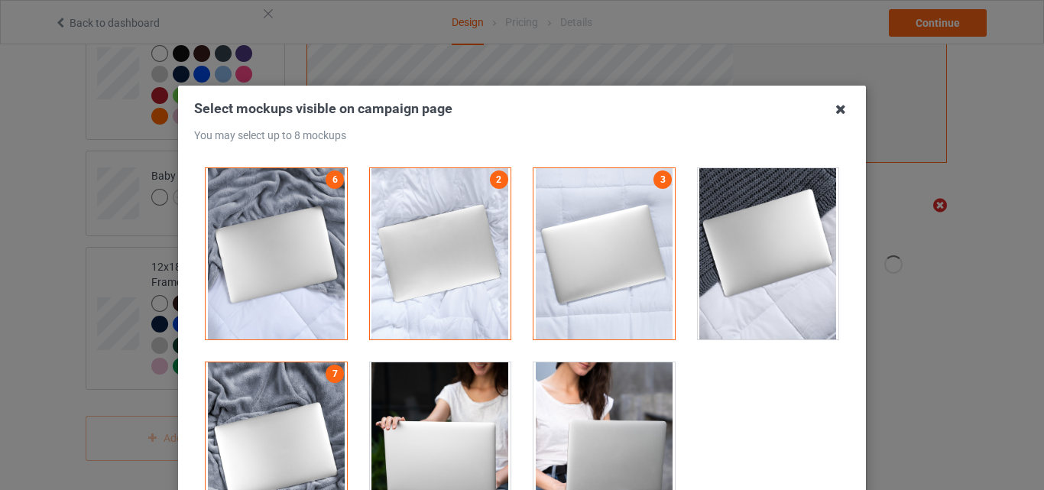
click at [836, 115] on icon at bounding box center [841, 109] width 24 height 24
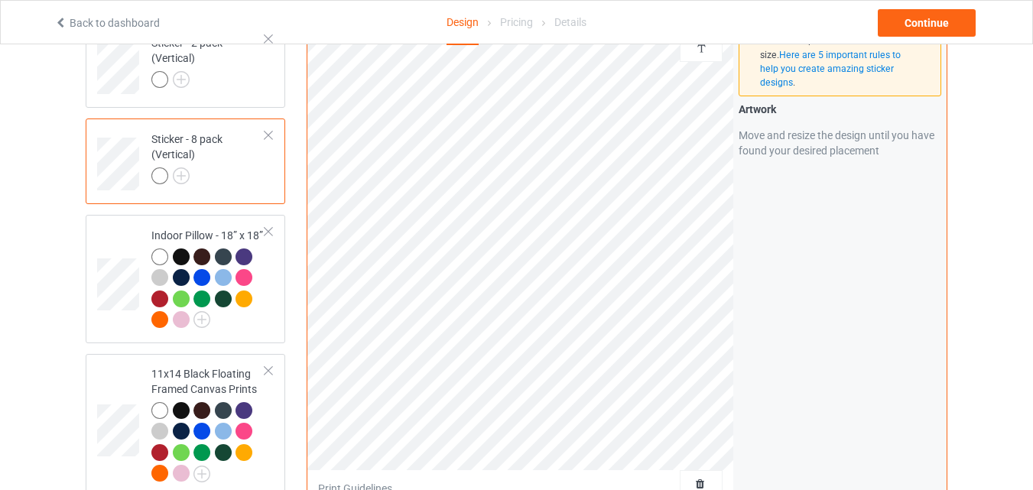
scroll to position [2223, 0]
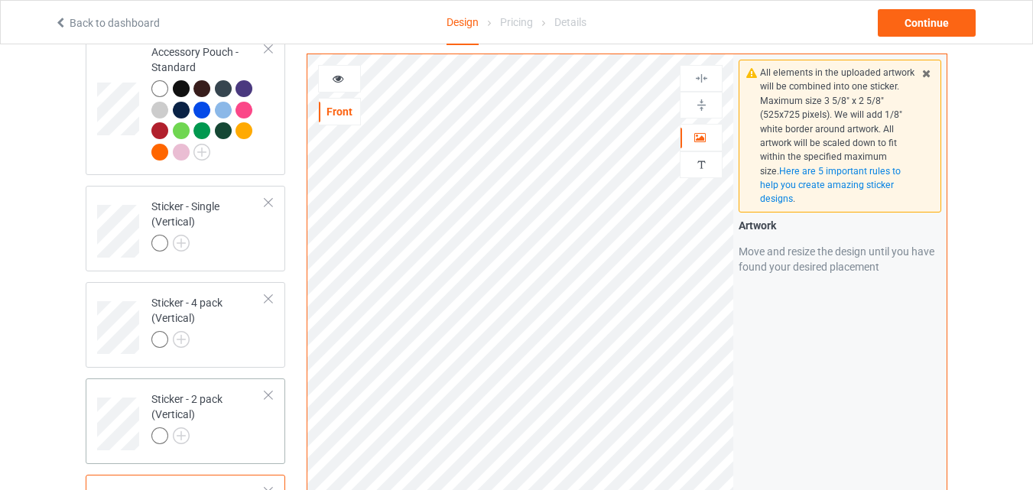
click at [217, 414] on div "Sticker - 2 pack (Vertical)" at bounding box center [208, 417] width 114 height 52
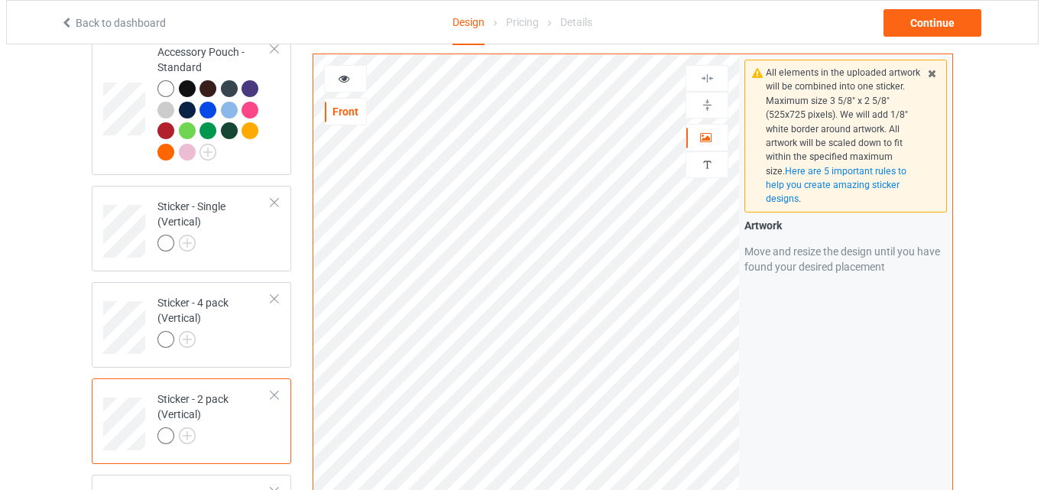
scroll to position [2936, 0]
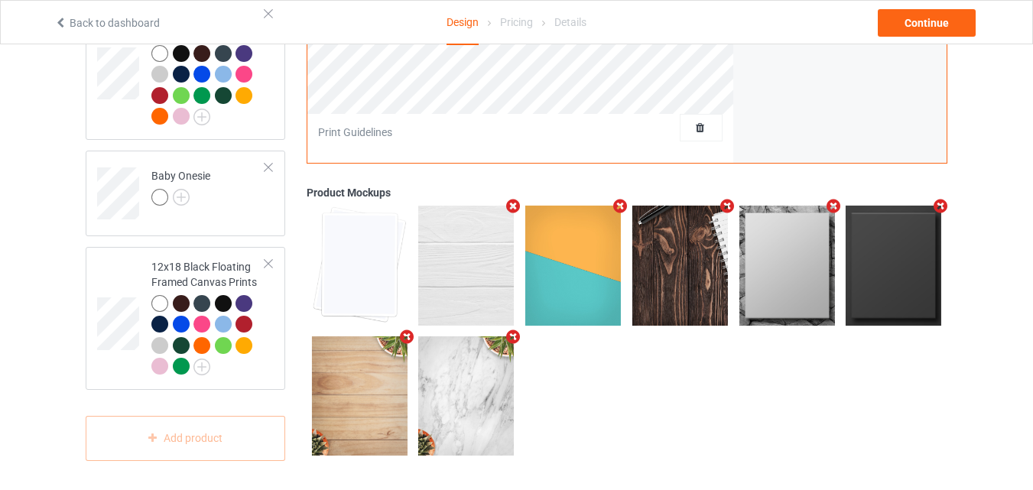
click at [512, 338] on icon "Remove mockup" at bounding box center [513, 337] width 19 height 16
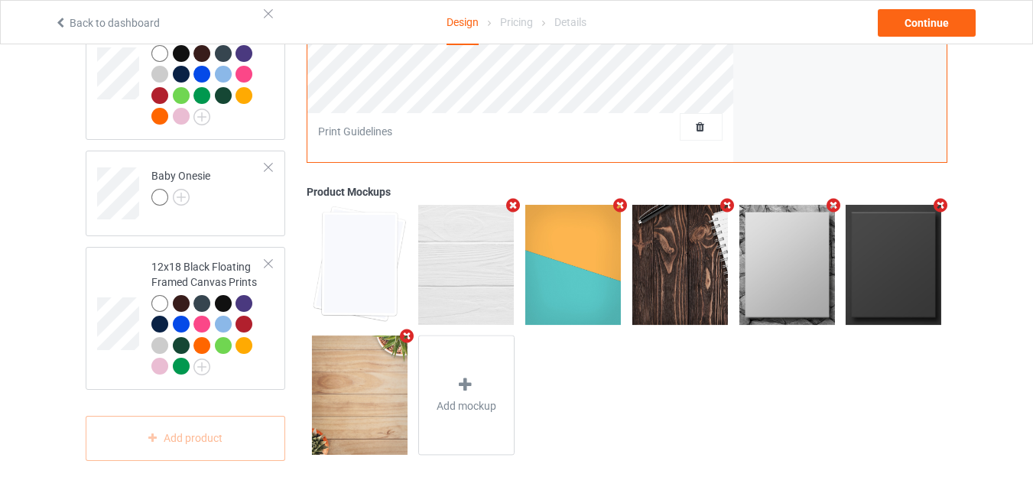
click at [404, 335] on icon "Remove mockup" at bounding box center [406, 336] width 19 height 16
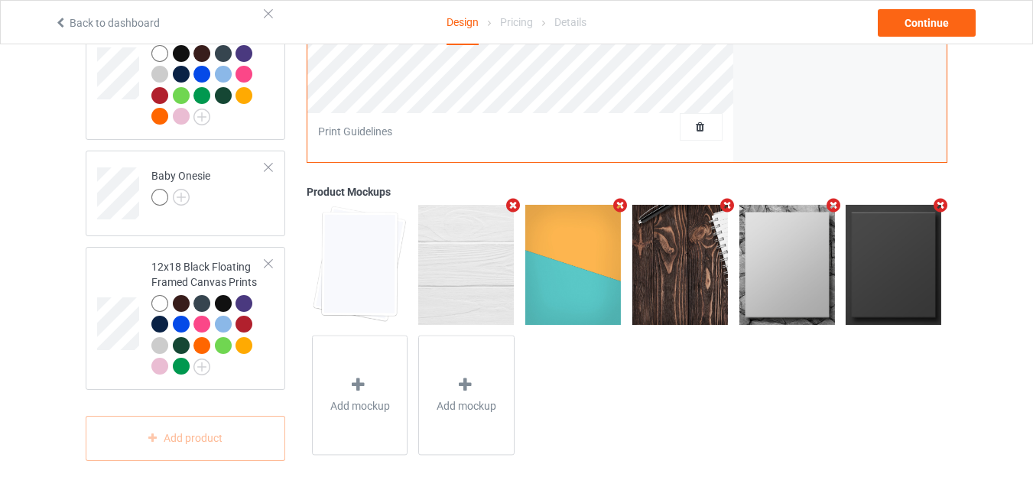
click at [512, 204] on icon "Remove mockup" at bounding box center [513, 205] width 19 height 16
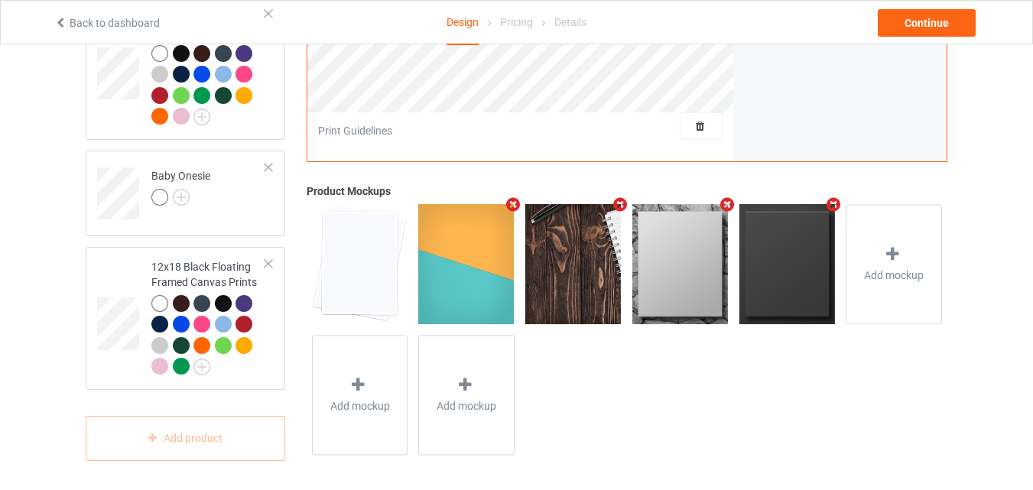
click at [614, 200] on icon "Remove mockup" at bounding box center [620, 205] width 19 height 16
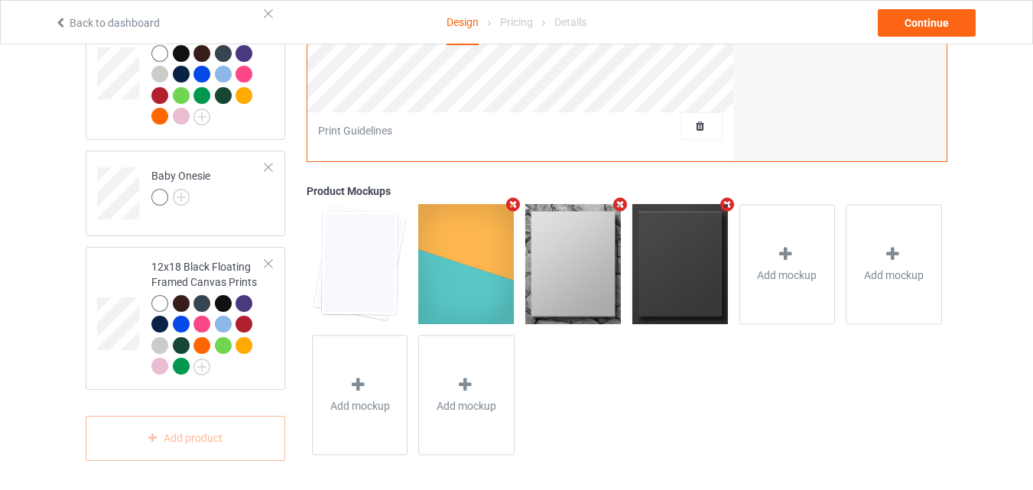
click at [512, 200] on icon "Remove mockup" at bounding box center [513, 205] width 19 height 16
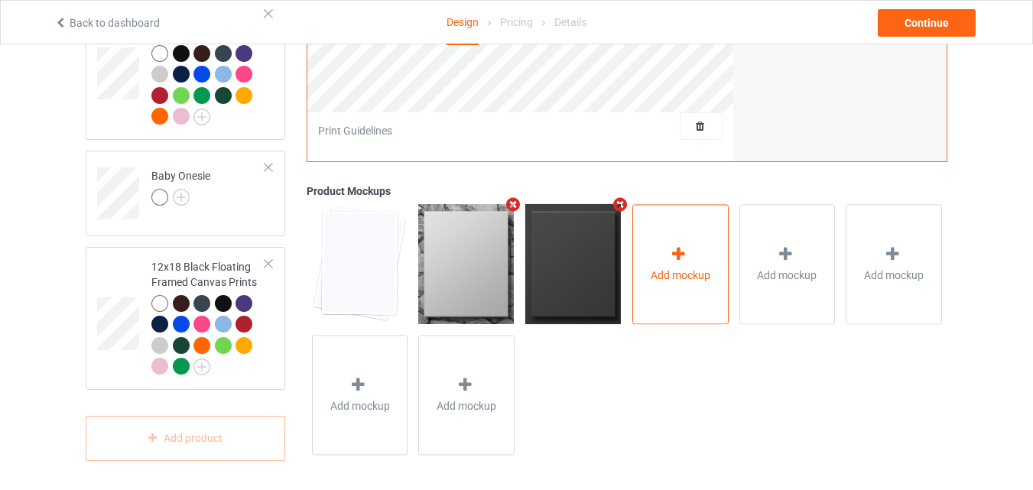
click at [710, 245] on div "Add mockup" at bounding box center [680, 264] width 96 height 120
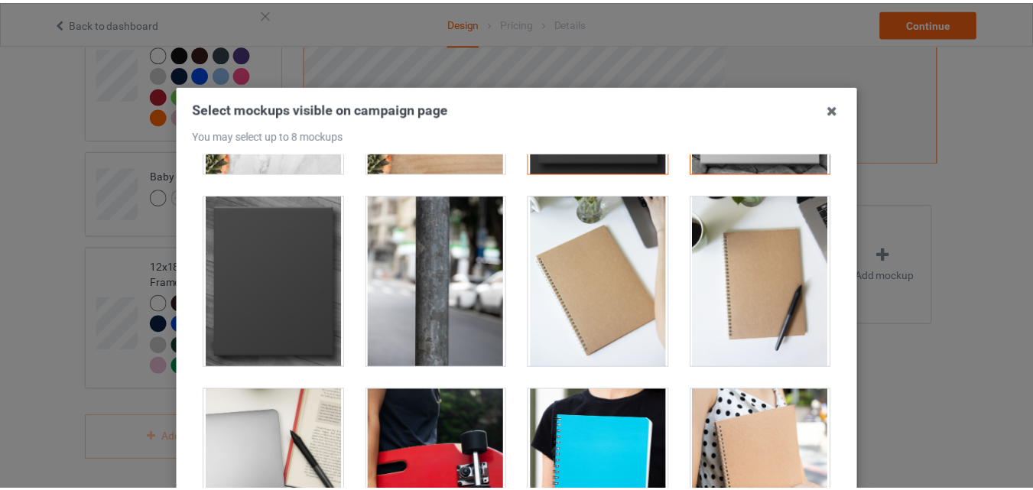
scroll to position [178, 0]
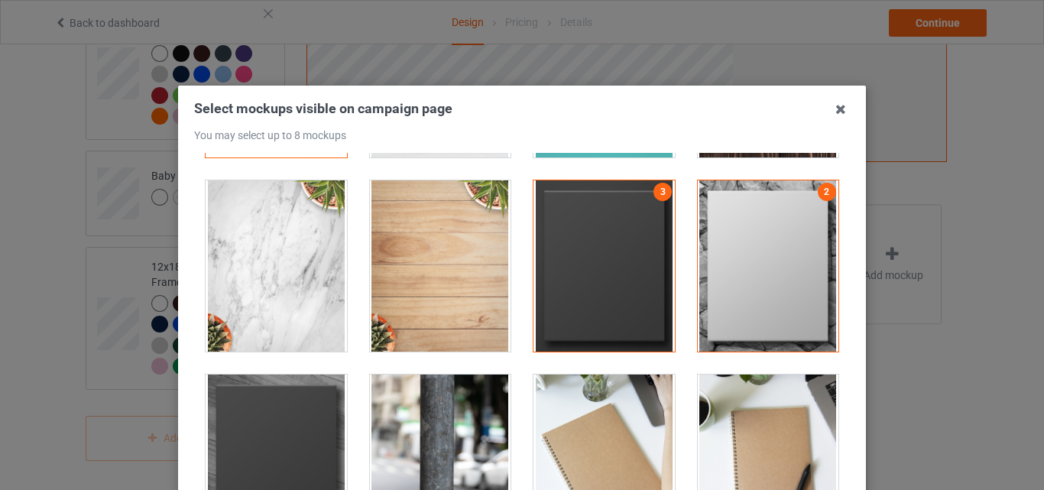
click at [304, 387] on div at bounding box center [276, 460] width 141 height 171
click at [839, 112] on icon at bounding box center [841, 109] width 24 height 24
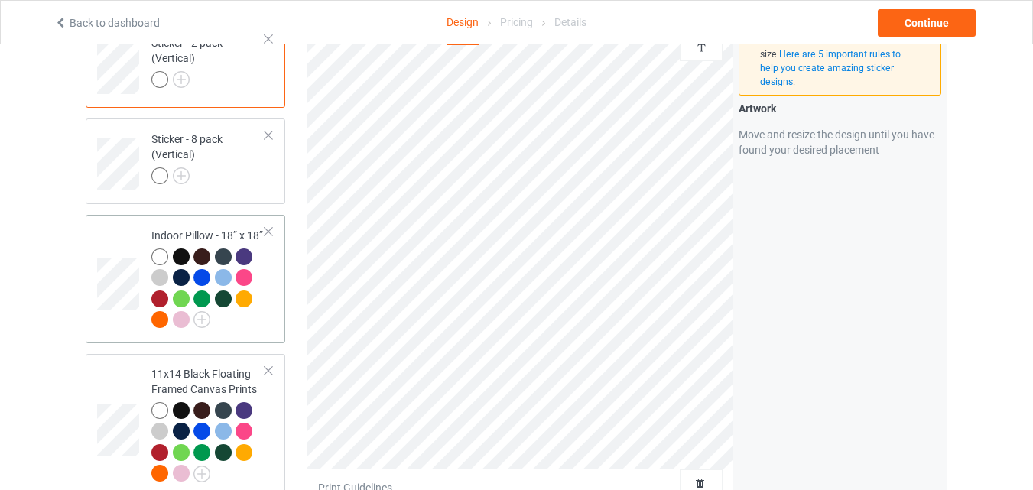
scroll to position [2401, 0]
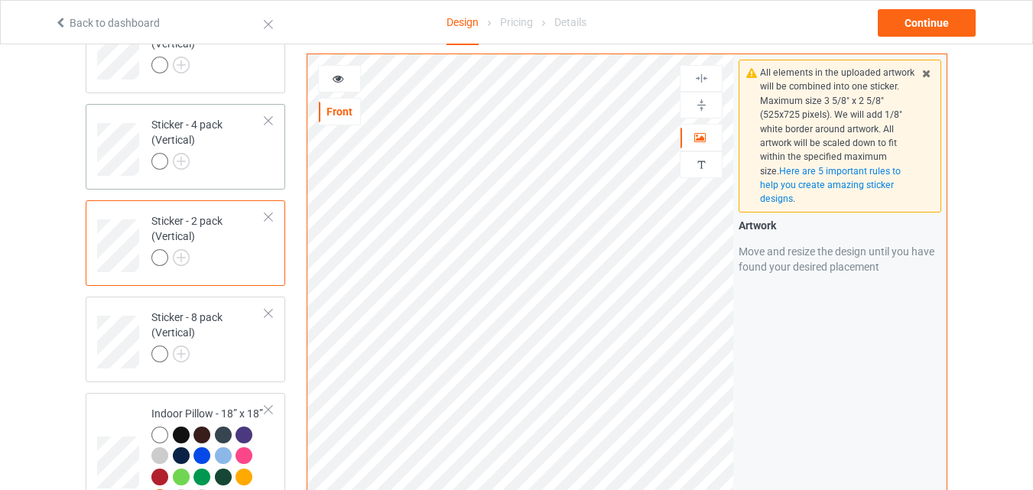
click at [217, 159] on div at bounding box center [208, 163] width 114 height 21
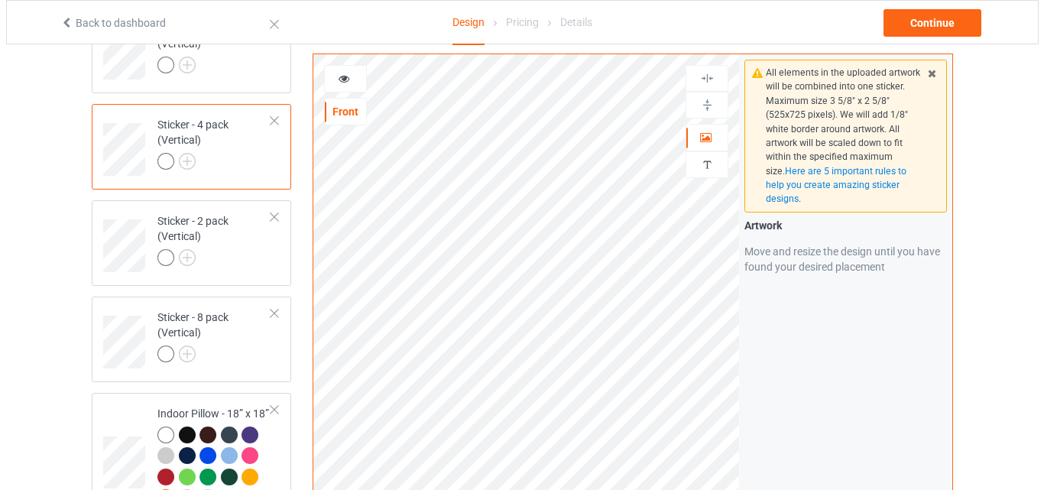
scroll to position [2936, 0]
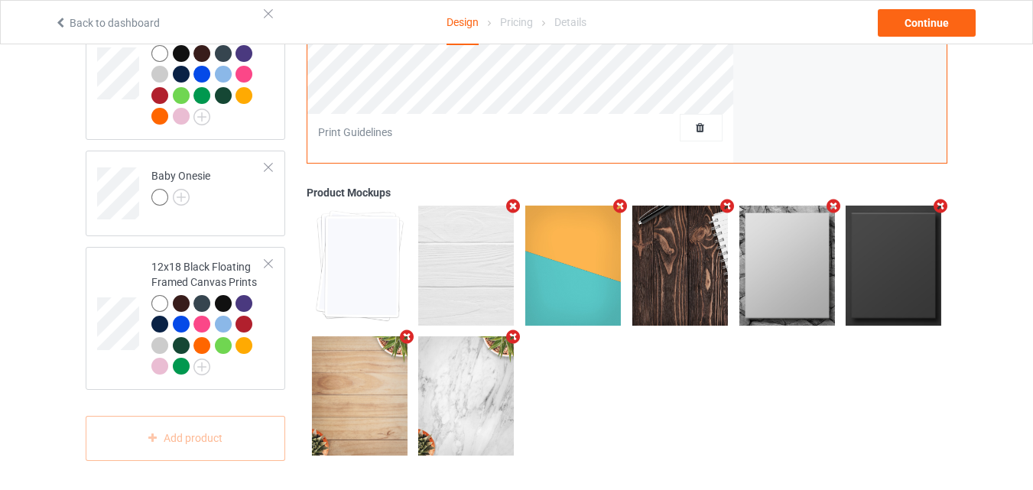
click at [516, 335] on icon "Remove mockup" at bounding box center [513, 337] width 19 height 16
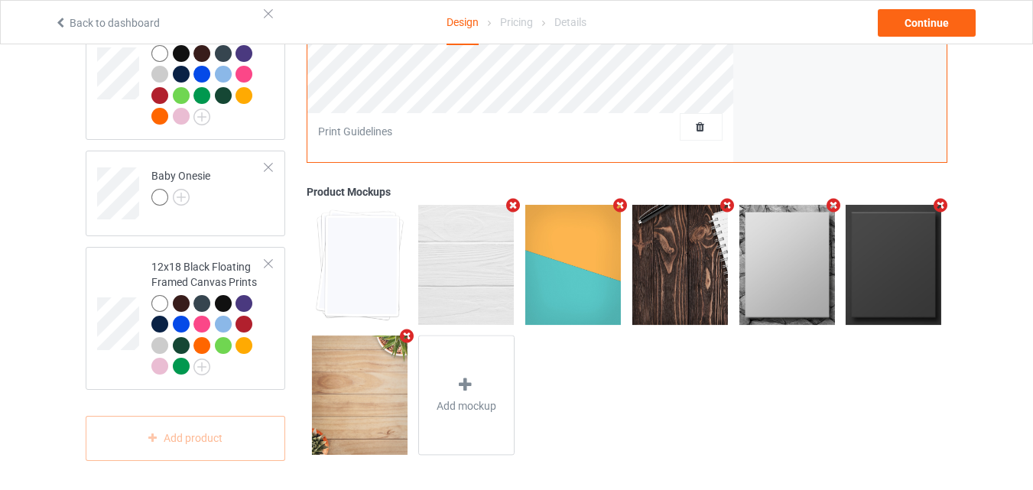
click at [406, 330] on icon "Remove mockup" at bounding box center [406, 336] width 19 height 16
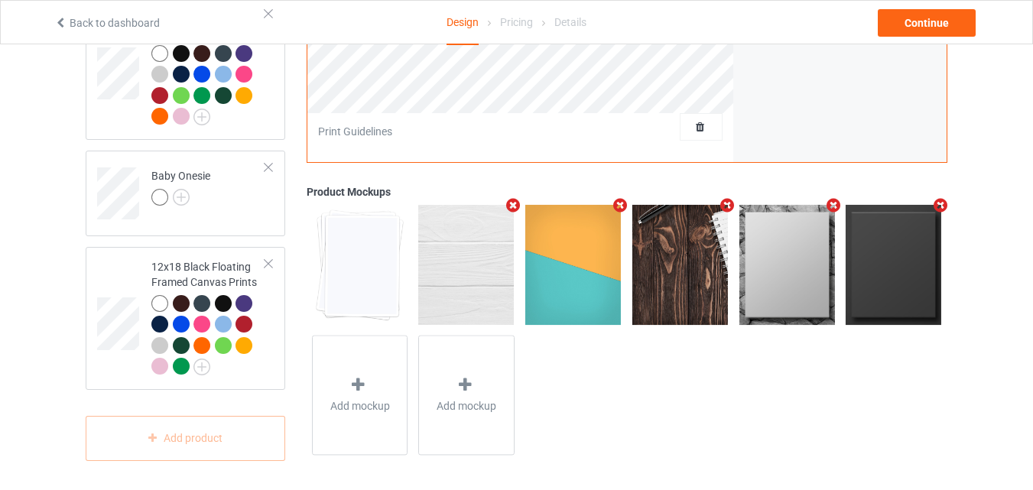
click at [515, 200] on icon "Remove mockup" at bounding box center [513, 205] width 19 height 16
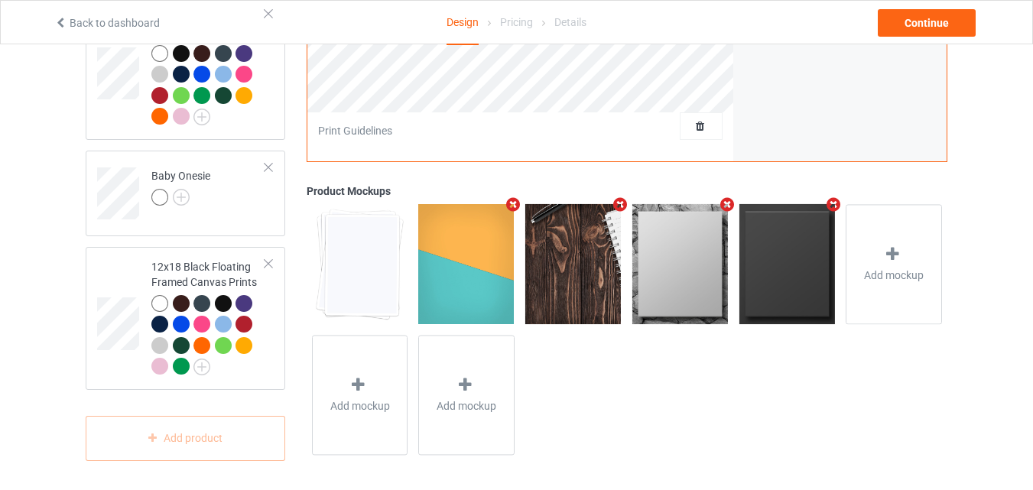
click at [615, 201] on icon "Remove mockup" at bounding box center [620, 205] width 19 height 16
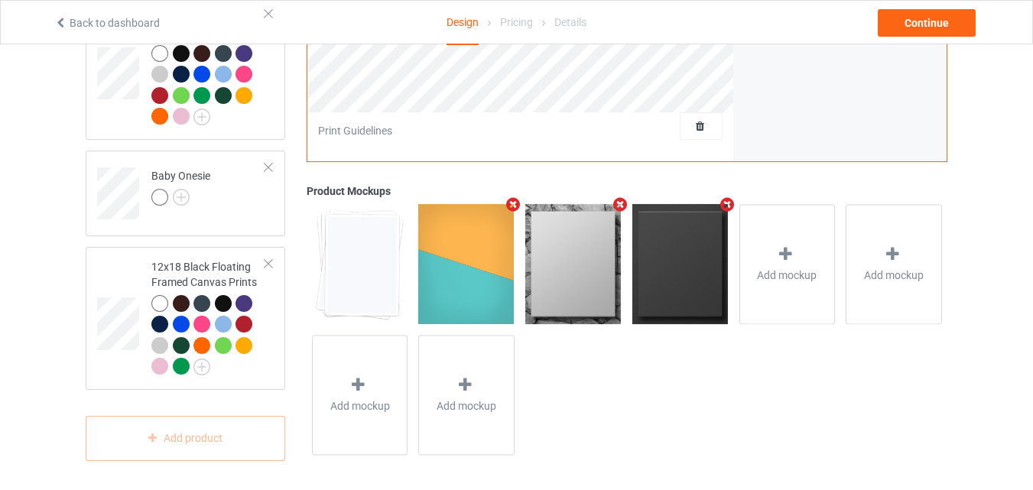
click at [510, 197] on icon "Remove mockup" at bounding box center [513, 205] width 19 height 16
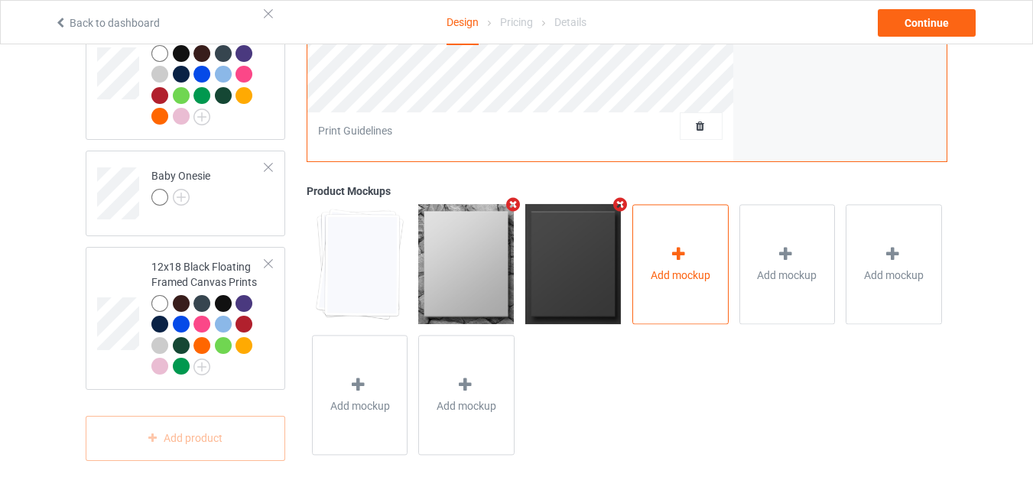
click at [694, 243] on div "Add mockup" at bounding box center [680, 264] width 96 height 120
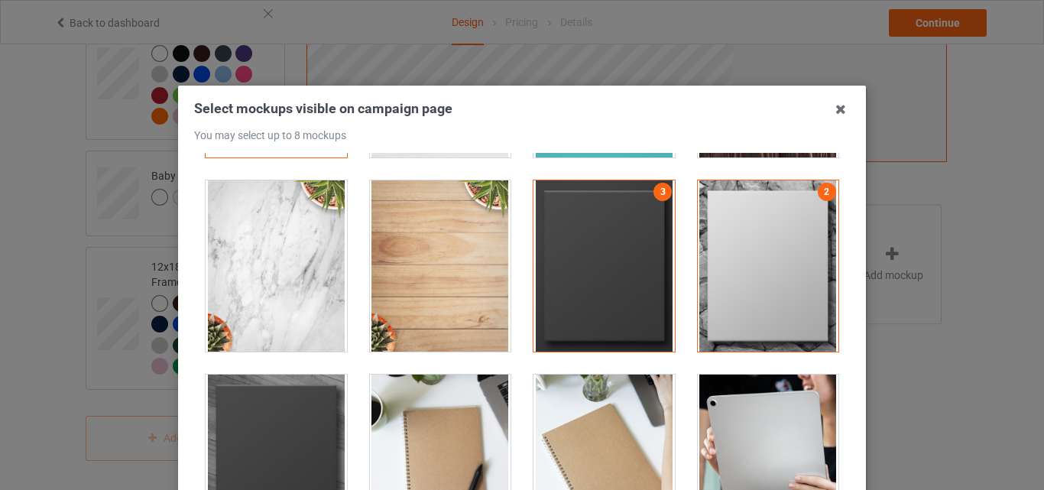
scroll to position [535, 0]
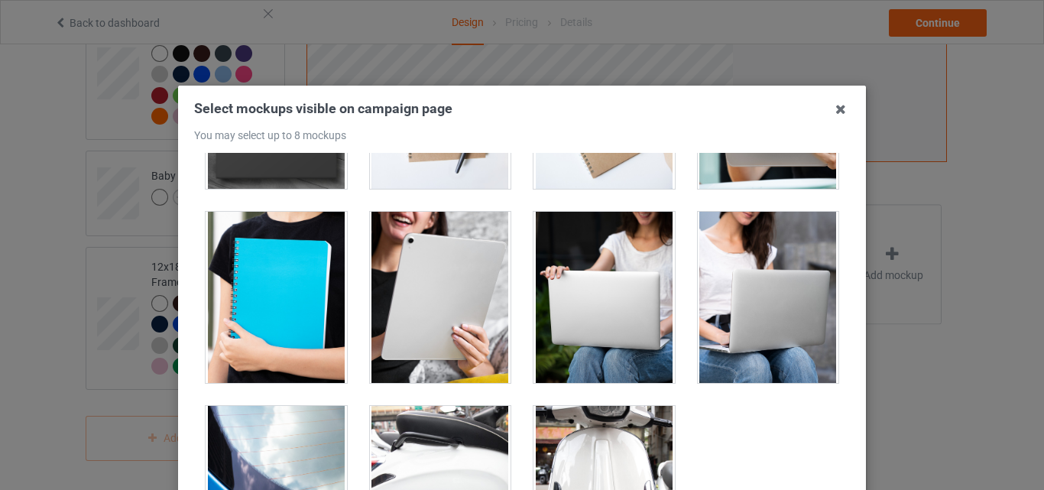
click at [603, 304] on div at bounding box center [604, 297] width 141 height 171
click at [720, 306] on div at bounding box center [768, 297] width 141 height 171
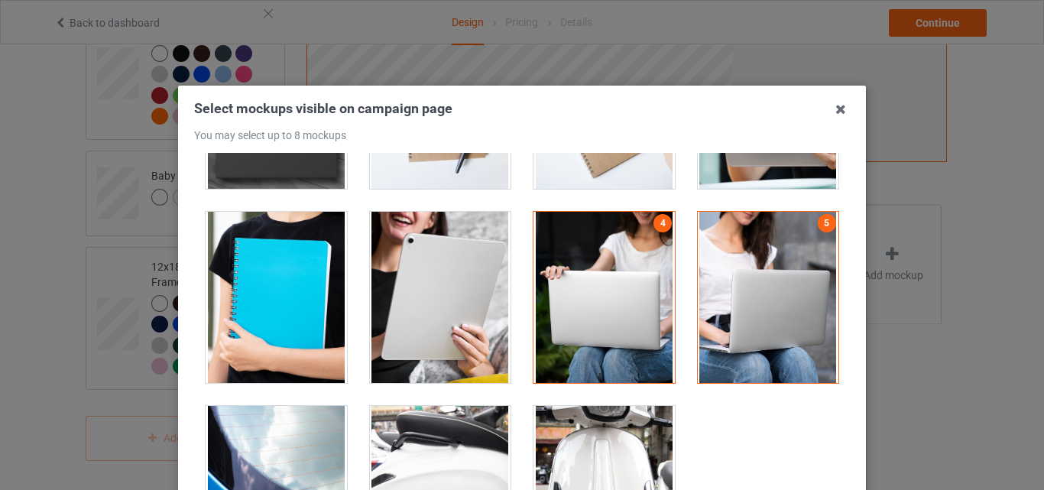
click at [622, 306] on div at bounding box center [604, 297] width 141 height 171
click at [784, 304] on div at bounding box center [768, 297] width 141 height 171
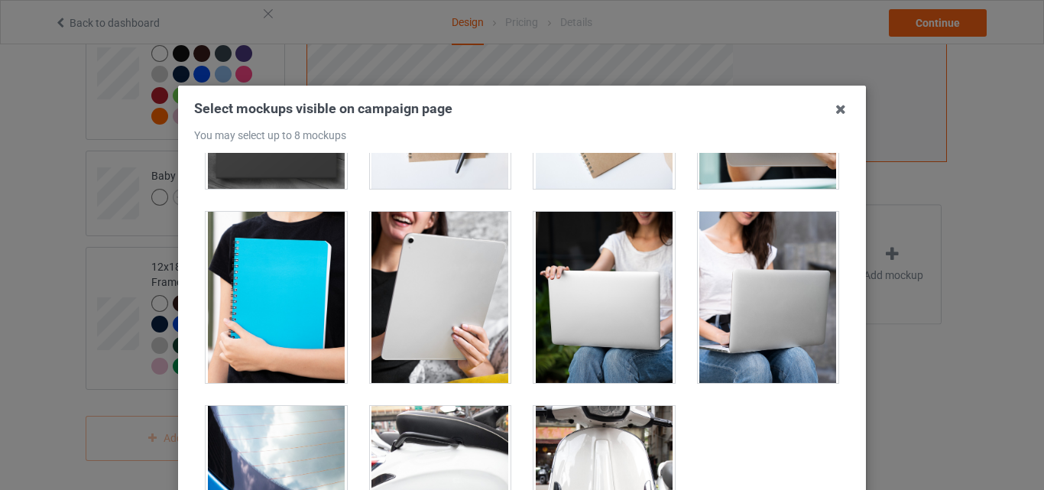
scroll to position [357, 0]
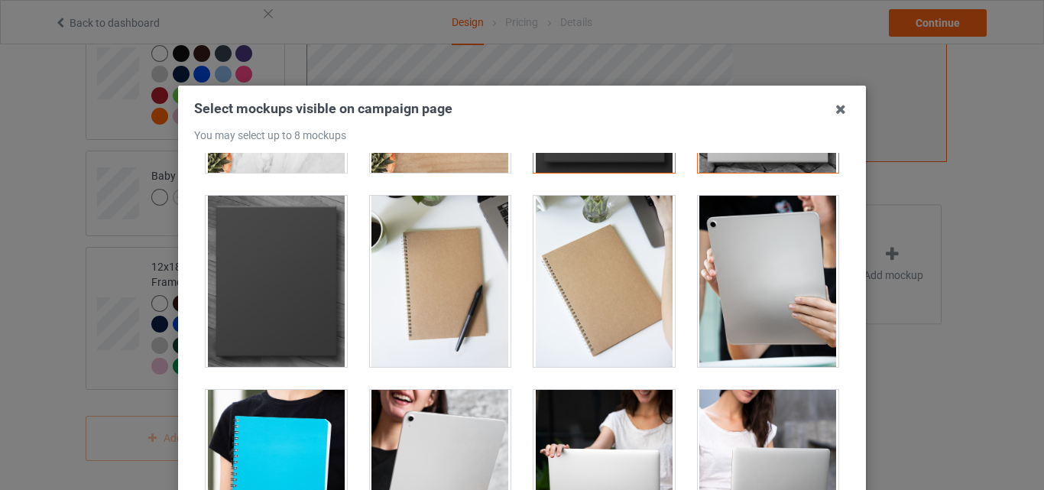
click at [314, 328] on div at bounding box center [276, 281] width 141 height 171
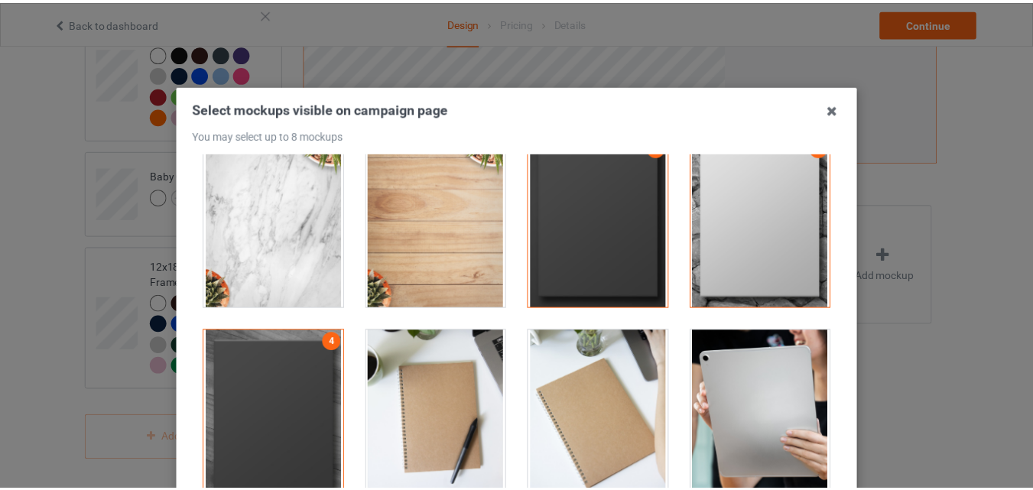
scroll to position [44, 0]
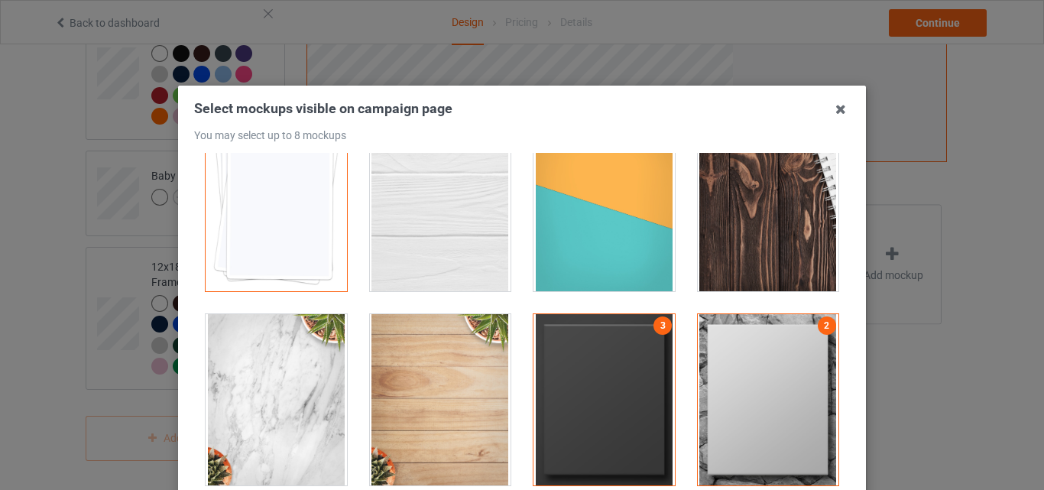
click at [456, 267] on div at bounding box center [440, 205] width 141 height 171
click at [666, 204] on div at bounding box center [604, 206] width 164 height 194
click at [586, 223] on div at bounding box center [604, 205] width 141 height 171
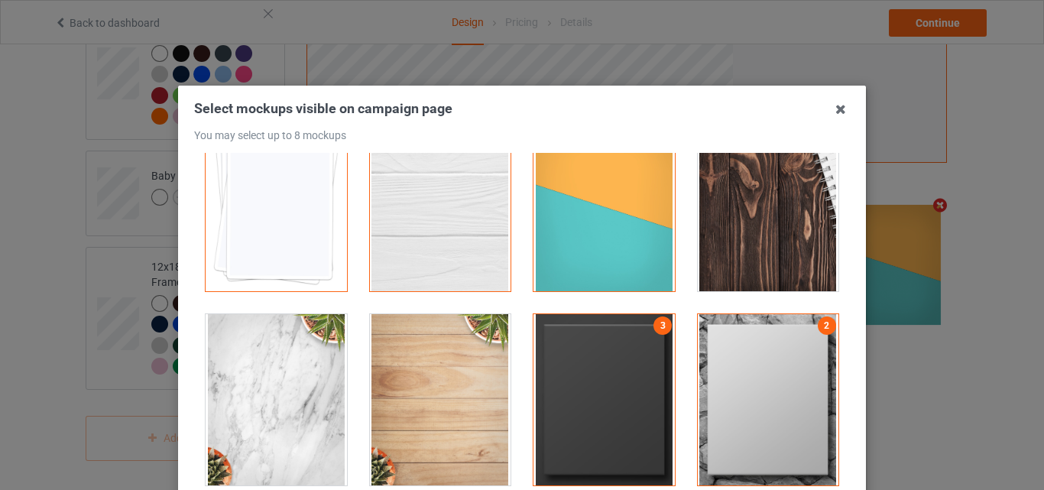
click at [737, 215] on div at bounding box center [768, 205] width 141 height 171
click at [837, 102] on icon at bounding box center [841, 109] width 24 height 24
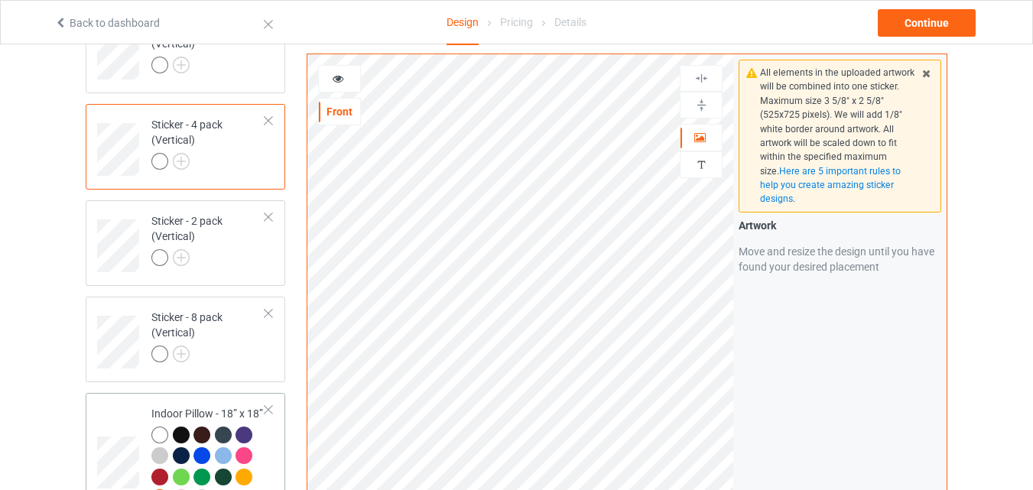
scroll to position [2223, 0]
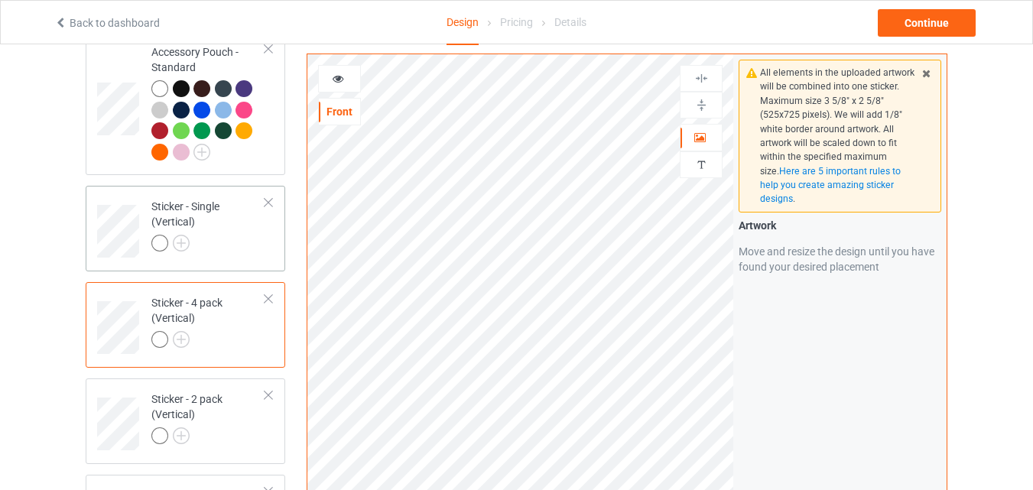
click at [236, 255] on td "Sticker - Single (Vertical)" at bounding box center [208, 226] width 131 height 68
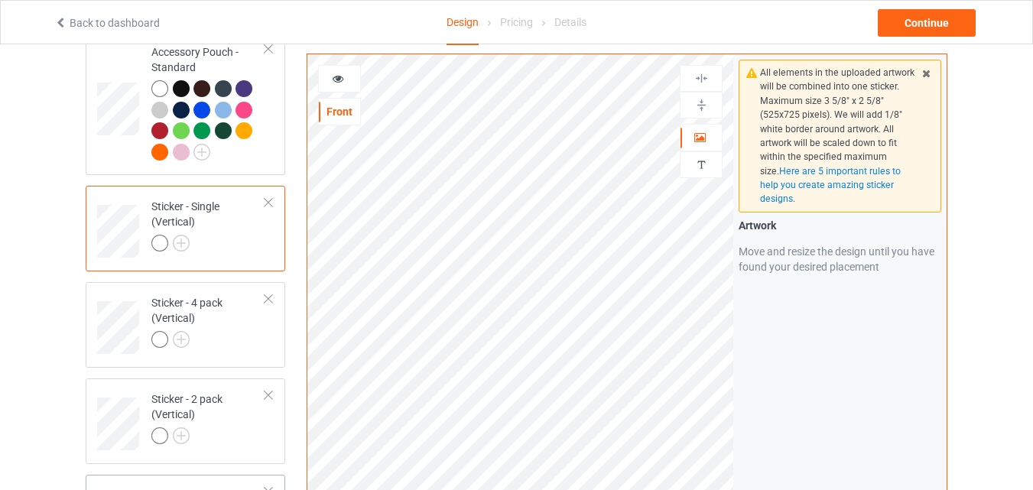
scroll to position [2044, 0]
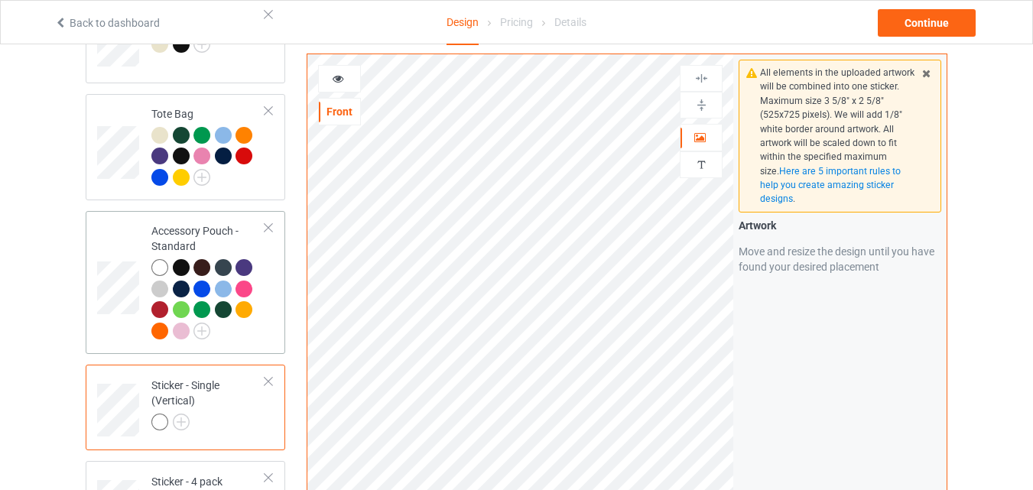
click at [232, 330] on div at bounding box center [208, 301] width 114 height 84
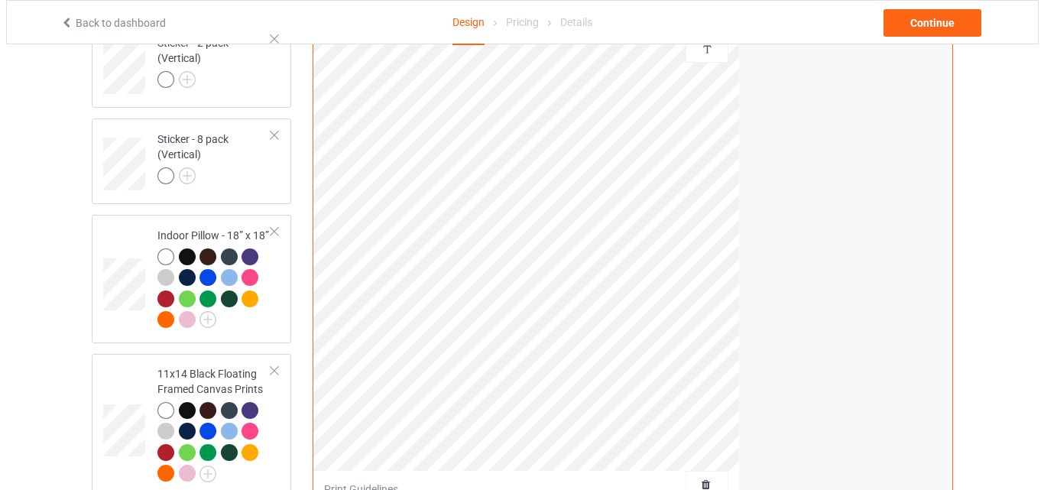
scroll to position [2936, 0]
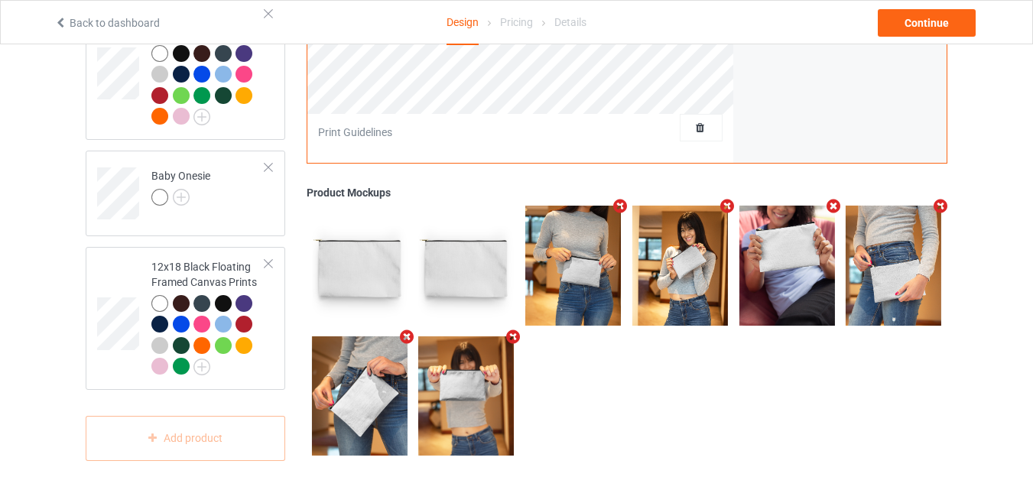
click at [619, 206] on icon "Remove mockup" at bounding box center [620, 206] width 19 height 16
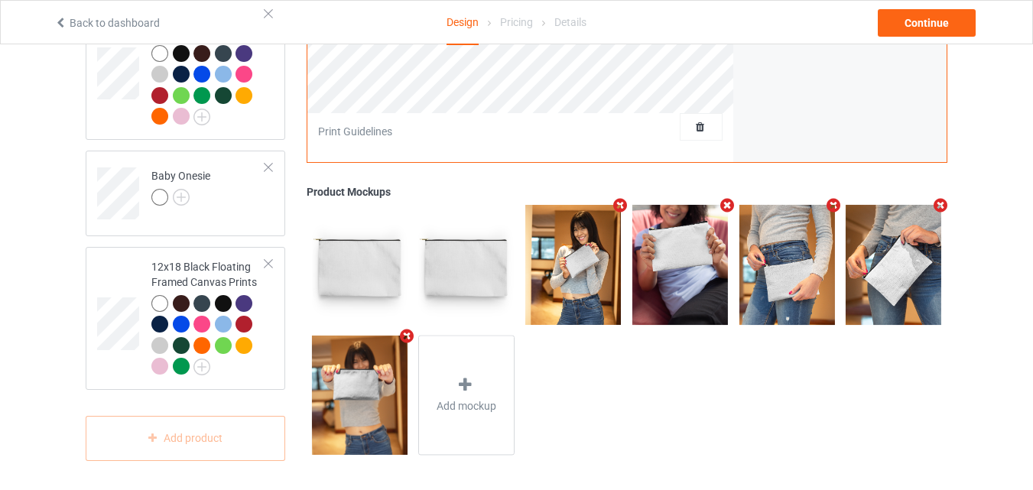
click at [595, 237] on img at bounding box center [573, 264] width 96 height 119
click at [469, 373] on div "Add mockup" at bounding box center [466, 395] width 96 height 120
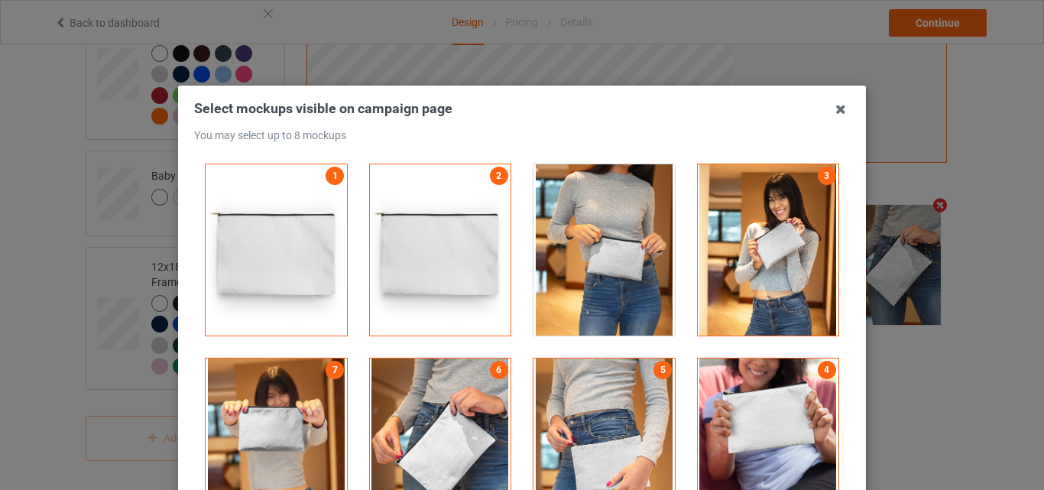
click at [560, 275] on div at bounding box center [604, 249] width 141 height 171
click at [617, 279] on div at bounding box center [604, 249] width 141 height 171
click at [758, 275] on div at bounding box center [768, 249] width 141 height 171
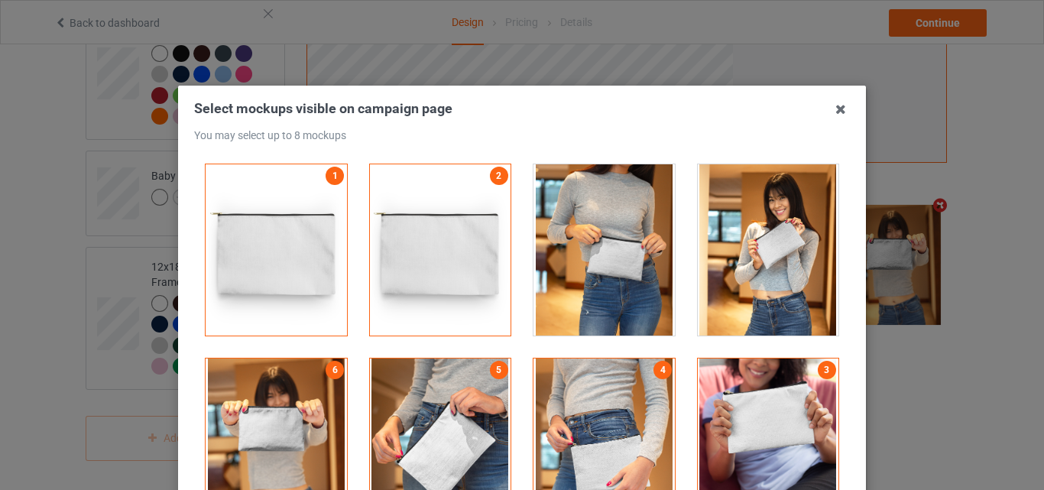
click at [699, 441] on div at bounding box center [768, 444] width 141 height 171
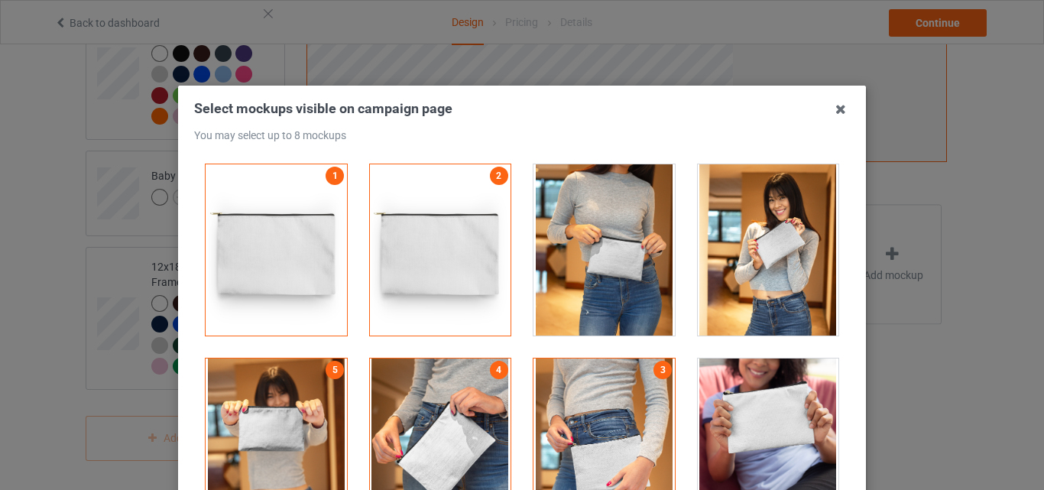
click at [616, 433] on div at bounding box center [604, 444] width 141 height 171
click at [431, 424] on div at bounding box center [440, 444] width 141 height 171
drag, startPoint x: 294, startPoint y: 418, endPoint x: 318, endPoint y: 414, distance: 24.1
click at [294, 417] on div at bounding box center [276, 444] width 141 height 171
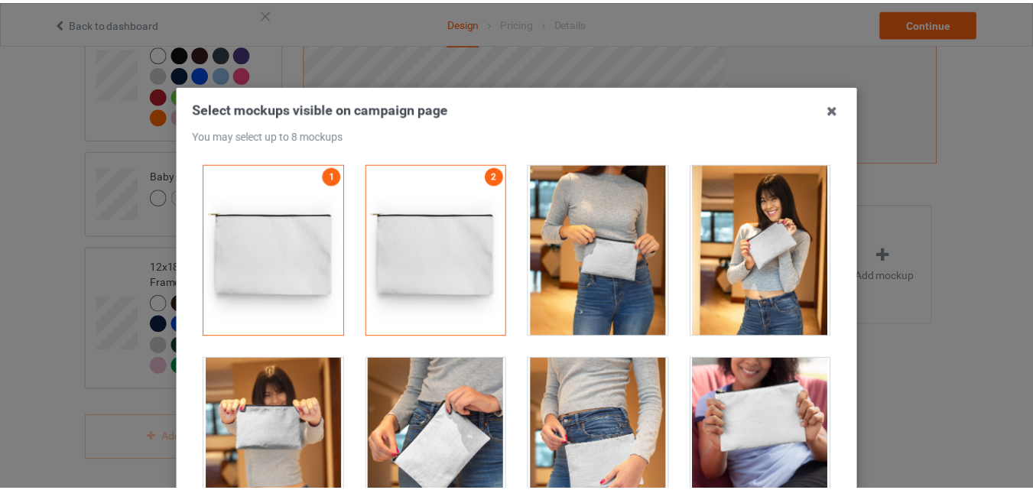
scroll to position [190, 0]
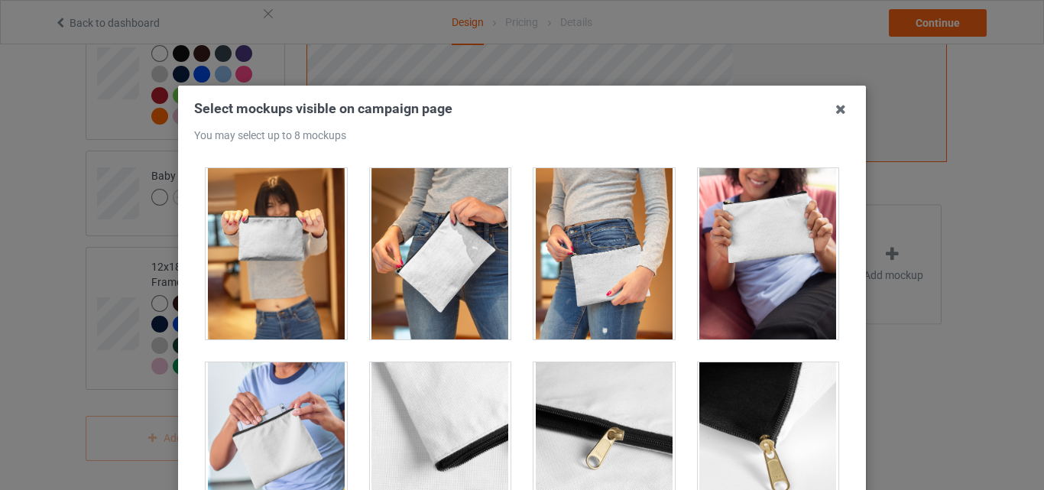
click at [440, 418] on div at bounding box center [440, 447] width 141 height 171
click at [575, 425] on div at bounding box center [604, 447] width 141 height 171
click at [731, 431] on div at bounding box center [768, 447] width 141 height 171
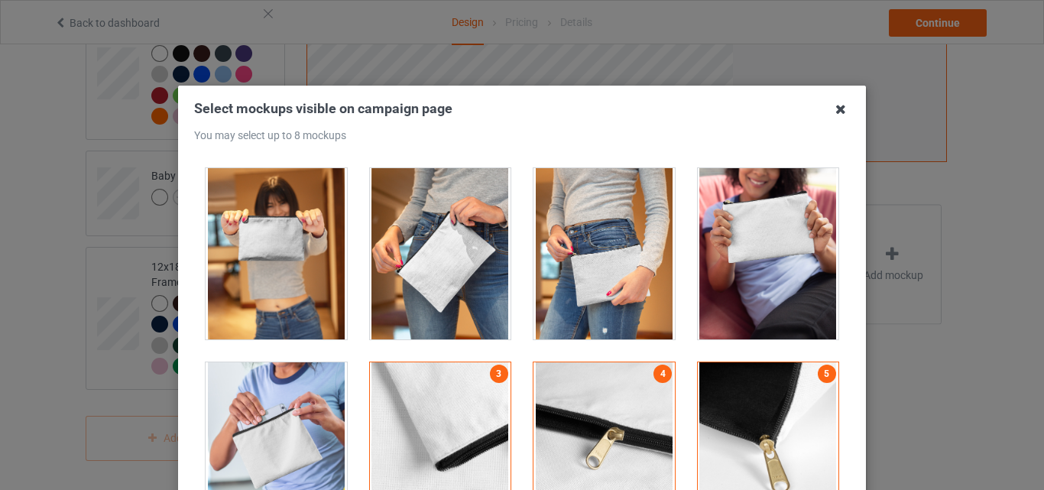
click at [837, 112] on icon at bounding box center [841, 109] width 24 height 24
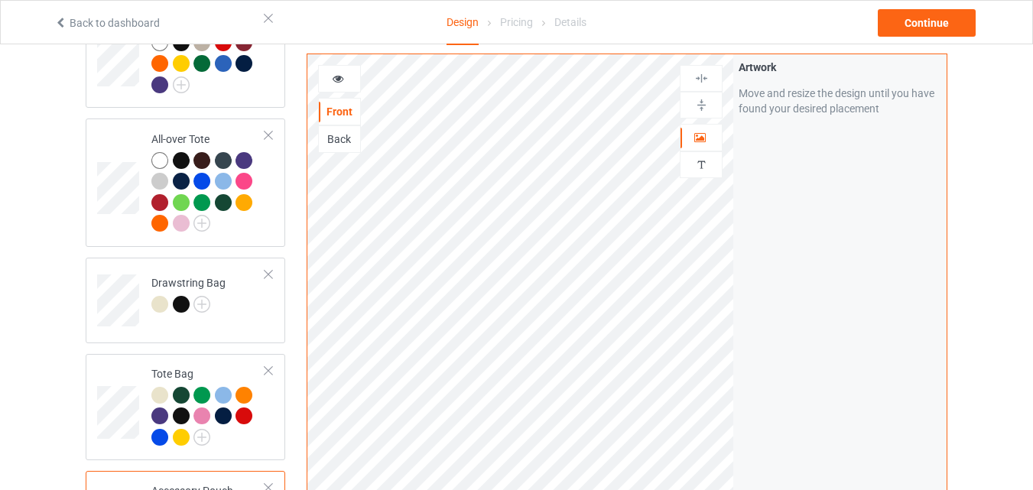
scroll to position [1963, 0]
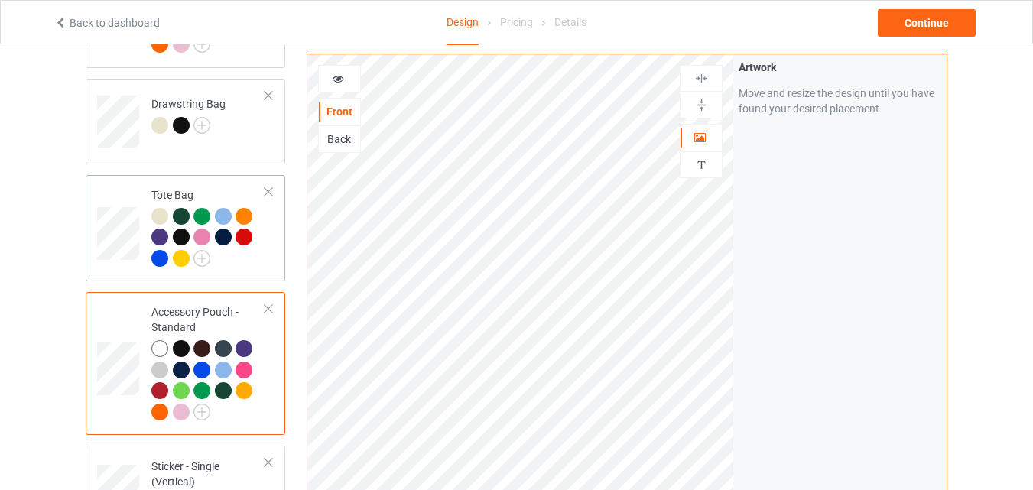
click at [252, 257] on div at bounding box center [208, 239] width 114 height 63
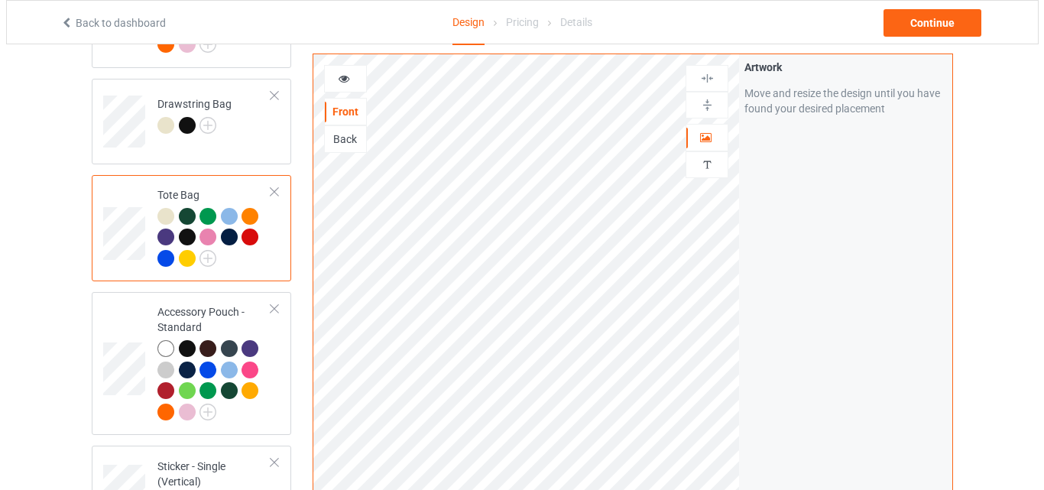
scroll to position [2854, 0]
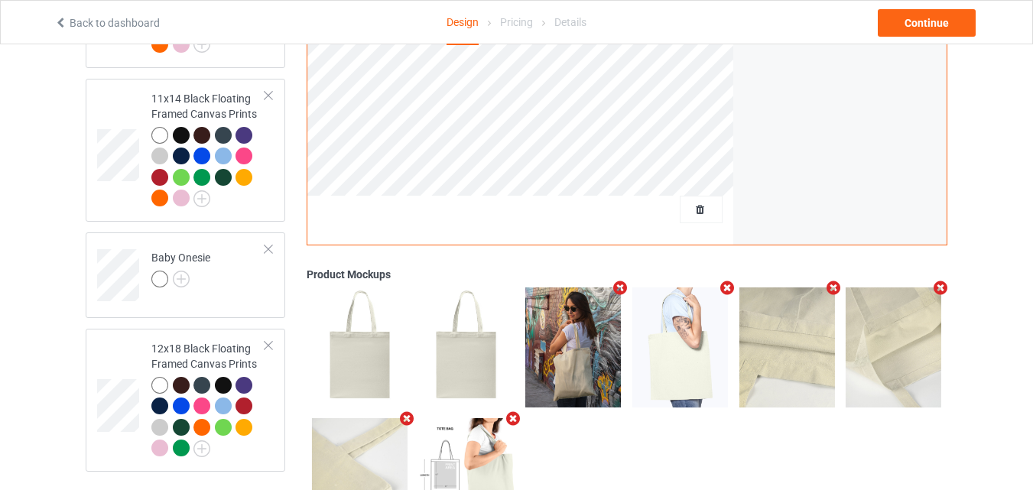
click at [508, 416] on icon "Remove mockup" at bounding box center [513, 419] width 19 height 16
click at [492, 430] on div "Add mockup" at bounding box center [466, 477] width 96 height 120
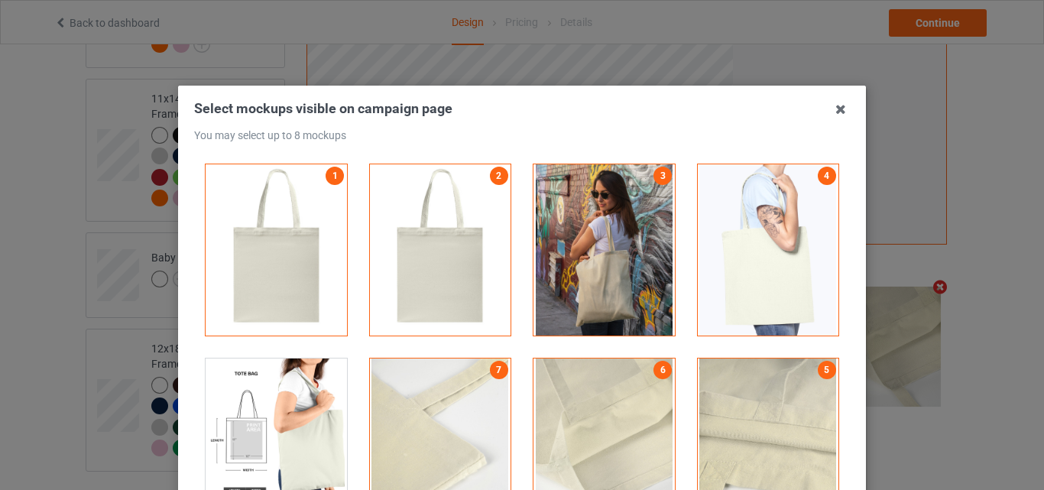
click at [630, 245] on div at bounding box center [604, 249] width 141 height 171
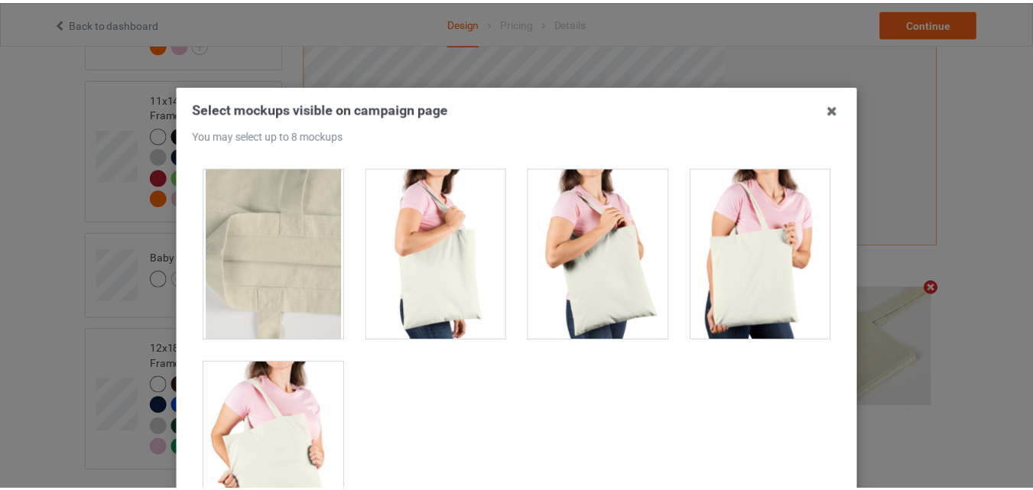
scroll to position [0, 0]
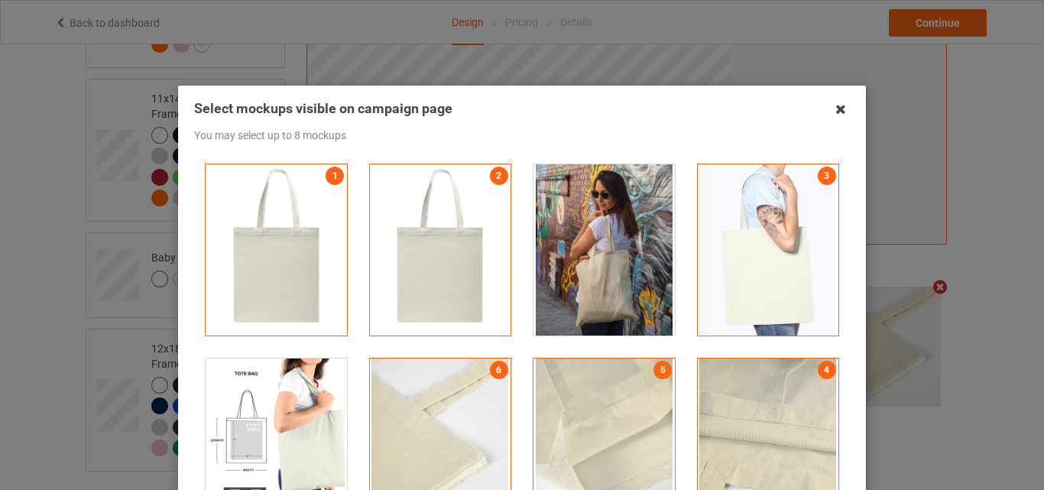
click at [830, 113] on icon at bounding box center [841, 109] width 24 height 24
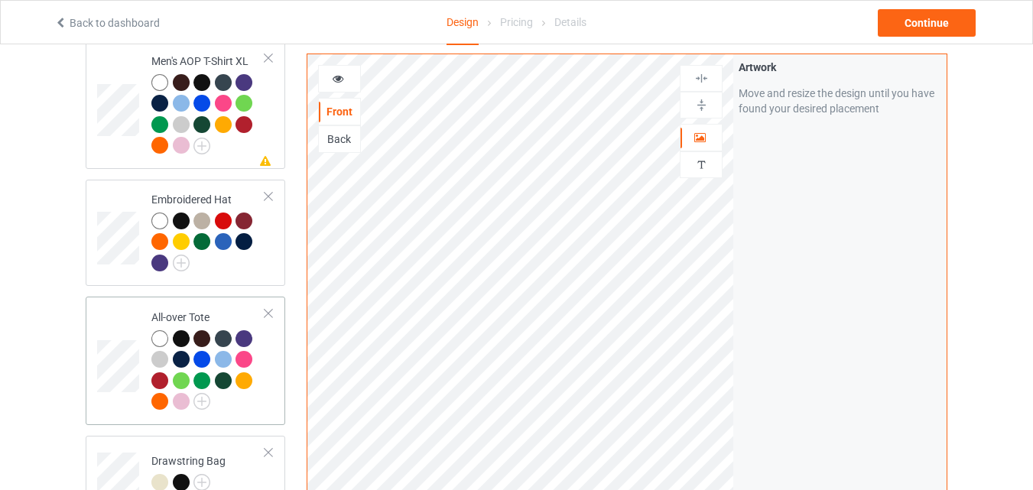
scroll to position [1784, 0]
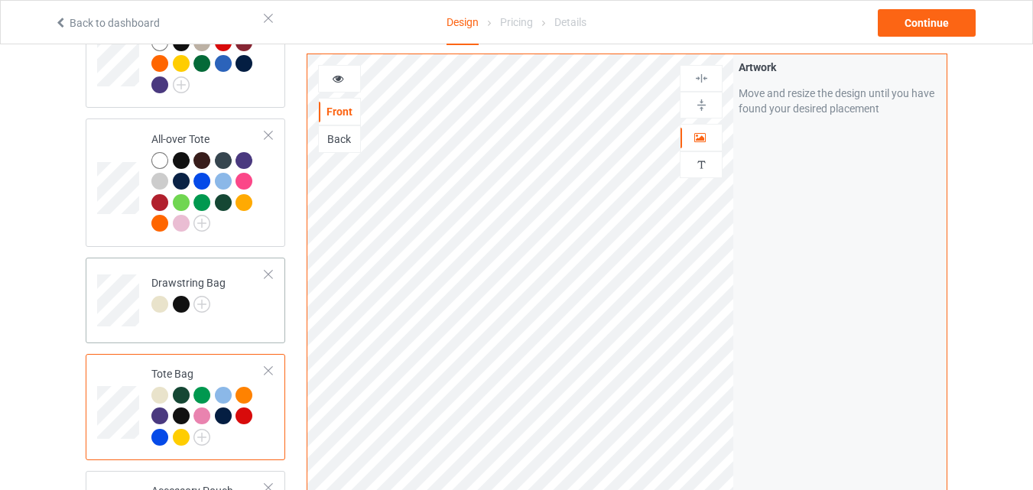
click at [235, 310] on td "Drawstring Bag" at bounding box center [208, 295] width 131 height 63
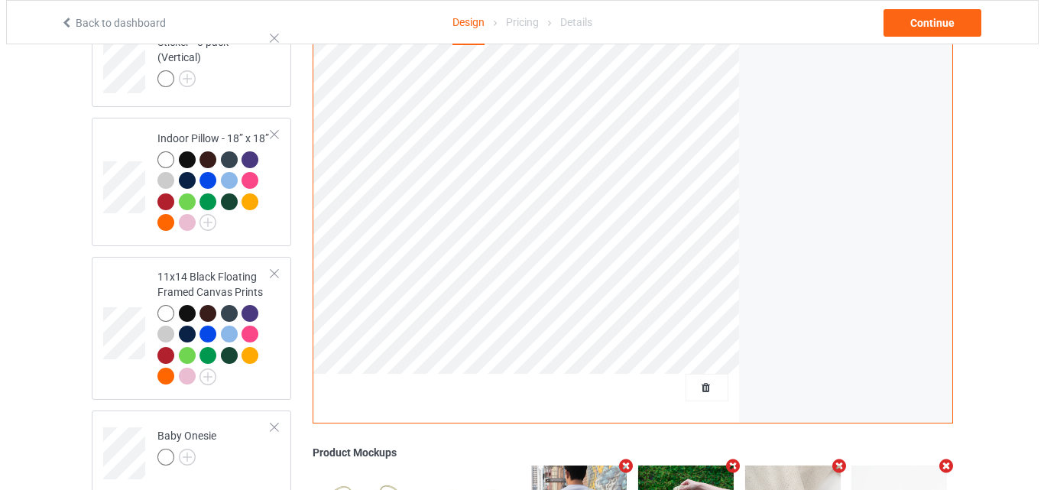
scroll to position [2936, 0]
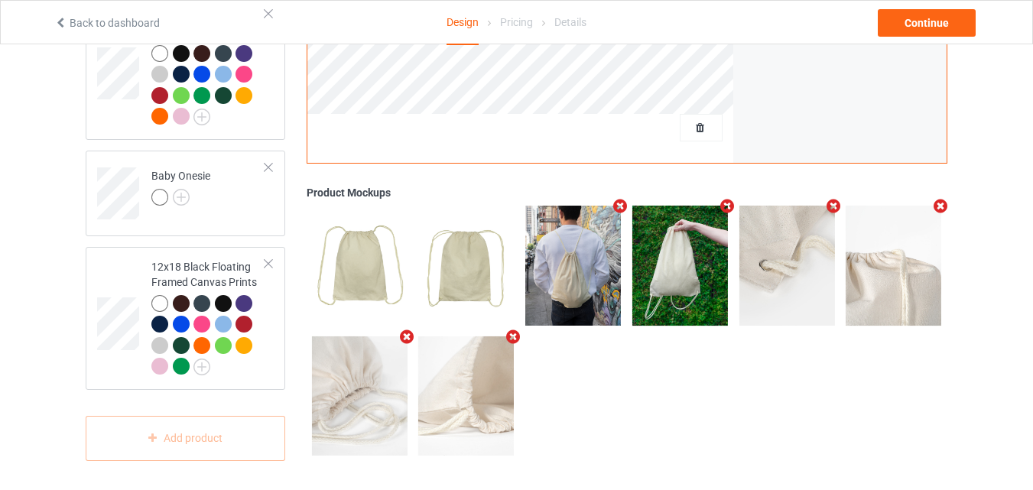
click at [513, 333] on icon "Remove mockup" at bounding box center [513, 337] width 19 height 16
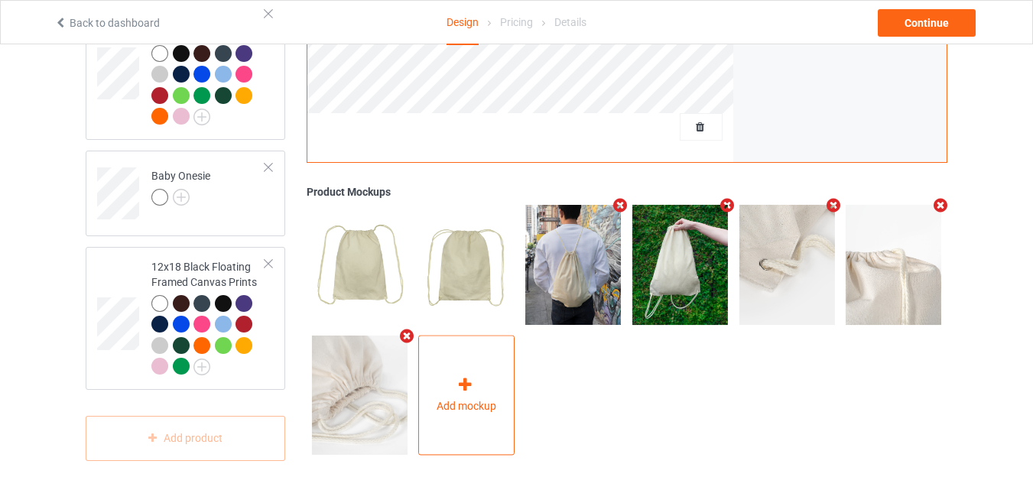
click at [483, 359] on div "Add mockup" at bounding box center [466, 395] width 96 height 120
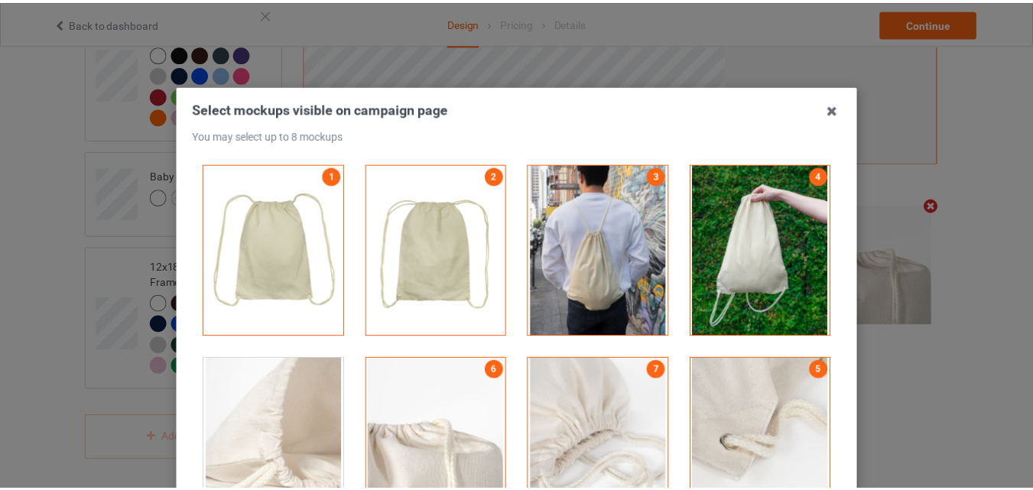
scroll to position [178, 0]
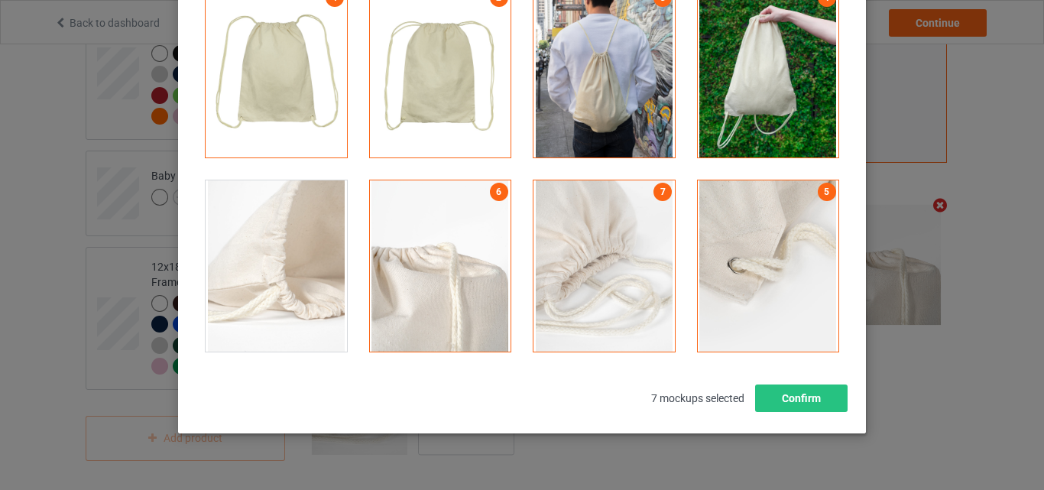
click at [281, 333] on div at bounding box center [276, 265] width 141 height 171
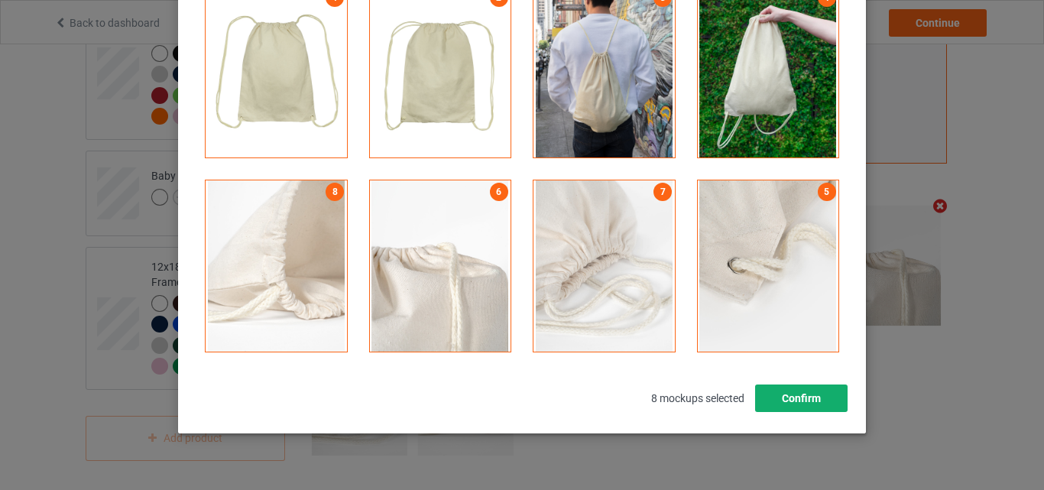
click at [778, 388] on button "Confirm" at bounding box center [801, 399] width 93 height 28
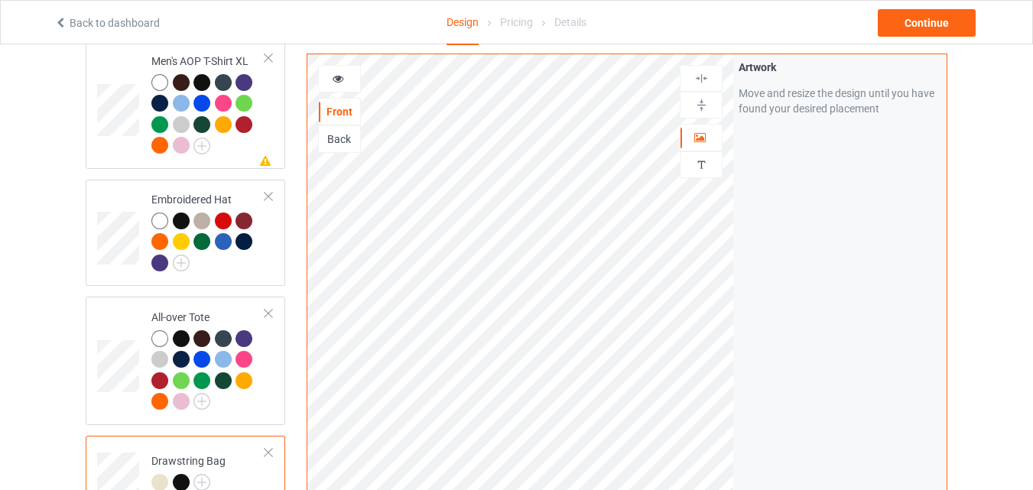
scroll to position [1784, 0]
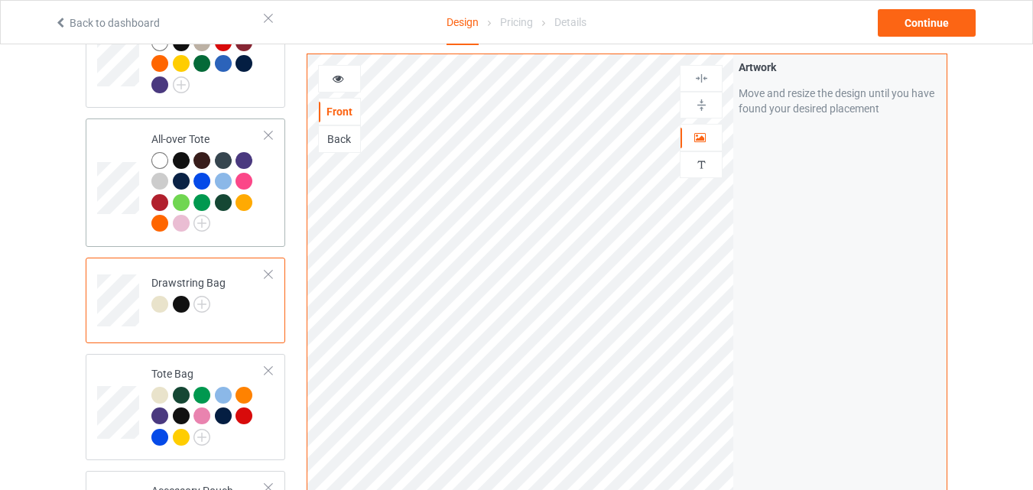
click at [253, 223] on div at bounding box center [208, 194] width 114 height 84
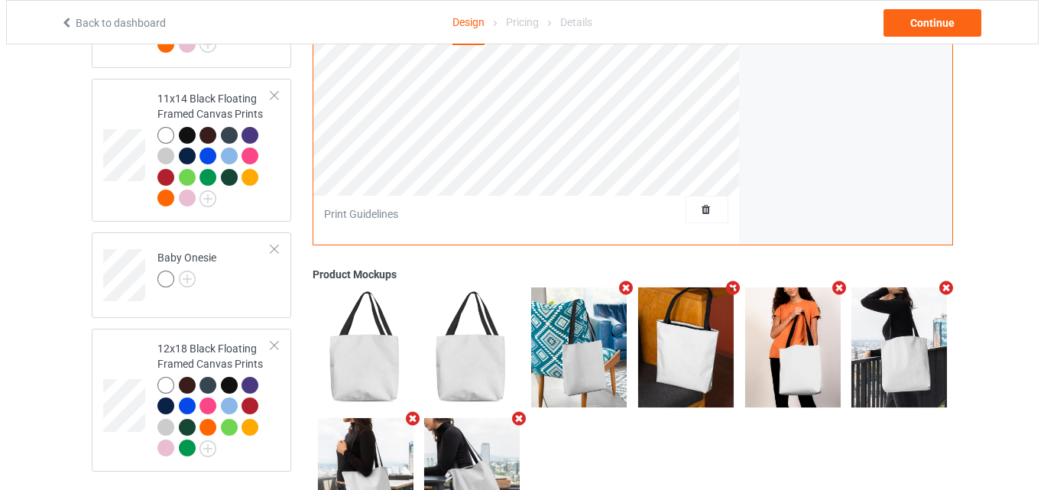
scroll to position [2936, 0]
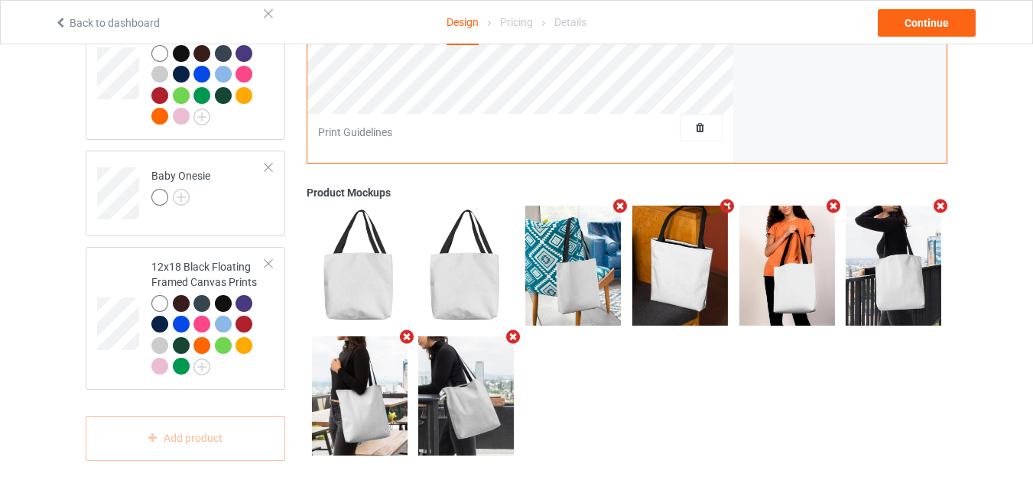
click at [508, 336] on icon "Remove mockup" at bounding box center [513, 337] width 19 height 16
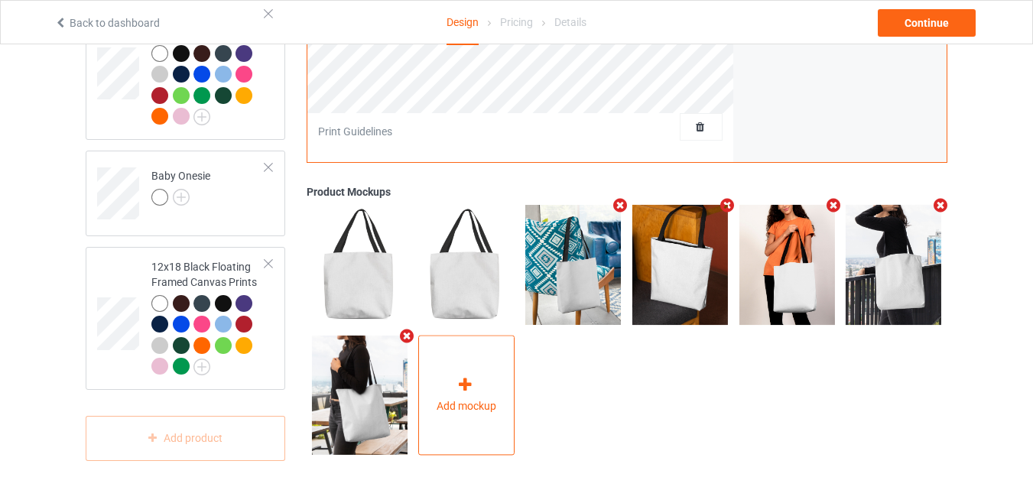
click at [500, 354] on div "Add mockup" at bounding box center [466, 395] width 96 height 120
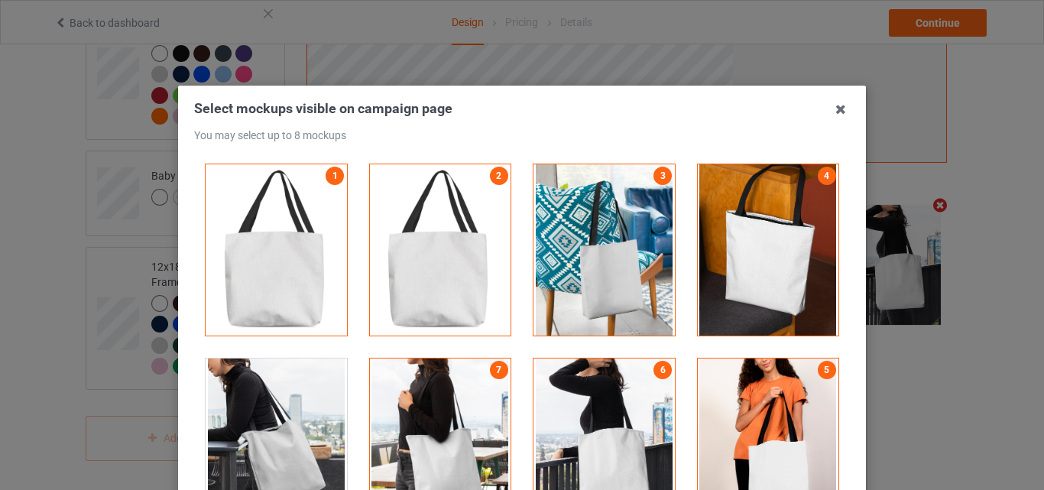
click at [759, 394] on div at bounding box center [768, 444] width 141 height 171
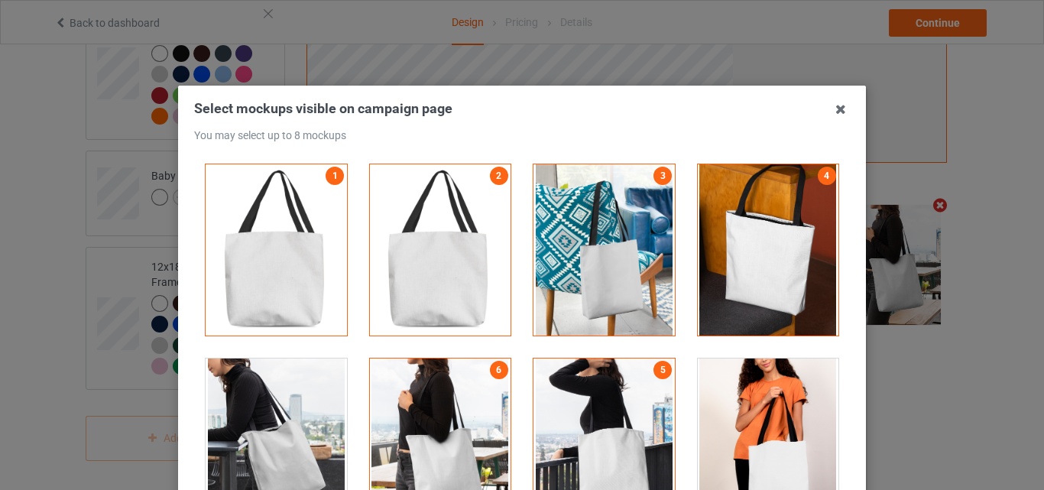
drag, startPoint x: 601, startPoint y: 401, endPoint x: 593, endPoint y: 404, distance: 8.9
click at [600, 402] on div at bounding box center [604, 444] width 141 height 171
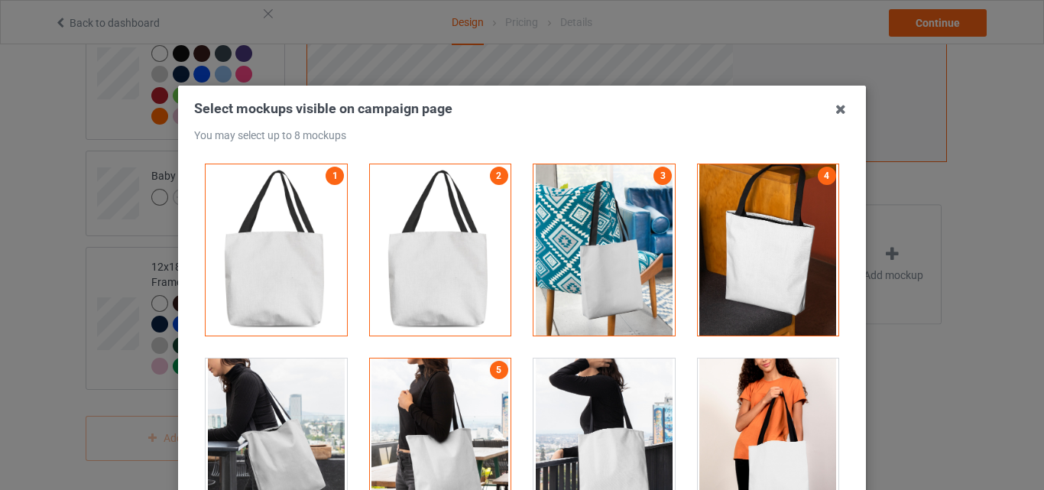
click at [481, 418] on div at bounding box center [440, 444] width 141 height 171
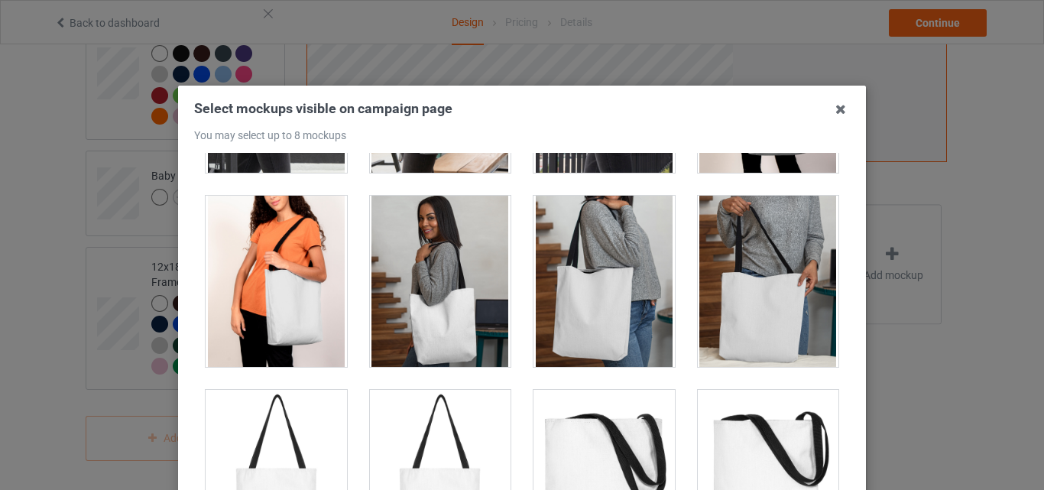
scroll to position [535, 0]
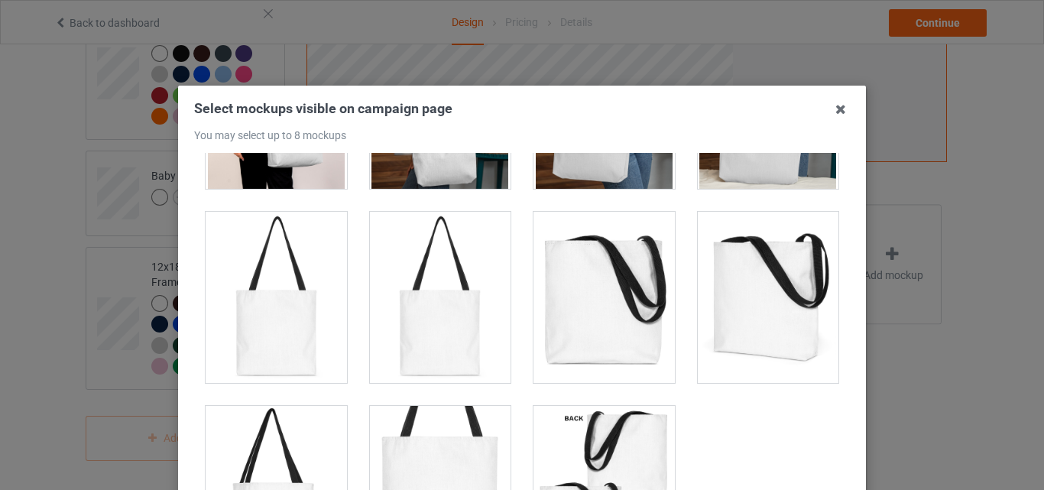
click at [601, 352] on div at bounding box center [604, 297] width 141 height 171
click at [432, 335] on div at bounding box center [440, 297] width 141 height 171
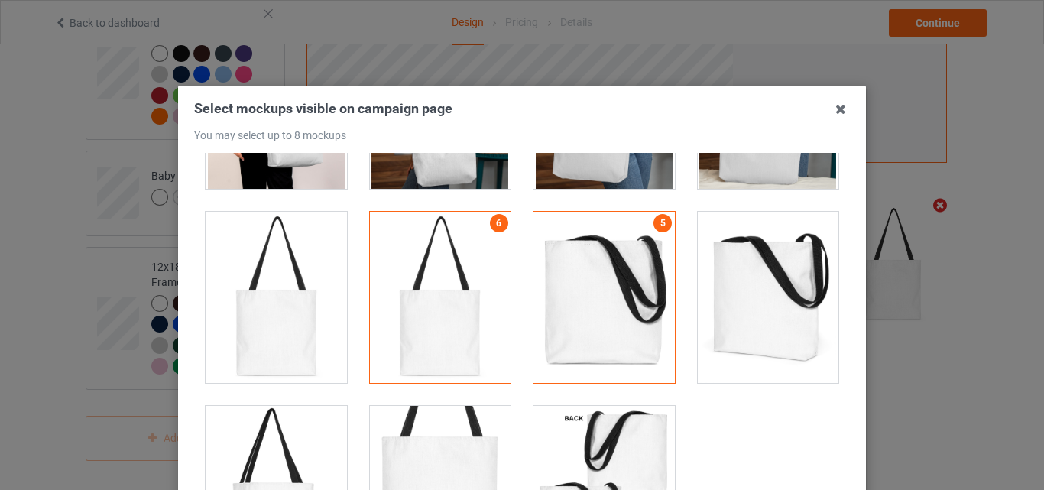
click at [285, 356] on div at bounding box center [276, 297] width 141 height 171
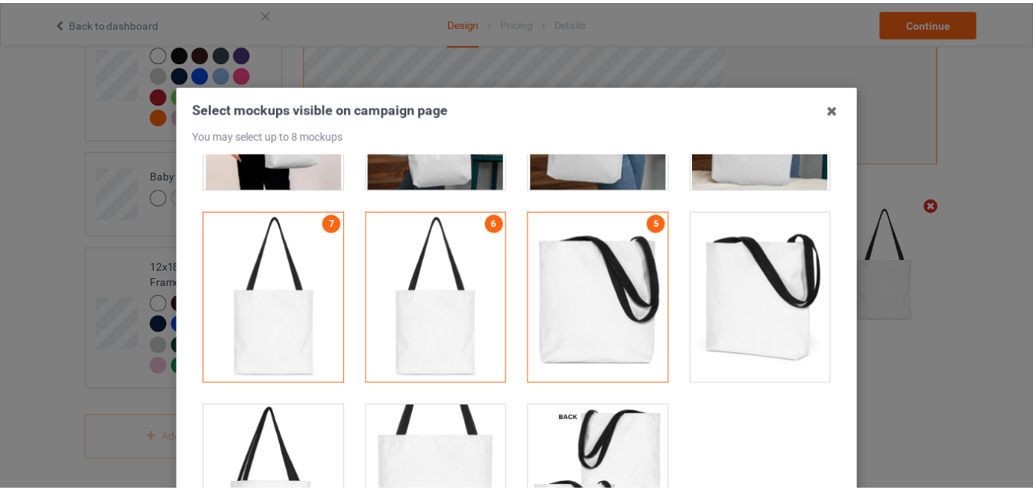
scroll to position [579, 0]
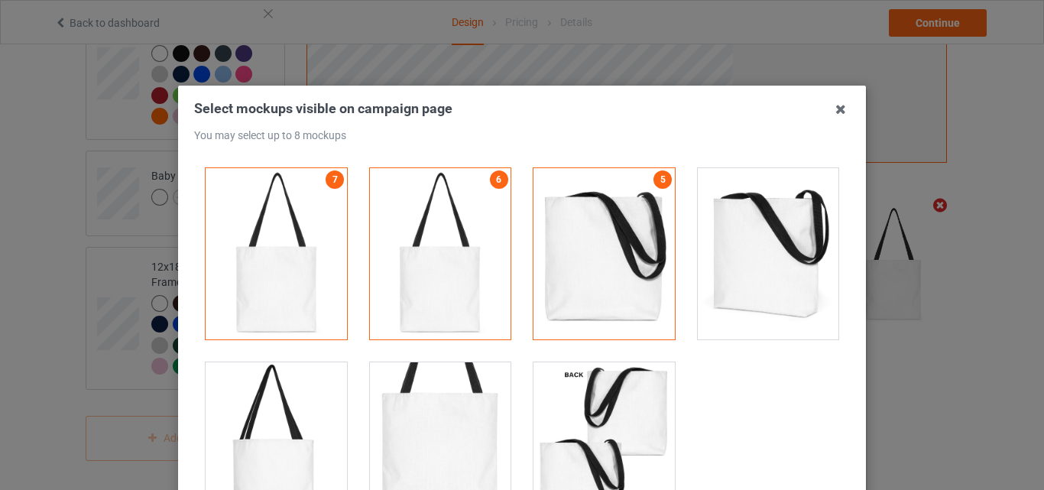
click at [573, 421] on div at bounding box center [604, 447] width 141 height 171
click at [832, 106] on icon at bounding box center [841, 109] width 24 height 24
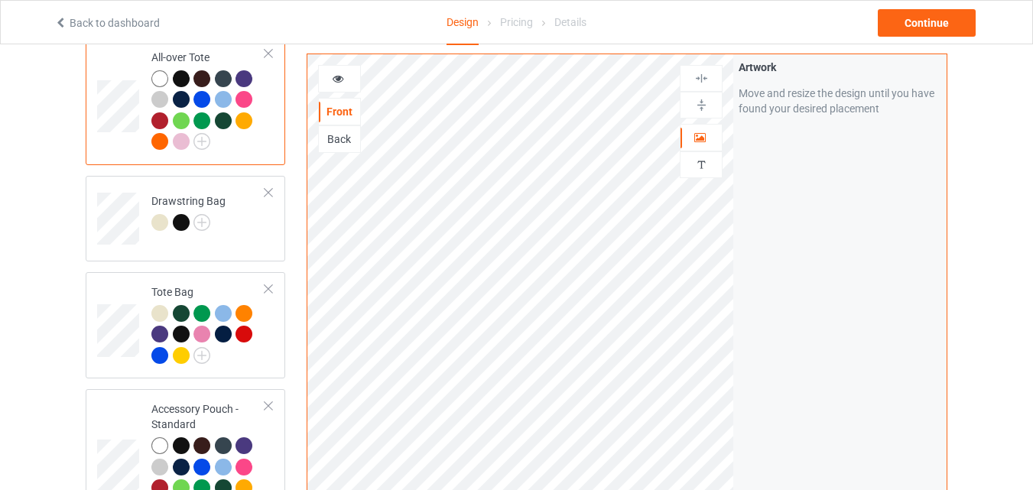
scroll to position [1688, 0]
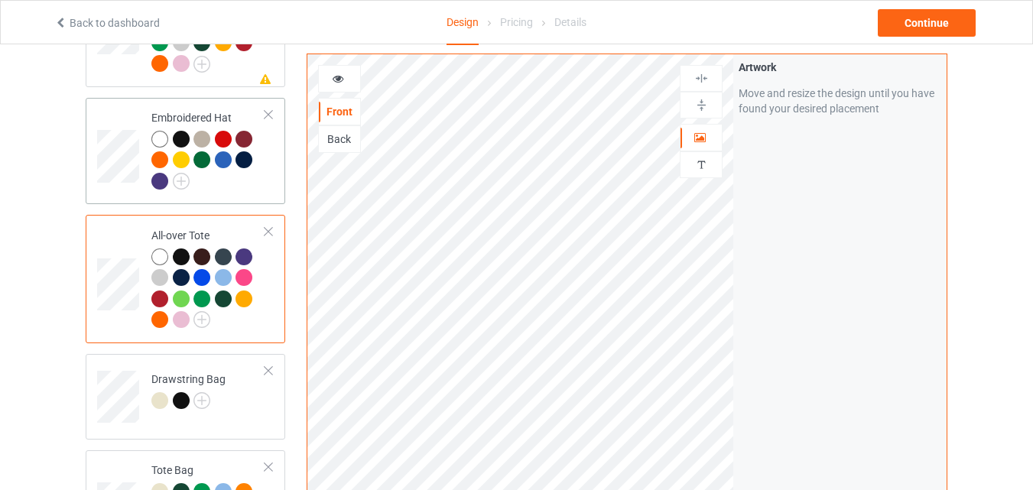
click at [229, 188] on div at bounding box center [208, 162] width 114 height 63
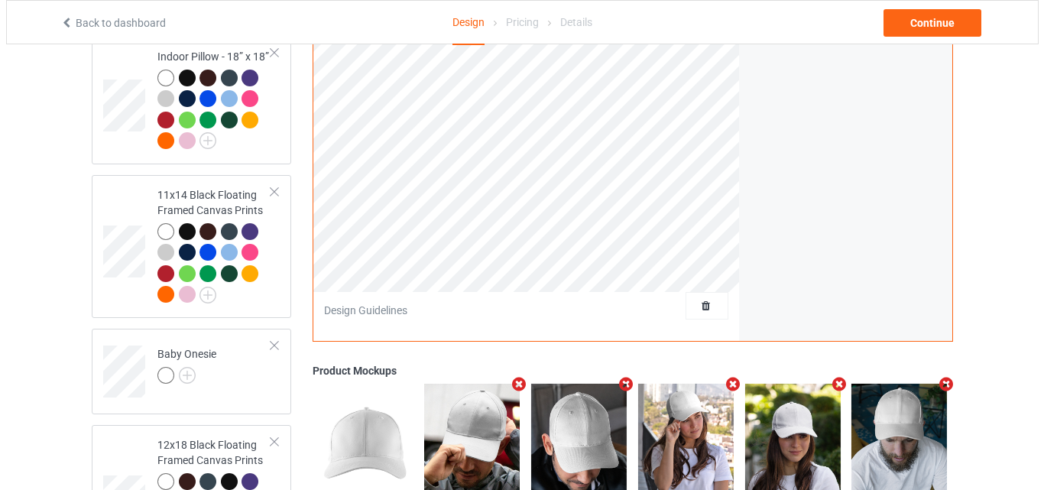
scroll to position [2936, 0]
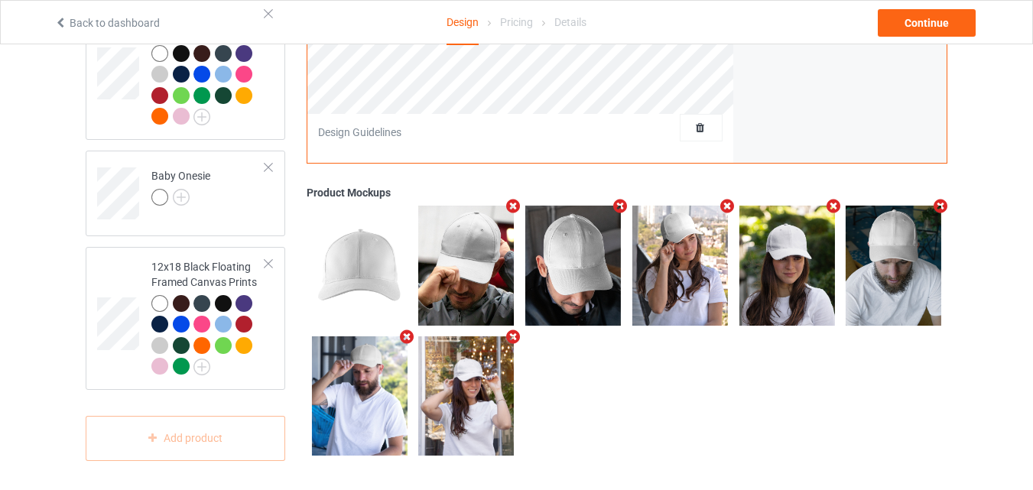
click at [511, 336] on icon "Remove mockup" at bounding box center [513, 337] width 19 height 16
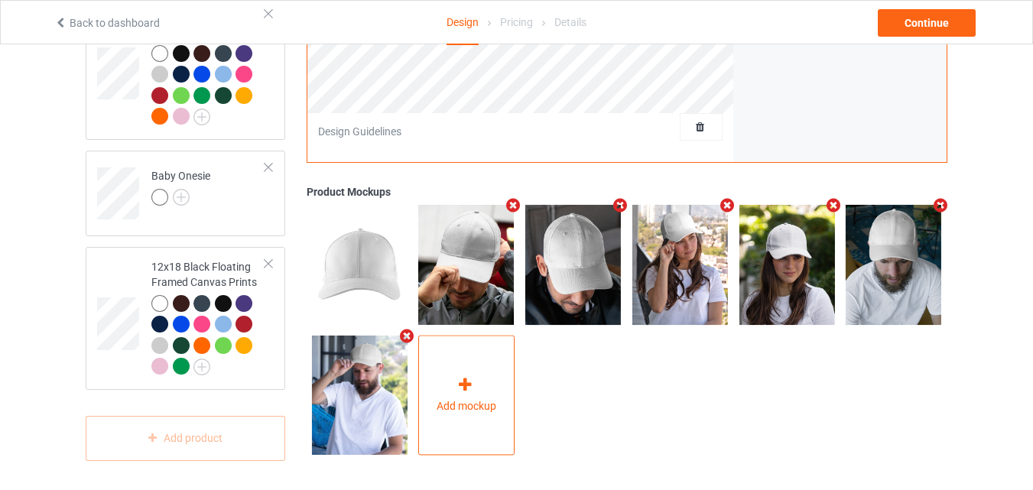
click at [483, 358] on div "Add mockup" at bounding box center [466, 395] width 96 height 120
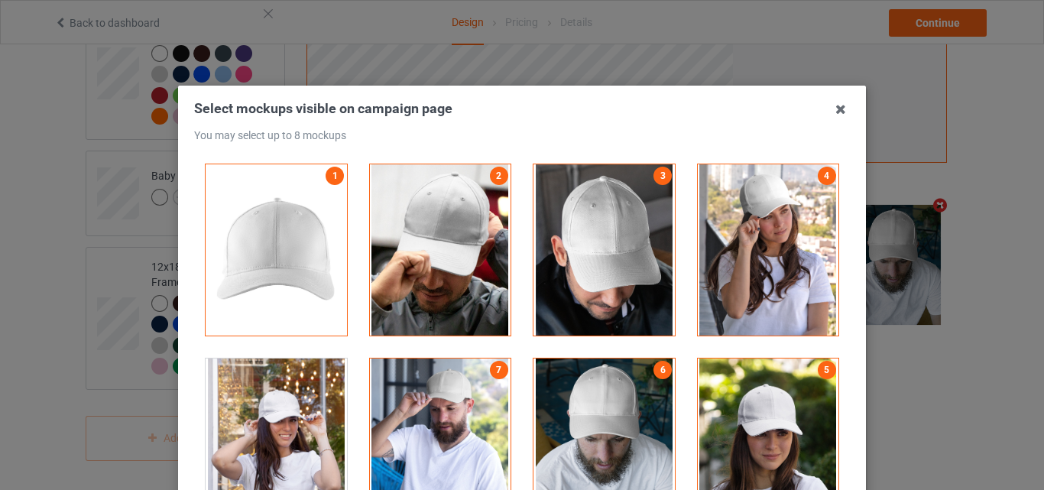
click at [781, 233] on div at bounding box center [768, 249] width 141 height 171
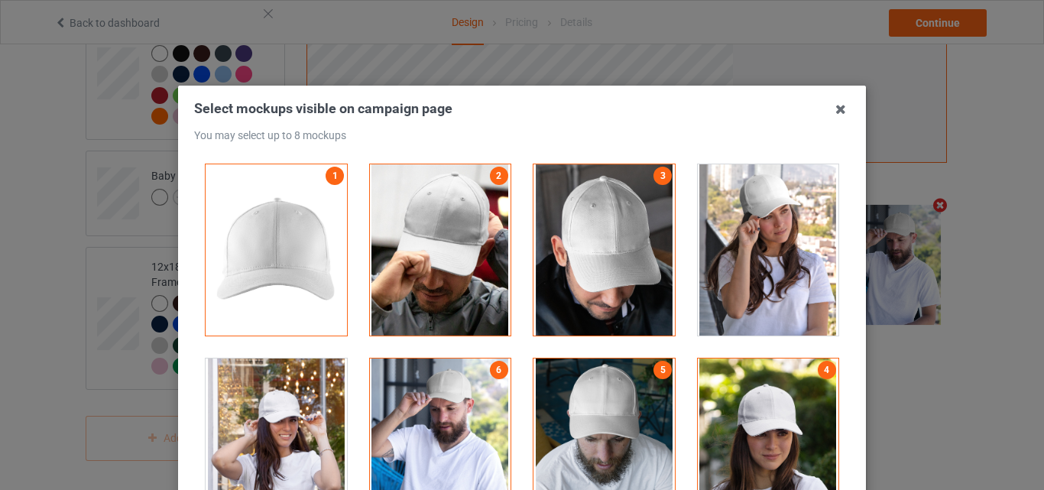
drag, startPoint x: 741, startPoint y: 408, endPoint x: 729, endPoint y: 411, distance: 12.8
click at [742, 408] on div at bounding box center [768, 444] width 141 height 171
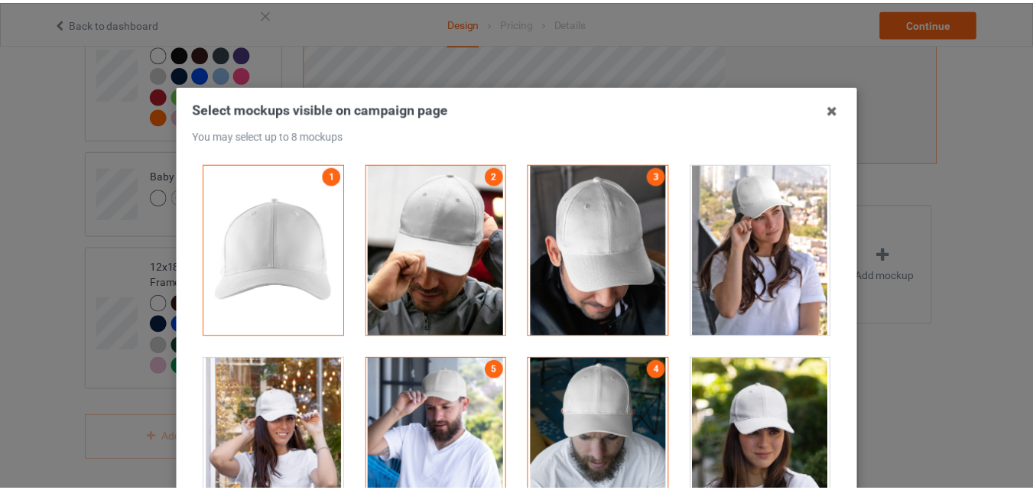
scroll to position [178, 0]
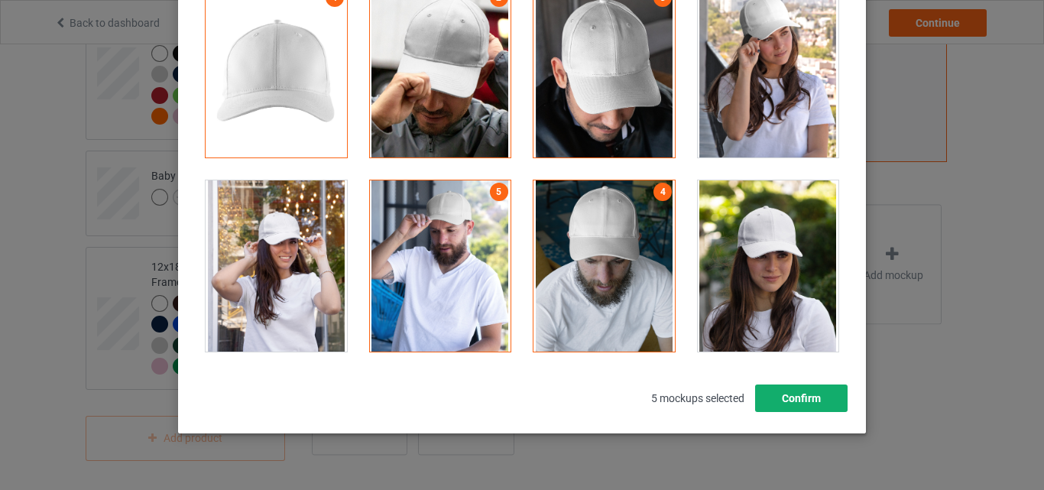
click at [795, 395] on button "Confirm" at bounding box center [801, 399] width 93 height 28
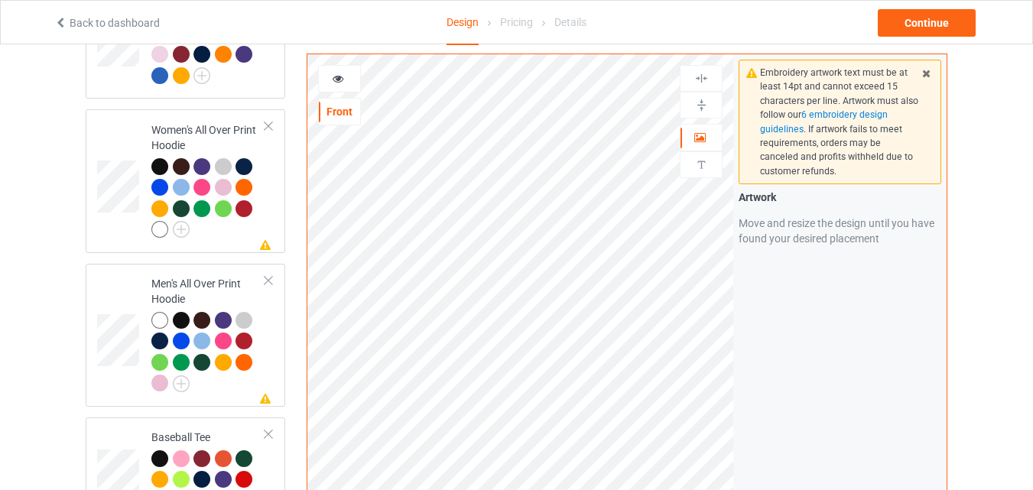
scroll to position [1330, 0]
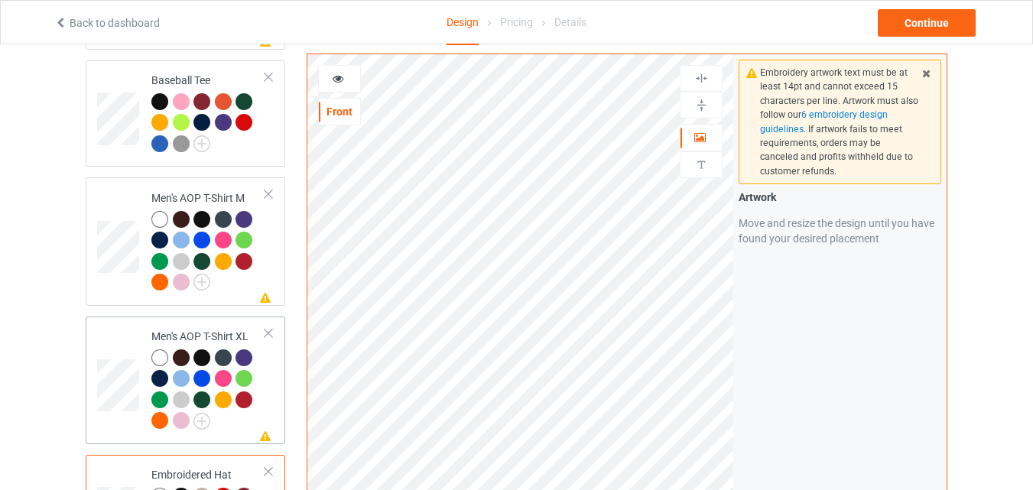
click at [267, 402] on td "Missing artwork on 3 side(s) Men's AOP T-Shirt XL" at bounding box center [208, 380] width 131 height 115
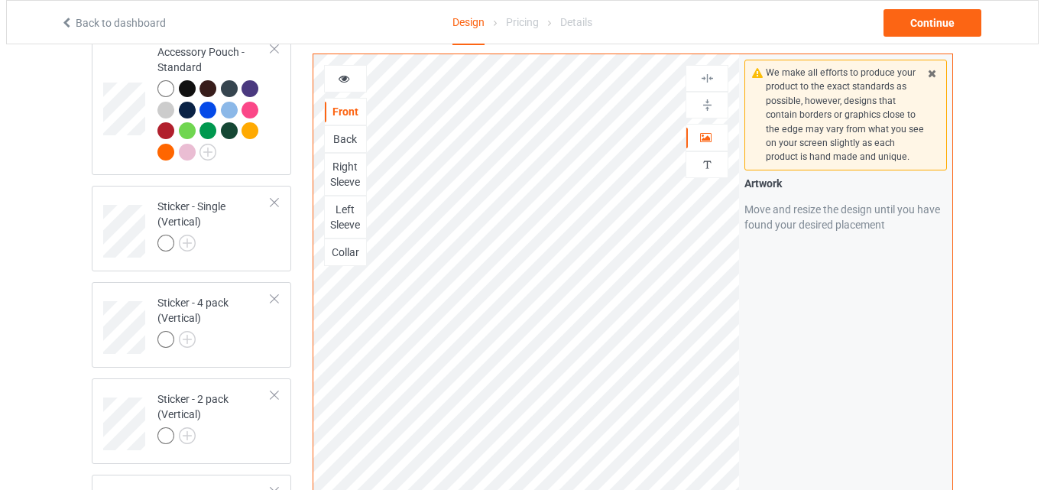
scroll to position [2936, 0]
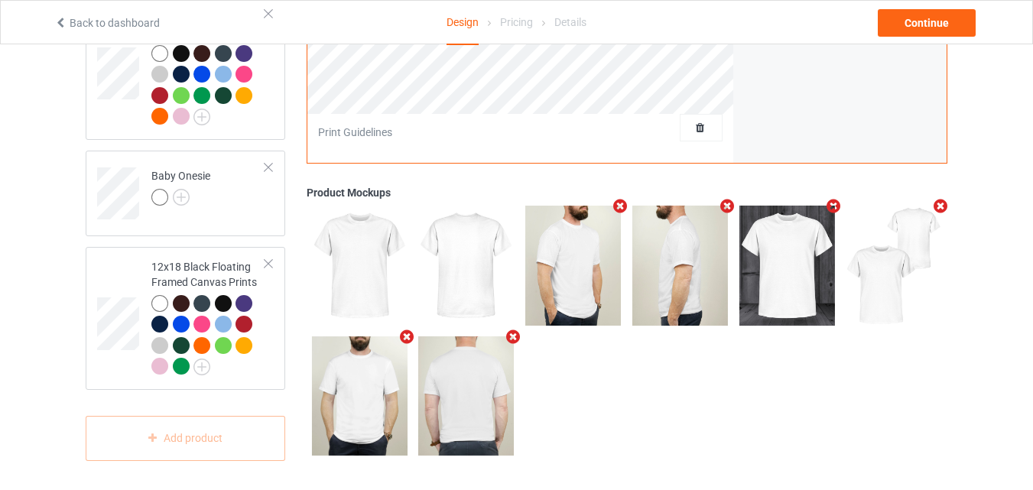
click at [509, 336] on icon "Remove mockup" at bounding box center [513, 337] width 19 height 16
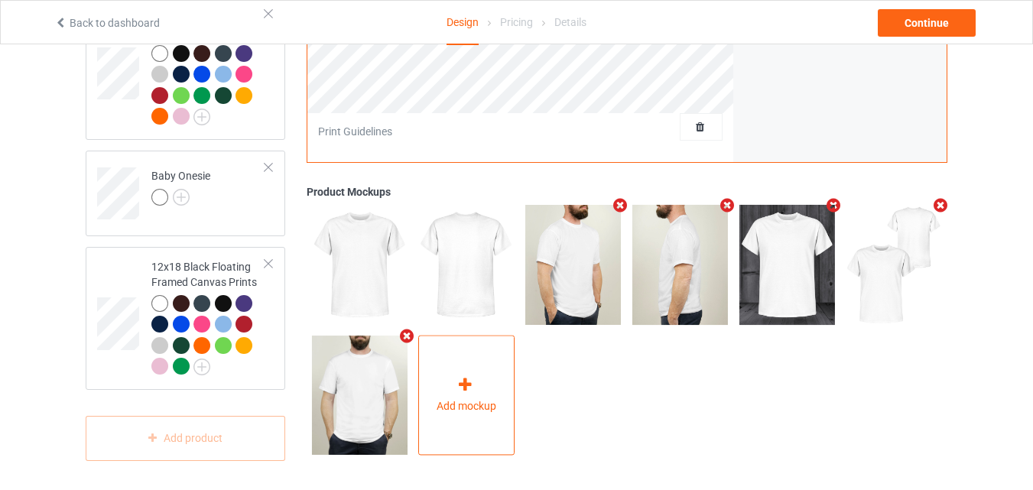
click at [485, 372] on div "Add mockup" at bounding box center [466, 395] width 96 height 120
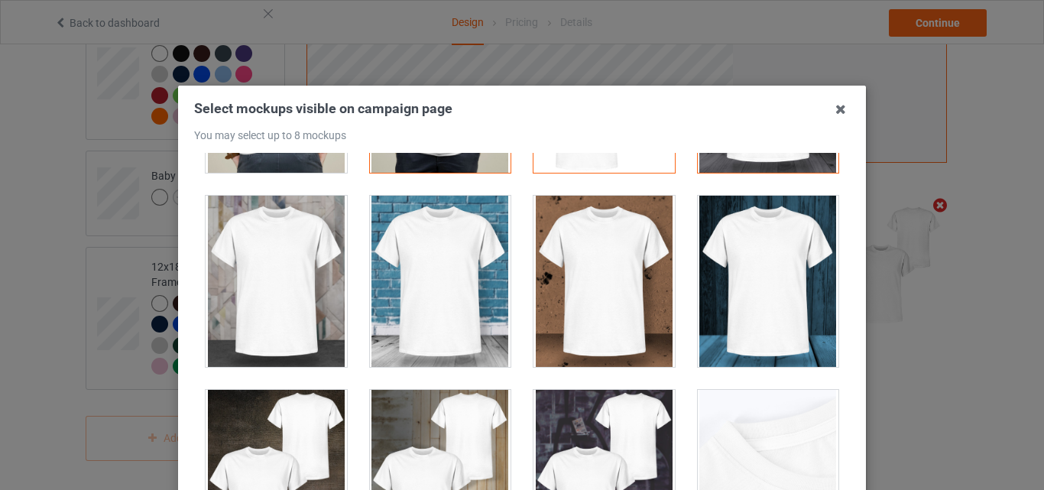
scroll to position [178, 0]
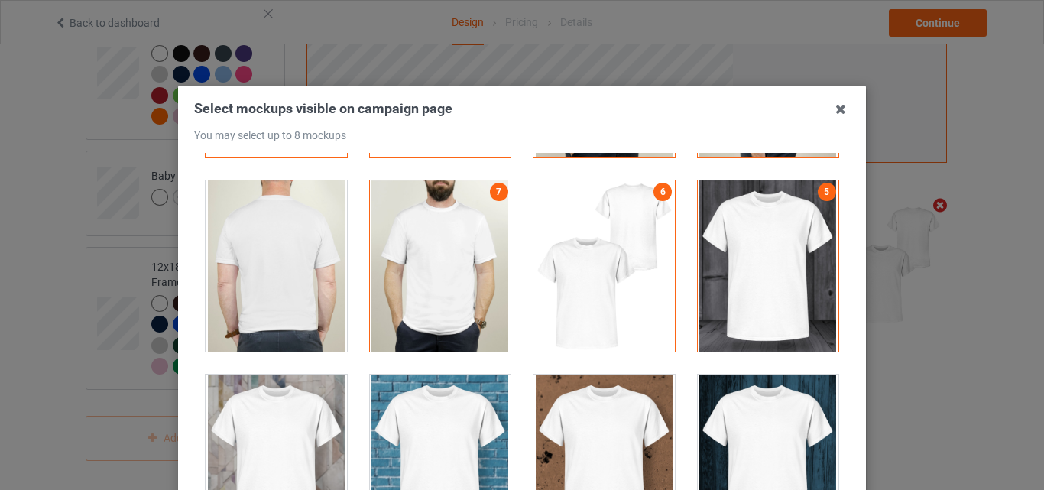
click at [276, 300] on div at bounding box center [276, 265] width 141 height 171
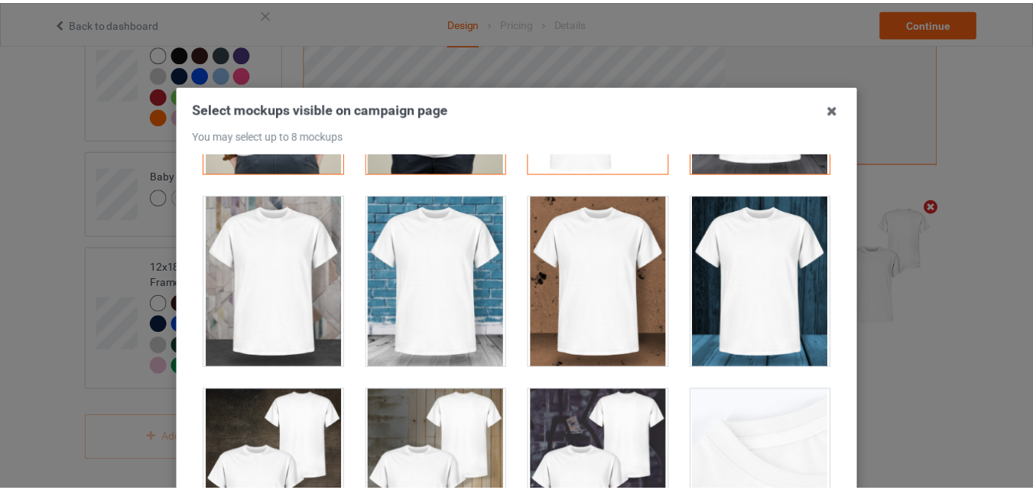
scroll to position [579, 0]
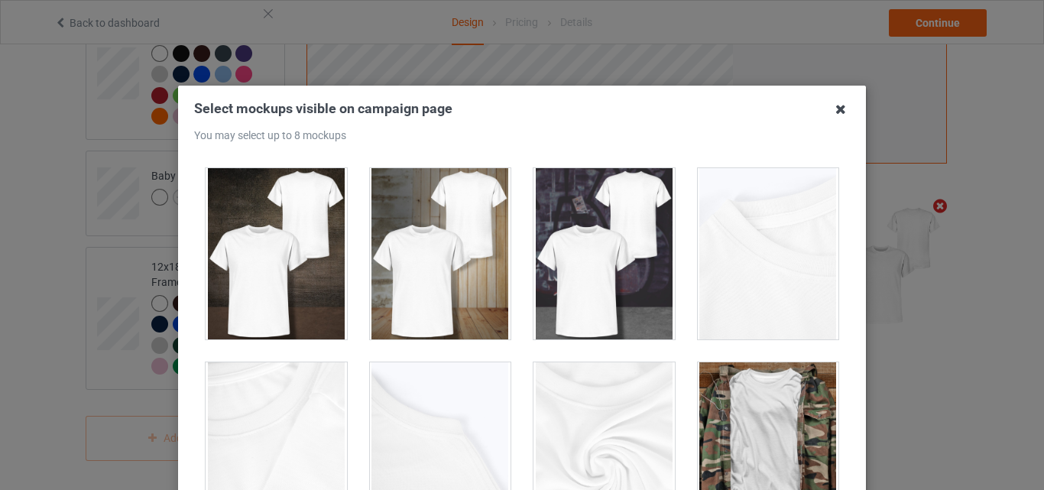
click at [836, 109] on icon at bounding box center [841, 109] width 24 height 24
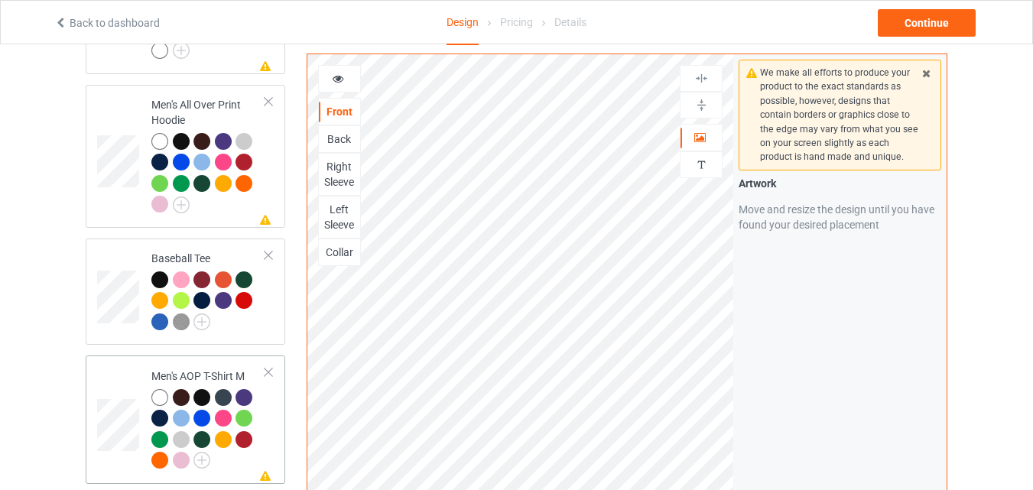
scroll to position [1330, 0]
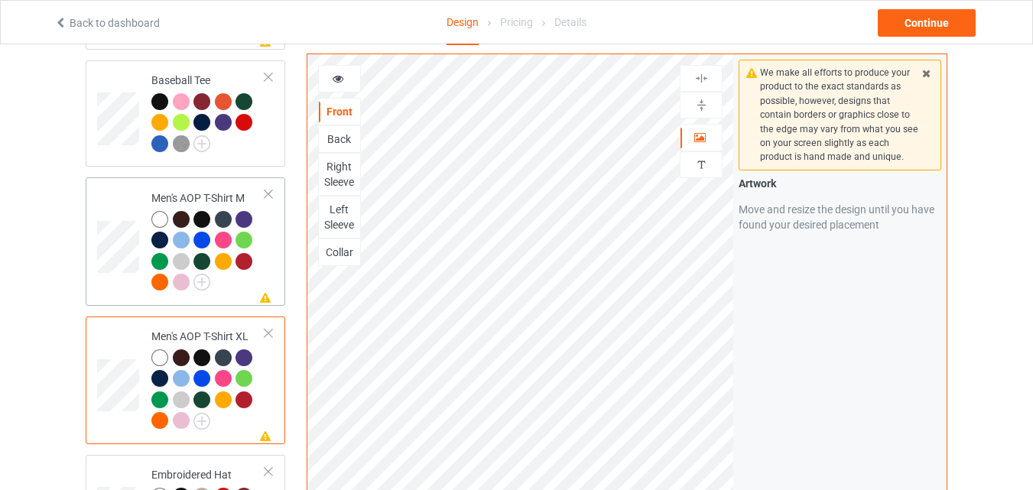
click at [262, 264] on div at bounding box center [208, 253] width 114 height 84
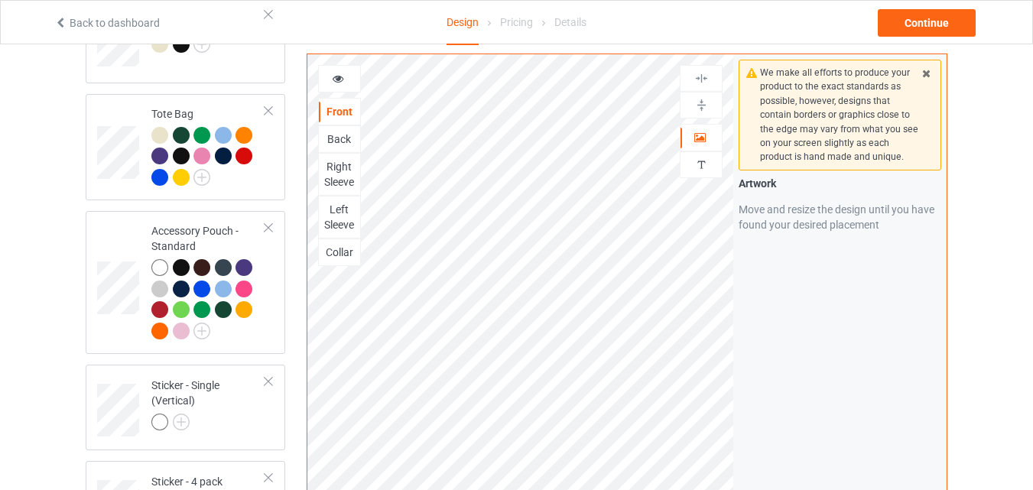
scroll to position [1330, 0]
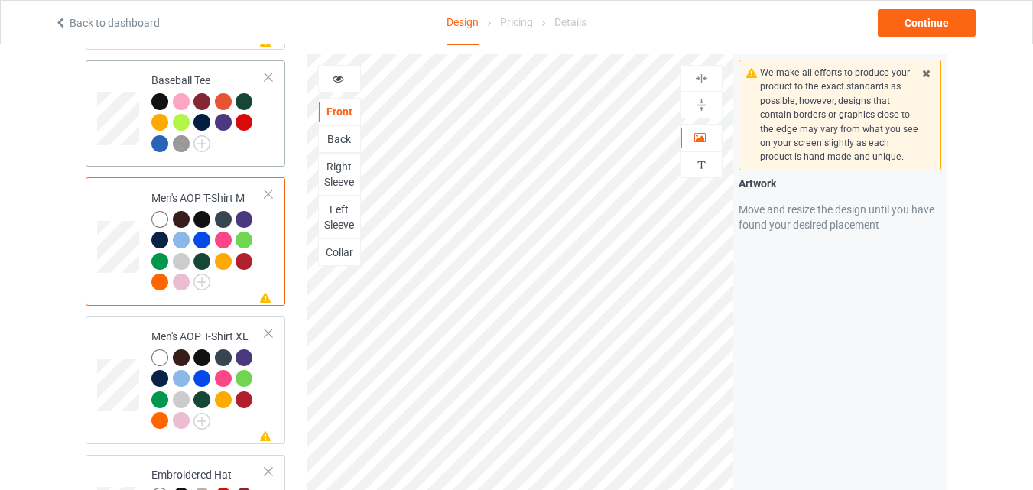
click at [271, 147] on td "Baseball Tee" at bounding box center [208, 114] width 131 height 95
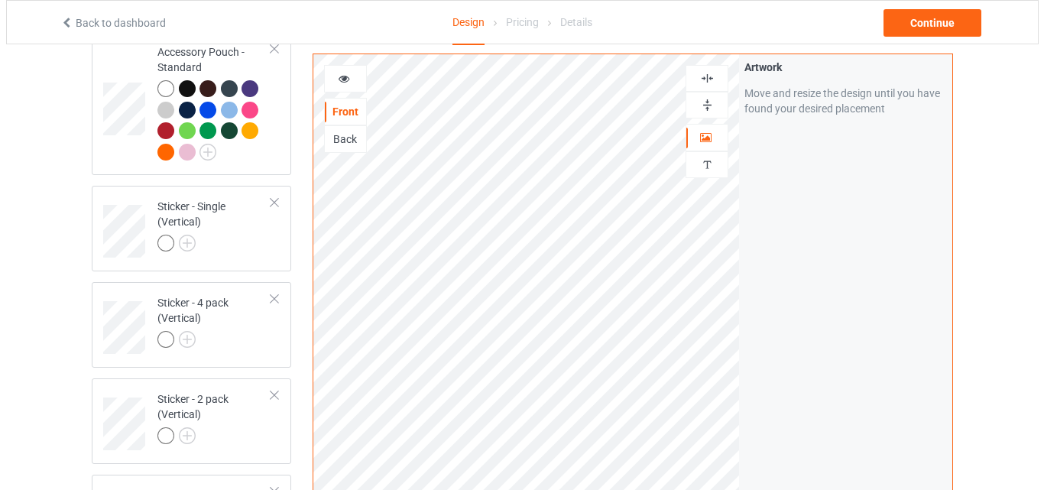
scroll to position [2936, 0]
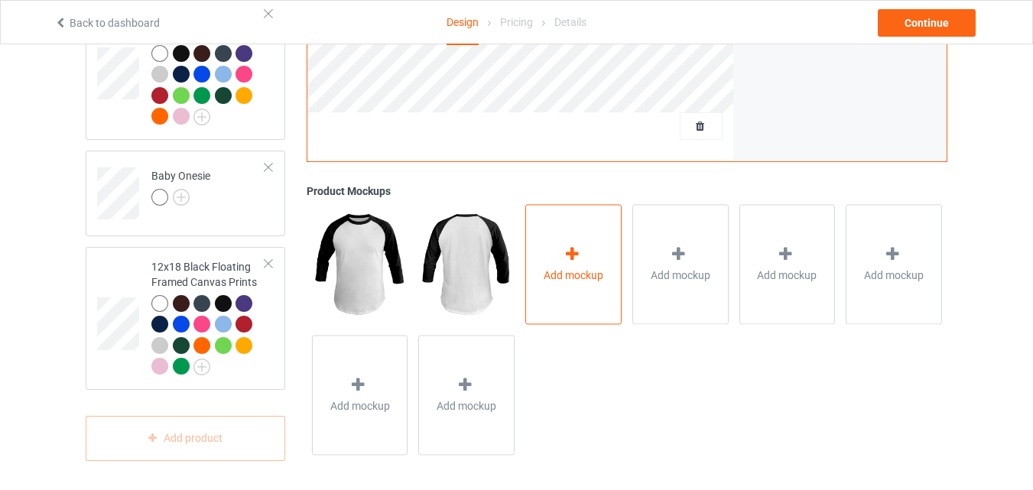
click at [554, 283] on div "Add mockup" at bounding box center [573, 264] width 96 height 120
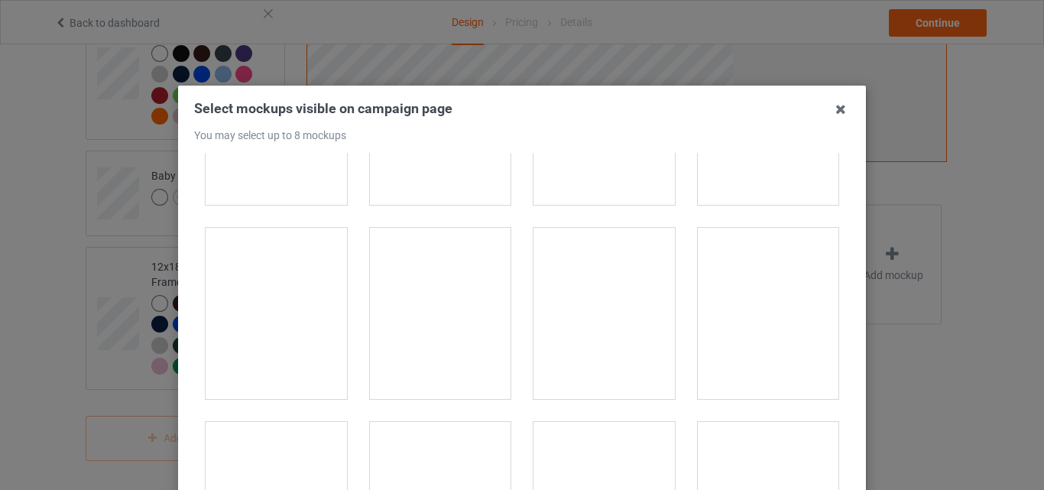
scroll to position [892, 0]
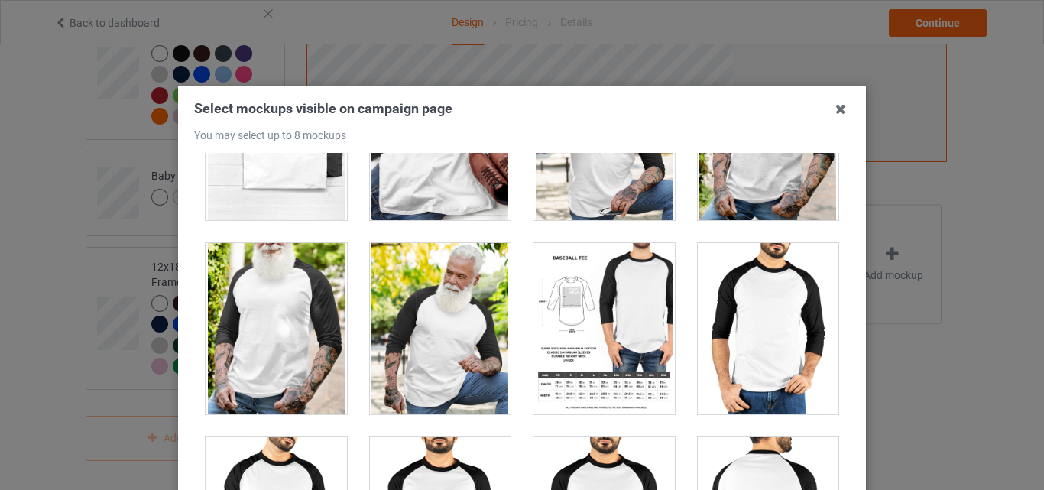
click at [595, 352] on div at bounding box center [604, 328] width 141 height 171
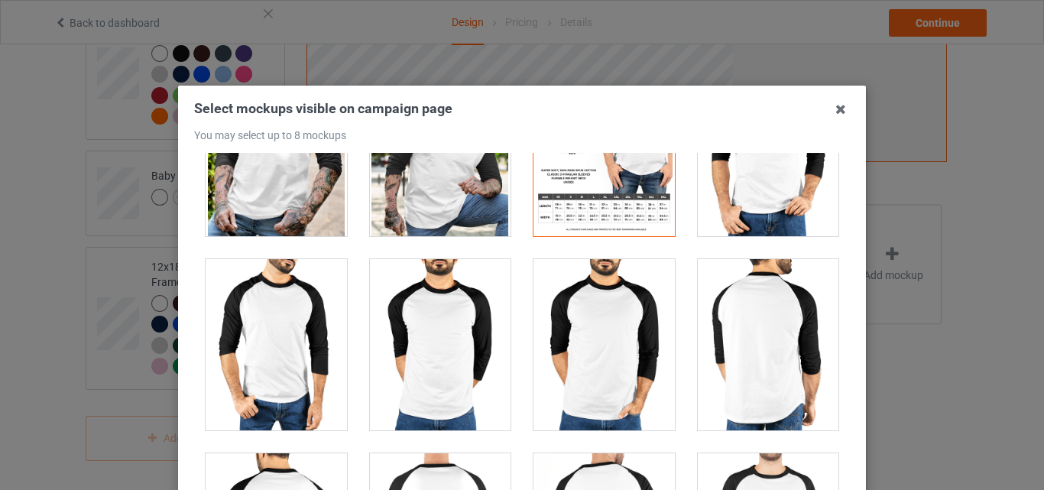
click at [585, 213] on div at bounding box center [604, 150] width 141 height 171
click at [626, 343] on div at bounding box center [604, 344] width 141 height 171
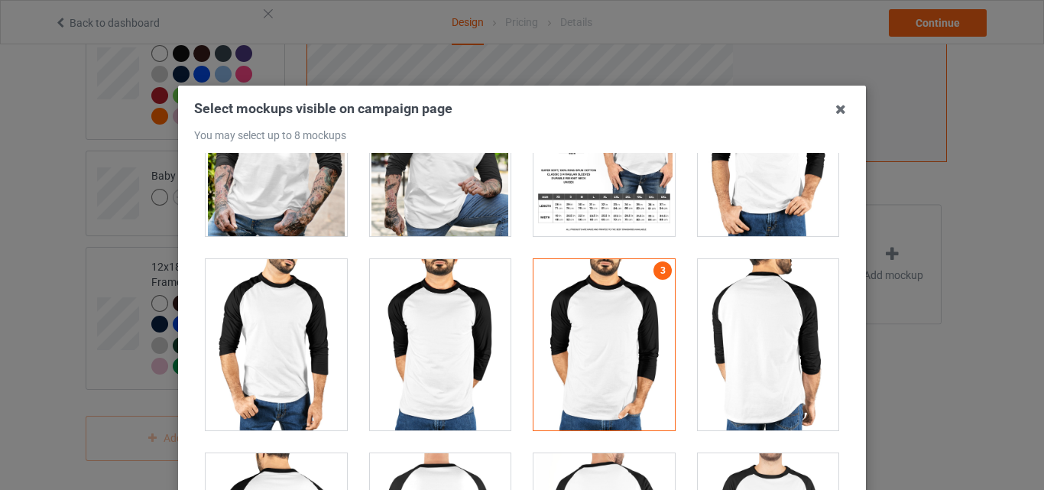
click at [757, 349] on div at bounding box center [768, 344] width 141 height 171
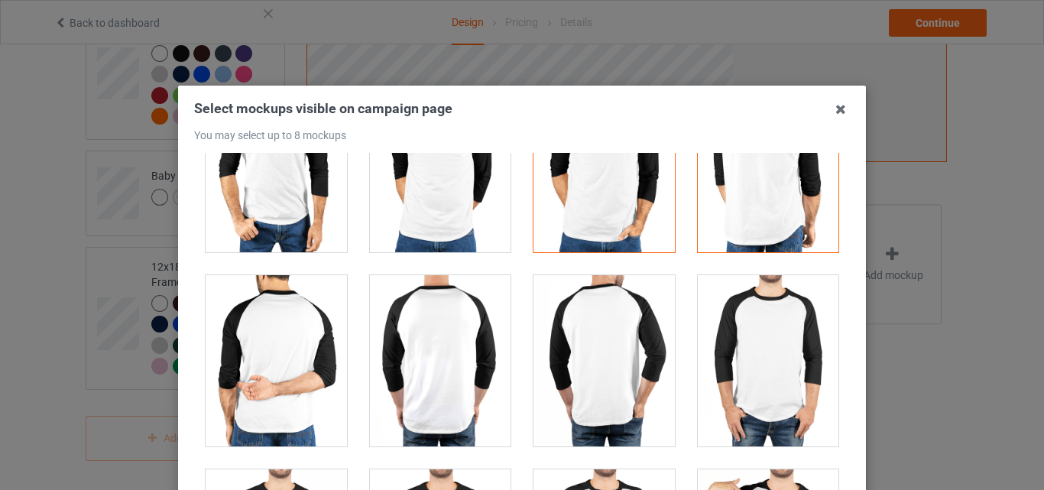
click at [733, 355] on div at bounding box center [768, 360] width 141 height 171
click at [632, 356] on div at bounding box center [604, 360] width 141 height 171
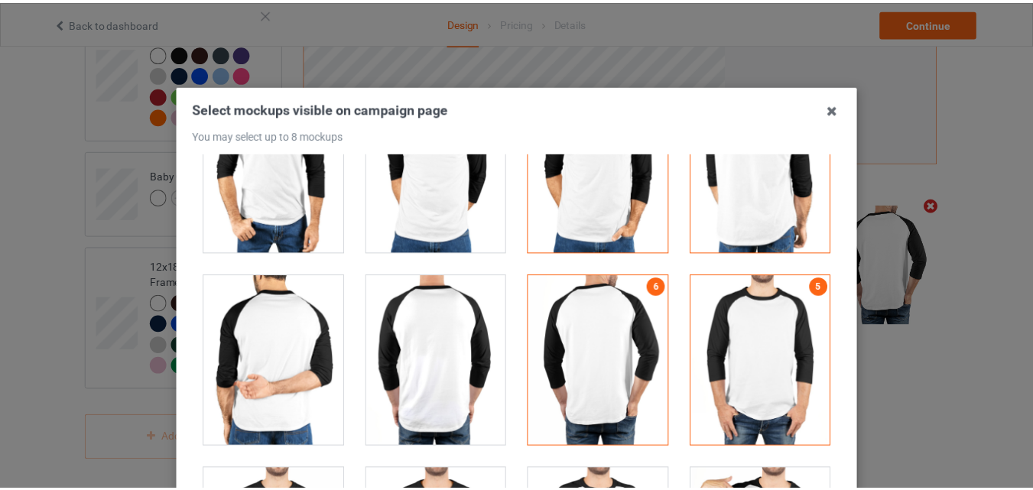
scroll to position [892, 0]
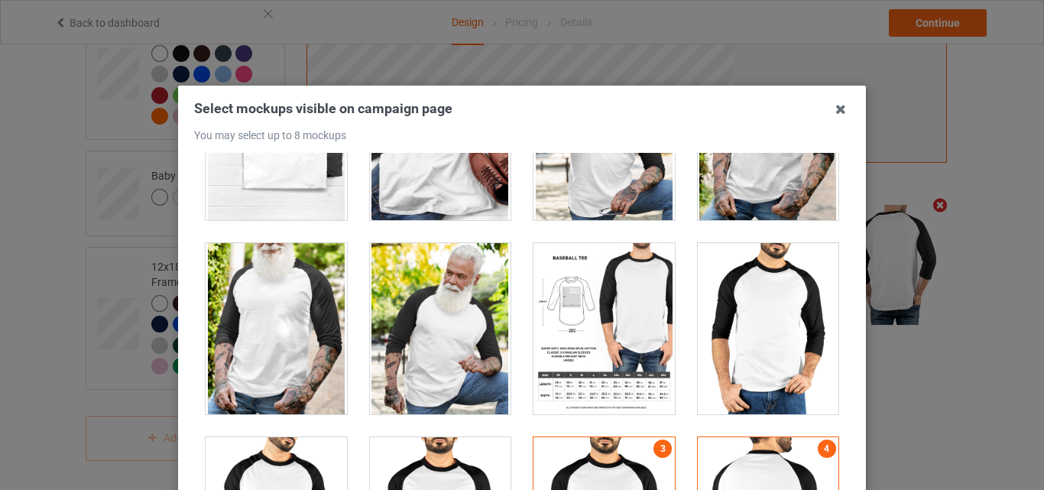
click at [622, 314] on div at bounding box center [604, 328] width 141 height 171
click at [836, 105] on icon at bounding box center [841, 109] width 24 height 24
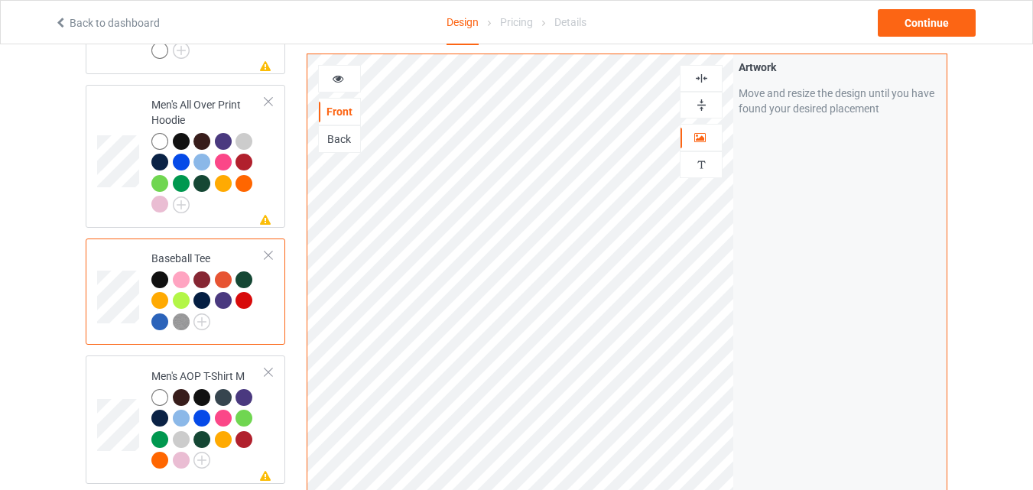
scroll to position [973, 0]
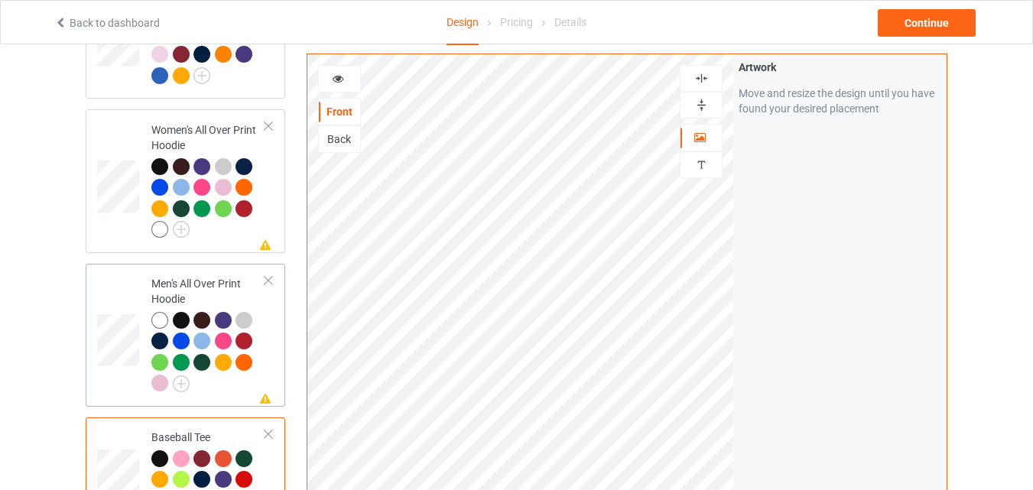
click at [219, 384] on div at bounding box center [208, 354] width 114 height 84
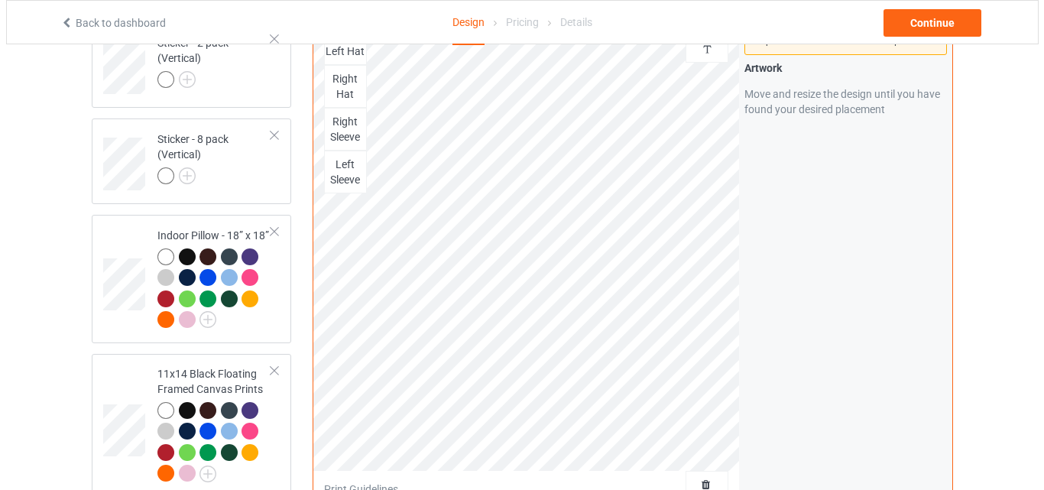
scroll to position [2936, 0]
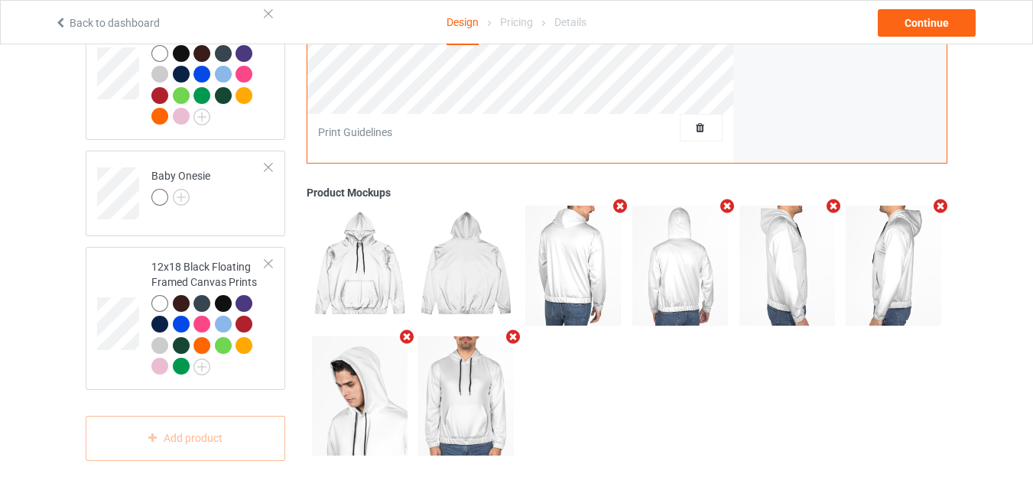
click at [511, 336] on icon "Remove mockup" at bounding box center [513, 337] width 19 height 16
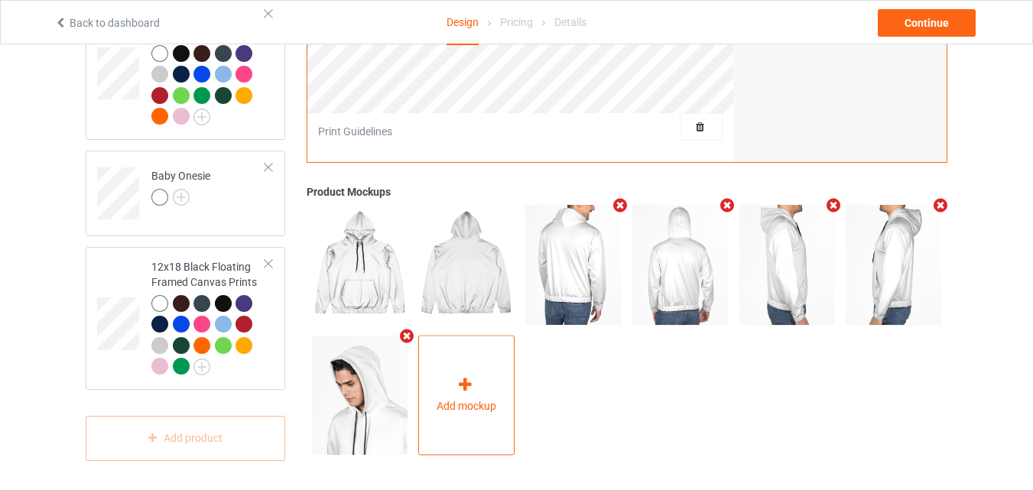
click at [487, 365] on div "Add mockup" at bounding box center [466, 395] width 96 height 120
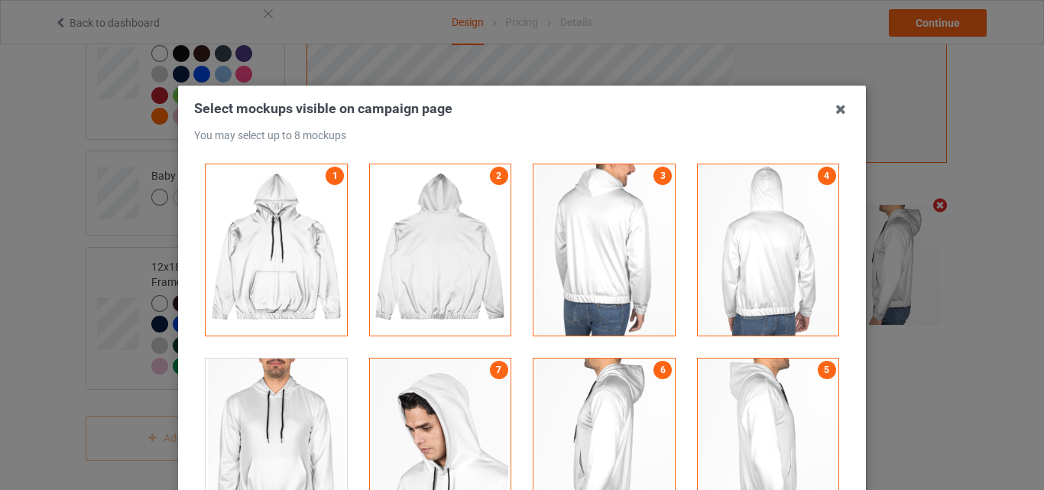
scroll to position [178, 0]
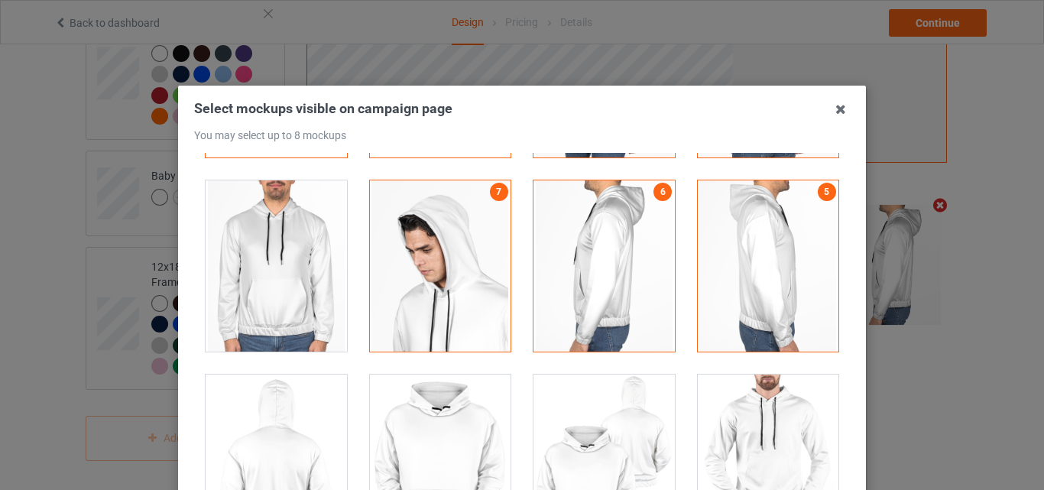
click at [612, 278] on div at bounding box center [604, 265] width 141 height 171
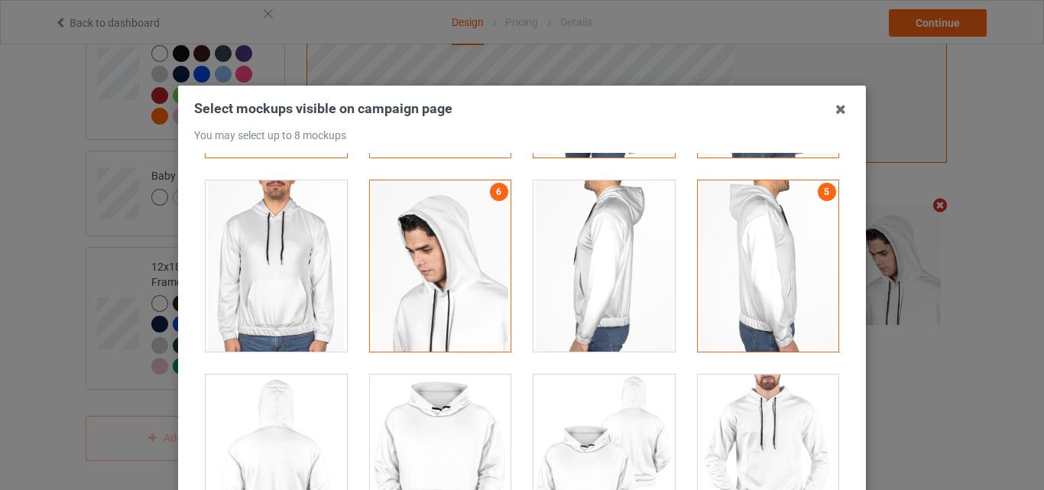
click at [736, 277] on div at bounding box center [768, 265] width 141 height 171
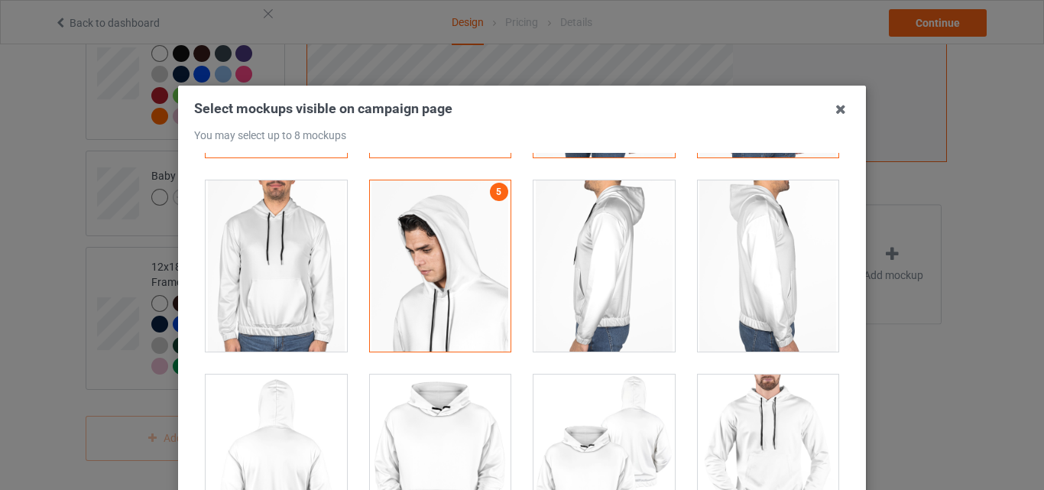
click at [486, 284] on div at bounding box center [440, 265] width 141 height 171
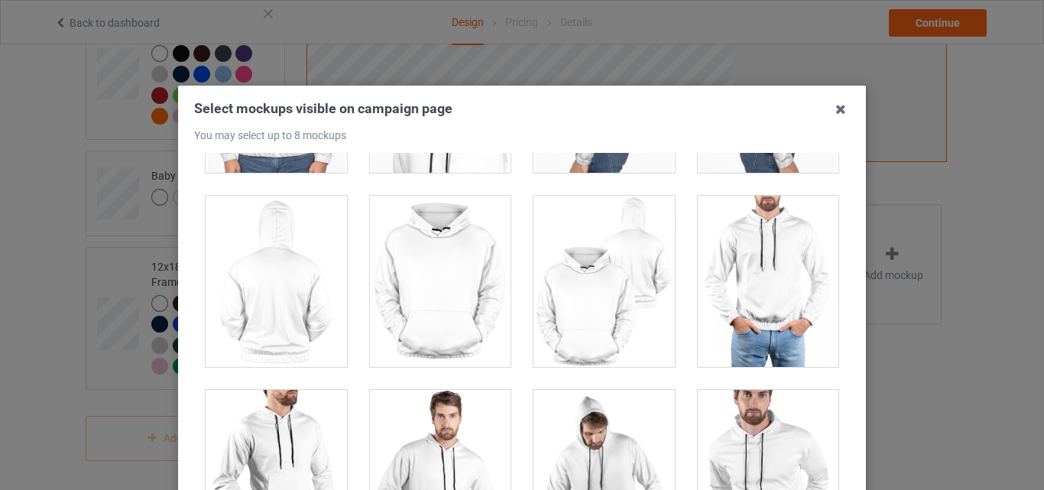
click at [592, 320] on div at bounding box center [604, 281] width 141 height 171
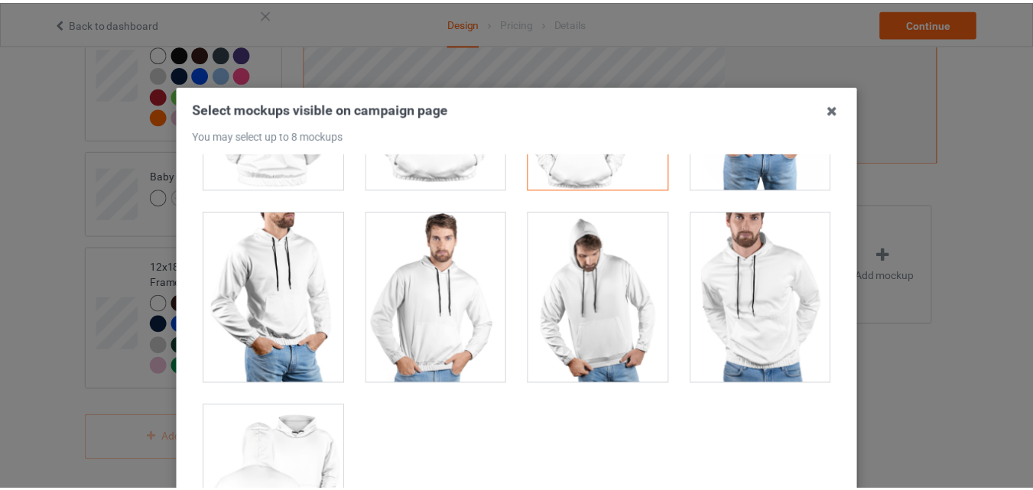
scroll to position [579, 0]
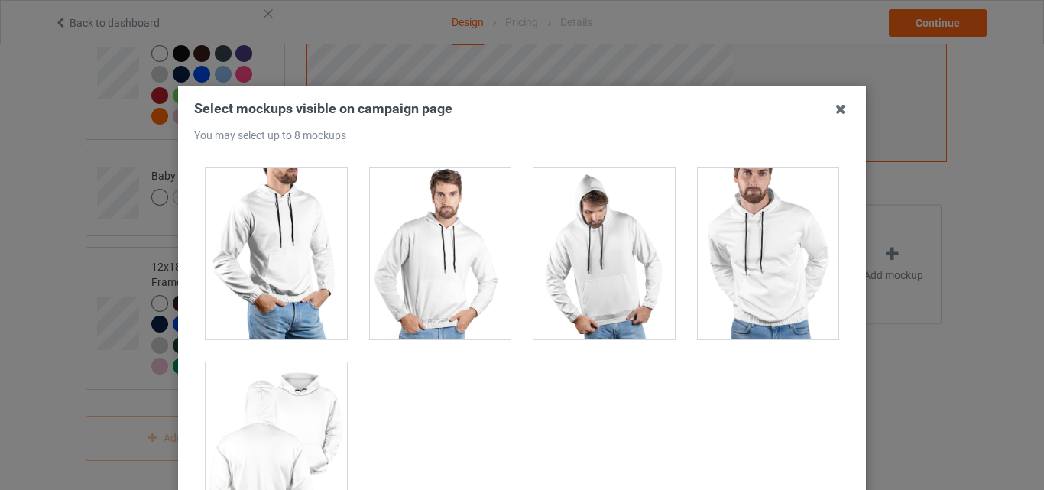
click at [294, 404] on div at bounding box center [276, 447] width 141 height 171
click at [831, 114] on icon at bounding box center [841, 109] width 24 height 24
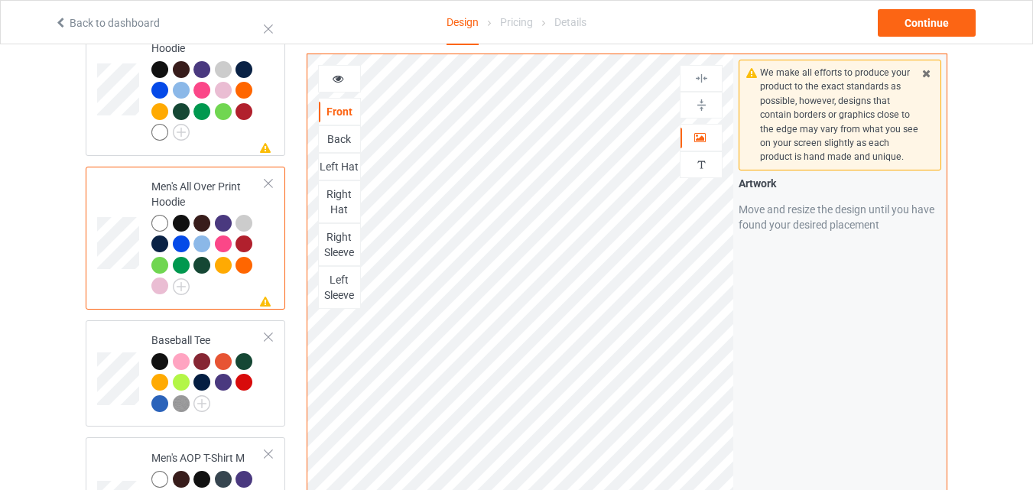
scroll to position [892, 0]
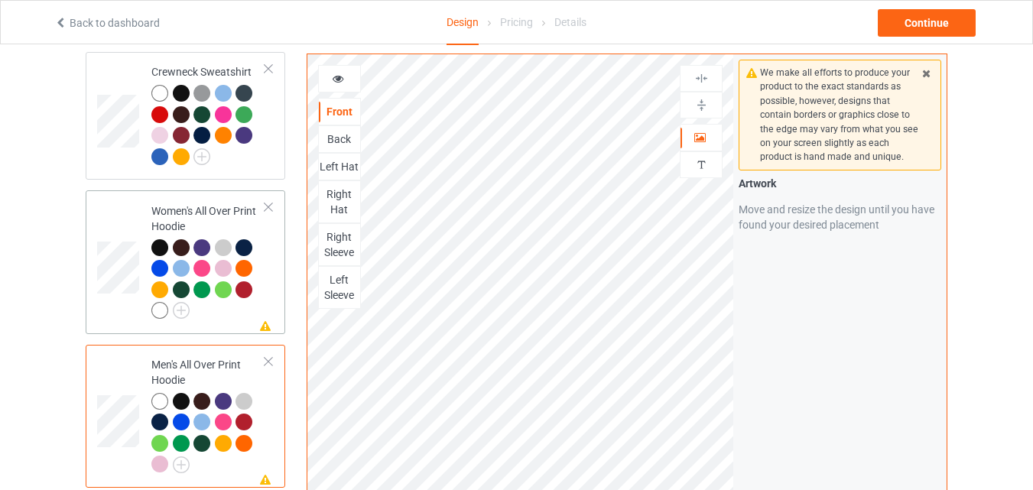
click at [228, 307] on div at bounding box center [208, 281] width 114 height 84
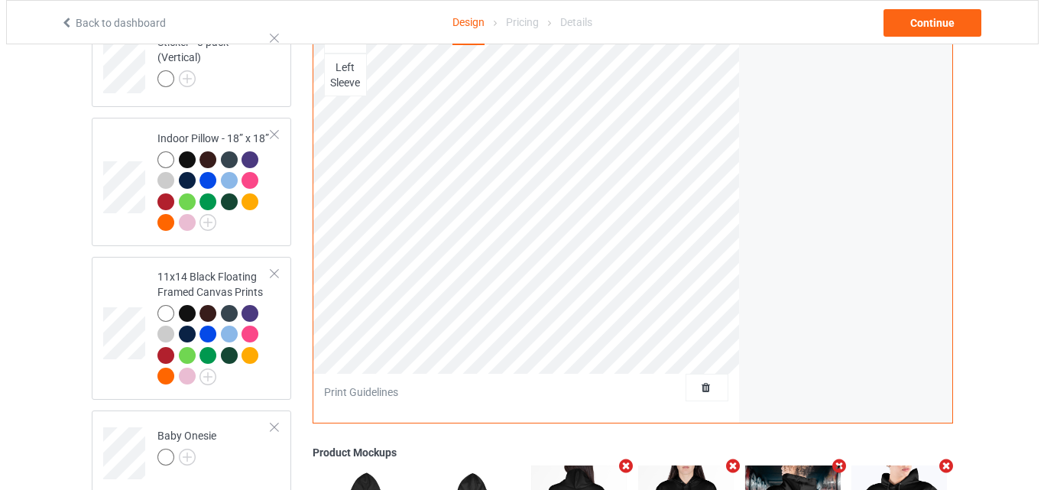
scroll to position [2936, 0]
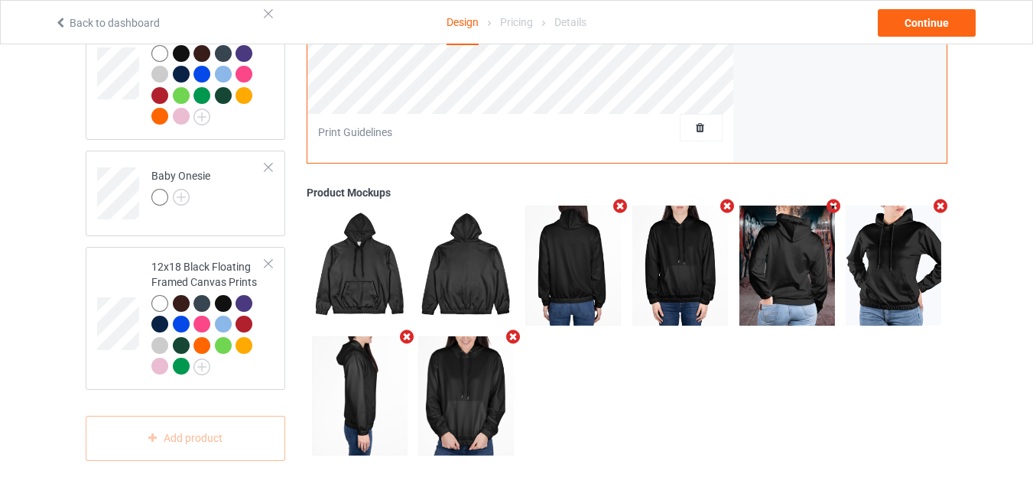
click at [513, 334] on icon "Remove mockup" at bounding box center [513, 337] width 19 height 16
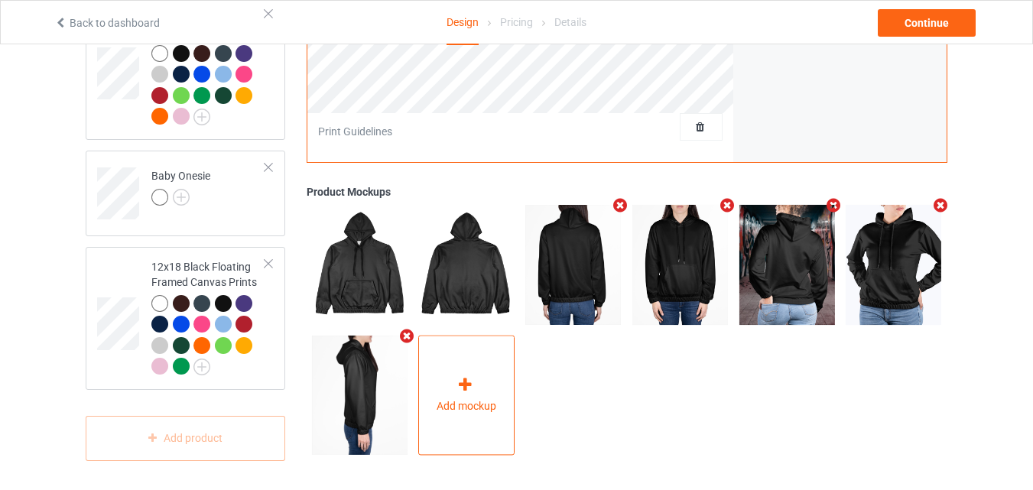
click at [476, 349] on div "Add mockup" at bounding box center [466, 395] width 96 height 120
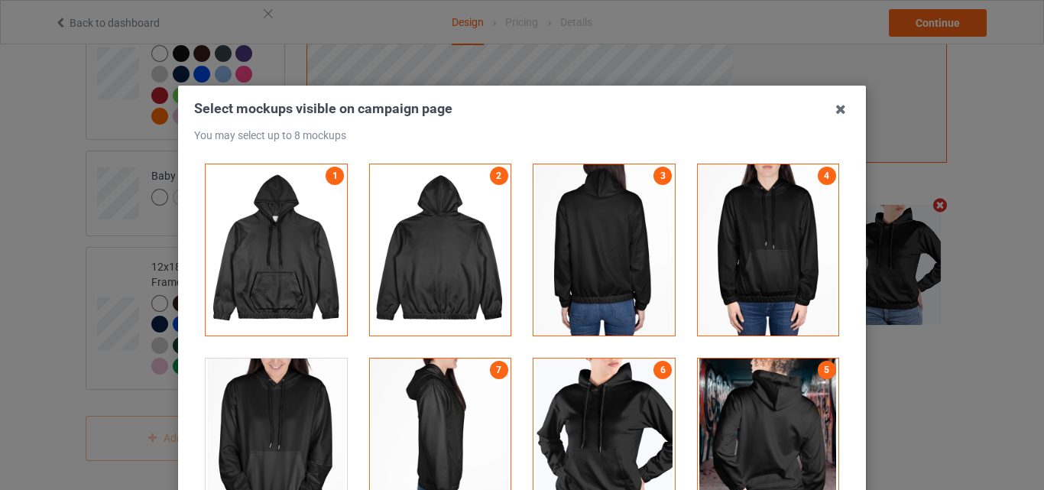
scroll to position [178, 0]
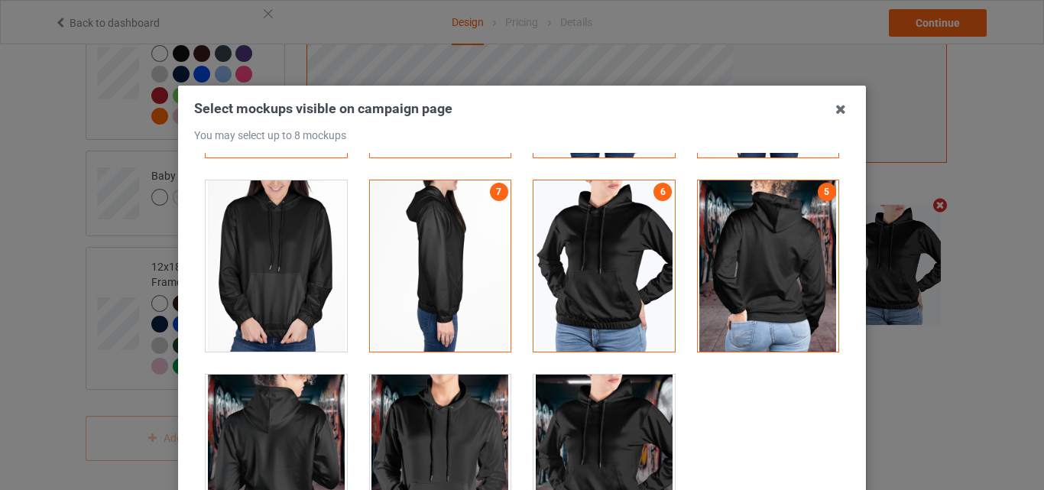
click at [622, 306] on div at bounding box center [604, 265] width 141 height 171
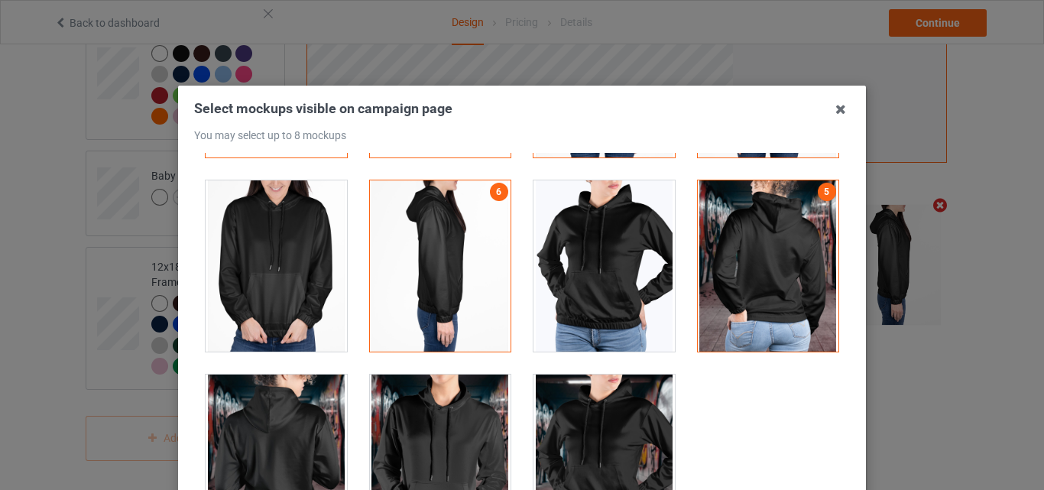
click at [453, 306] on div at bounding box center [440, 265] width 141 height 171
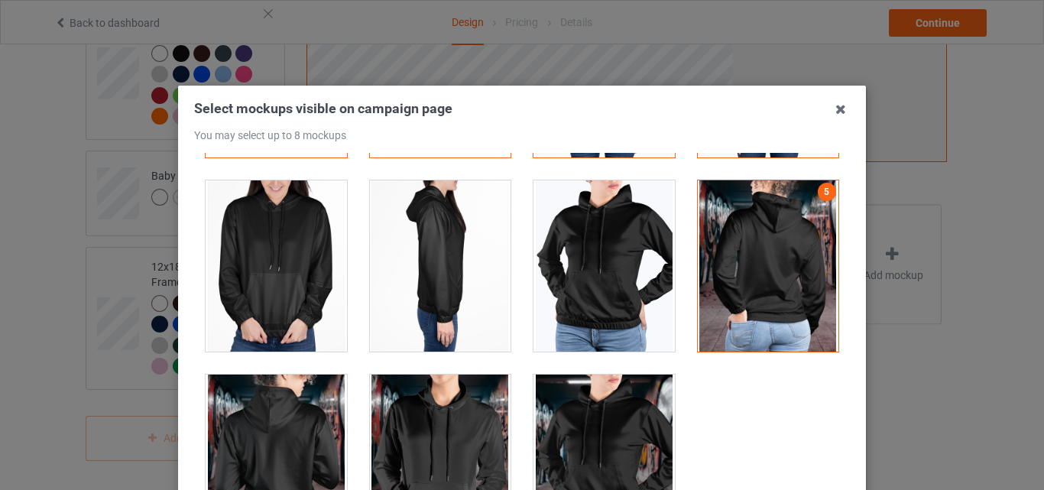
click at [768, 297] on div at bounding box center [768, 265] width 141 height 171
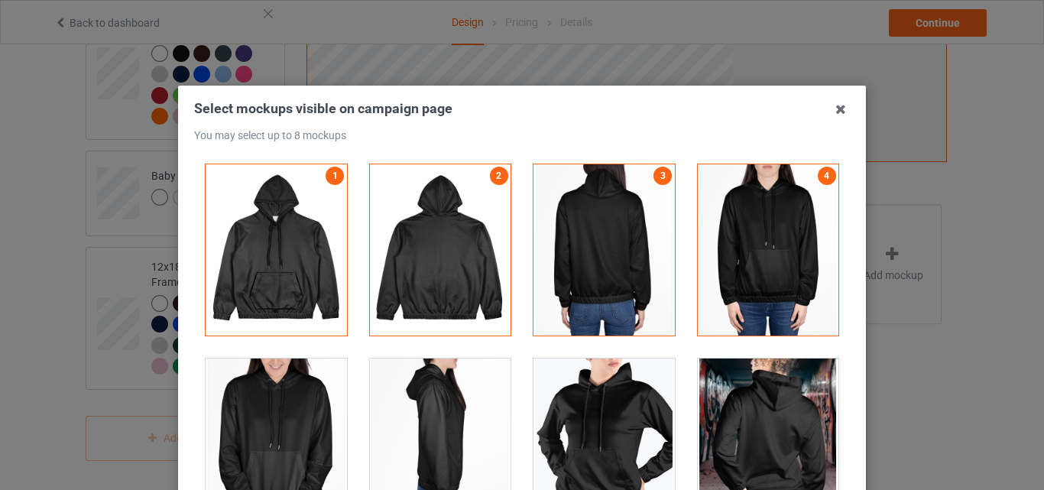
click at [763, 300] on div at bounding box center [768, 249] width 141 height 171
click at [609, 294] on div at bounding box center [604, 249] width 141 height 171
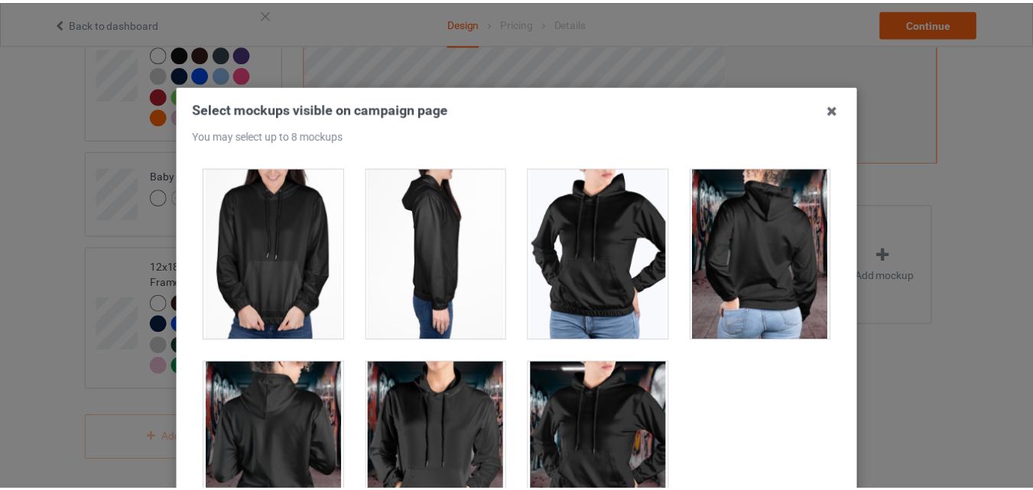
scroll to position [13, 0]
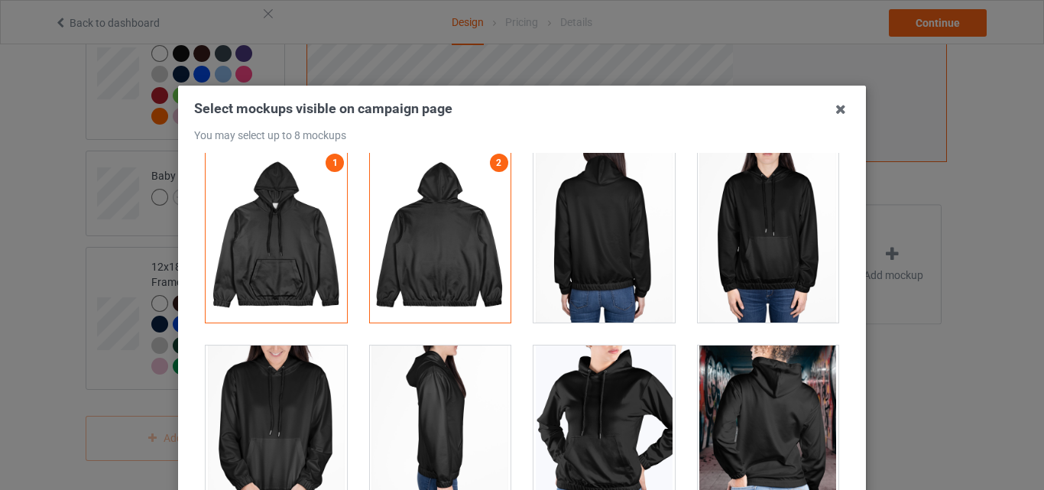
click at [830, 112] on icon at bounding box center [841, 109] width 24 height 24
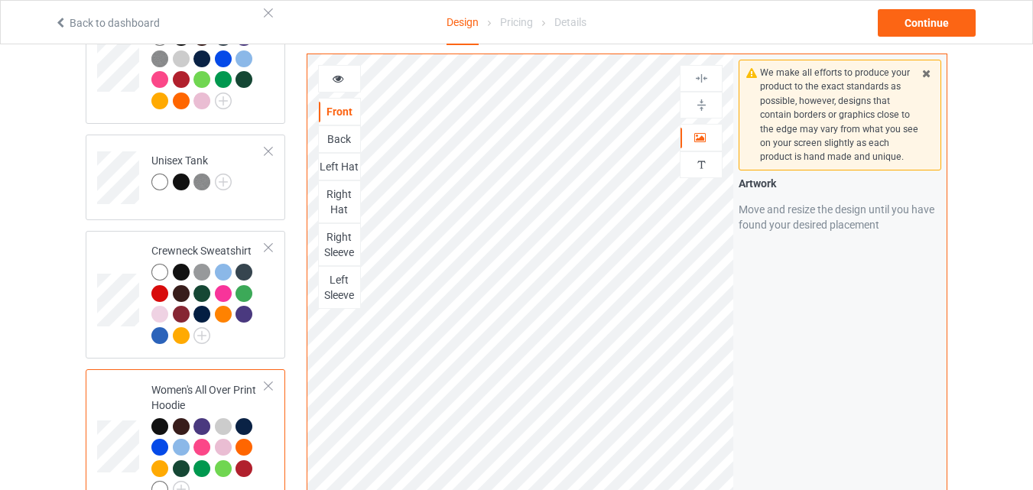
scroll to position [892, 0]
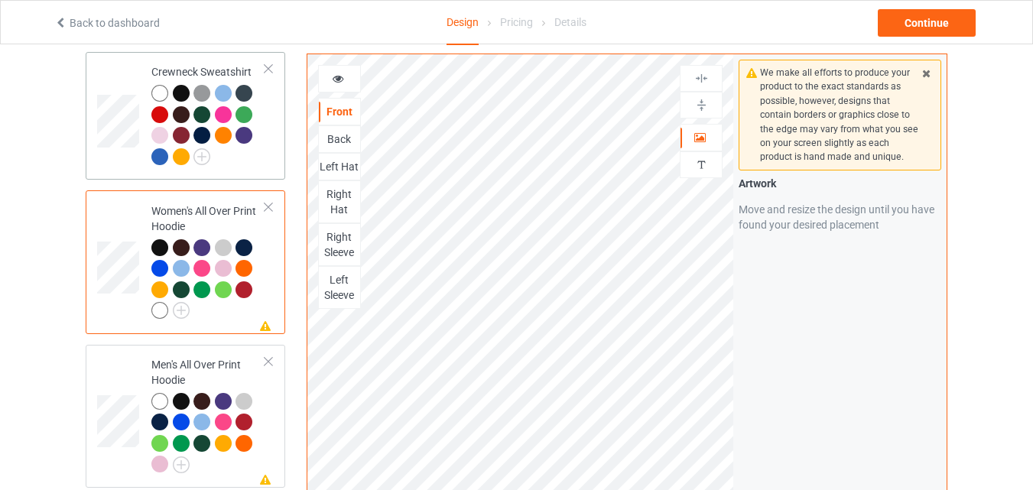
click at [266, 166] on td "Crewneck Sweatshirt" at bounding box center [208, 115] width 131 height 115
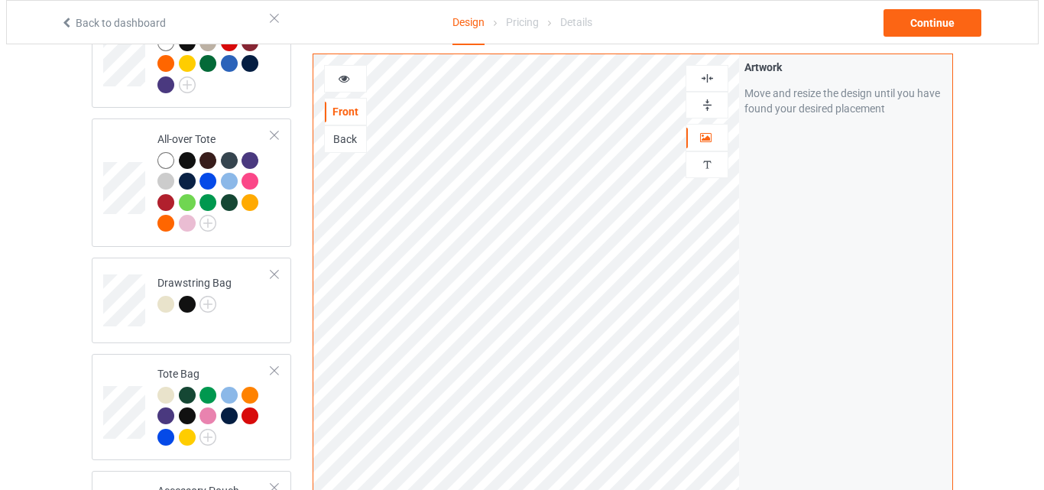
scroll to position [2854, 0]
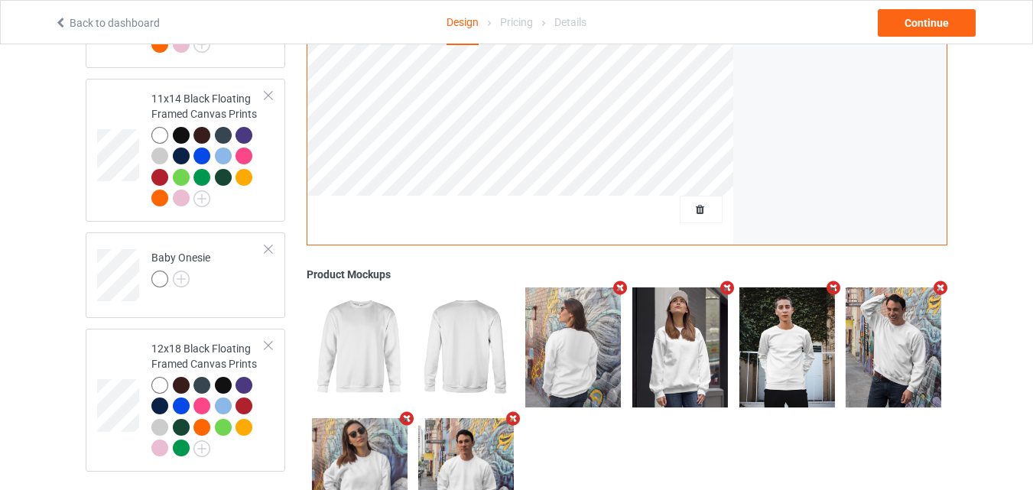
click at [616, 282] on icon "Remove mockup" at bounding box center [620, 288] width 19 height 16
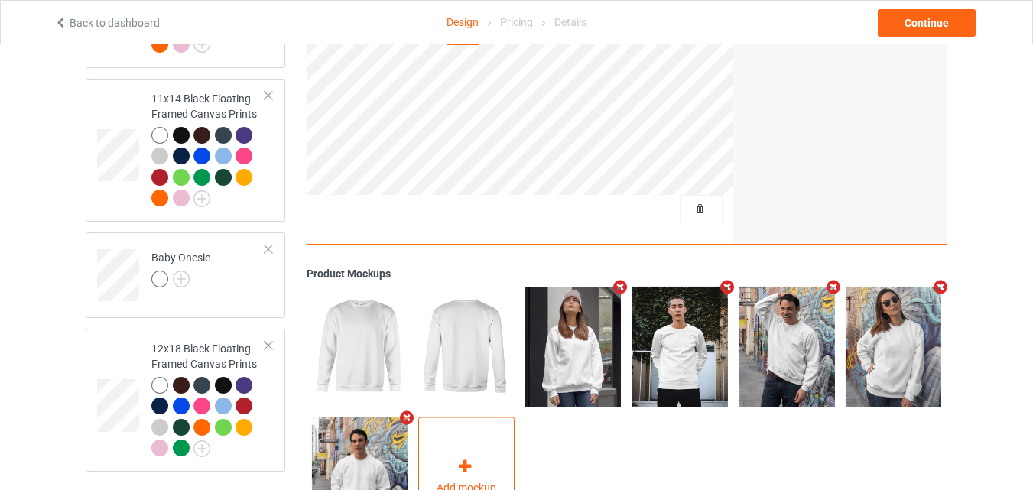
click at [479, 463] on div "Add mockup" at bounding box center [466, 477] width 96 height 120
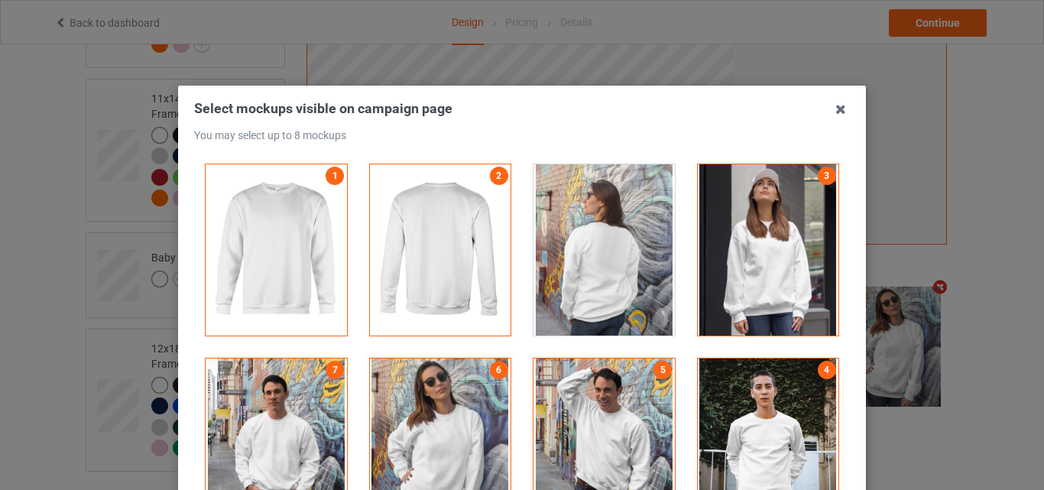
click at [742, 281] on div at bounding box center [768, 249] width 141 height 171
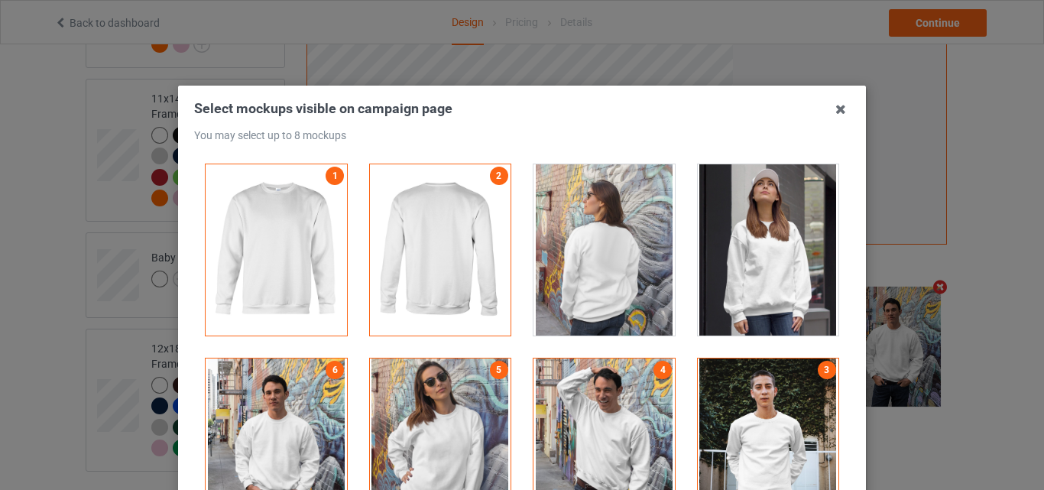
scroll to position [178, 0]
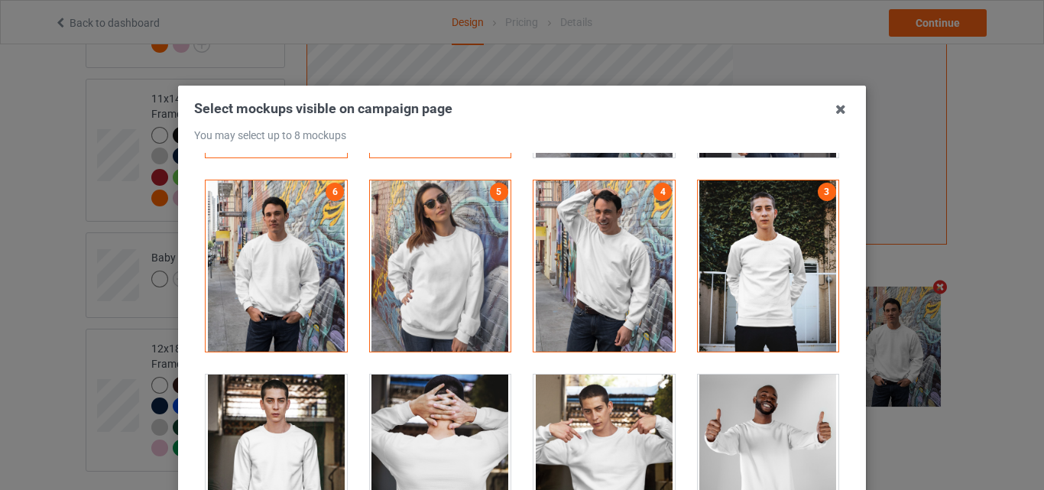
click at [743, 297] on div at bounding box center [768, 265] width 141 height 171
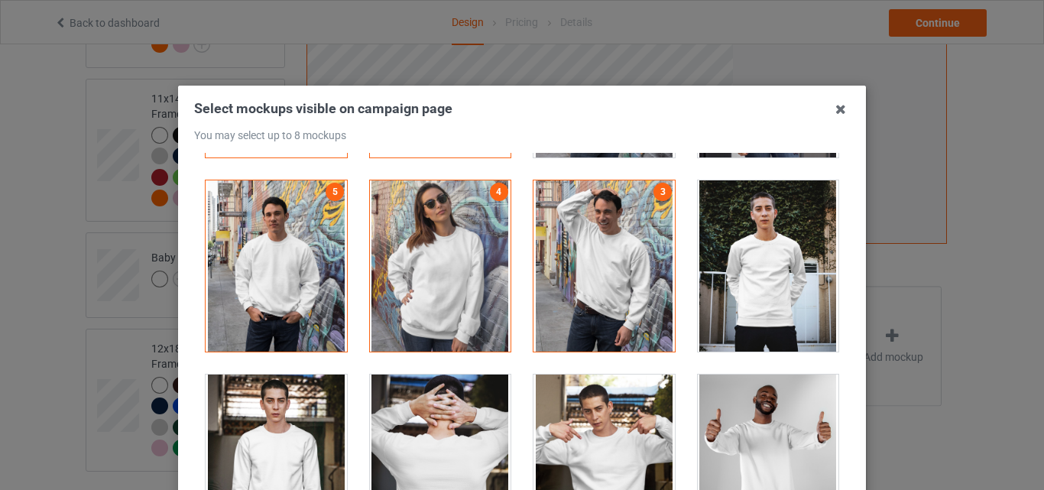
click at [614, 294] on div at bounding box center [604, 265] width 141 height 171
click at [448, 292] on div at bounding box center [440, 265] width 141 height 171
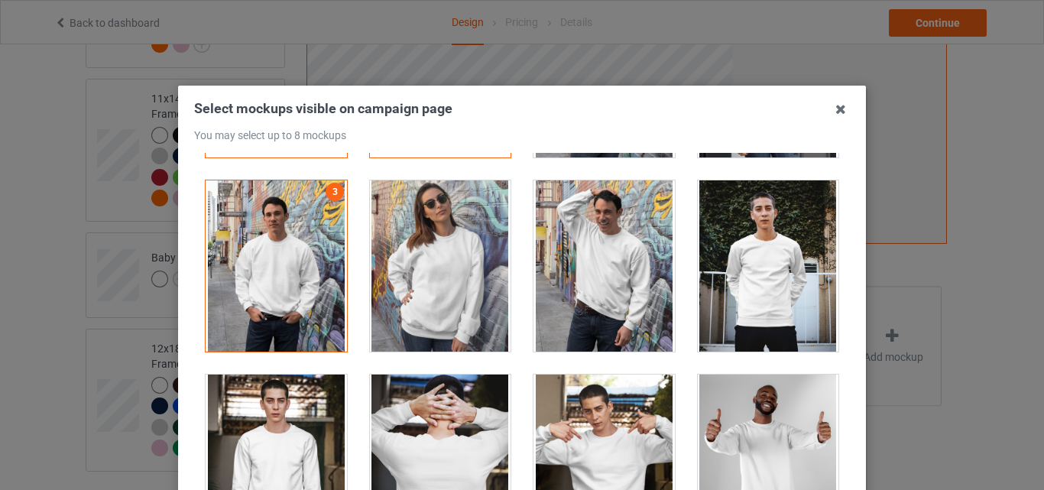
scroll to position [357, 0]
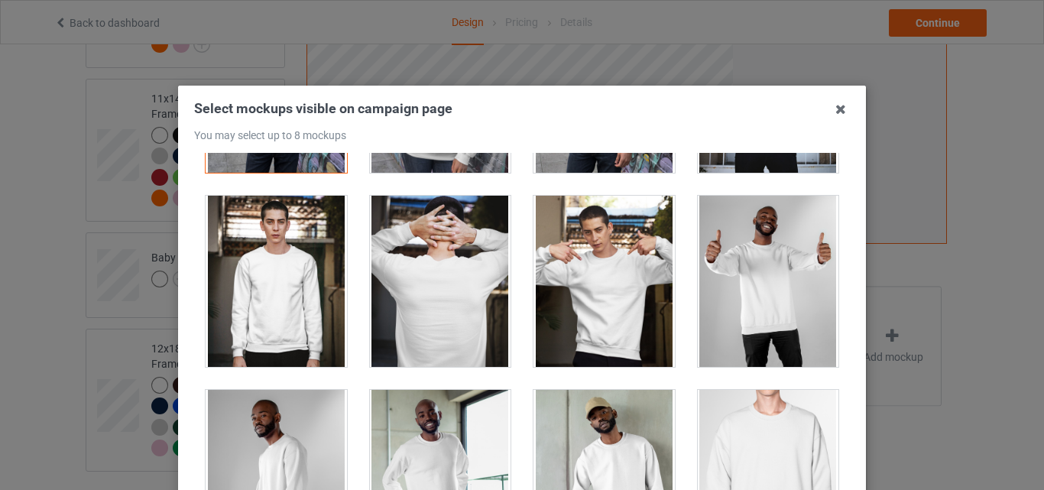
click at [585, 297] on div at bounding box center [604, 281] width 141 height 171
click at [456, 301] on div at bounding box center [440, 281] width 141 height 171
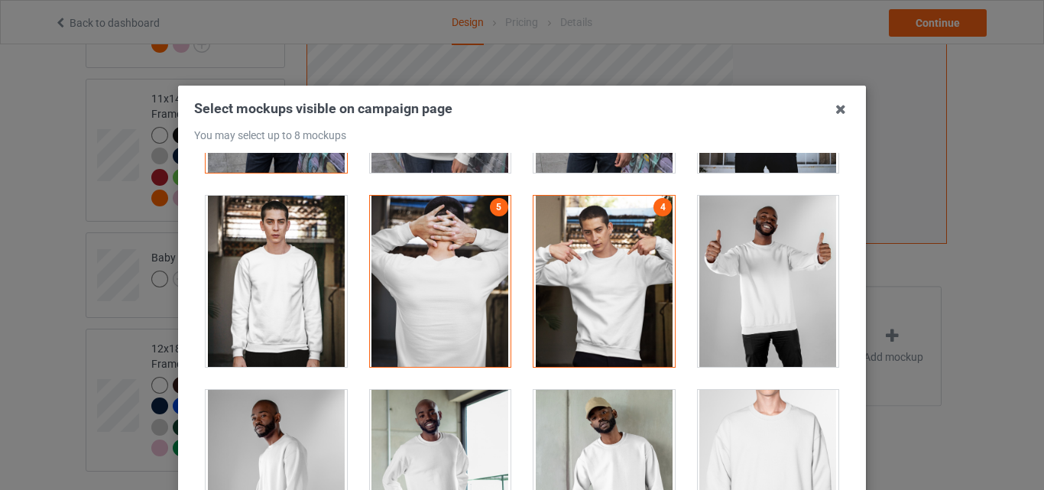
scroll to position [178, 0]
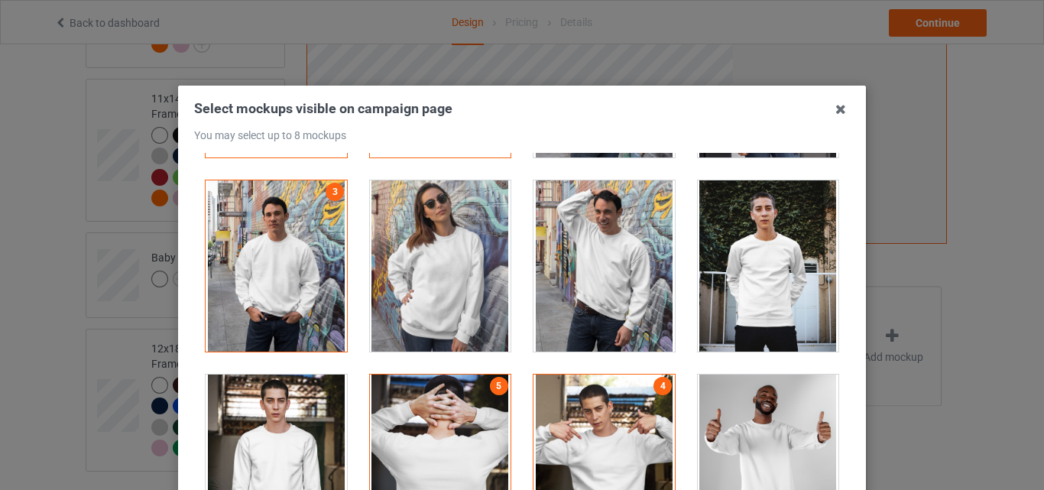
click at [291, 291] on div at bounding box center [276, 265] width 141 height 171
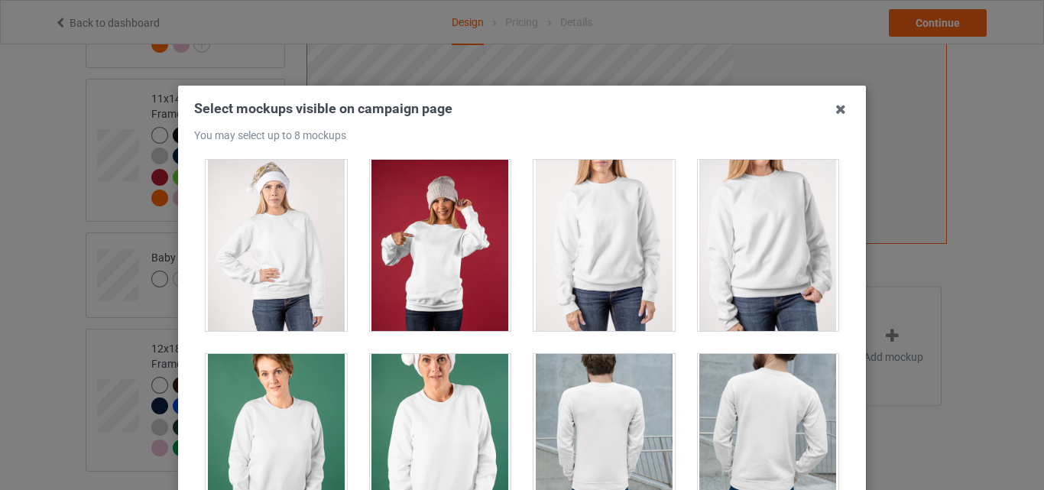
scroll to position [2319, 0]
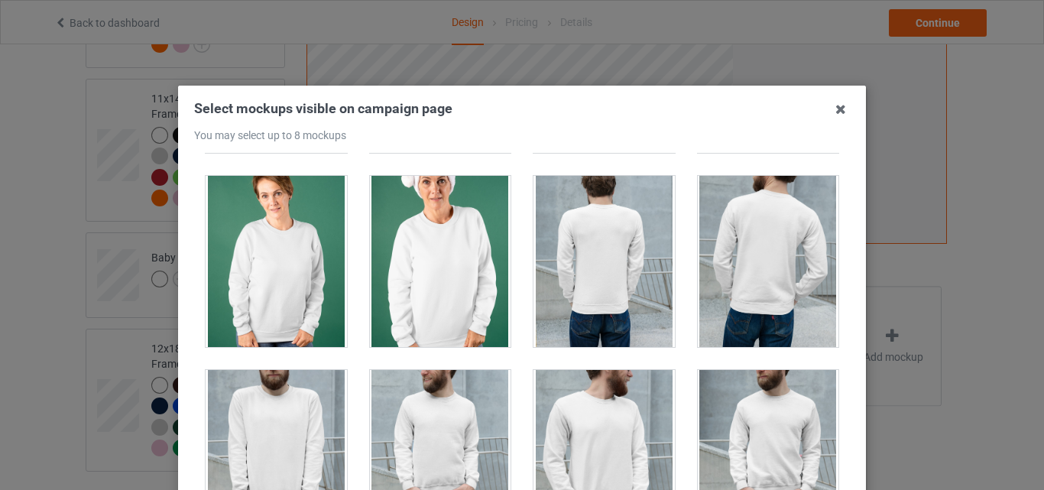
click at [747, 423] on div at bounding box center [768, 455] width 141 height 171
click at [736, 306] on div at bounding box center [768, 261] width 141 height 171
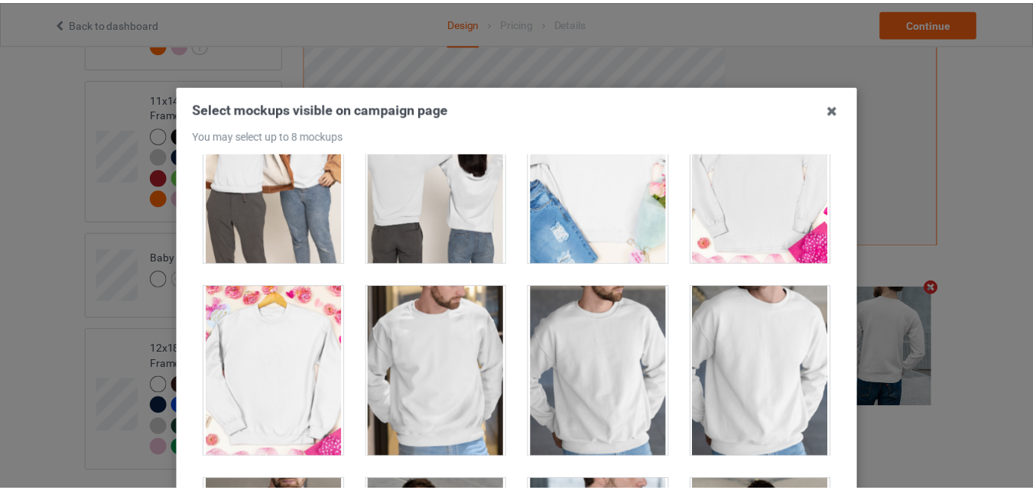
scroll to position [3747, 0]
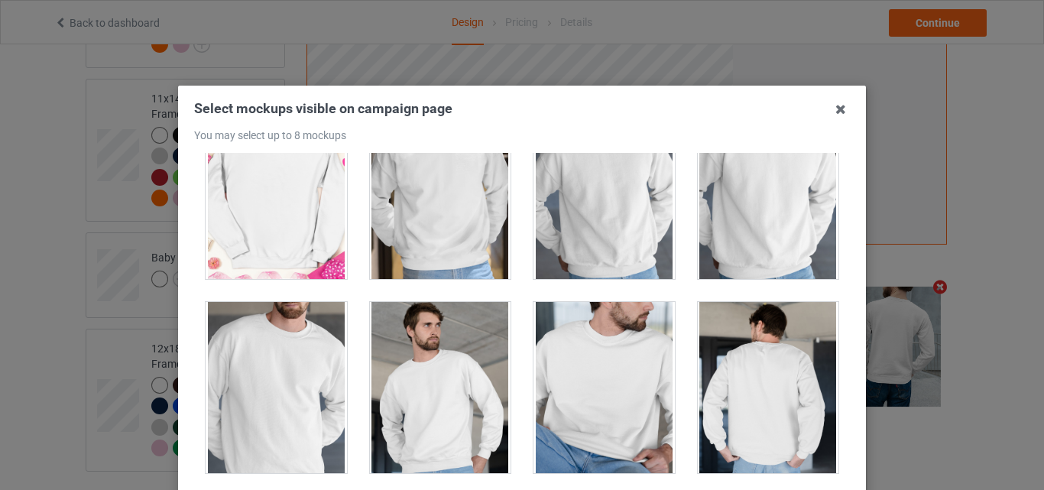
click at [726, 395] on div at bounding box center [768, 387] width 141 height 171
click at [461, 401] on div at bounding box center [440, 387] width 141 height 171
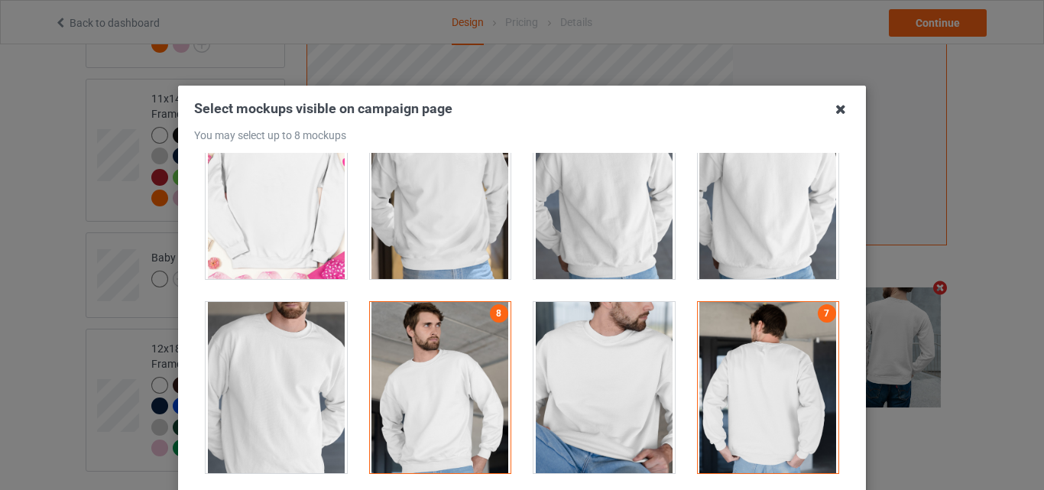
click at [829, 109] on icon at bounding box center [841, 109] width 24 height 24
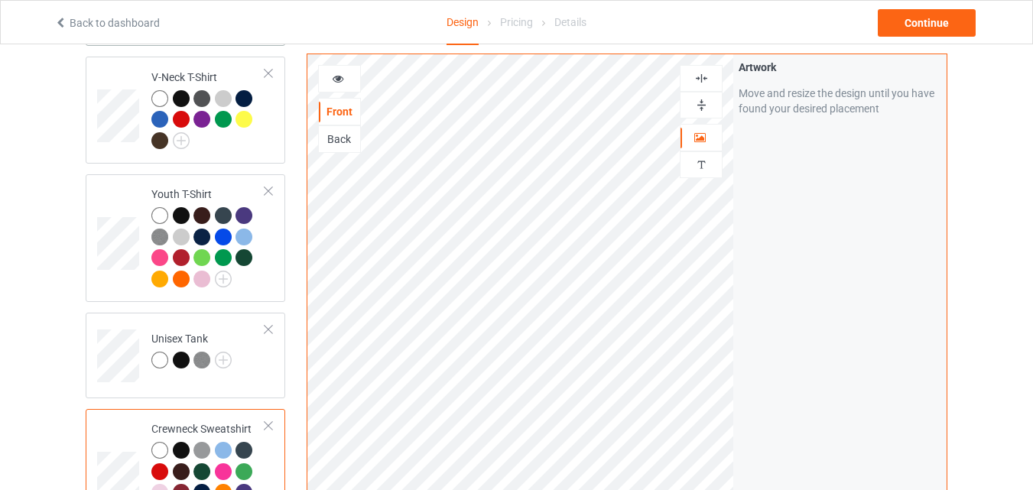
scroll to position [713, 0]
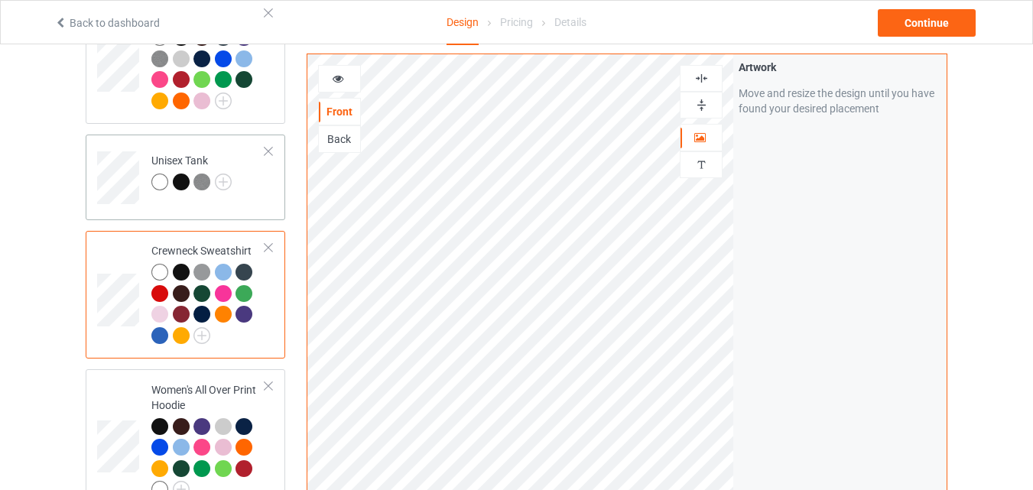
click at [241, 203] on td "Unisex Tank" at bounding box center [208, 172] width 131 height 63
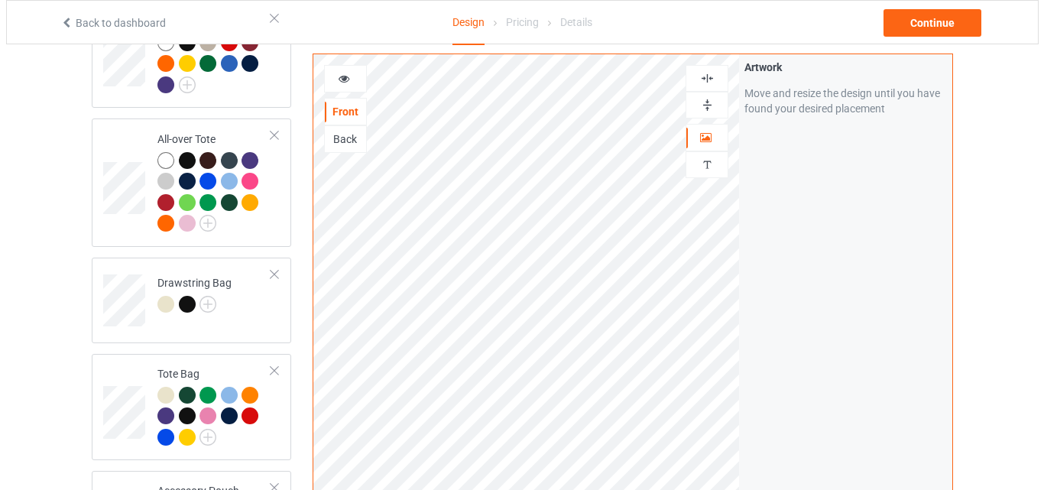
scroll to position [2936, 0]
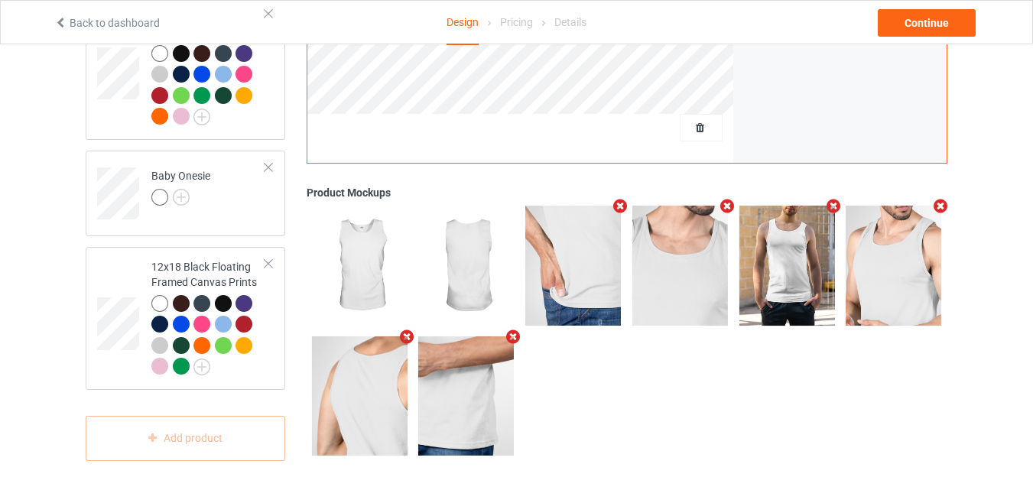
click at [724, 202] on icon "Remove mockup" at bounding box center [726, 206] width 19 height 16
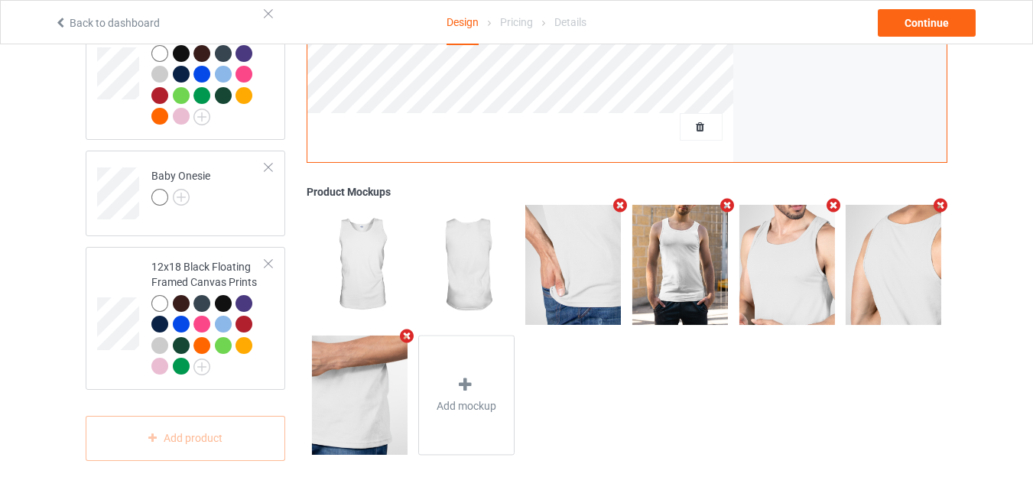
click at [620, 204] on icon "Remove mockup" at bounding box center [620, 205] width 19 height 16
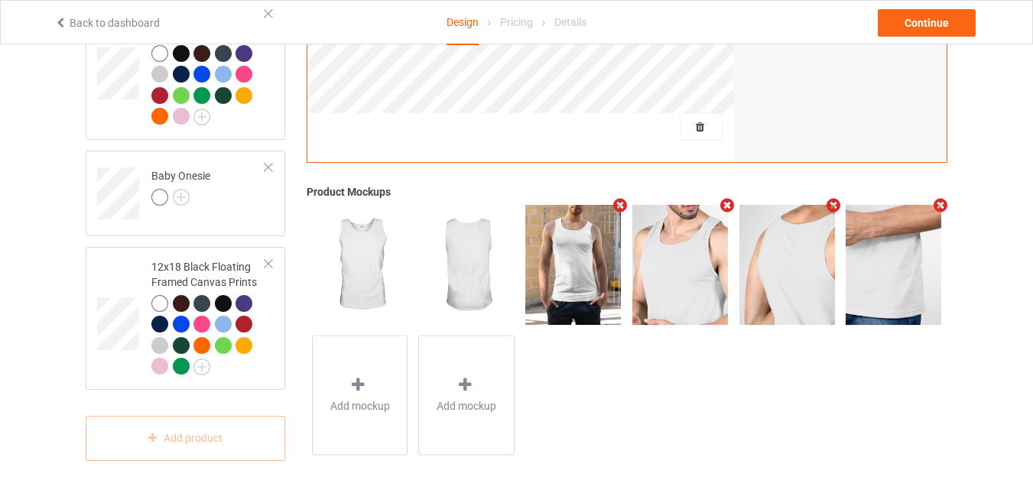
click at [940, 199] on icon "Remove mockup" at bounding box center [940, 205] width 19 height 16
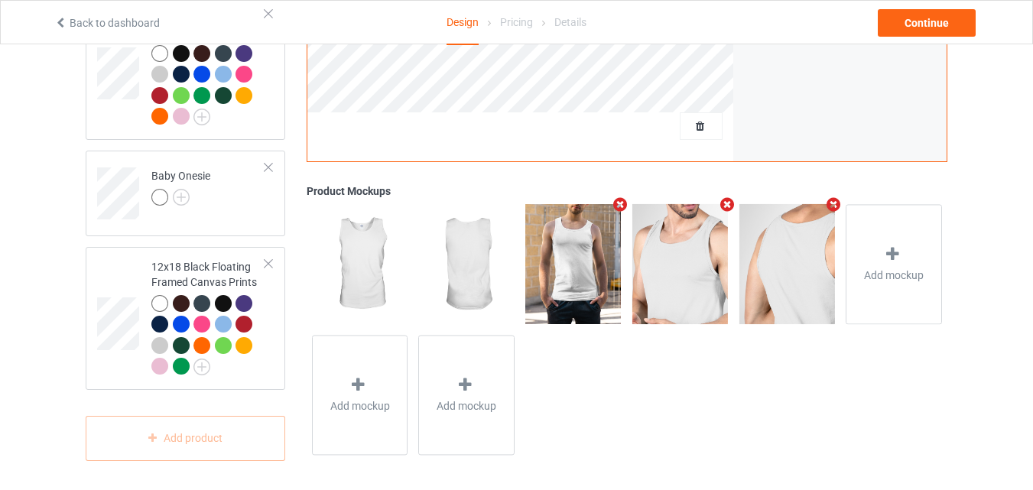
click at [832, 201] on icon "Remove mockup" at bounding box center [833, 205] width 19 height 16
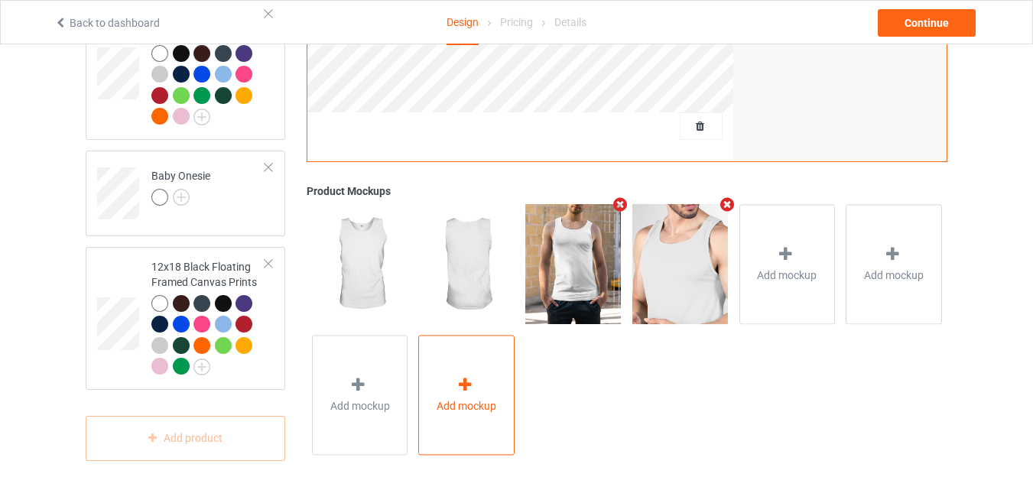
click at [500, 374] on div "Add mockup" at bounding box center [466, 395] width 96 height 120
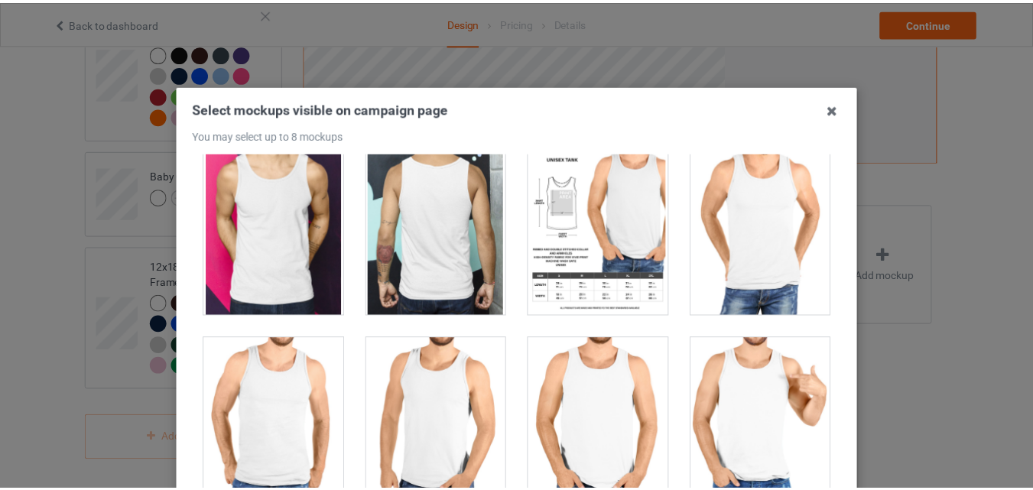
scroll to position [1784, 0]
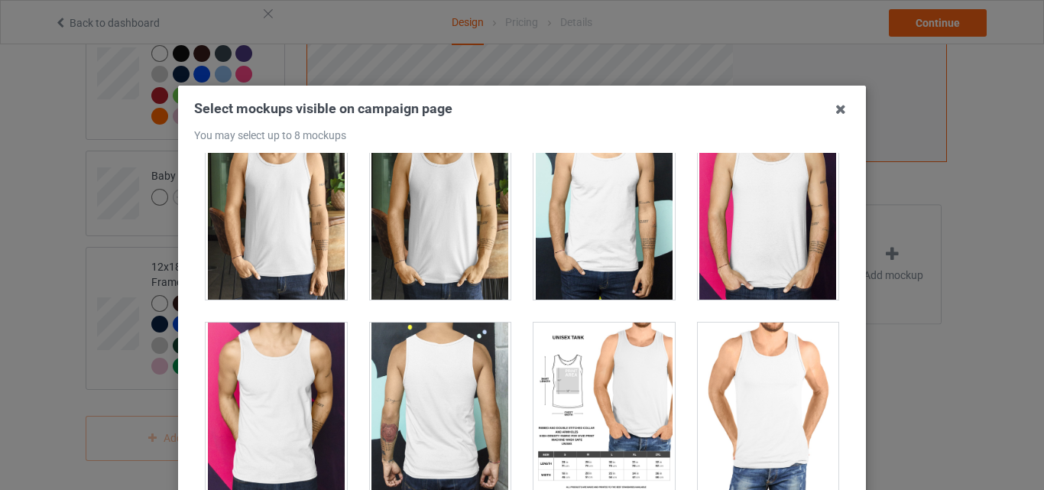
click at [598, 387] on div at bounding box center [604, 408] width 141 height 171
click at [437, 391] on div at bounding box center [440, 408] width 141 height 171
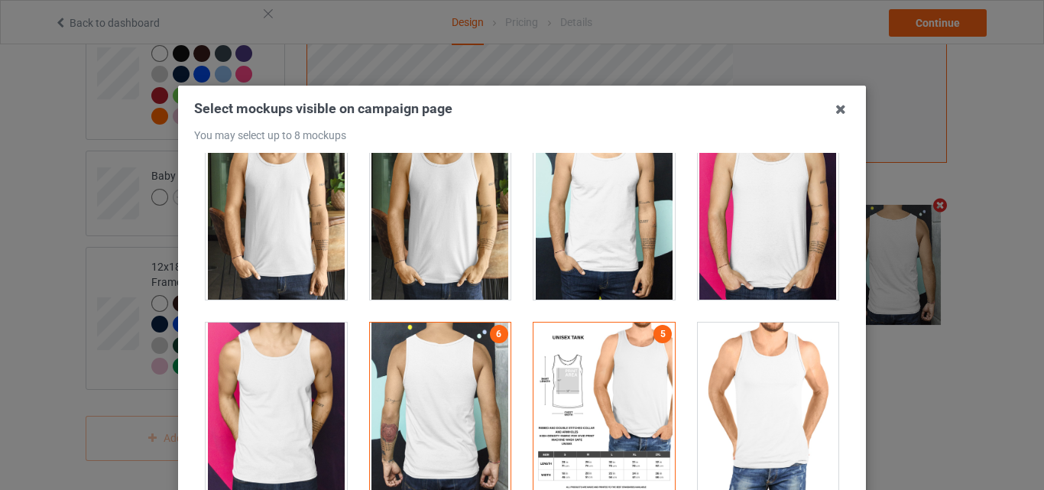
click at [313, 399] on div at bounding box center [276, 408] width 141 height 171
click at [832, 106] on icon at bounding box center [841, 109] width 24 height 24
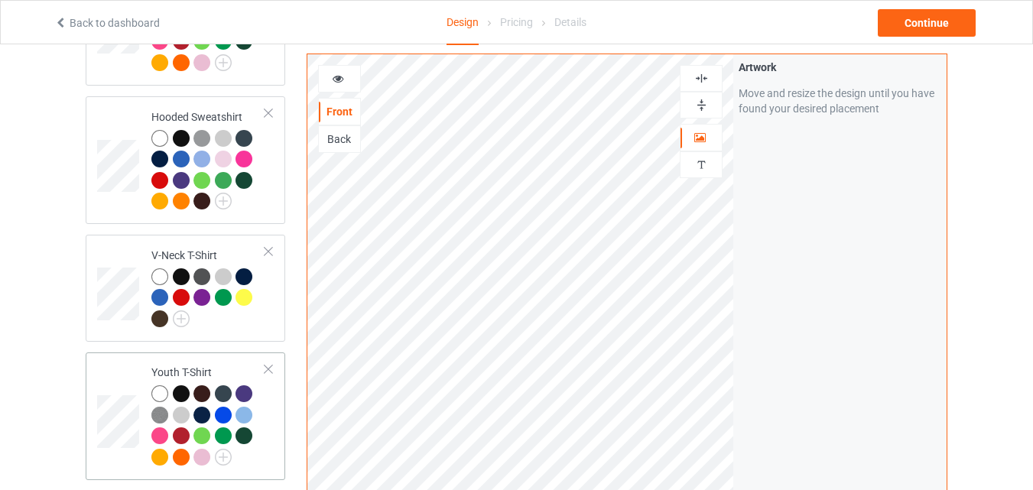
scroll to position [535, 0]
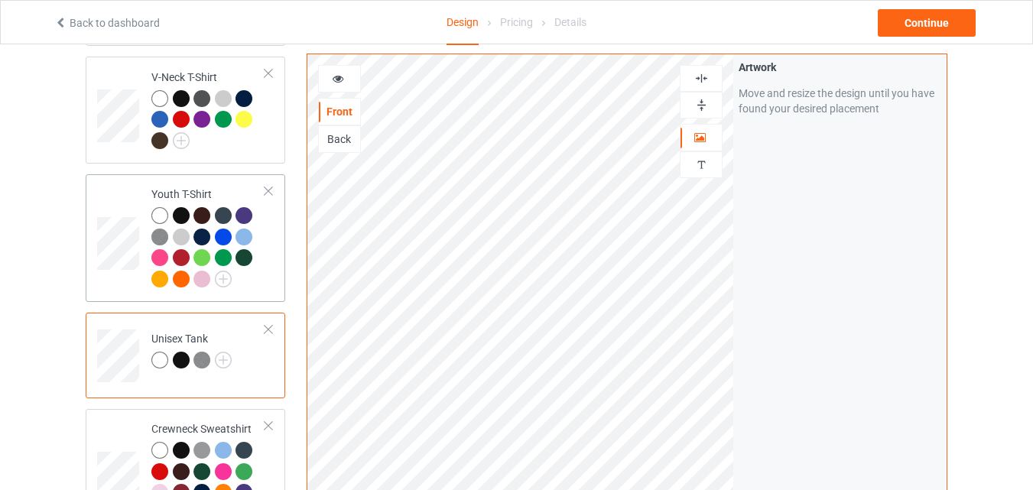
click at [249, 272] on div at bounding box center [208, 249] width 114 height 84
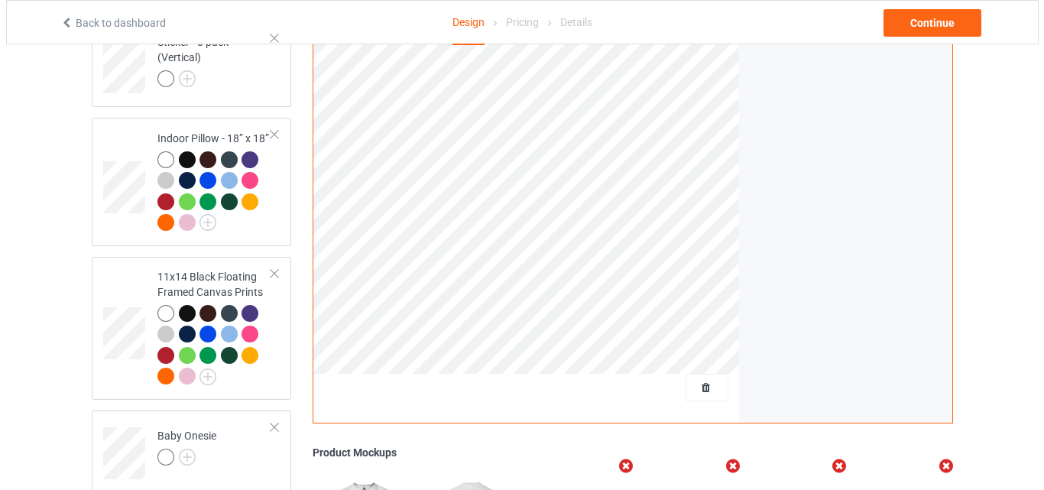
scroll to position [2936, 0]
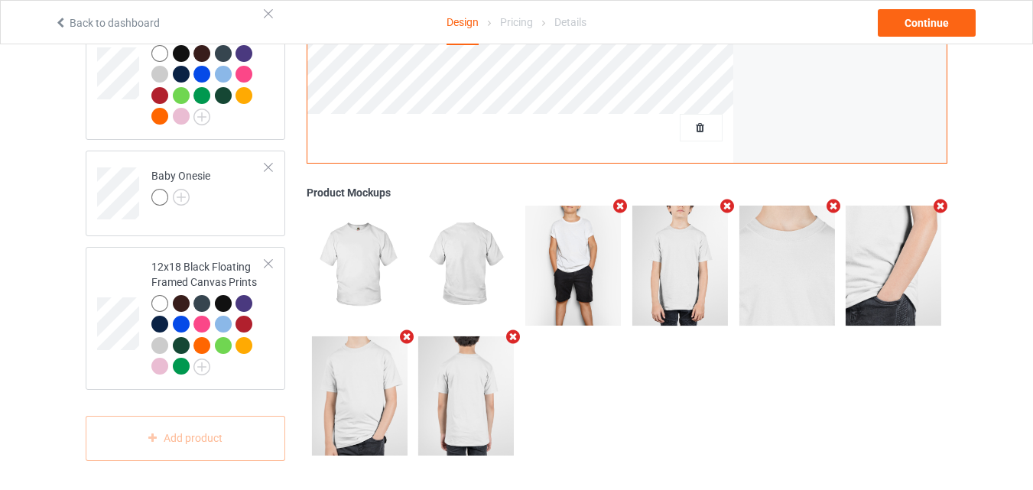
click at [829, 204] on icon "Remove mockup" at bounding box center [833, 206] width 19 height 16
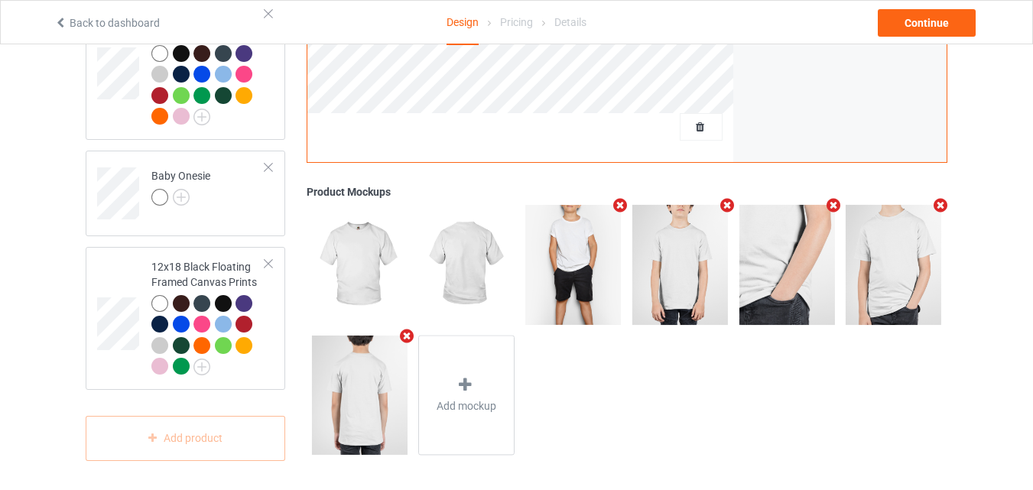
click at [831, 202] on icon "Remove mockup" at bounding box center [833, 205] width 19 height 16
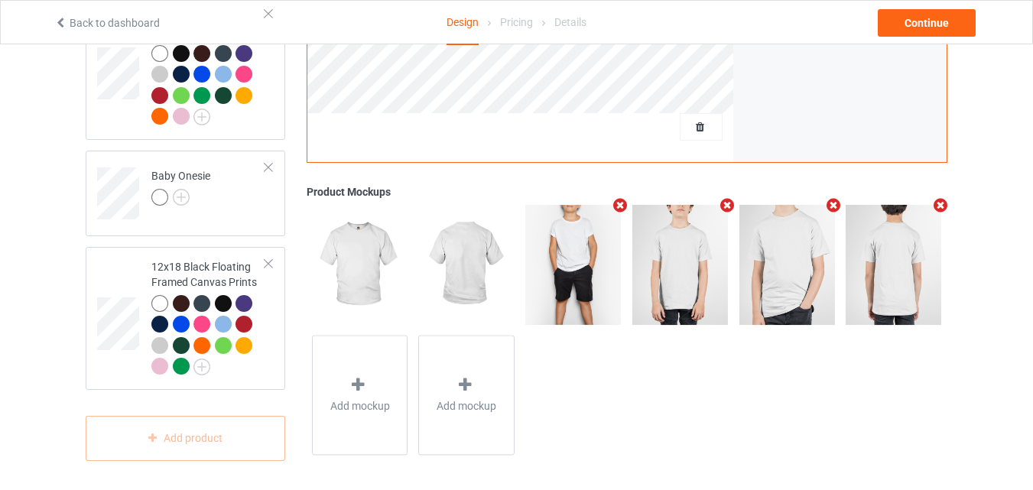
click at [724, 206] on icon "Remove mockup" at bounding box center [726, 205] width 19 height 16
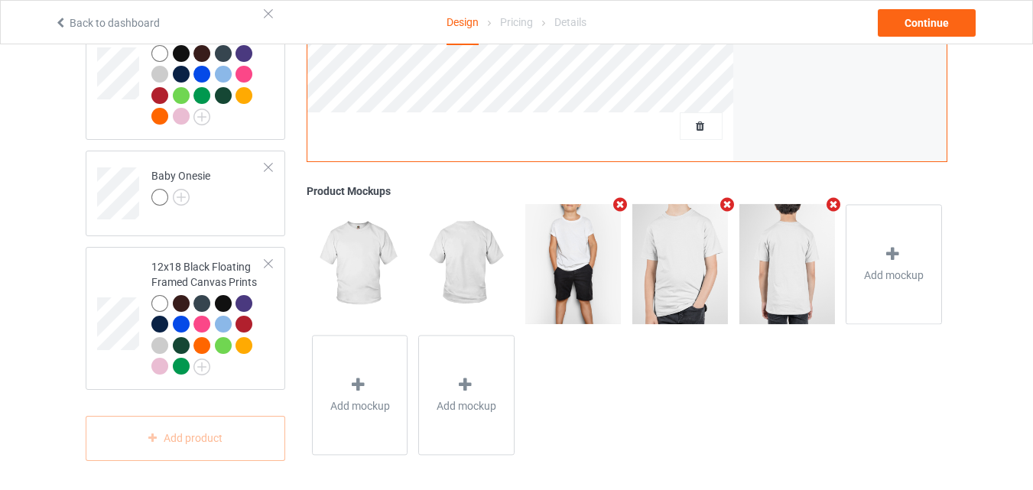
click at [724, 206] on icon "Remove mockup" at bounding box center [726, 205] width 19 height 16
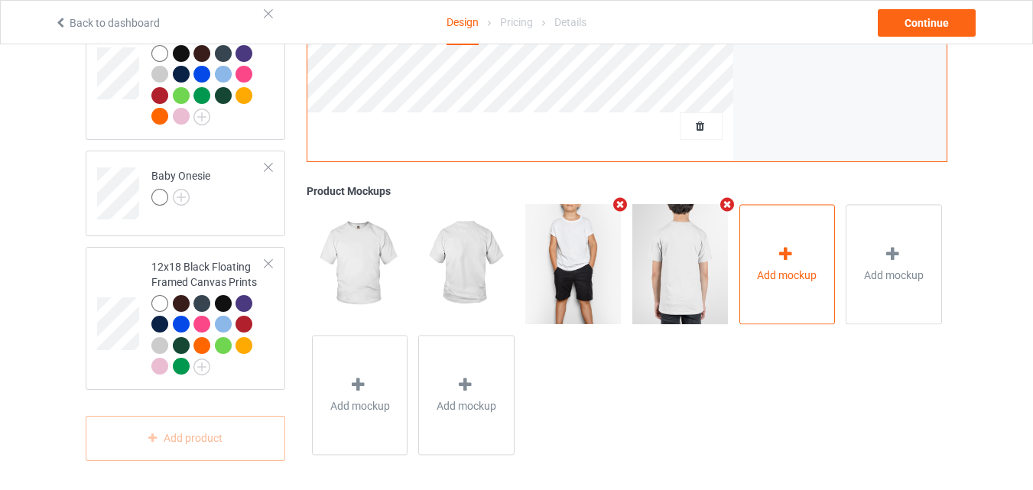
click at [787, 249] on icon at bounding box center [785, 254] width 19 height 16
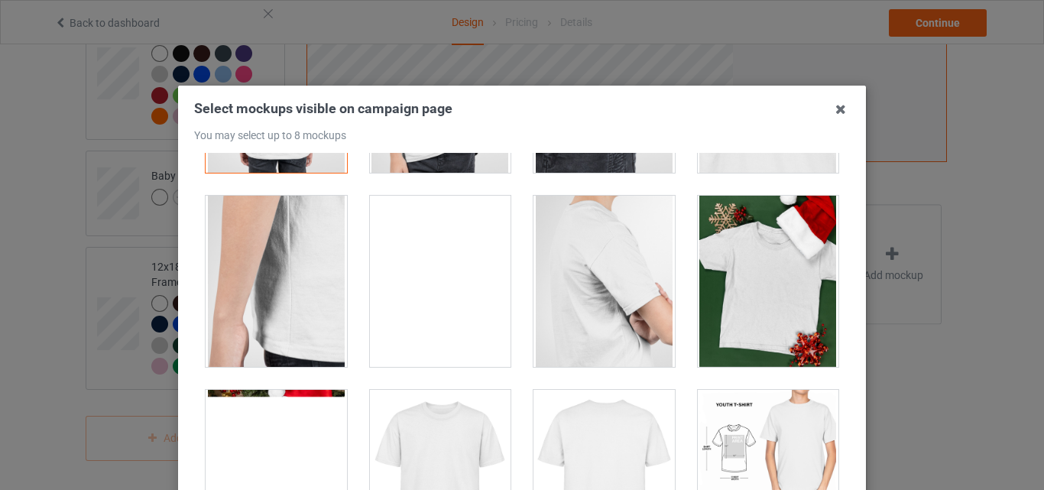
scroll to position [535, 0]
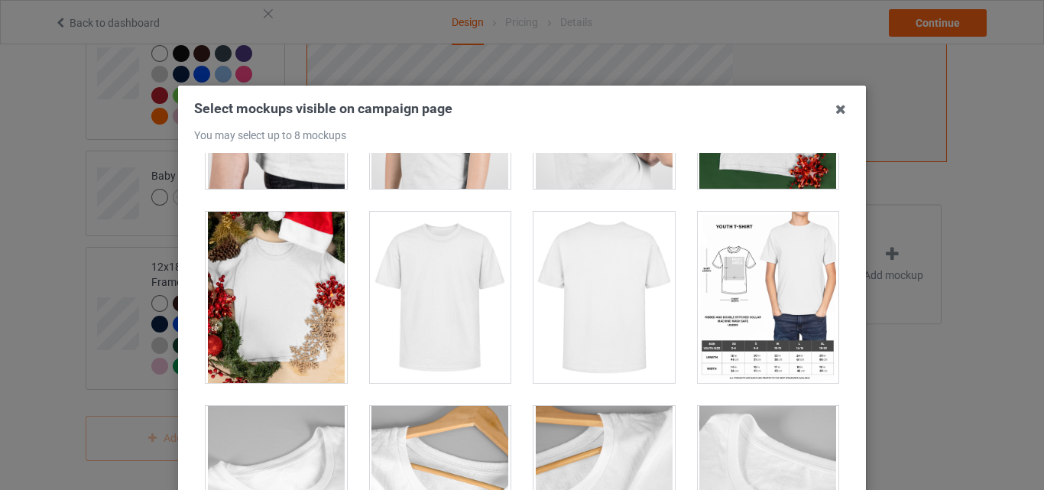
click at [454, 334] on div at bounding box center [440, 297] width 141 height 171
click at [556, 330] on div at bounding box center [604, 297] width 141 height 171
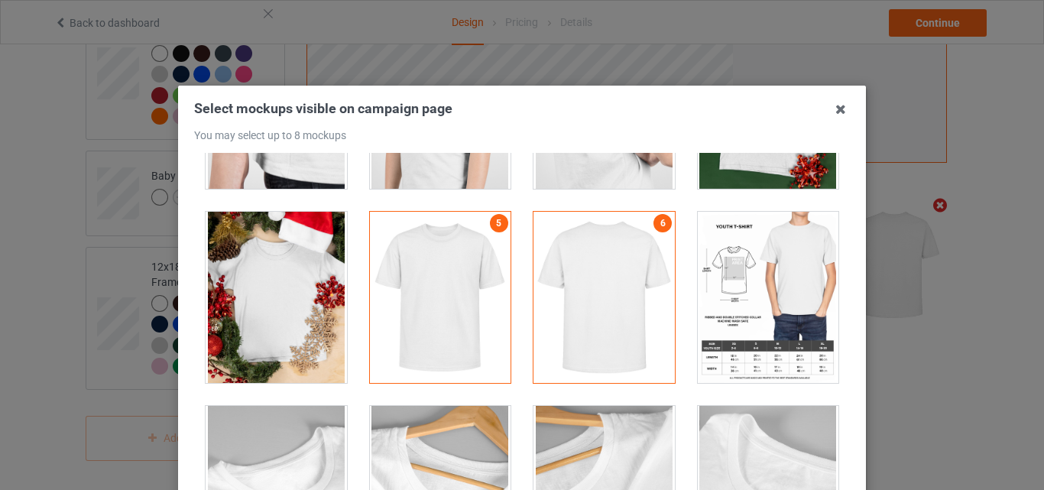
click at [742, 336] on div at bounding box center [768, 297] width 141 height 171
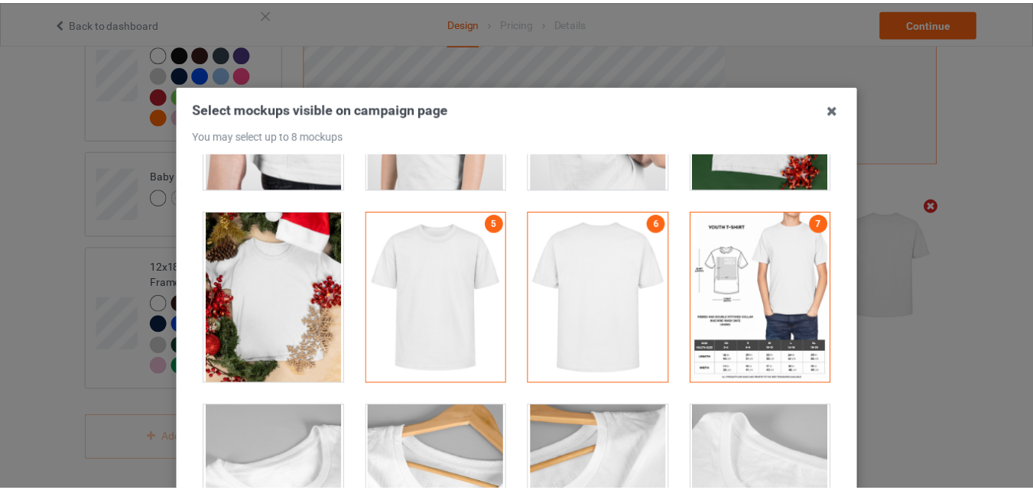
scroll to position [892, 0]
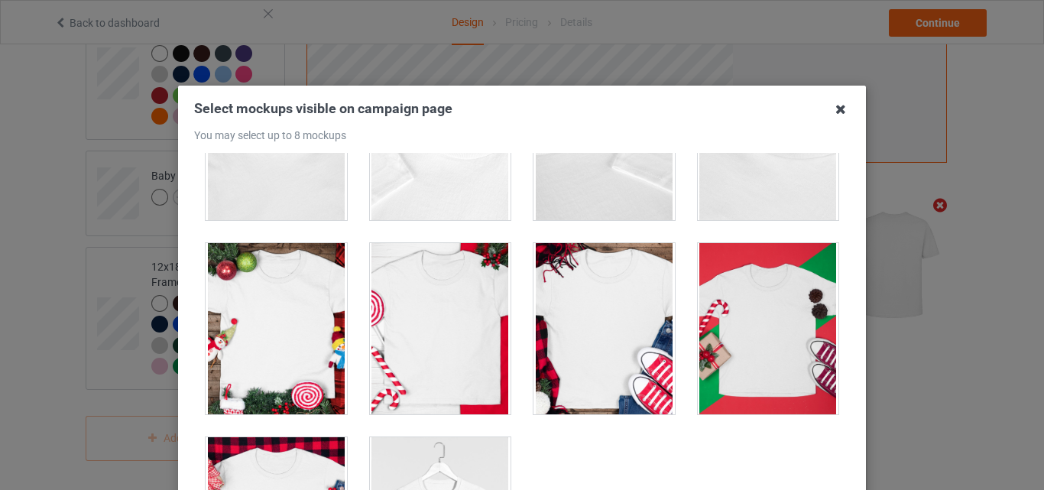
click at [840, 114] on icon at bounding box center [841, 109] width 24 height 24
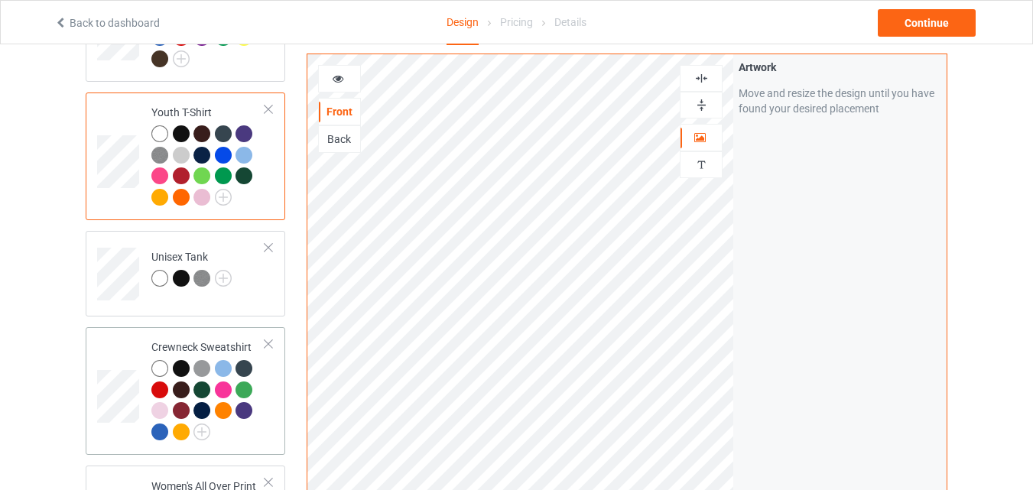
scroll to position [438, 0]
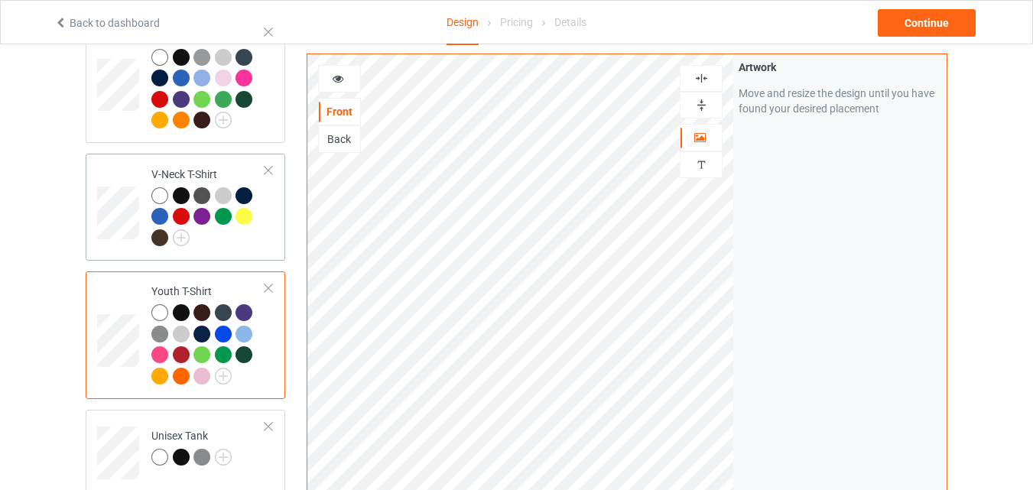
click at [232, 249] on div at bounding box center [208, 218] width 114 height 63
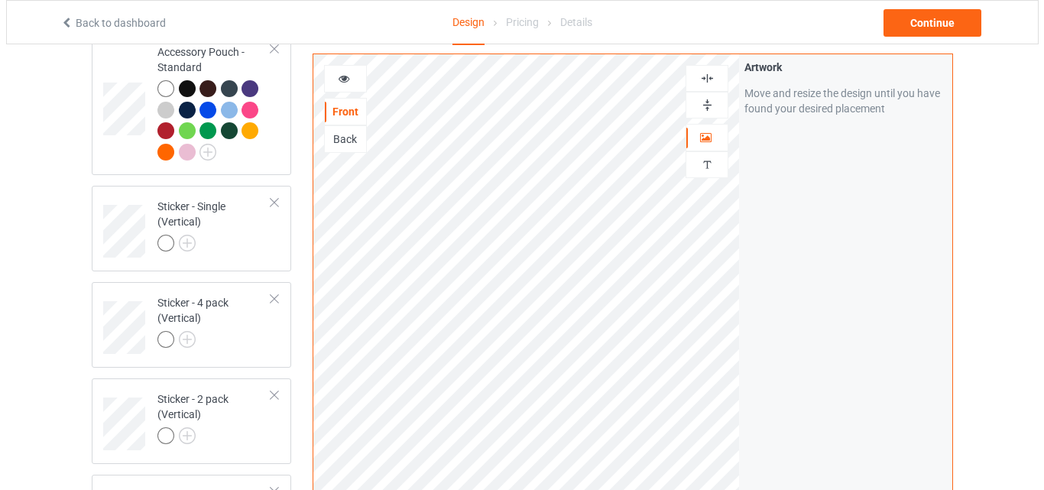
scroll to position [2936, 0]
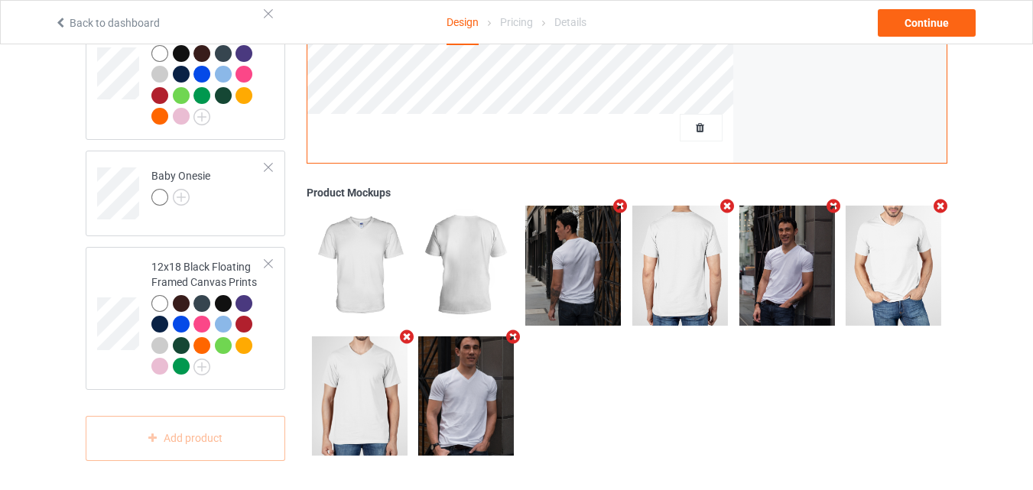
click at [936, 205] on icon "Remove mockup" at bounding box center [940, 206] width 19 height 16
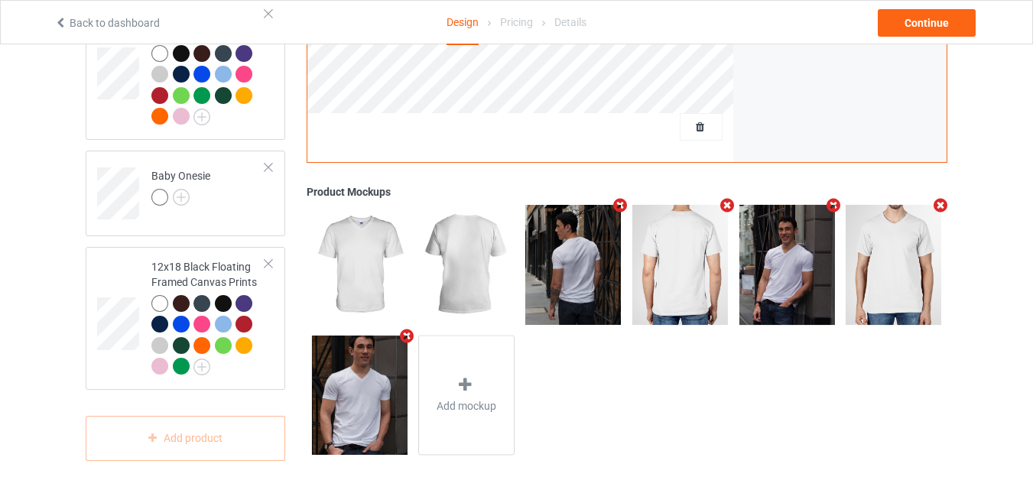
click at [938, 203] on icon "Remove mockup" at bounding box center [940, 205] width 19 height 16
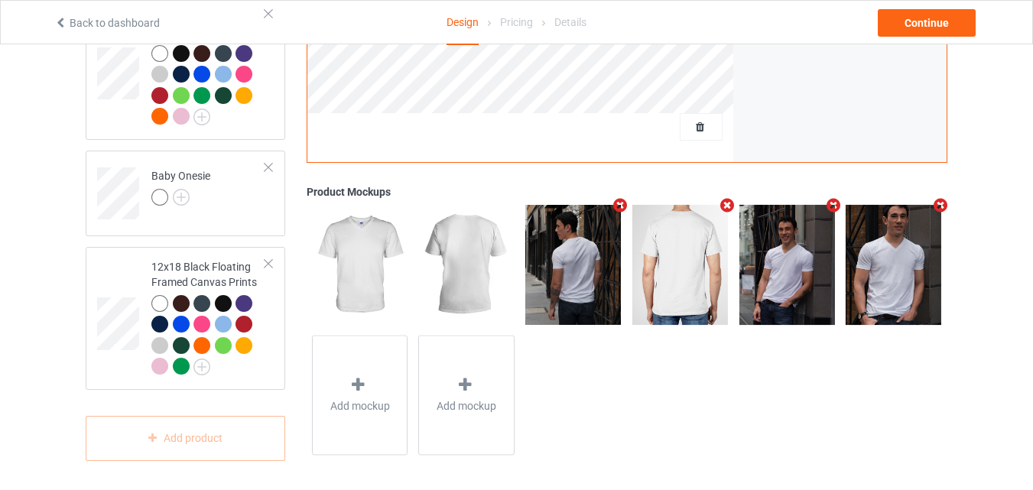
click at [939, 200] on icon "Remove mockup" at bounding box center [940, 205] width 19 height 16
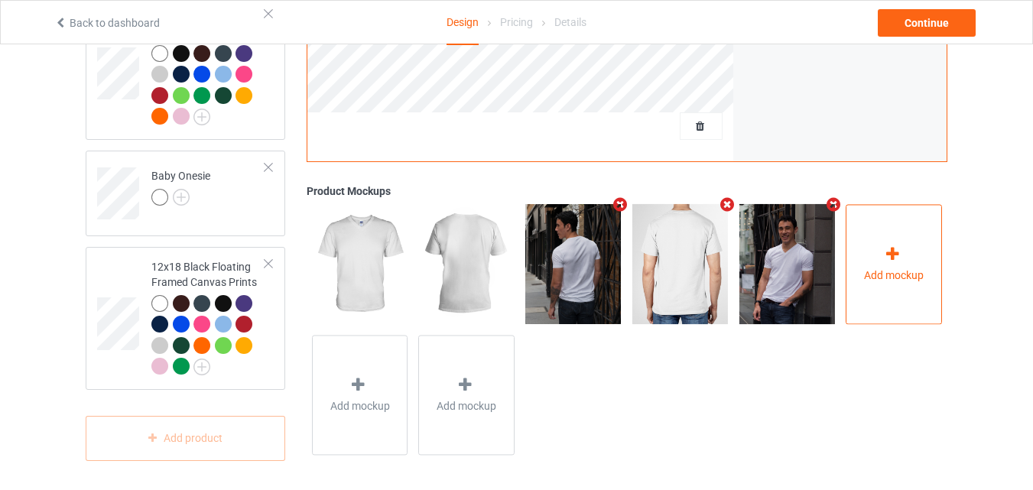
click at [909, 234] on div "Add mockup" at bounding box center [894, 264] width 96 height 120
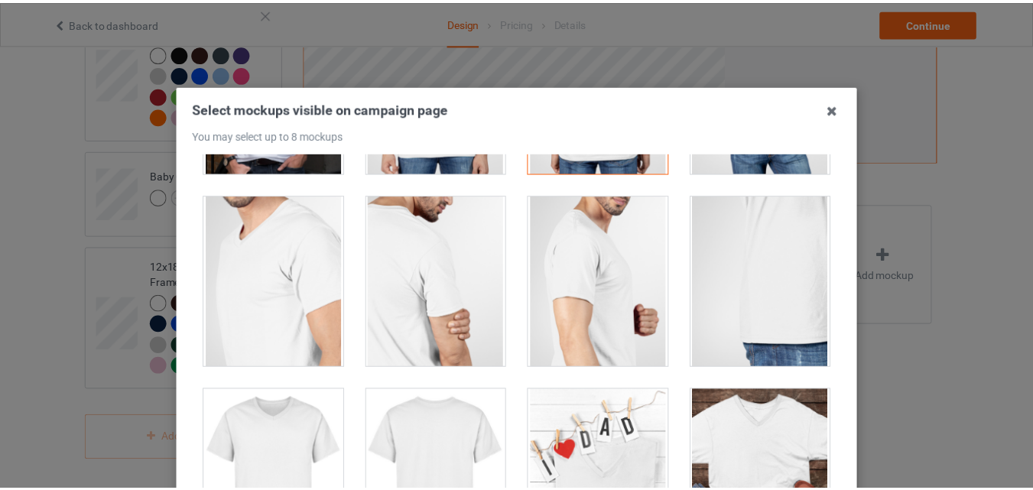
scroll to position [535, 0]
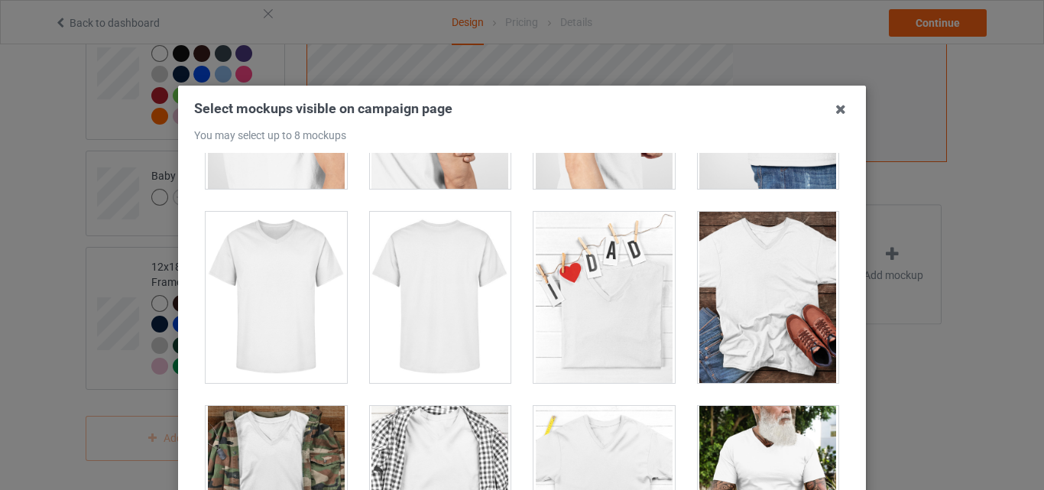
click at [293, 331] on div at bounding box center [276, 297] width 141 height 171
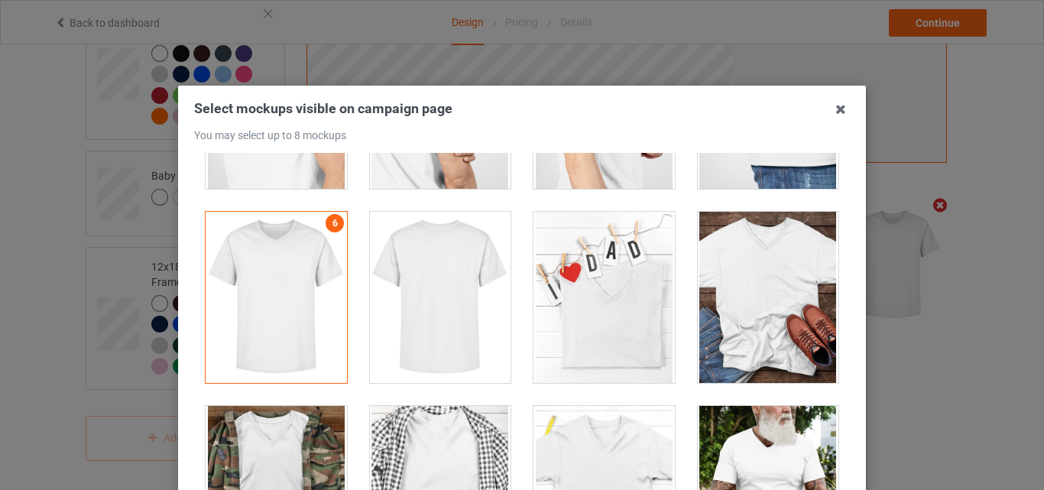
click at [385, 318] on div at bounding box center [440, 297] width 141 height 171
click at [939, 358] on div "Select mockups visible on campaign page You may select up to 8 mockups 1 2 3 5 …" at bounding box center [522, 245] width 1044 height 490
click at [829, 105] on icon at bounding box center [841, 109] width 24 height 24
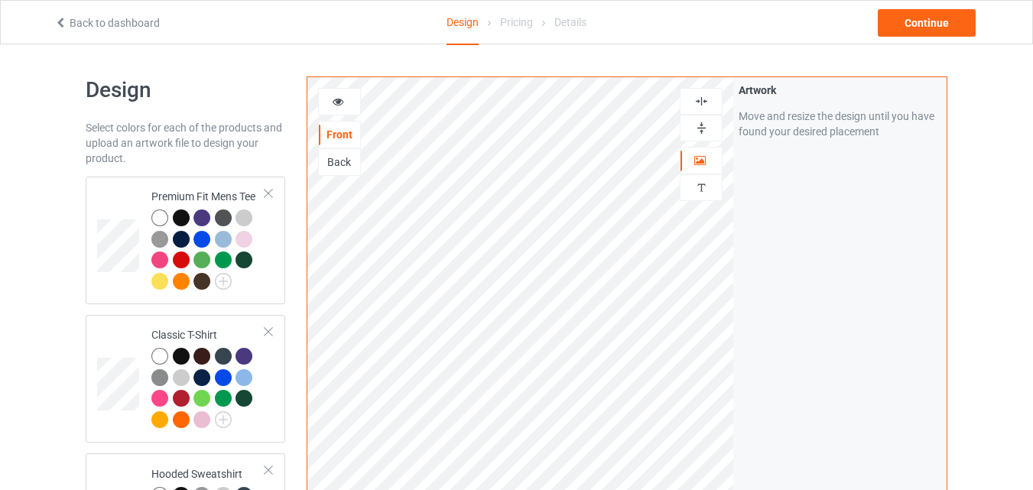
scroll to position [357, 0]
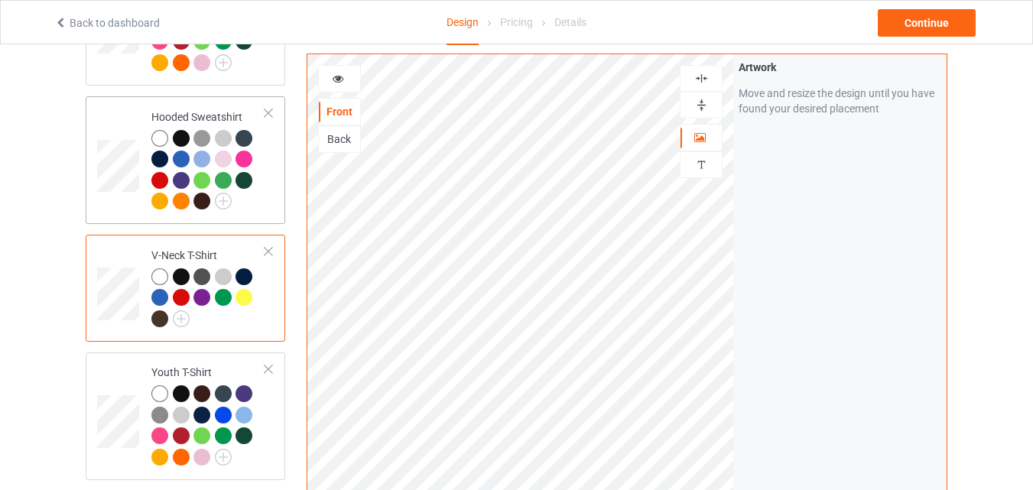
click at [260, 206] on div at bounding box center [208, 172] width 114 height 84
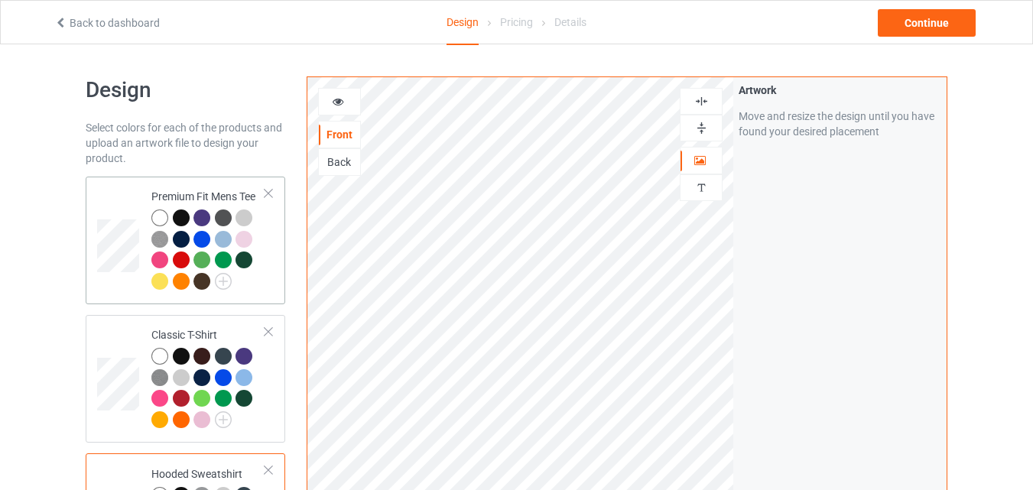
click at [255, 279] on div at bounding box center [208, 252] width 114 height 84
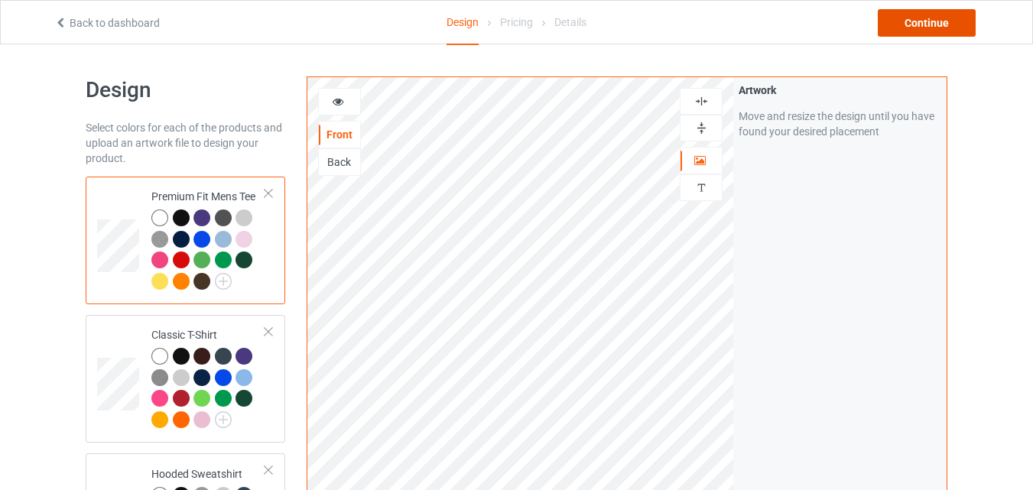
click at [933, 28] on div "Continue" at bounding box center [927, 23] width 98 height 28
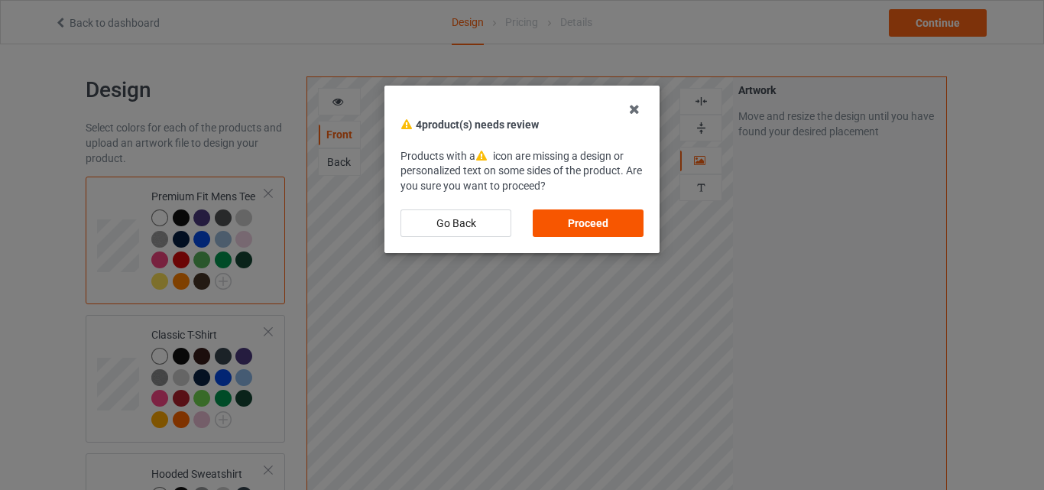
click at [624, 217] on div "Proceed" at bounding box center [588, 224] width 111 height 28
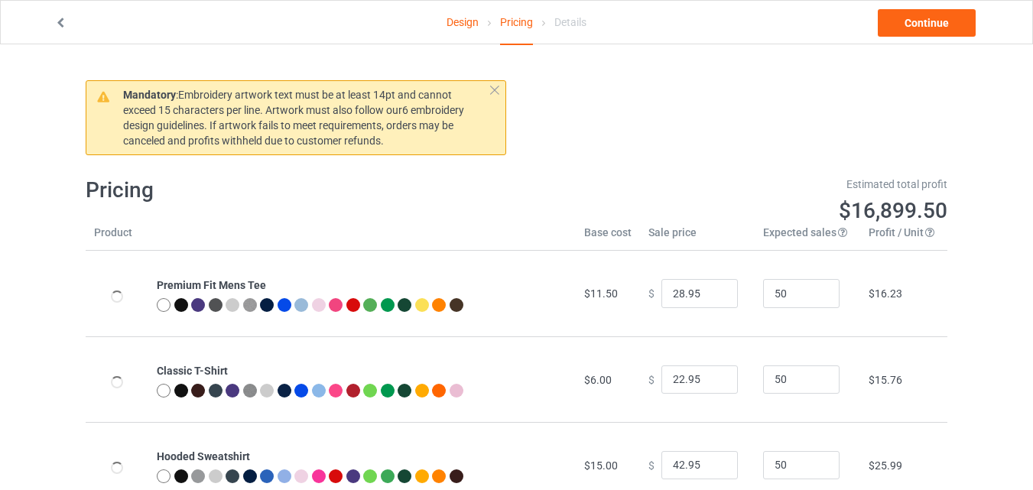
type input "32.95"
type input "26.95"
type input "46.95"
type input "30.95"
type input "26.95"
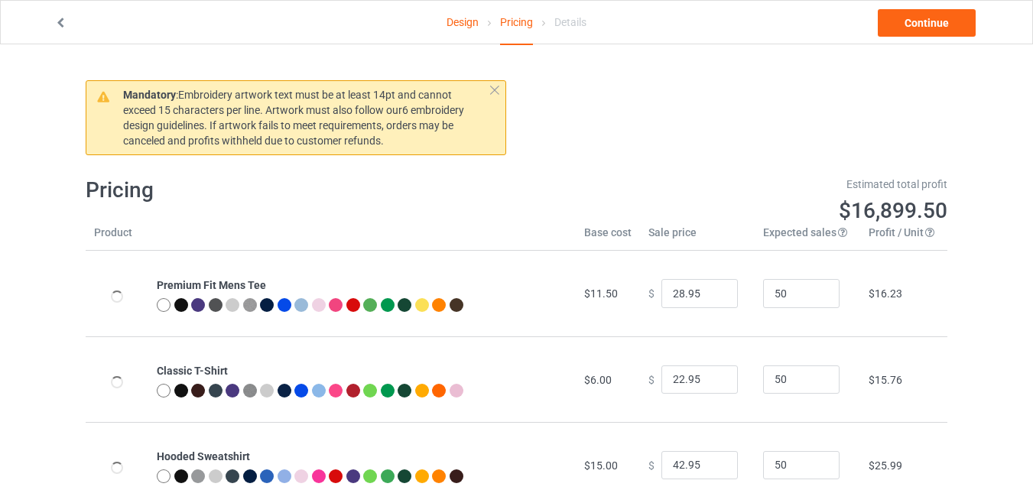
type input "28.95"
type input "39.95"
type input "23.95"
click at [712, 297] on input "31.95" at bounding box center [699, 293] width 76 height 29
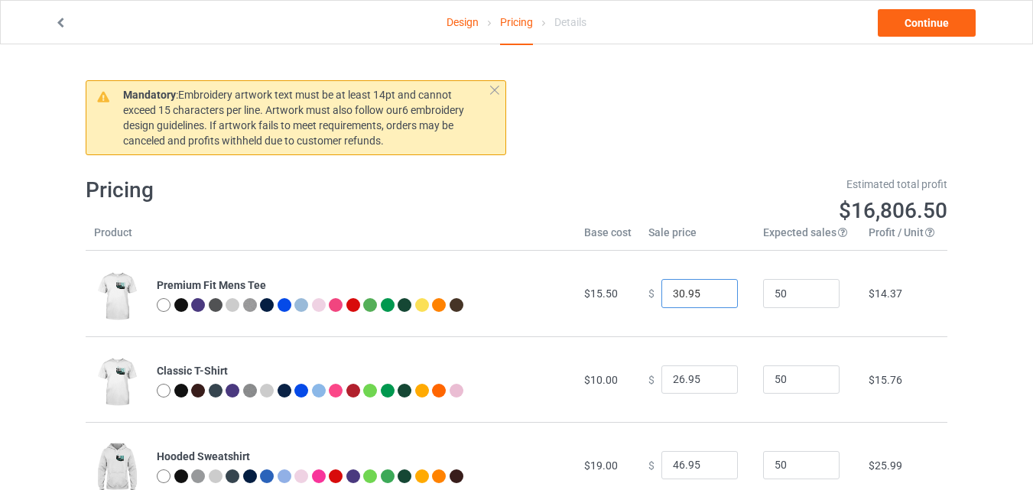
click at [712, 297] on input "30.95" at bounding box center [699, 293] width 76 height 29
click at [712, 297] on input "29.95" at bounding box center [699, 293] width 76 height 29
click at [712, 297] on input "28.95" at bounding box center [699, 293] width 76 height 29
click at [712, 297] on input "27.95" at bounding box center [699, 293] width 76 height 29
click at [712, 297] on input "26.95" at bounding box center [699, 293] width 76 height 29
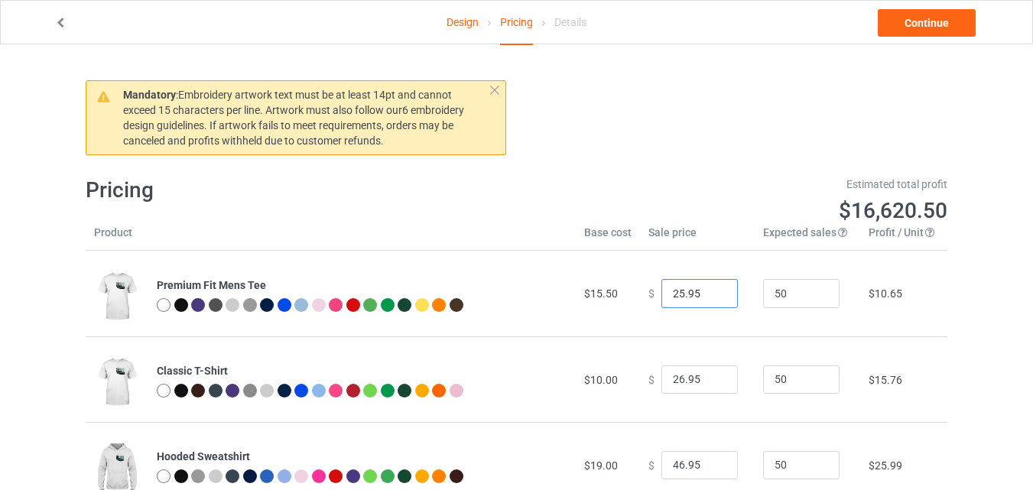
click at [712, 297] on input "25.95" at bounding box center [699, 293] width 76 height 29
click at [712, 297] on input "24.95" at bounding box center [699, 293] width 76 height 29
click at [712, 297] on input "23.95" at bounding box center [699, 293] width 76 height 29
click at [712, 297] on input "22.95" at bounding box center [699, 293] width 76 height 29
click at [712, 297] on input "21.95" at bounding box center [699, 293] width 76 height 29
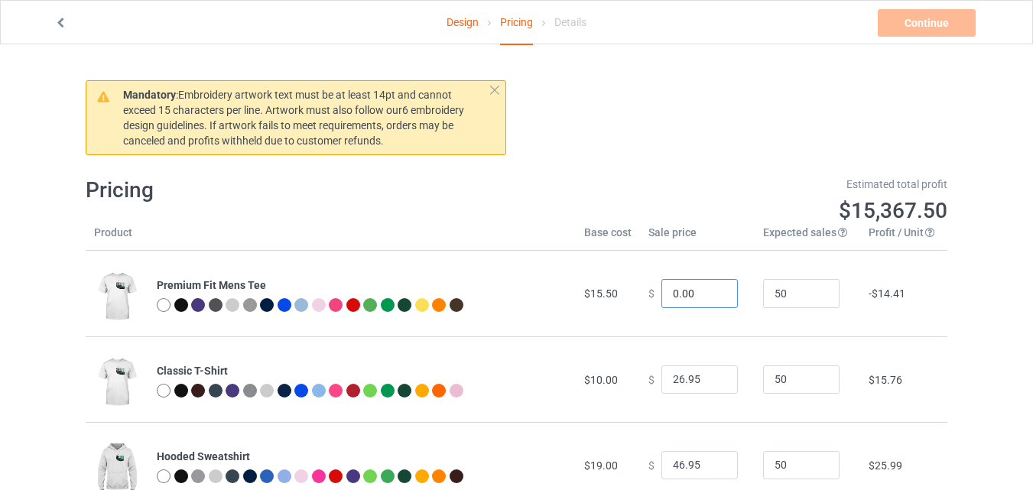
click at [665, 293] on input "0.00" at bounding box center [699, 293] width 76 height 29
click at [713, 291] on input "0.95" at bounding box center [699, 293] width 76 height 29
click at [713, 291] on input "1.95" at bounding box center [699, 293] width 76 height 29
click at [713, 291] on input "2.95" at bounding box center [699, 293] width 76 height 29
click at [713, 291] on input "3.95" at bounding box center [699, 293] width 76 height 29
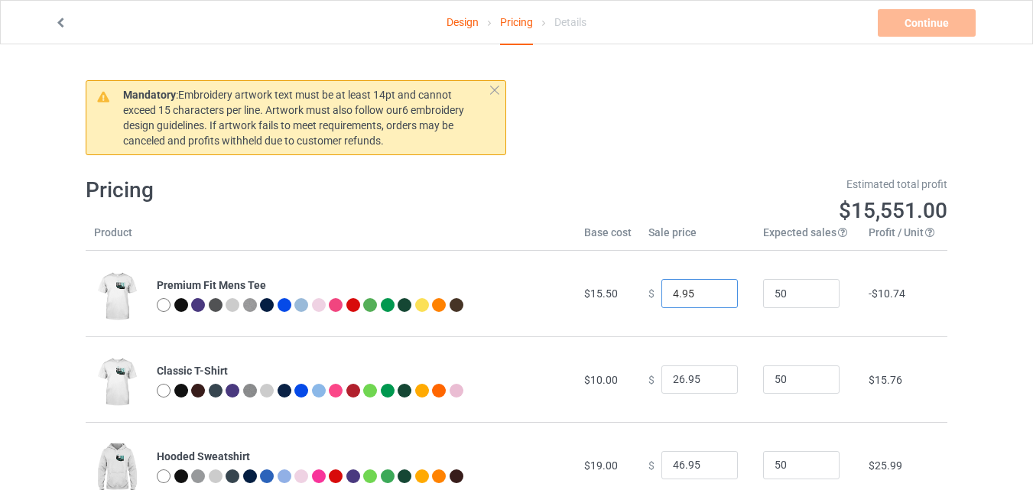
click at [713, 291] on input "4.95" at bounding box center [699, 293] width 76 height 29
click at [713, 291] on input "5.95" at bounding box center [699, 293] width 76 height 29
click at [713, 291] on input "6.95" at bounding box center [699, 293] width 76 height 29
click at [713, 291] on input "7.95" at bounding box center [699, 293] width 76 height 29
click at [713, 291] on input "8.95" at bounding box center [699, 293] width 76 height 29
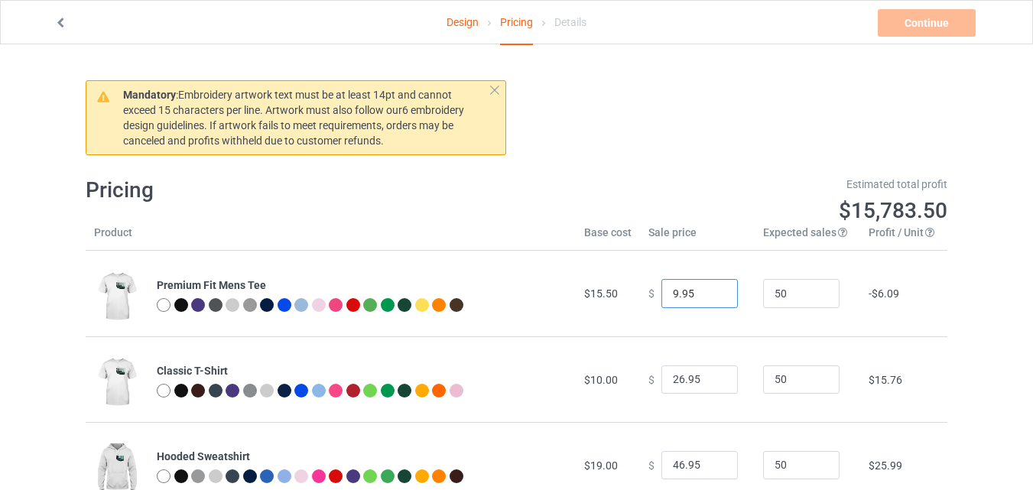
click at [713, 291] on input "9.95" at bounding box center [699, 293] width 76 height 29
click at [713, 291] on input "10.95" at bounding box center [699, 293] width 76 height 29
click at [713, 291] on input "11.95" at bounding box center [699, 293] width 76 height 29
click at [713, 291] on input "12.95" at bounding box center [699, 293] width 76 height 29
click at [713, 291] on input "13.95" at bounding box center [699, 293] width 76 height 29
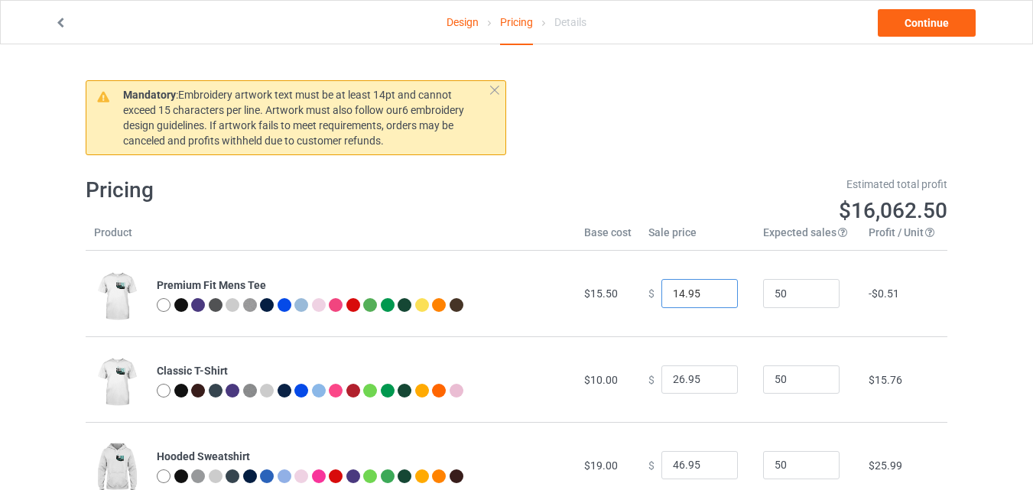
click at [713, 291] on input "14.95" at bounding box center [699, 293] width 76 height 29
click at [713, 291] on input "15.95" at bounding box center [699, 293] width 76 height 29
click at [713, 291] on input "16.95" at bounding box center [699, 293] width 76 height 29
click at [713, 291] on input "17.95" at bounding box center [699, 293] width 76 height 29
click at [712, 291] on input "18.95" at bounding box center [699, 293] width 76 height 29
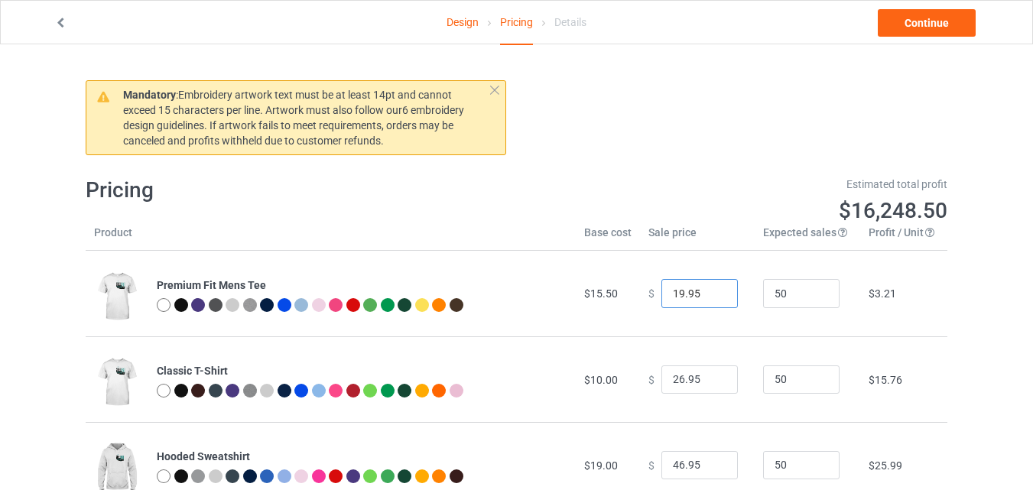
click at [712, 291] on input "19.95" at bounding box center [699, 293] width 76 height 29
click at [712, 291] on input "20.95" at bounding box center [699, 293] width 76 height 29
click at [712, 291] on input "21.95" at bounding box center [699, 293] width 76 height 29
click at [684, 294] on input "21.95" at bounding box center [699, 293] width 76 height 29
drag, startPoint x: 680, startPoint y: 292, endPoint x: 693, endPoint y: 291, distance: 13.0
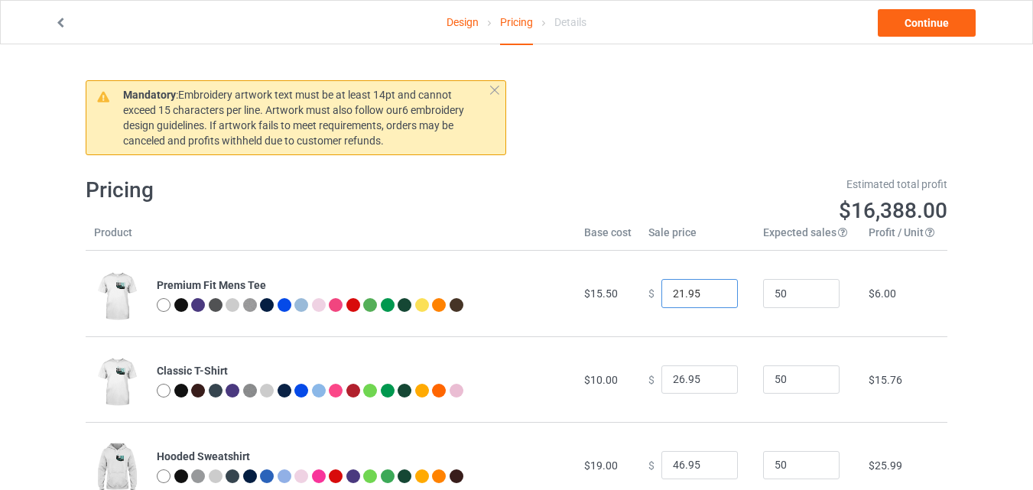
click at [693, 291] on input "21.95" at bounding box center [699, 293] width 76 height 29
click at [712, 292] on input "0.95" at bounding box center [699, 293] width 76 height 29
click at [712, 292] on input "1.95" at bounding box center [699, 293] width 76 height 29
click at [712, 292] on input "2.95" at bounding box center [699, 293] width 76 height 29
click at [712, 292] on input "3.95" at bounding box center [699, 293] width 76 height 29
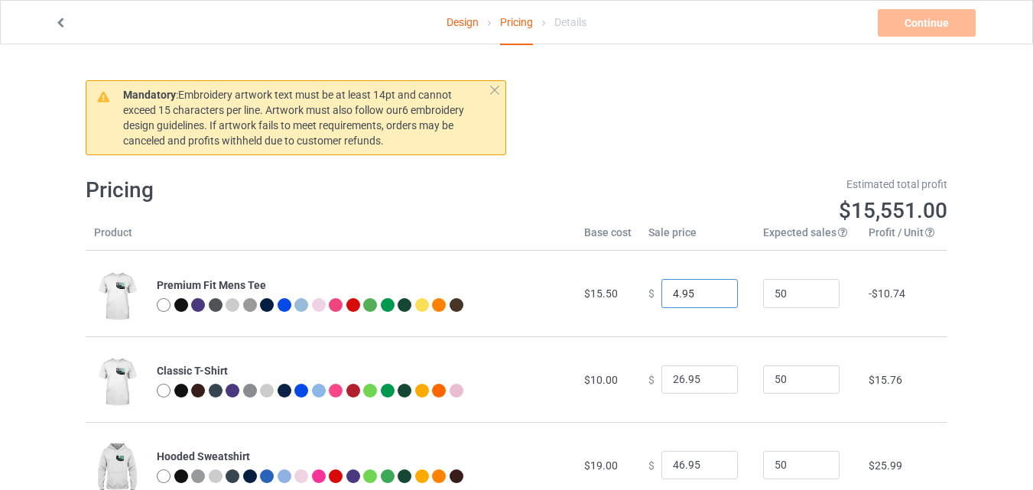
click at [712, 292] on input "4.95" at bounding box center [699, 293] width 76 height 29
click at [712, 292] on input "5.95" at bounding box center [699, 293] width 76 height 29
click at [712, 292] on input "6.95" at bounding box center [699, 293] width 76 height 29
click at [712, 292] on input "15.95" at bounding box center [699, 293] width 76 height 29
click at [712, 292] on input "24.95" at bounding box center [699, 293] width 76 height 29
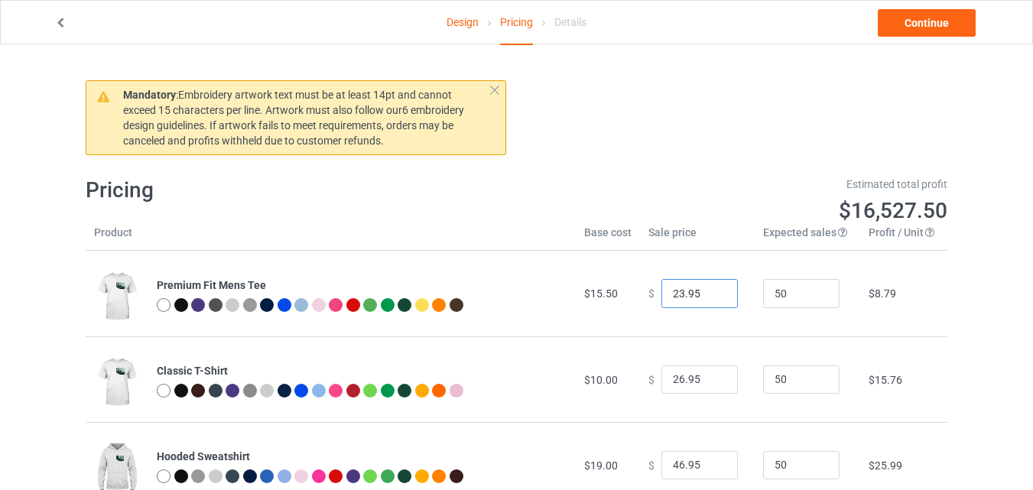
click at [713, 299] on input "23.95" at bounding box center [699, 293] width 76 height 29
click at [713, 300] on input "22.95" at bounding box center [699, 293] width 76 height 29
type input "21.95"
click at [713, 299] on input "21.95" at bounding box center [699, 293] width 76 height 29
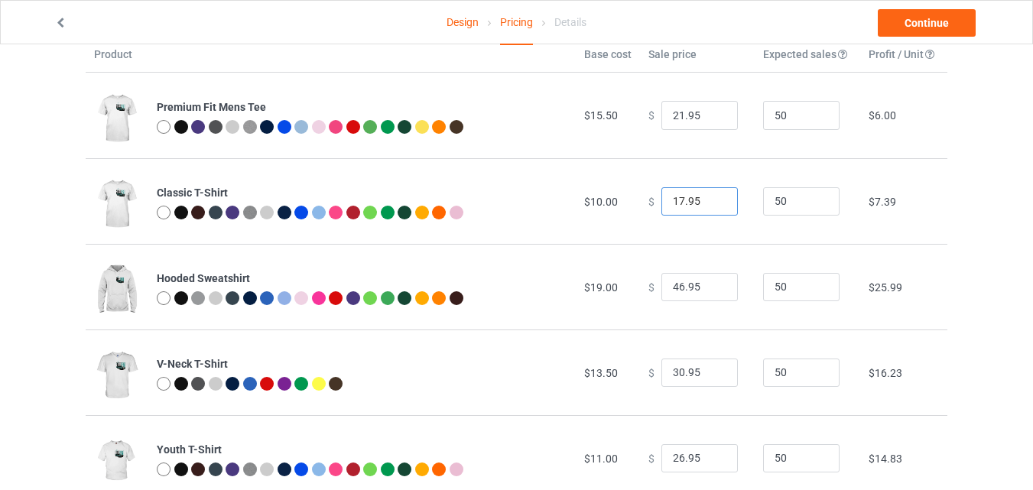
click at [711, 203] on input "17.95" at bounding box center [699, 201] width 76 height 29
click at [711, 203] on input "16.95" at bounding box center [699, 201] width 76 height 29
click at [711, 197] on input "17.95" at bounding box center [699, 201] width 76 height 29
click at [711, 197] on input "18.95" at bounding box center [699, 201] width 76 height 29
click at [711, 197] on input "19.95" at bounding box center [699, 201] width 76 height 29
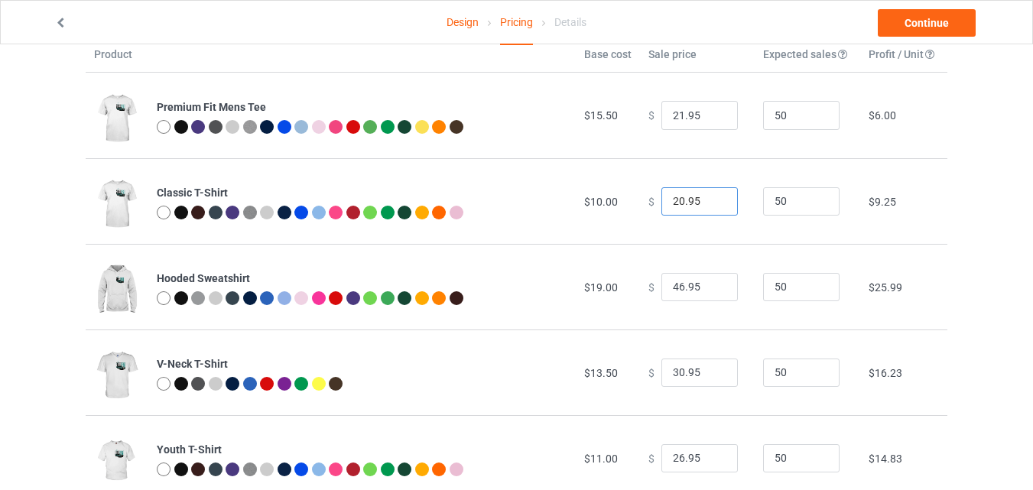
click at [711, 197] on input "20.95" at bounding box center [699, 201] width 76 height 29
click at [710, 206] on input "19.95" at bounding box center [699, 201] width 76 height 29
click at [710, 205] on input "18.95" at bounding box center [699, 201] width 76 height 29
type input "19.95"
click at [713, 197] on input "19.95" at bounding box center [699, 201] width 76 height 29
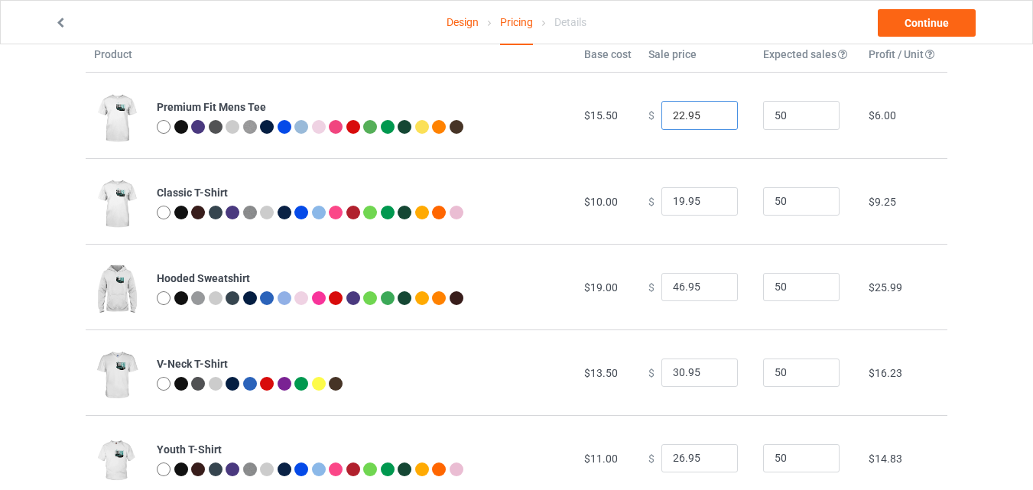
click at [709, 112] on input "22.95" at bounding box center [699, 115] width 76 height 29
type input "21.95"
click at [712, 117] on input "21.95" at bounding box center [699, 115] width 76 height 29
click at [708, 203] on input "18.95" at bounding box center [699, 201] width 76 height 29
click at [708, 203] on input "17.95" at bounding box center [699, 201] width 76 height 29
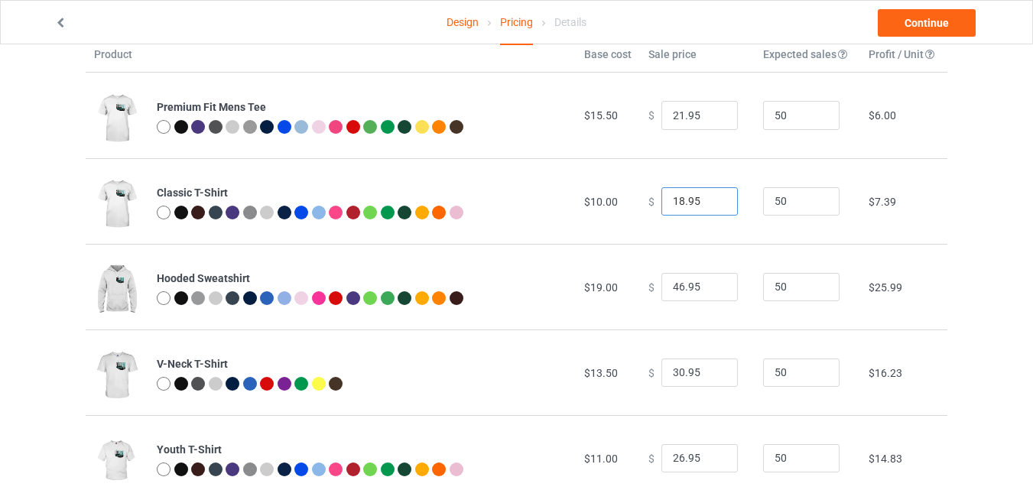
click at [710, 198] on input "18.95" at bounding box center [699, 201] width 76 height 29
type input "17.95"
click at [709, 203] on input "17.95" at bounding box center [699, 201] width 76 height 29
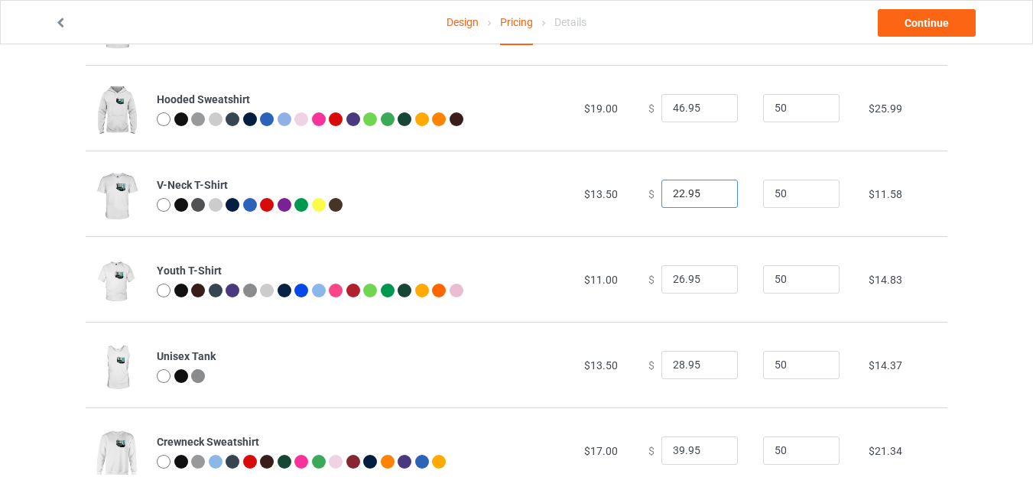
click at [710, 197] on input "22.95" at bounding box center [699, 194] width 76 height 29
type input "21.95"
click at [710, 197] on input "21.95" at bounding box center [699, 194] width 76 height 29
click at [711, 285] on input "17.95" at bounding box center [699, 279] width 76 height 29
click at [711, 275] on input "18.95" at bounding box center [699, 279] width 76 height 29
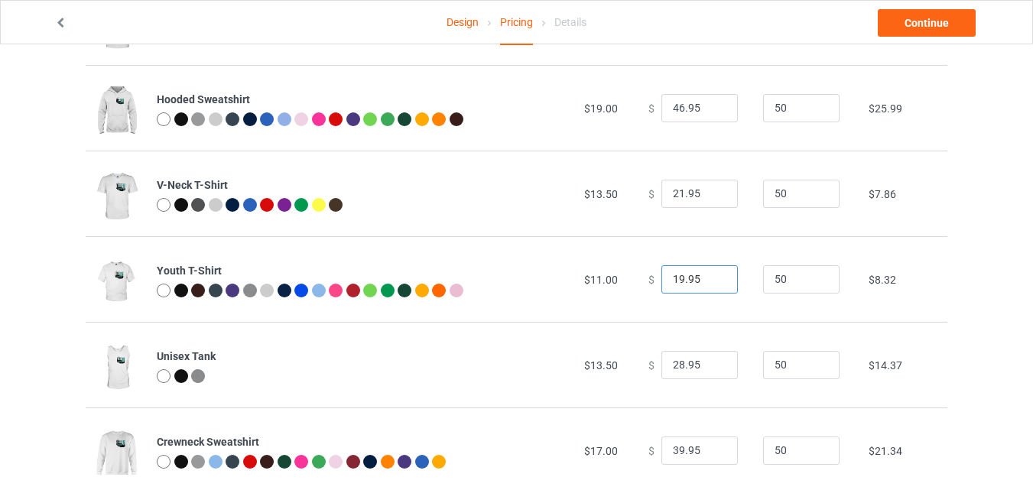
type input "19.95"
click at [711, 275] on input "19.95" at bounding box center [699, 279] width 76 height 29
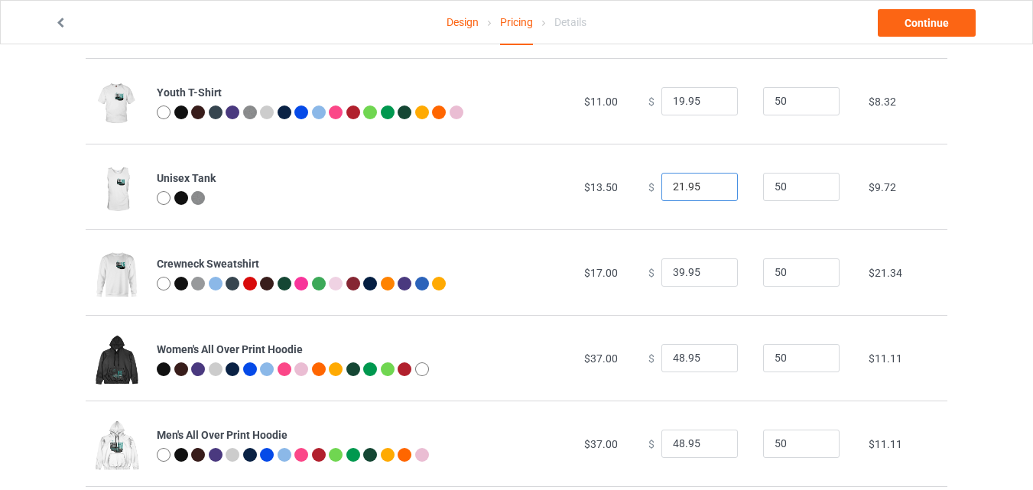
click at [713, 188] on input "21.95" at bounding box center [699, 187] width 76 height 29
type input "20.95"
click at [713, 188] on input "20.95" at bounding box center [699, 187] width 76 height 29
click at [707, 276] on input "38.95" at bounding box center [699, 272] width 76 height 29
click at [707, 276] on input "37.95" at bounding box center [699, 272] width 76 height 29
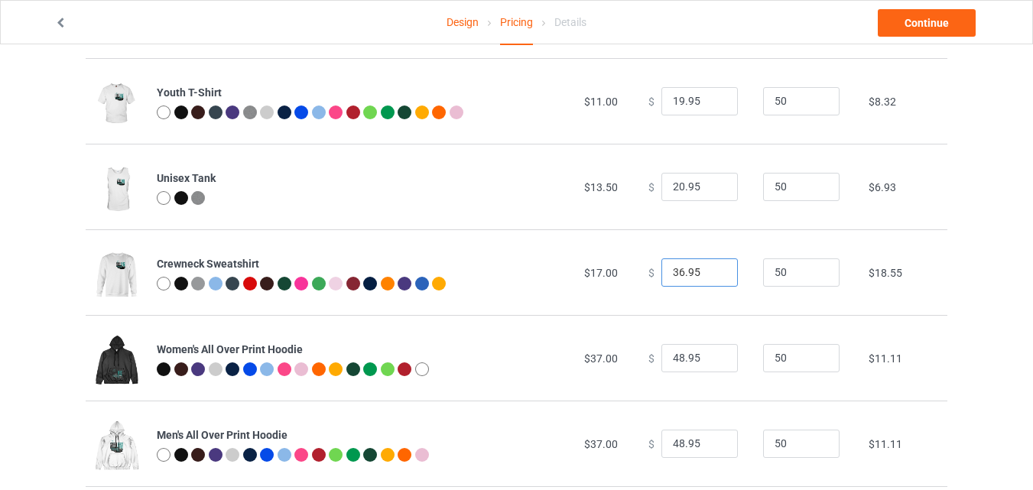
click at [707, 276] on input "36.95" at bounding box center [699, 272] width 76 height 29
click at [707, 276] on input "35.95" at bounding box center [699, 272] width 76 height 29
click at [707, 276] on input "34.95" at bounding box center [699, 272] width 76 height 29
click at [707, 276] on input "33.95" at bounding box center [699, 272] width 76 height 29
click at [707, 276] on input "32.95" at bounding box center [699, 272] width 76 height 29
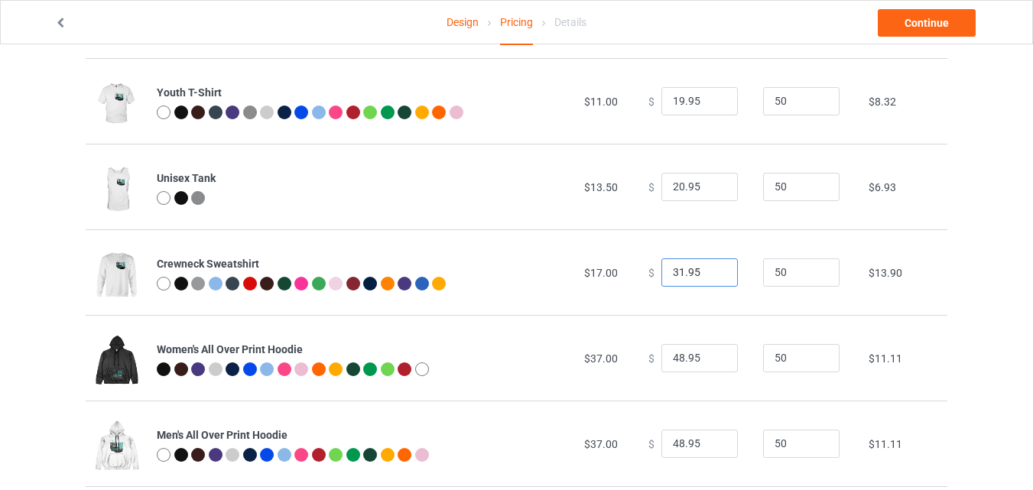
click at [707, 276] on input "31.95" at bounding box center [699, 272] width 76 height 29
click at [707, 276] on input "23.95" at bounding box center [699, 272] width 76 height 29
click at [716, 269] on input "24.95" at bounding box center [699, 272] width 76 height 29
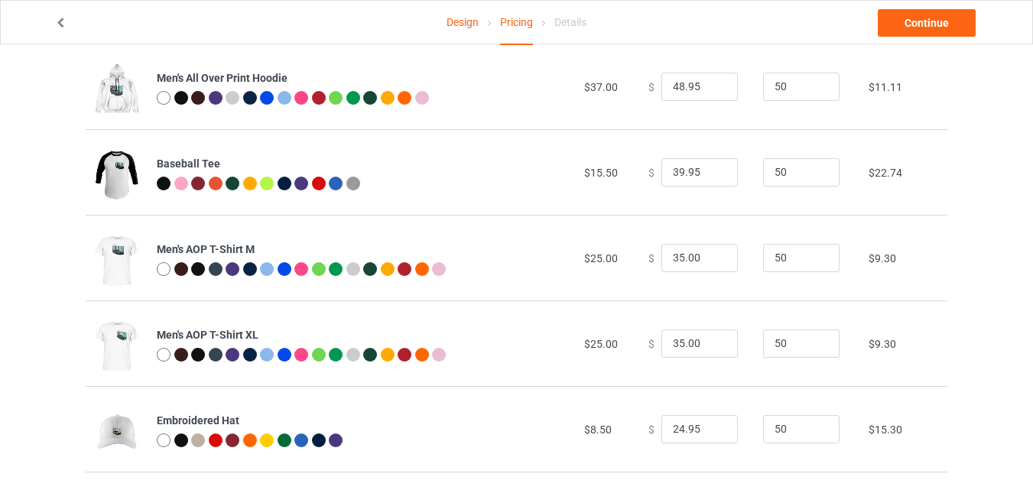
scroll to position [713, 0]
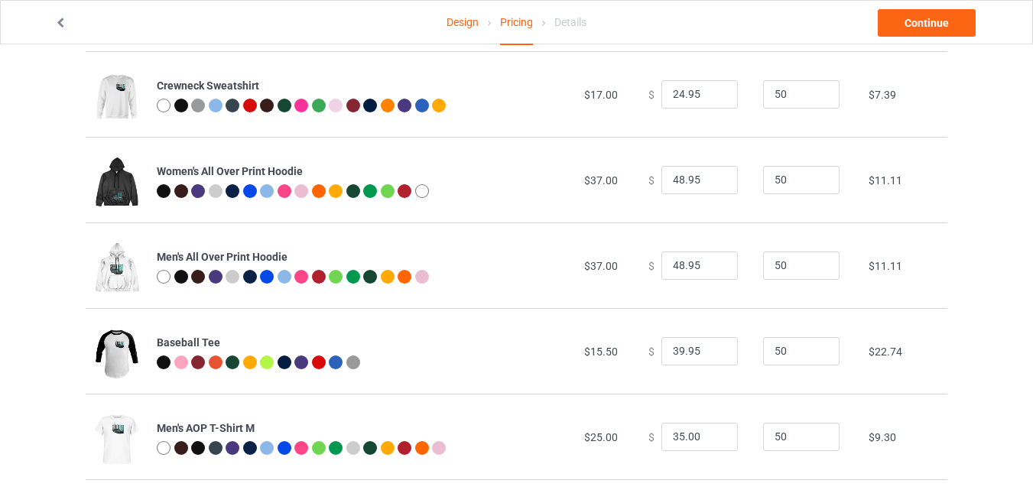
click at [418, 190] on div at bounding box center [422, 191] width 14 height 14
click at [710, 89] on input "25.95" at bounding box center [699, 94] width 76 height 29
click at [710, 90] on input "26.95" at bounding box center [699, 94] width 76 height 29
type input "27.95"
click at [710, 90] on input "27.95" at bounding box center [699, 94] width 76 height 29
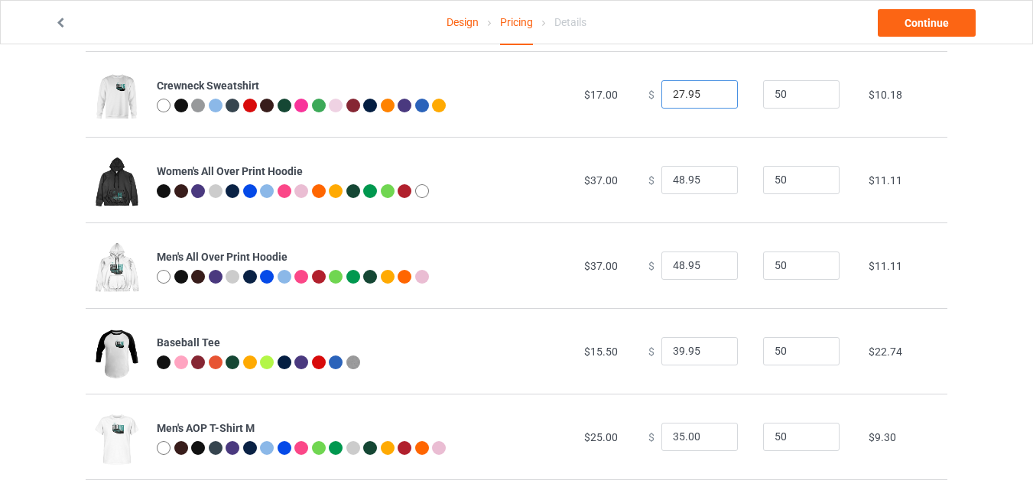
scroll to position [892, 0]
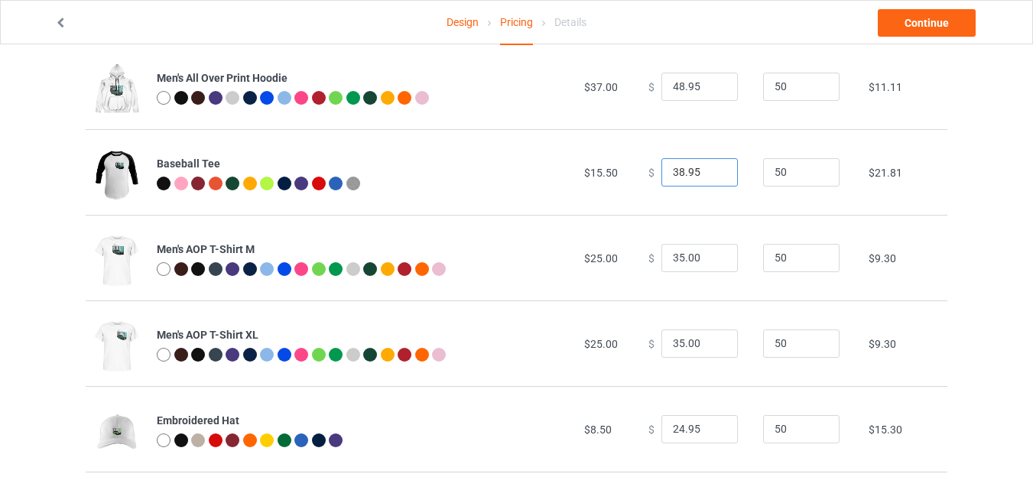
click at [715, 176] on input "38.95" at bounding box center [699, 172] width 76 height 29
click at [715, 176] on input "37.95" at bounding box center [699, 172] width 76 height 29
click at [715, 176] on input "36.95" at bounding box center [699, 172] width 76 height 29
click at [715, 176] on input "35.95" at bounding box center [699, 172] width 76 height 29
click at [715, 176] on input "34.95" at bounding box center [699, 172] width 76 height 29
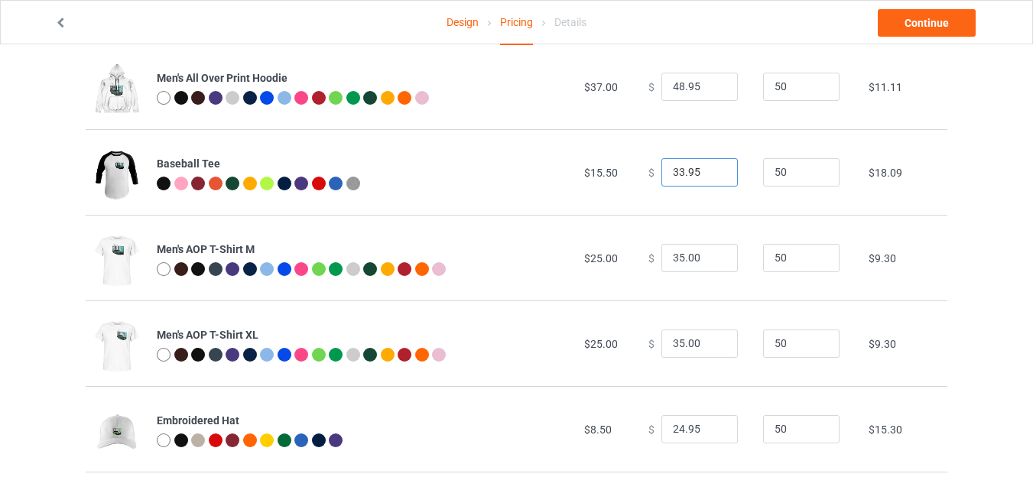
click at [715, 176] on input "33.95" at bounding box center [699, 172] width 76 height 29
click at [715, 176] on input "32.95" at bounding box center [699, 172] width 76 height 29
click at [715, 176] on input "31.95" at bounding box center [699, 172] width 76 height 29
type input "30.95"
click at [715, 176] on input "30.95" at bounding box center [699, 172] width 76 height 29
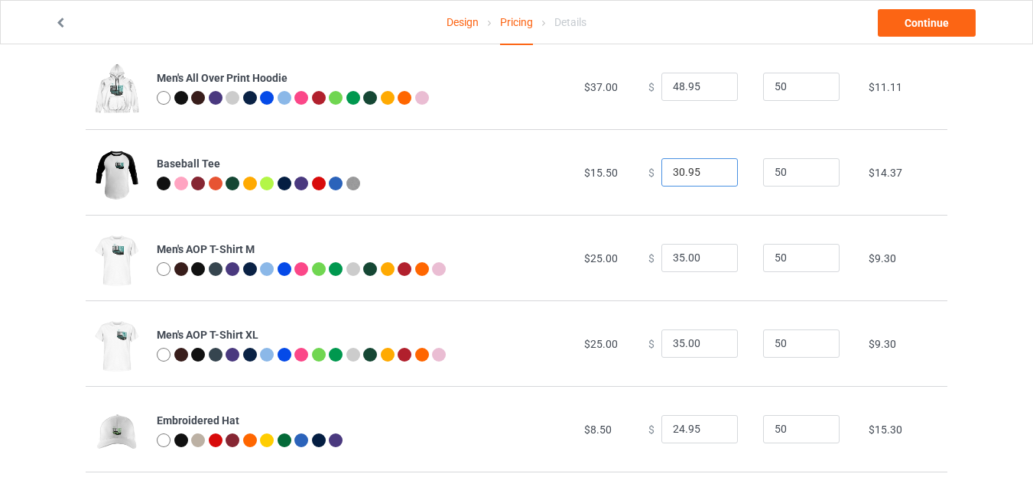
scroll to position [1070, 0]
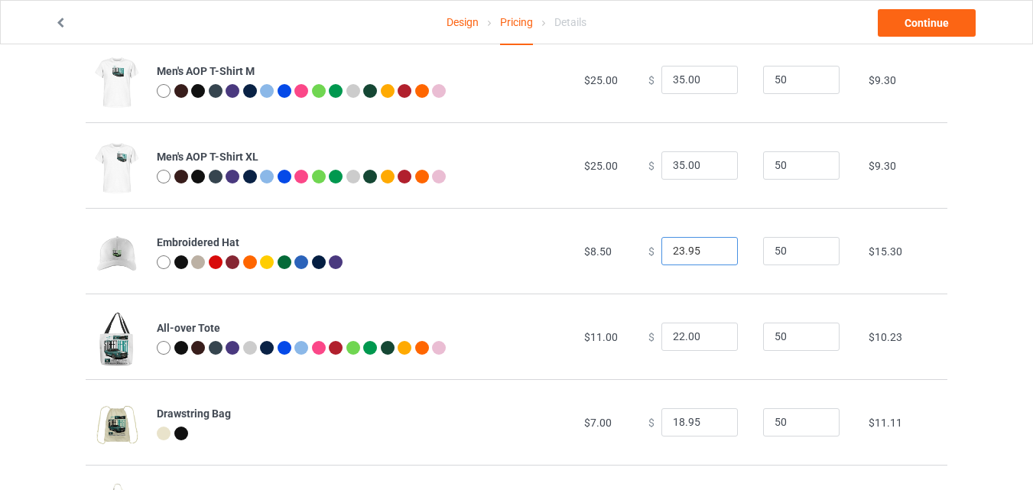
click at [711, 255] on input "23.95" at bounding box center [699, 251] width 76 height 29
click at [711, 255] on input "22.95" at bounding box center [699, 251] width 76 height 29
click at [711, 255] on input "21.95" at bounding box center [699, 251] width 76 height 29
click at [711, 255] on input "20.95" at bounding box center [699, 251] width 76 height 29
click at [711, 255] on input "19.95" at bounding box center [699, 251] width 76 height 29
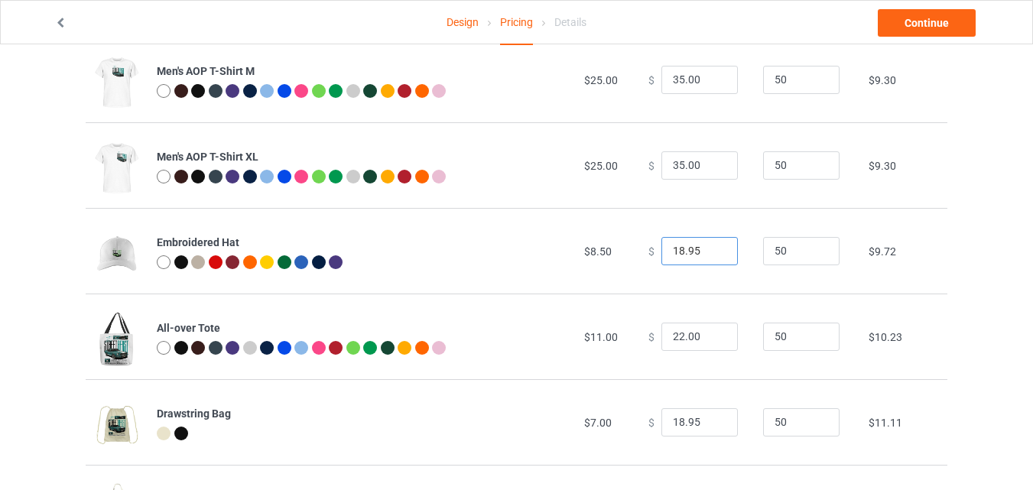
click at [711, 255] on input "18.95" at bounding box center [699, 251] width 76 height 29
click at [711, 255] on input "17.95" at bounding box center [699, 251] width 76 height 29
click at [711, 255] on input "16.95" at bounding box center [699, 251] width 76 height 29
type input "15.95"
click at [711, 255] on input "15.95" at bounding box center [699, 251] width 76 height 29
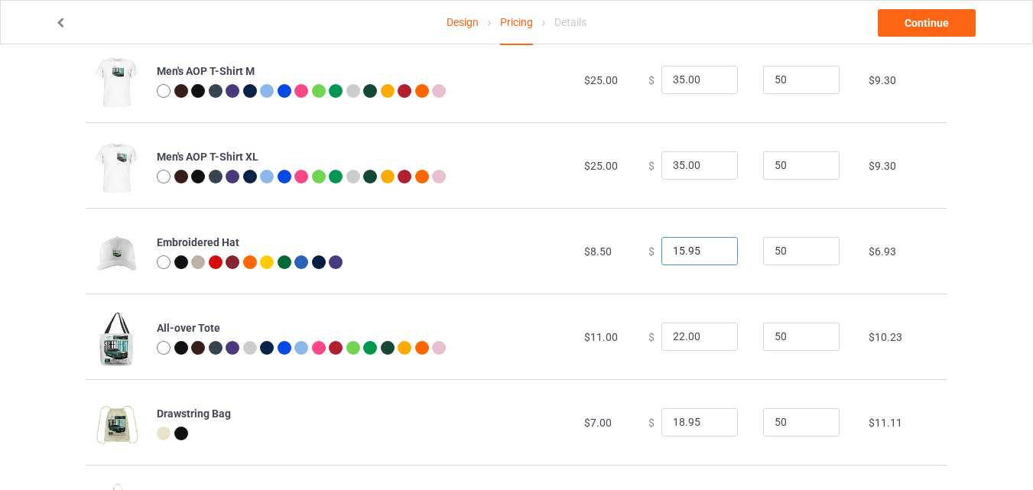
scroll to position [1249, 0]
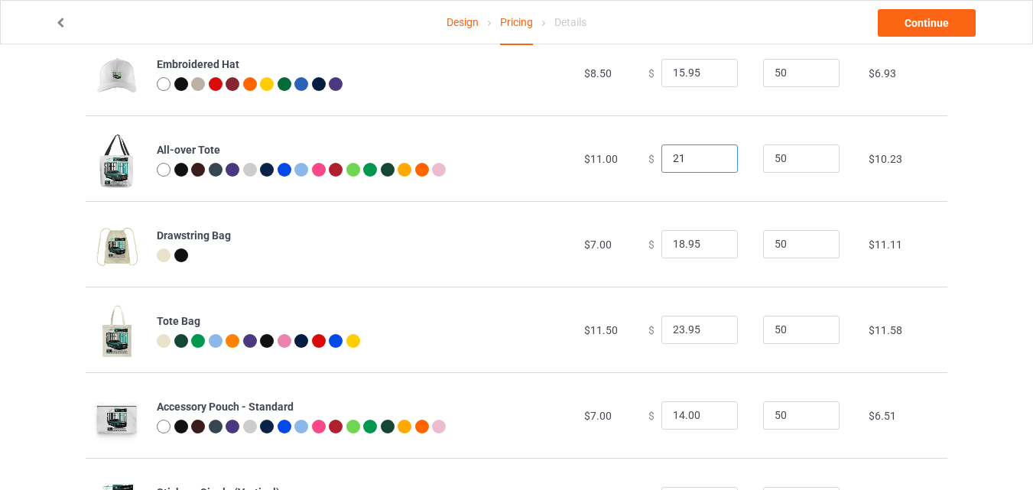
click at [709, 159] on input "21" at bounding box center [699, 159] width 76 height 29
click at [709, 159] on input "20" at bounding box center [699, 159] width 76 height 29
type input "20.00"
click at [709, 245] on input "17.95" at bounding box center [699, 244] width 76 height 29
type input "16.95"
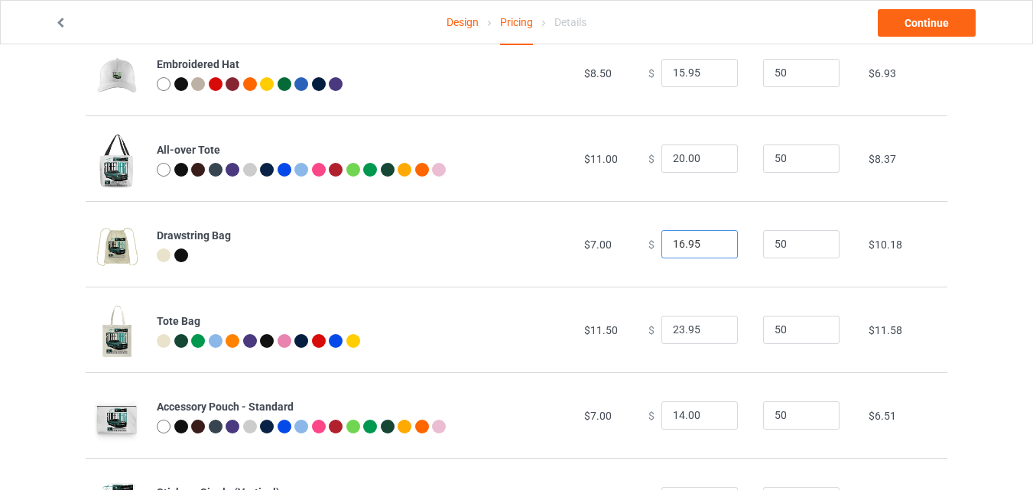
click at [709, 245] on input "16.95" at bounding box center [699, 244] width 76 height 29
click at [710, 333] on input "22.95" at bounding box center [699, 330] width 76 height 29
click at [710, 333] on input "21.95" at bounding box center [699, 330] width 76 height 29
type input "20.95"
click at [710, 333] on input "20.95" at bounding box center [699, 330] width 76 height 29
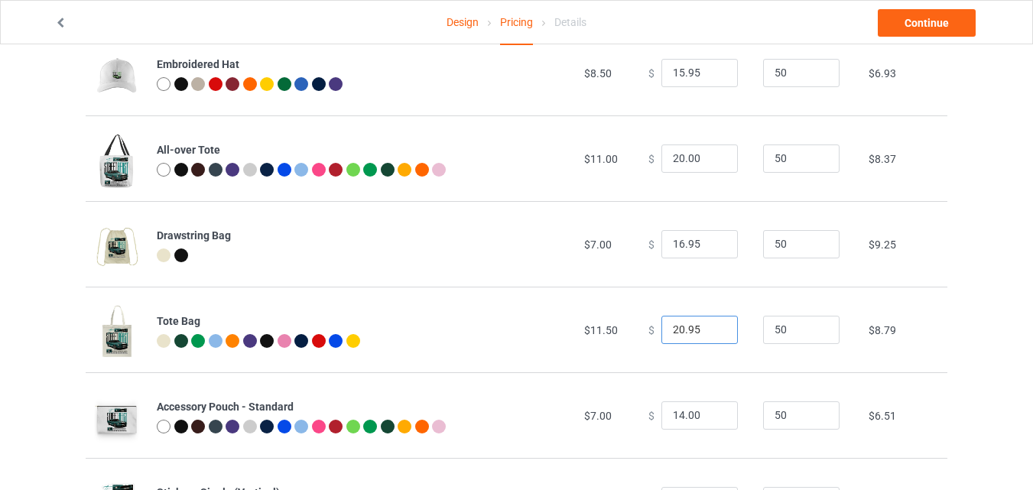
scroll to position [1428, 0]
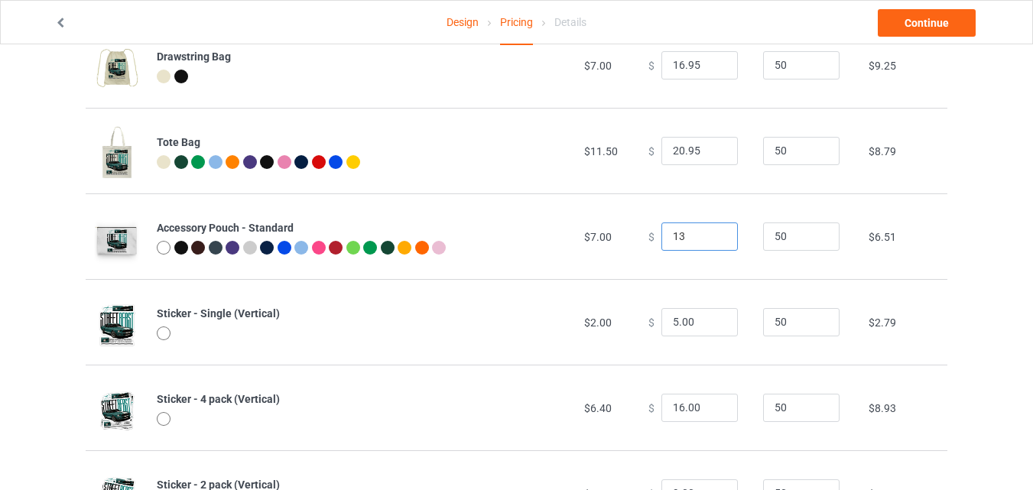
click at [710, 240] on input "13" at bounding box center [699, 237] width 76 height 29
click at [710, 240] on input "12" at bounding box center [699, 237] width 76 height 29
click at [710, 236] on input "13" at bounding box center [699, 237] width 76 height 29
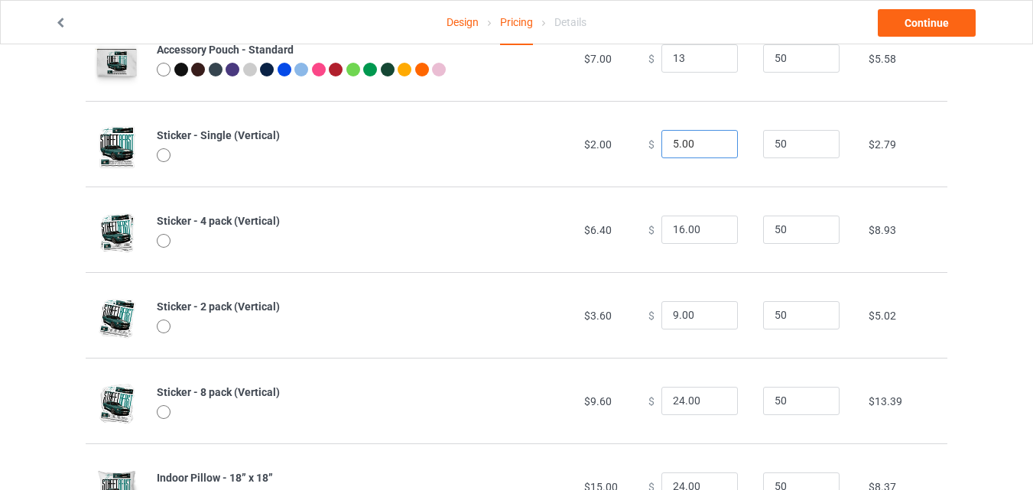
type input "13.00"
click at [713, 147] on input "4" at bounding box center [699, 144] width 76 height 29
type input "4.00"
click at [707, 235] on input "15" at bounding box center [699, 230] width 76 height 29
click at [707, 235] on input "14" at bounding box center [699, 230] width 76 height 29
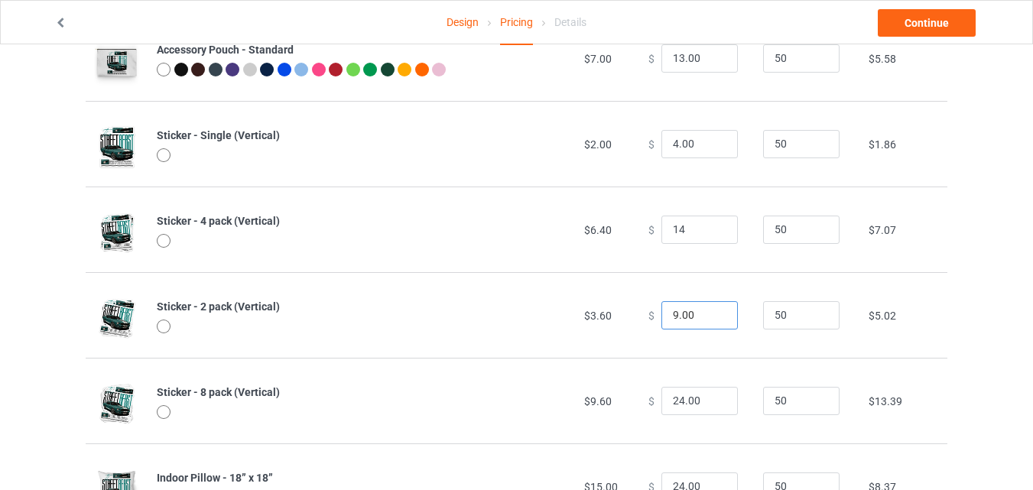
type input "14.00"
click at [713, 319] on input "8" at bounding box center [699, 315] width 76 height 29
click at [713, 319] on input "7" at bounding box center [699, 315] width 76 height 29
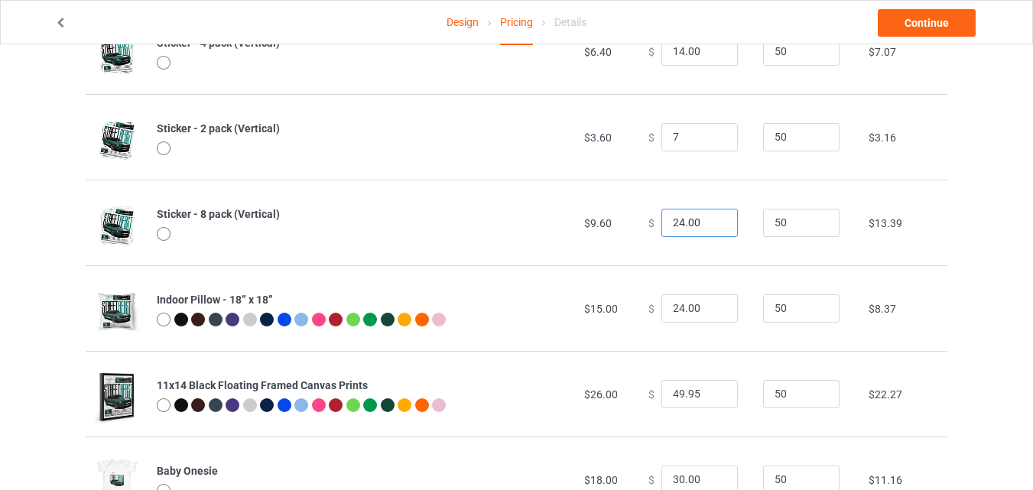
type input "7.00"
click at [711, 223] on input "23" at bounding box center [699, 223] width 76 height 29
click at [711, 223] on input "22" at bounding box center [699, 223] width 76 height 29
click at [711, 223] on input "21" at bounding box center [699, 223] width 76 height 29
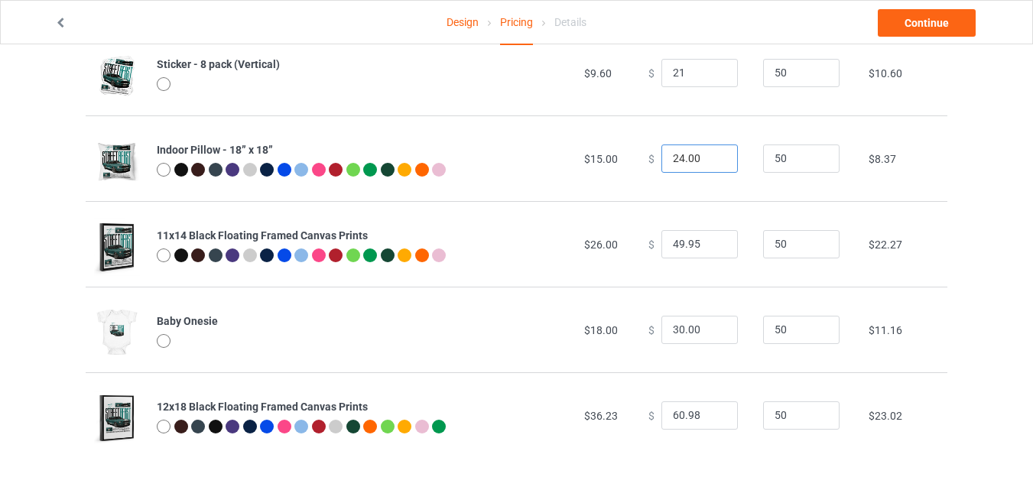
type input "21.00"
click at [710, 161] on input "23" at bounding box center [699, 159] width 76 height 29
click at [710, 151] on input "23" at bounding box center [699, 159] width 76 height 29
click at [713, 156] on input "24" at bounding box center [699, 159] width 76 height 29
type input "25"
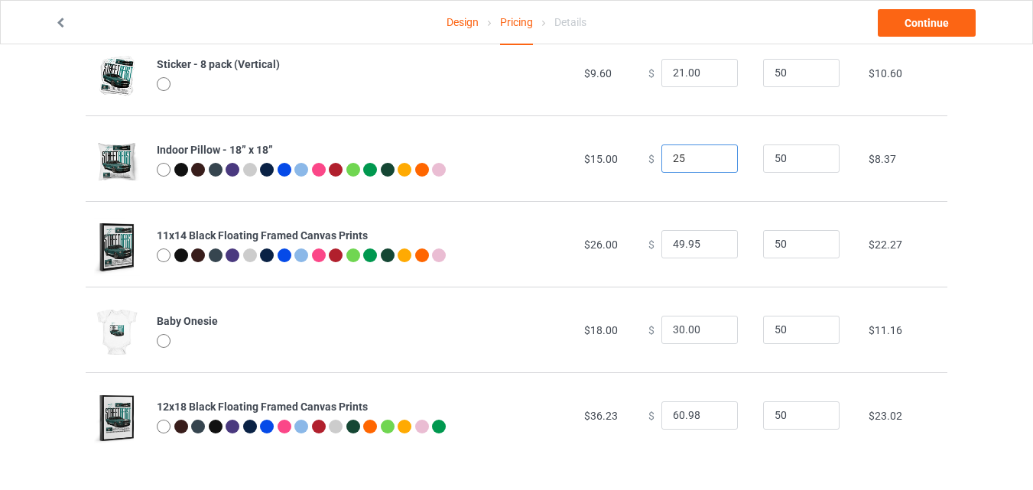
click at [713, 157] on input "25" at bounding box center [699, 159] width 76 height 29
type input "48.95"
click at [708, 247] on input "48.95" at bounding box center [699, 244] width 76 height 29
type input "25.00"
click at [712, 248] on input "47.95" at bounding box center [699, 244] width 76 height 29
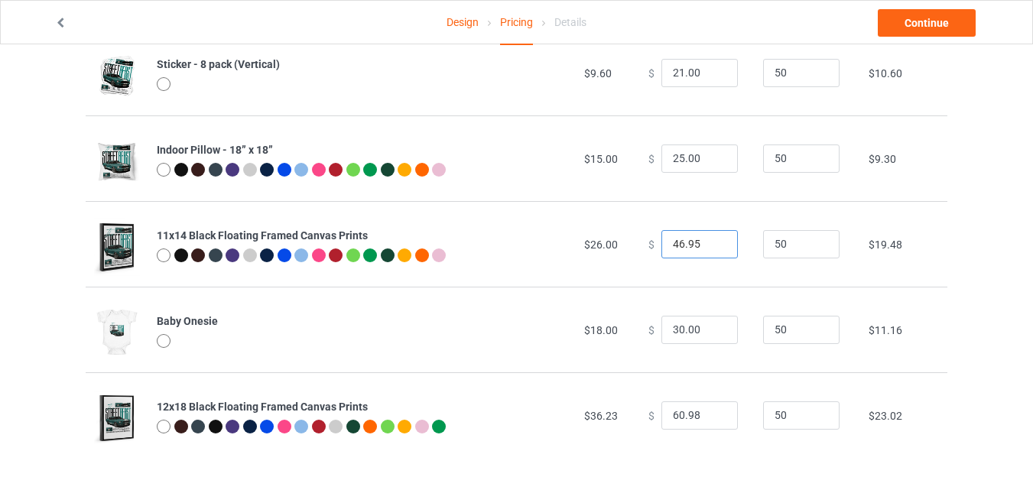
click at [712, 248] on input "46.95" at bounding box center [699, 244] width 76 height 29
type input "45.95"
click at [712, 248] on input "45.95" at bounding box center [699, 244] width 76 height 29
click at [710, 333] on input "29" at bounding box center [699, 330] width 76 height 29
click at [710, 333] on input "28" at bounding box center [699, 330] width 76 height 29
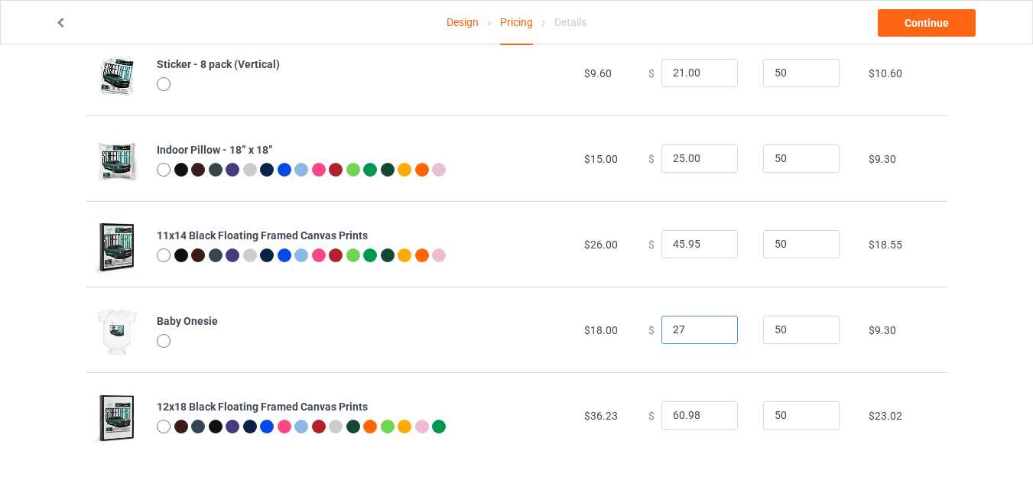
click at [710, 333] on input "27" at bounding box center [699, 330] width 76 height 29
click at [710, 333] on input "26" at bounding box center [699, 330] width 76 height 29
click at [709, 325] on input "27" at bounding box center [699, 330] width 76 height 29
type input "27.00"
type input "59.98"
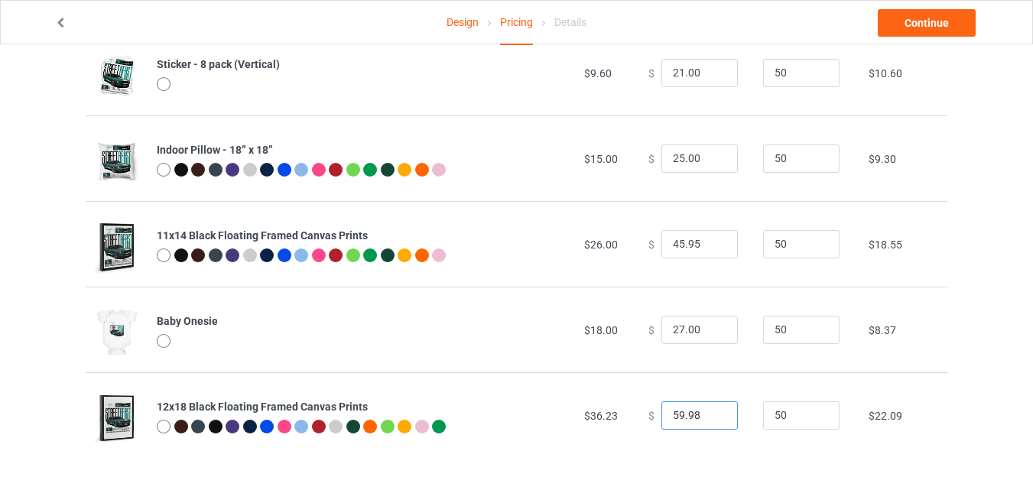
click at [711, 418] on input "59.98" at bounding box center [699, 415] width 76 height 29
click at [936, 25] on link "Continue" at bounding box center [927, 23] width 98 height 28
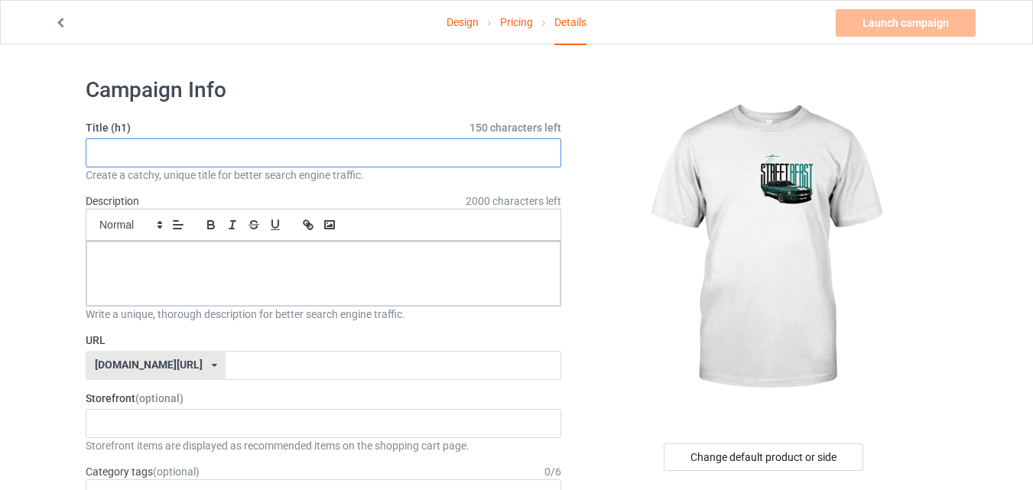
paste input "The Street Beast – Classic Muscle Car Art"
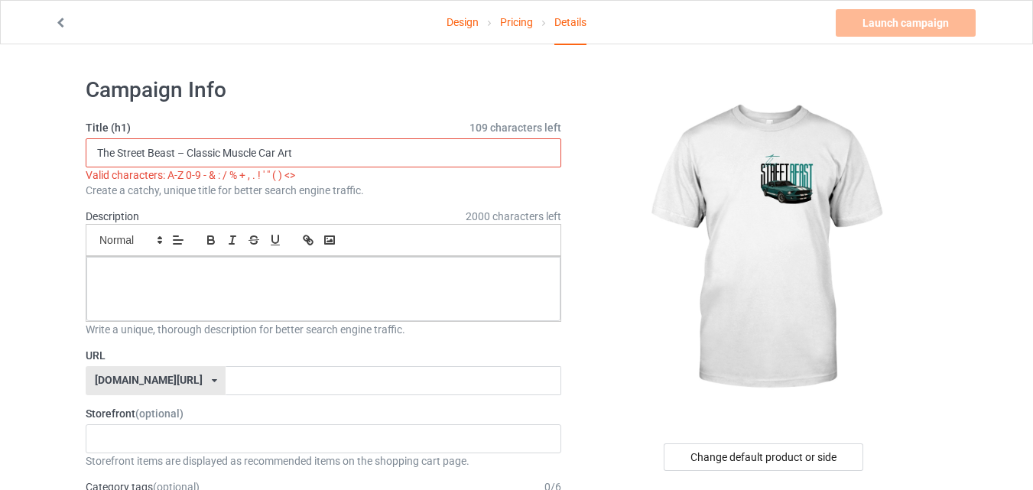
click at [184, 148] on input "The Street Beast – Classic Muscle Car Art" at bounding box center [324, 152] width 476 height 29
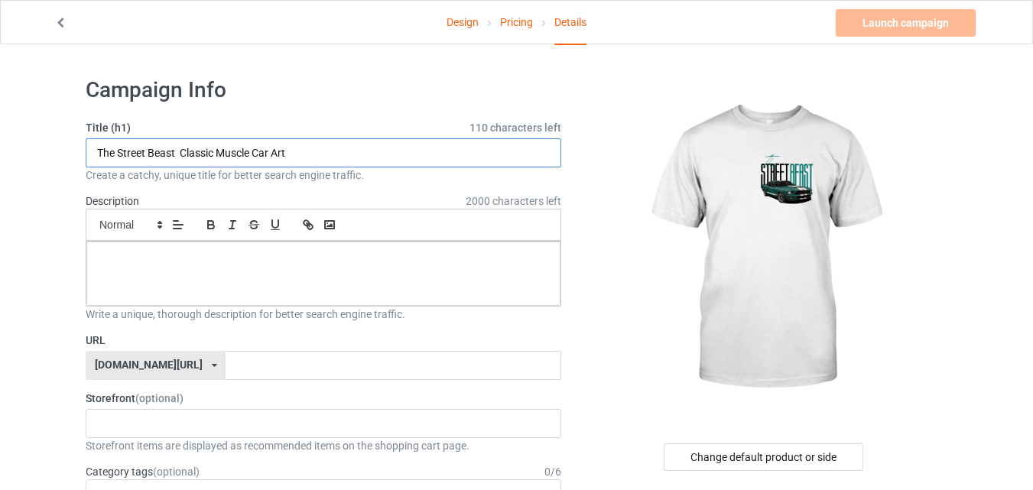
drag, startPoint x: 175, startPoint y: 151, endPoint x: 89, endPoint y: 161, distance: 86.9
click at [89, 161] on input "The Street Beast Classic Muscle Car Art" at bounding box center [324, 152] width 476 height 29
click at [219, 156] on input "Classic Muscle Car Art" at bounding box center [324, 152] width 476 height 29
paste input "The Street Beast"
click at [102, 152] on input "Classic Muscle Car Art The Street Beast" at bounding box center [324, 152] width 476 height 29
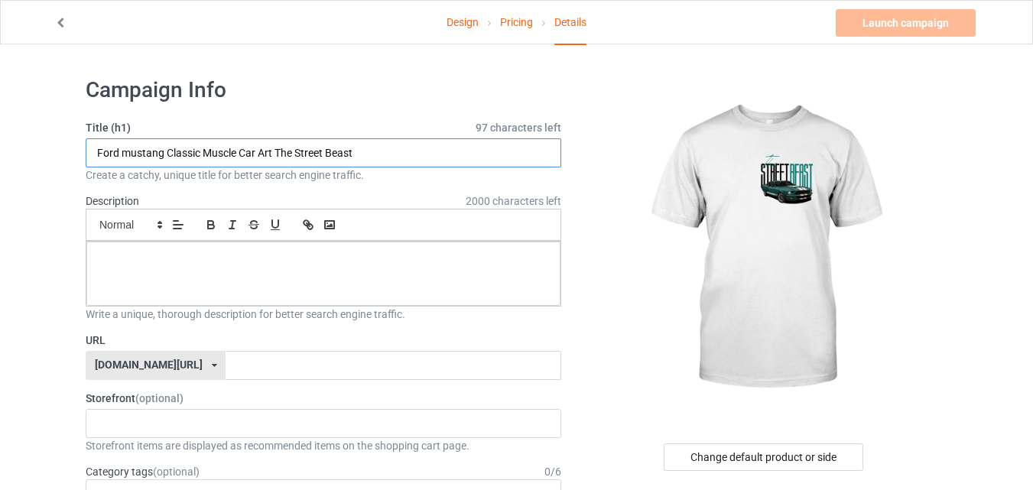
click at [272, 152] on input "Ford mustang Classic Muscle Car Art The Street Beast" at bounding box center [324, 152] width 476 height 29
click at [274, 153] on input "Ford mustang Classic Muscle Car Art The Street Beast" at bounding box center [324, 152] width 476 height 29
type input "Ford mustang Classic Muscle Car The Street Beast"
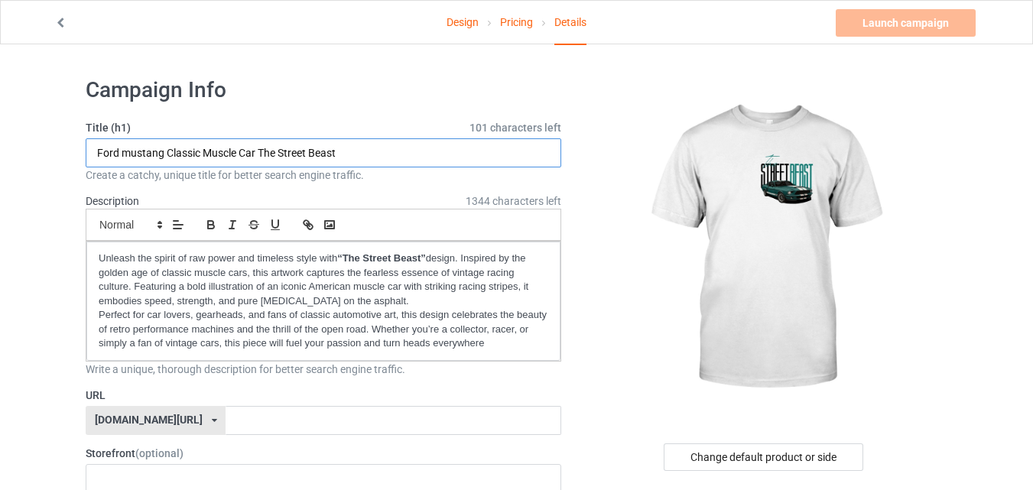
drag, startPoint x: 96, startPoint y: 148, endPoint x: 351, endPoint y: 148, distance: 255.4
click at [351, 148] on input "Ford mustang Classic Muscle Car The Street Beast" at bounding box center [324, 152] width 476 height 29
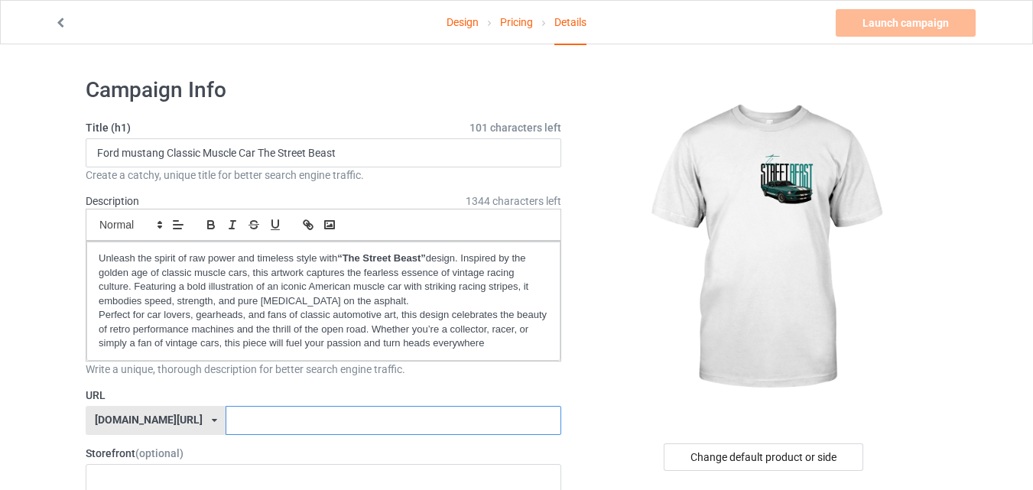
paste input "Ford mustang Classic Muscle Car The Street Beast"
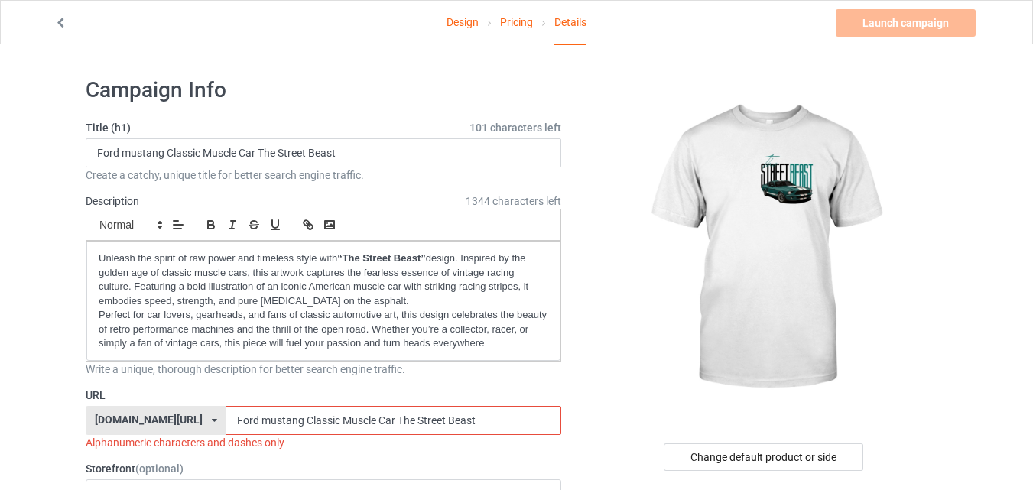
scroll to position [178, 0]
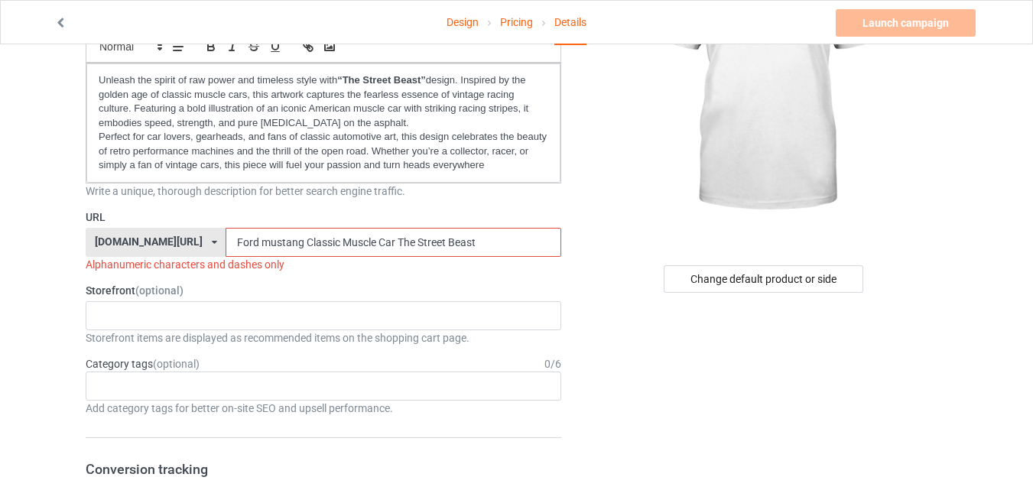
click at [226, 240] on input "Ford mustang Classic Muscle Car The Street Beast" at bounding box center [393, 242] width 335 height 29
click at [226, 242] on input "Ford mustang Classic Muscle Car The Street Beast" at bounding box center [393, 242] width 335 height 29
click at [262, 243] on input "Fordmustang Classic Muscle Car The Street Beast" at bounding box center [393, 242] width 335 height 29
click at [262, 242] on input "Fordmustang Classic Muscle Car The Street Beast" at bounding box center [393, 242] width 335 height 29
click at [297, 243] on input "FordmustangClassic Muscle Car The Street Beast" at bounding box center [393, 242] width 335 height 29
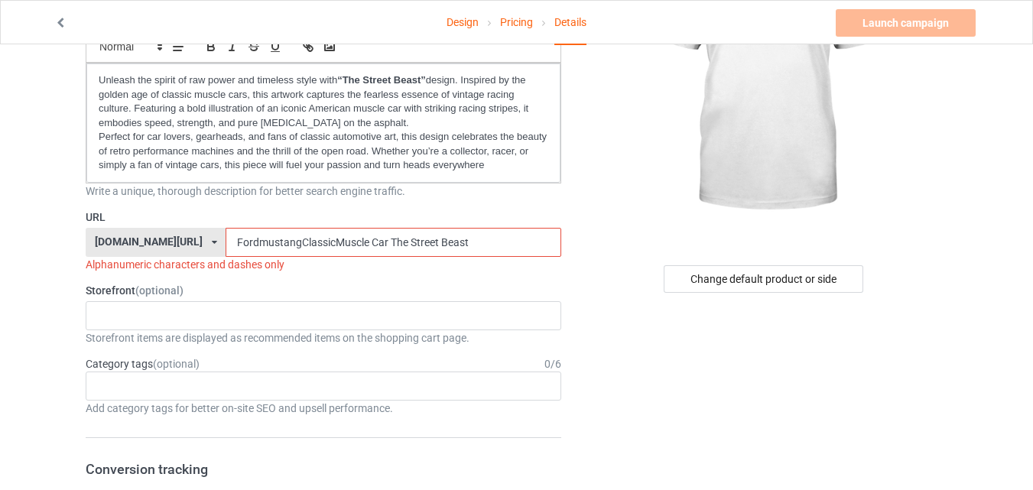
click at [331, 241] on input "FordmustangClassicMuscle Car The Street Beast" at bounding box center [393, 242] width 335 height 29
click at [348, 240] on input "FordmustangClassicMuscleCar The Street Beast" at bounding box center [393, 242] width 335 height 29
click at [365, 242] on input "FordmustangClassicMuscleCarThe Street Beast" at bounding box center [393, 242] width 335 height 29
click at [393, 243] on input "FordmustangClassicMuscleCarTheStreet Beast" at bounding box center [393, 242] width 335 height 29
click at [174, 246] on div "[DOMAIN_NAME][URL] [DOMAIN_NAME][URL] 587d0d41cee36fd012c64a69" at bounding box center [156, 242] width 140 height 29
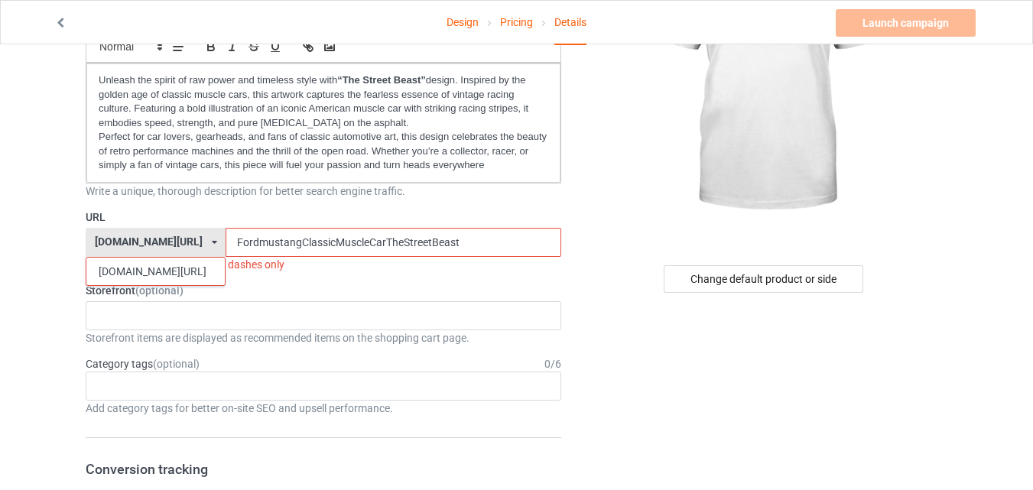
click at [212, 244] on icon at bounding box center [214, 242] width 5 height 9
click at [258, 240] on input "FordmustangClassicMuscleCarTheStreetBeast" at bounding box center [393, 242] width 335 height 29
click at [346, 242] on input "Fordmustang\ClassicMuscleCarTheStreetBeast" at bounding box center [393, 242] width 335 height 29
click at [343, 262] on div "Alphanumeric characters and dashes only" at bounding box center [324, 264] width 476 height 15
click at [181, 311] on div "Auto-apprel 688dc43b357b3f002e0da409" at bounding box center [324, 315] width 476 height 29
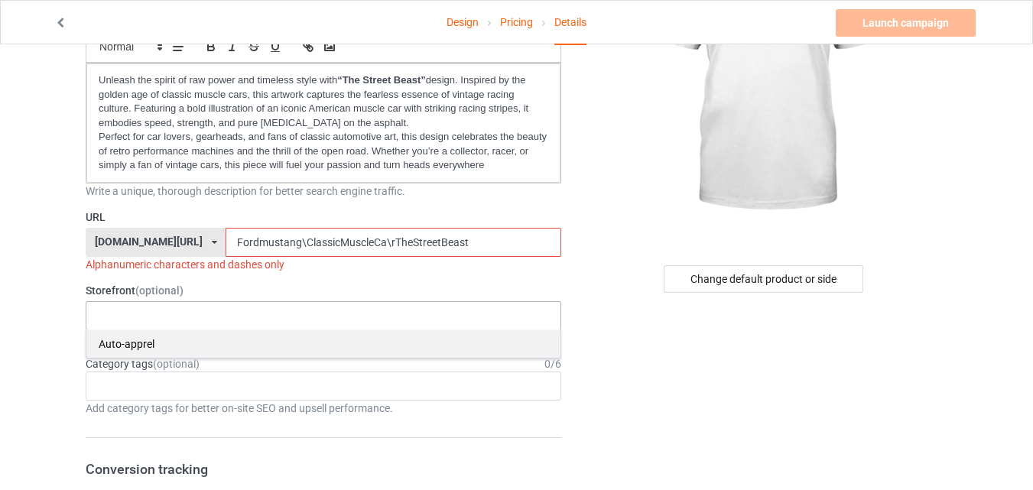
click at [153, 342] on div "Auto-apprel" at bounding box center [323, 344] width 474 height 28
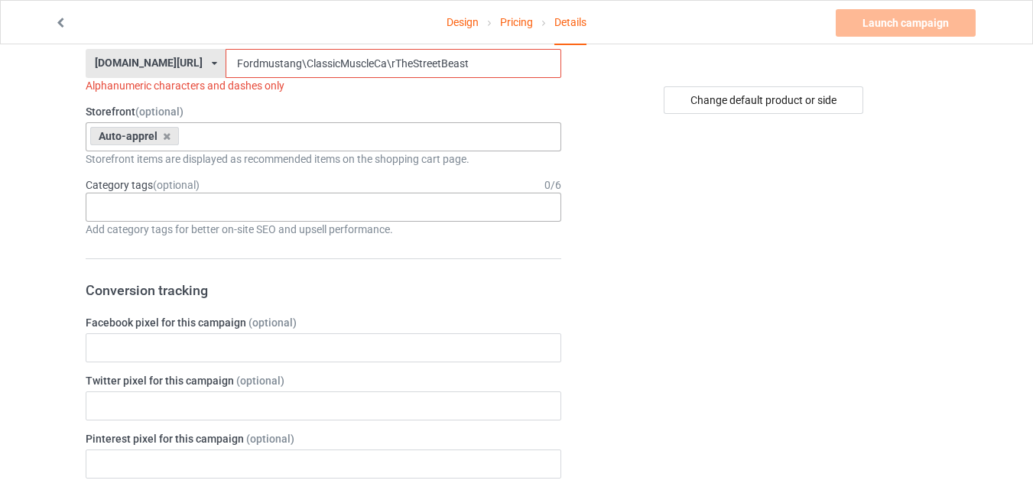
click at [180, 206] on div "Age > [DEMOGRAPHIC_DATA] > 1 Age > [DEMOGRAPHIC_DATA] Months > 1 Month Age > [D…" at bounding box center [324, 207] width 476 height 29
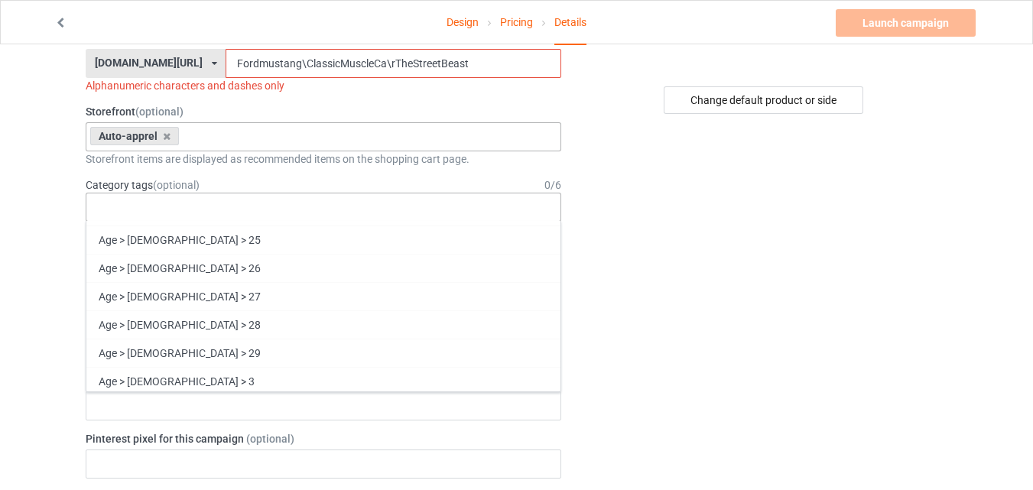
scroll to position [713, 0]
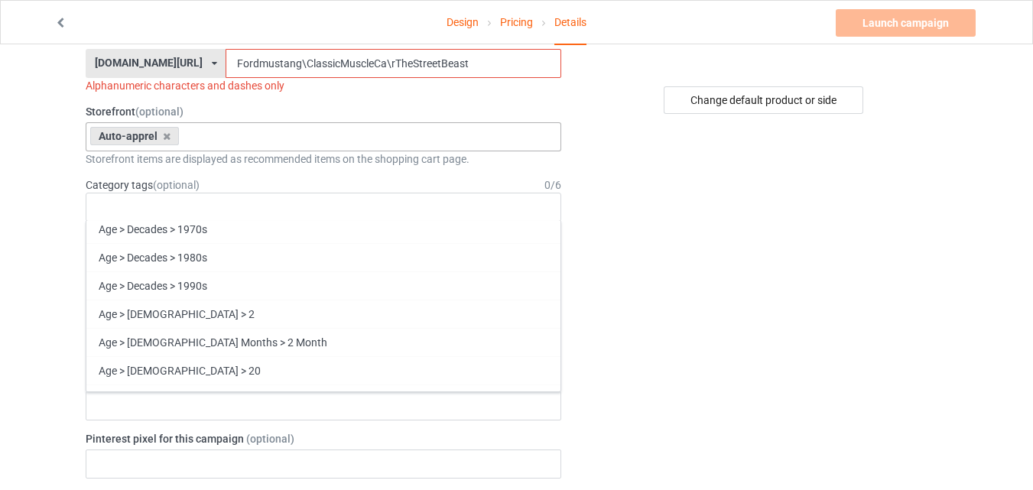
click at [383, 109] on label "Storefront (optional)" at bounding box center [324, 111] width 476 height 15
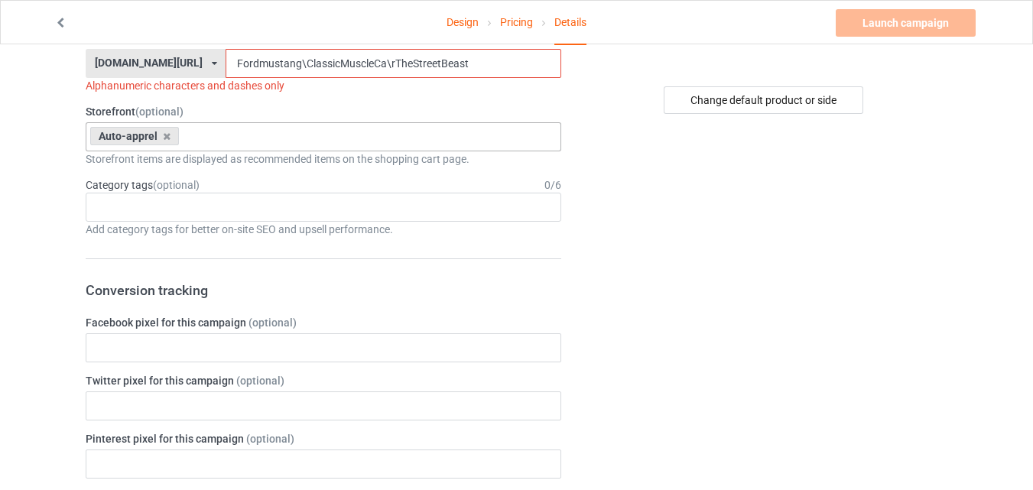
scroll to position [178, 0]
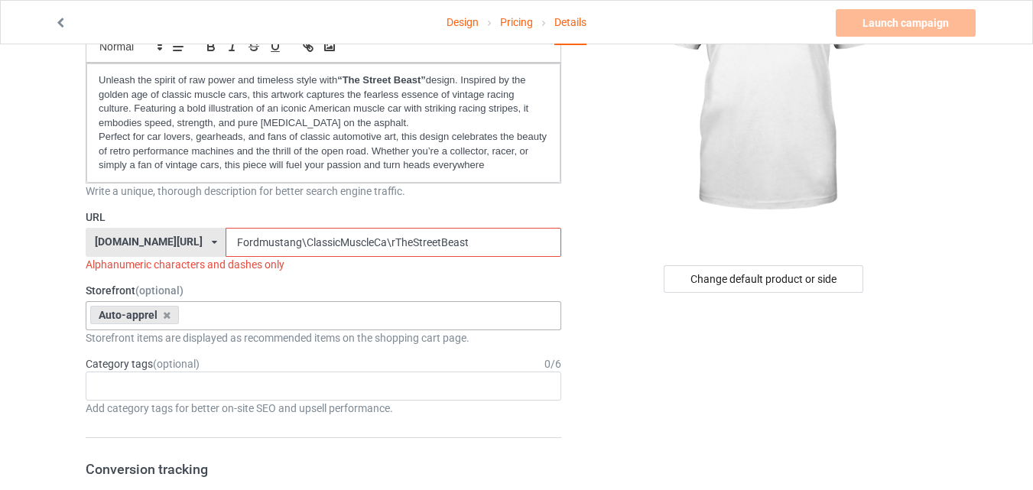
click at [449, 236] on input "Fordmustang\ClassicMuscleCa\rTheStreetBeast" at bounding box center [393, 242] width 335 height 29
type input "F"
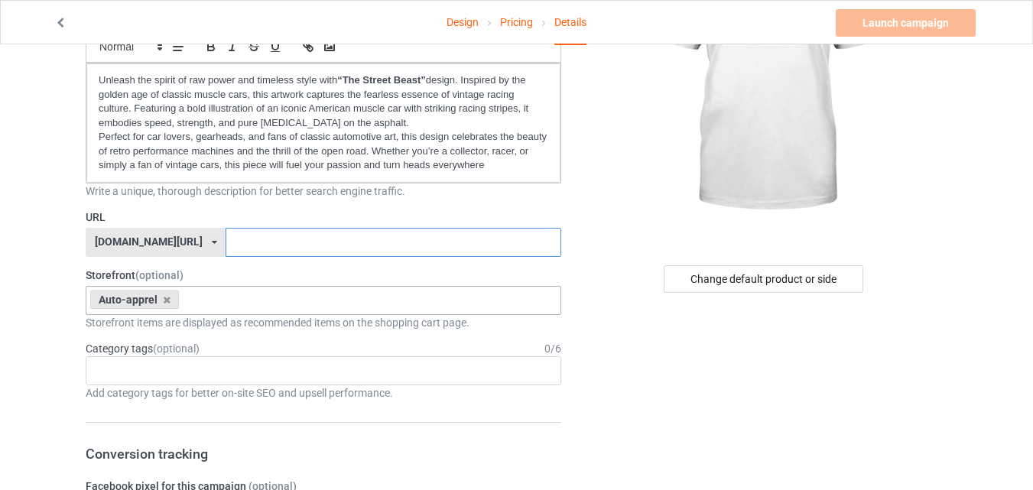
scroll to position [0, 0]
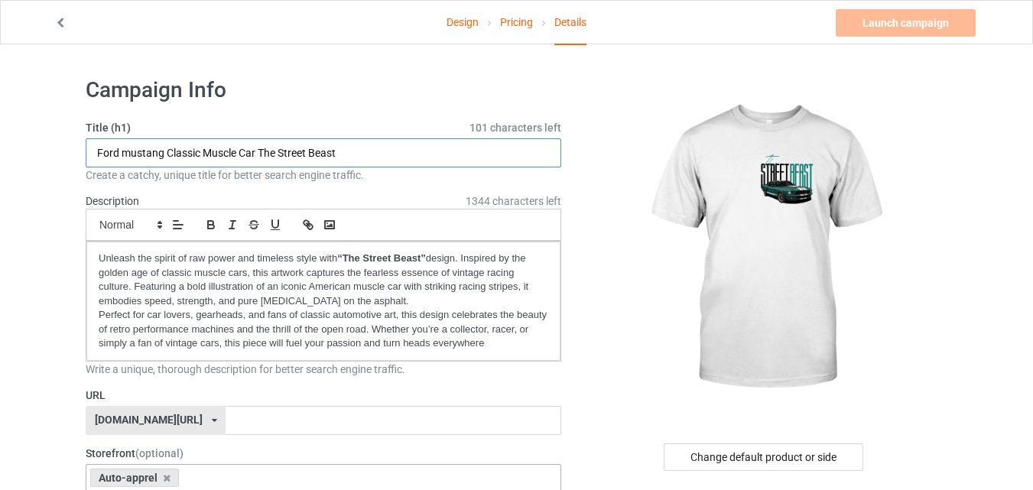
drag, startPoint x: 100, startPoint y: 152, endPoint x: 257, endPoint y: 152, distance: 156.7
click at [257, 152] on input "Ford mustang Classic Muscle Car The Street Beast" at bounding box center [324, 152] width 476 height 29
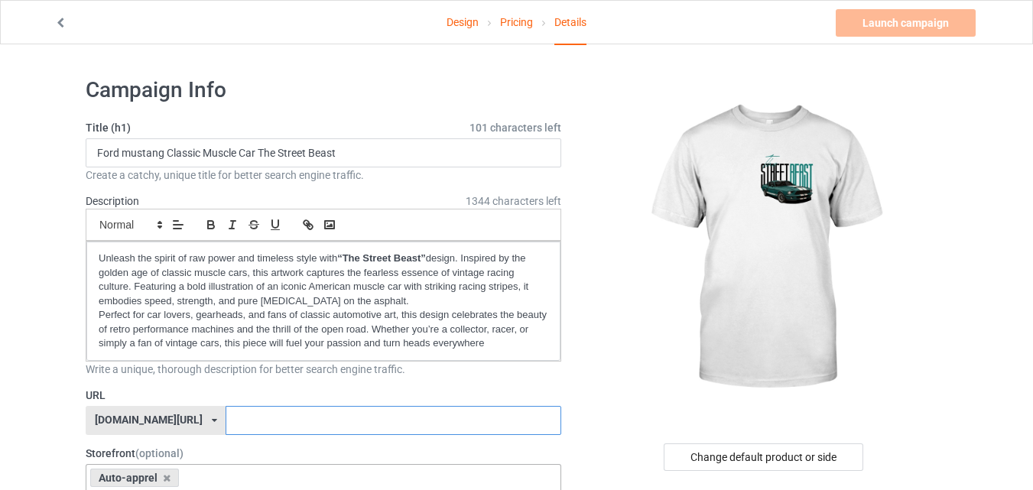
paste input "Ford mustang Classic Muscle Car"
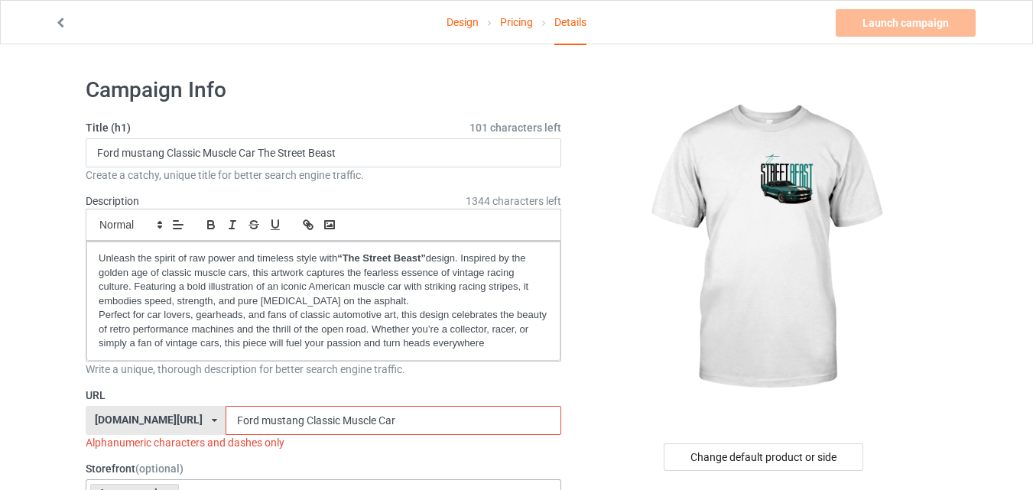
scroll to position [178, 0]
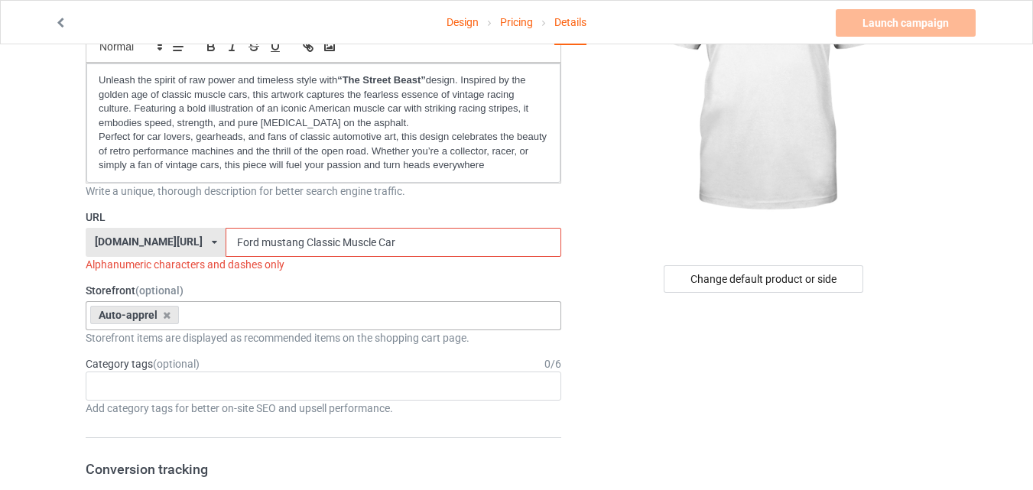
click at [226, 240] on input "Ford mustang Classic Muscle Car" at bounding box center [393, 242] width 335 height 29
click at [226, 241] on input "Ford mustang Classic Muscle Car" at bounding box center [393, 242] width 335 height 29
type input "ford mustang Classic Muscle Car"
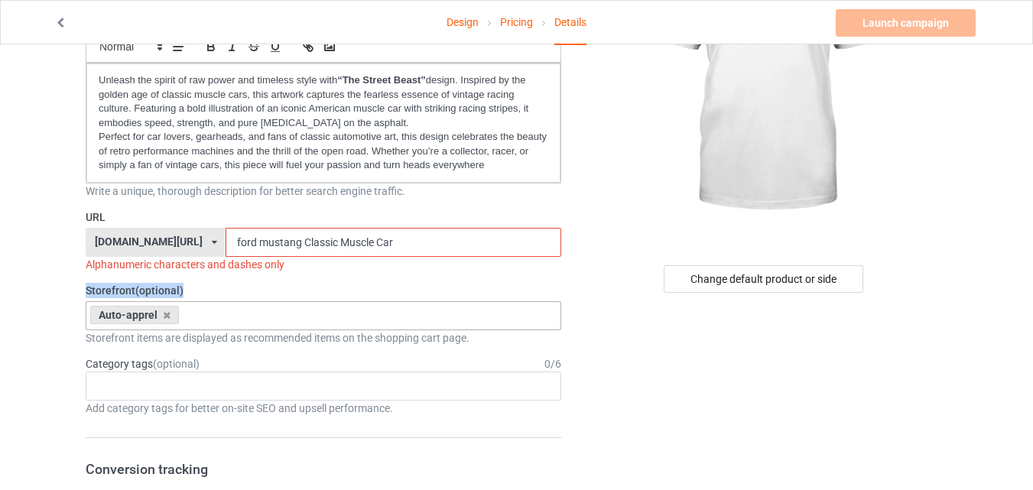
drag, startPoint x: 282, startPoint y: 266, endPoint x: 284, endPoint y: 275, distance: 9.3
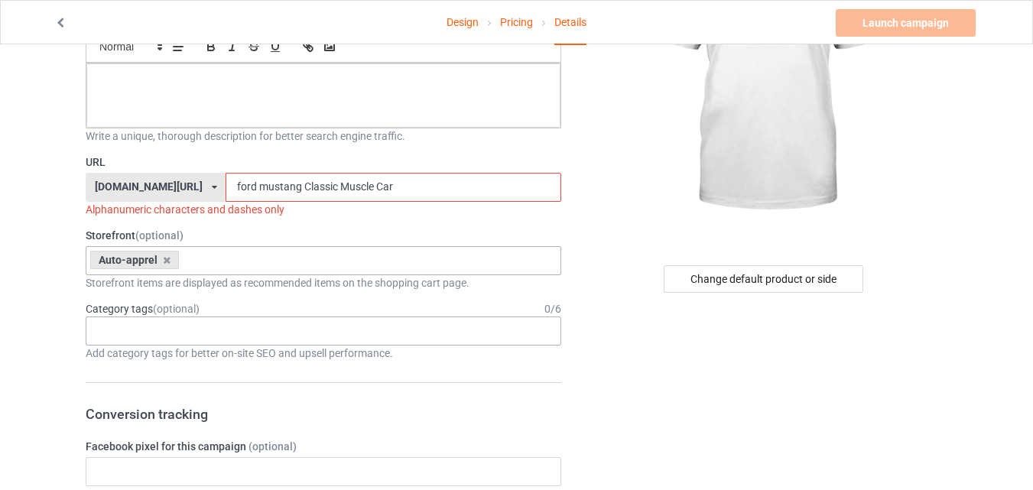
click at [245, 326] on div "Age > [DEMOGRAPHIC_DATA] > 1 Age > [DEMOGRAPHIC_DATA] Months > 1 Month Age > [D…" at bounding box center [324, 331] width 476 height 29
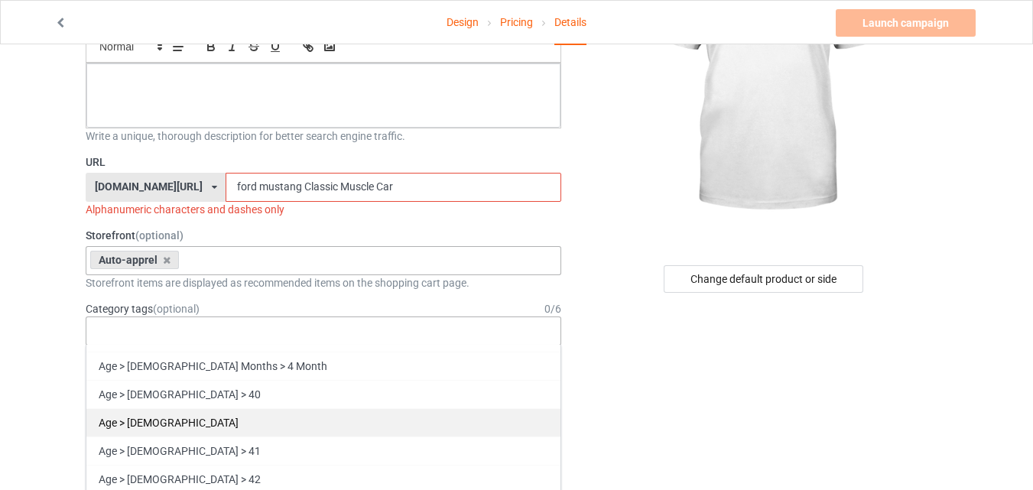
scroll to position [1427, 0]
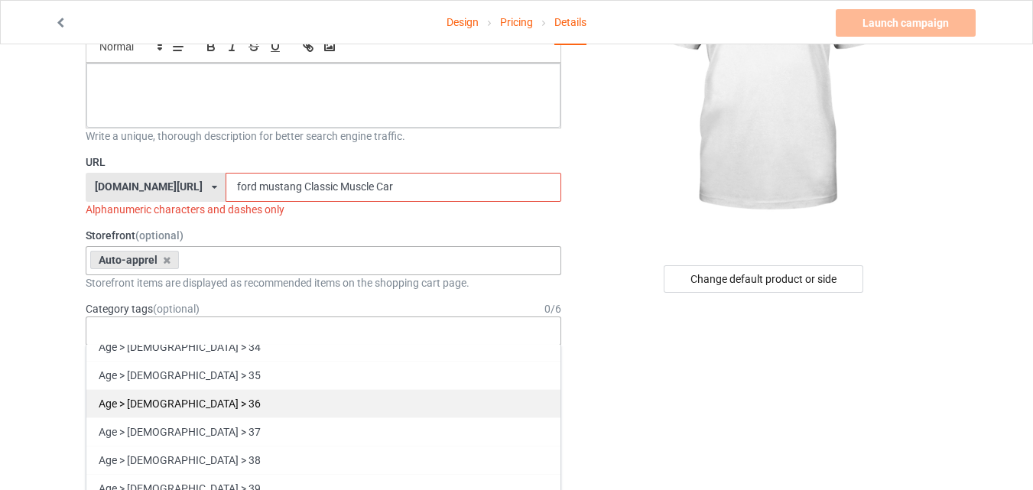
click at [186, 402] on div "Age > [DEMOGRAPHIC_DATA] > 36" at bounding box center [323, 403] width 474 height 28
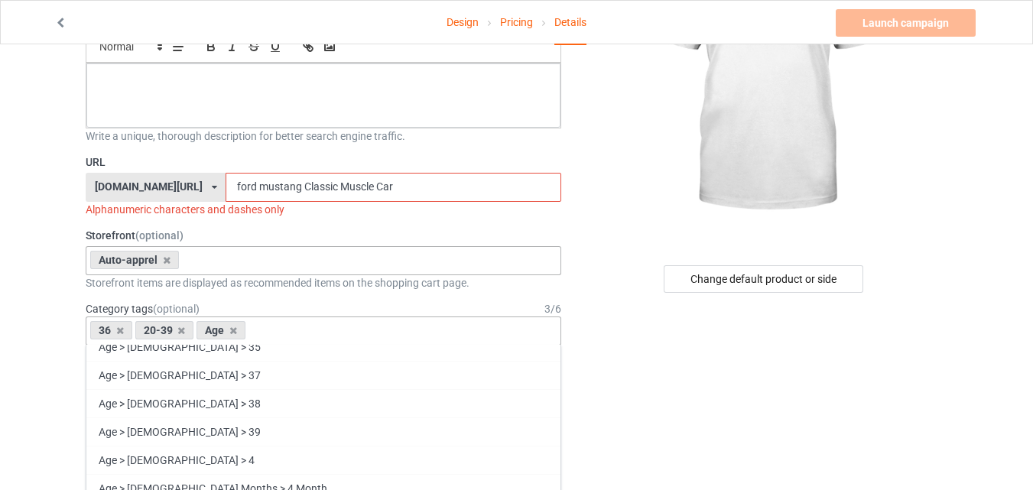
scroll to position [1399, 0]
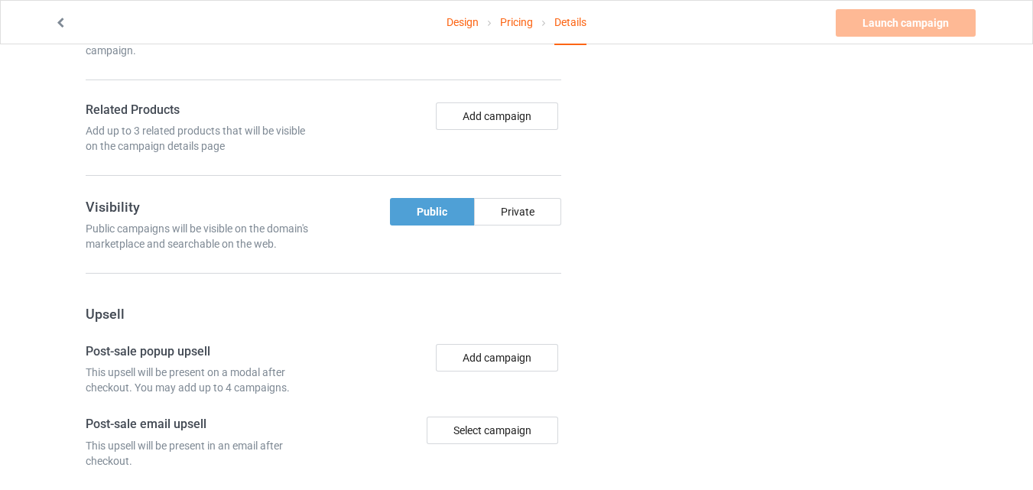
scroll to position [1070, 0]
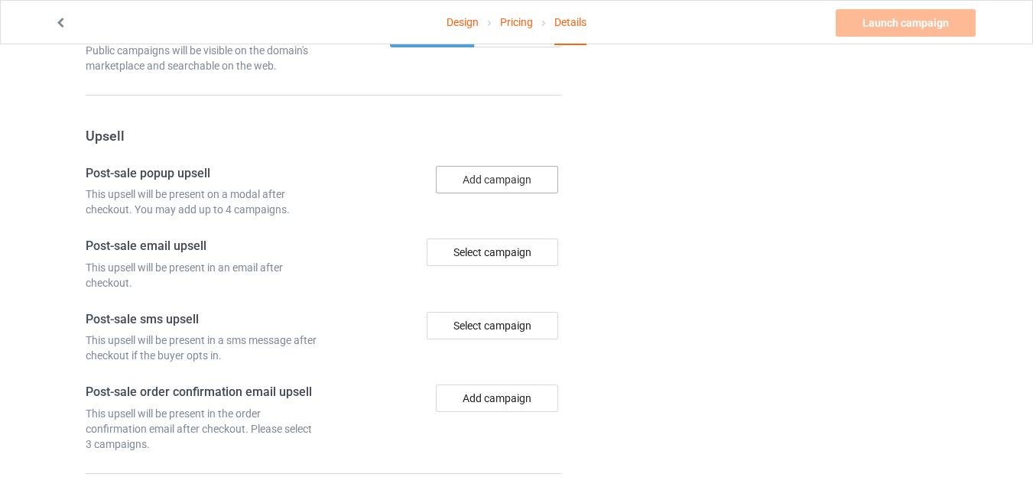
click at [463, 184] on button "Add campaign" at bounding box center [497, 180] width 122 height 28
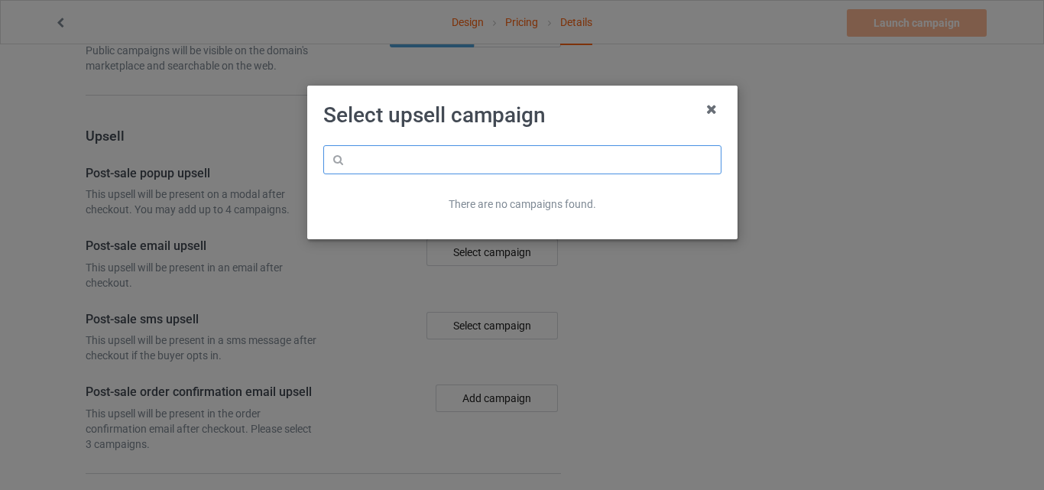
click at [585, 155] on input "text" at bounding box center [522, 159] width 398 height 29
click at [712, 109] on icon at bounding box center [712, 109] width 24 height 24
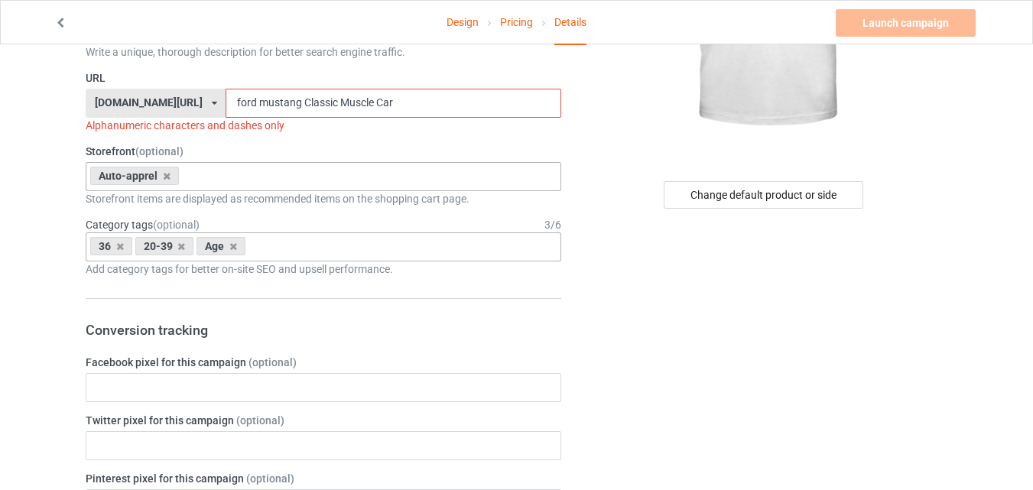
scroll to position [84, 0]
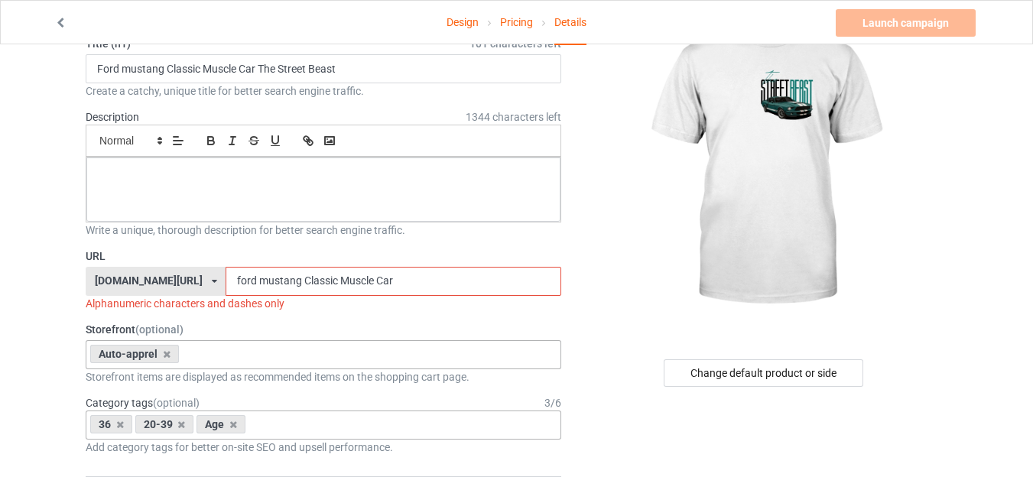
drag, startPoint x: 354, startPoint y: 278, endPoint x: 181, endPoint y: 278, distance: 172.8
click at [181, 278] on div "[DOMAIN_NAME][URL] [DOMAIN_NAME][URL] 587d0d41cee36fd012c64a69 ford mustang Cla…" at bounding box center [324, 281] width 476 height 29
type input "au"
drag, startPoint x: 226, startPoint y: 284, endPoint x: 189, endPoint y: 284, distance: 36.7
click at [226, 284] on input "au" at bounding box center [393, 281] width 335 height 29
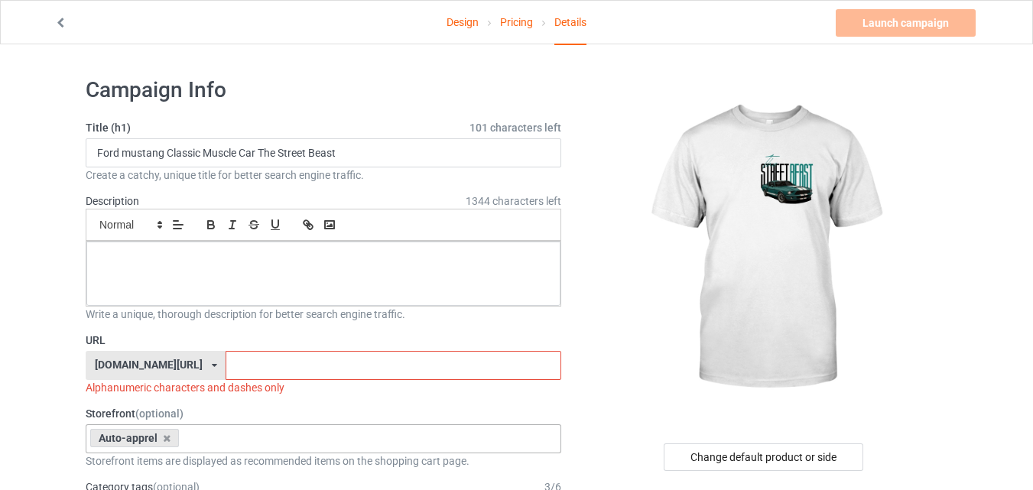
scroll to position [357, 0]
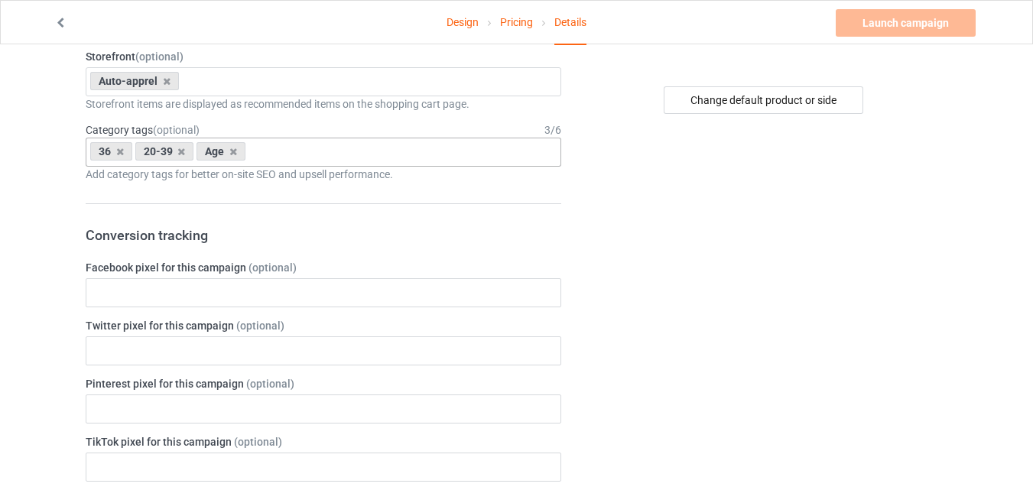
click at [618, 452] on div "Change default product or side" at bounding box center [765, 488] width 386 height 1558
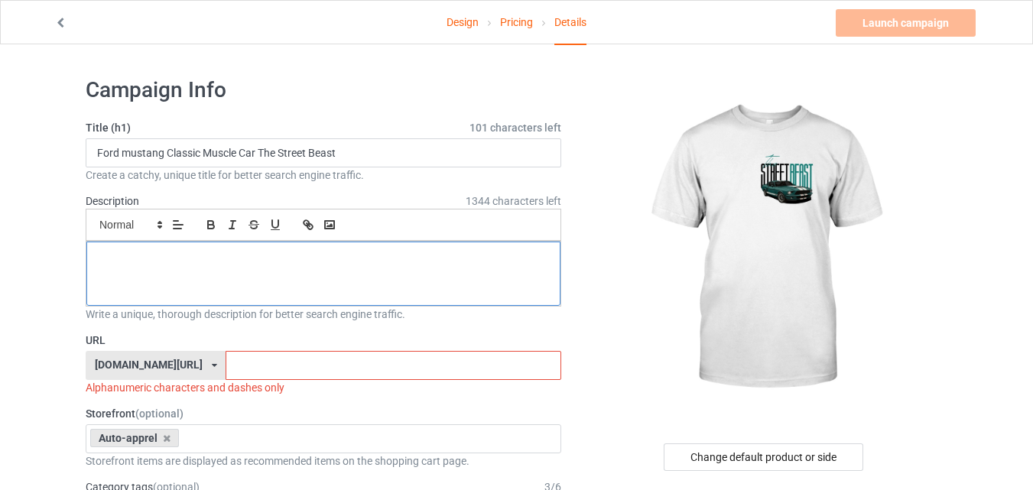
click at [291, 273] on p at bounding box center [324, 273] width 450 height 15
click at [99, 257] on p "Ford mustang Cl" at bounding box center [324, 259] width 450 height 15
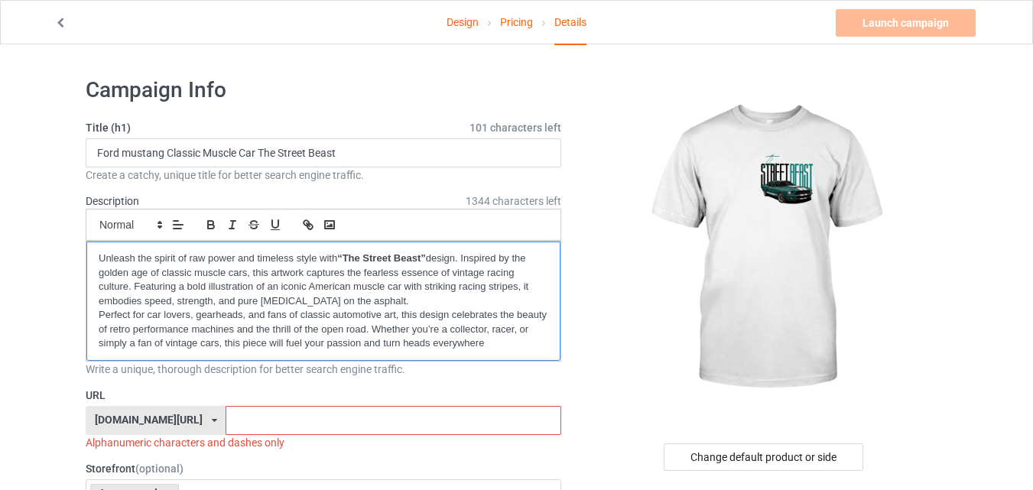
scroll to position [178, 0]
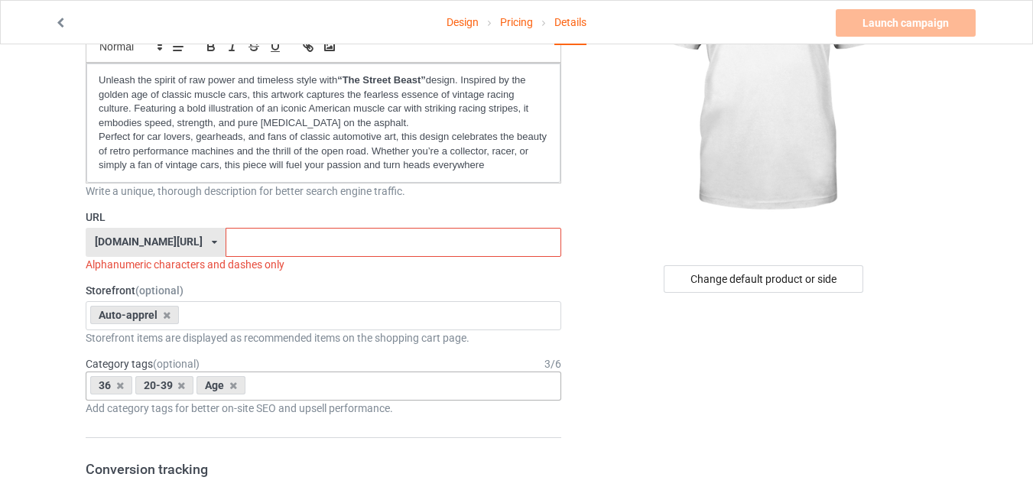
click at [226, 245] on input "text" at bounding box center [393, 242] width 335 height 29
type input "f"
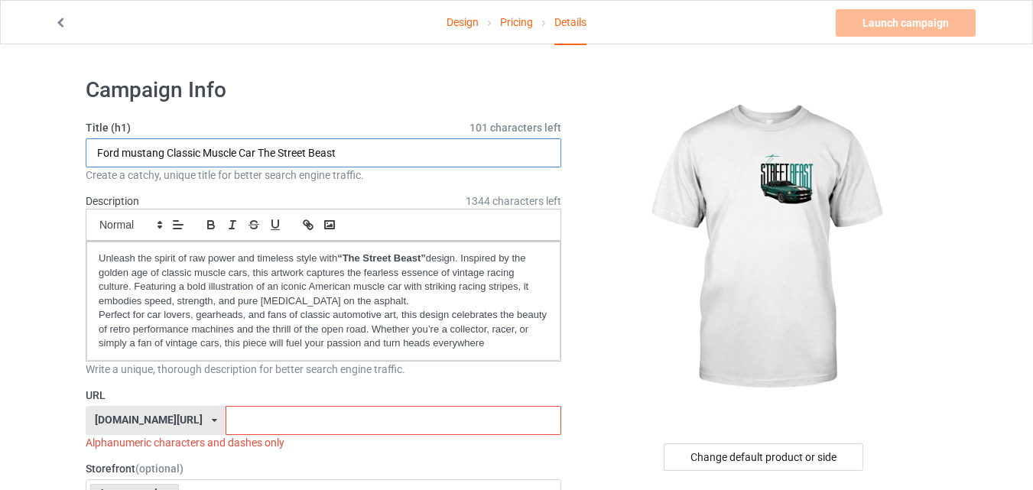
drag, startPoint x: 261, startPoint y: 151, endPoint x: 347, endPoint y: 151, distance: 86.4
click at [347, 151] on input "Ford mustang Classic Muscle Car The Street Beast" at bounding box center [324, 152] width 476 height 29
click at [171, 153] on input "Ford mustang Classic Muscle Car The Street Beast" at bounding box center [324, 152] width 476 height 29
drag, startPoint x: 97, startPoint y: 149, endPoint x: 347, endPoint y: 154, distance: 250.1
click at [347, 154] on input "Ford mustang Classic Muscle Car The Street Beast" at bounding box center [324, 152] width 476 height 29
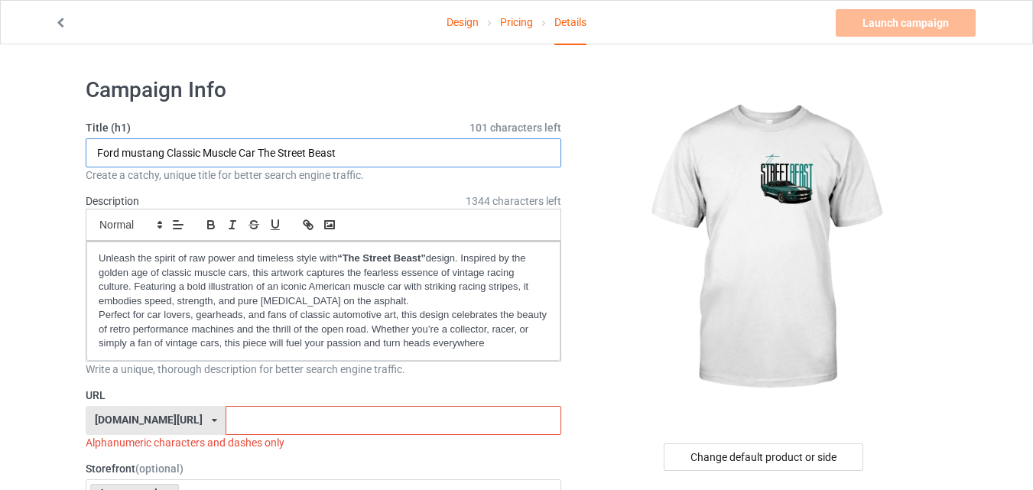
scroll to position [178, 0]
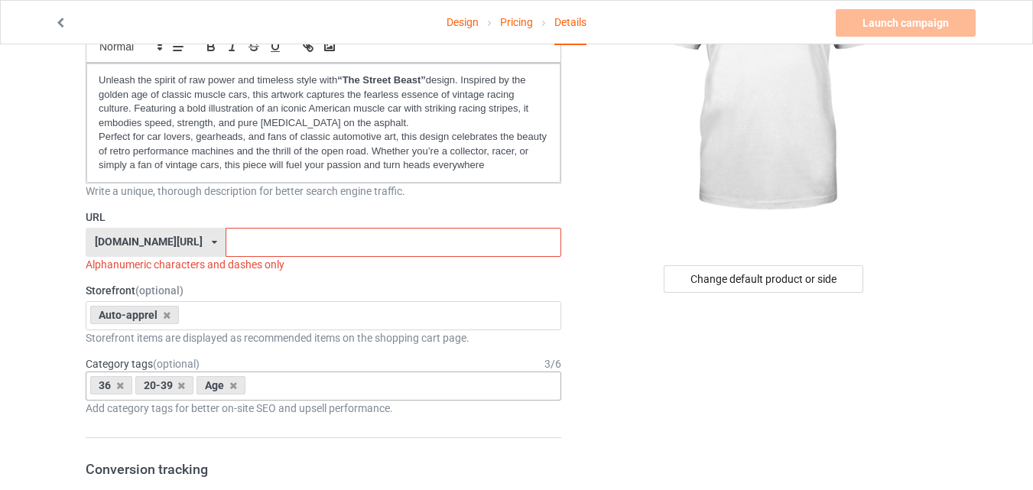
click at [288, 240] on input "text" at bounding box center [393, 242] width 335 height 29
paste input "Ford mustang Classic Muscle Car The Street Beast"
click at [226, 242] on input "Ford mustang Classic Muscle Car" at bounding box center [393, 242] width 335 height 29
click at [263, 242] on input "Fordmustang Classic Muscle Car" at bounding box center [393, 242] width 335 height 29
click at [265, 243] on input "Fordmustang Classic Muscle Car" at bounding box center [393, 242] width 335 height 29
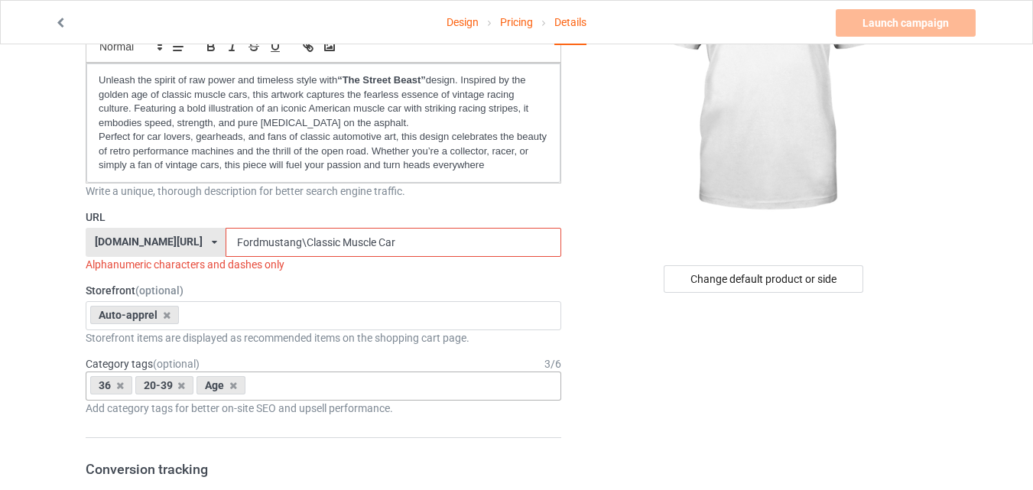
click at [302, 242] on input "Fordmustang\Classic Muscle Car" at bounding box center [393, 242] width 335 height 29
click at [304, 243] on input "Fordmustang\Classic Muscle Car" at bounding box center [393, 242] width 335 height 29
click at [336, 242] on input "Fordmustang\ClassicMuscle Car" at bounding box center [393, 242] width 335 height 29
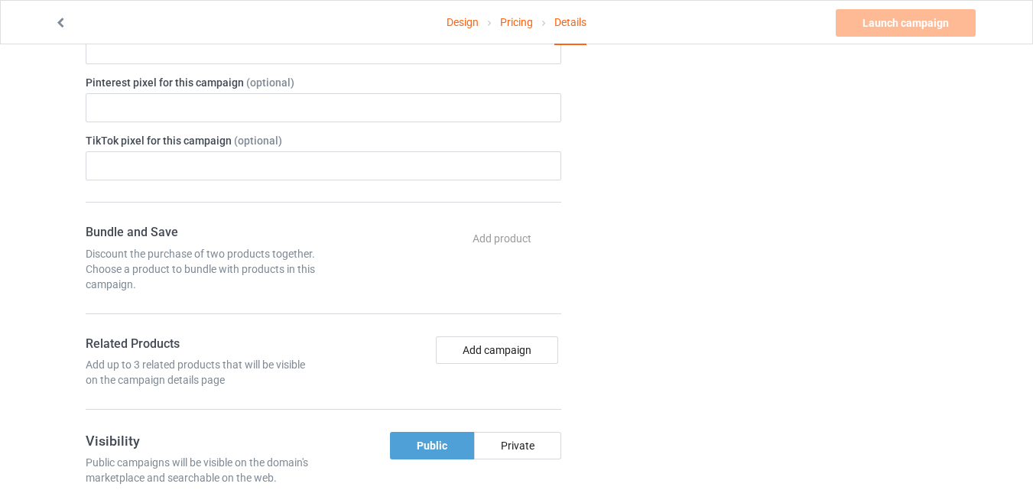
scroll to position [892, 0]
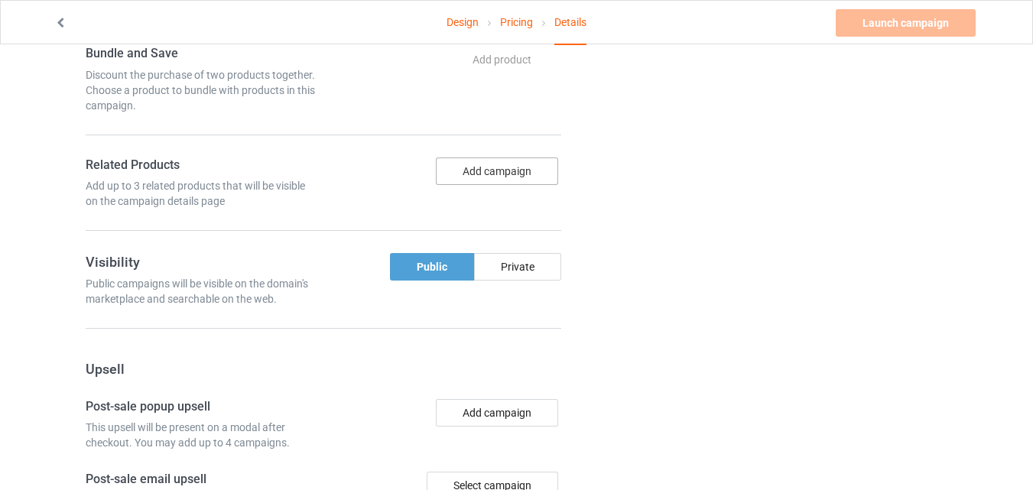
type input "Fordmustang\ClassicMuscleCar"
click at [463, 171] on button "Add campaign" at bounding box center [497, 172] width 122 height 28
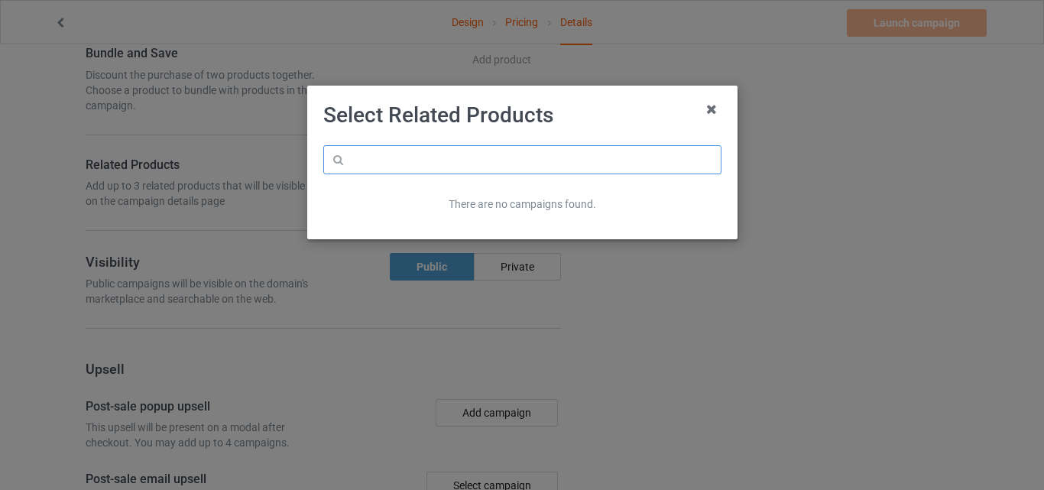
click at [460, 164] on input "text" at bounding box center [522, 159] width 398 height 29
type input "tshairt"
click at [710, 107] on icon at bounding box center [712, 109] width 24 height 24
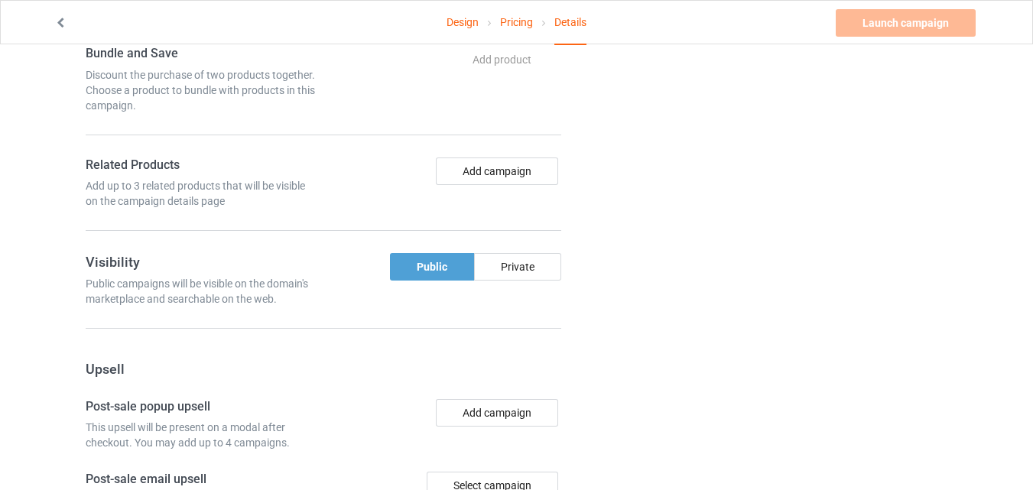
scroll to position [1070, 0]
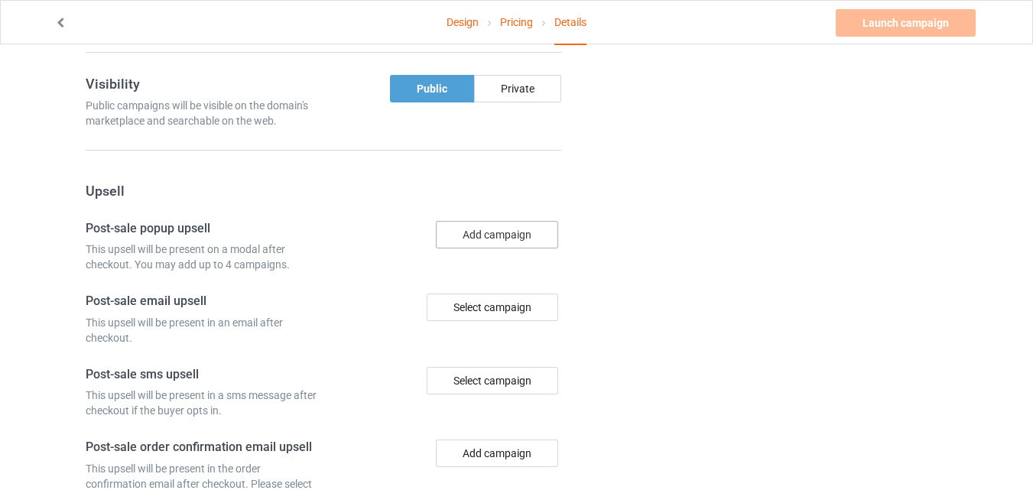
click at [492, 227] on button "Add campaign" at bounding box center [497, 235] width 122 height 28
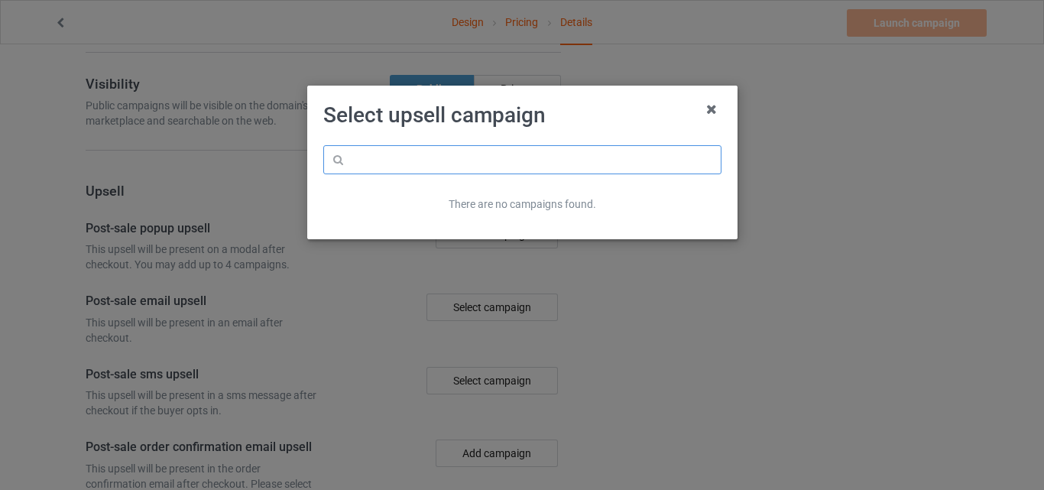
click at [494, 164] on input "text" at bounding box center [522, 159] width 398 height 29
click at [709, 114] on icon at bounding box center [712, 109] width 24 height 24
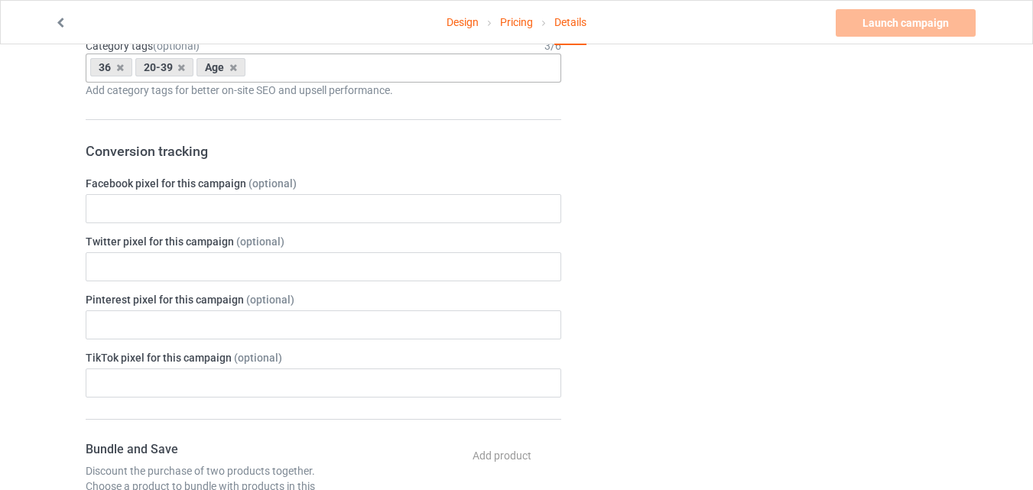
scroll to position [317, 0]
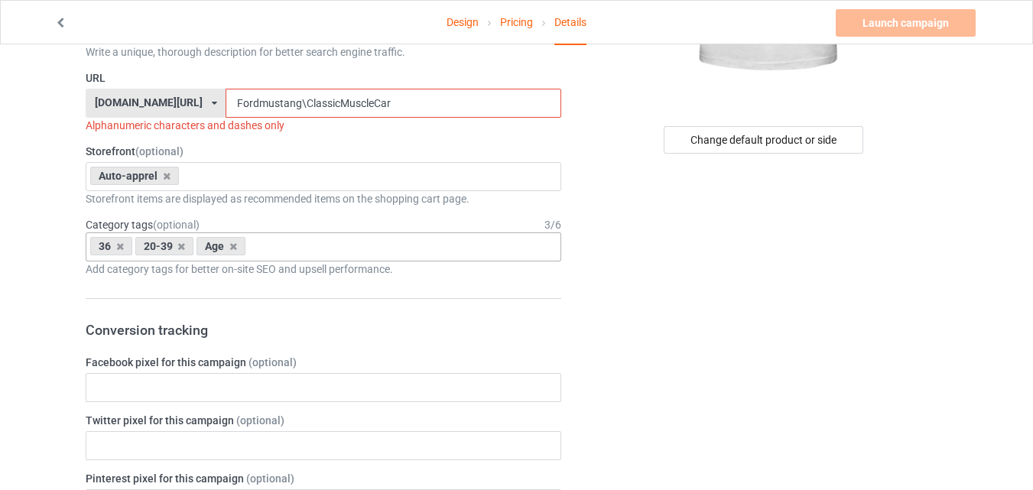
click at [506, 243] on div "36 20-39 Age Age > [DEMOGRAPHIC_DATA] > 1 Age > [DEMOGRAPHIC_DATA] Months > 1 M…" at bounding box center [324, 246] width 476 height 29
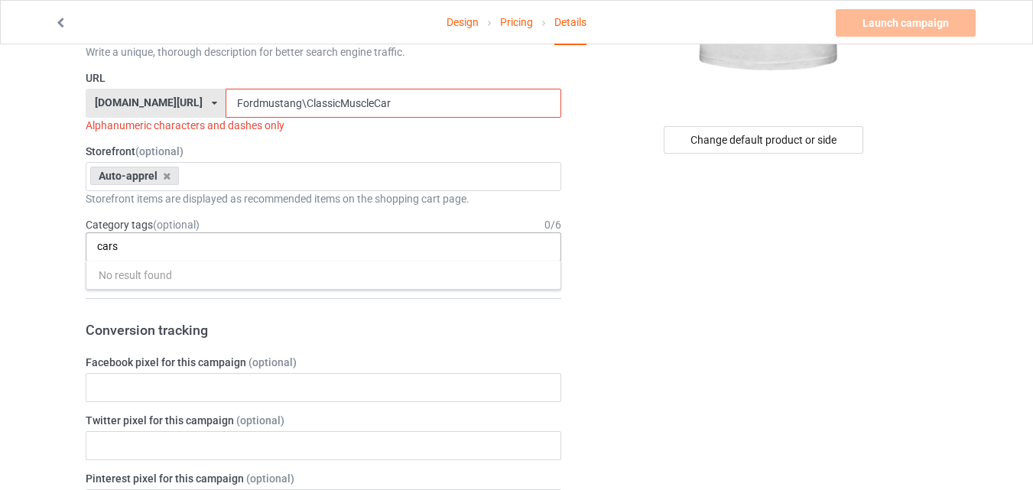
scroll to position [0, 0]
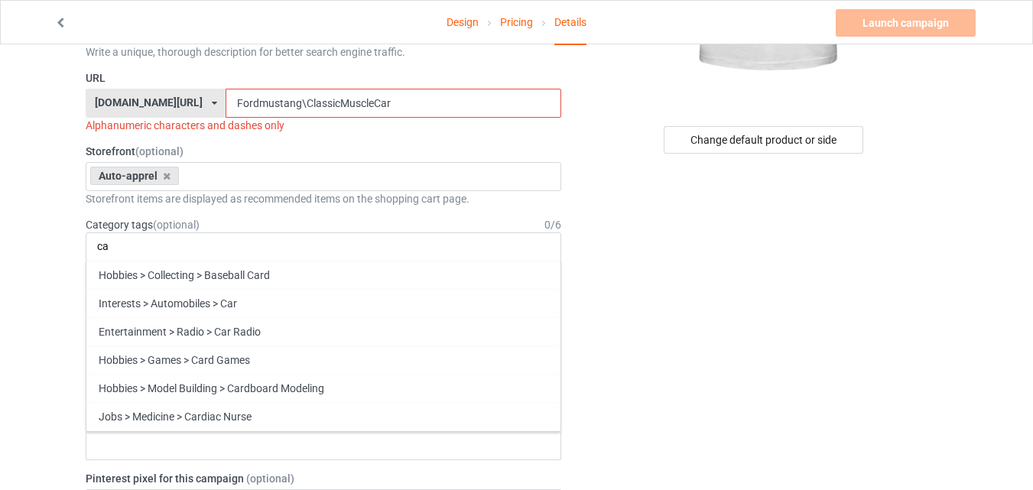
type input "c"
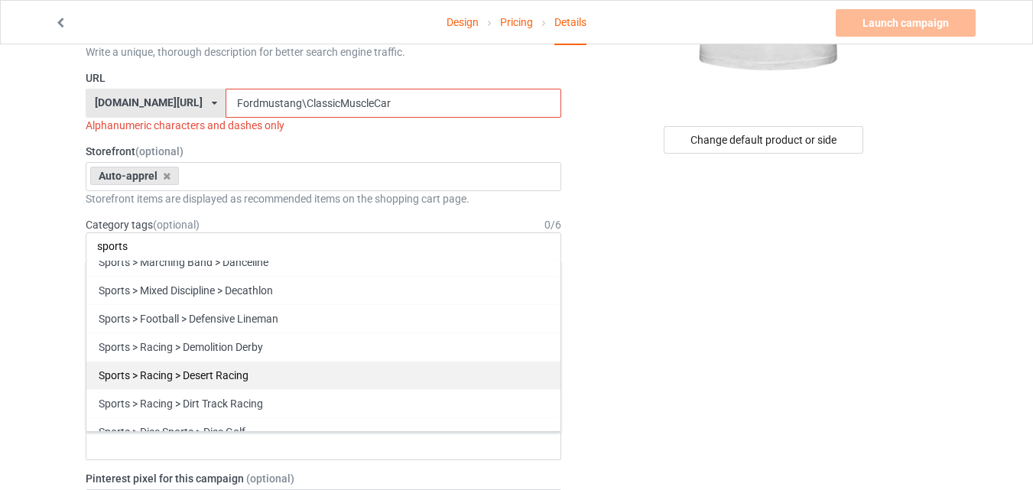
scroll to position [1606, 0]
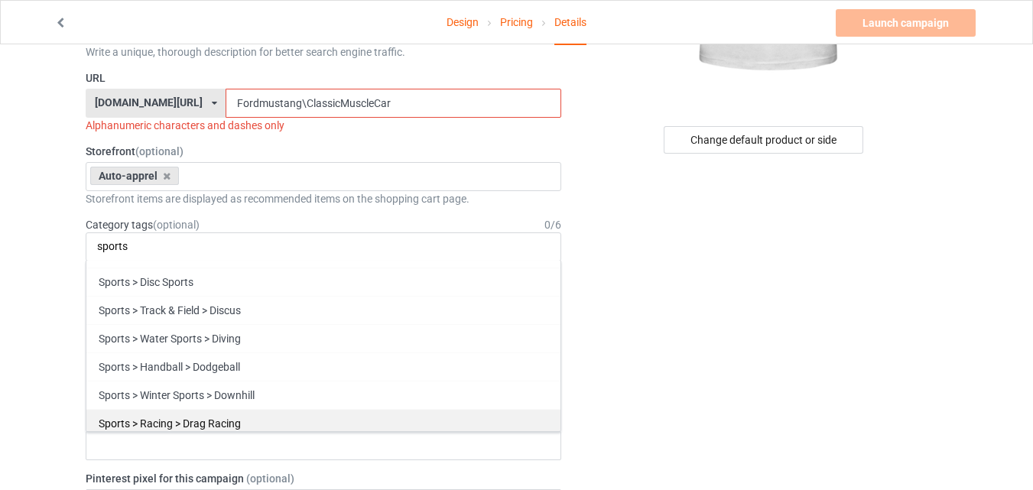
type input "sports"
click at [260, 416] on div "Sports > Racing > Drag Racing" at bounding box center [323, 423] width 474 height 28
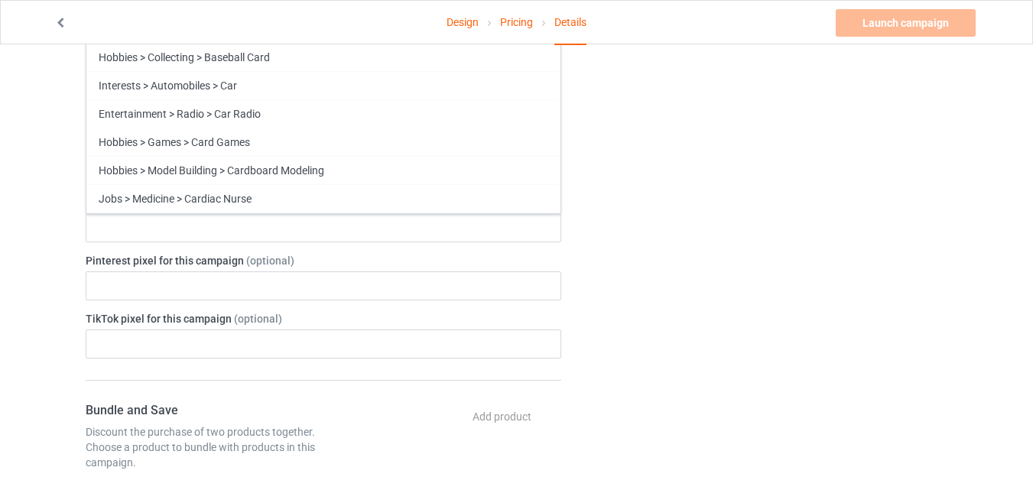
scroll to position [357, 0]
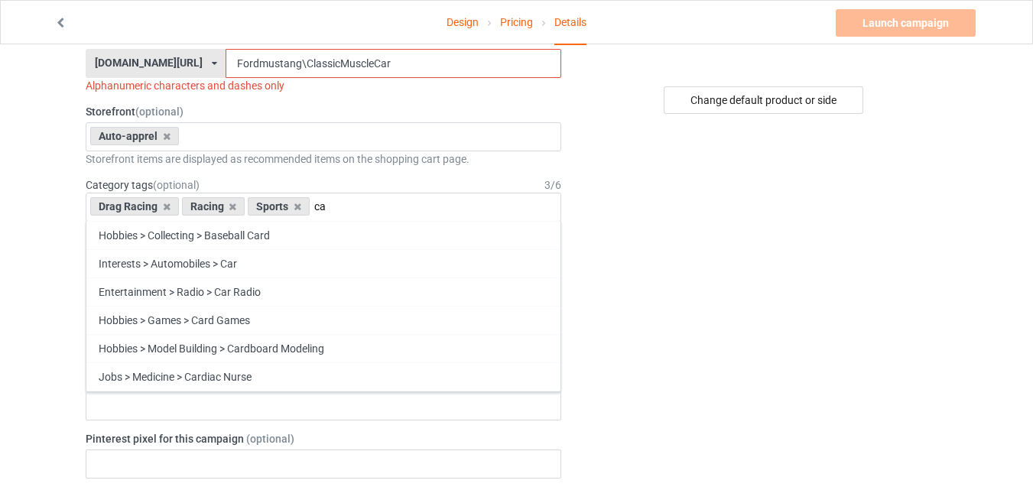
type input "c"
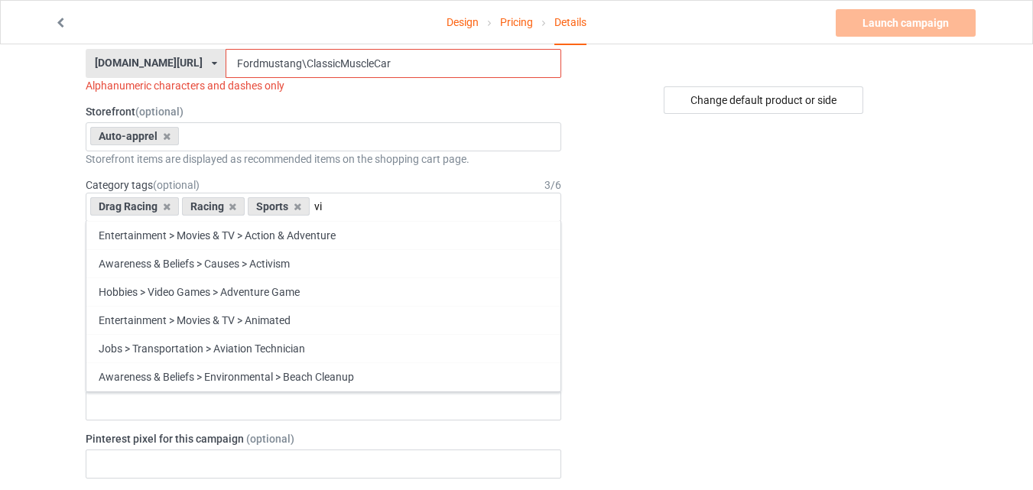
type input "v"
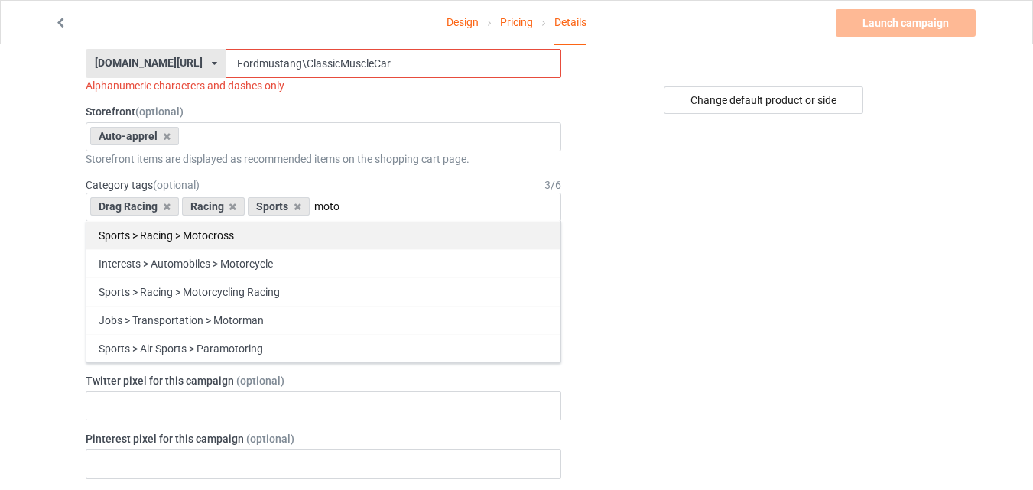
type input "moto"
click at [267, 239] on div "Sports > Racing > Motocross" at bounding box center [323, 235] width 474 height 28
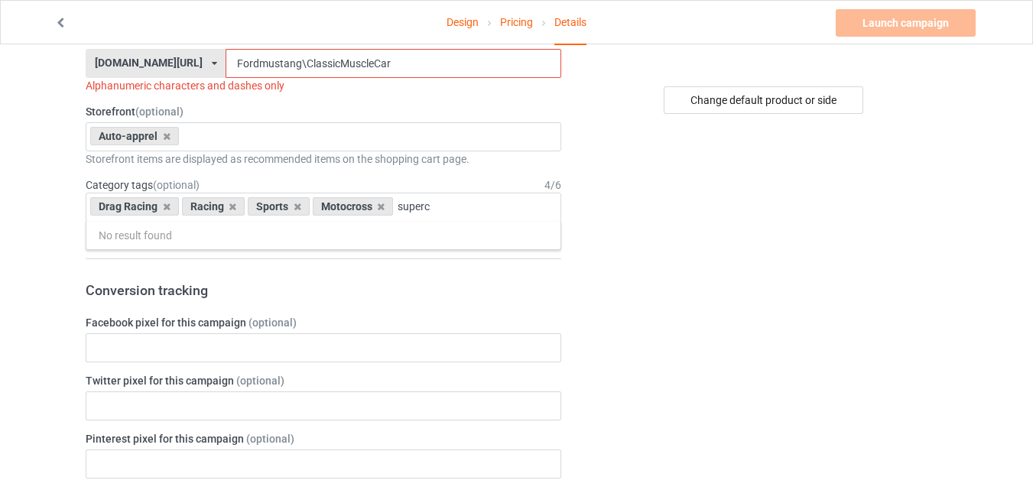
click at [476, 217] on div "Drag Racing Racing Sports Motocross superc No result found 1 1 Month 1-12 Month…" at bounding box center [324, 207] width 476 height 29
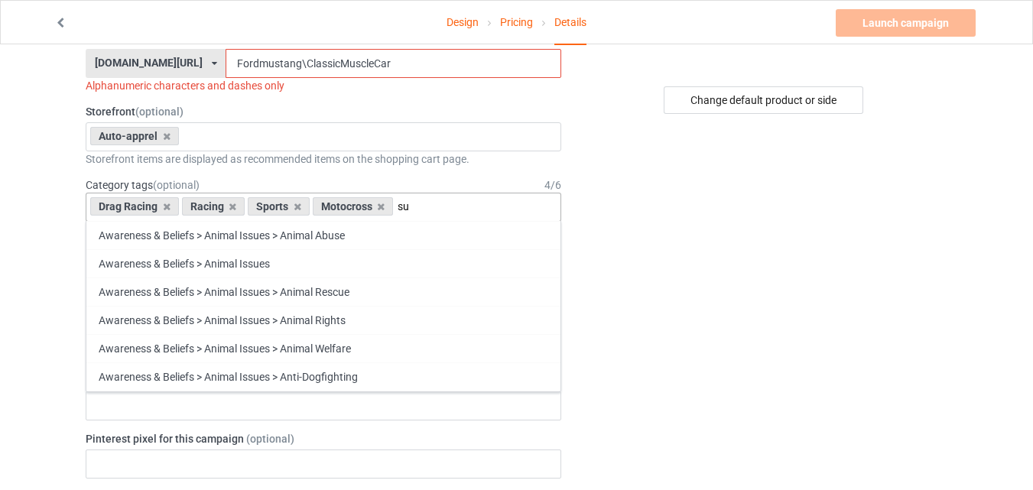
type input "s"
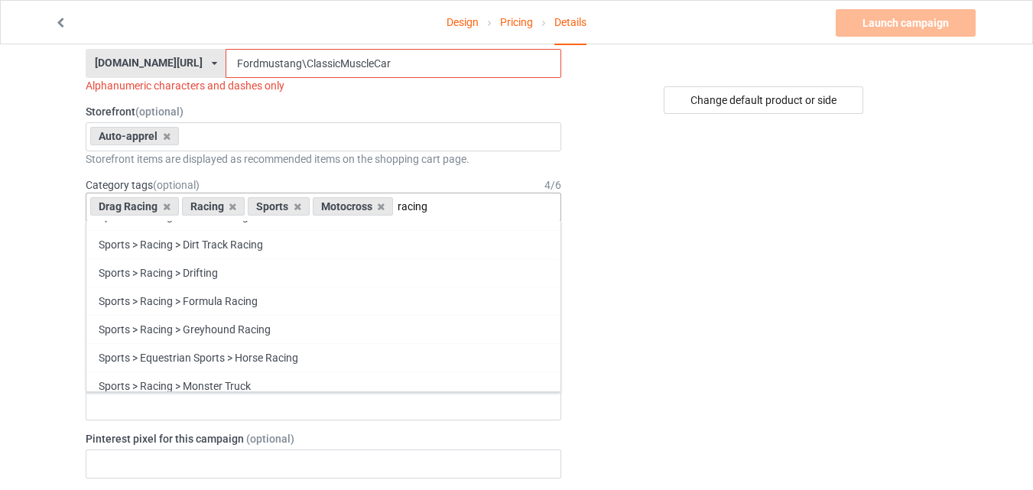
scroll to position [10, 0]
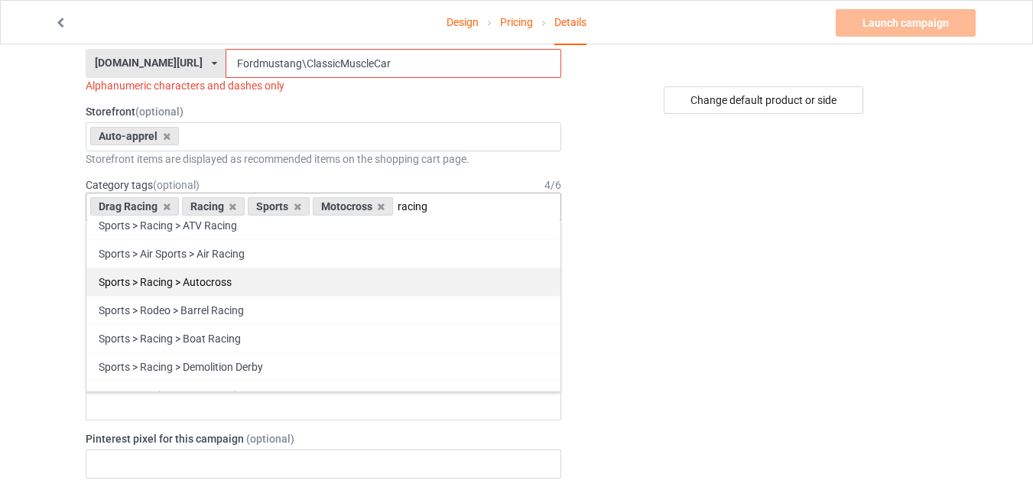
type input "racing"
click at [242, 282] on div "Sports > Racing > Autocross" at bounding box center [323, 282] width 474 height 28
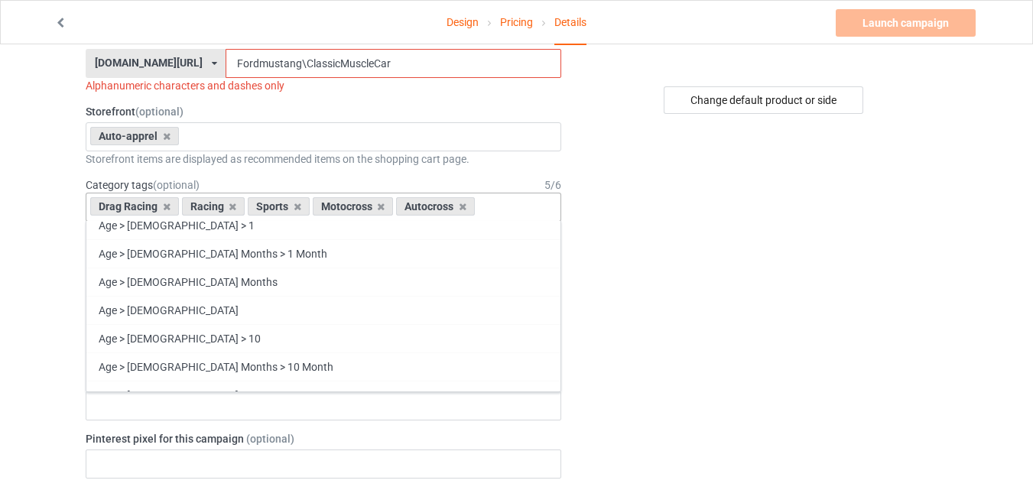
scroll to position [3914, 0]
